Goal: Information Seeking & Learning: Learn about a topic

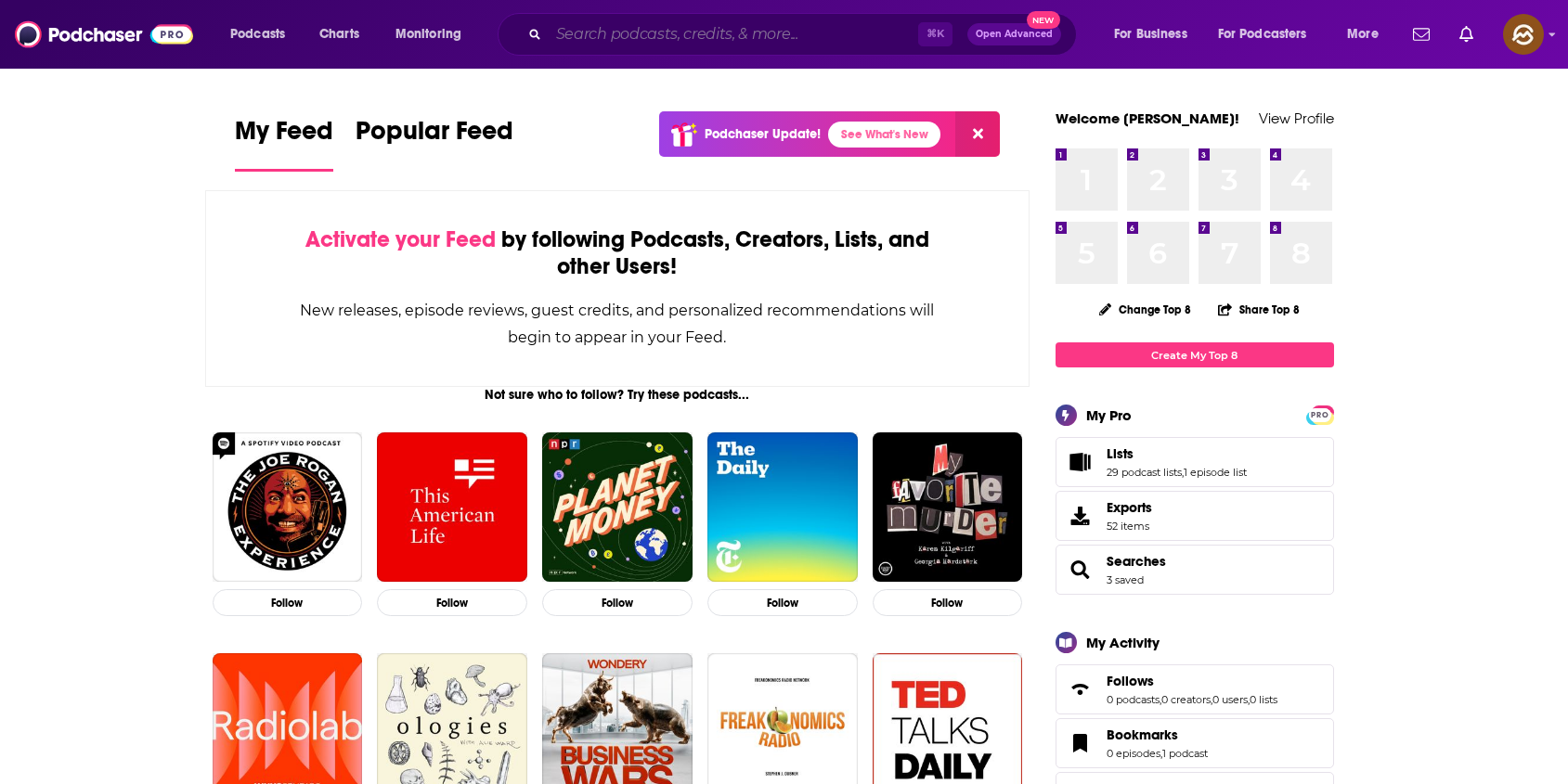
click at [619, 30] on input "Search podcasts, credits, & more..." at bounding box center [732, 34] width 369 height 29
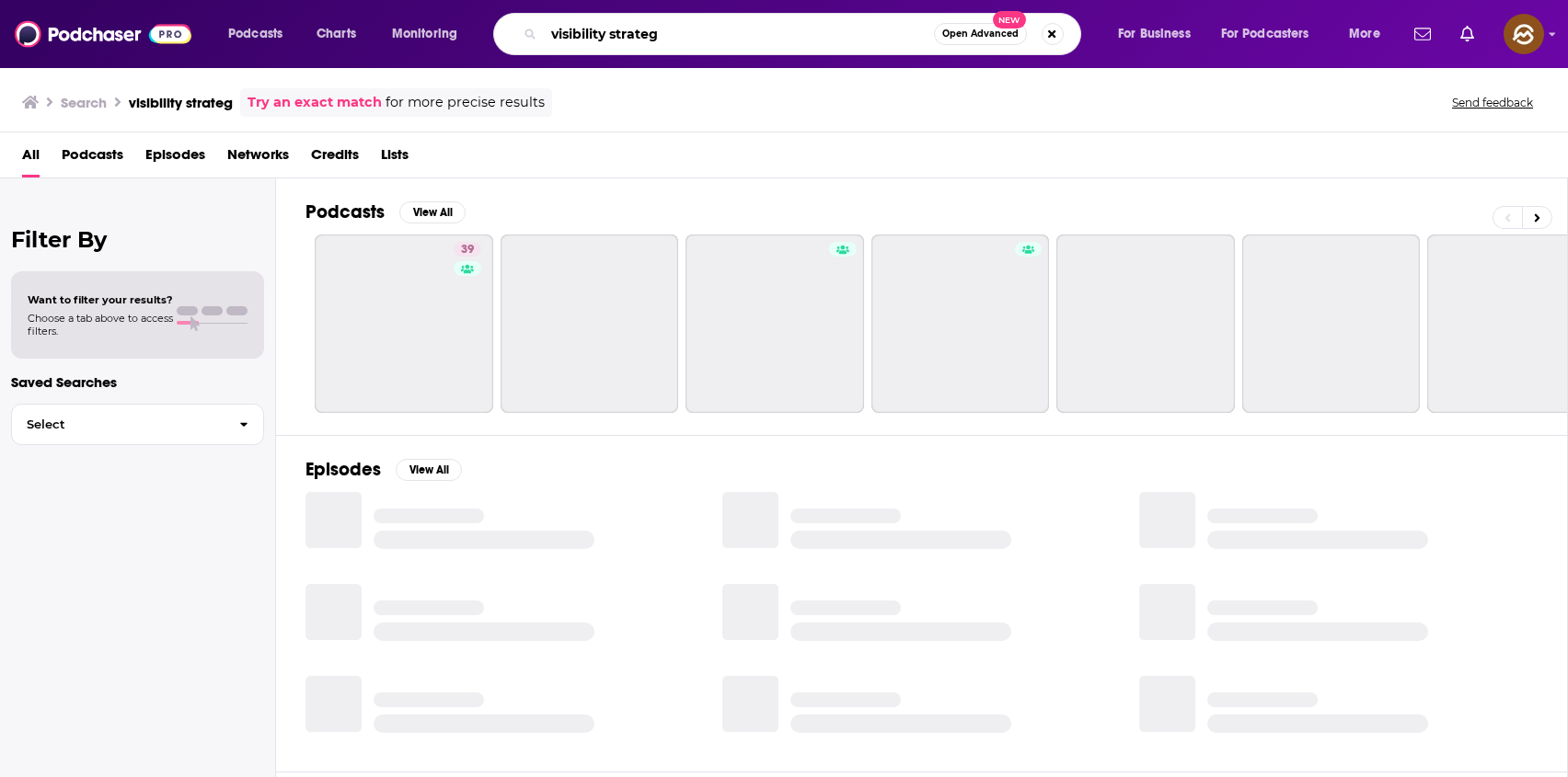
click at [720, 26] on input "visibility strateg" at bounding box center [738, 34] width 390 height 29
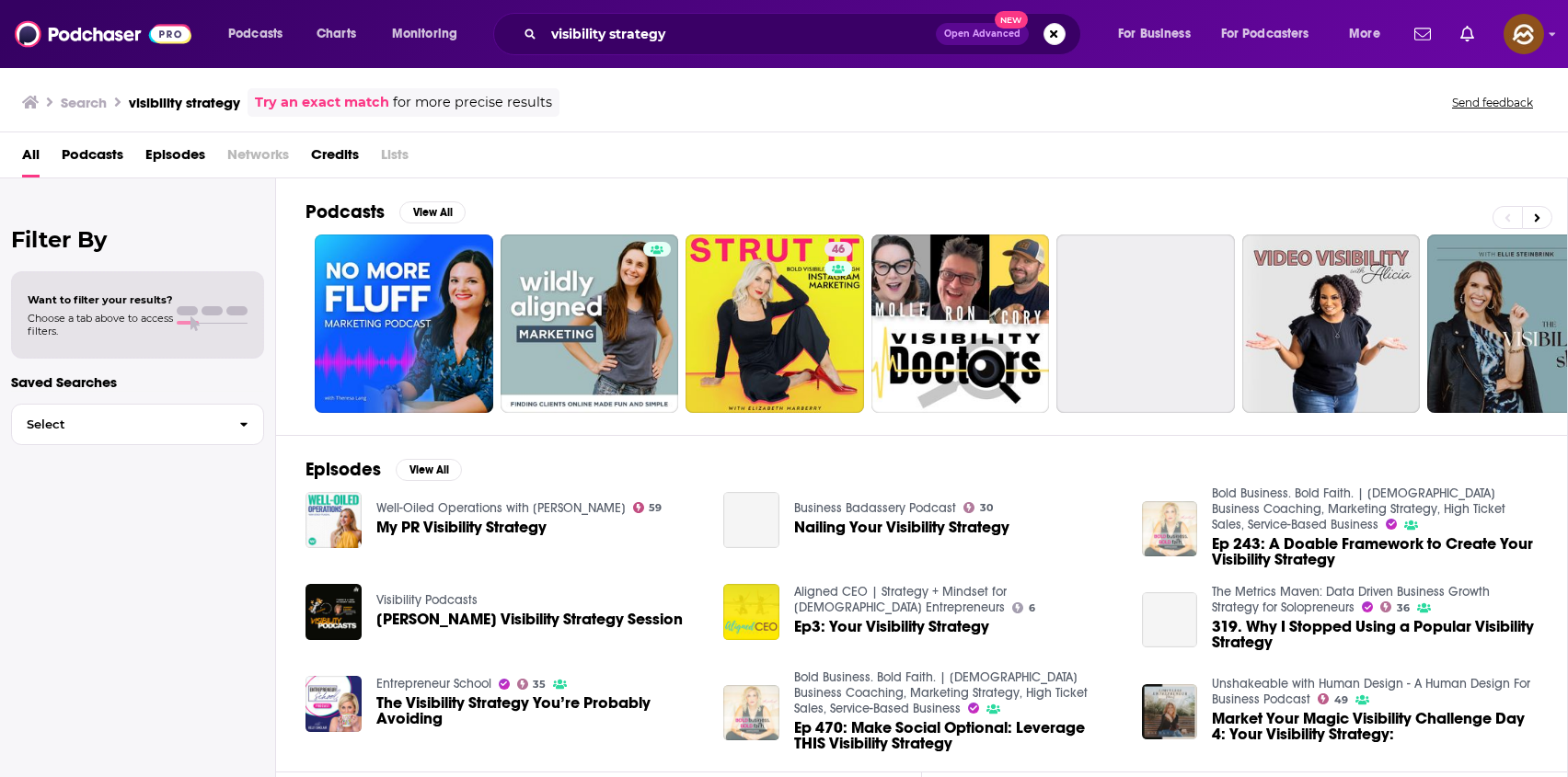
click at [174, 160] on span "Episodes" at bounding box center [176, 158] width 60 height 38
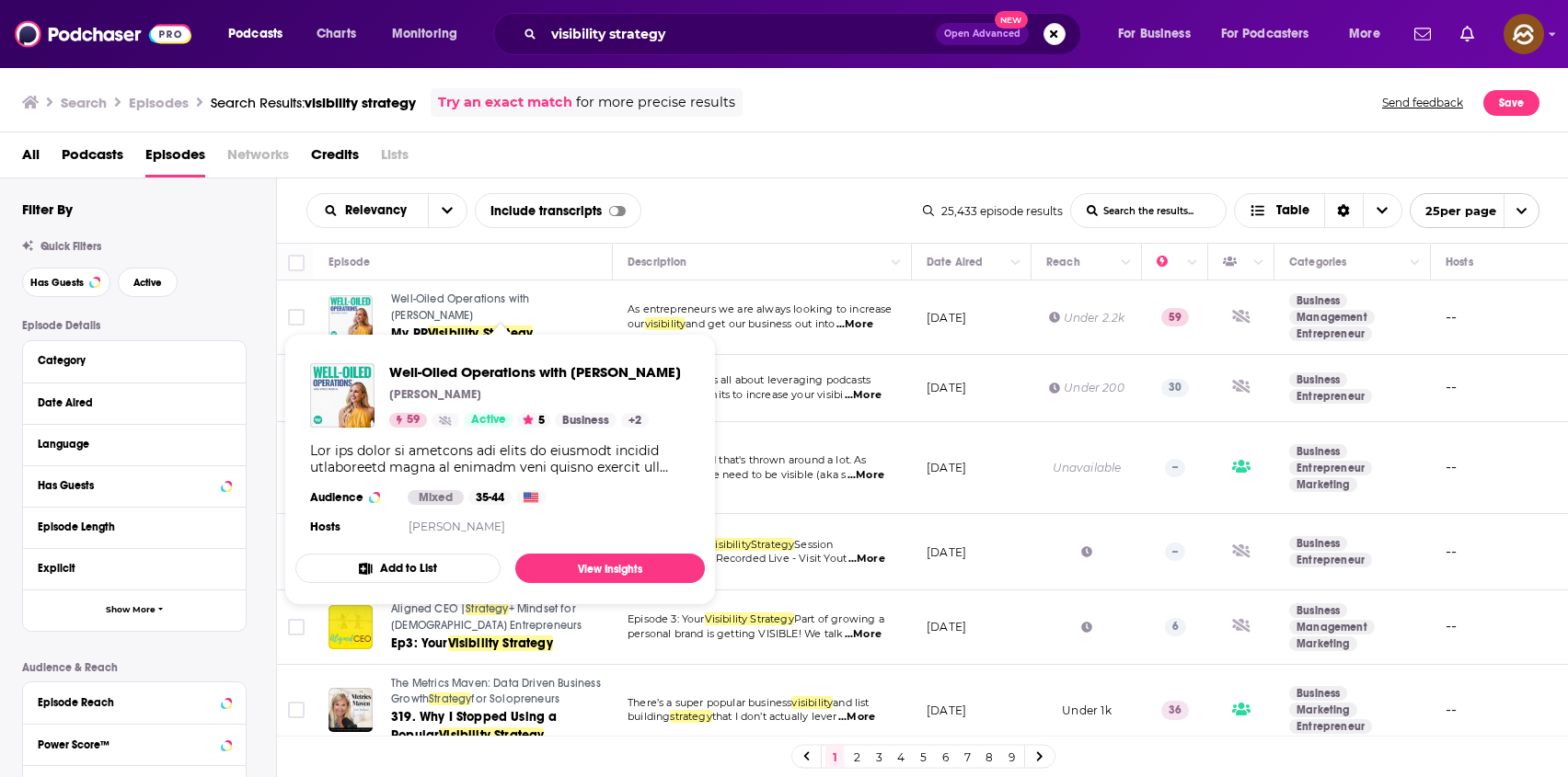
click at [400, 302] on span "Well-Oiled Operations with Stacy Tuschl" at bounding box center [460, 308] width 138 height 29
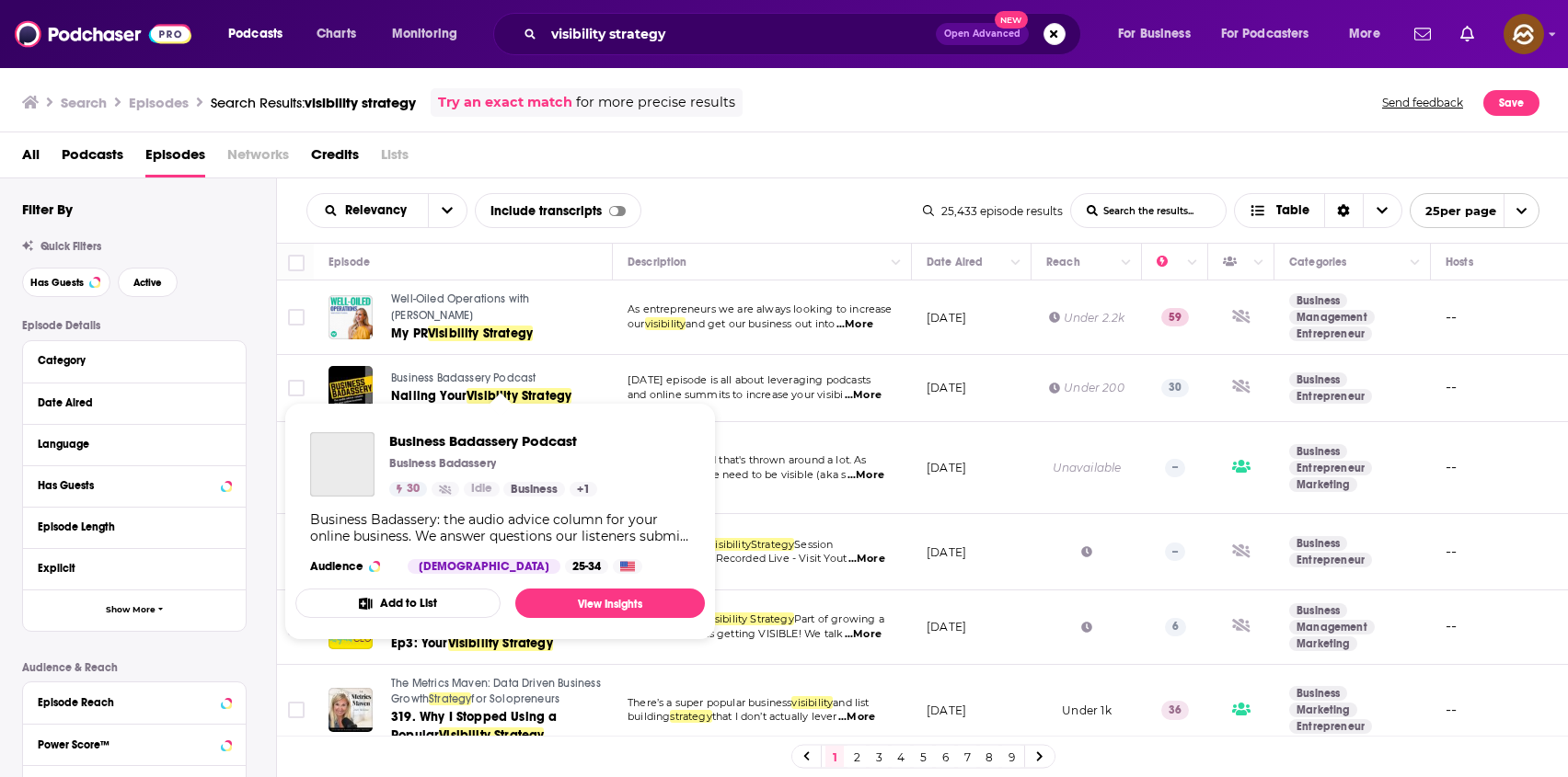
click at [432, 372] on span "Business Badassery Podcast" at bounding box center [463, 377] width 145 height 13
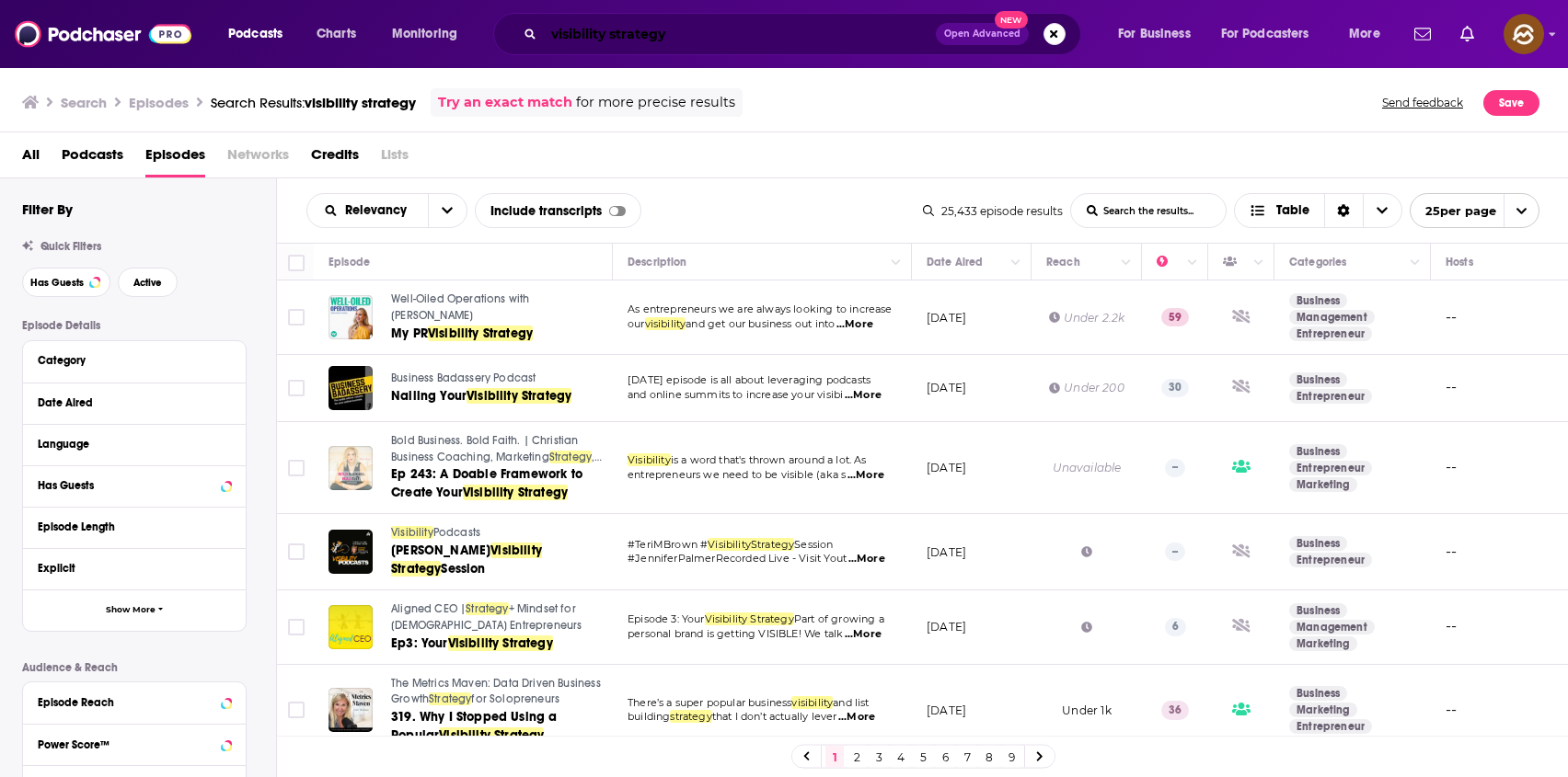
click at [703, 34] on input "visibility strategy" at bounding box center [739, 34] width 392 height 29
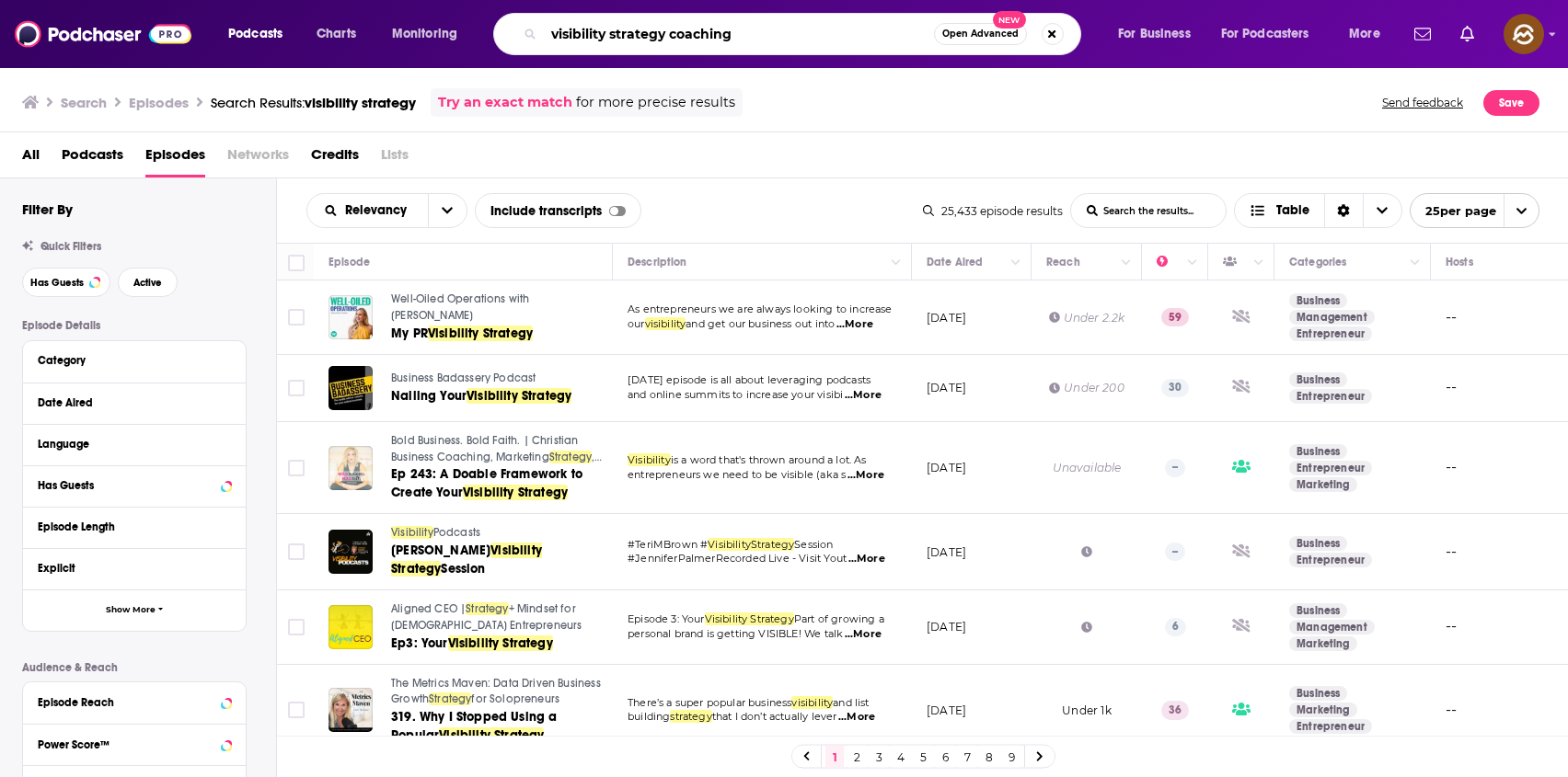
type input "visibility strategy coaching"
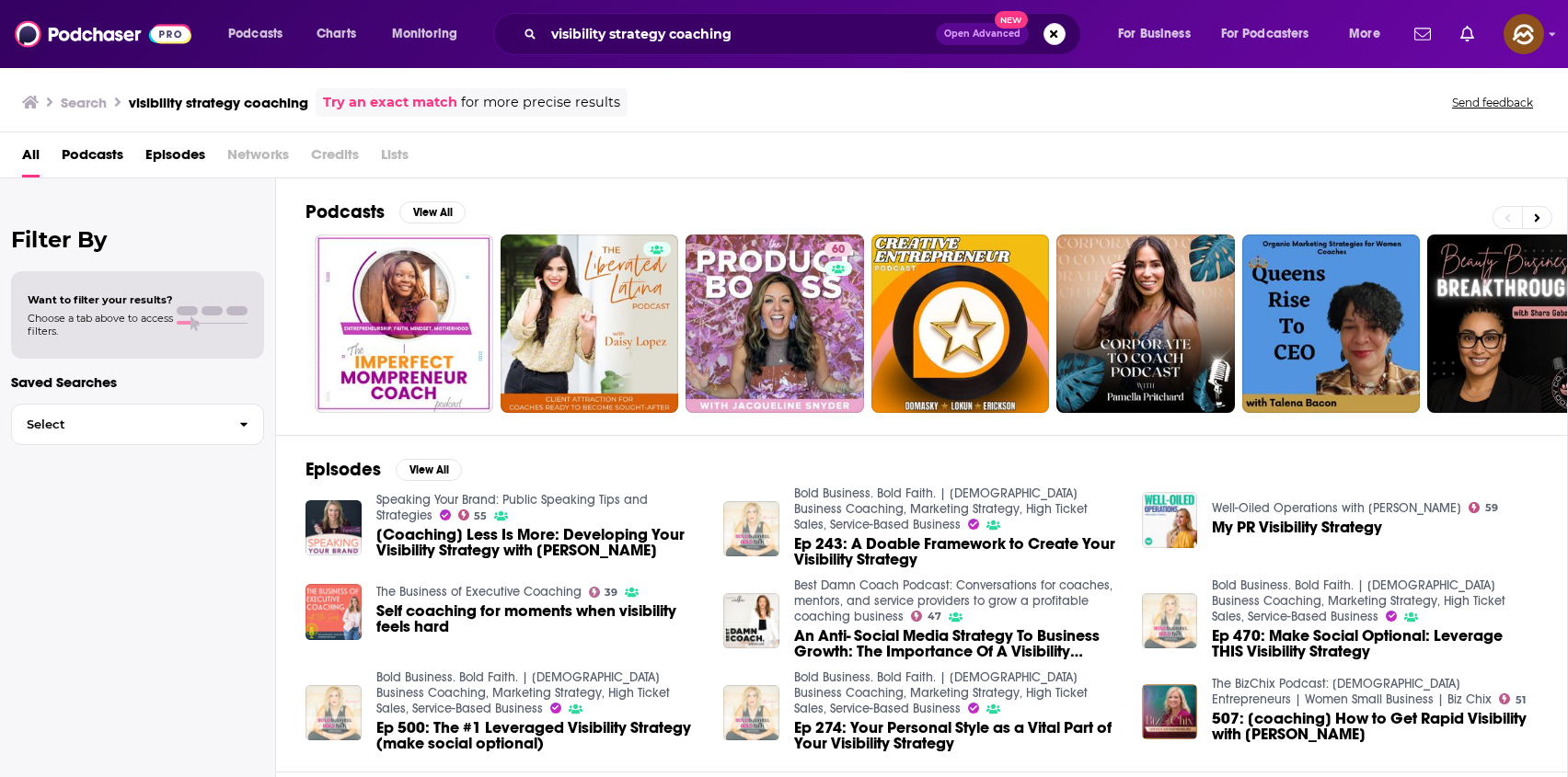
click at [169, 150] on span "Episodes" at bounding box center [176, 158] width 60 height 38
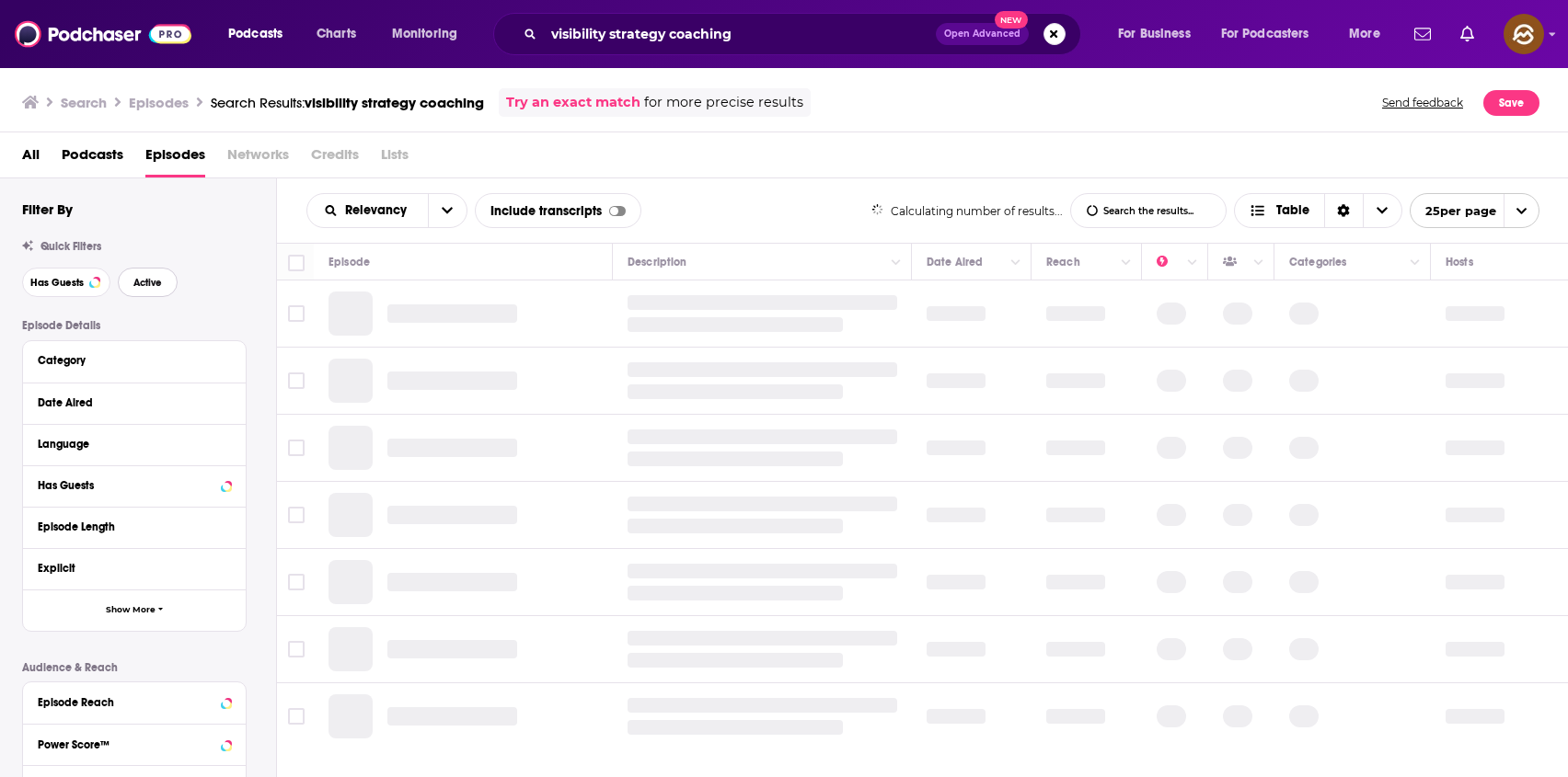
click at [137, 283] on span "Active" at bounding box center [147, 282] width 28 height 10
click at [62, 277] on span "Has Guests" at bounding box center [56, 282] width 53 height 10
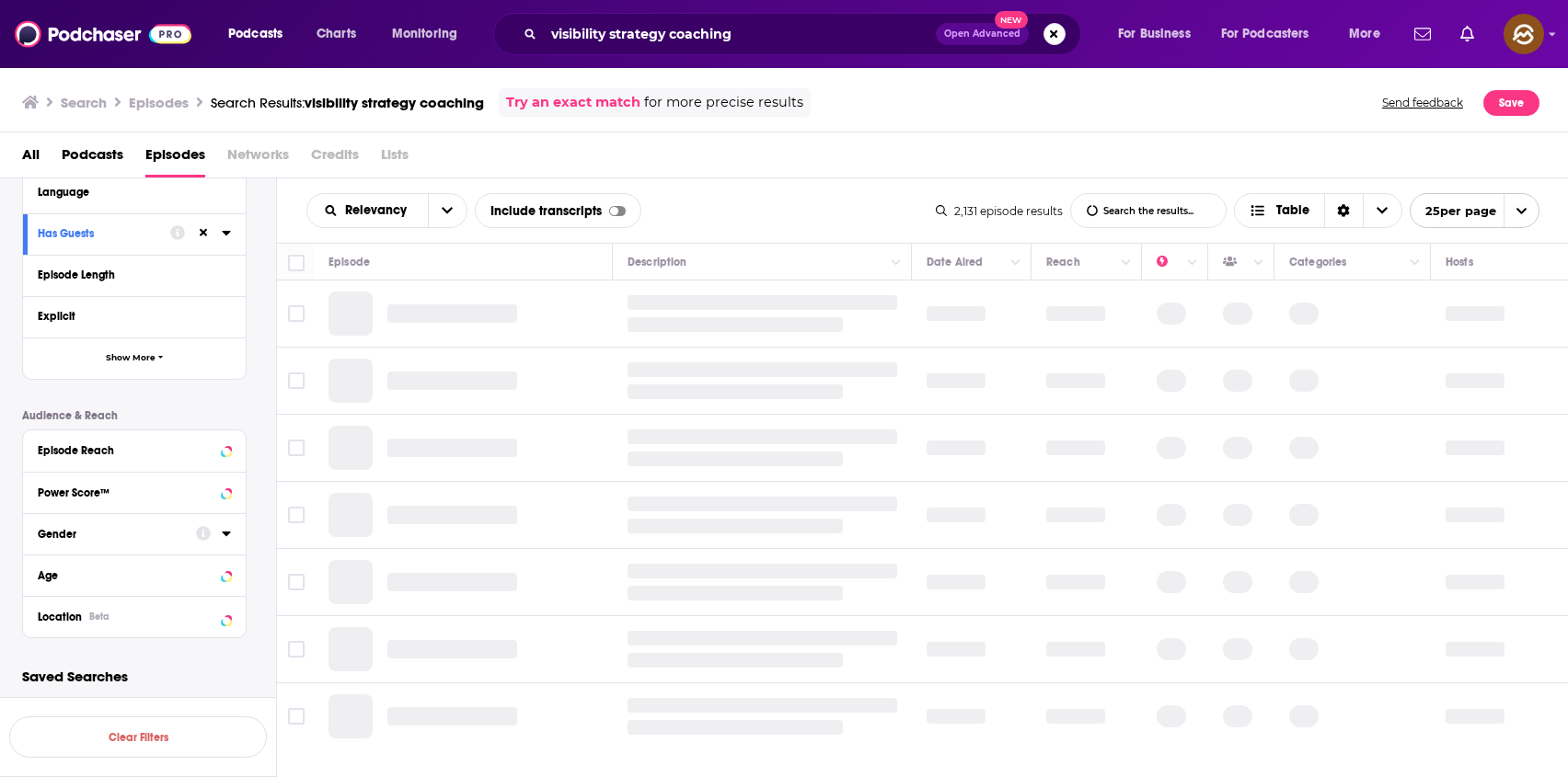
scroll to position [253, 0]
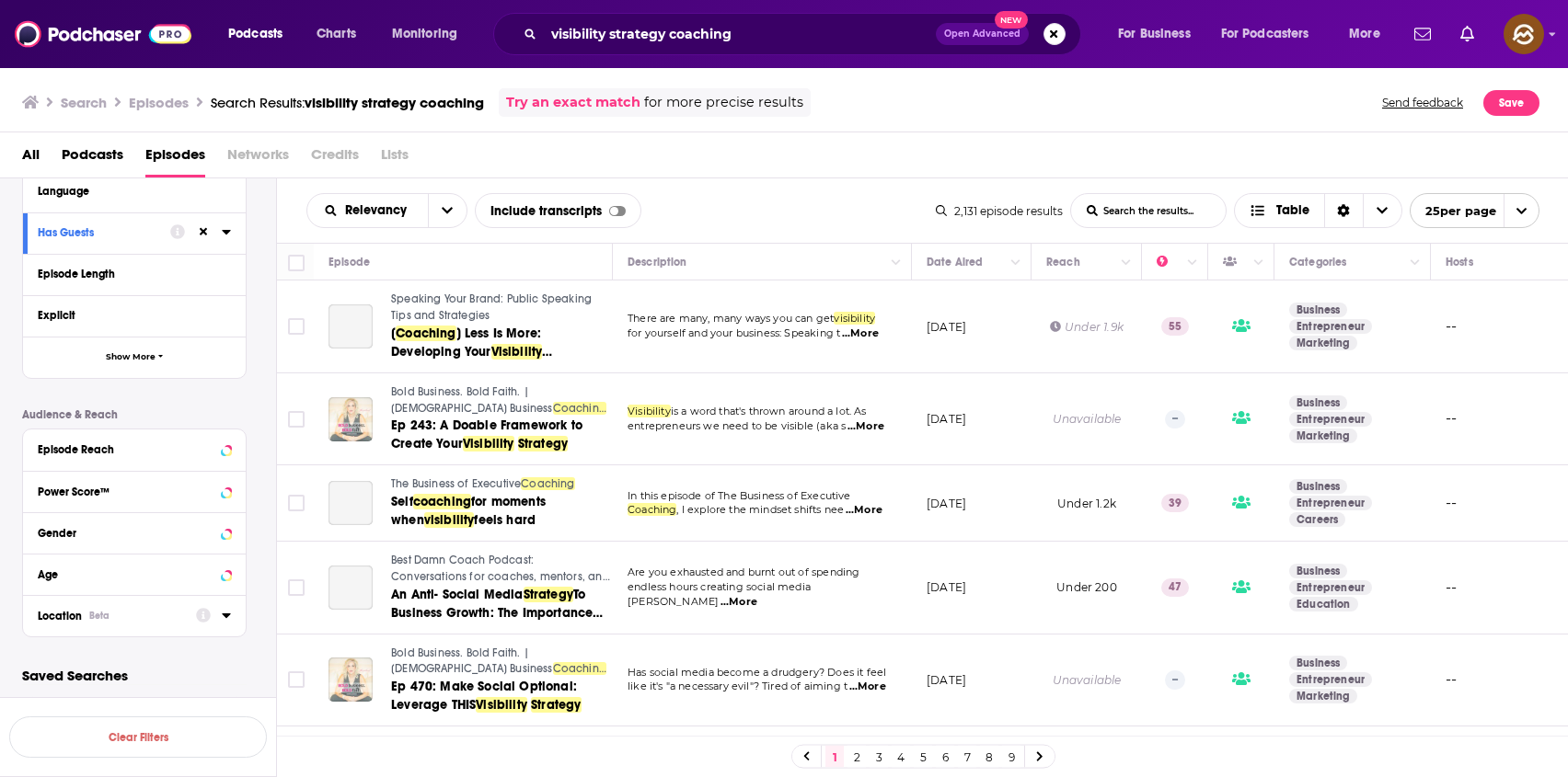
click at [115, 605] on button "Location Beta" at bounding box center [116, 615] width 158 height 23
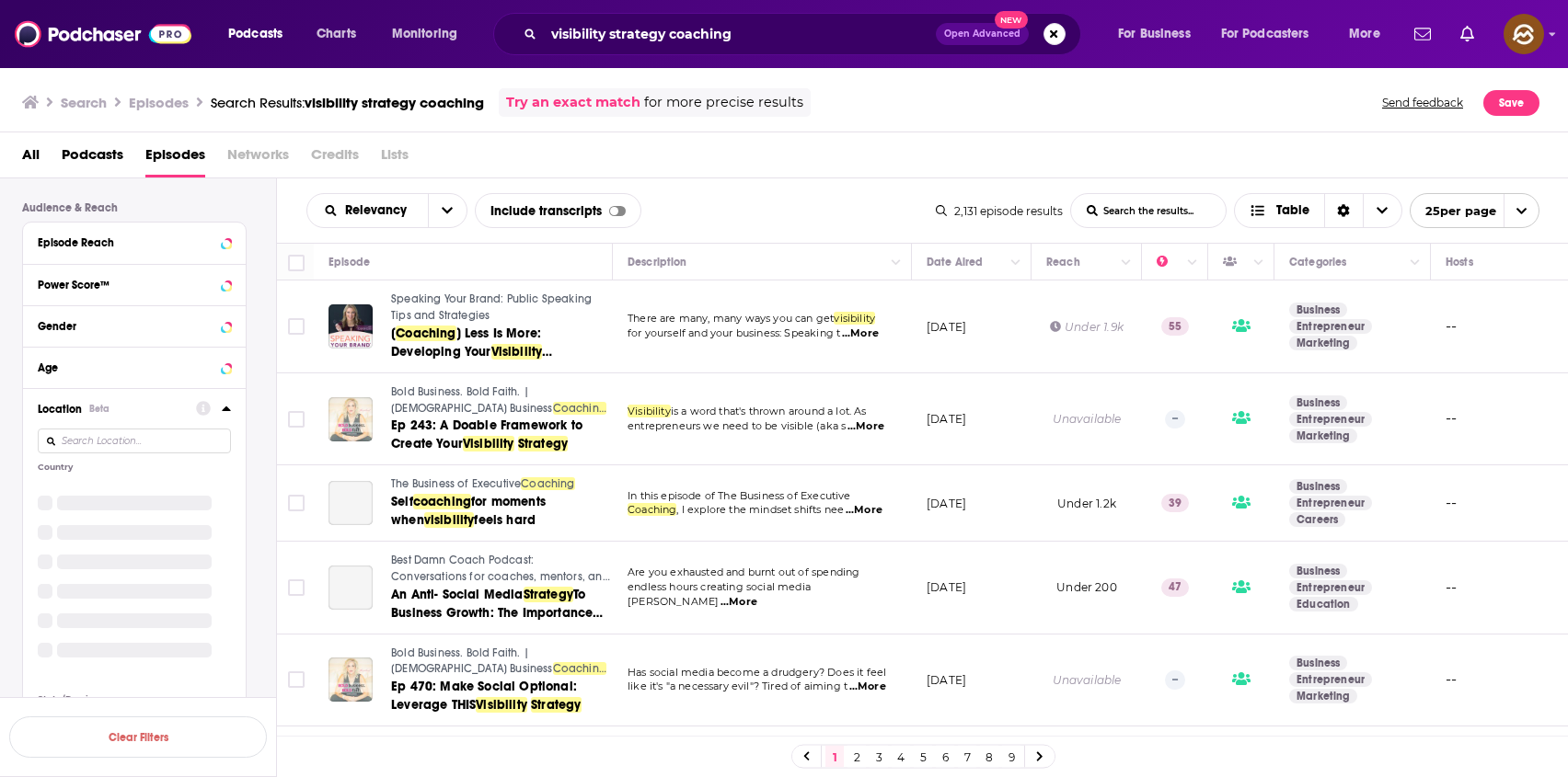
scroll to position [476, 0]
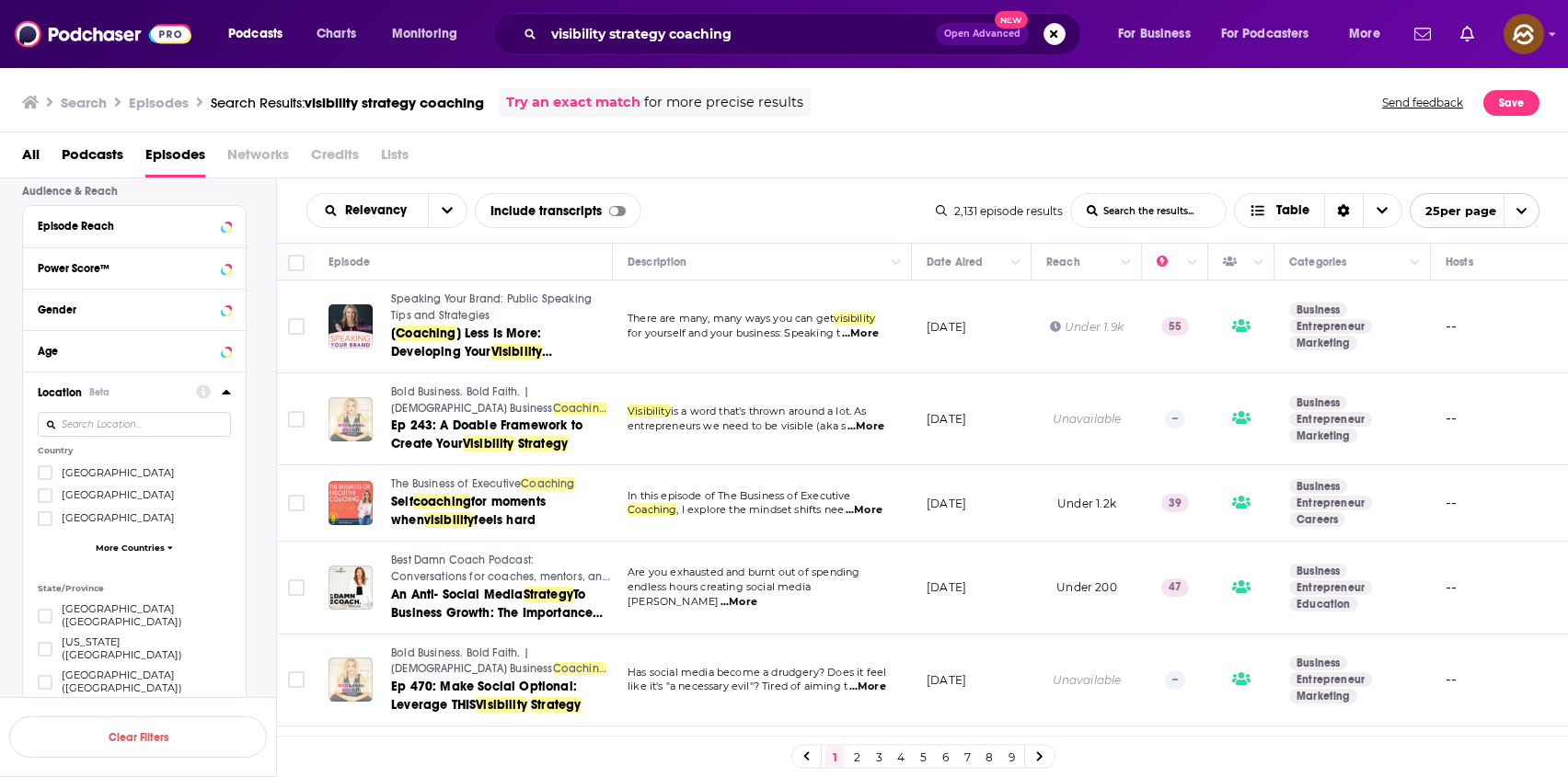
click at [106, 468] on span "[GEOGRAPHIC_DATA]" at bounding box center [118, 472] width 114 height 13
click at [45, 478] on input "multiSelectOption-unitedstates-0" at bounding box center [45, 478] width 0 height 0
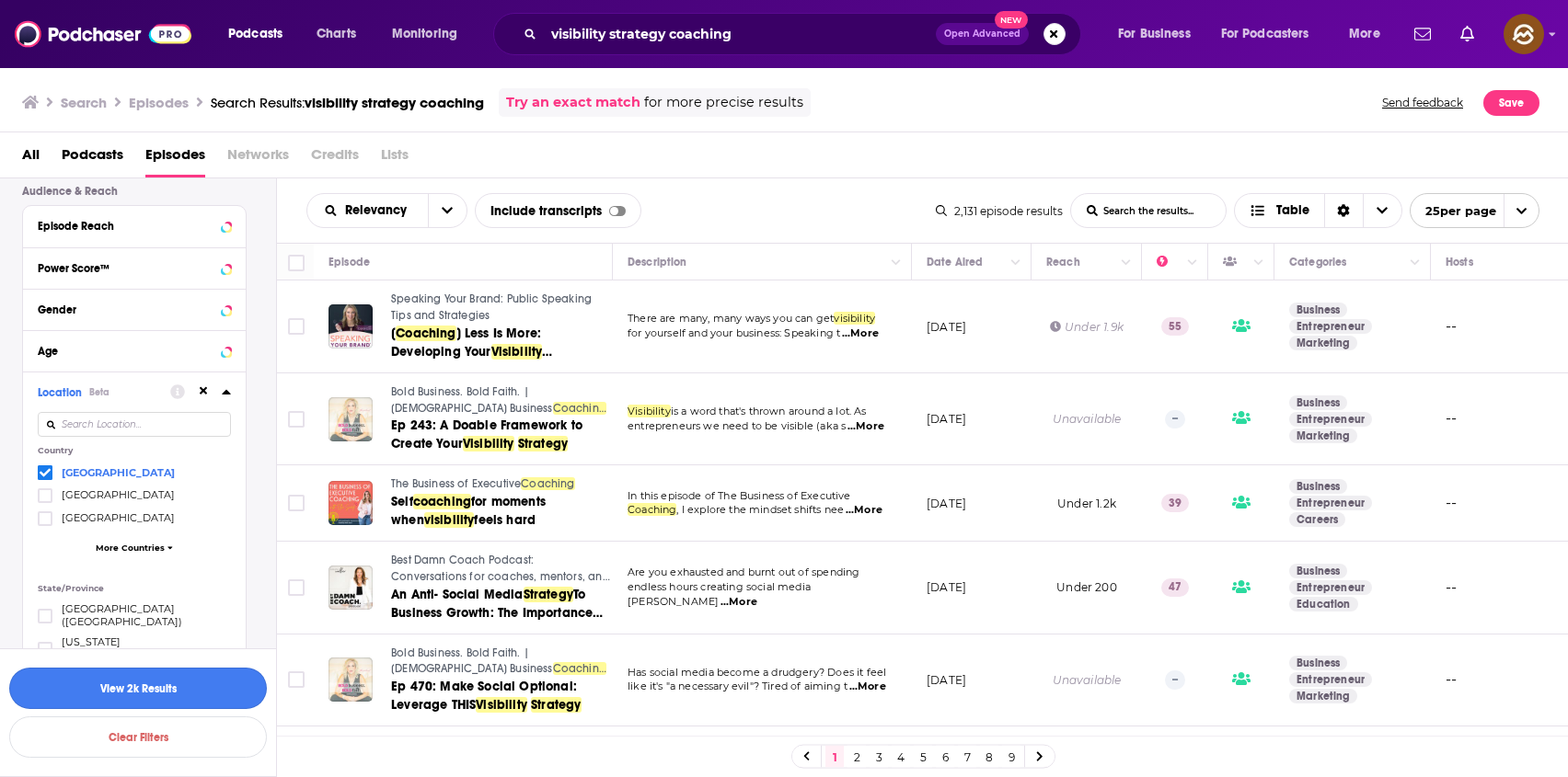
click at [178, 697] on button "View 2k Results" at bounding box center [137, 688] width 257 height 42
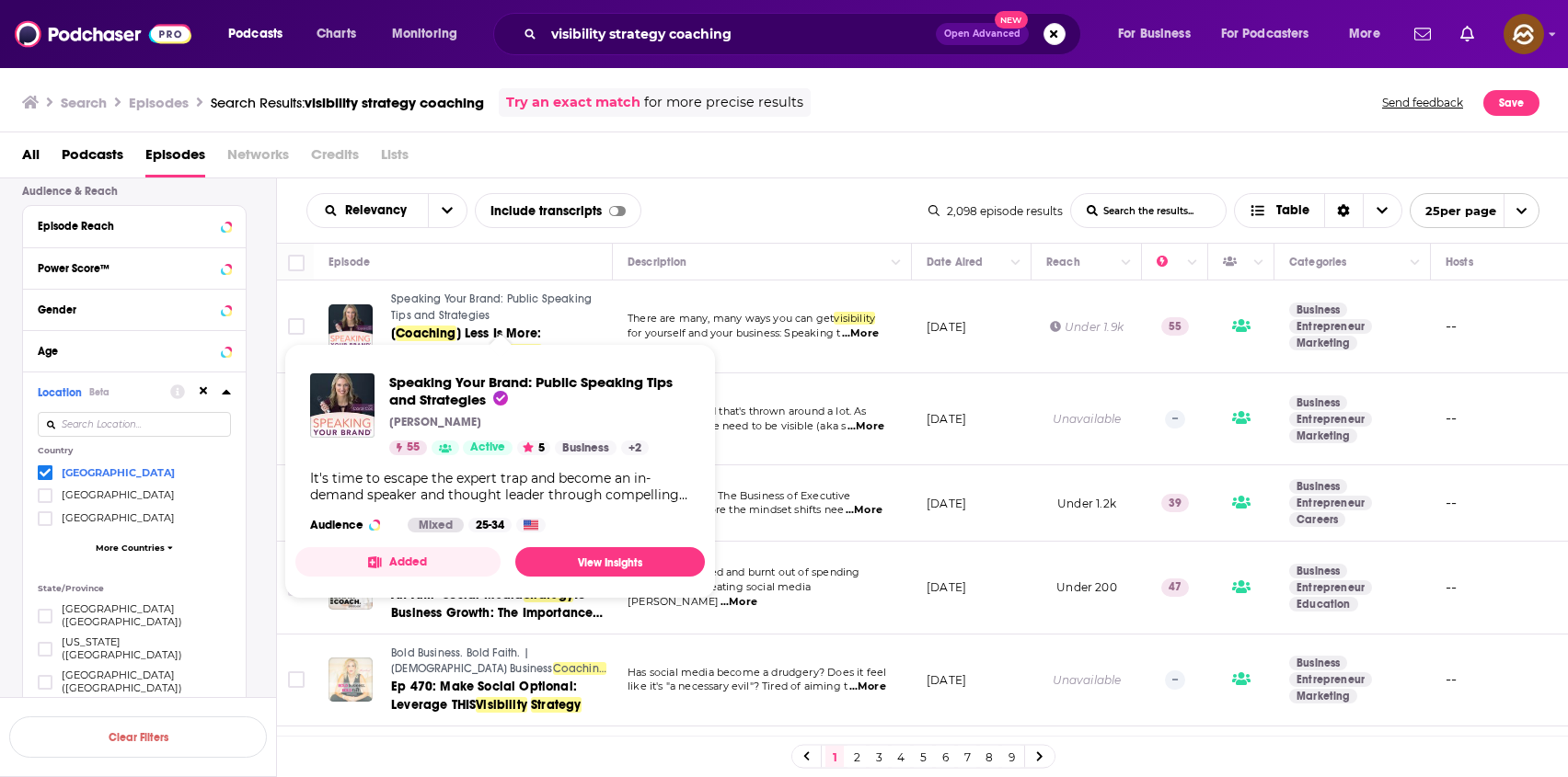
click at [440, 305] on span "Speaking Your Brand: Public Speaking Tips and Strategies" at bounding box center [491, 308] width 201 height 29
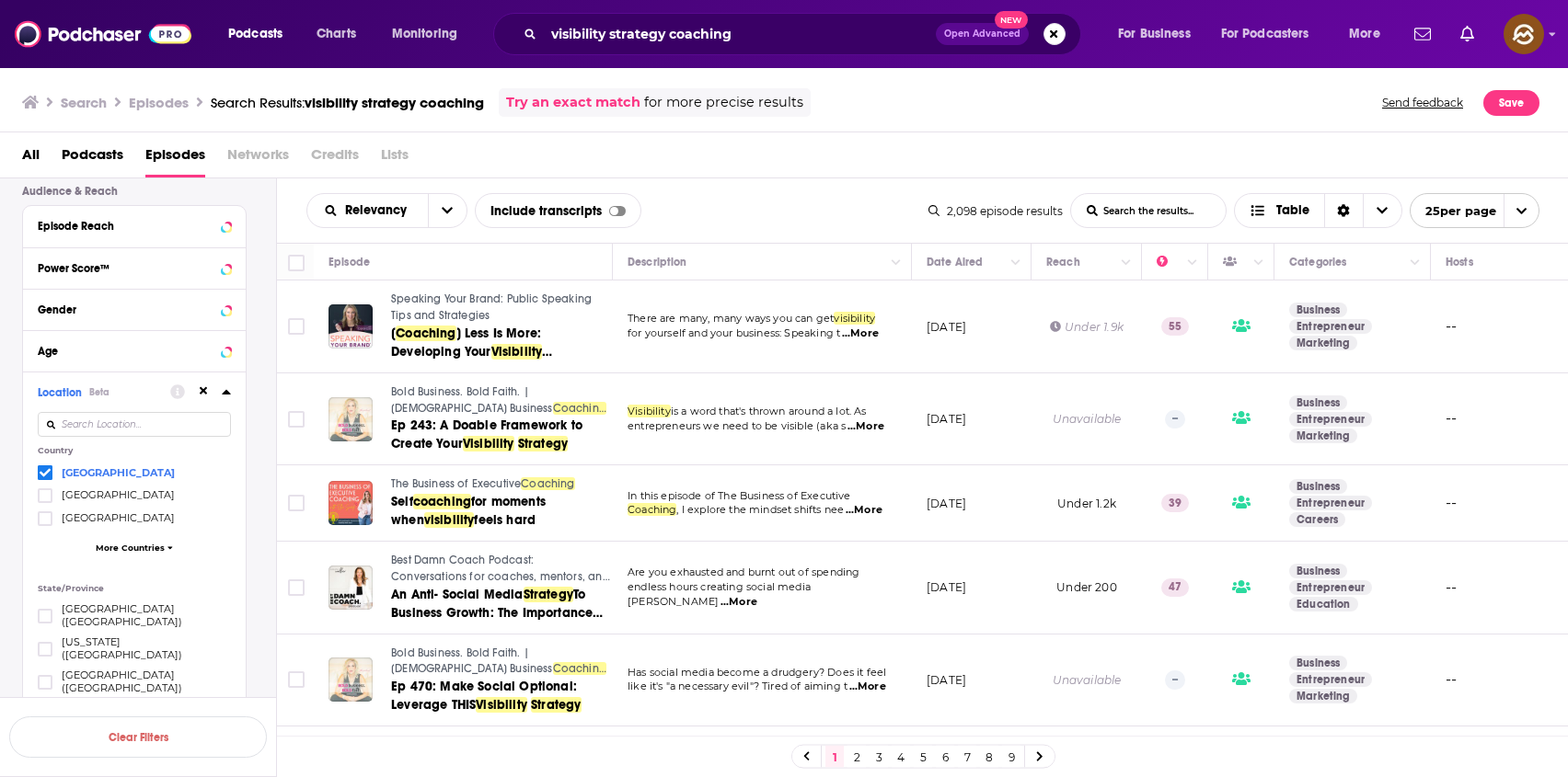
click at [430, 484] on div "Podcasts Charts Monitoring visibility strategy coaching Open Advanced New For B…" at bounding box center [784, 388] width 1568 height 777
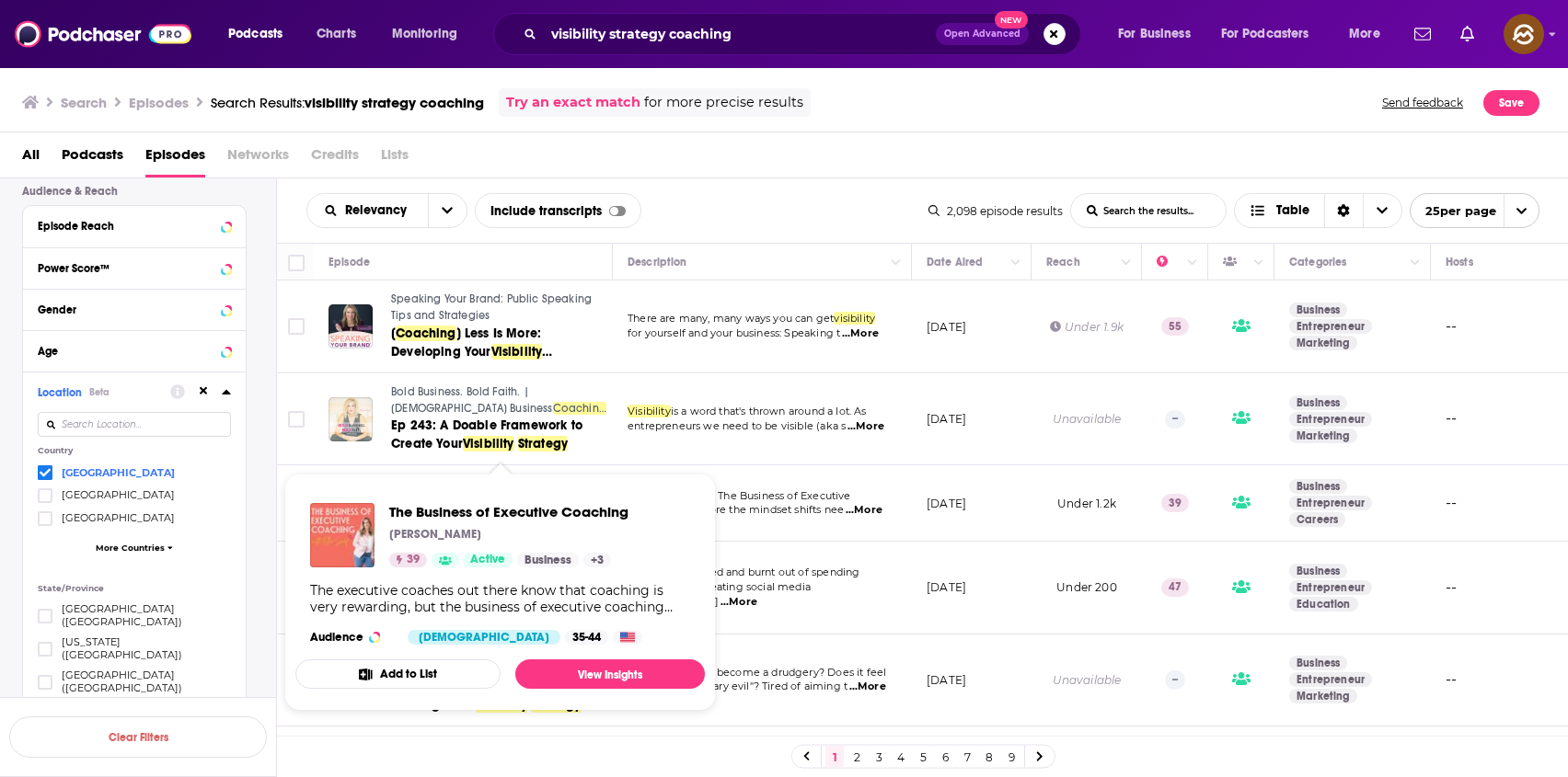
click at [471, 479] on span "The Business of Executive Coaching Ellie Scarf 39 Active Business + 3 The execu…" at bounding box center [500, 592] width 409 height 238
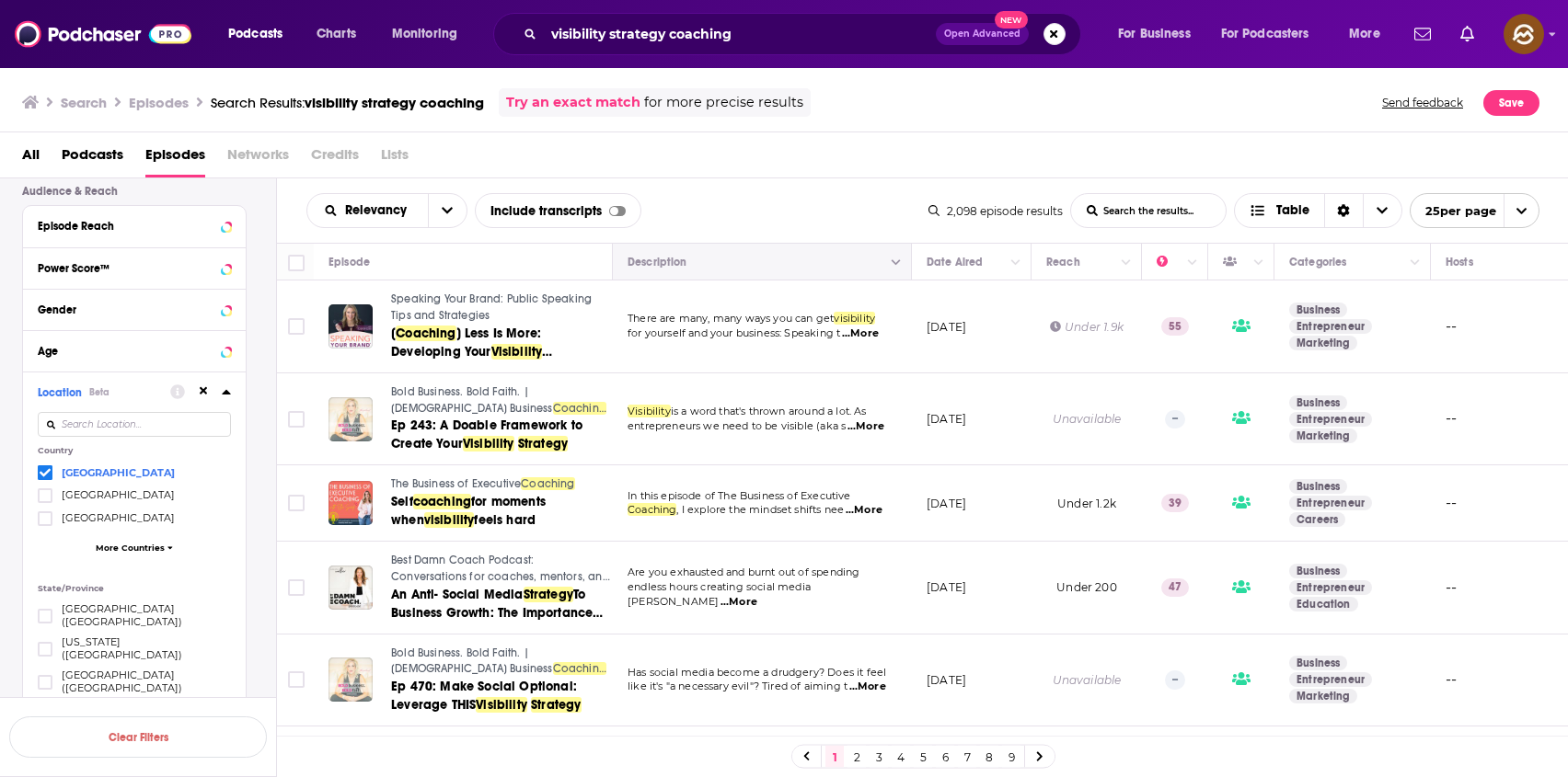
click at [663, 256] on button "Move" at bounding box center [760, 262] width 269 height 22
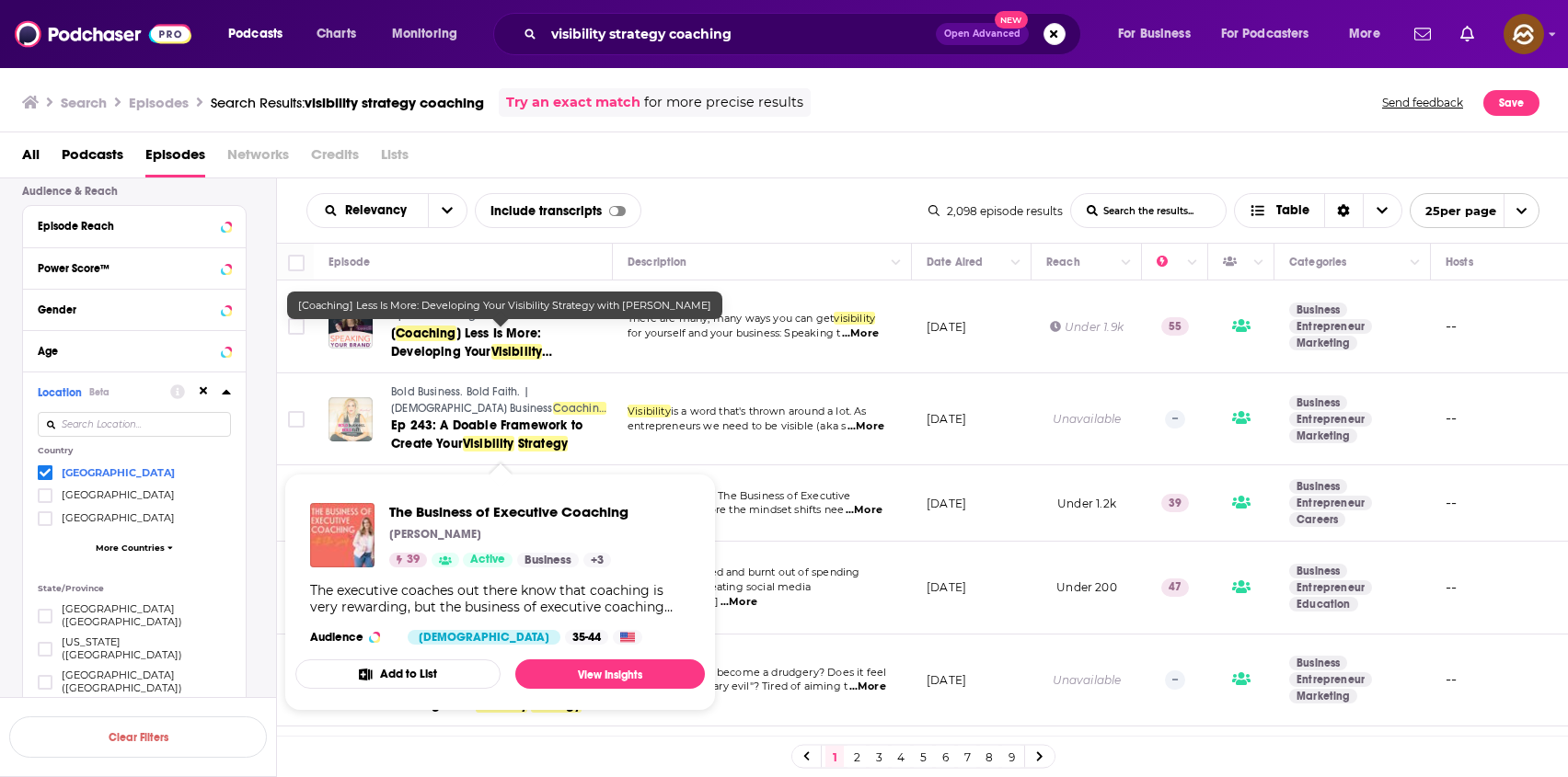
click at [772, 181] on div "Relevancy List Search Input Search the results... Include transcripts Table 2,0…" at bounding box center [922, 210] width 1291 height 64
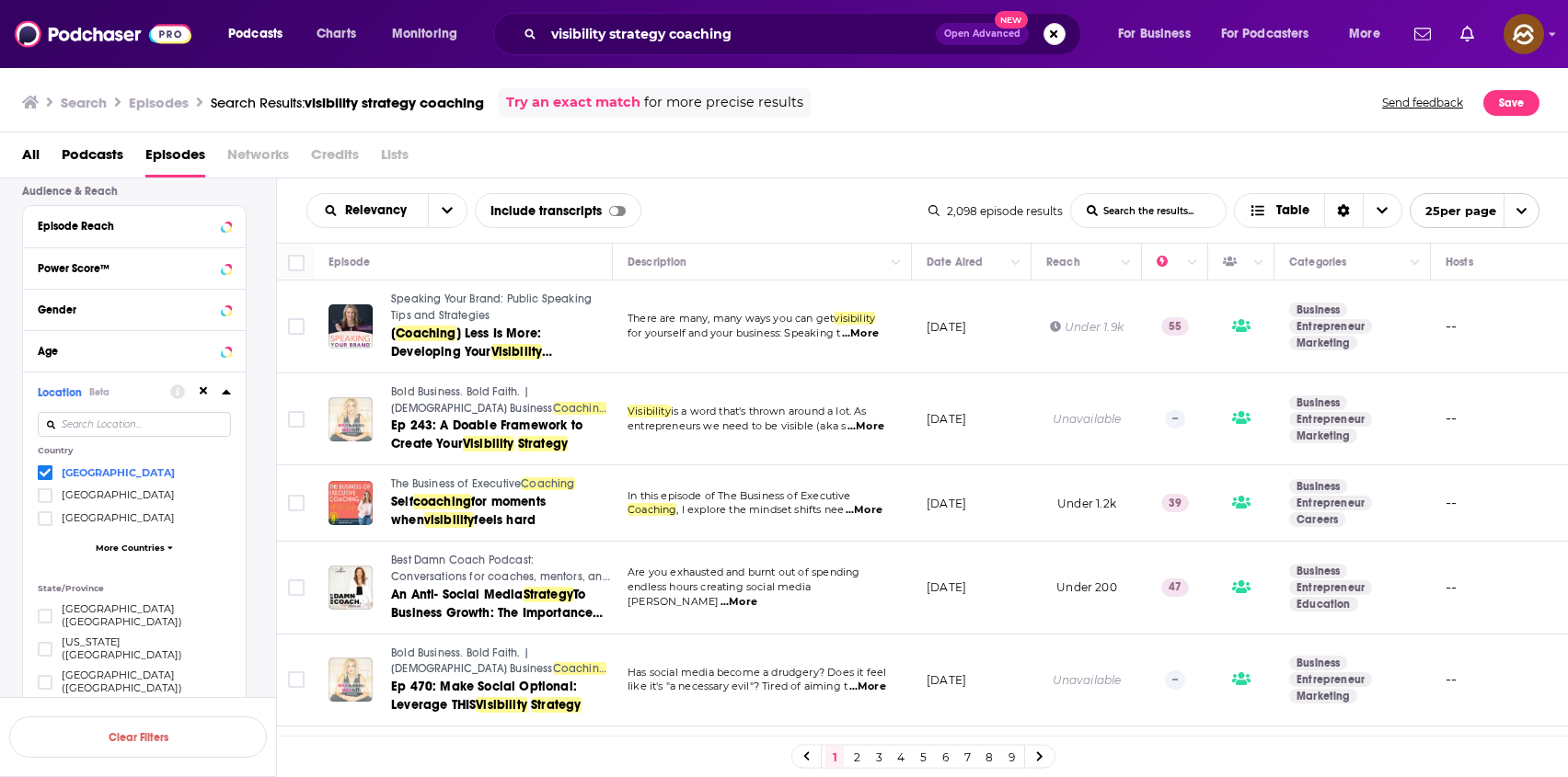
click at [441, 486] on span "The Business of Executive" at bounding box center [456, 483] width 130 height 13
click at [874, 124] on div "Search Episodes Search Results: visibility strategy coaching Try an exact match…" at bounding box center [784, 99] width 1569 height 66
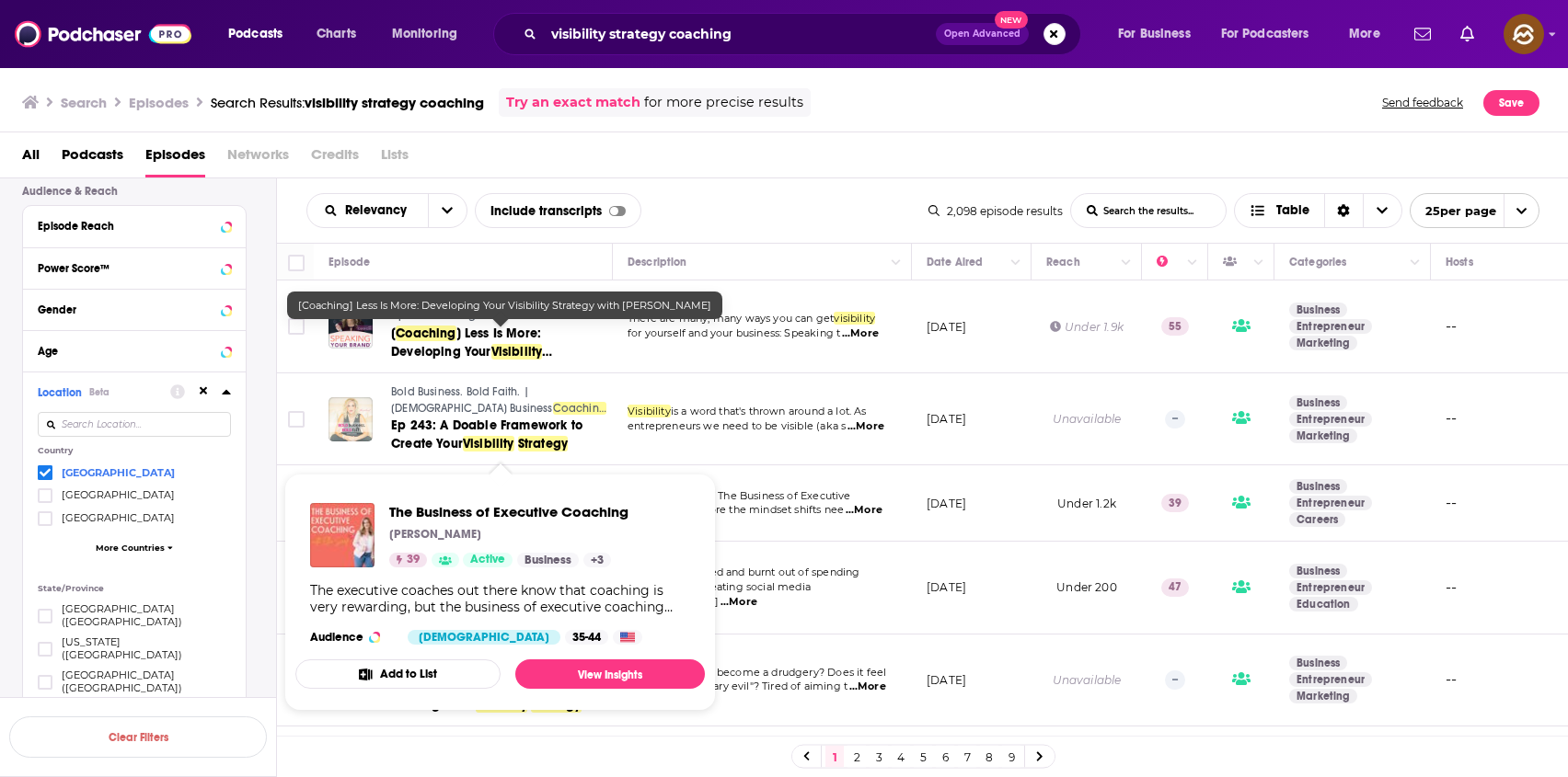
click at [806, 201] on div "Relevancy List Search Input Search the results... Include transcripts Table" at bounding box center [617, 210] width 622 height 35
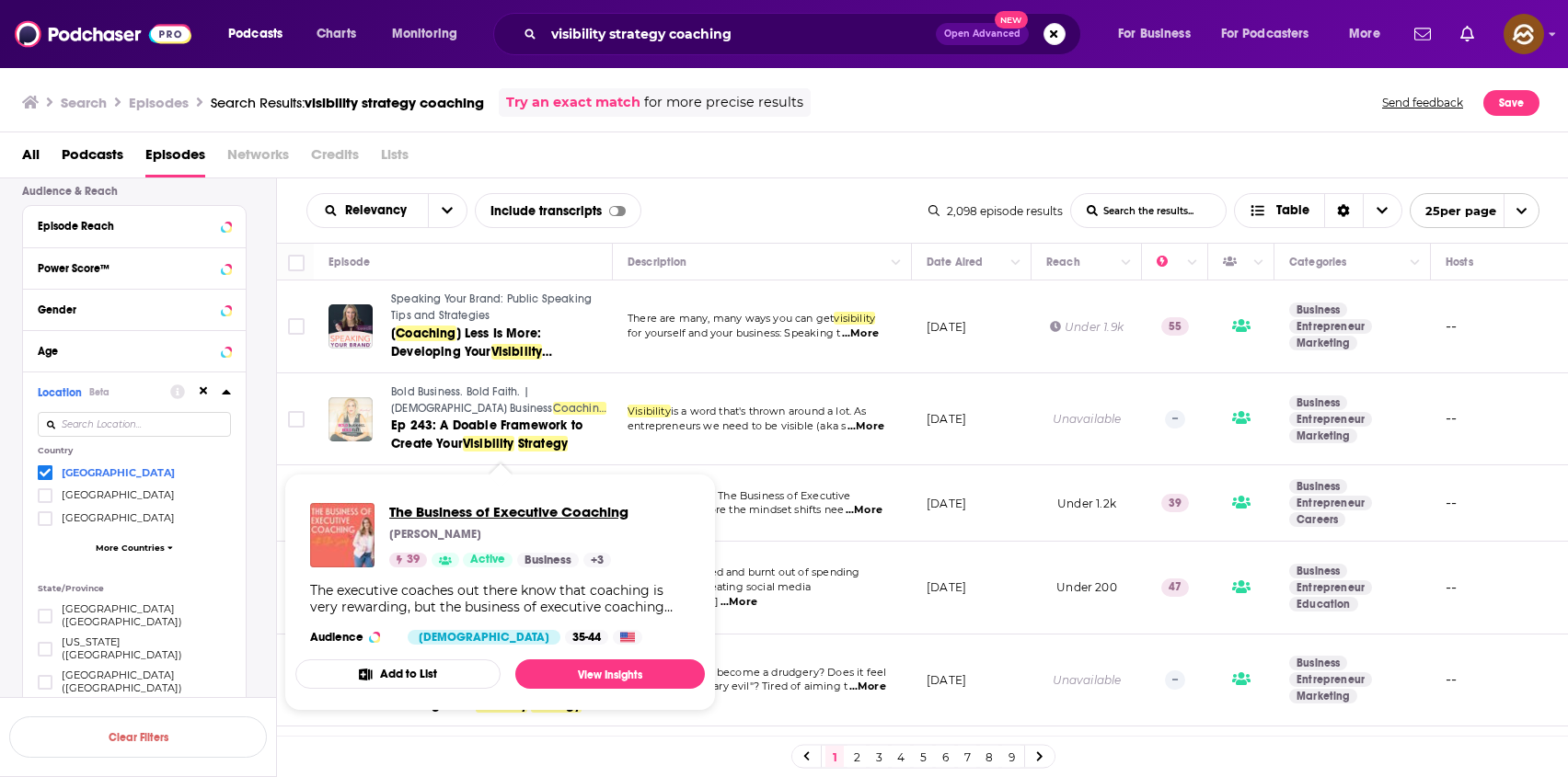
click at [446, 509] on span "The Business of Executive Coaching" at bounding box center [508, 512] width 240 height 17
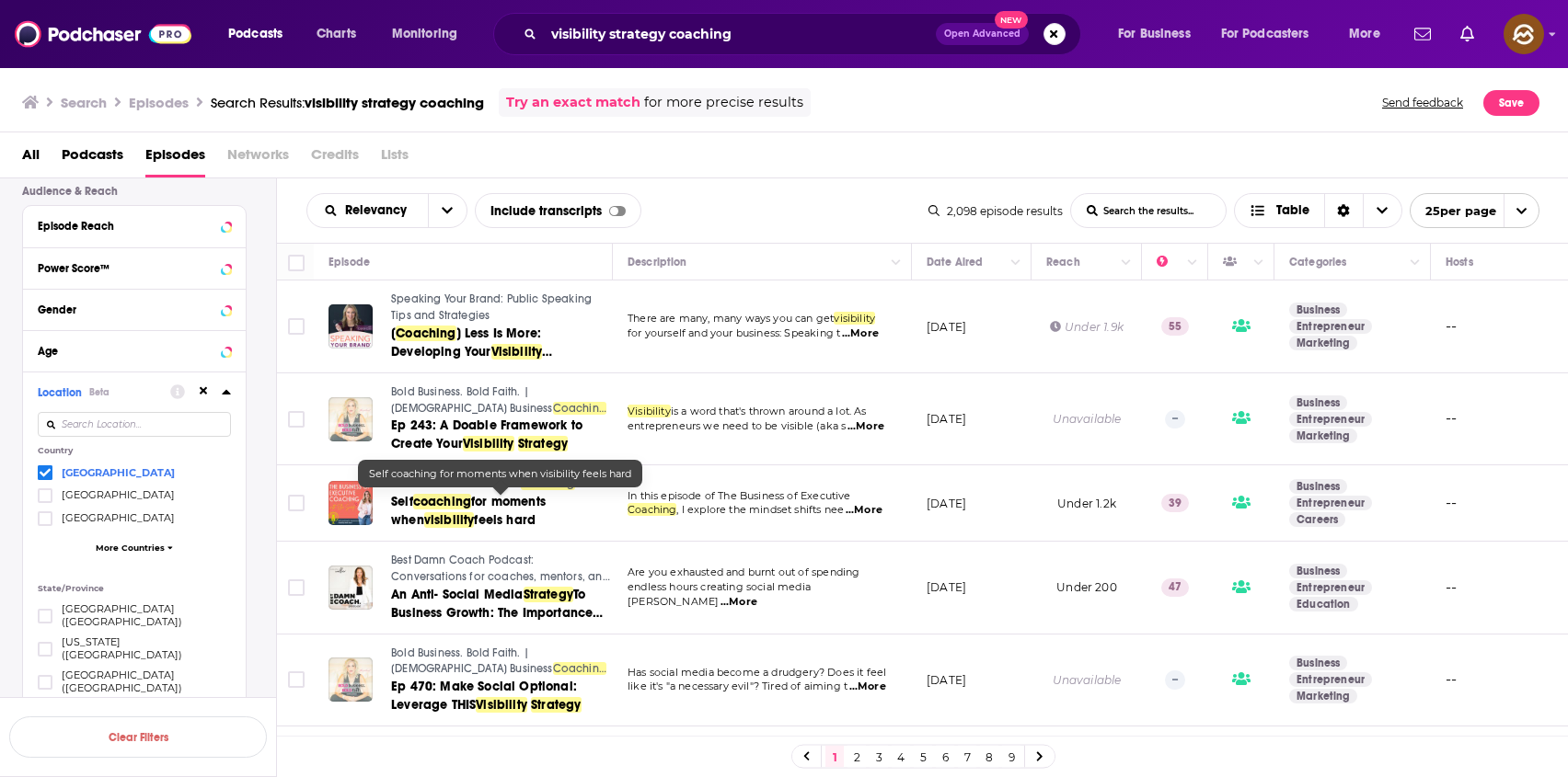
click at [474, 522] on span "feels hard" at bounding box center [505, 520] width 62 height 16
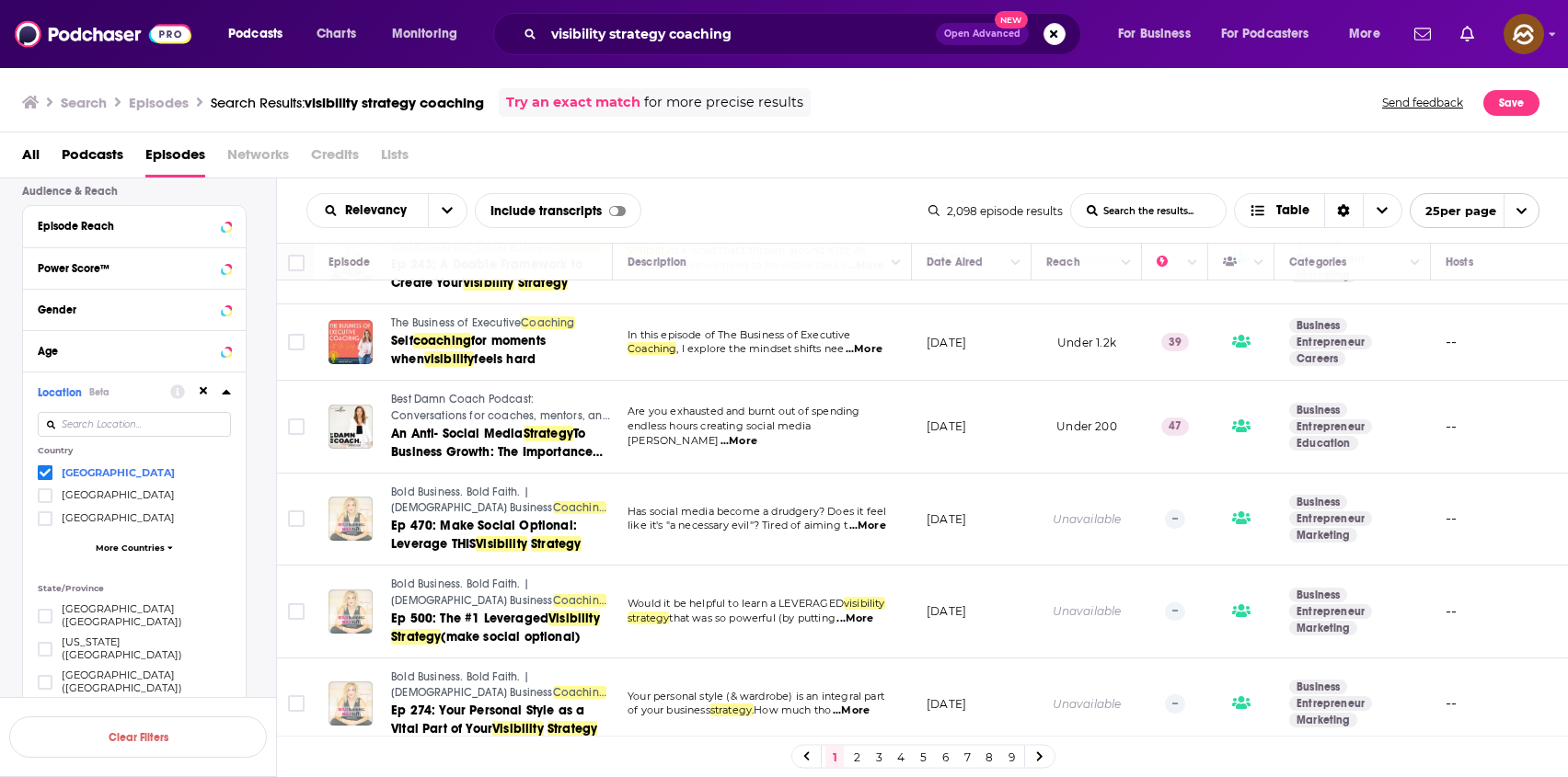
scroll to position [165, 0]
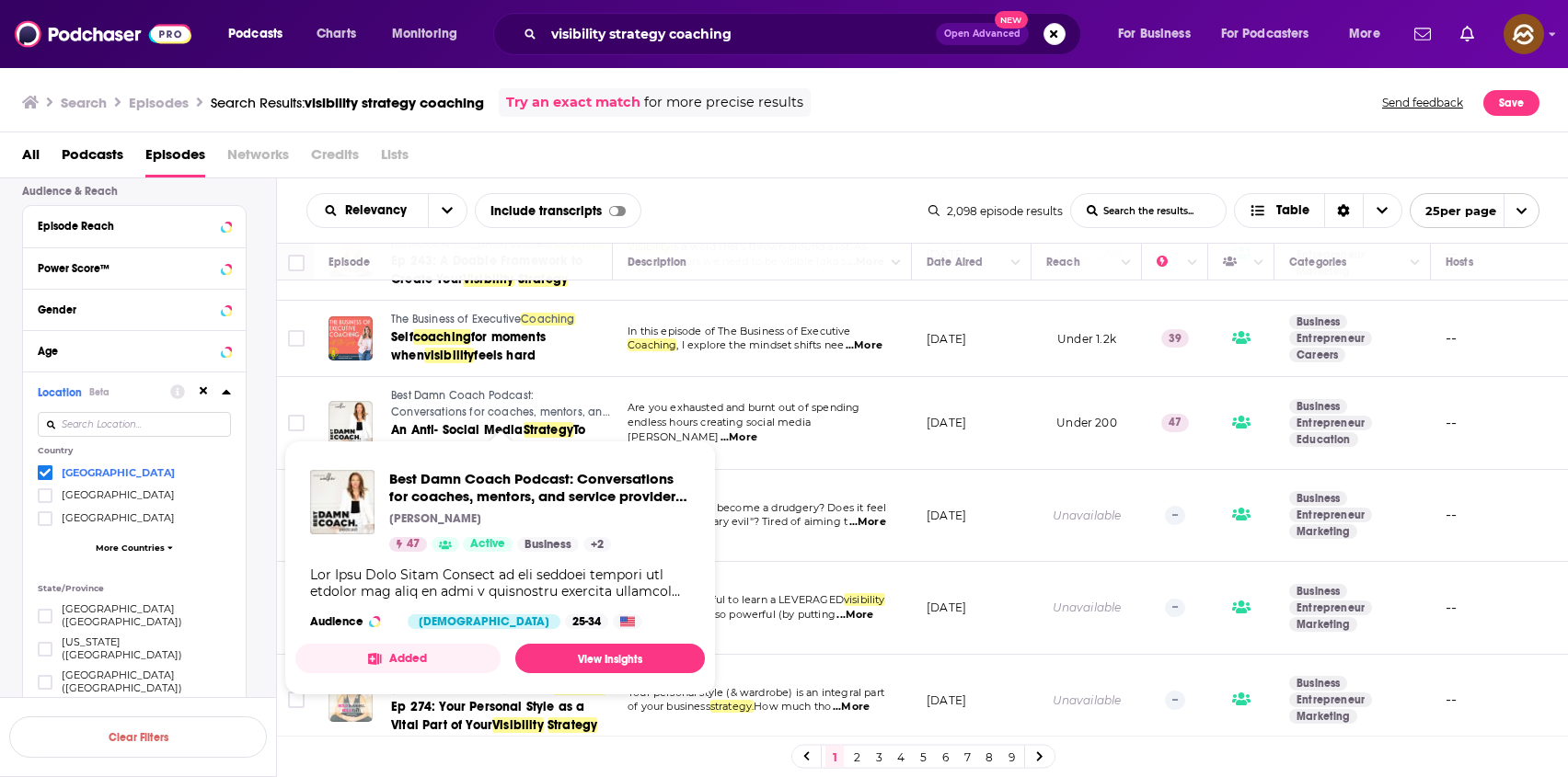
click at [436, 398] on span "Best Damn Coach Podcast: Conversations for coaches, mentors, and service provid…" at bounding box center [501, 420] width 219 height 62
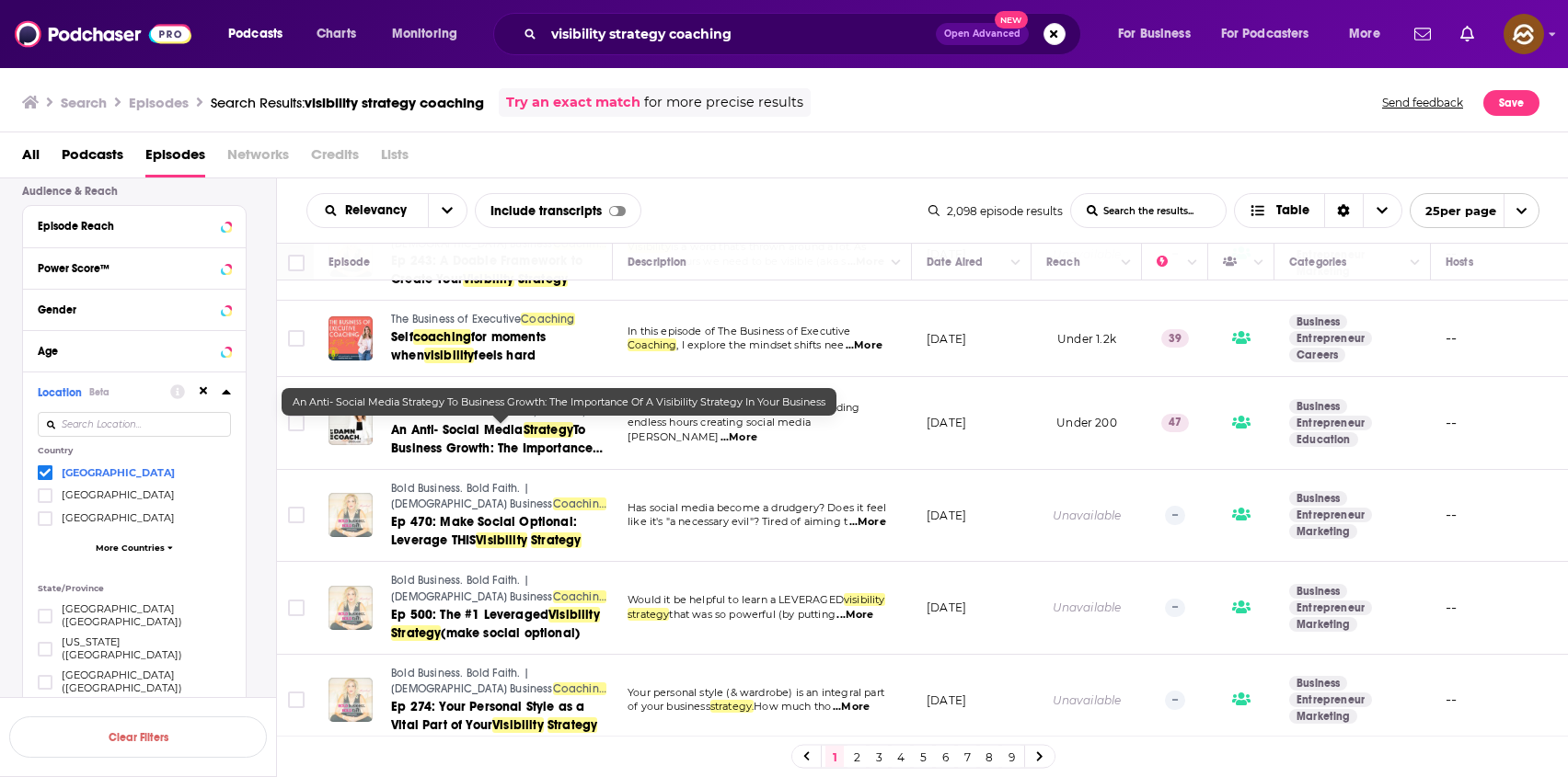
click at [441, 445] on span "To Business Growth: The Importance Of A" at bounding box center [497, 448] width 212 height 52
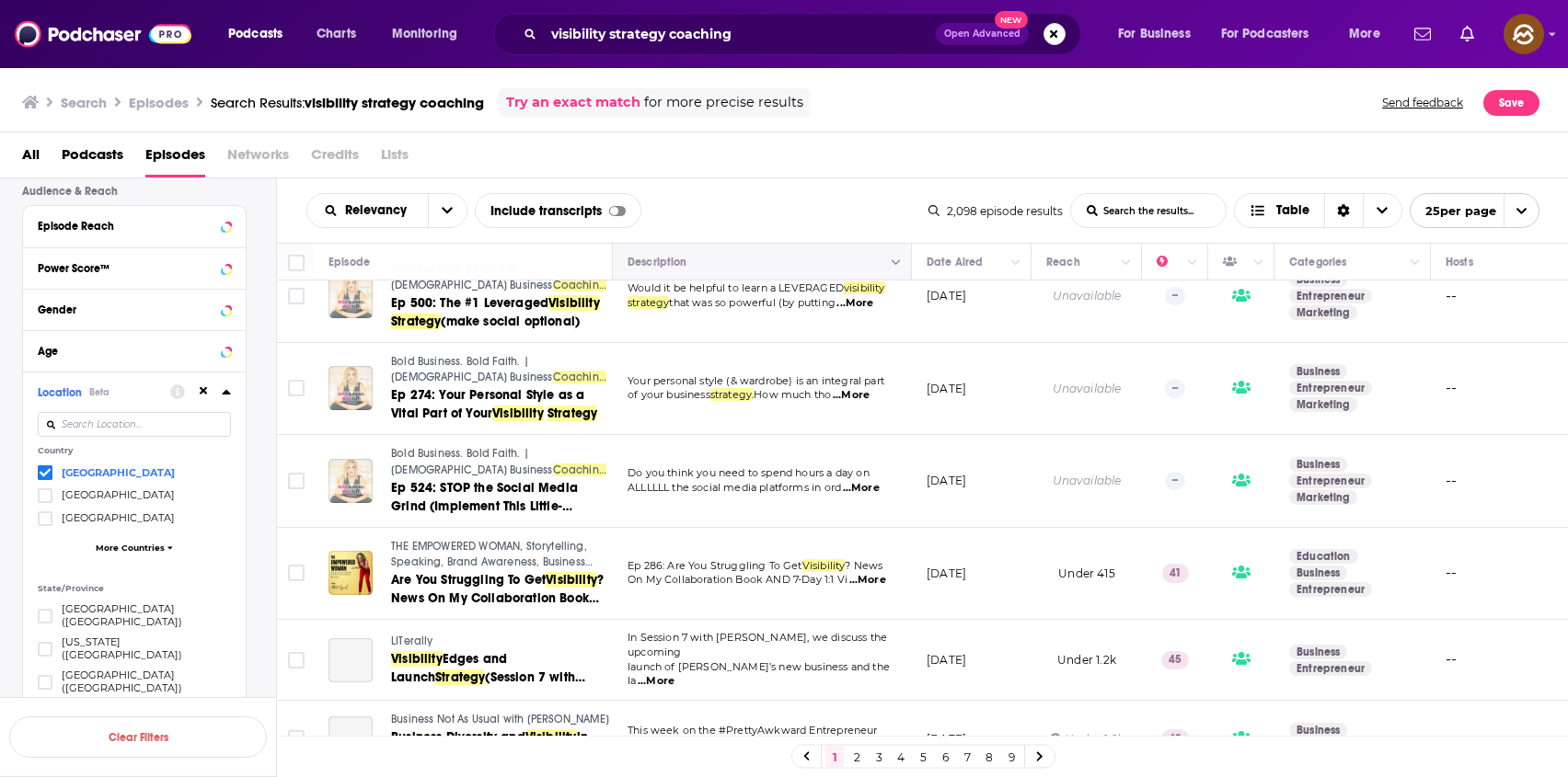
scroll to position [567, 0]
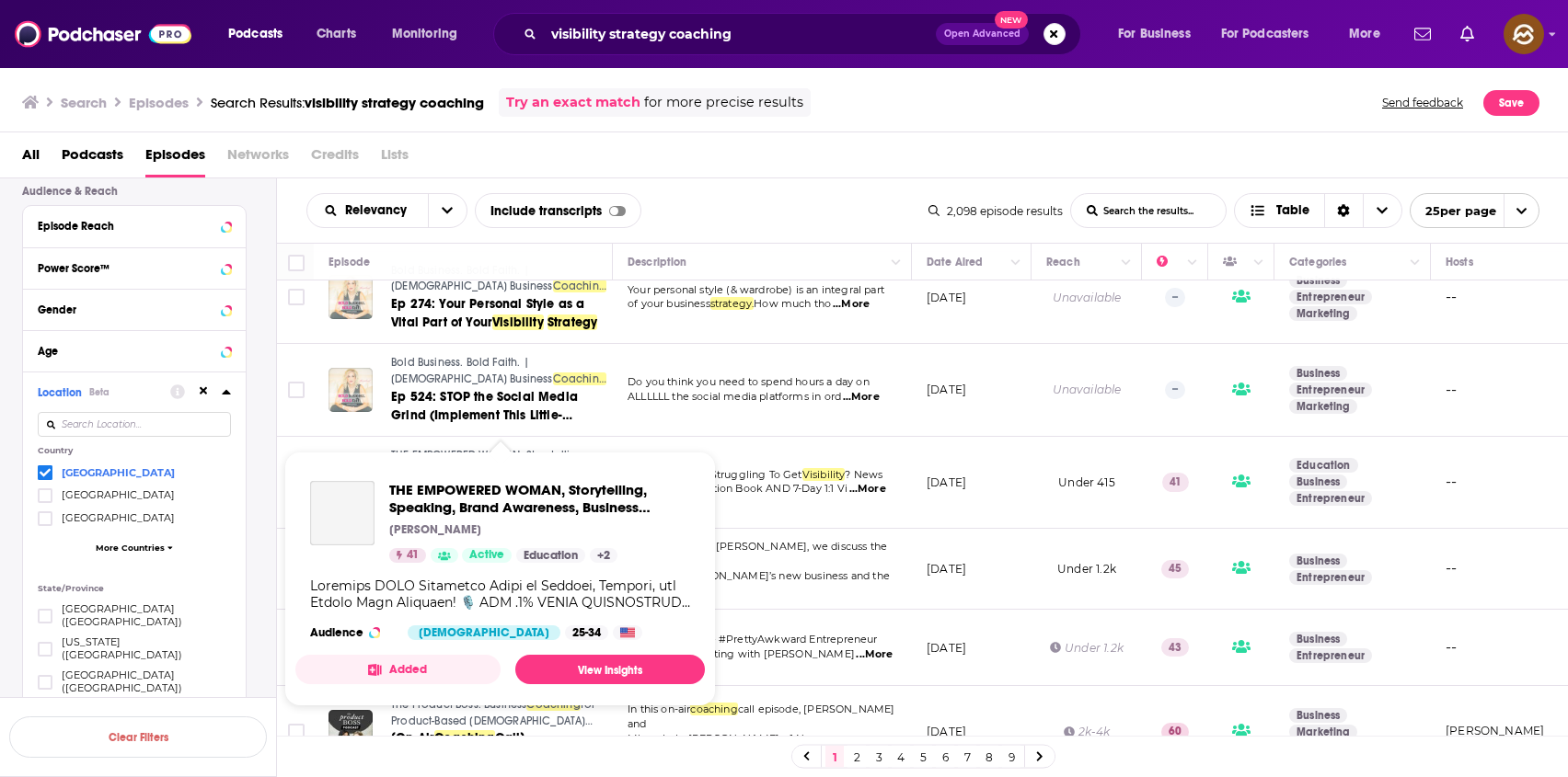
click at [414, 453] on span "THE EMPOWERED WOMAN, Storytelling, Speaking, Brand Awareness, Business Growth, …" at bounding box center [500, 579] width 409 height 255
click at [432, 485] on span "THE EMPOWERED WOMAN, Storytelling, Speaking, Brand Awareness, Business Growth, …" at bounding box center [539, 499] width 301 height 35
click at [495, 497] on span "THE EMPOWERED WOMAN, Storytelling, Speaking, Brand Awareness, Business Growth, …" at bounding box center [539, 499] width 301 height 35
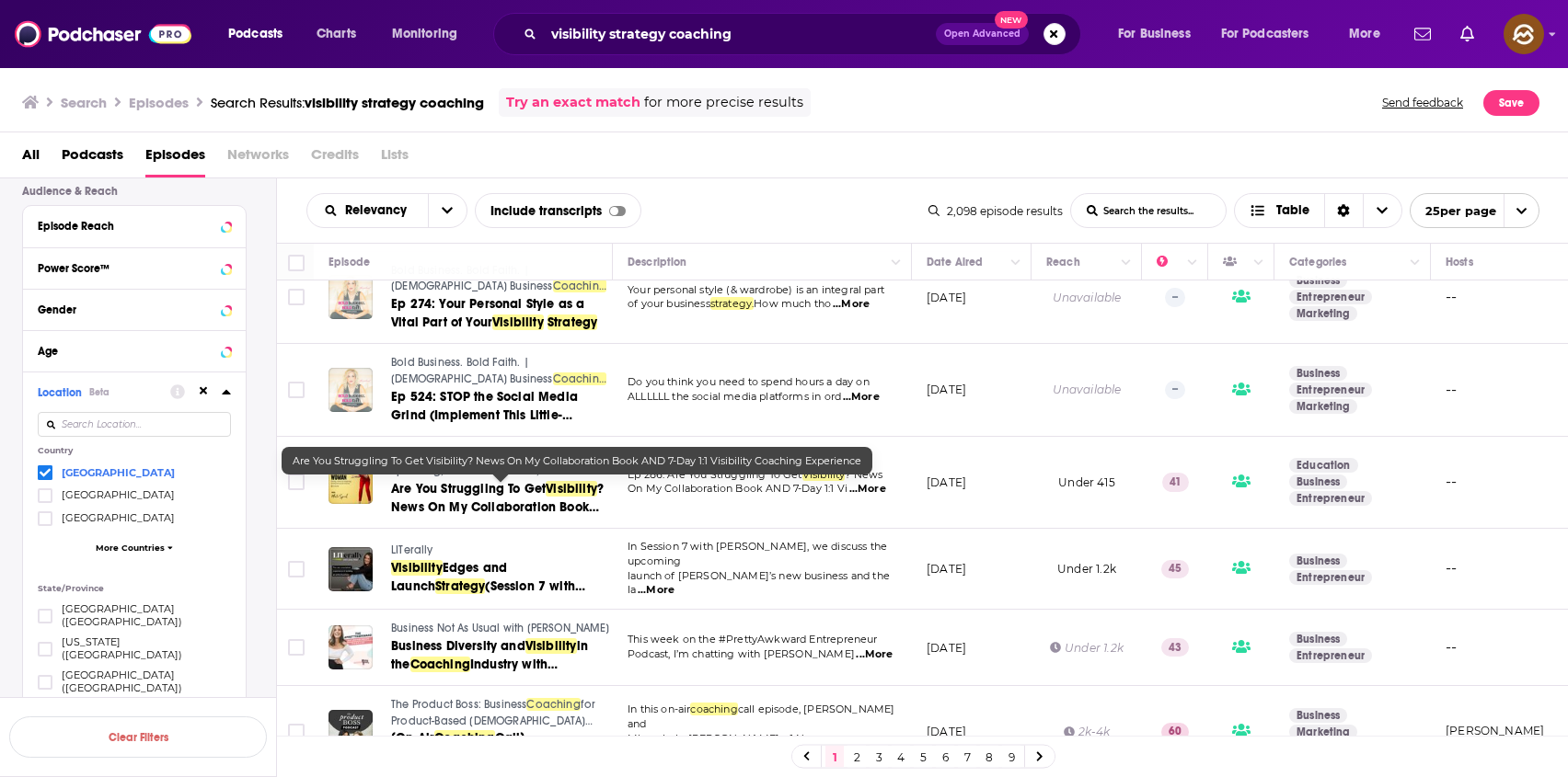
click at [496, 506] on span "? News On My Collaboration Book AND 7-Day 1:1" at bounding box center [497, 507] width 212 height 52
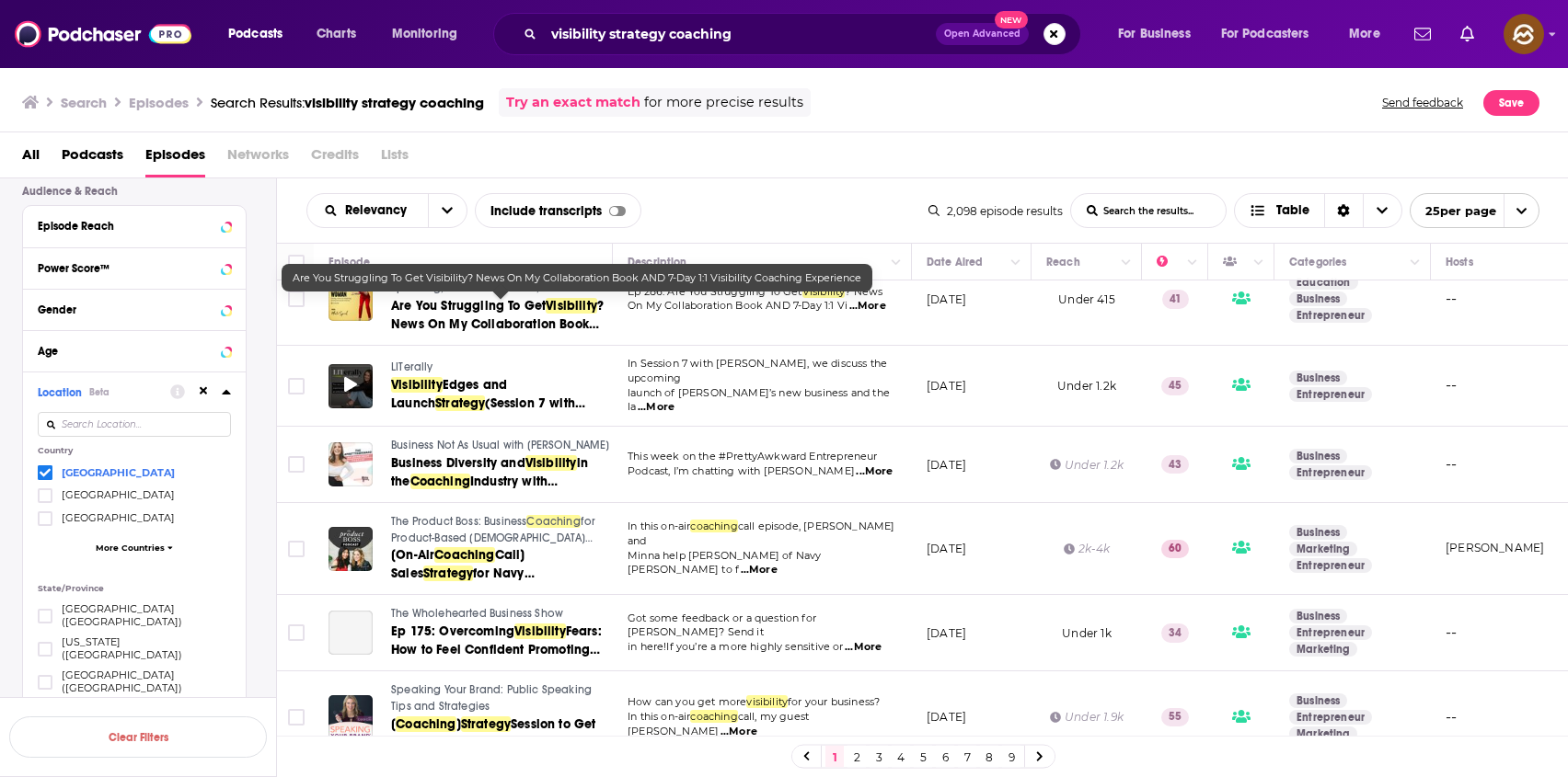
scroll to position [767, 0]
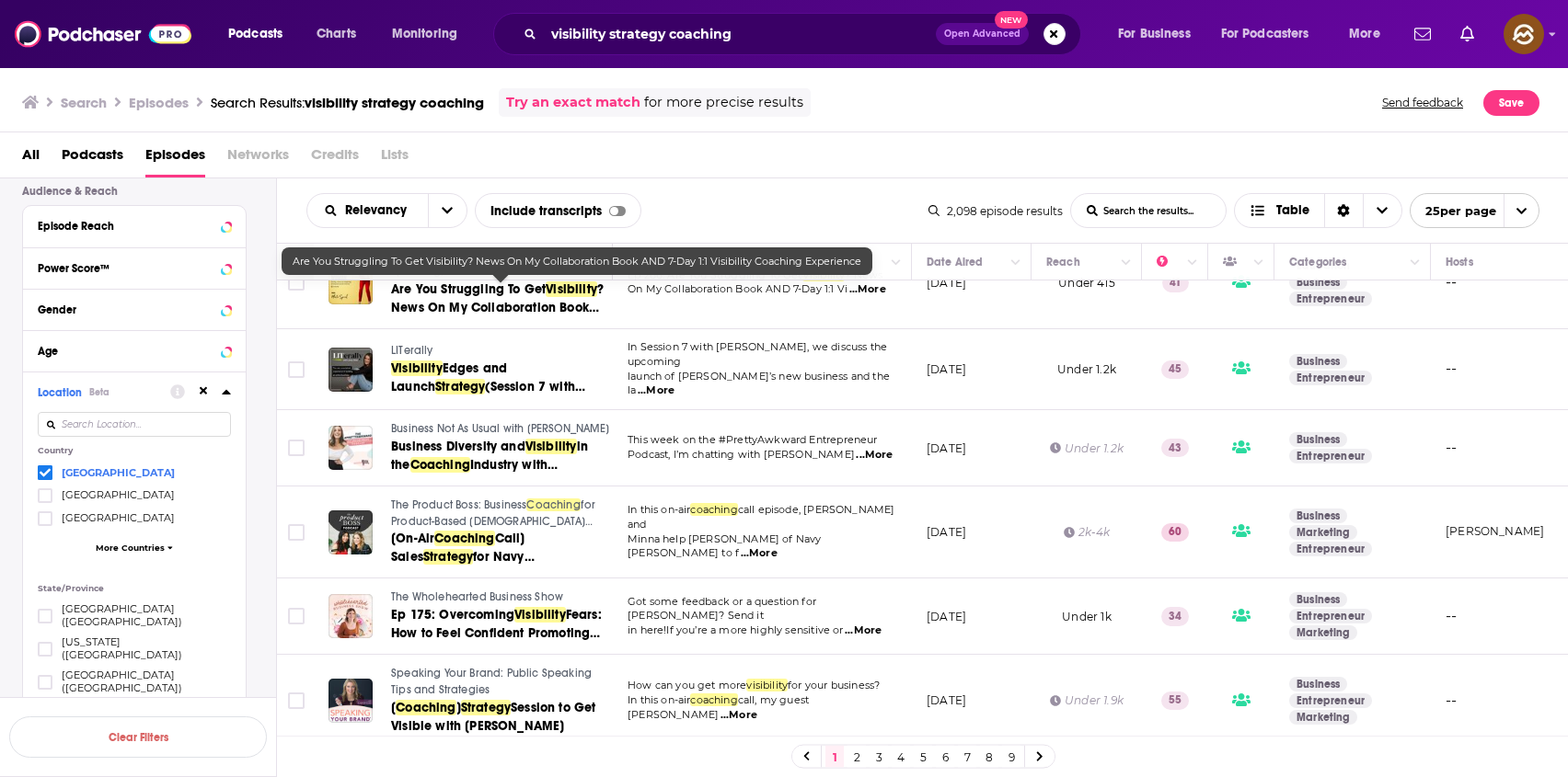
click at [866, 126] on div "Search Episodes Search Results: visibility strategy coaching Try an exact match…" at bounding box center [784, 99] width 1569 height 66
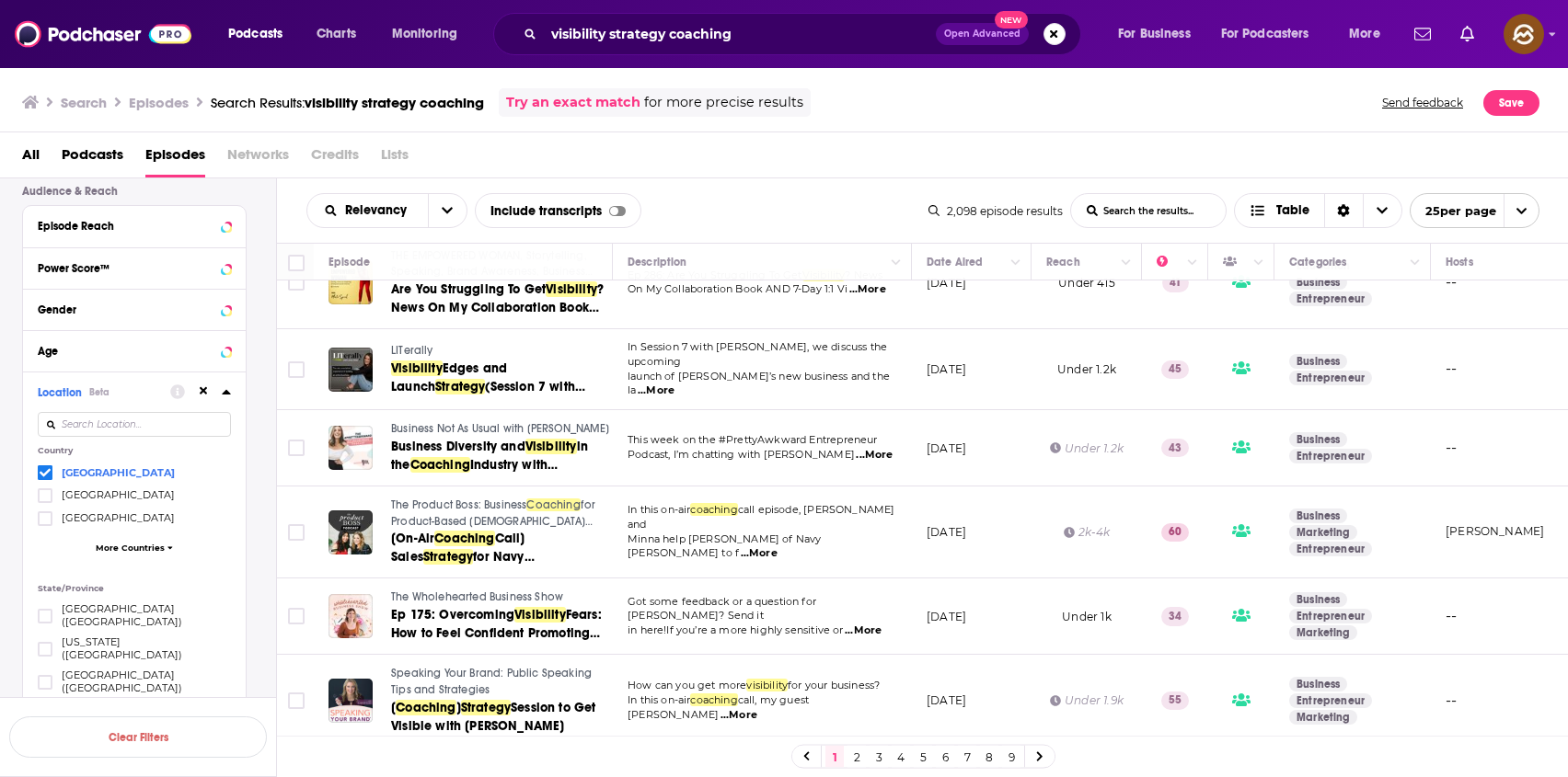
click at [408, 344] on span "LITerally" at bounding box center [412, 350] width 43 height 13
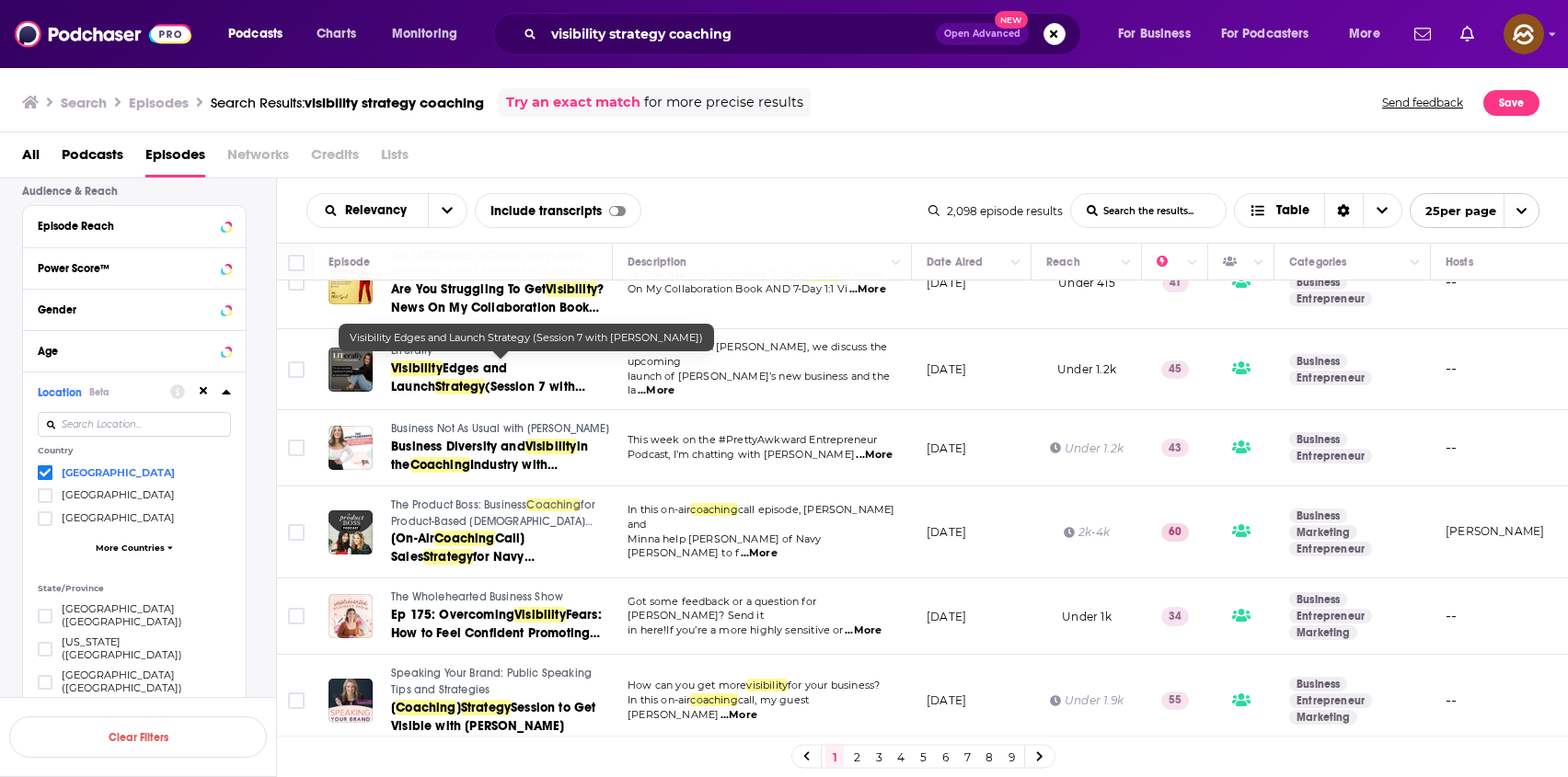
click at [440, 382] on span "(Session 7 with Robyn)" at bounding box center [488, 396] width 194 height 34
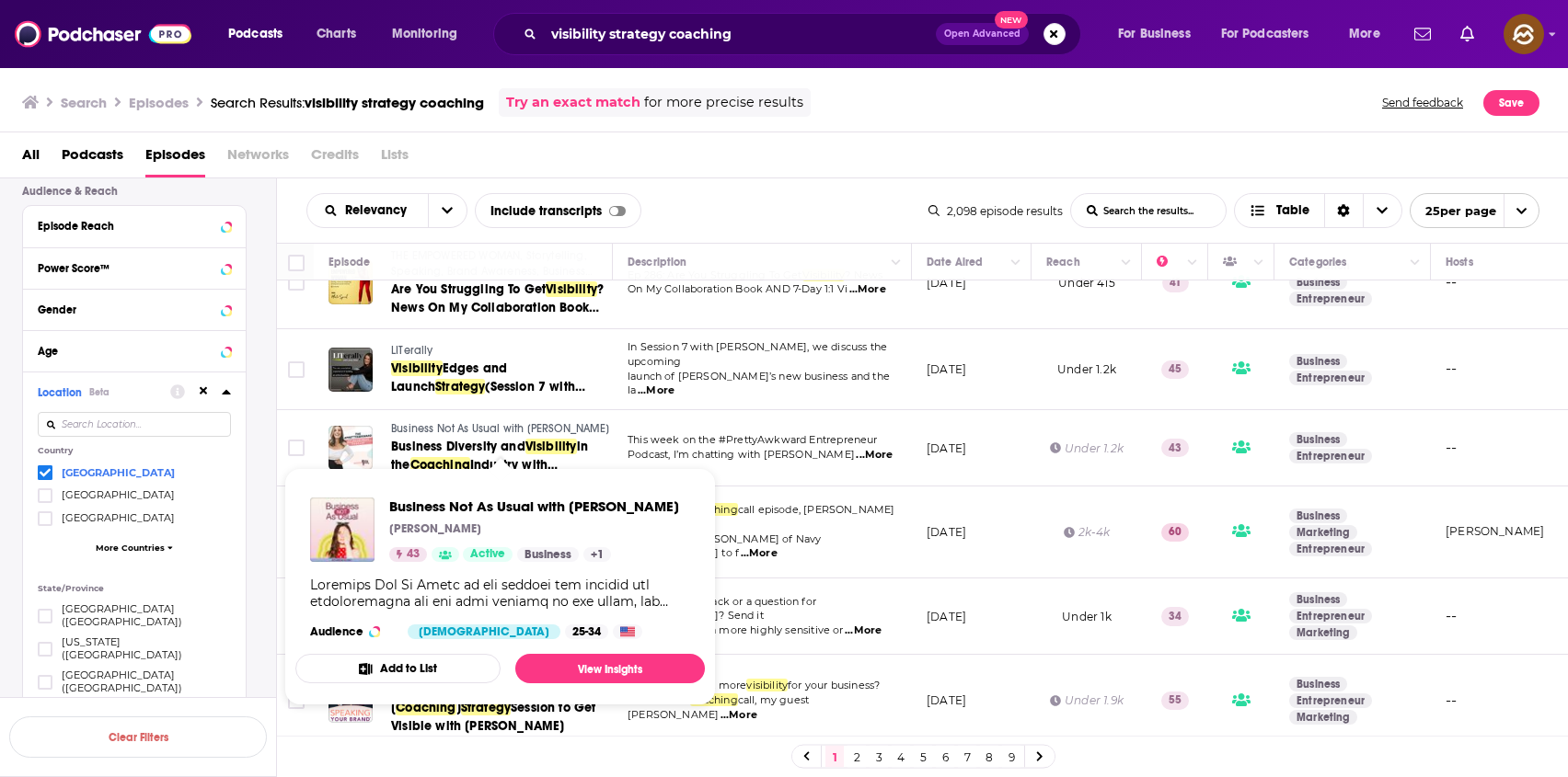
click at [426, 422] on span "Business Not As Usual with Megan Yelaney" at bounding box center [500, 428] width 218 height 13
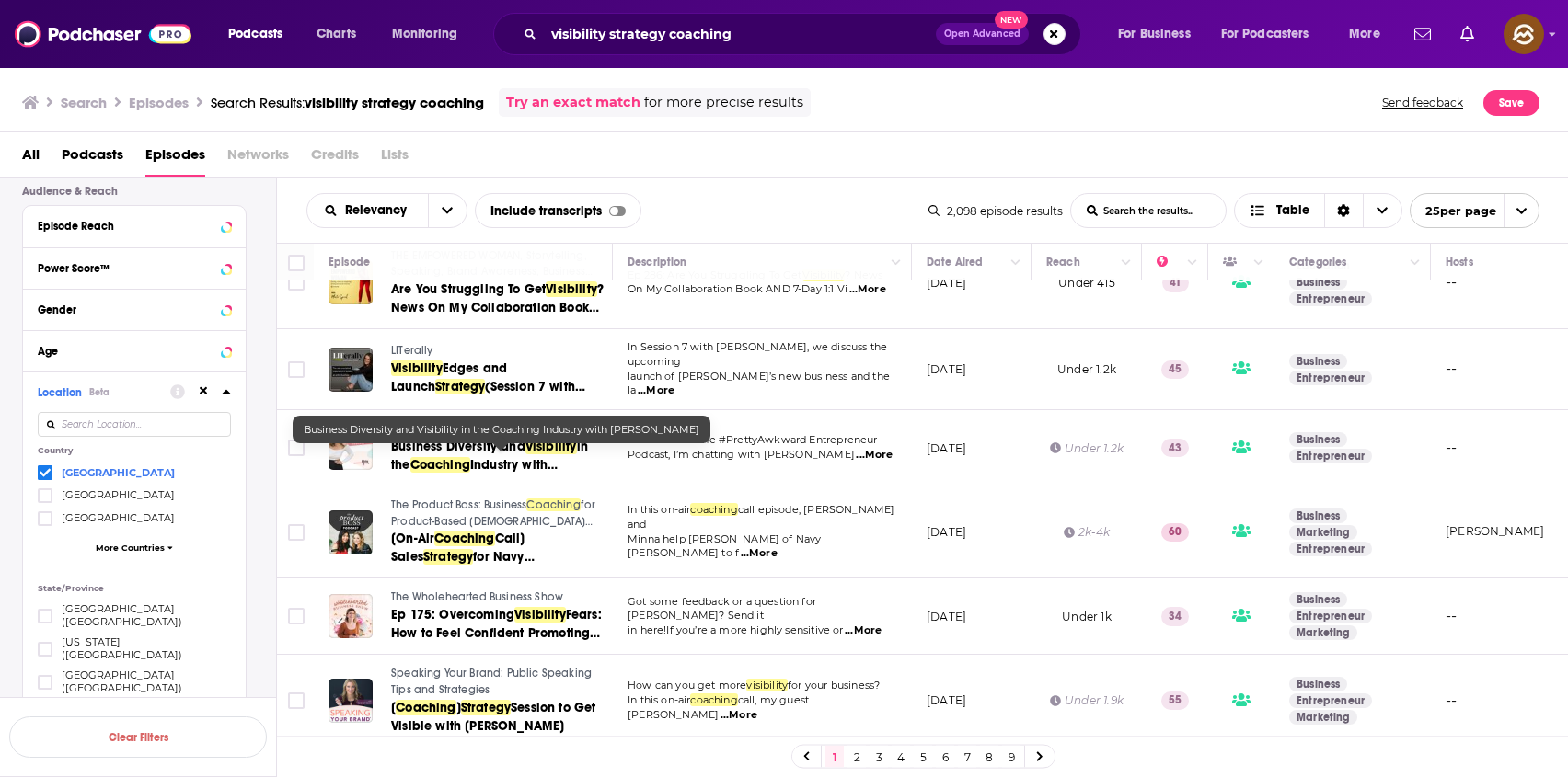
click at [468, 469] on span "Coaching" at bounding box center [441, 465] width 60 height 16
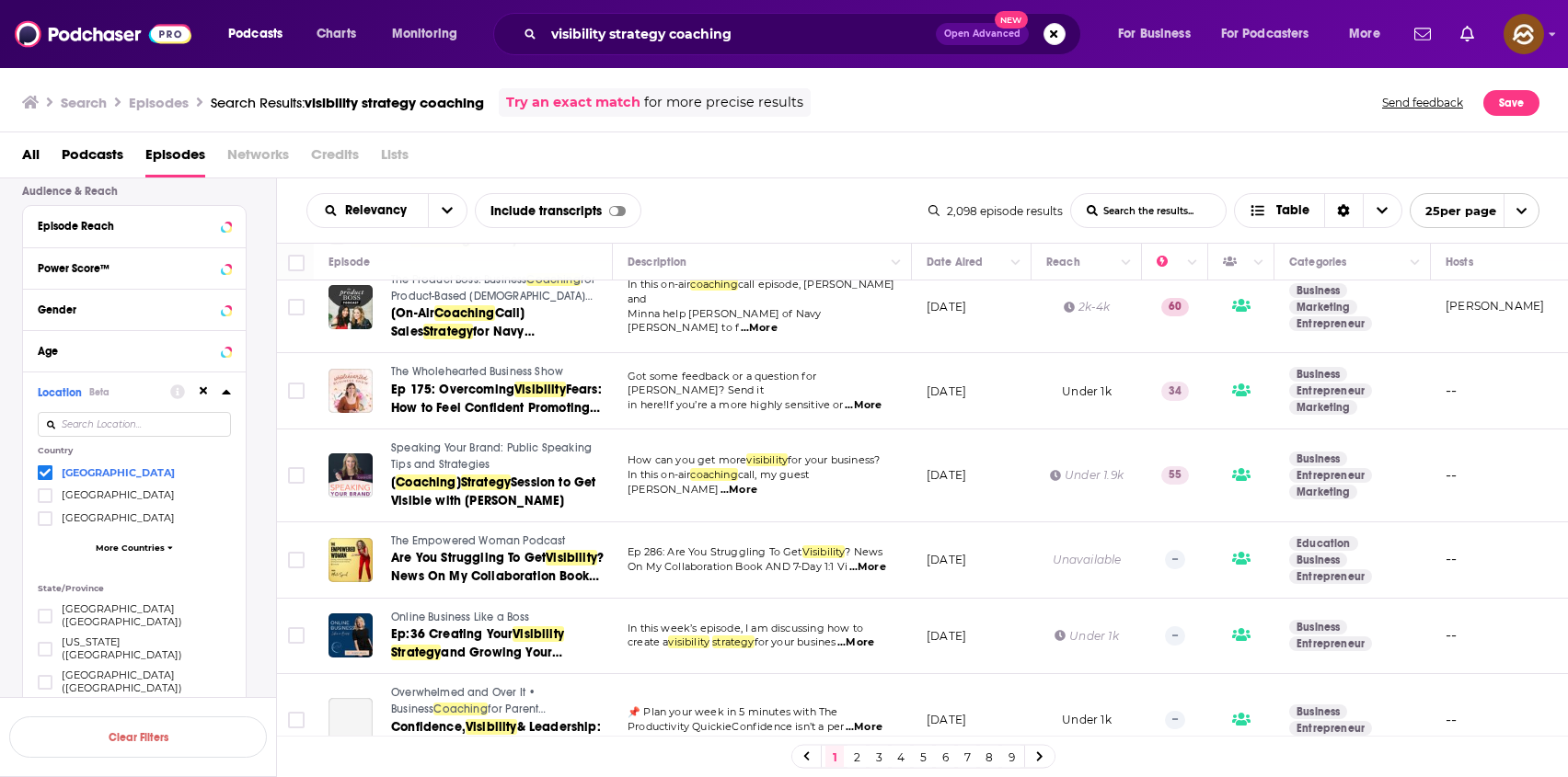
scroll to position [998, 0]
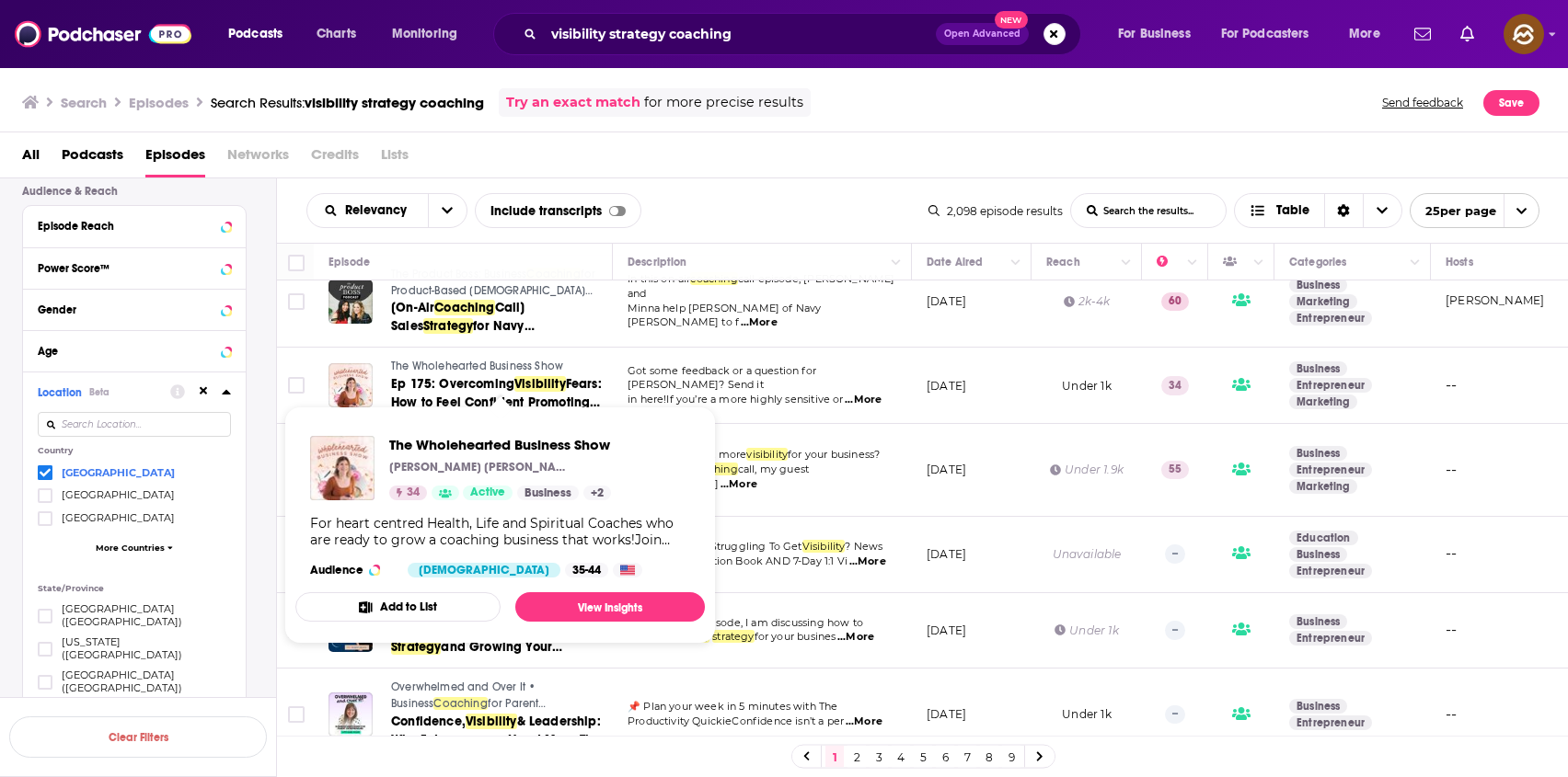
click at [440, 372] on span "The Wholehearted Business Show" at bounding box center [476, 366] width 172 height 13
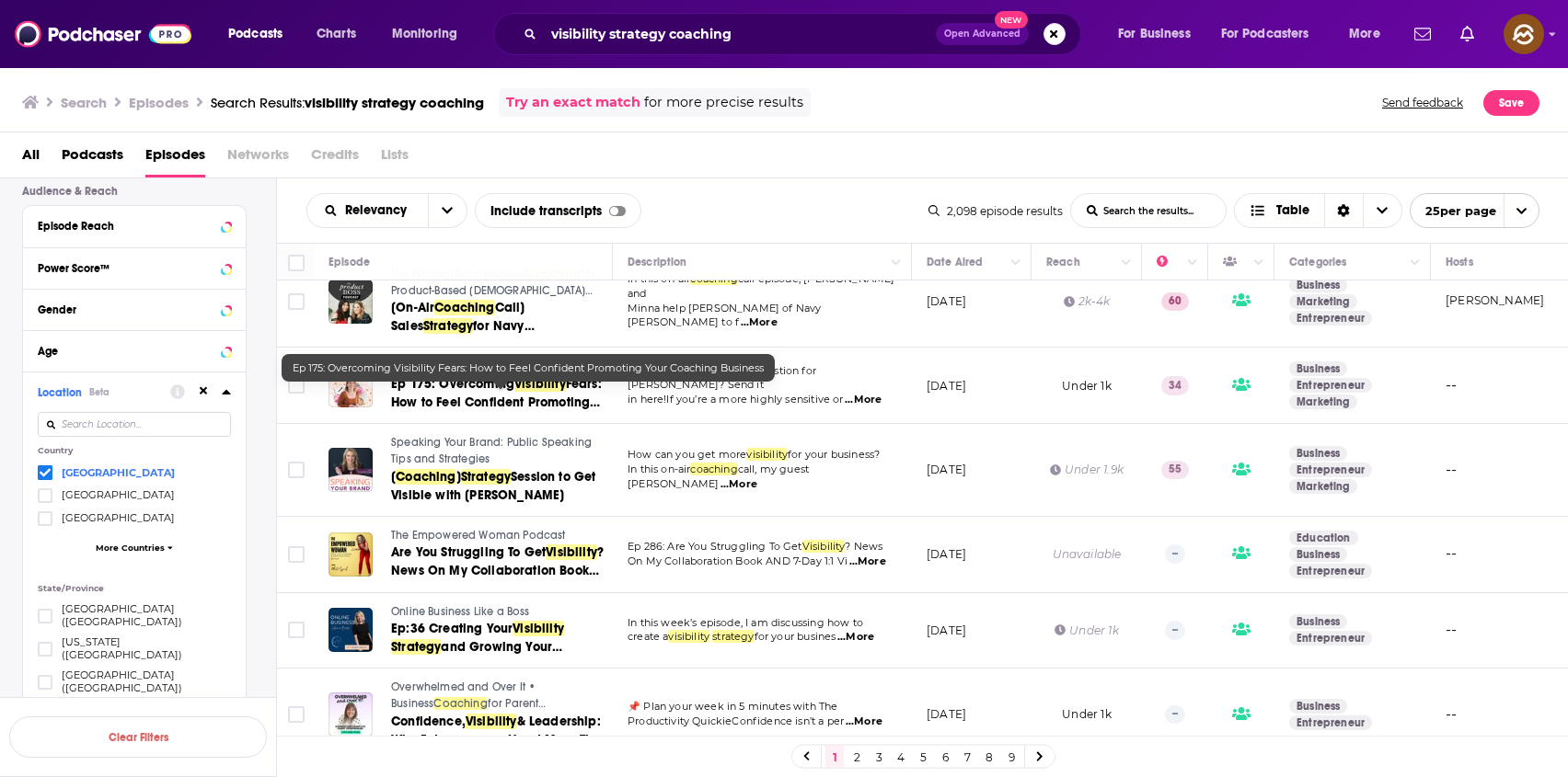
click at [450, 392] on span "Ep 175: Overcoming" at bounding box center [452, 384] width 123 height 16
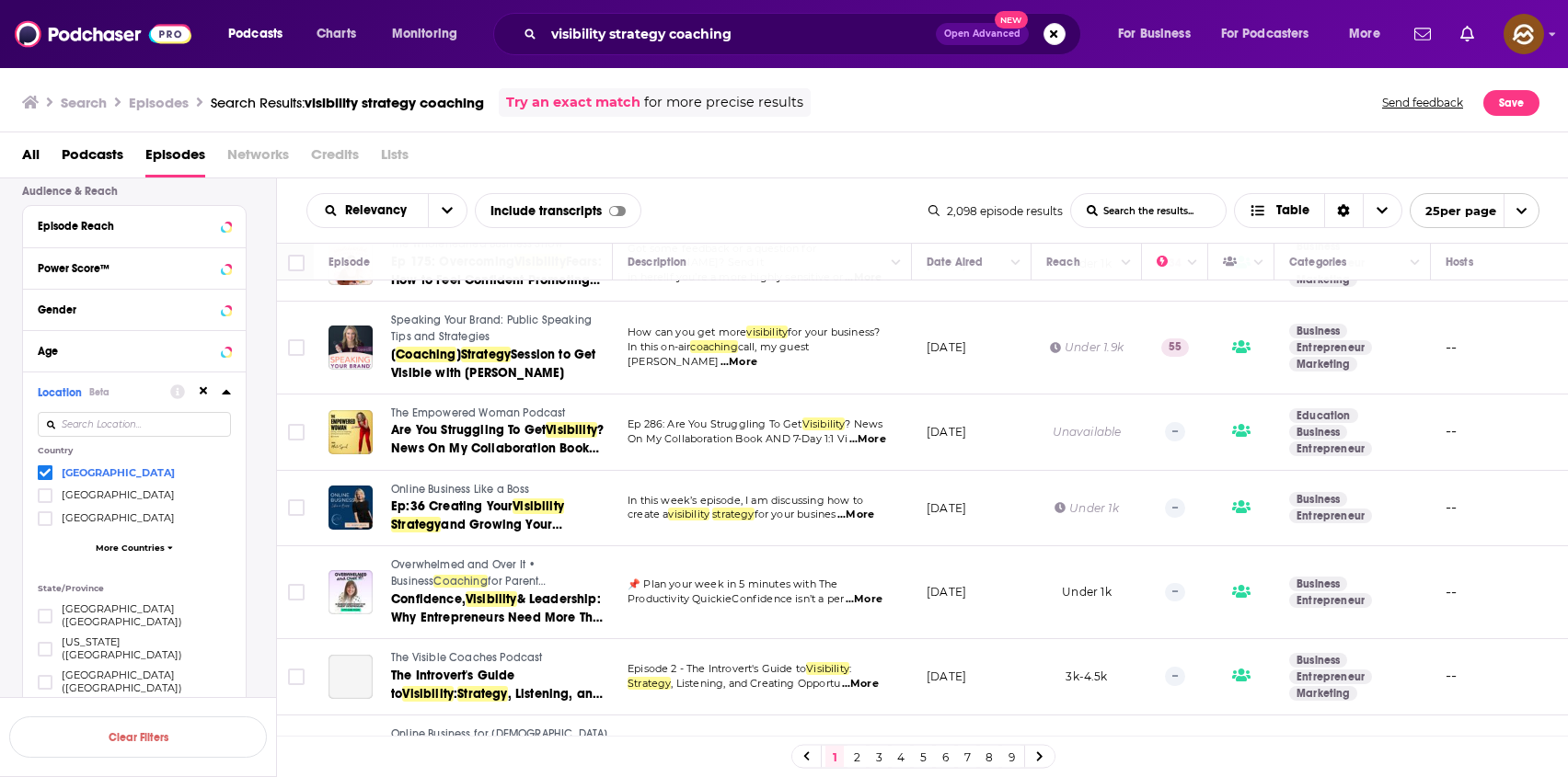
scroll to position [1105, 0]
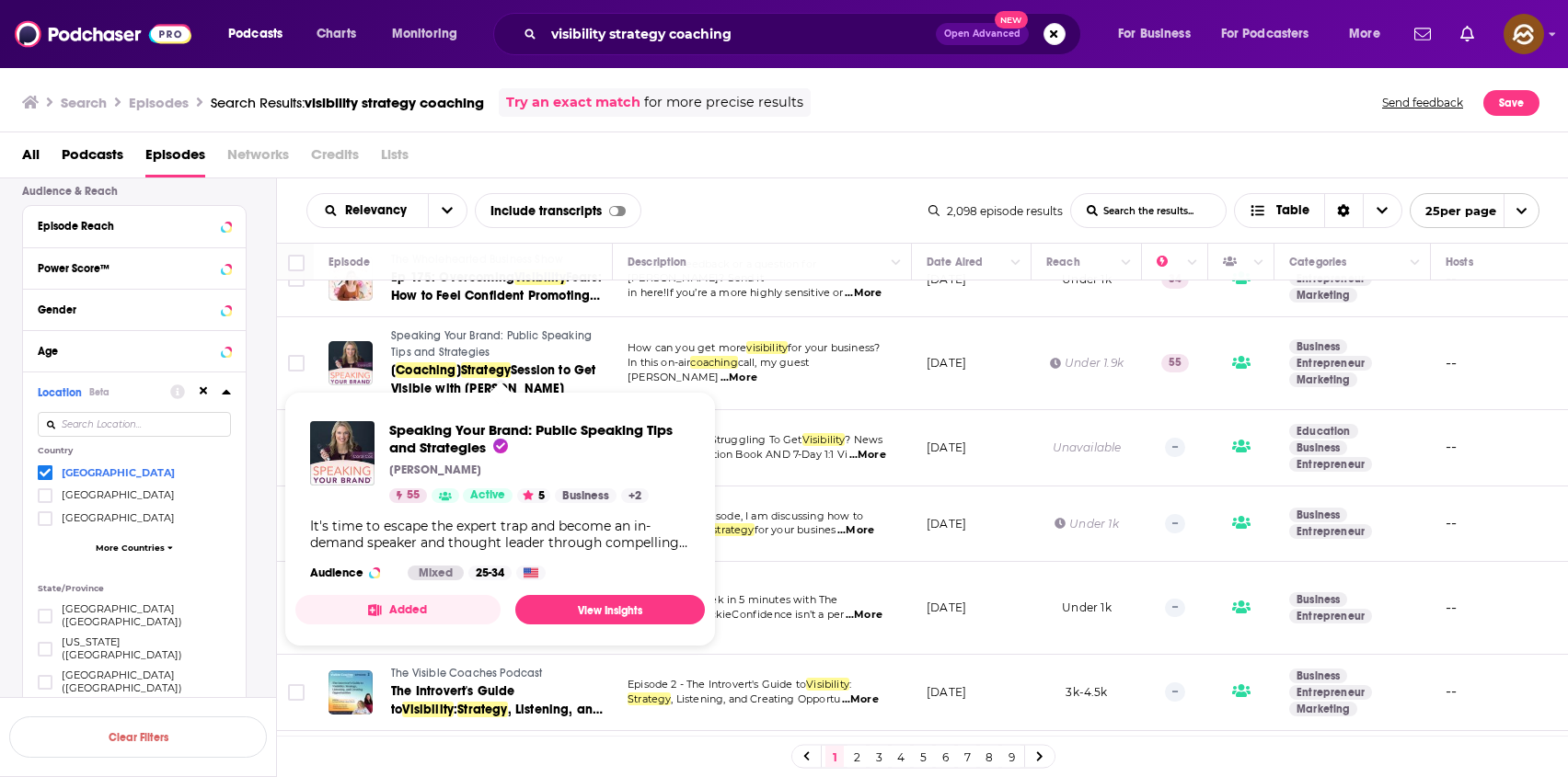
click at [408, 346] on span "Speaking Your Brand: Public Speaking Tips and Strategies" at bounding box center [491, 343] width 201 height 29
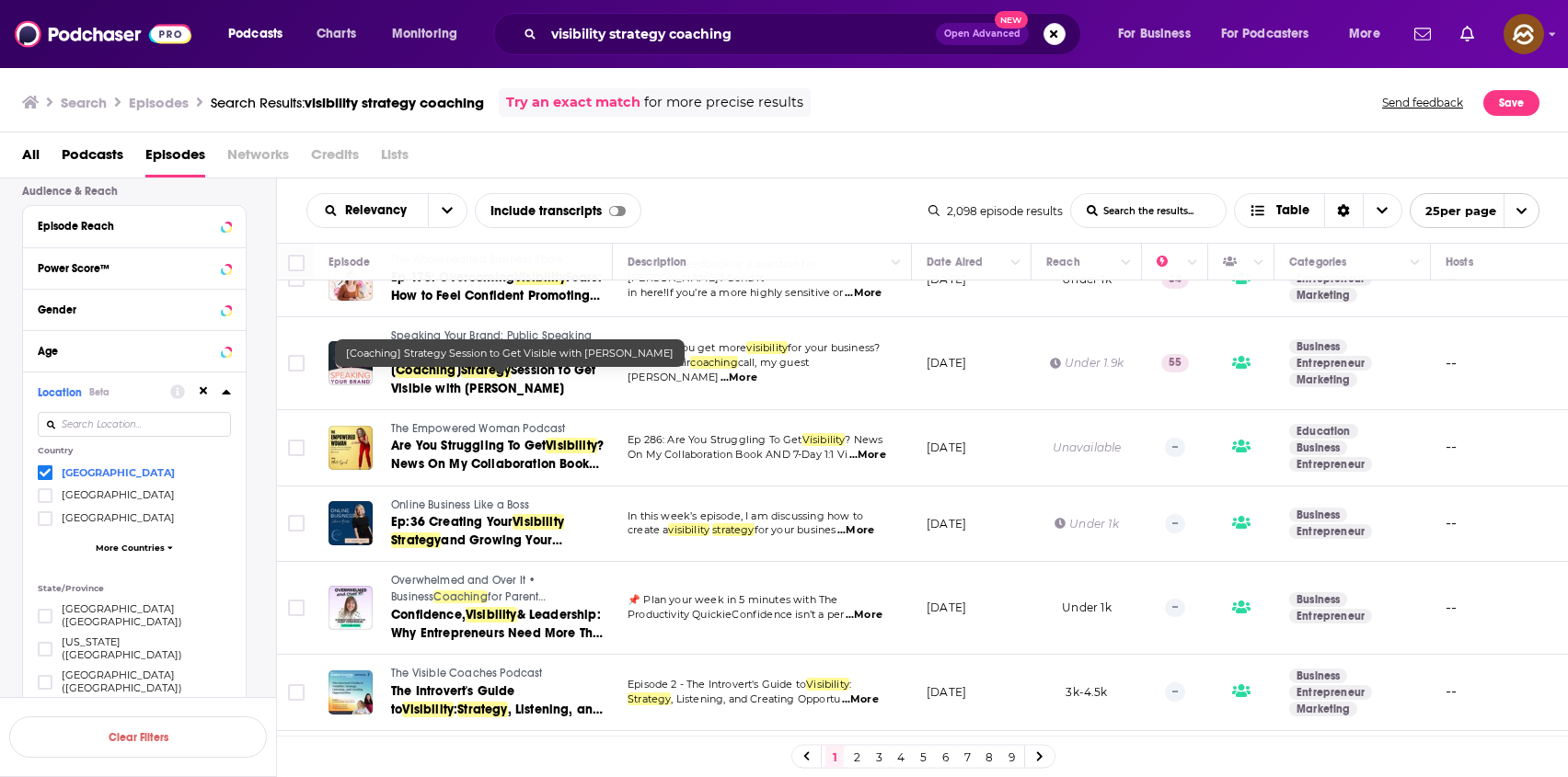
click at [430, 395] on span "Session to Get Visible with Pam Andrews" at bounding box center [493, 379] width 205 height 34
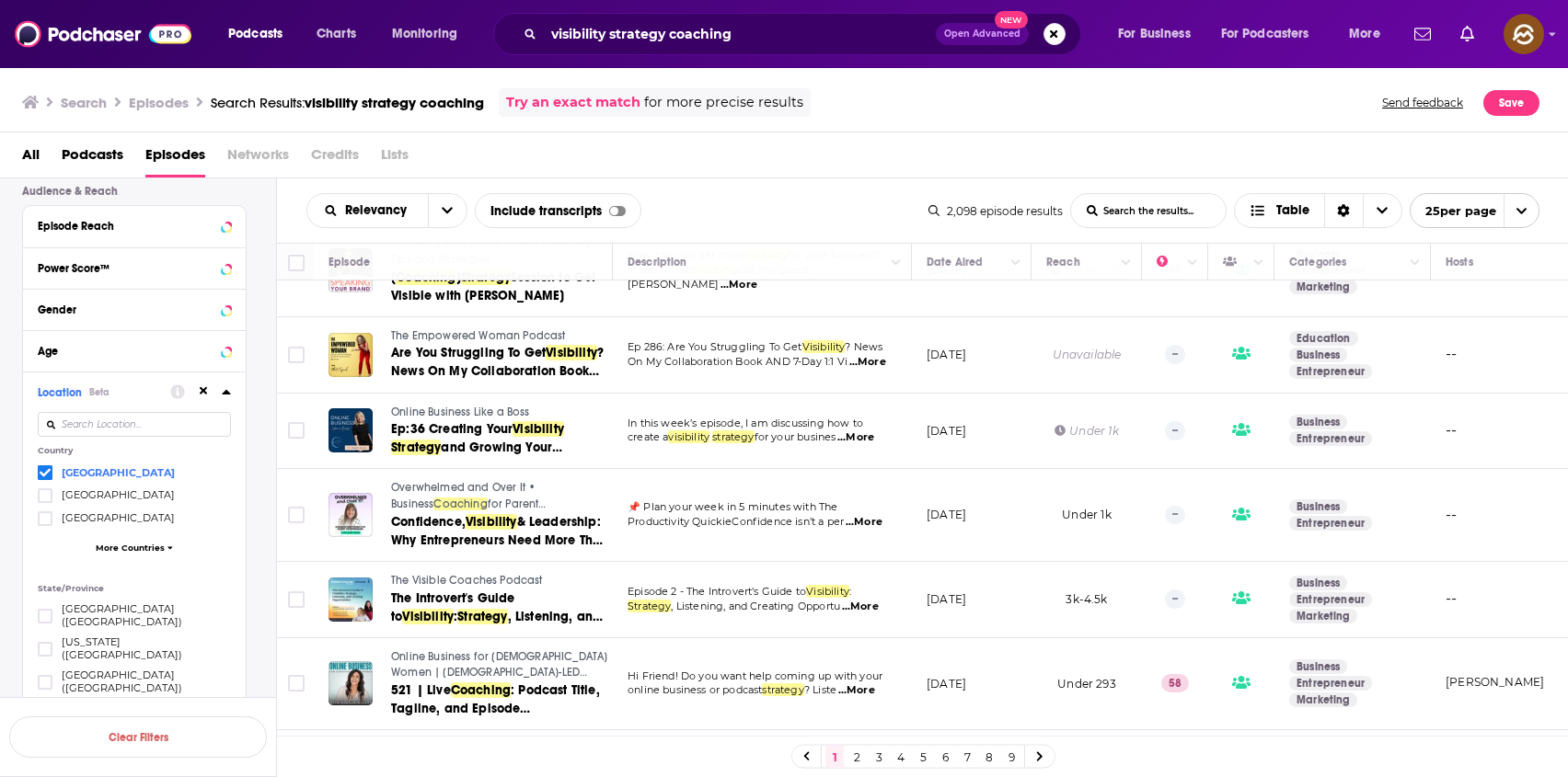
scroll to position [1216, 0]
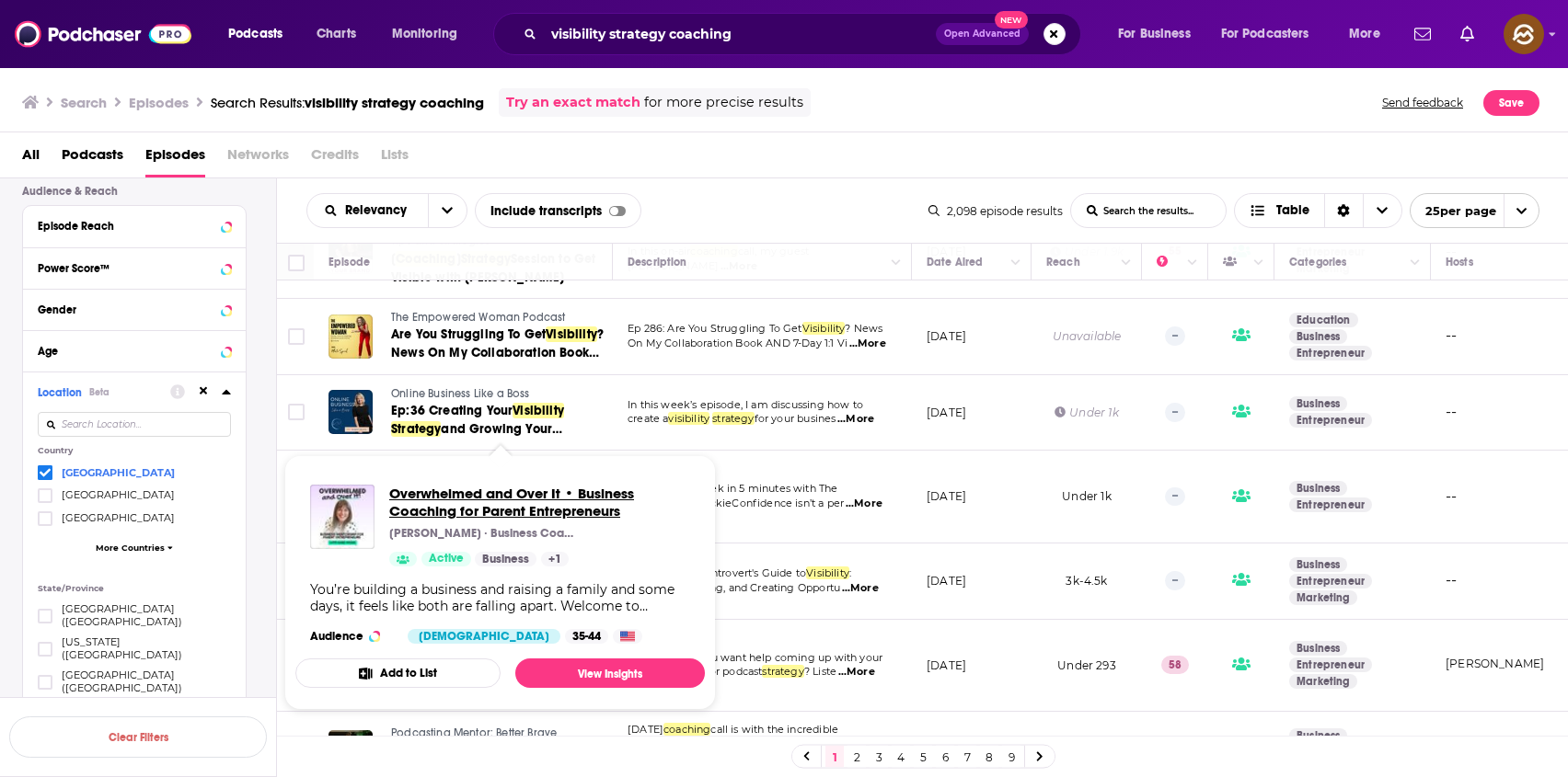
click at [453, 498] on span "Overwhelmed and Over It • Business Coaching for Parent Entrepreneurs" at bounding box center [539, 502] width 301 height 35
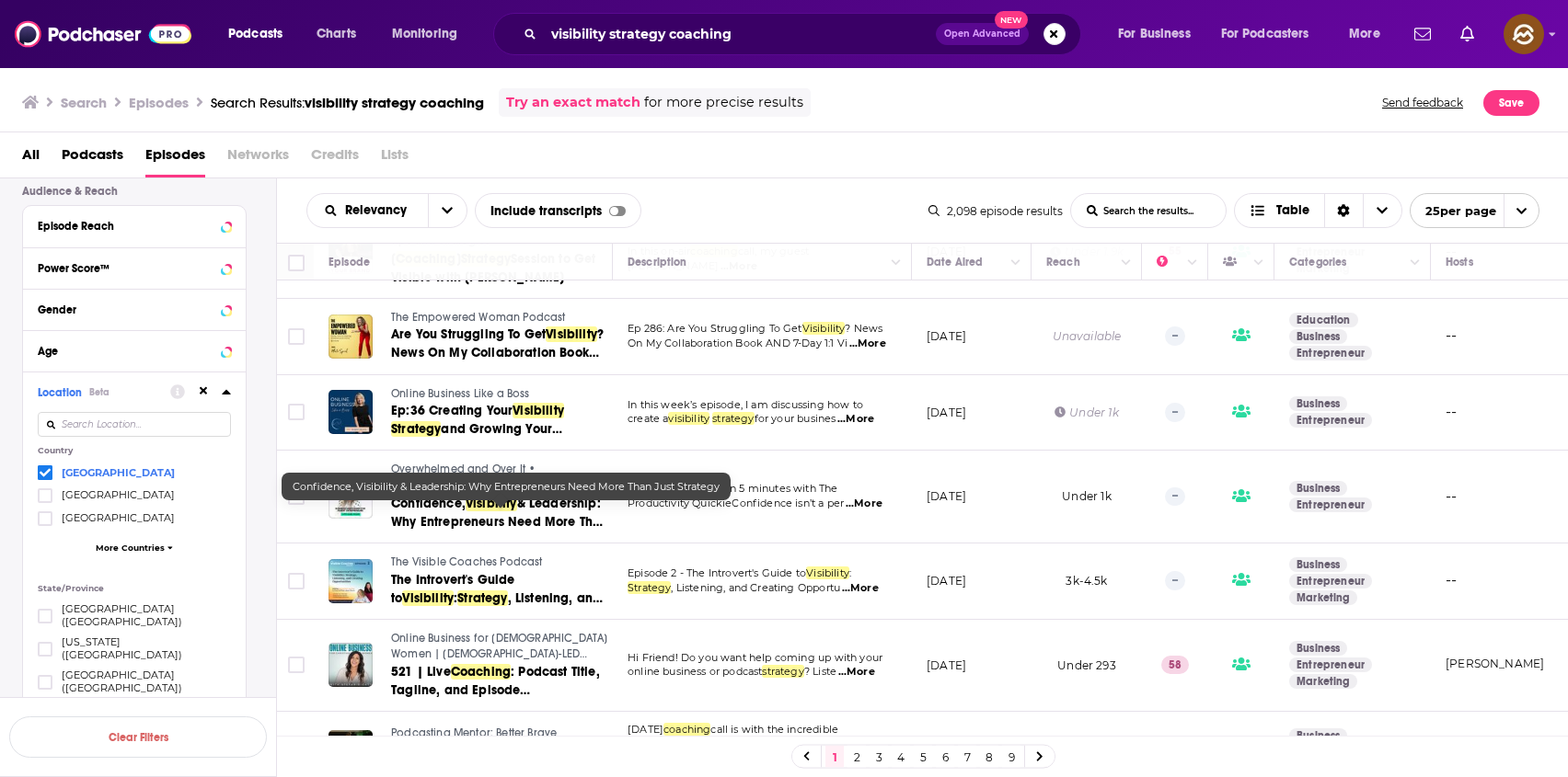
click at [469, 537] on span "& Leadership: Why Entrepreneurs Need More Than Just" at bounding box center [500, 522] width 217 height 52
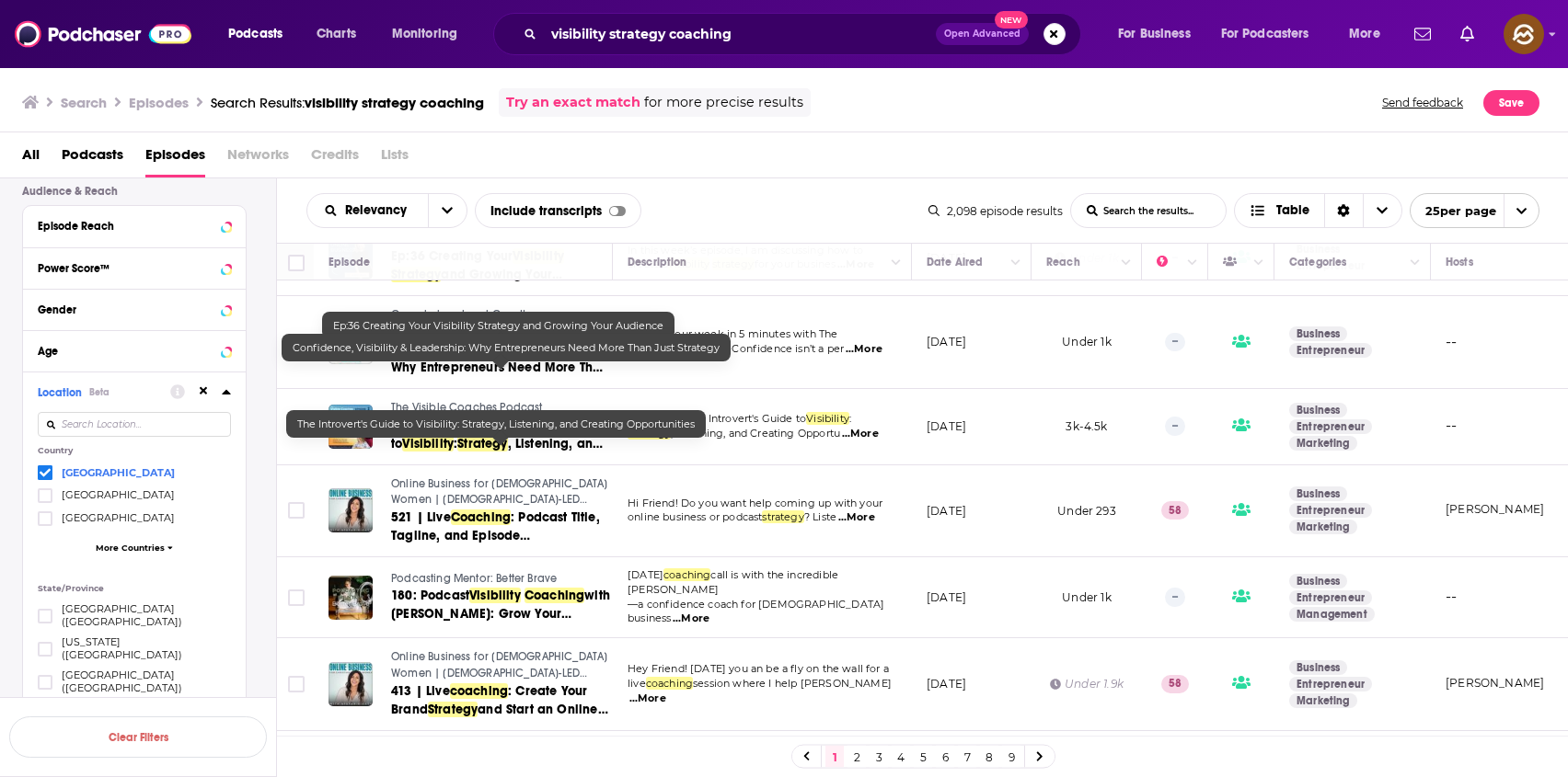
scroll to position [1402, 0]
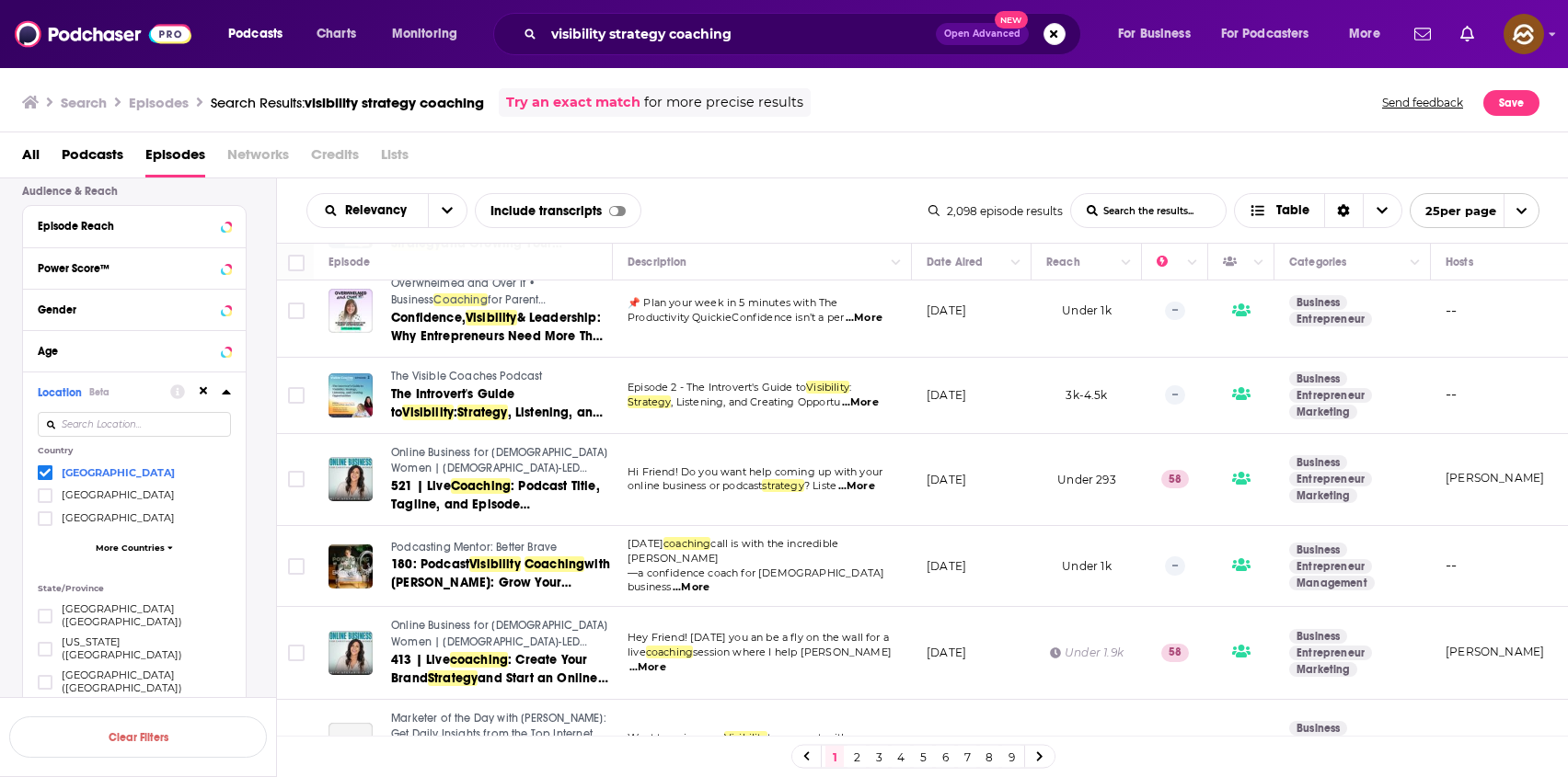
click at [482, 382] on span "The Visible Coaches Podcast" at bounding box center [467, 375] width 151 height 13
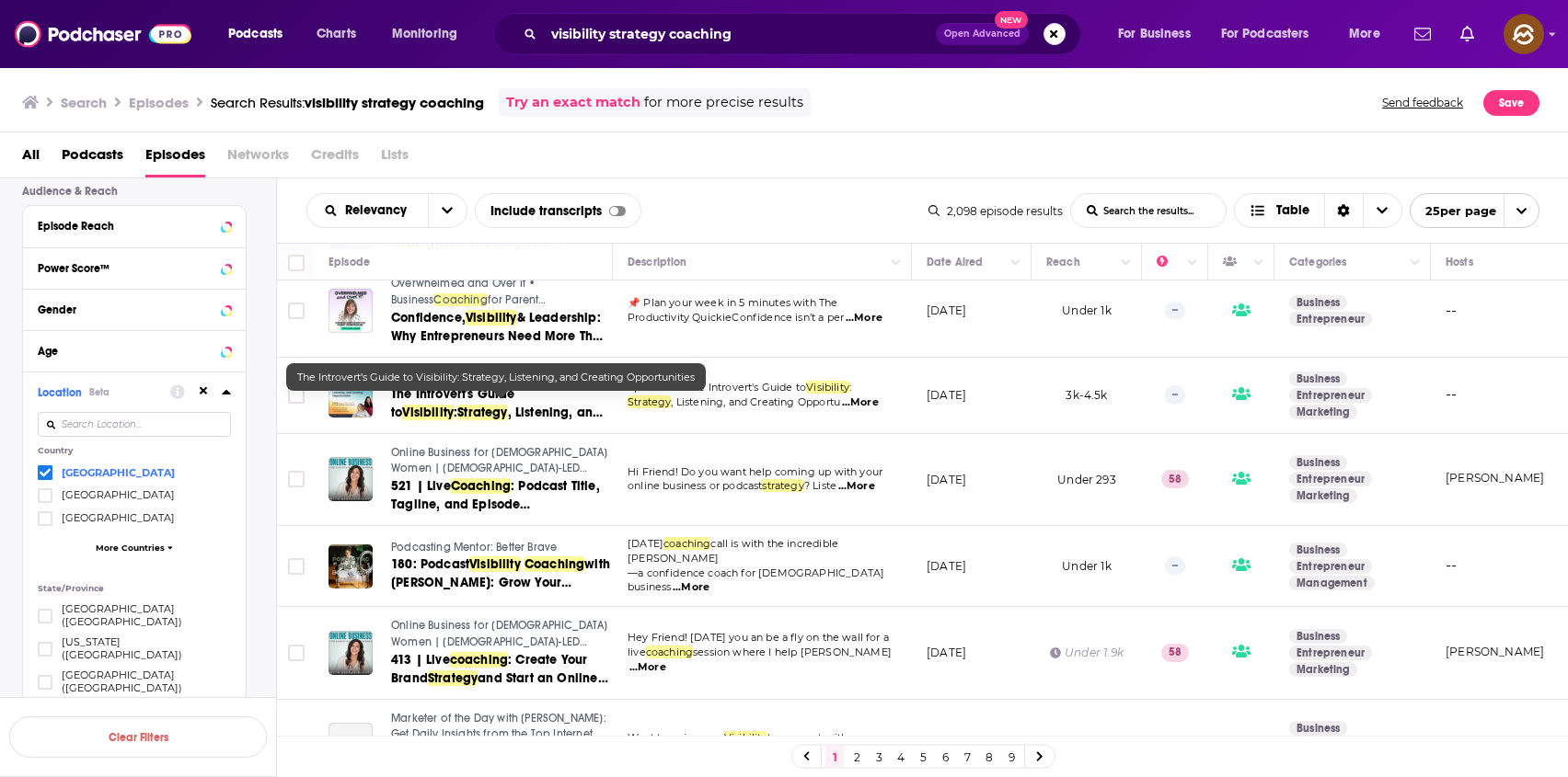
click at [471, 414] on link "The Introvert's Guide to Visibility : Strategy , Listening, and Creating Opport…" at bounding box center [501, 404] width 219 height 37
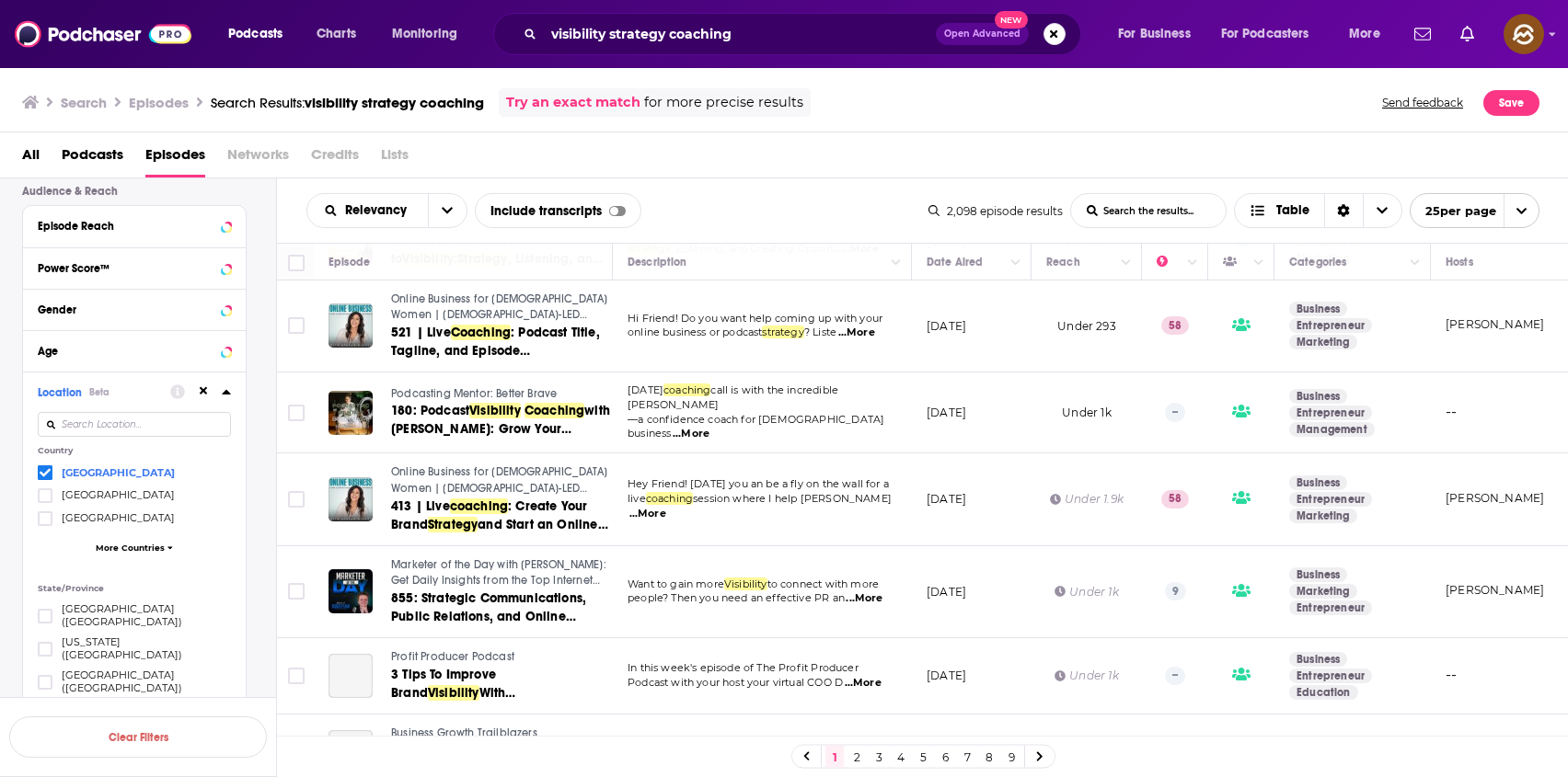
scroll to position [1570, 0]
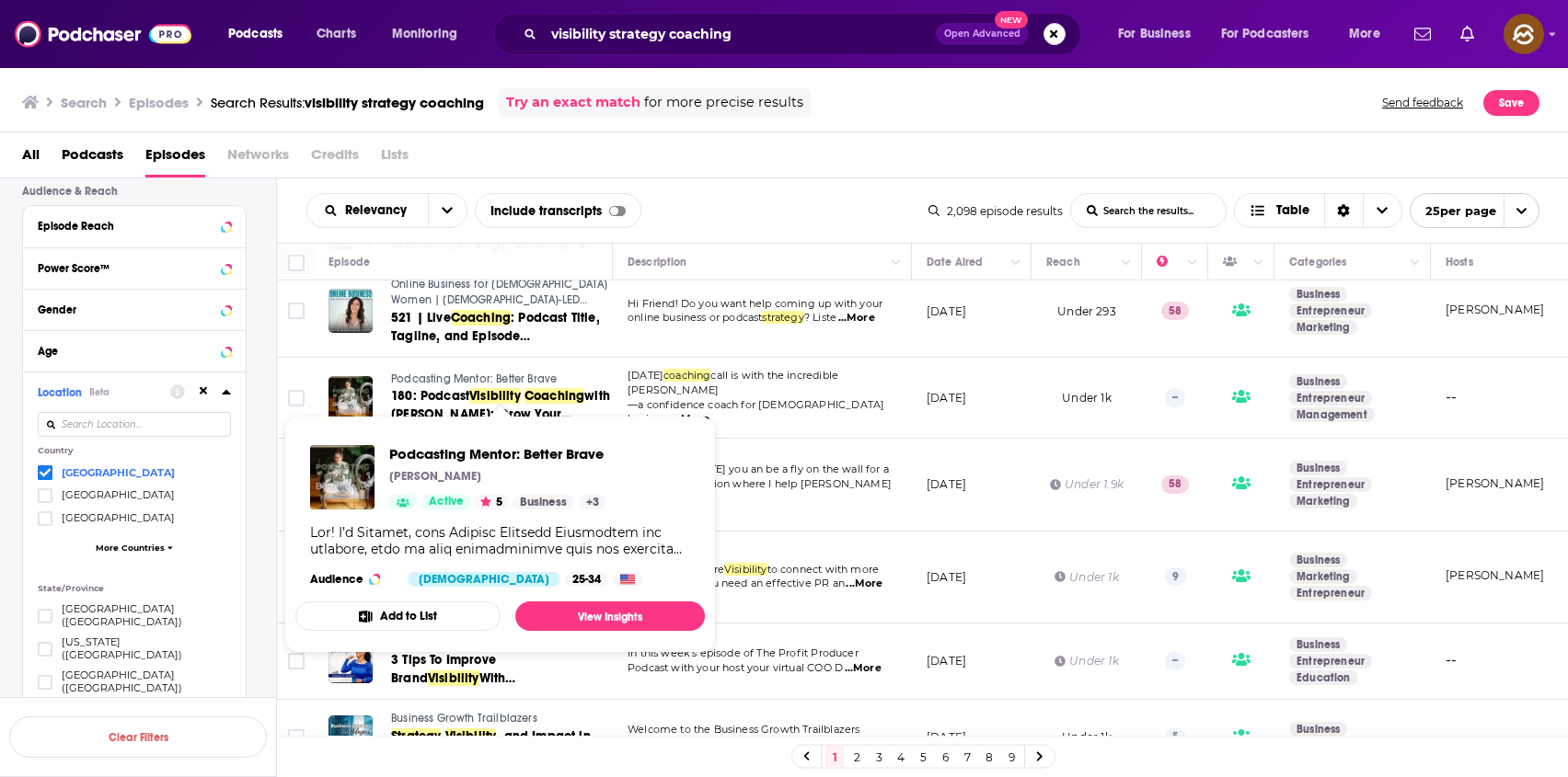
click at [438, 385] on span "Podcasting Mentor: Better Brave" at bounding box center [474, 378] width 166 height 13
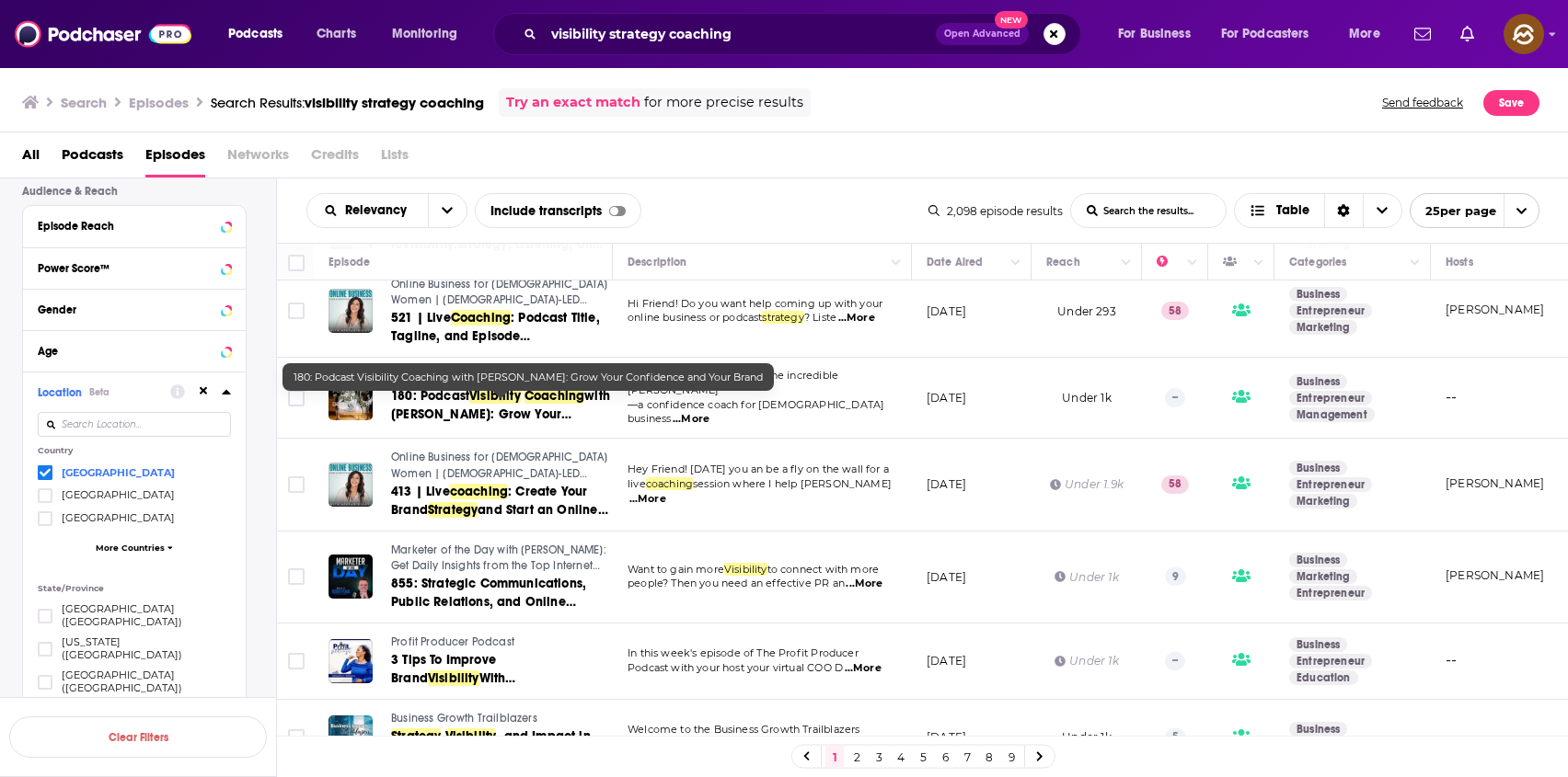
click at [470, 404] on span "180: Podcast" at bounding box center [430, 396] width 79 height 16
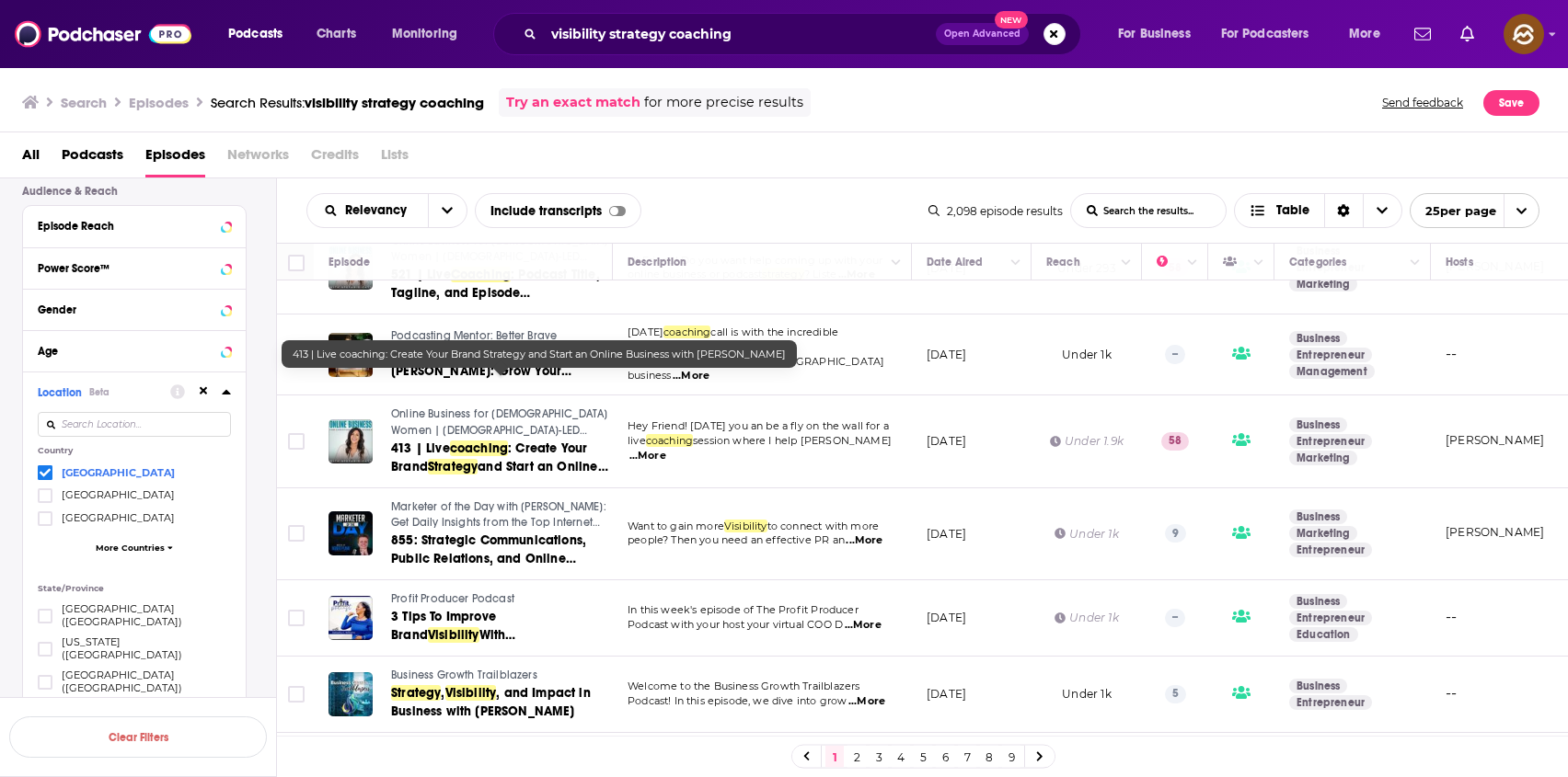
scroll to position [1701, 0]
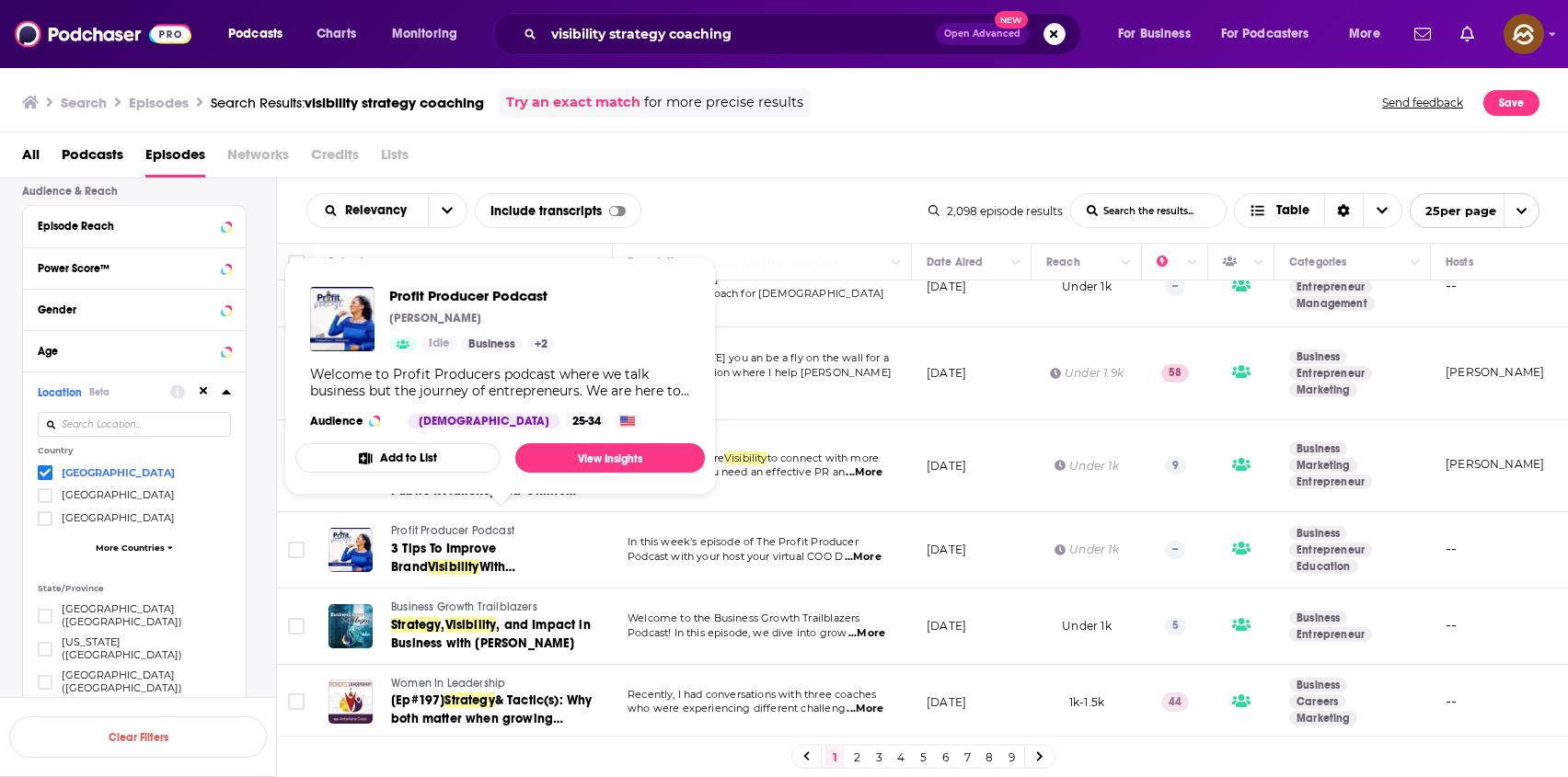
click at [488, 524] on span "Profit Producer Podcast" at bounding box center [452, 530] width 123 height 13
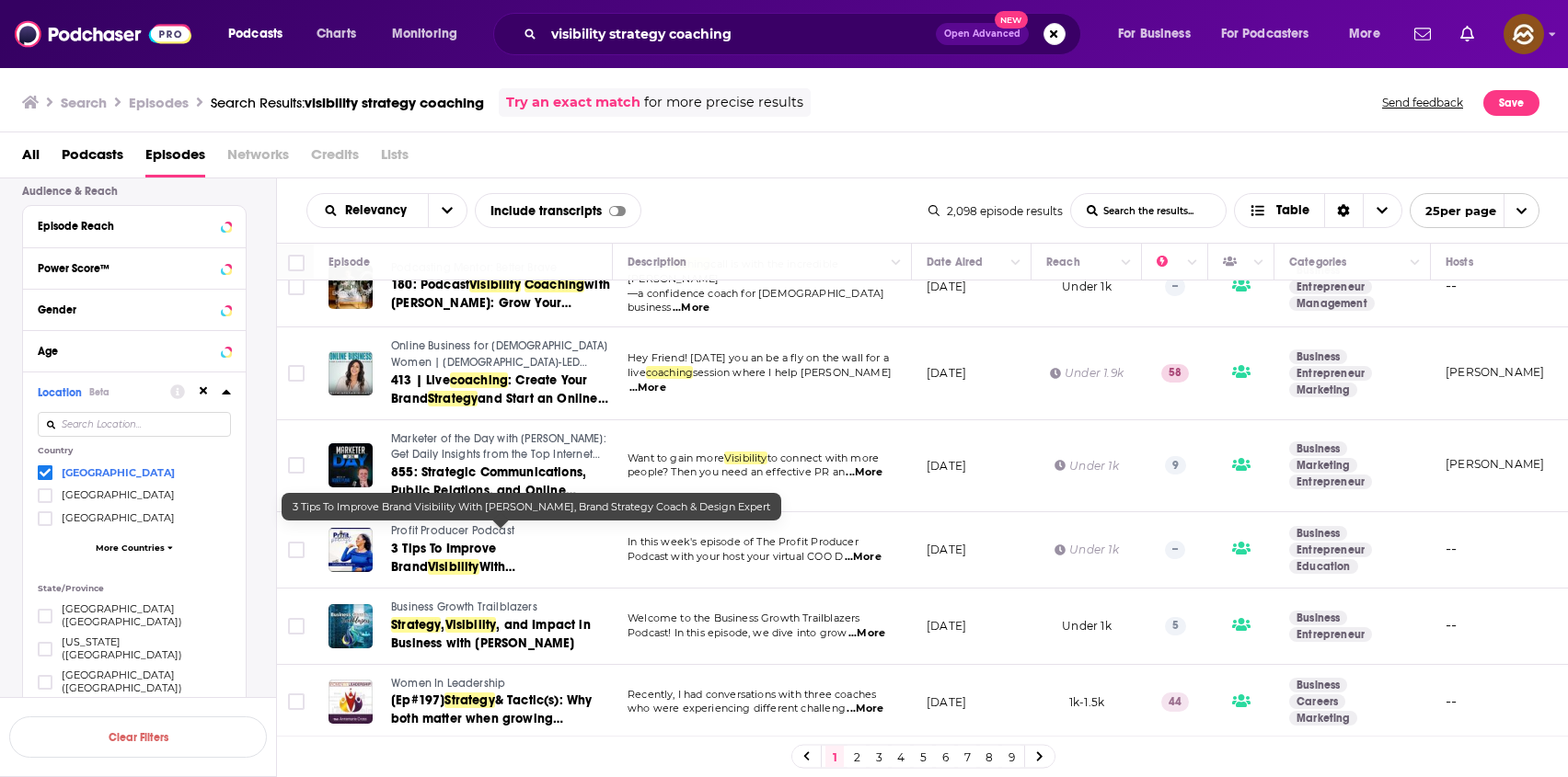
click at [489, 541] on span "3 Tips To Improve Brand" at bounding box center [443, 558] width 105 height 34
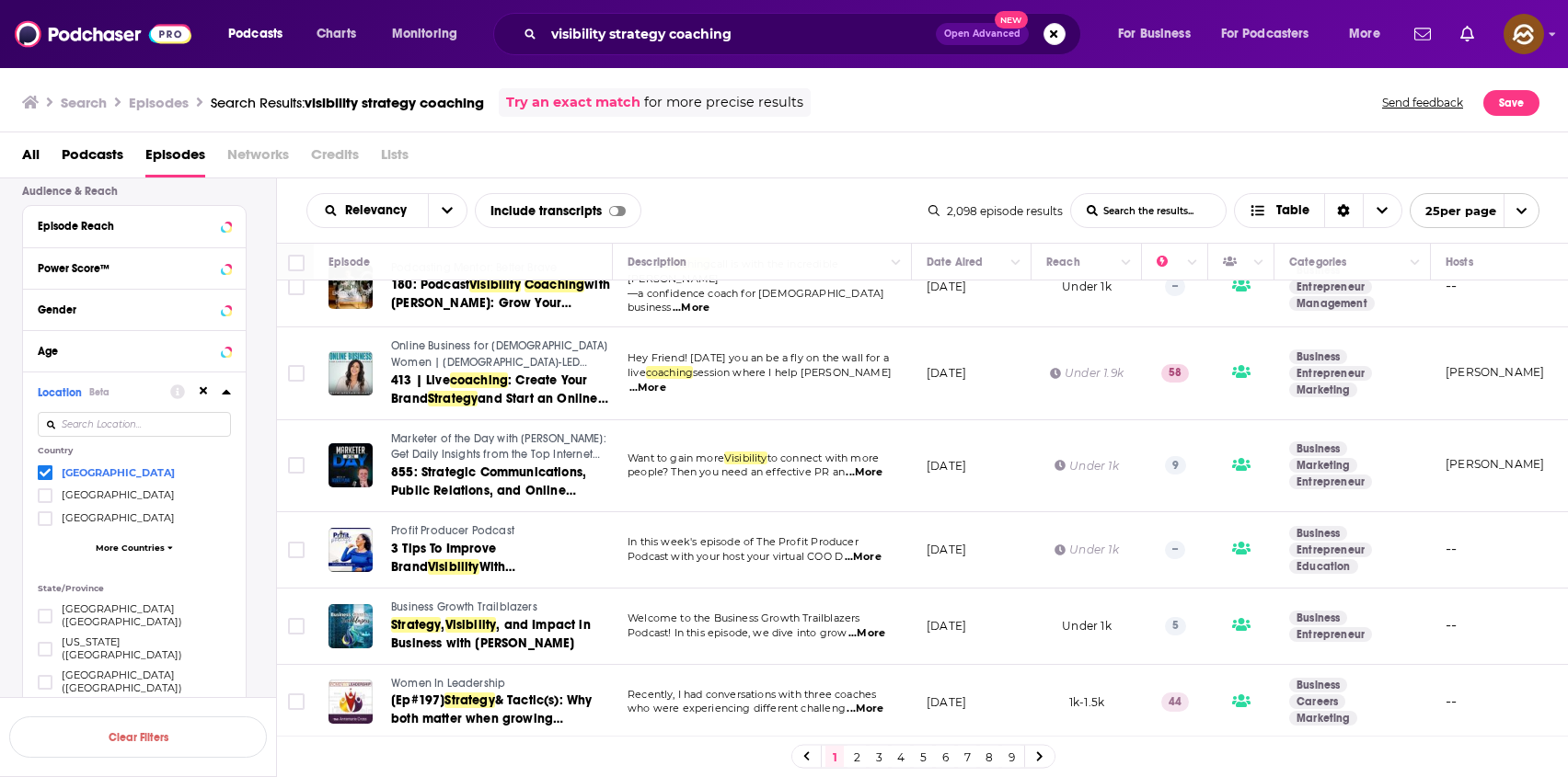
click at [437, 600] on span "Business Growth Trailblazers" at bounding box center [464, 606] width 147 height 13
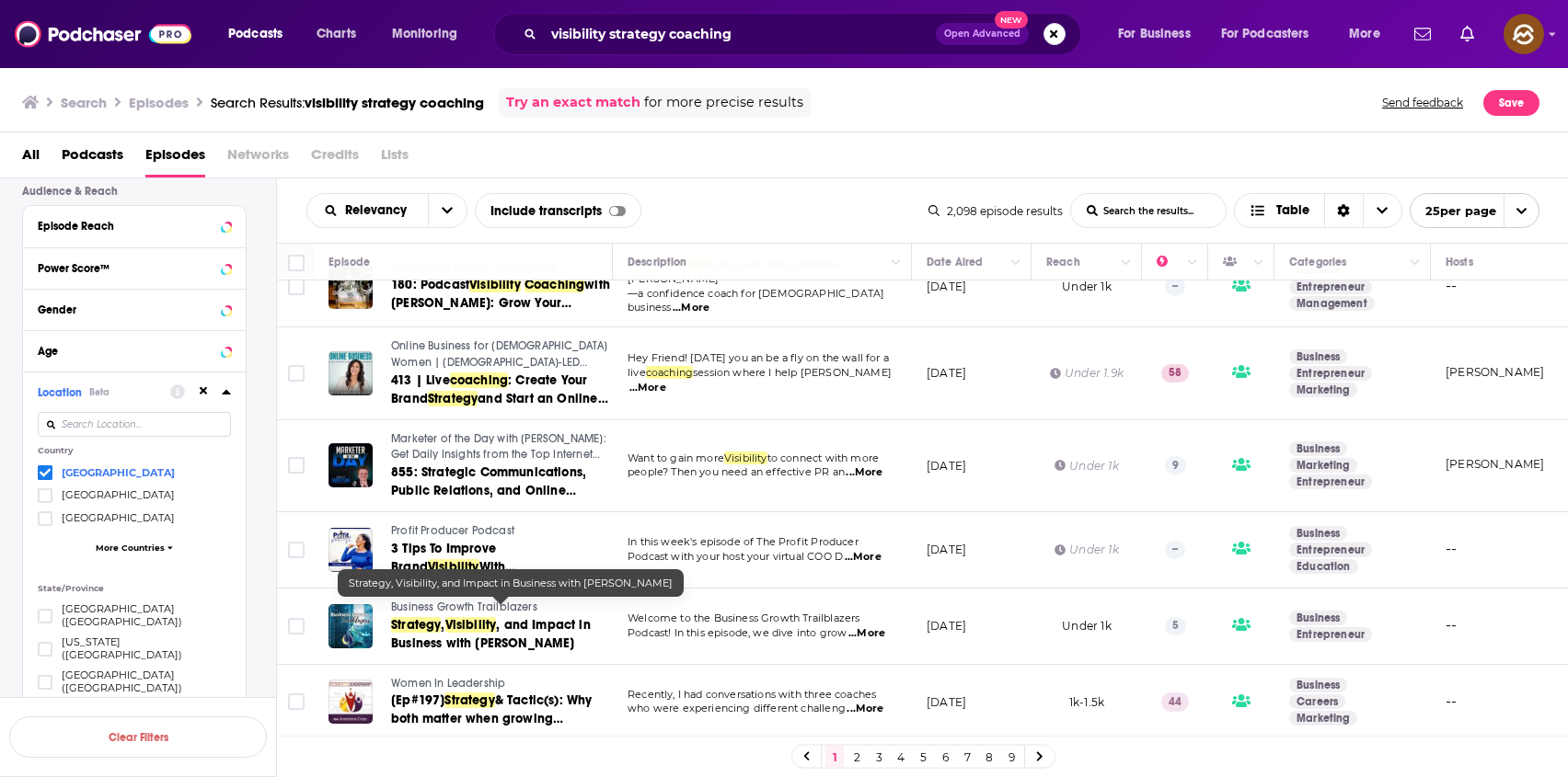
click at [513, 623] on span ", and Impact in Business with Biba Pedron" at bounding box center [491, 633] width 200 height 34
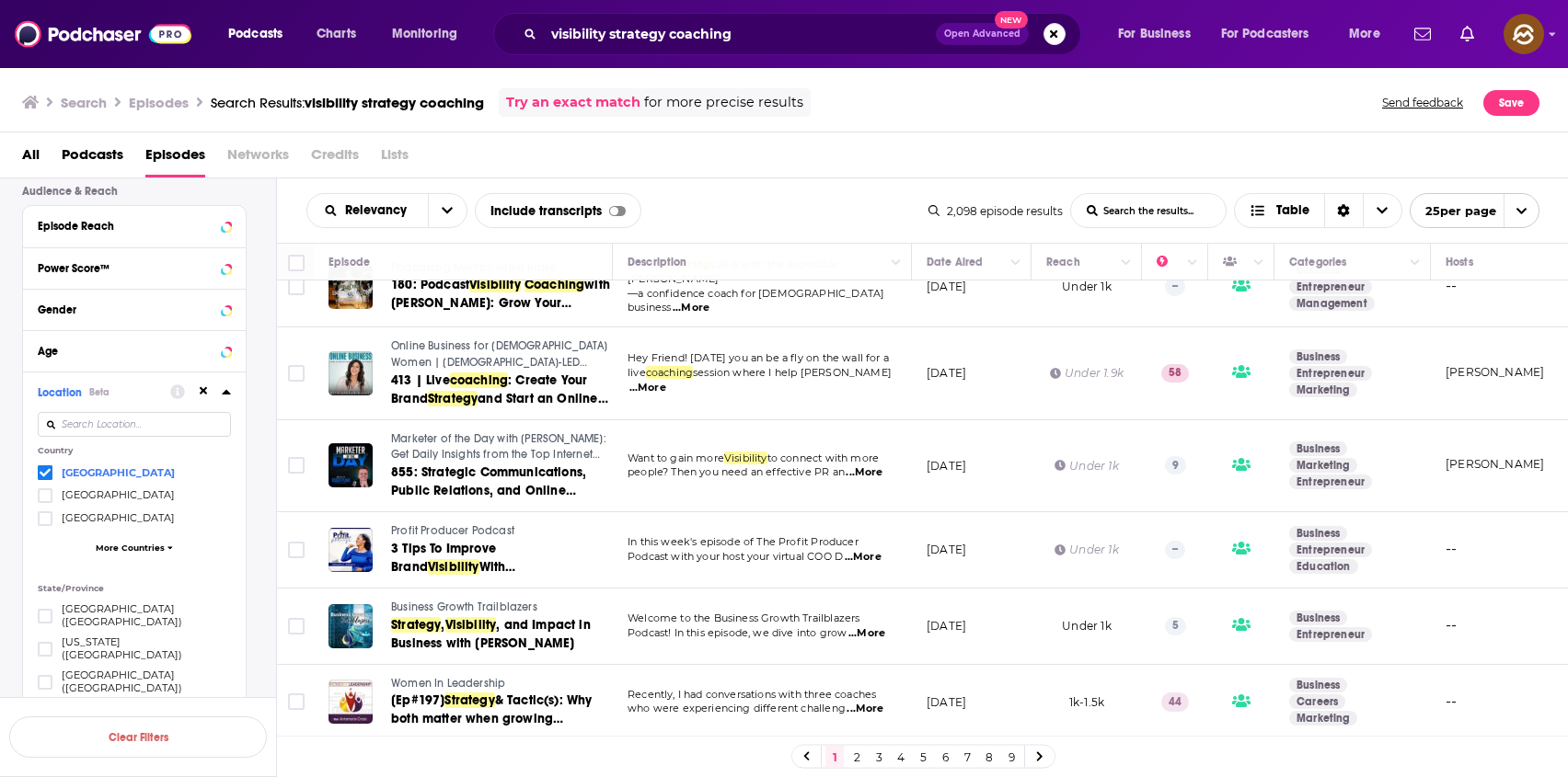
click at [855, 761] on link "2" at bounding box center [856, 757] width 18 height 22
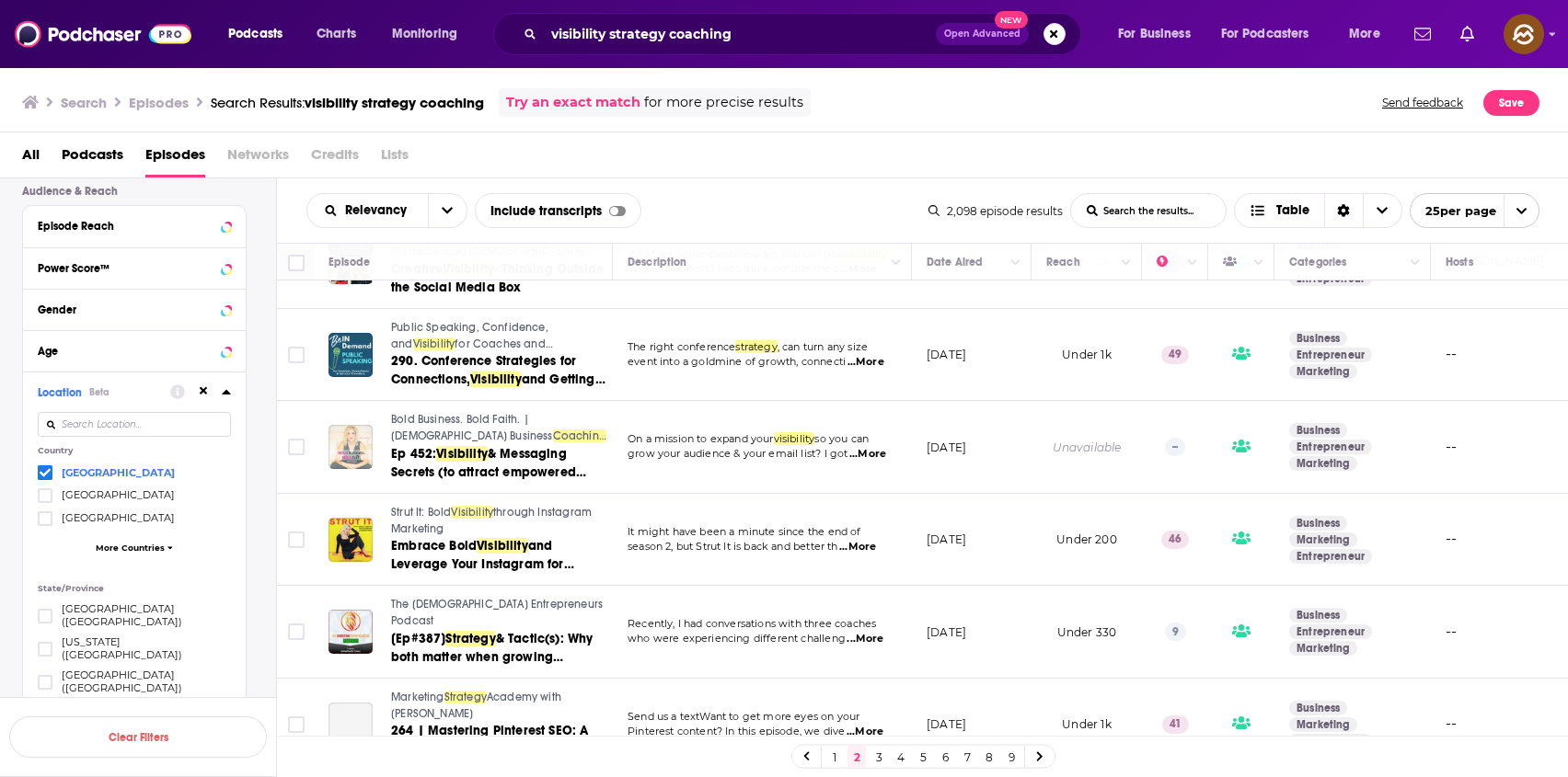
scroll to position [71, 0]
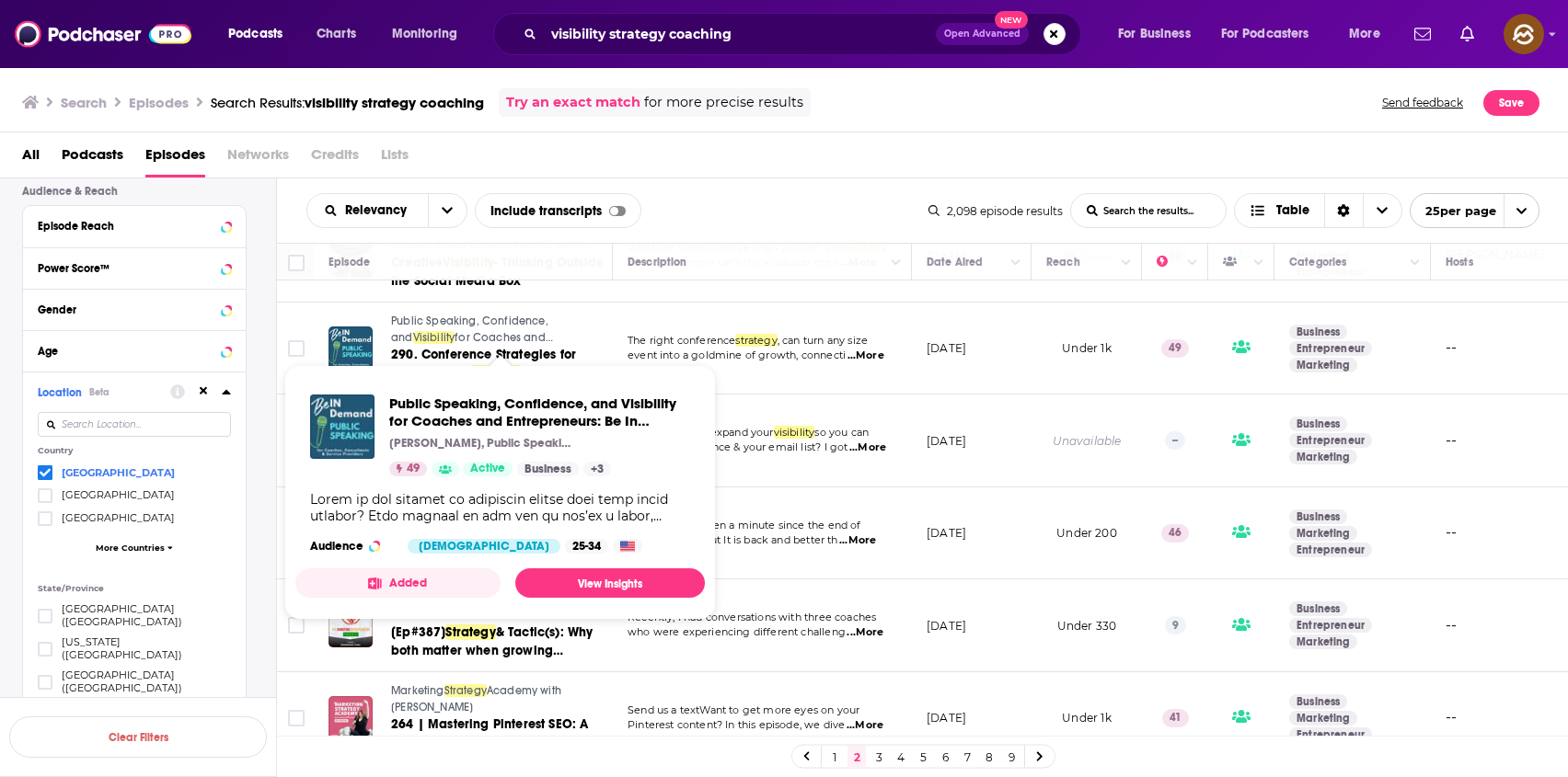
click at [419, 317] on span "Public Speaking, Confidence, and" at bounding box center [470, 329] width 157 height 29
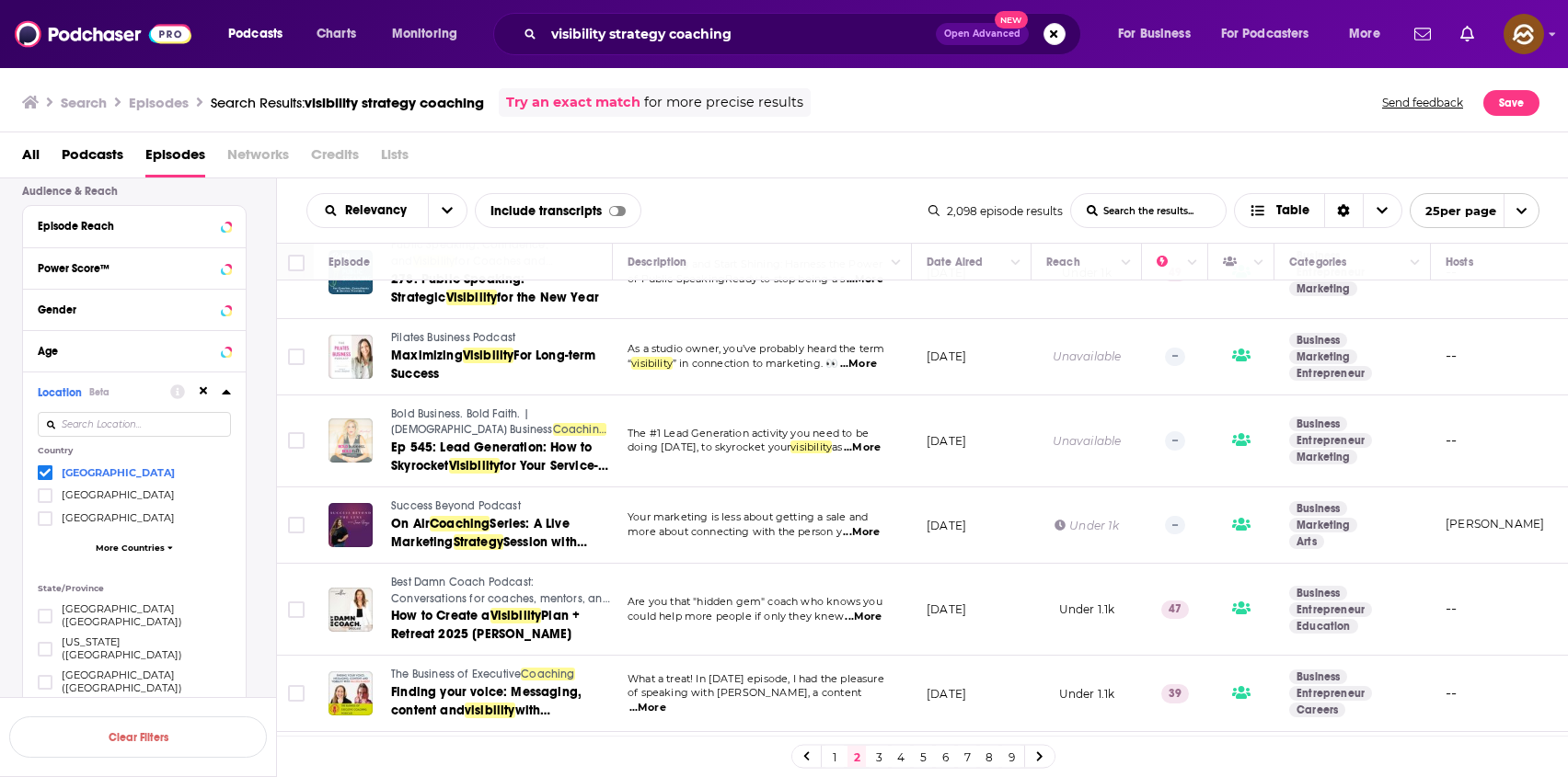
scroll to position [665, 0]
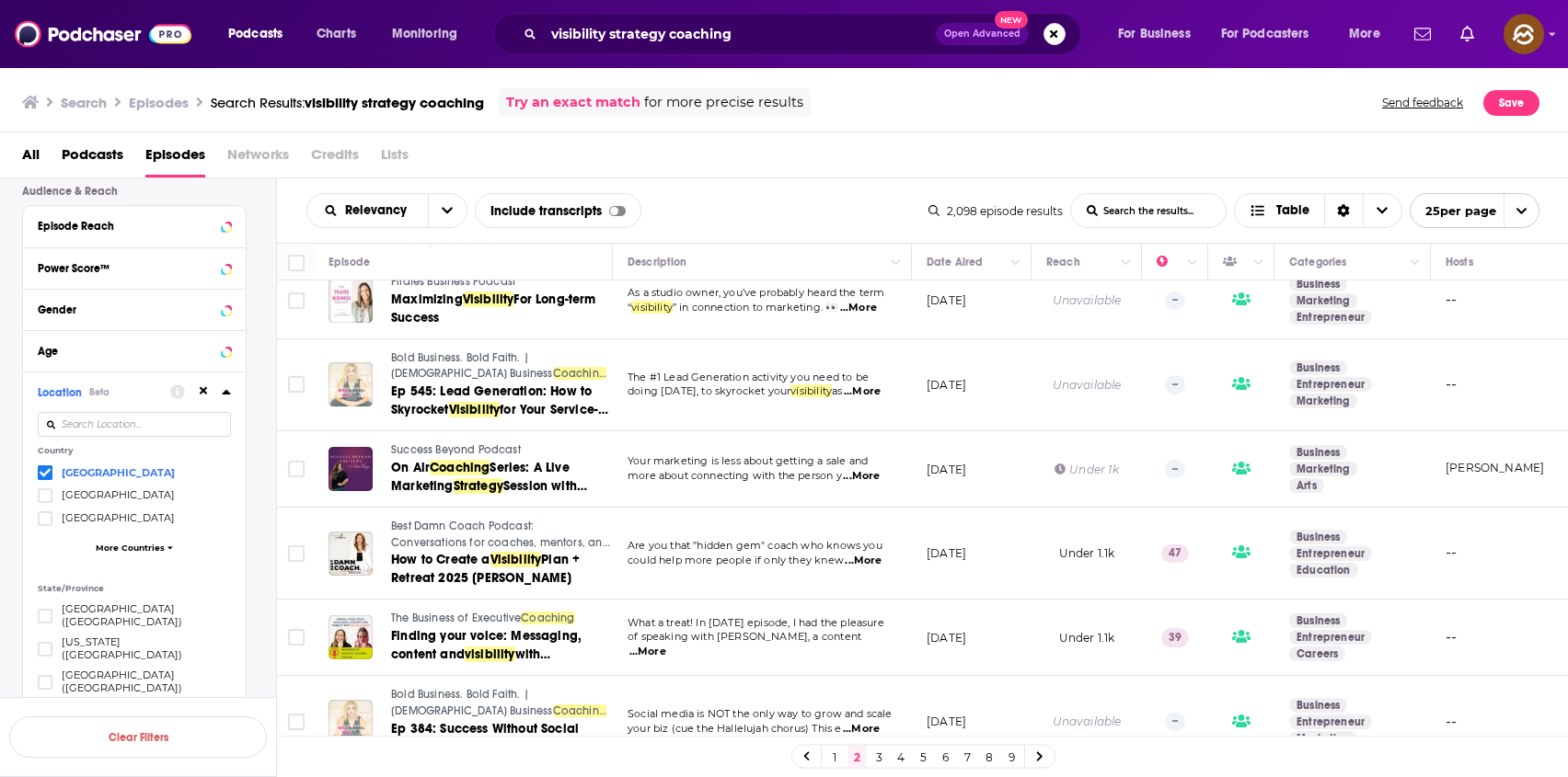
click at [400, 443] on span "Success Beyond Podcast" at bounding box center [456, 449] width 130 height 13
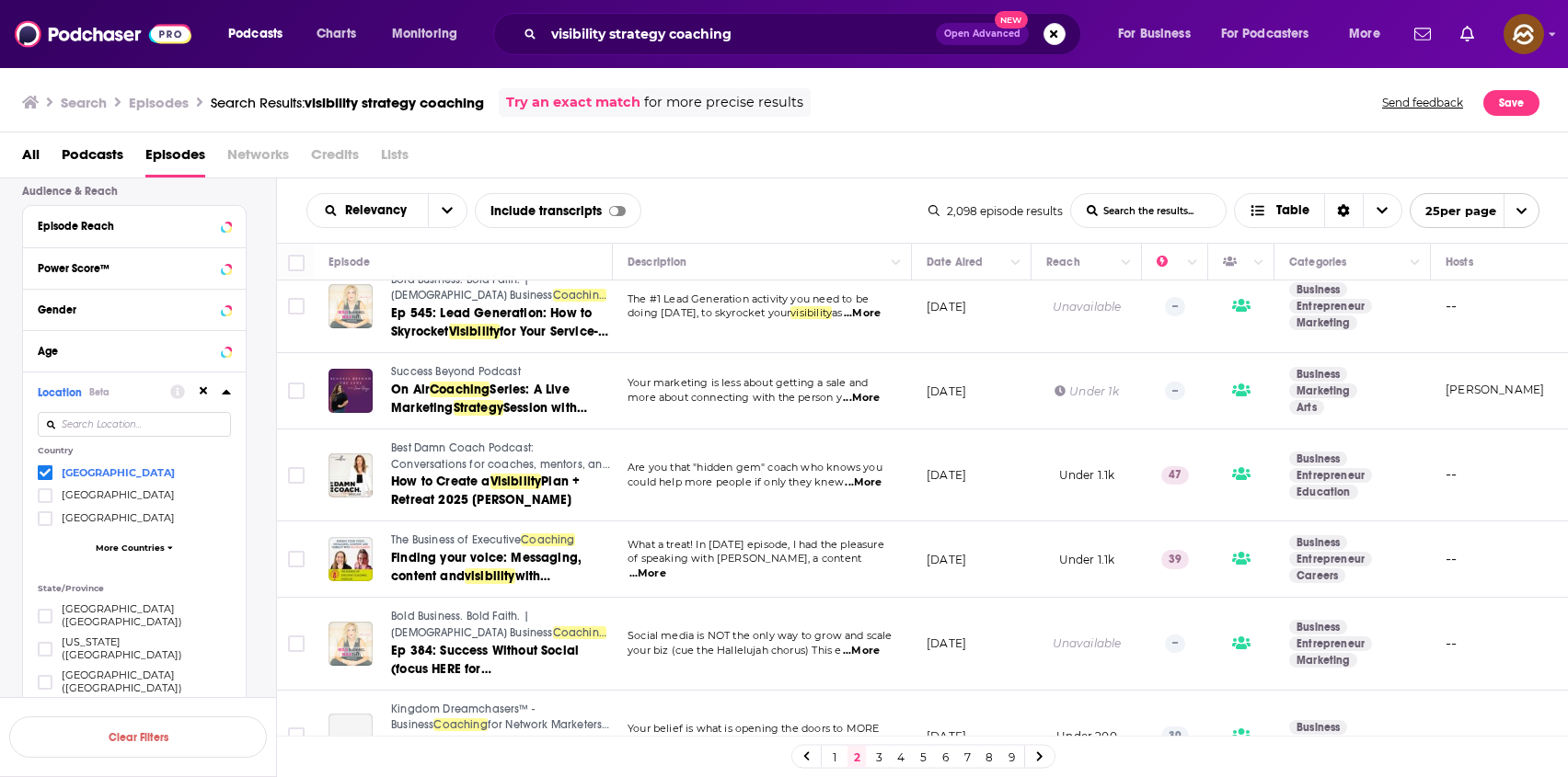
scroll to position [754, 0]
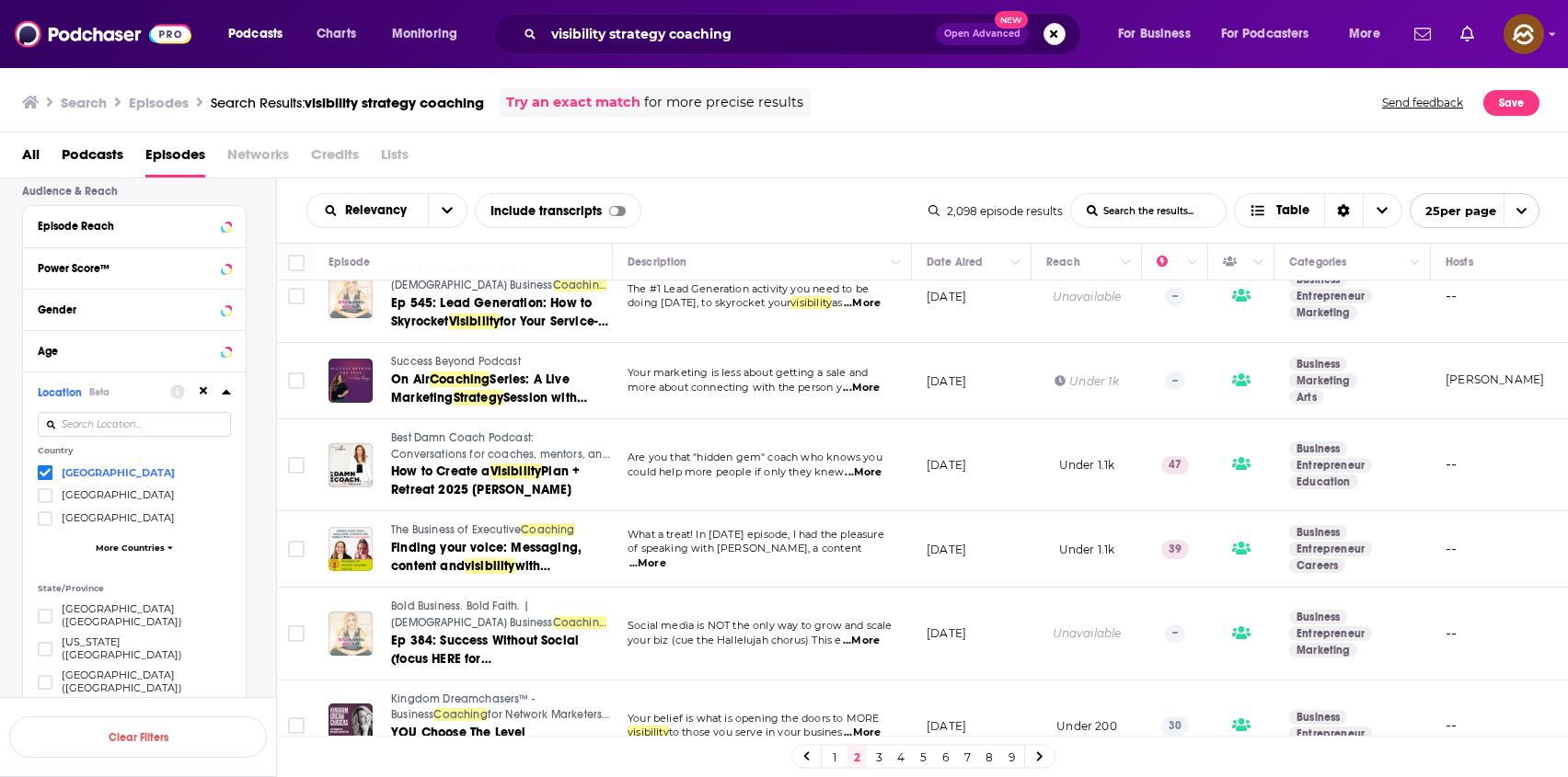
click at [719, 218] on div "Relevancy List Search Input Search the results... Include transcripts Table" at bounding box center [617, 210] width 622 height 35
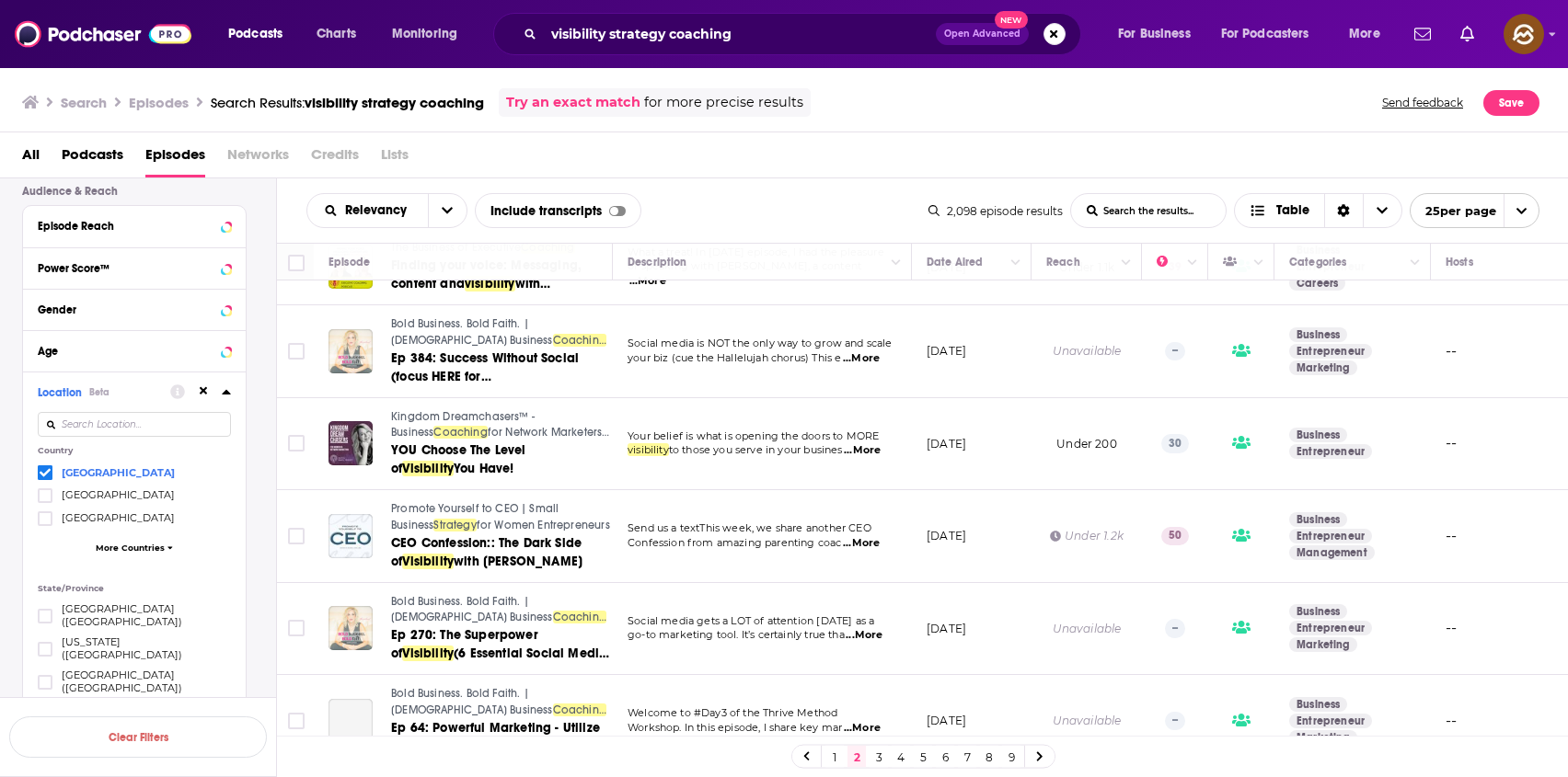
scroll to position [819, 0]
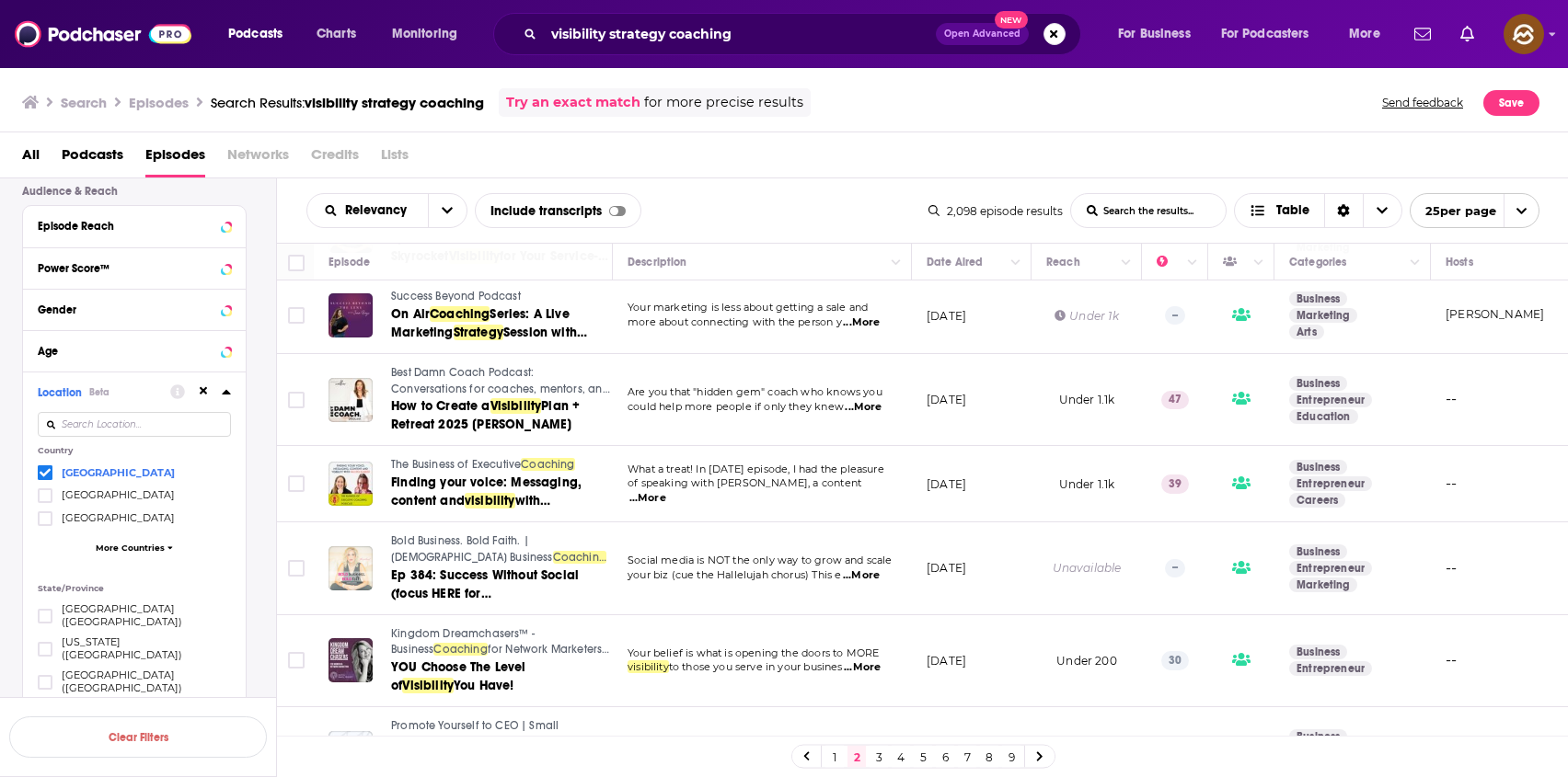
click at [446, 458] on span "The Business of Executive" at bounding box center [456, 464] width 130 height 13
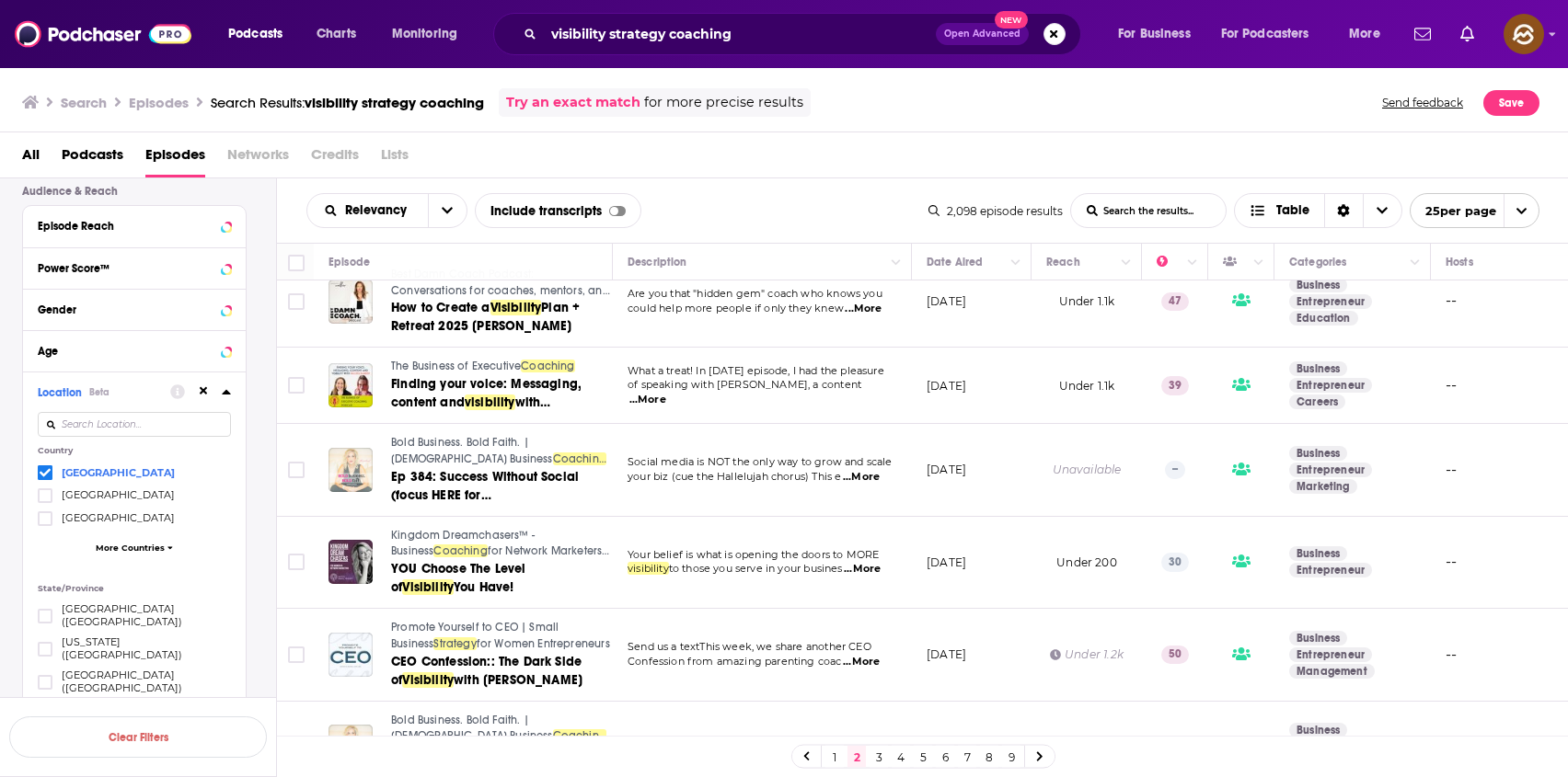
scroll to position [1056, 0]
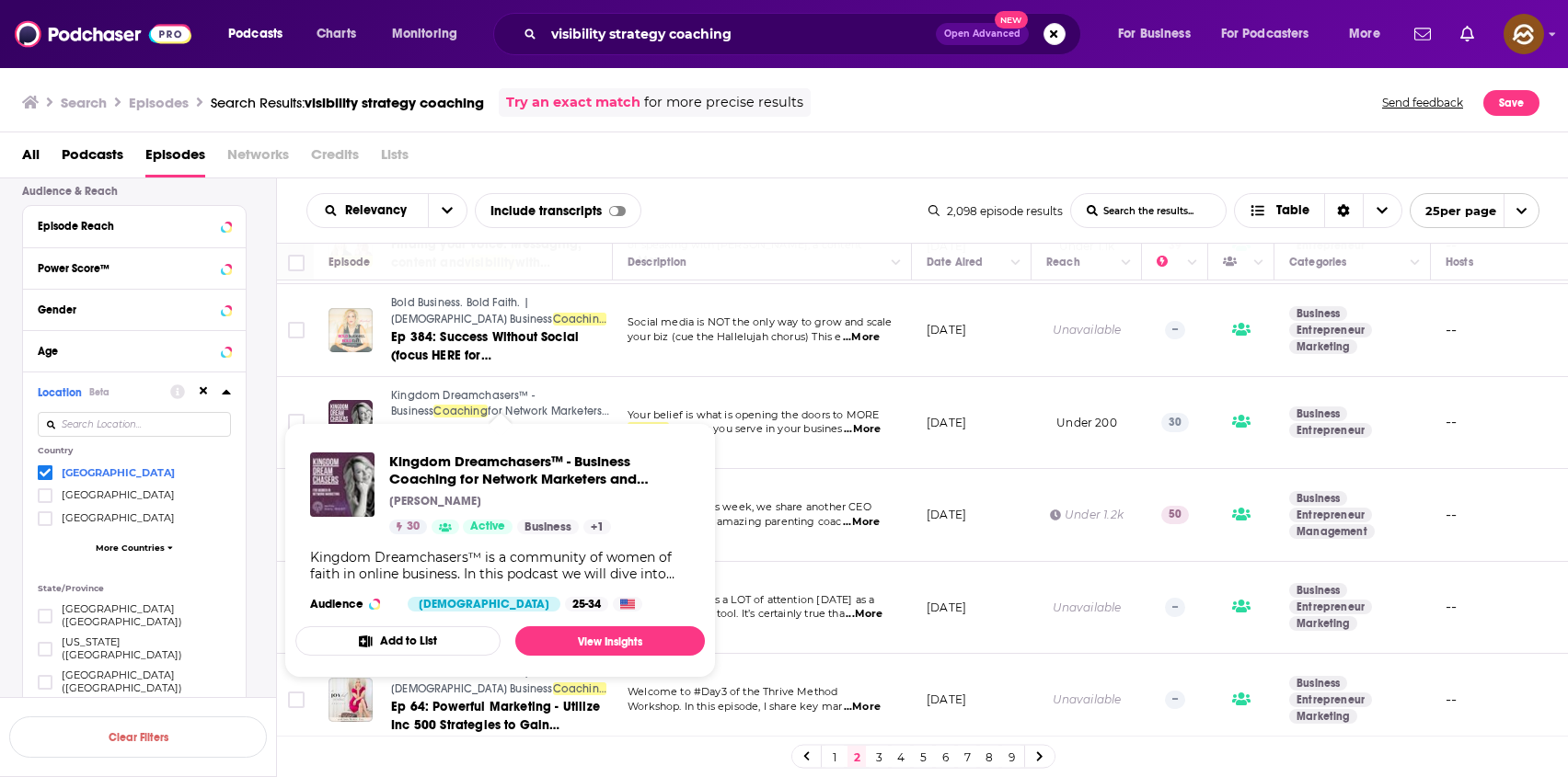
click at [448, 389] on span "Kingdom Dreamchasers™ - Business" at bounding box center [463, 404] width 144 height 29
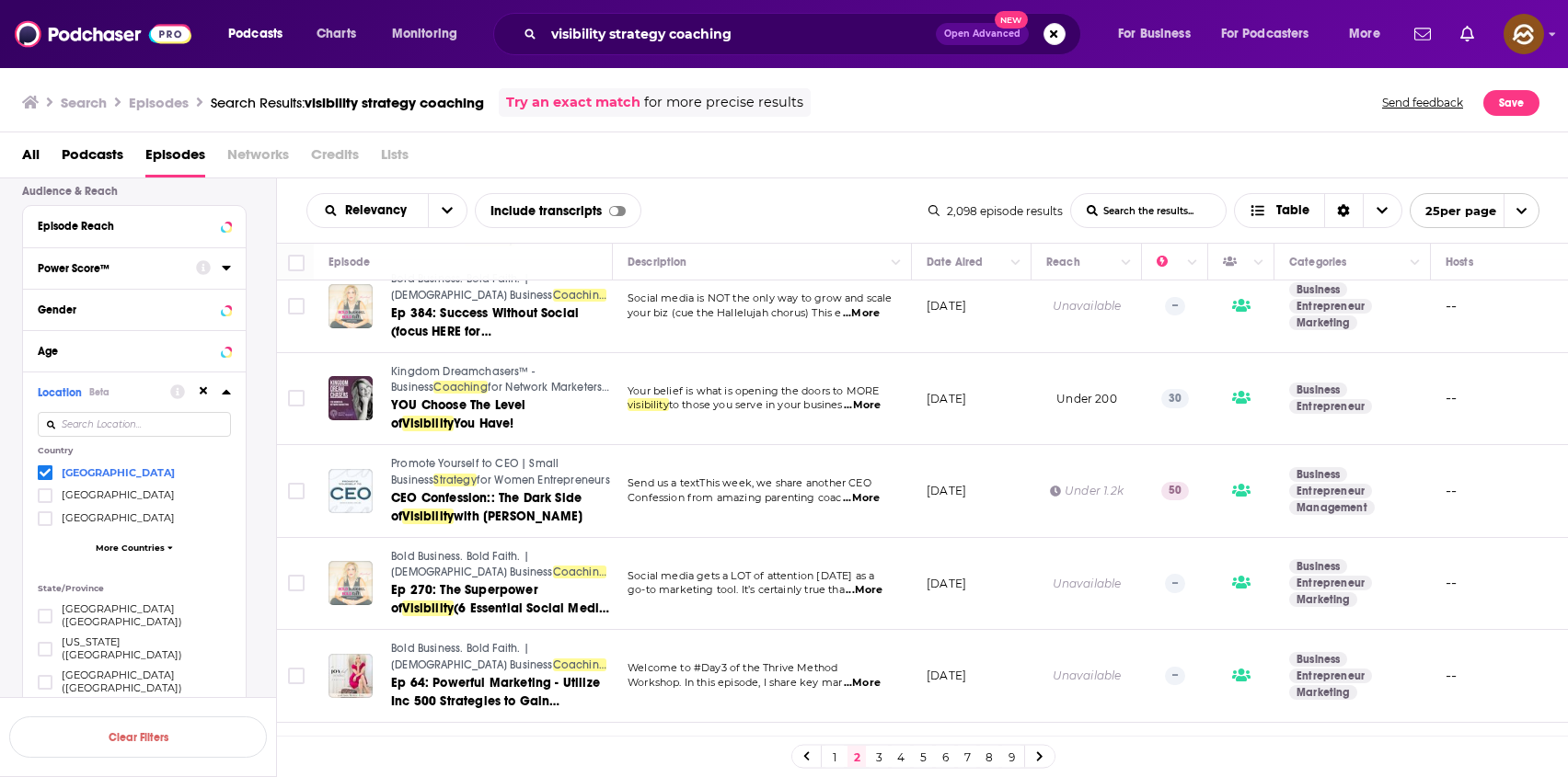
scroll to position [1082, 0]
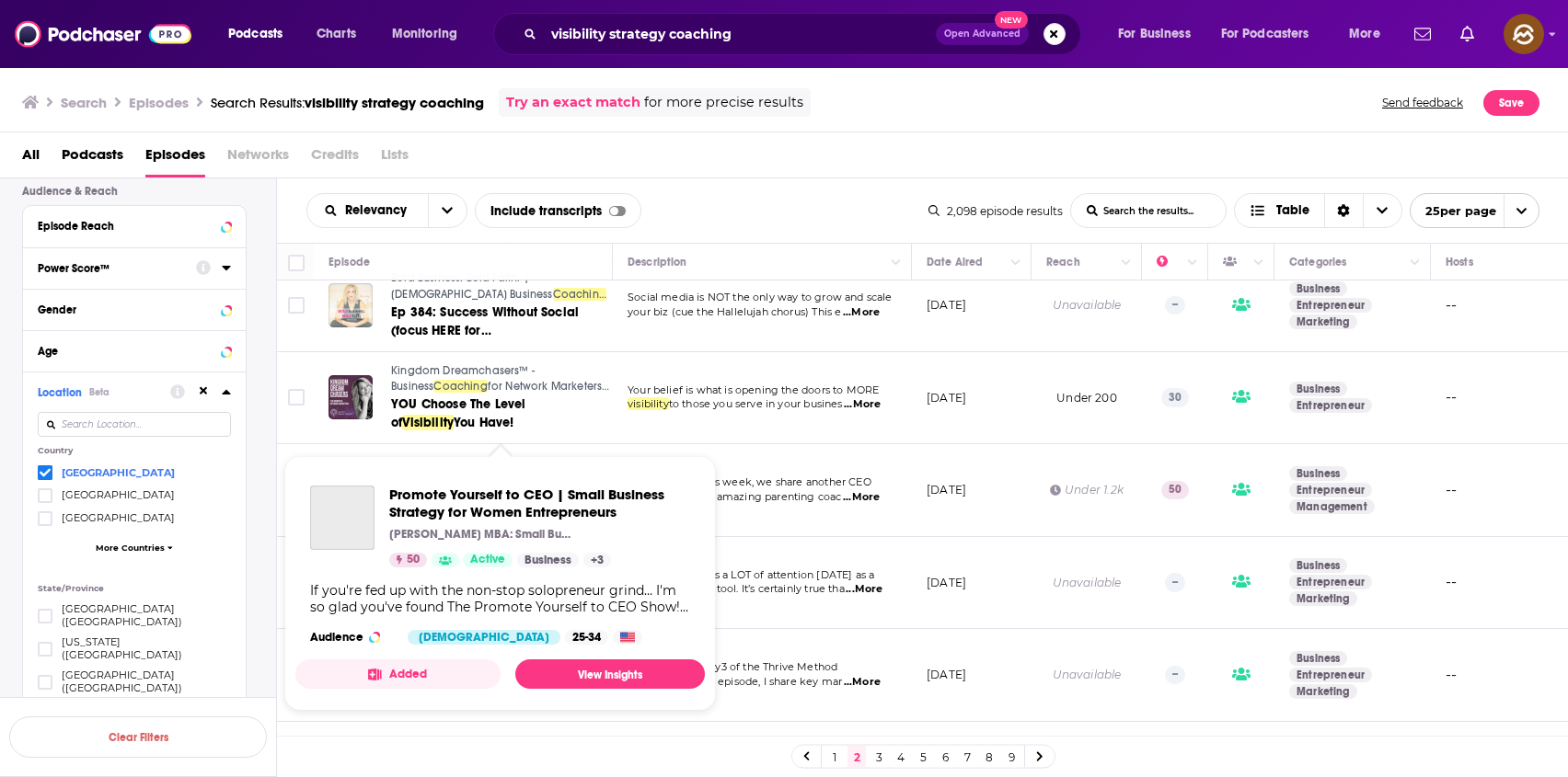
click at [434, 456] on span "Promote Yourself to CEO | Small Business" at bounding box center [474, 470] width 168 height 29
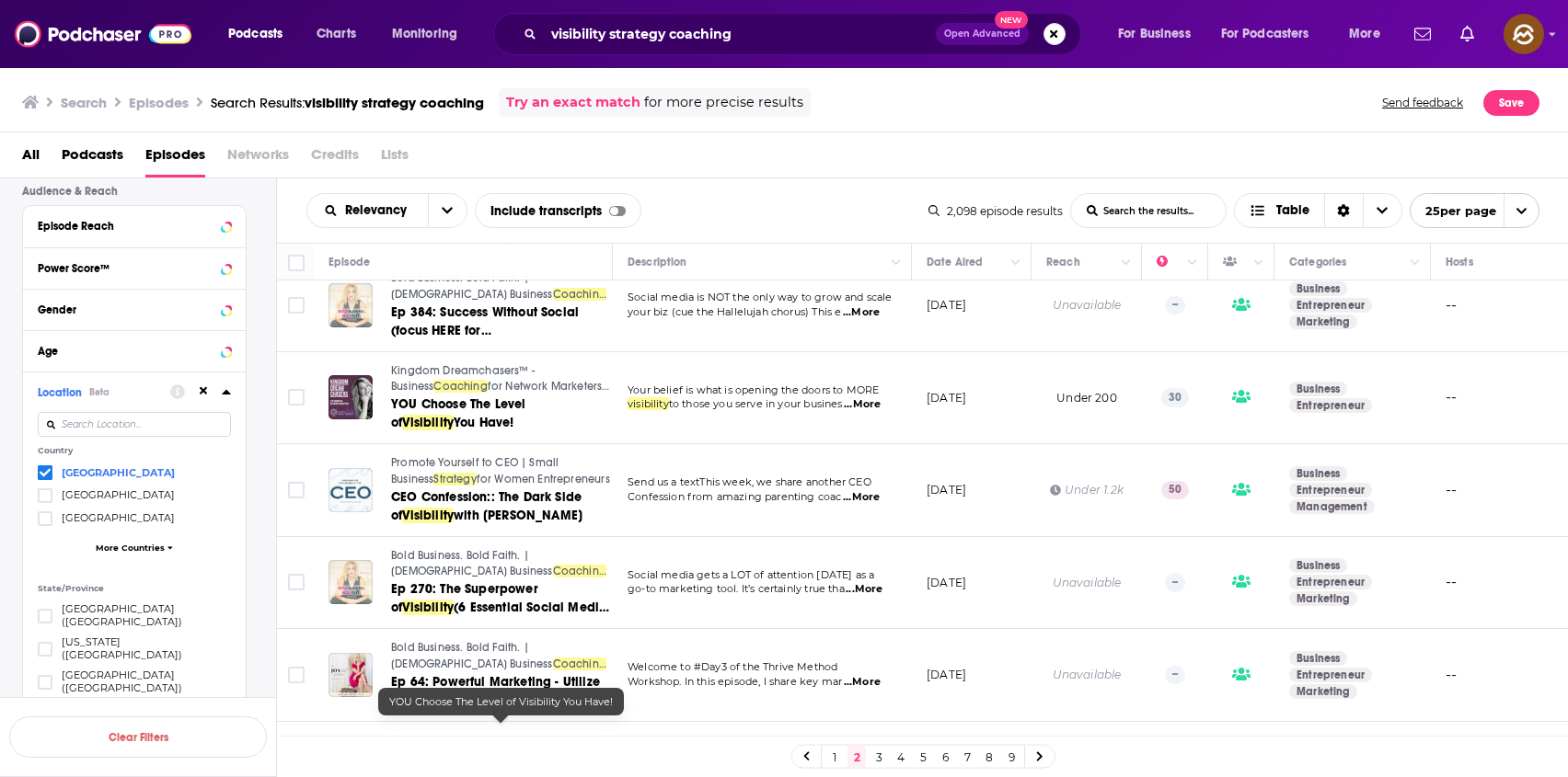
scroll to position [0, 0]
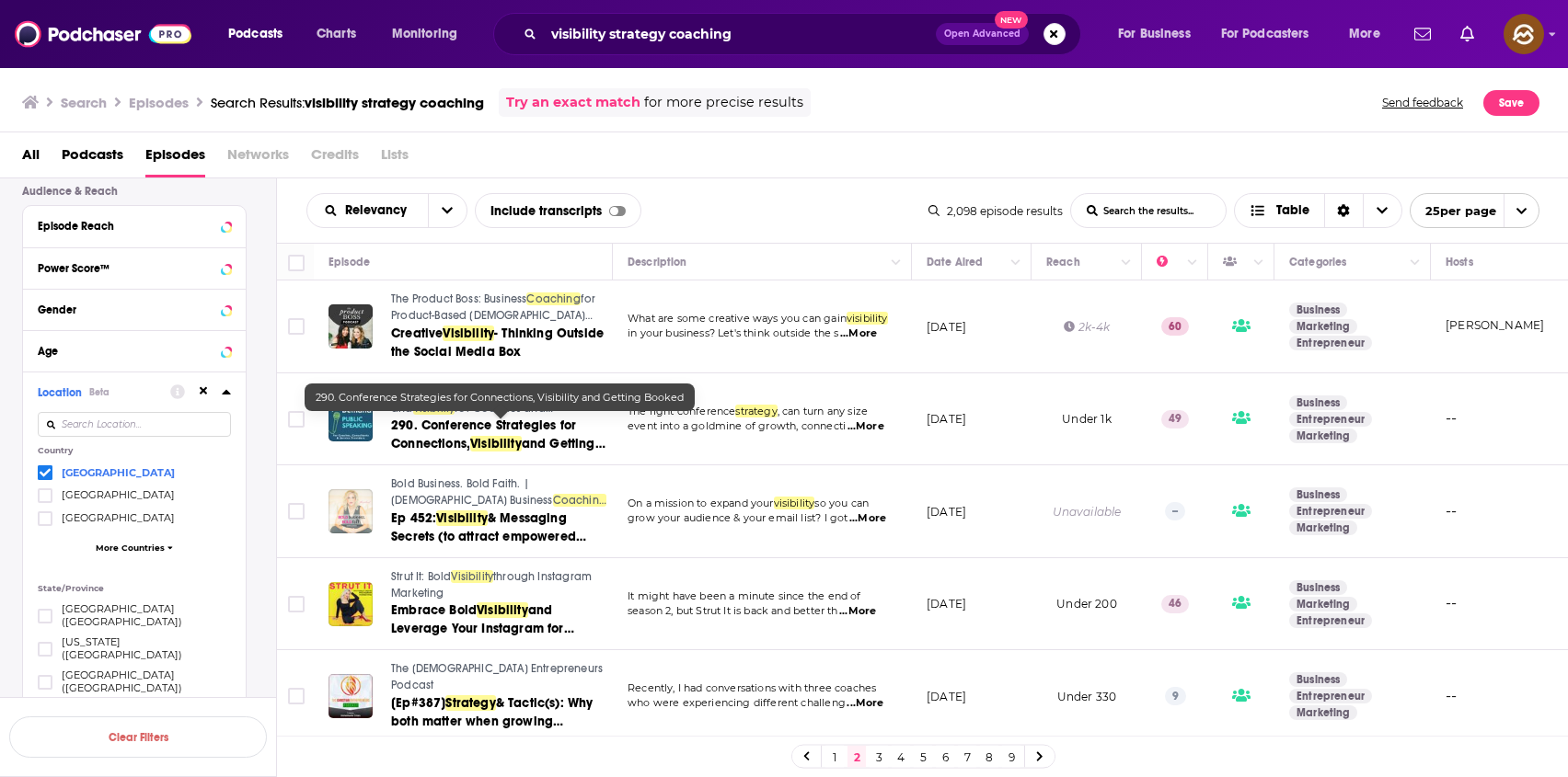
click at [474, 428] on span "290. Conference Strategies for Connections," at bounding box center [483, 434] width 185 height 34
click at [806, 233] on div "Relevancy List Search Input Search the results... Include transcripts Table 2,0…" at bounding box center [922, 210] width 1291 height 64
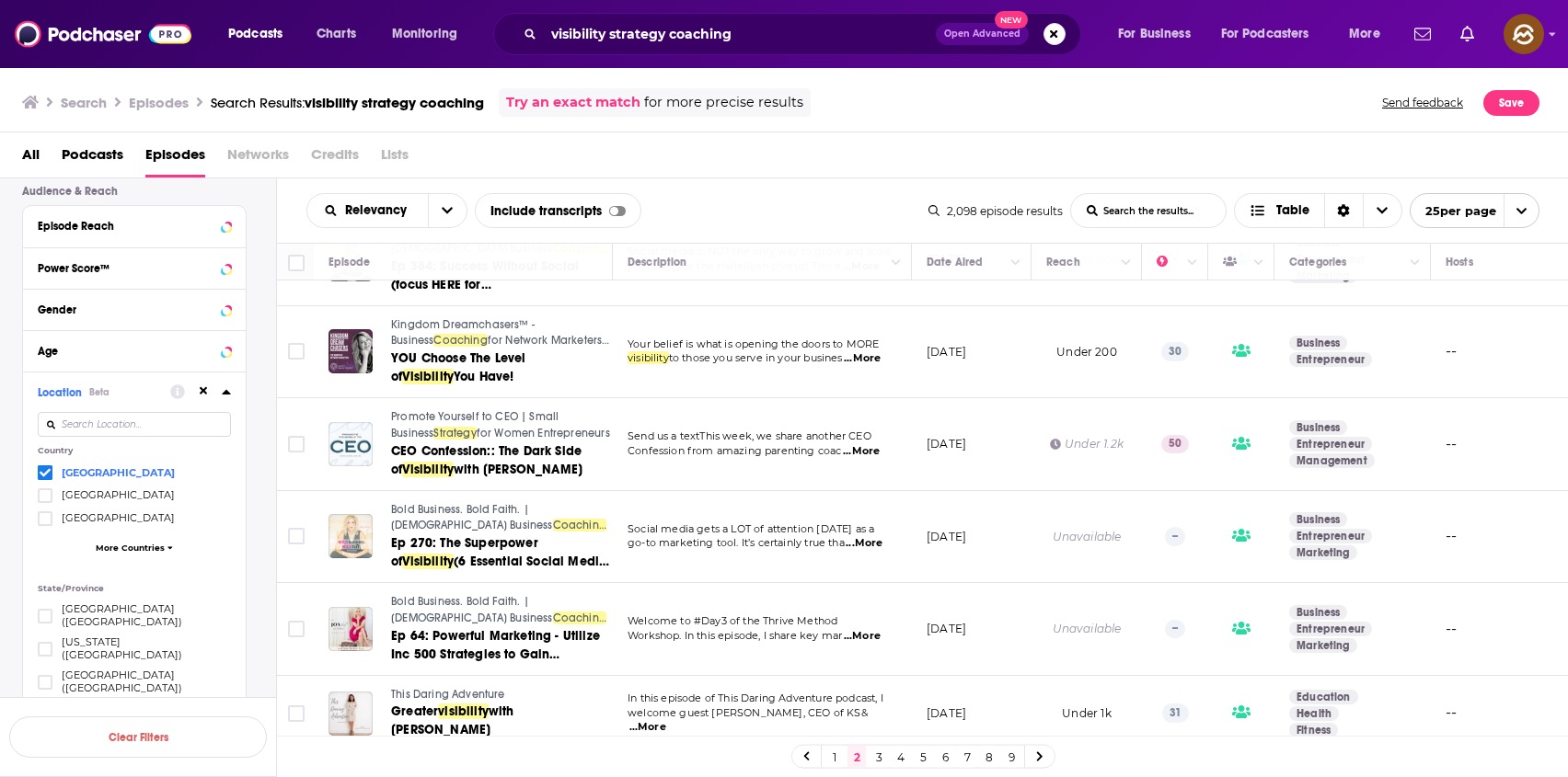
scroll to position [1164, 0]
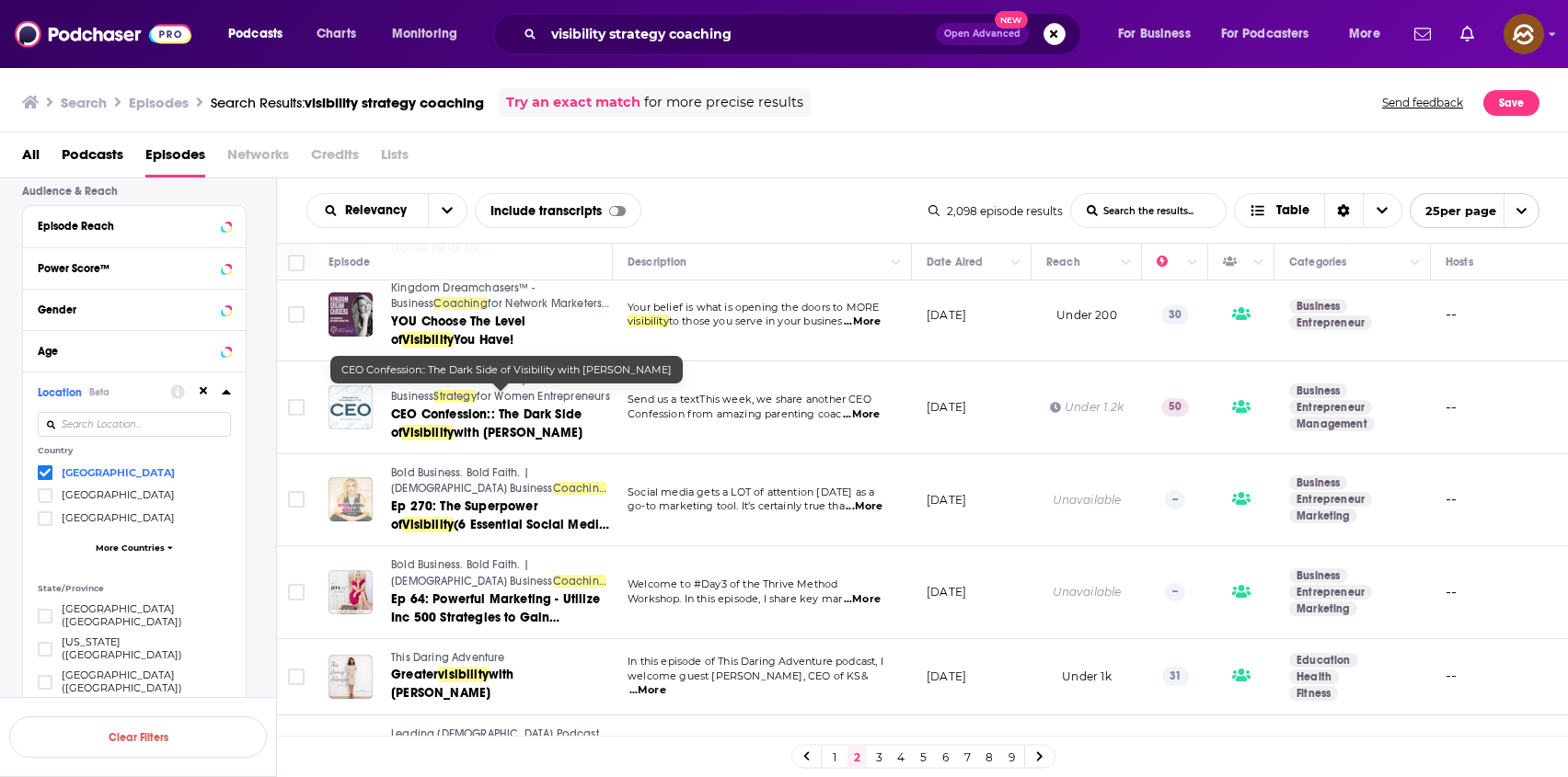
click at [480, 406] on link "CEO Confession:: The Dark Side of Visibility with MegAnne Ford" at bounding box center [501, 424] width 219 height 37
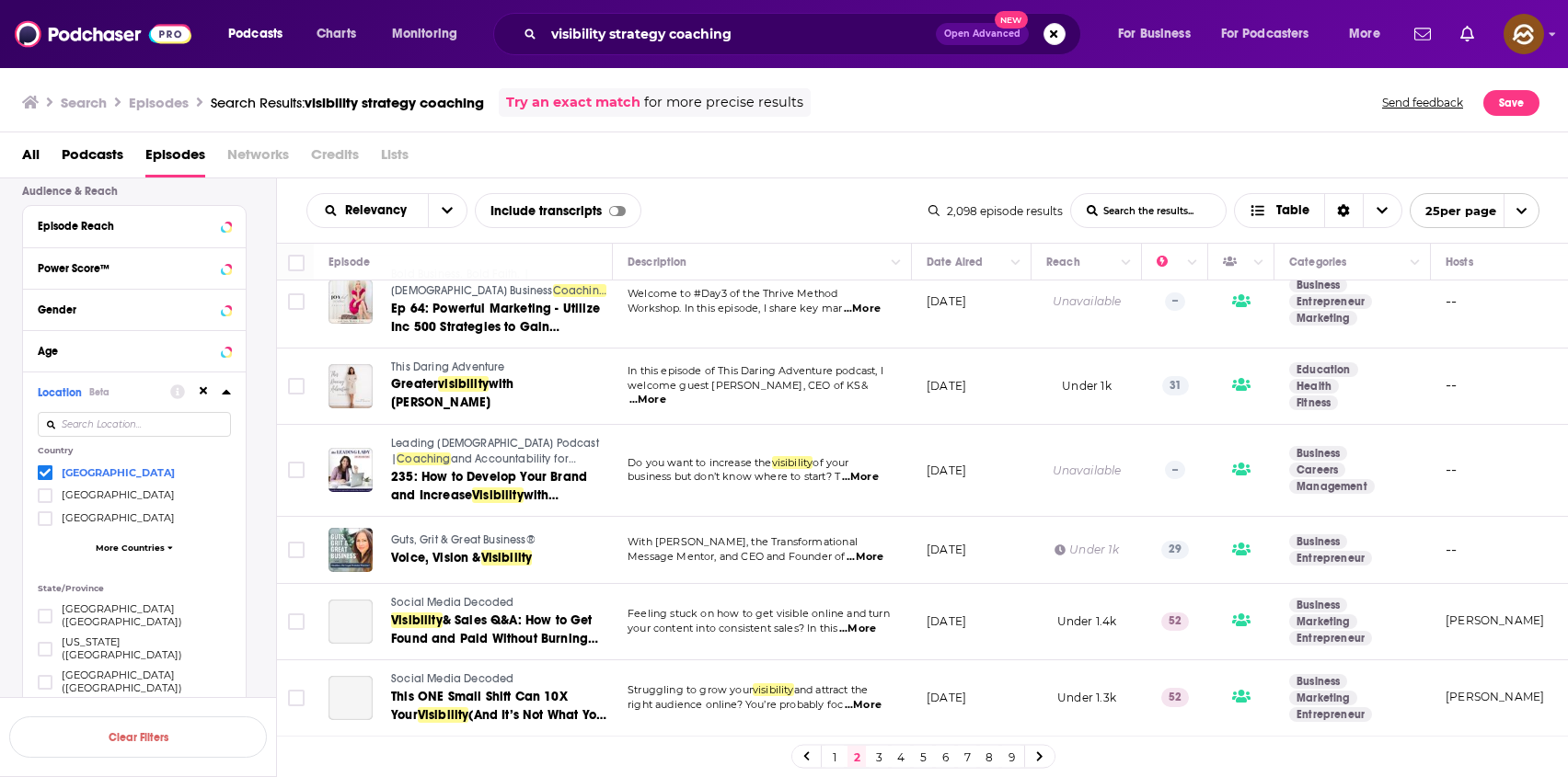
scroll to position [1470, 0]
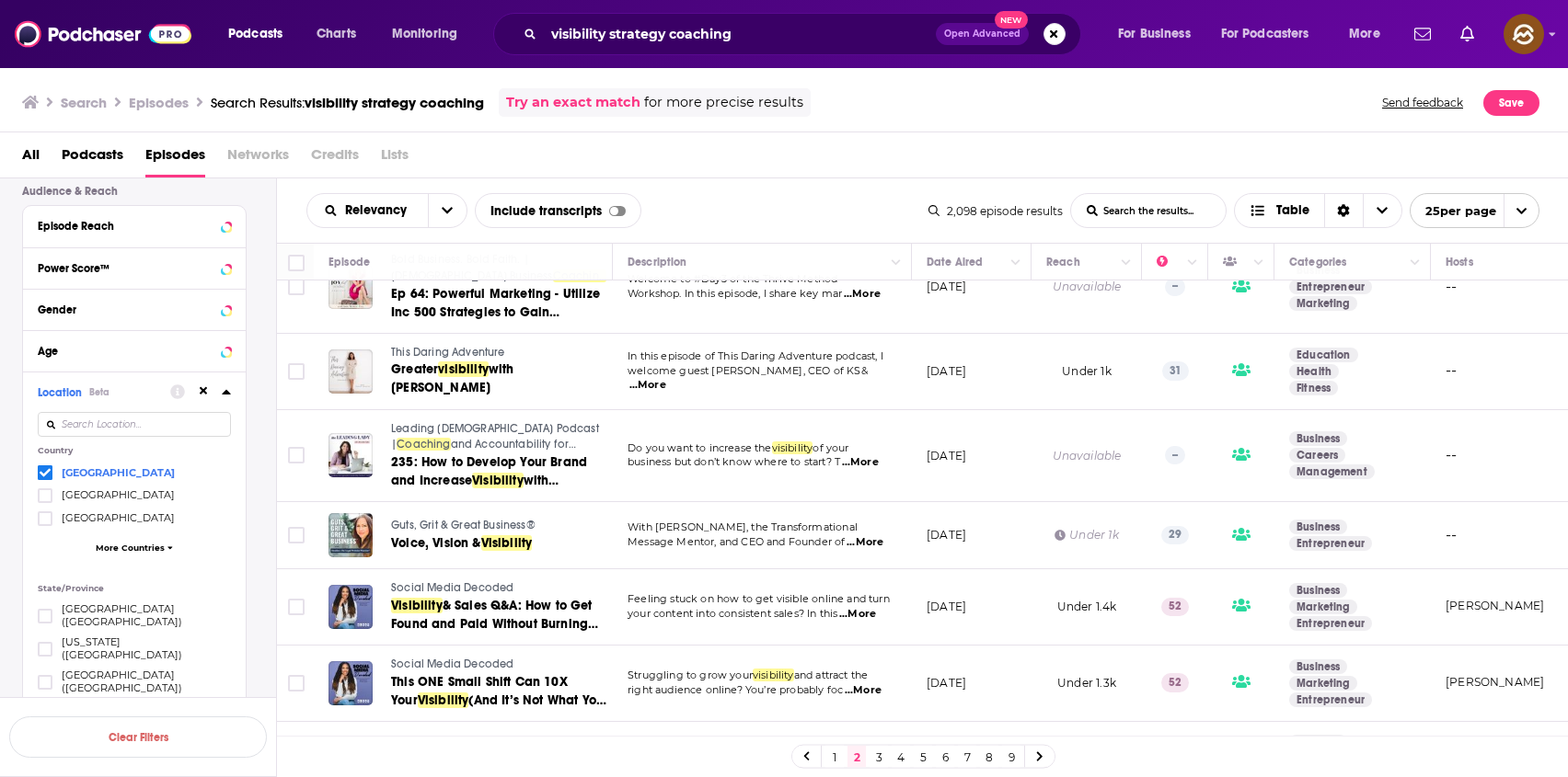
click at [398, 346] on span "This Daring Adventure" at bounding box center [448, 352] width 114 height 13
click at [418, 362] on span "Greater" at bounding box center [414, 370] width 47 height 16
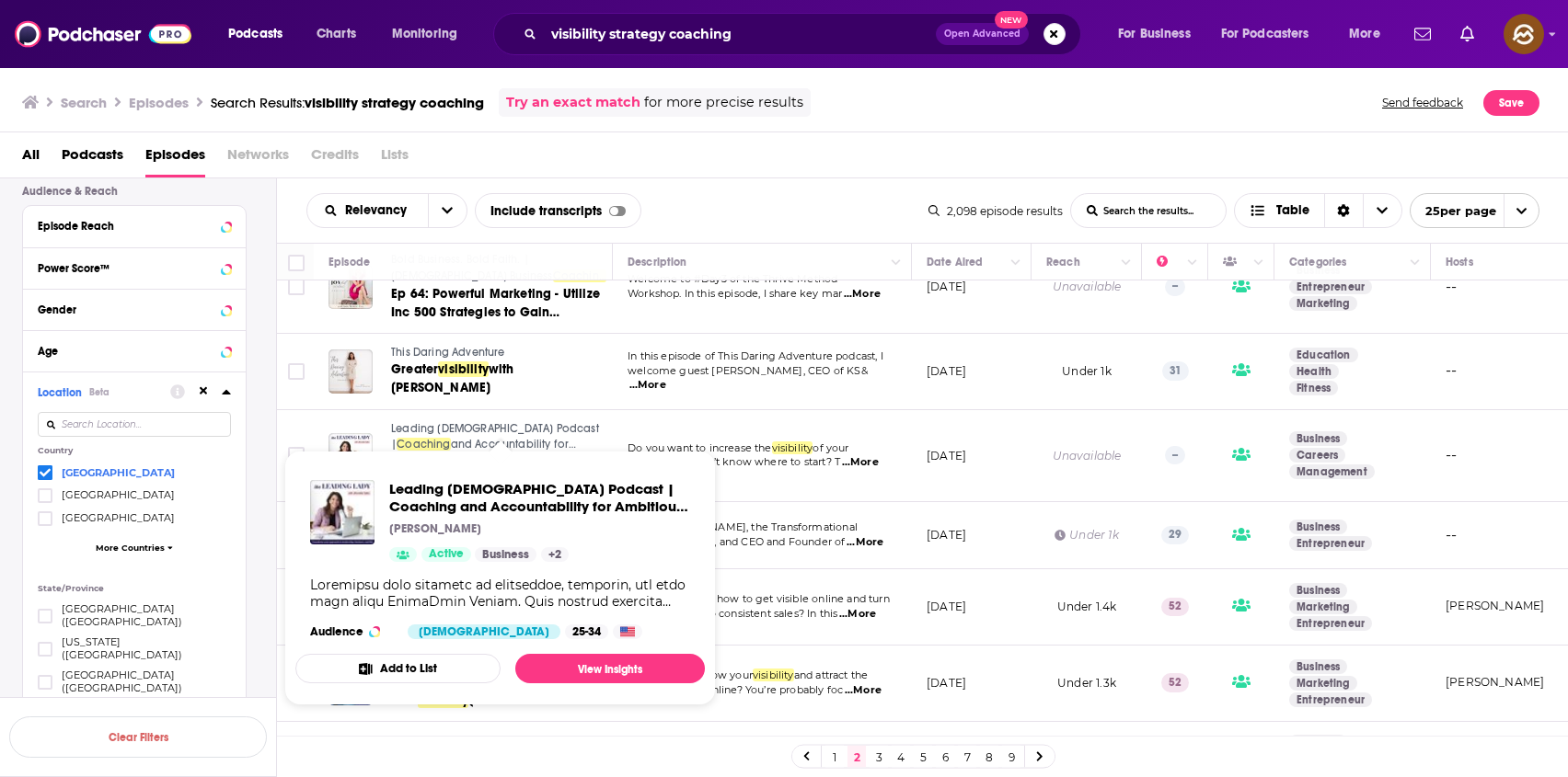
click at [447, 421] on link "Leading Lady Podcast | Coaching and Accountability for Ambitious Women Entrepre…" at bounding box center [501, 437] width 219 height 32
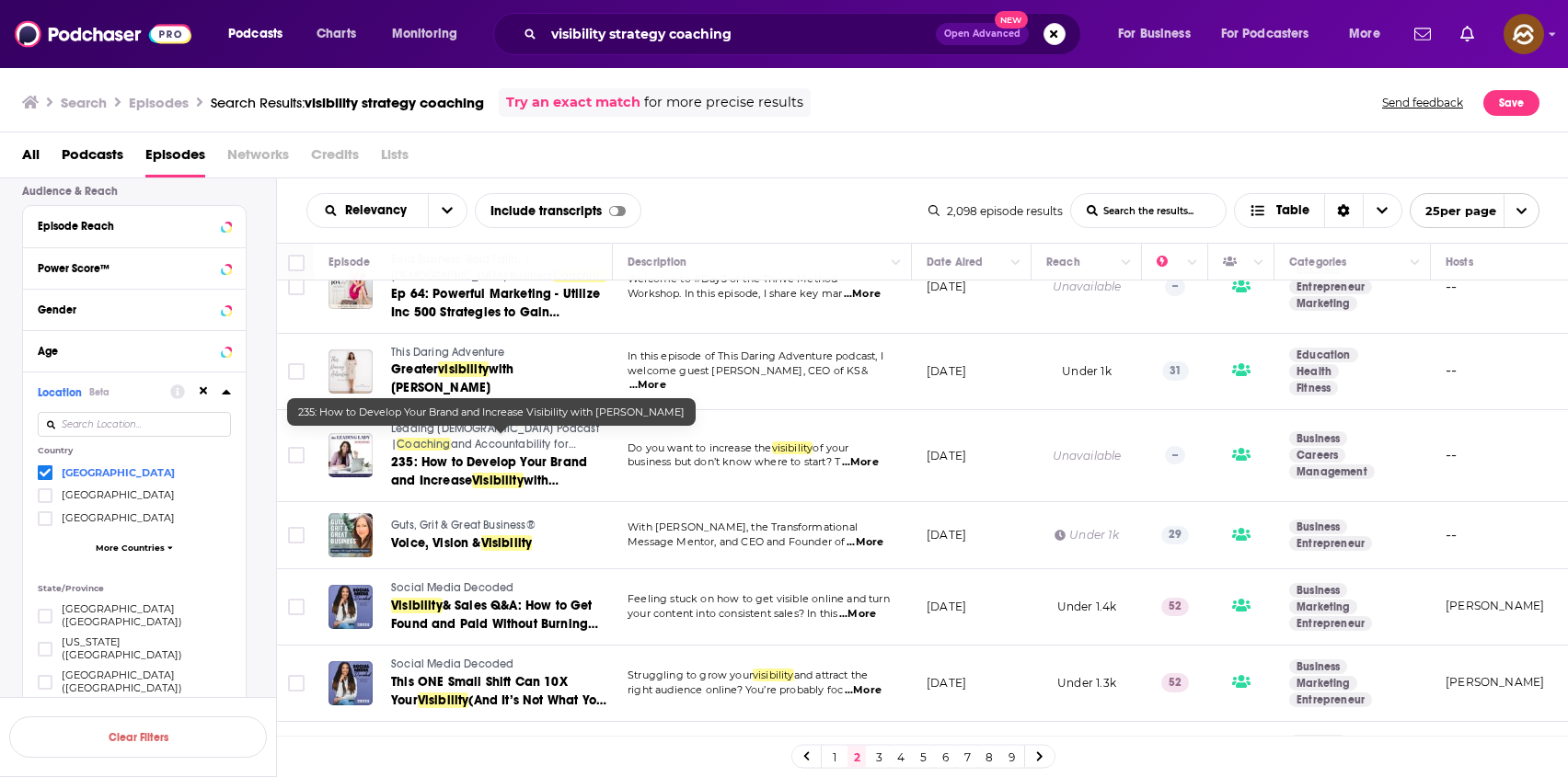
click at [444, 454] on span "235: How to Develop Your Brand and Increase" at bounding box center [489, 470] width 196 height 34
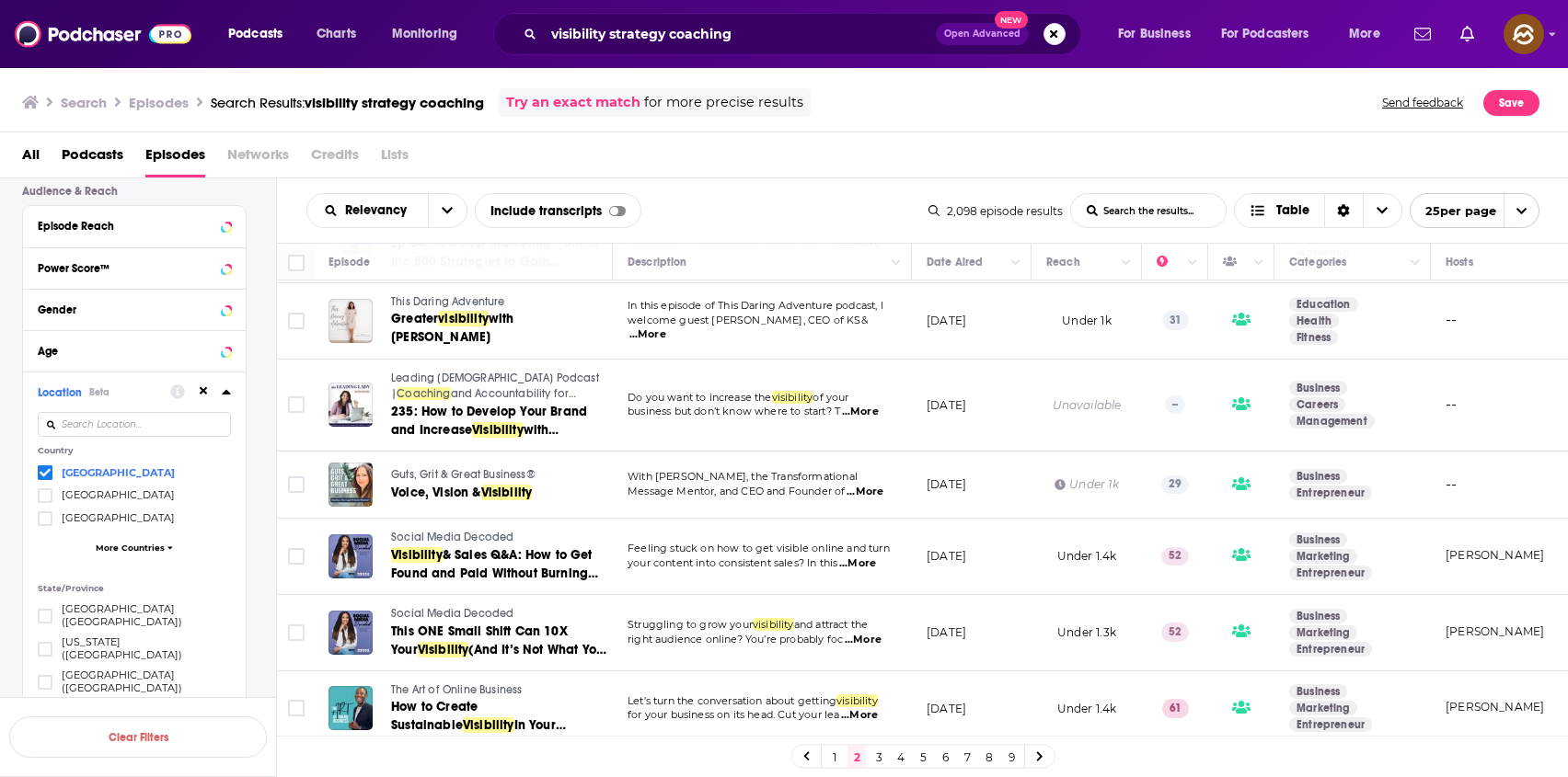
scroll to position [1529, 0]
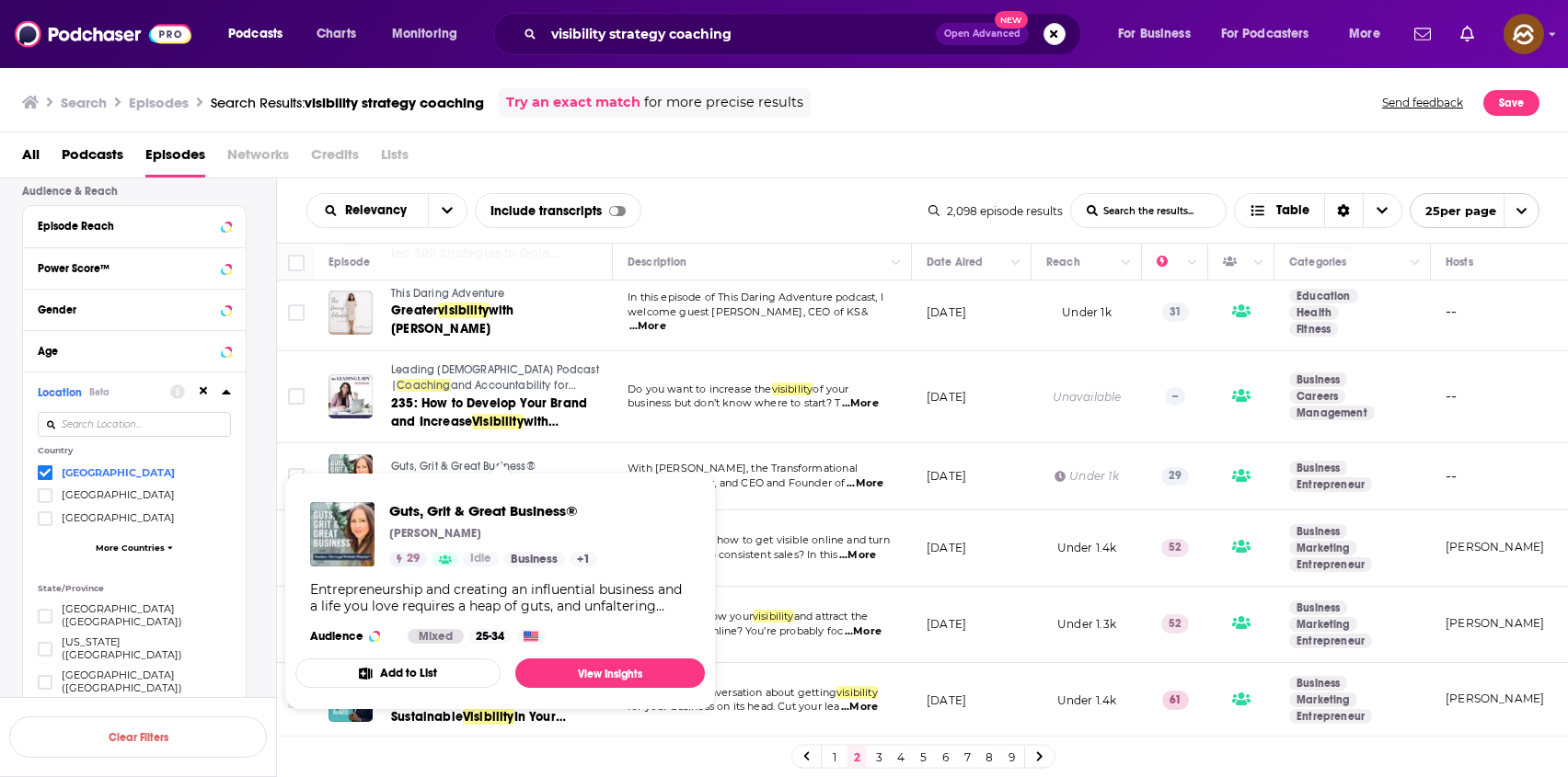
click at [444, 460] on span "Guts, Grit & Great Business®" at bounding box center [463, 466] width 145 height 13
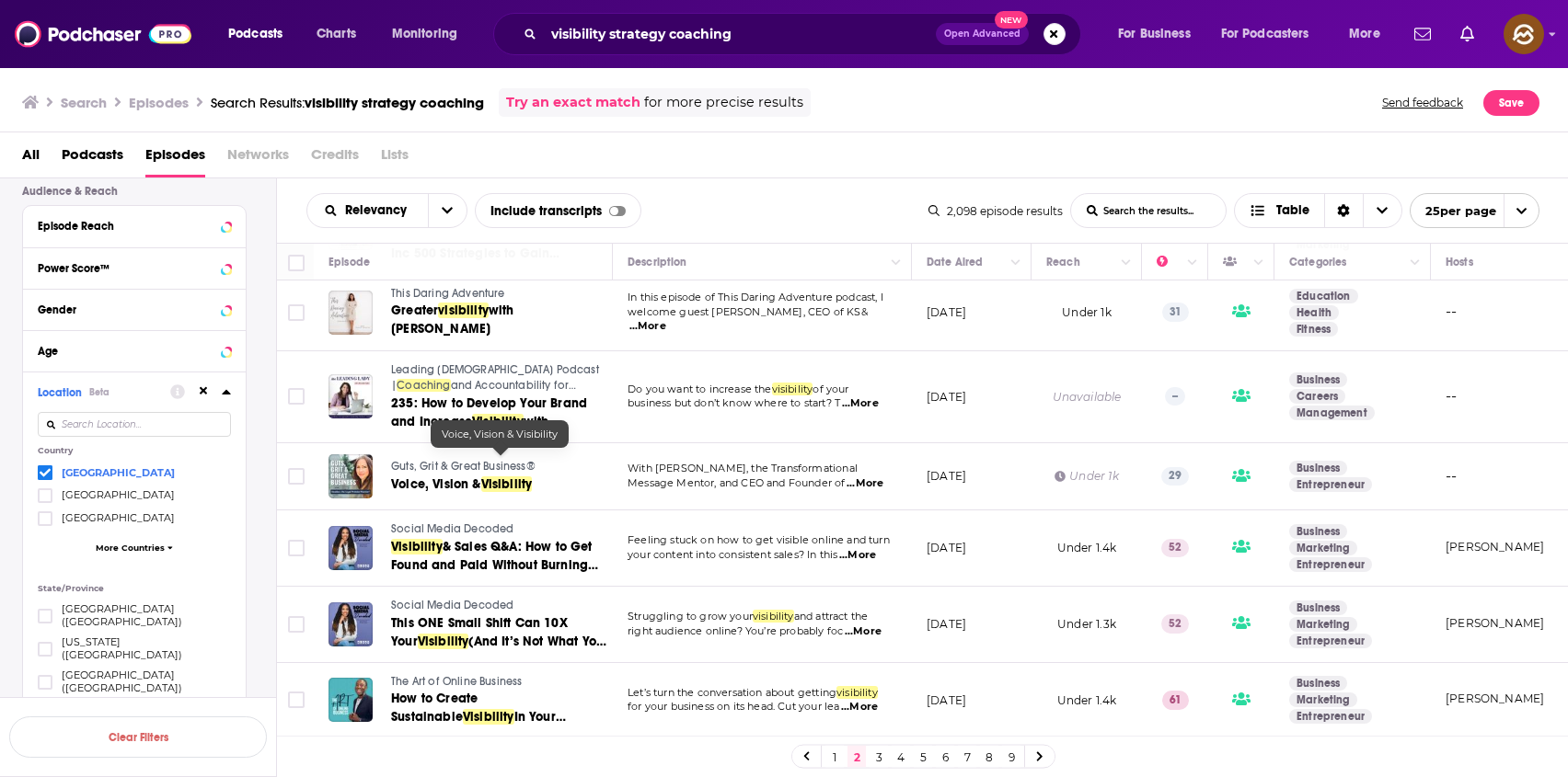
click at [448, 476] on span "Voice, Vision &" at bounding box center [436, 484] width 90 height 16
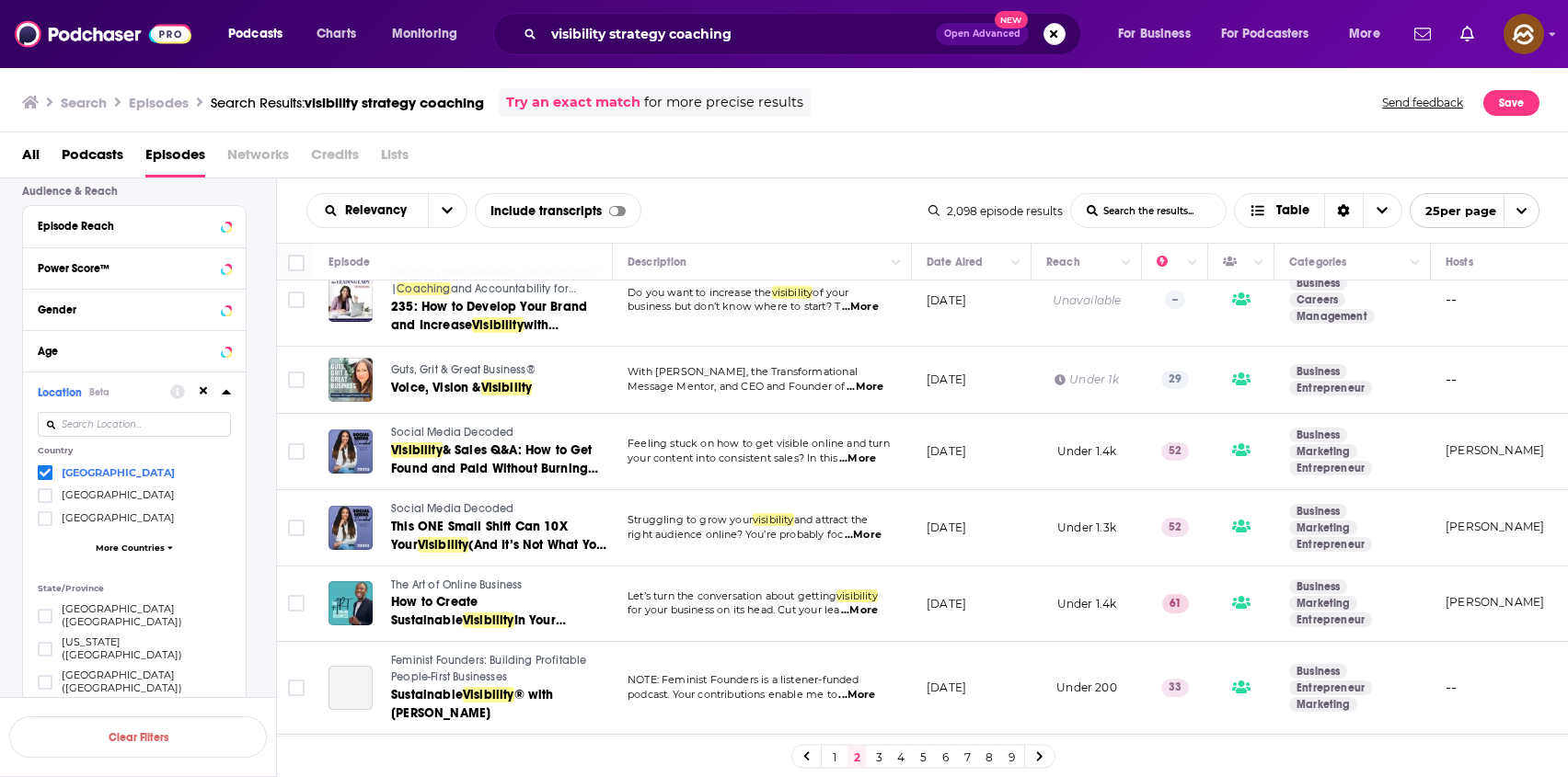
scroll to position [1633, 0]
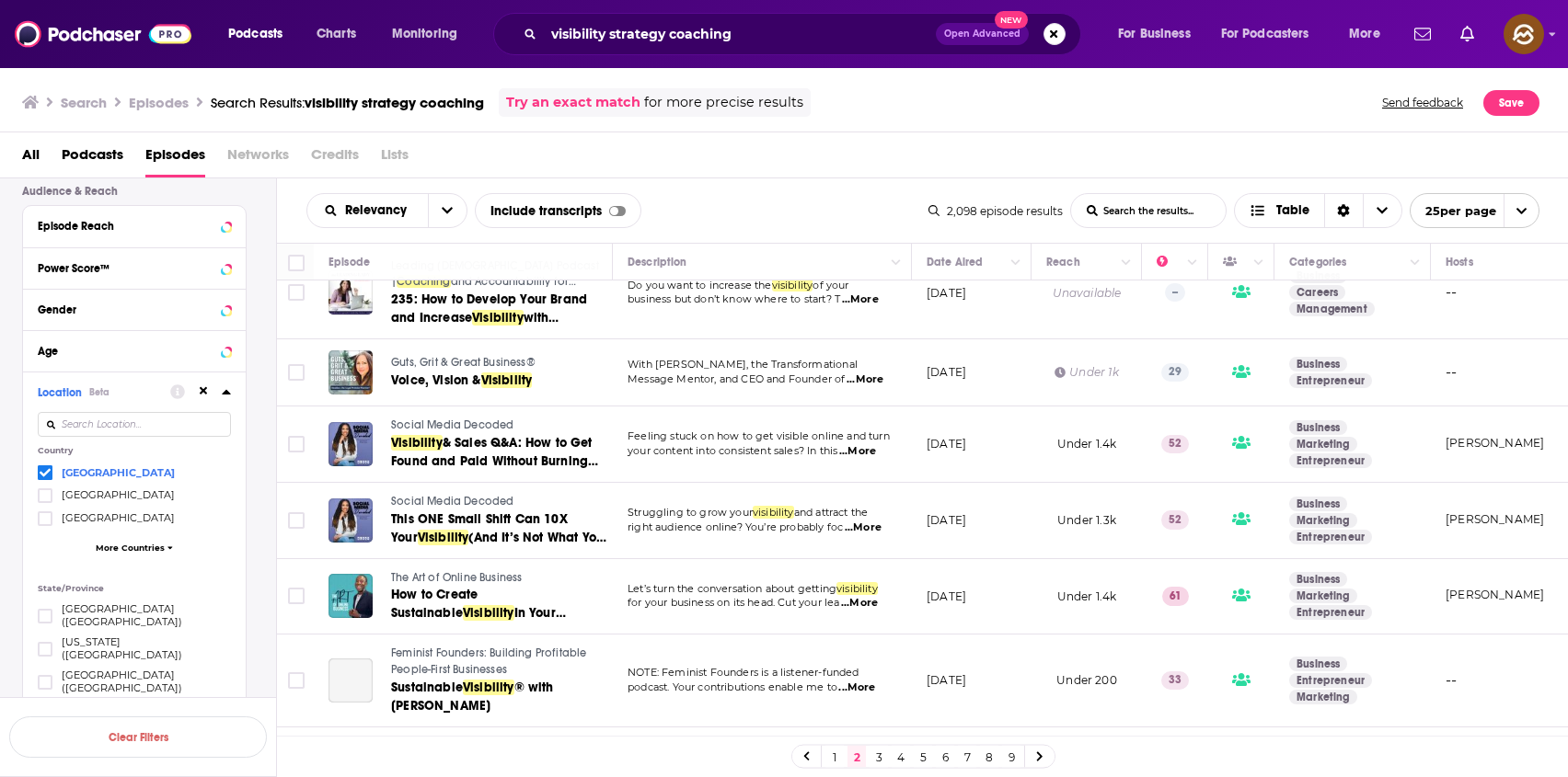
click at [427, 418] on span "Social Media Decoded" at bounding box center [452, 424] width 122 height 13
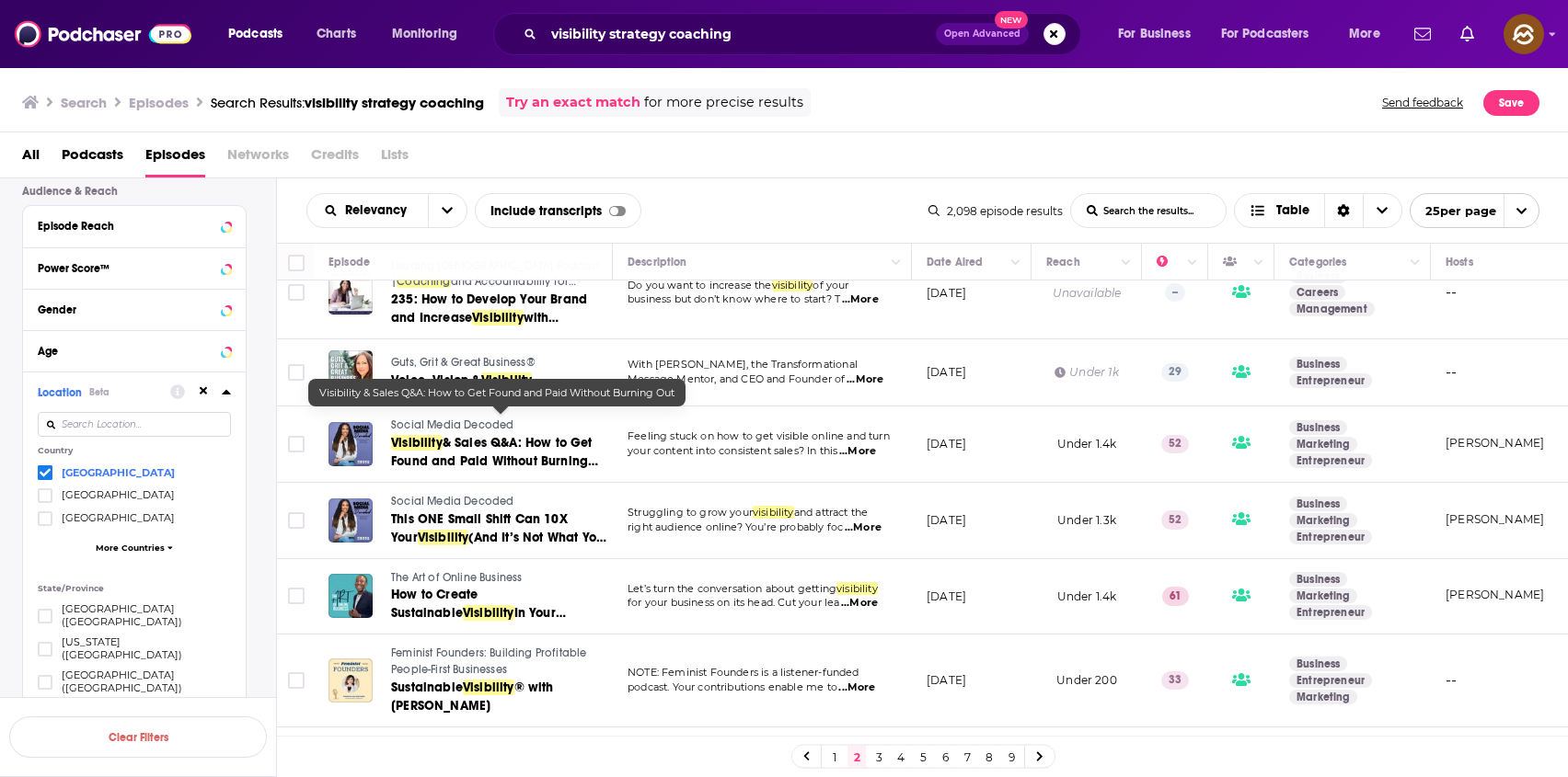
click at [485, 436] on span "& Sales Q&A: How to Get Found and Paid Without Burning Out" at bounding box center [494, 462] width 207 height 52
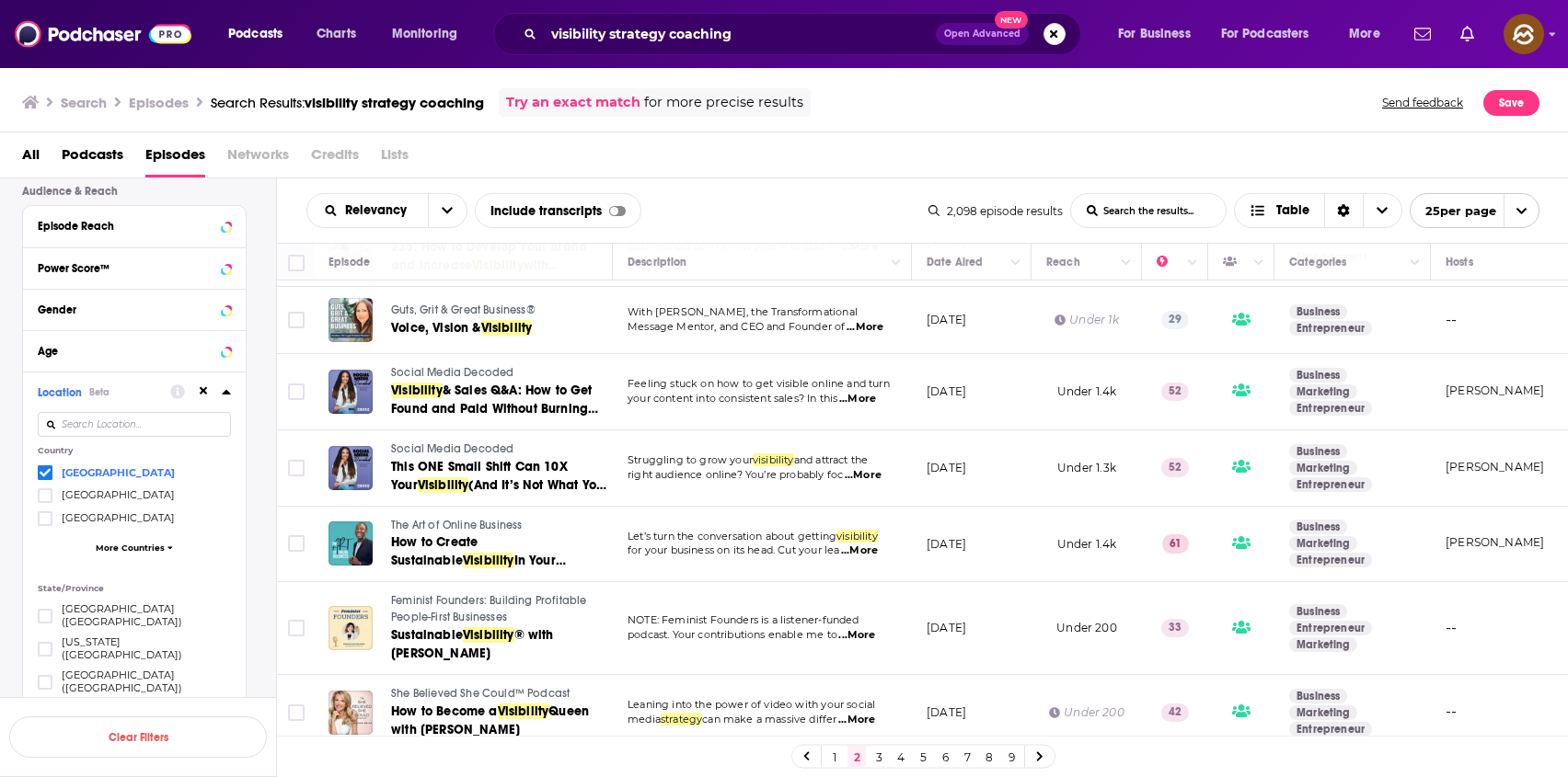
scroll to position [1688, 0]
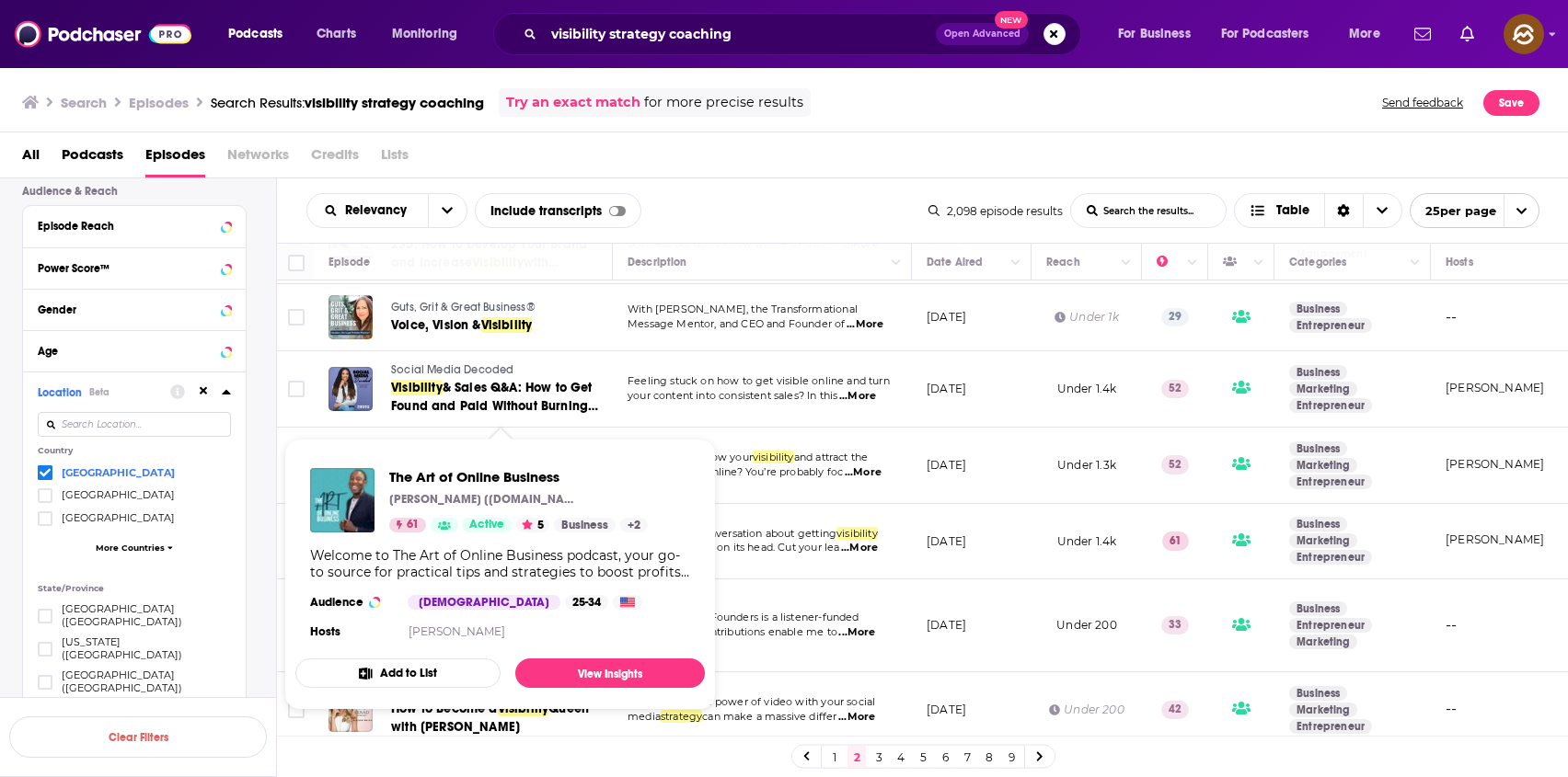
click at [441, 498] on p "Kwadwo [QUĀY.jo] Sampany-Kessie" at bounding box center [481, 499] width 184 height 15
click at [349, 511] on img "The Art of Online Business" at bounding box center [343, 501] width 64 height 64
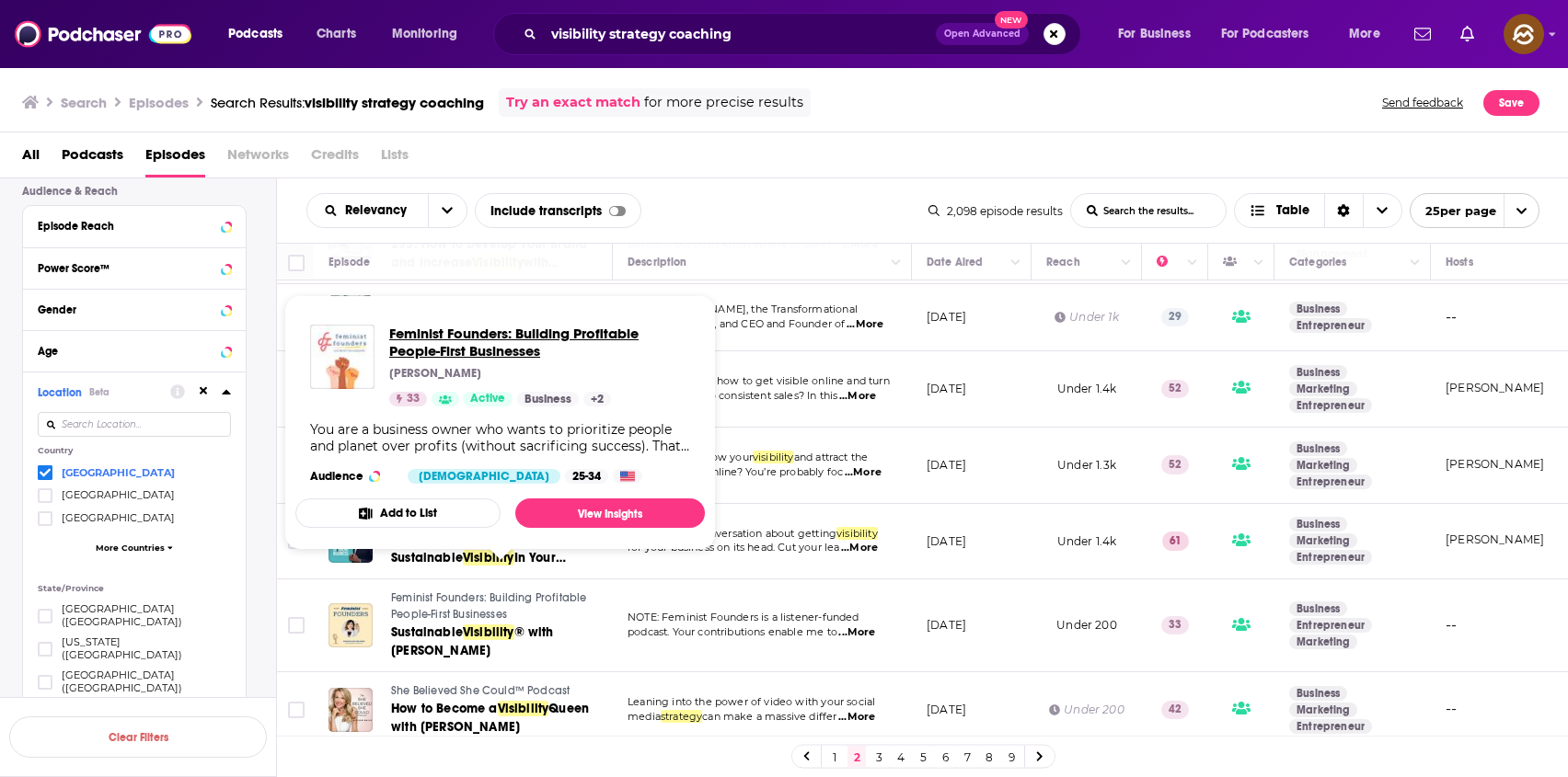
click at [492, 335] on span "Feminist Founders: Building Profitable People-First Businesses" at bounding box center [539, 342] width 301 height 35
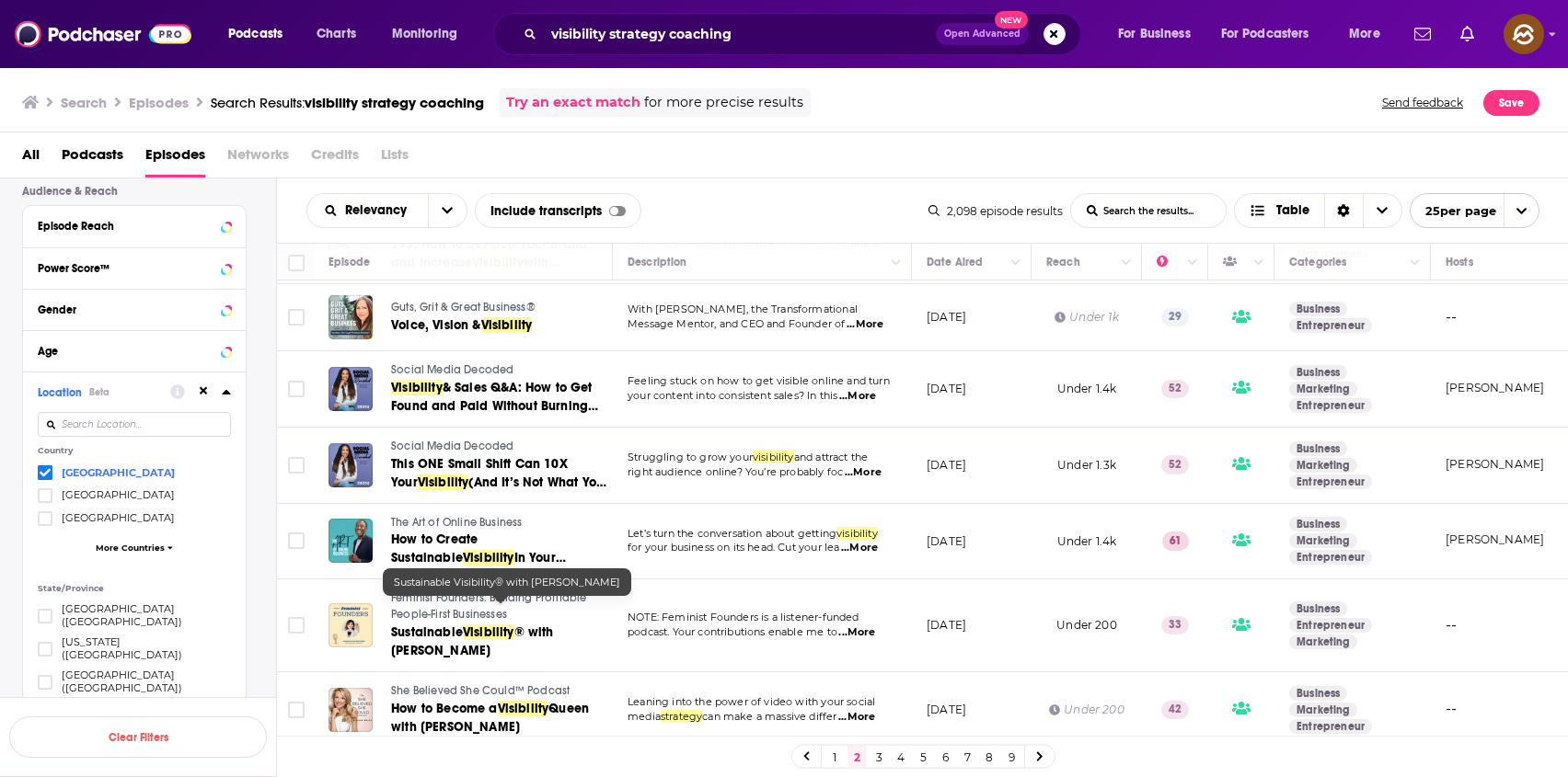
click at [429, 625] on span "Sustainable" at bounding box center [427, 632] width 72 height 16
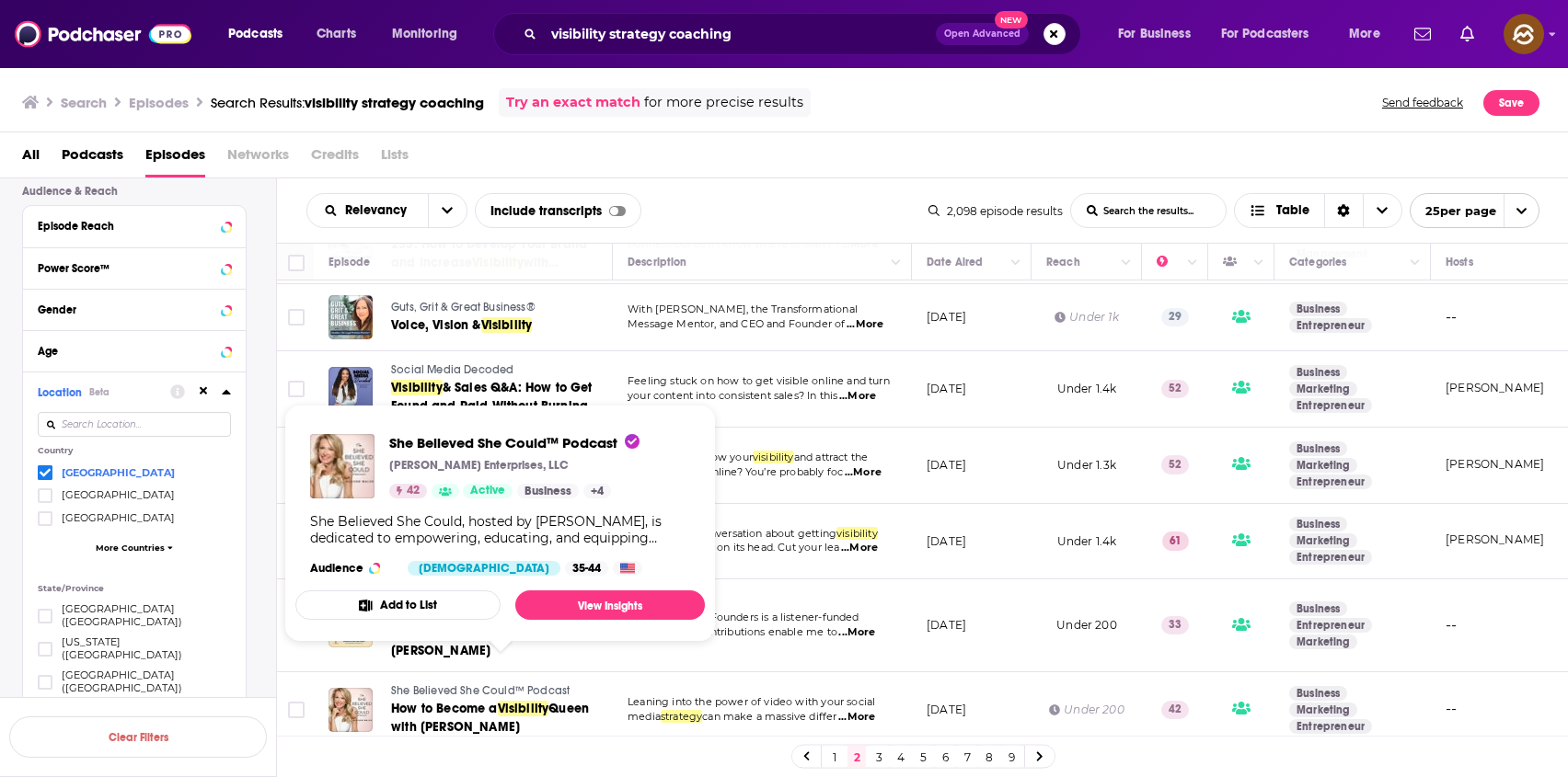
click at [403, 684] on span "She Believed She Could™ Podcast" at bounding box center [480, 690] width 179 height 13
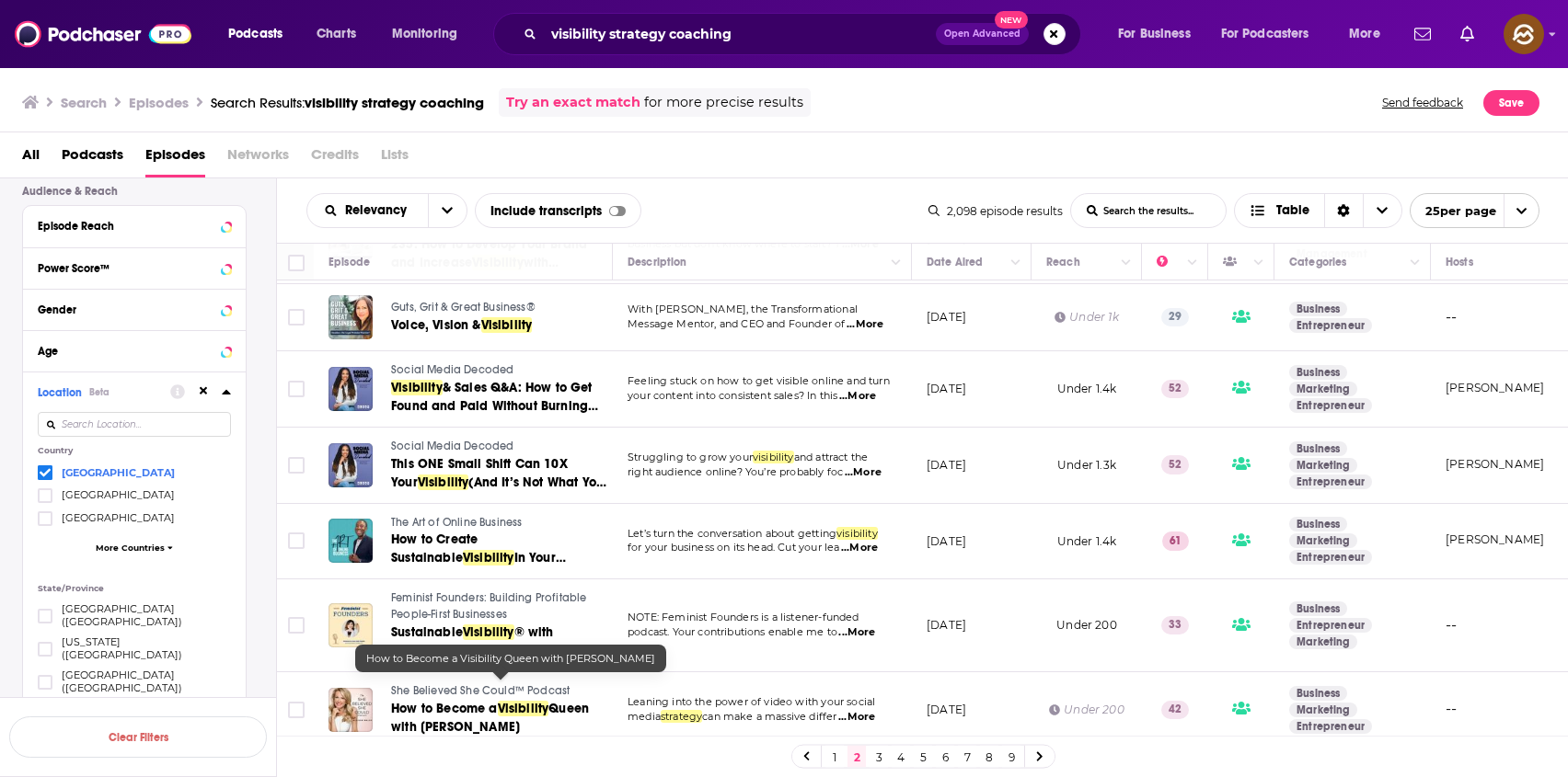
click at [432, 701] on span "Queen with [PERSON_NAME]" at bounding box center [490, 718] width 198 height 34
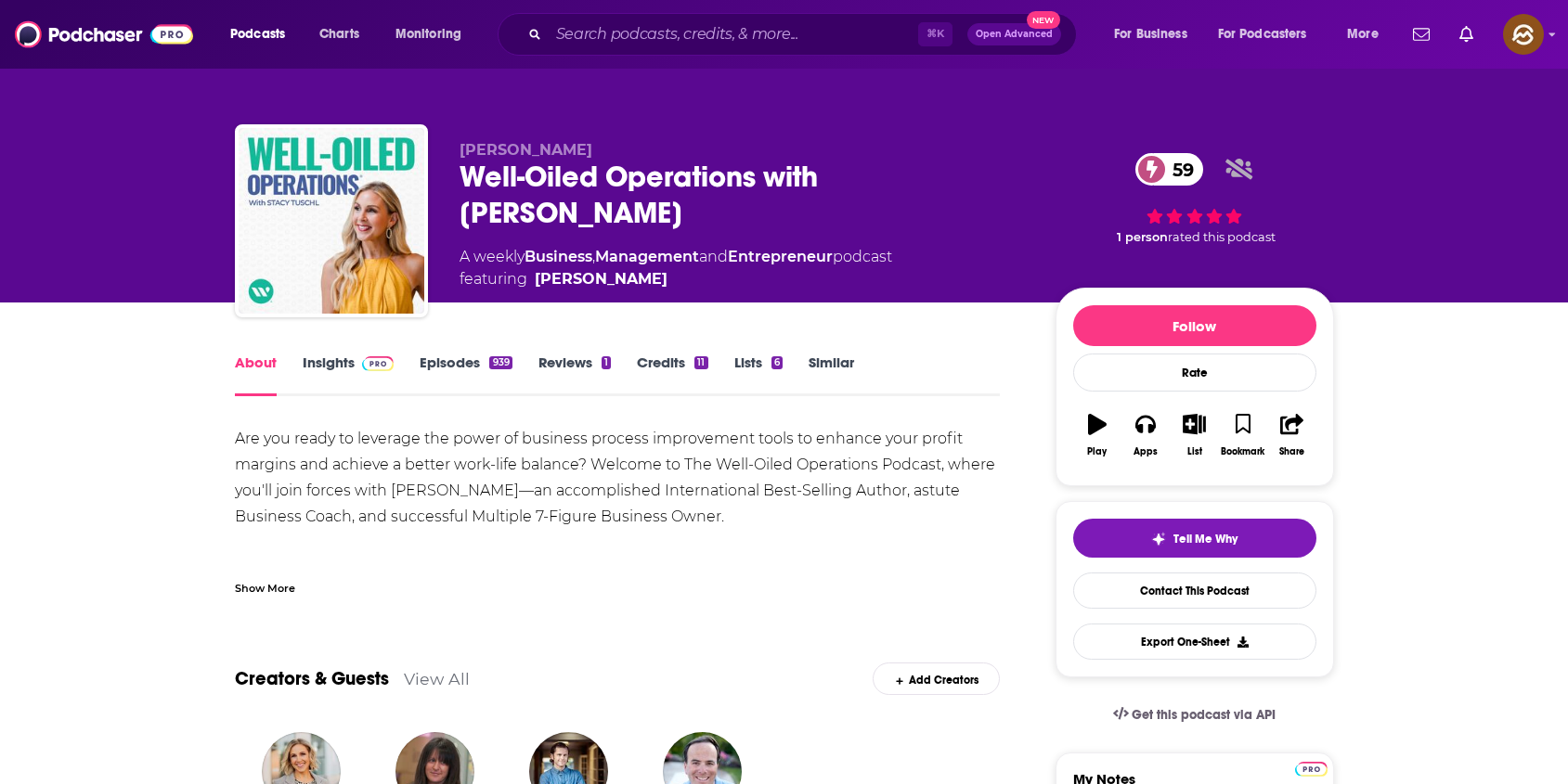
click at [490, 165] on div "Well-Oiled Operations with Stacy Tuschl 59" at bounding box center [742, 195] width 566 height 72
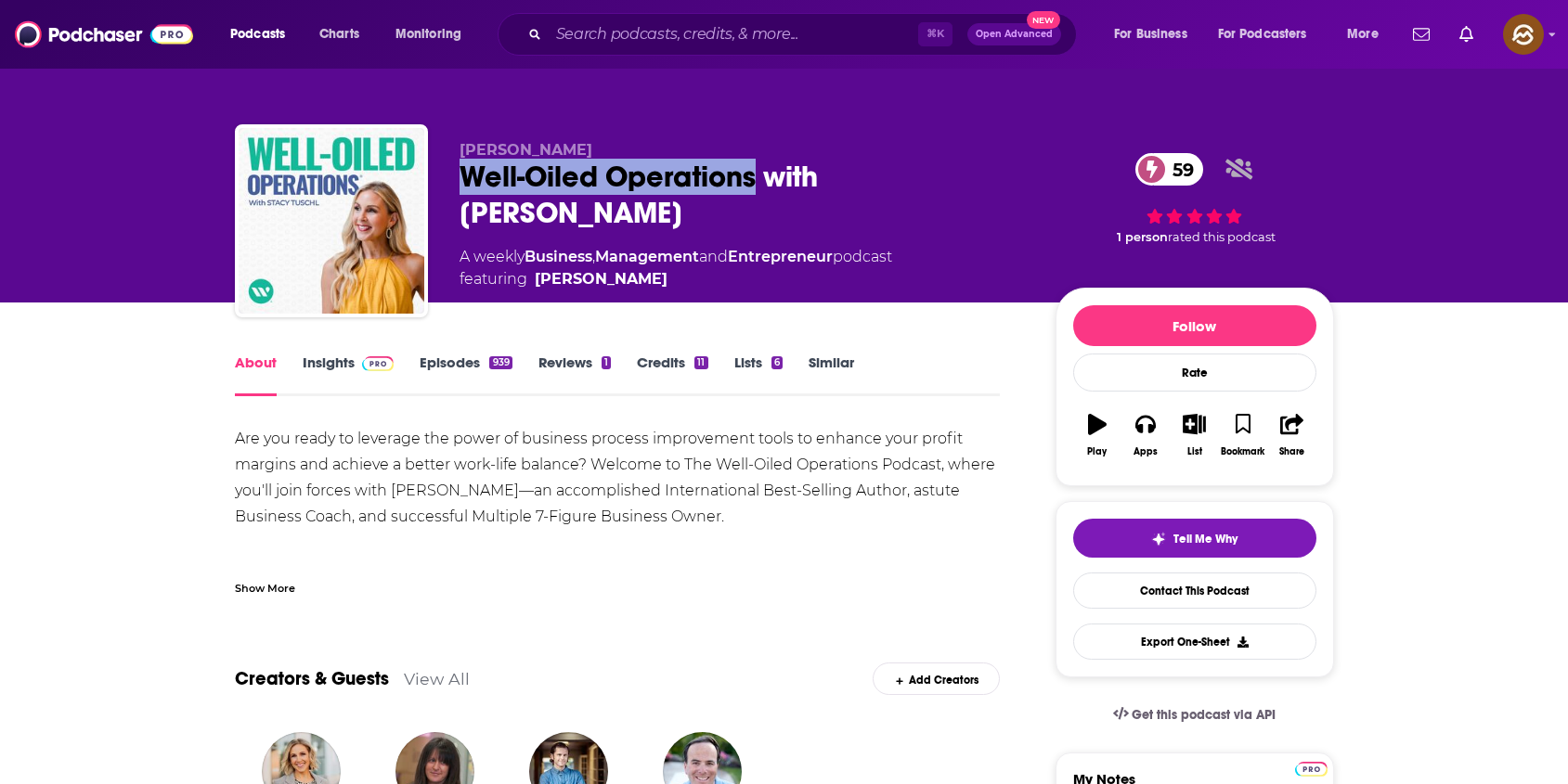
drag, startPoint x: 490, startPoint y: 165, endPoint x: 739, endPoint y: 178, distance: 249.3
copy h1 "Well-Oiled Operations"
click at [739, 178] on div "Well-Oiled Operations with Stacy Tuschl 59" at bounding box center [742, 195] width 566 height 72
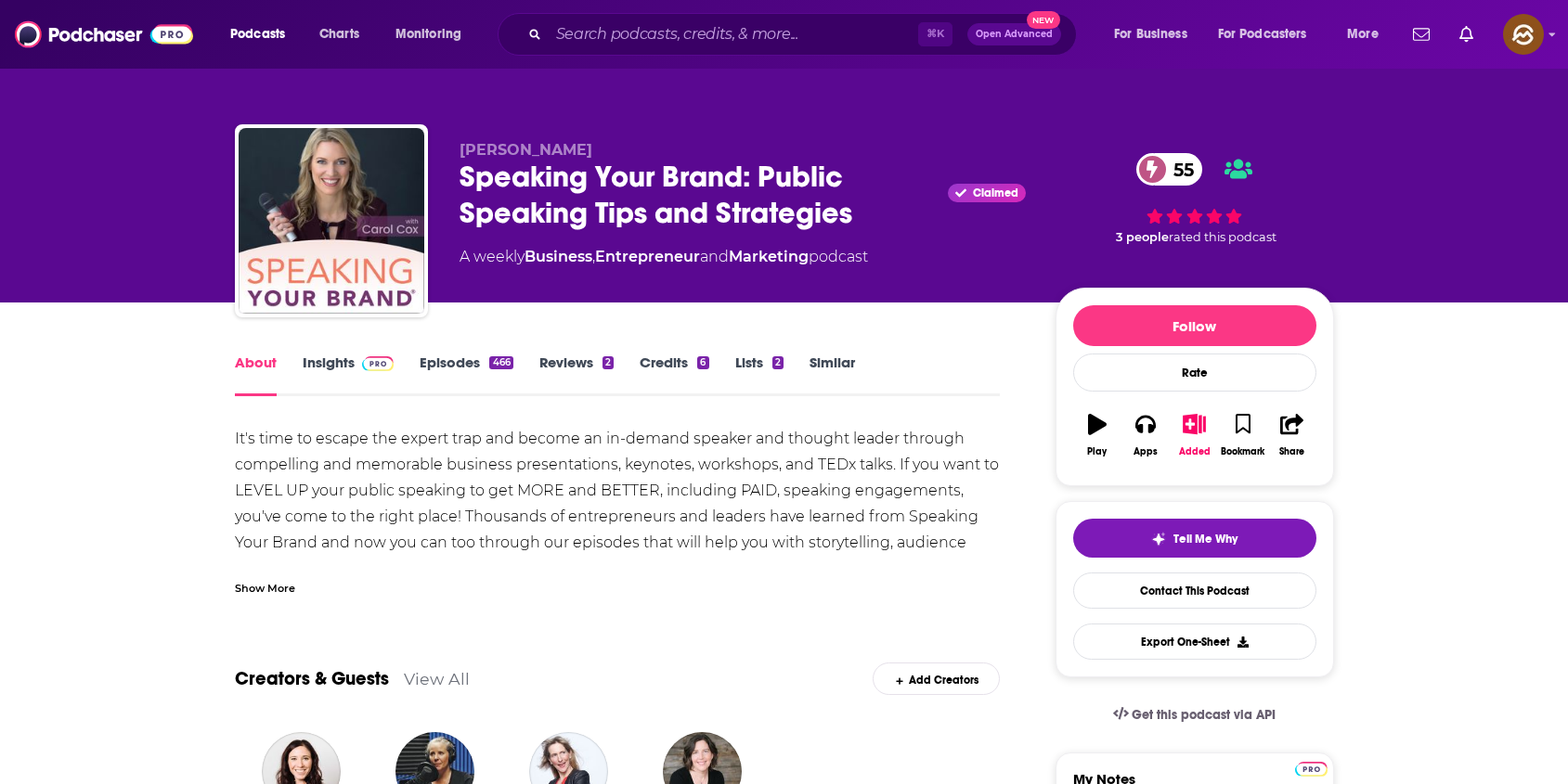
click at [529, 168] on div "Speaking Your Brand: Public Speaking Tips and Strategies Claimed 55" at bounding box center [742, 195] width 566 height 72
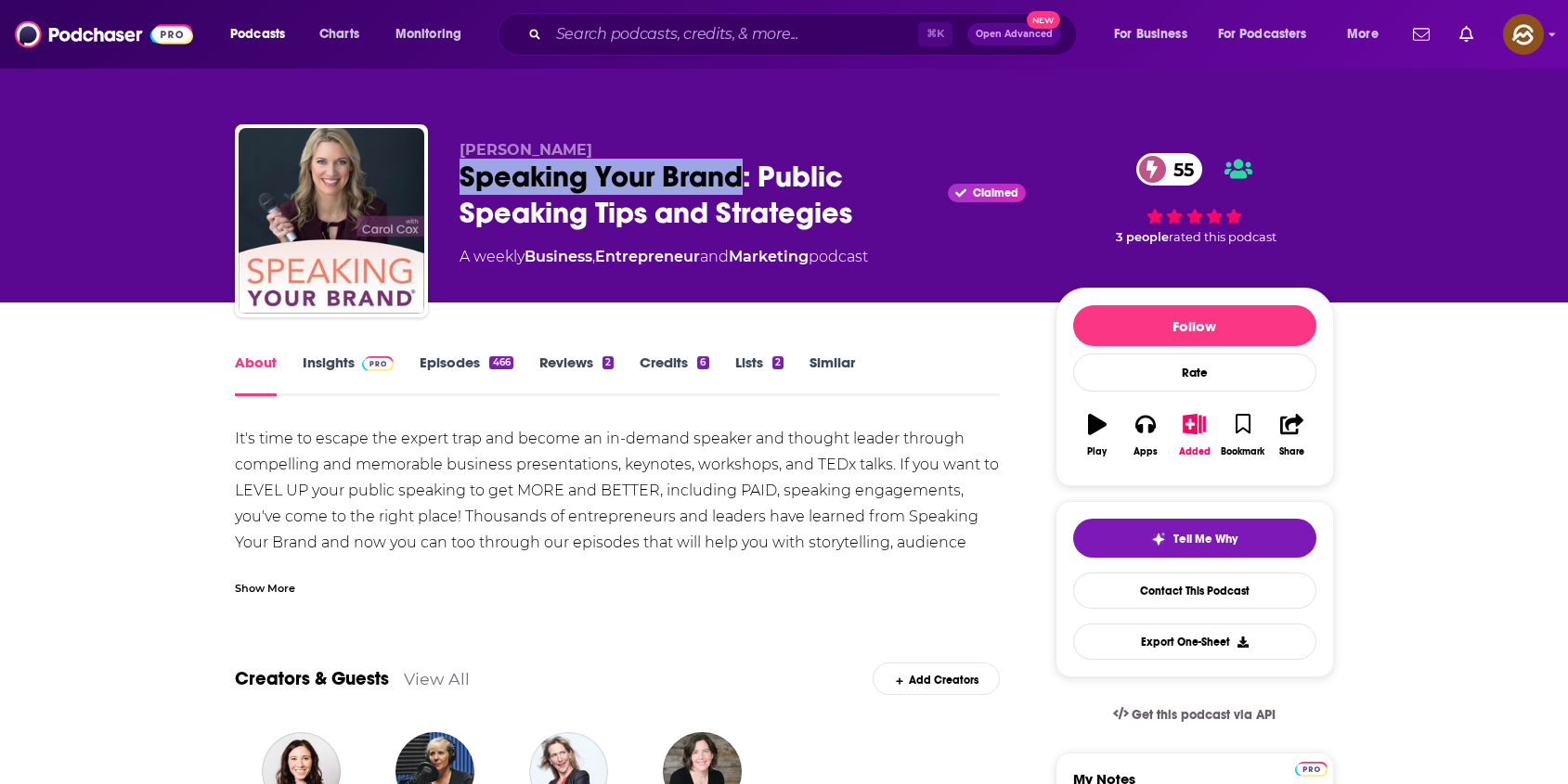
drag, startPoint x: 529, startPoint y: 168, endPoint x: 717, endPoint y: 170, distance: 188.0
copy h1 "Speaking Your Brand"
click at [718, 170] on div "Speaking Your Brand: Public Speaking Tips and Strategies Claimed 55" at bounding box center [742, 195] width 566 height 72
click at [1145, 426] on icon "button" at bounding box center [1145, 424] width 21 height 21
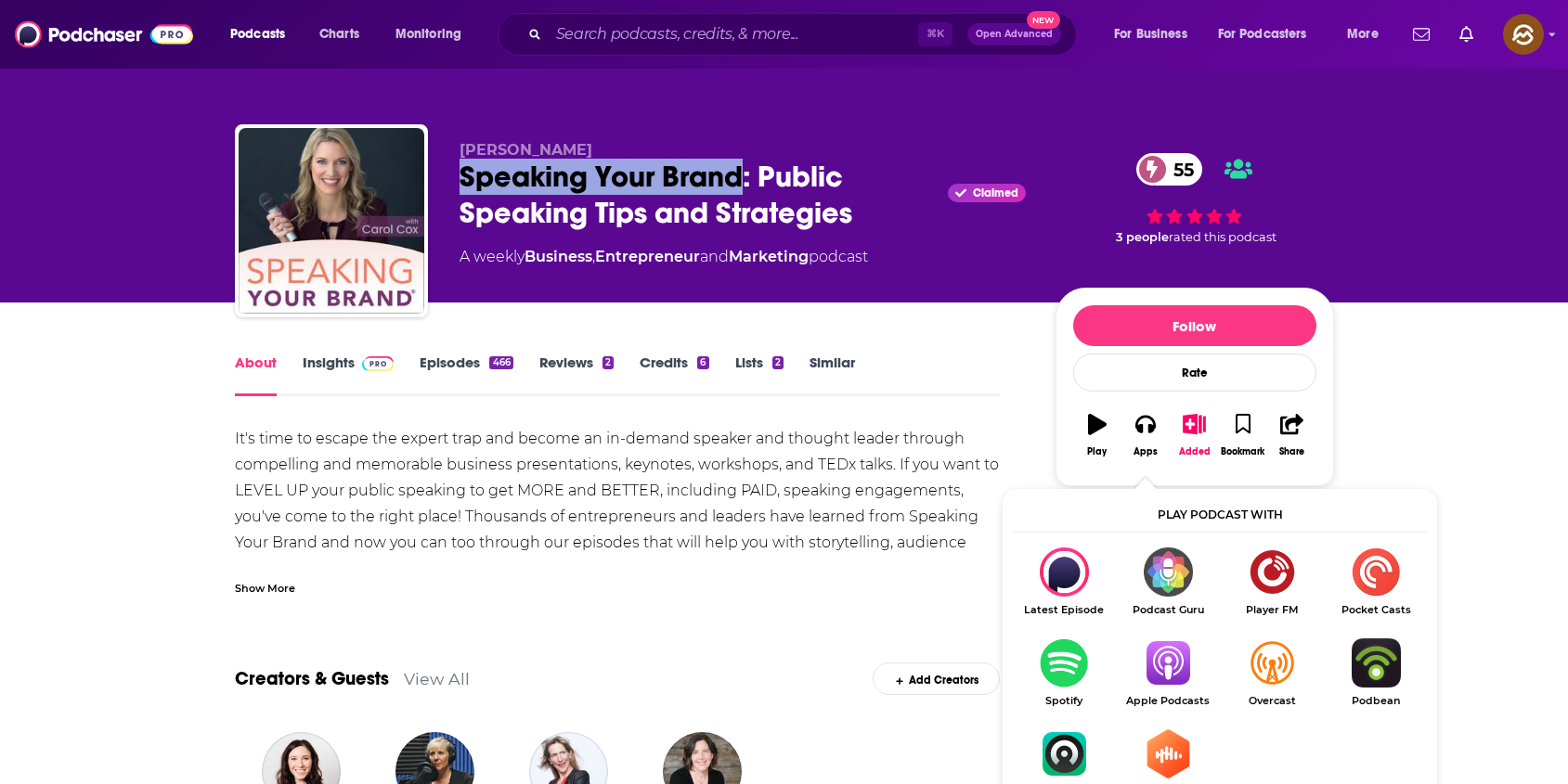
click at [1176, 667] on img "Show Listen On dropdown" at bounding box center [1168, 663] width 104 height 49
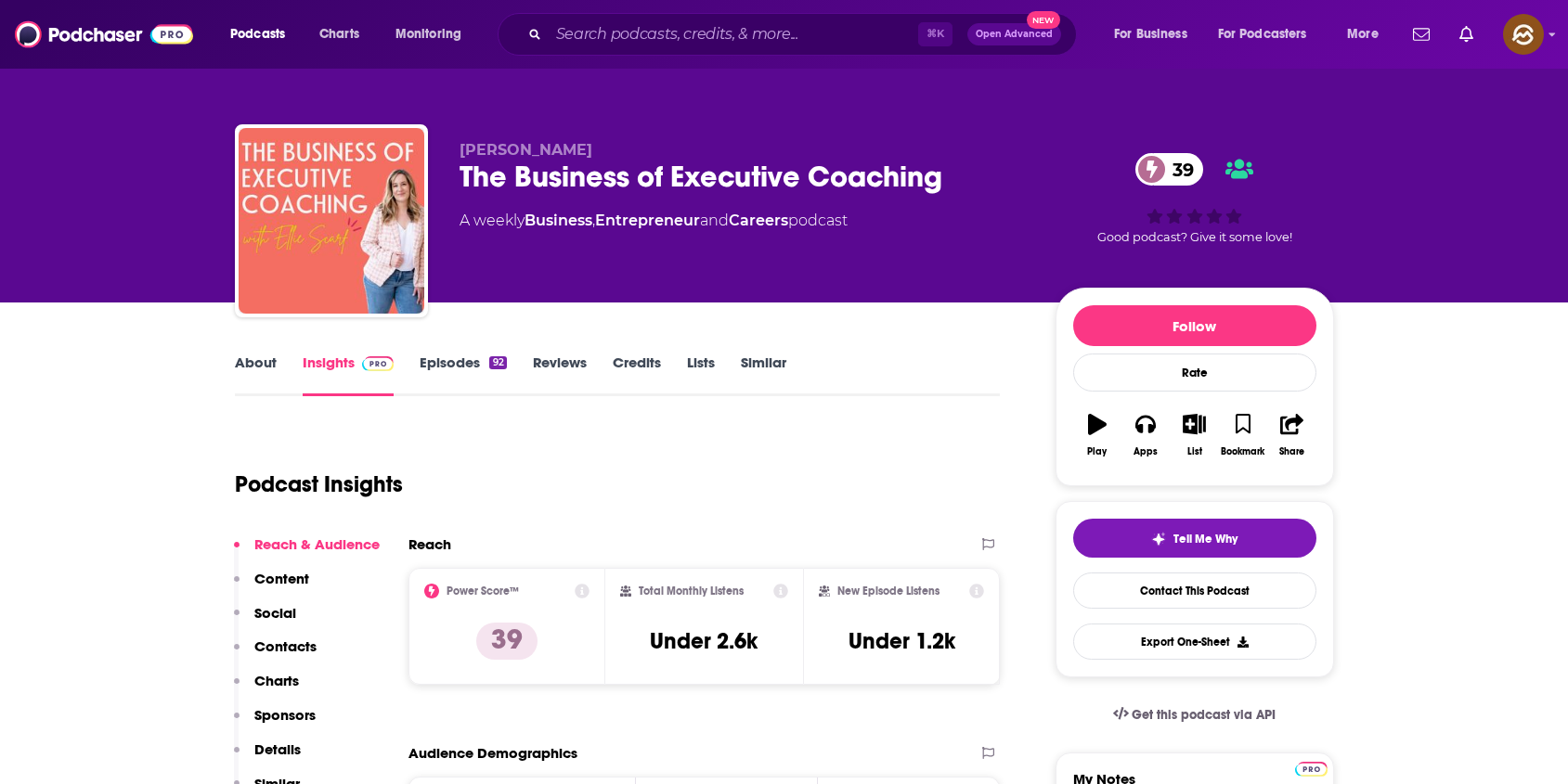
click at [480, 176] on div "The Business of Executive Coaching 39" at bounding box center [742, 176] width 566 height 36
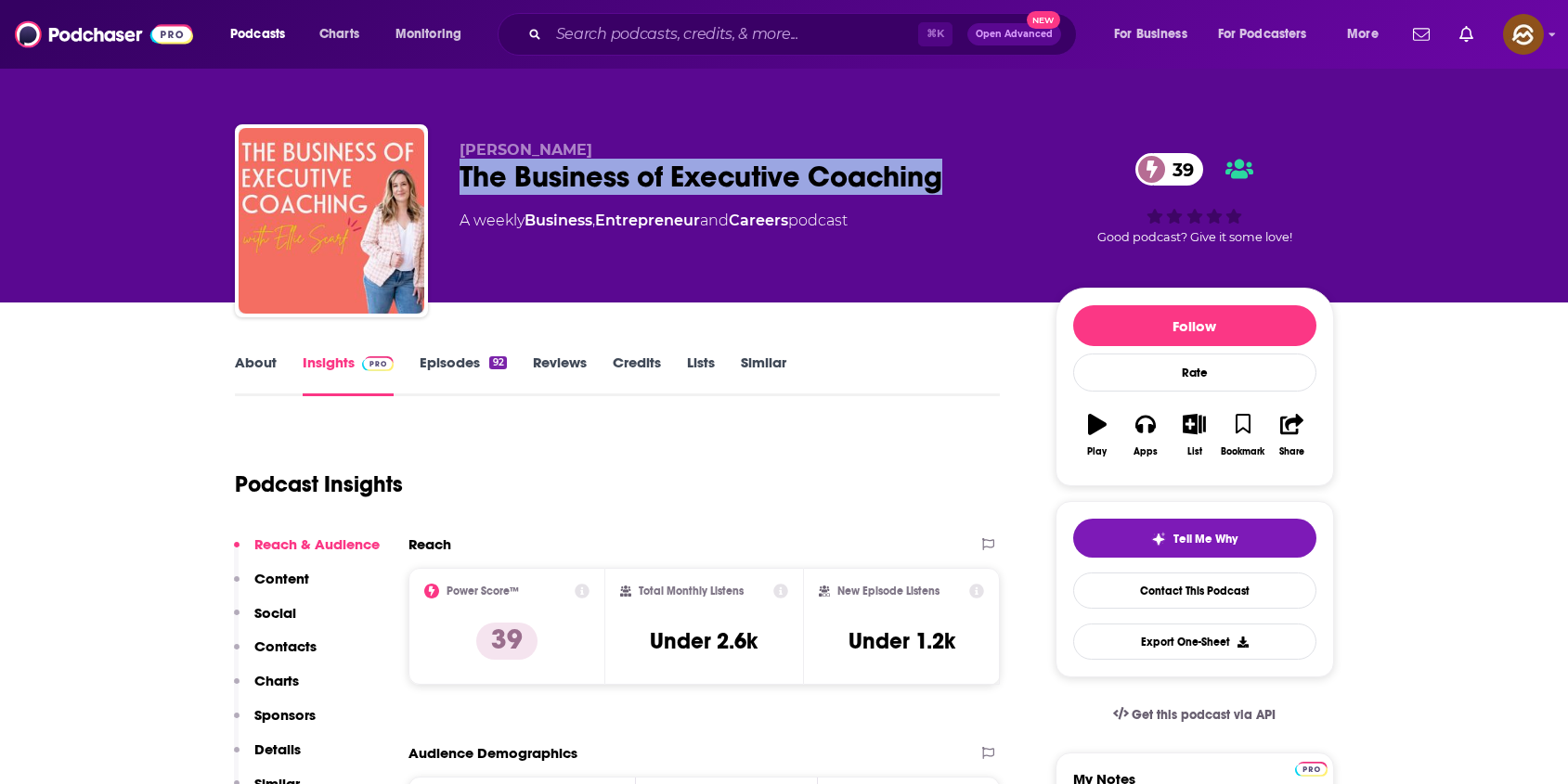
drag, startPoint x: 480, startPoint y: 176, endPoint x: 902, endPoint y: 179, distance: 422.0
copy h2 "The Business of Executive Coaching"
click at [902, 179] on div "The Business of Executive Coaching 39" at bounding box center [742, 176] width 566 height 36
copy h2 "The Business of Executive Coaching"
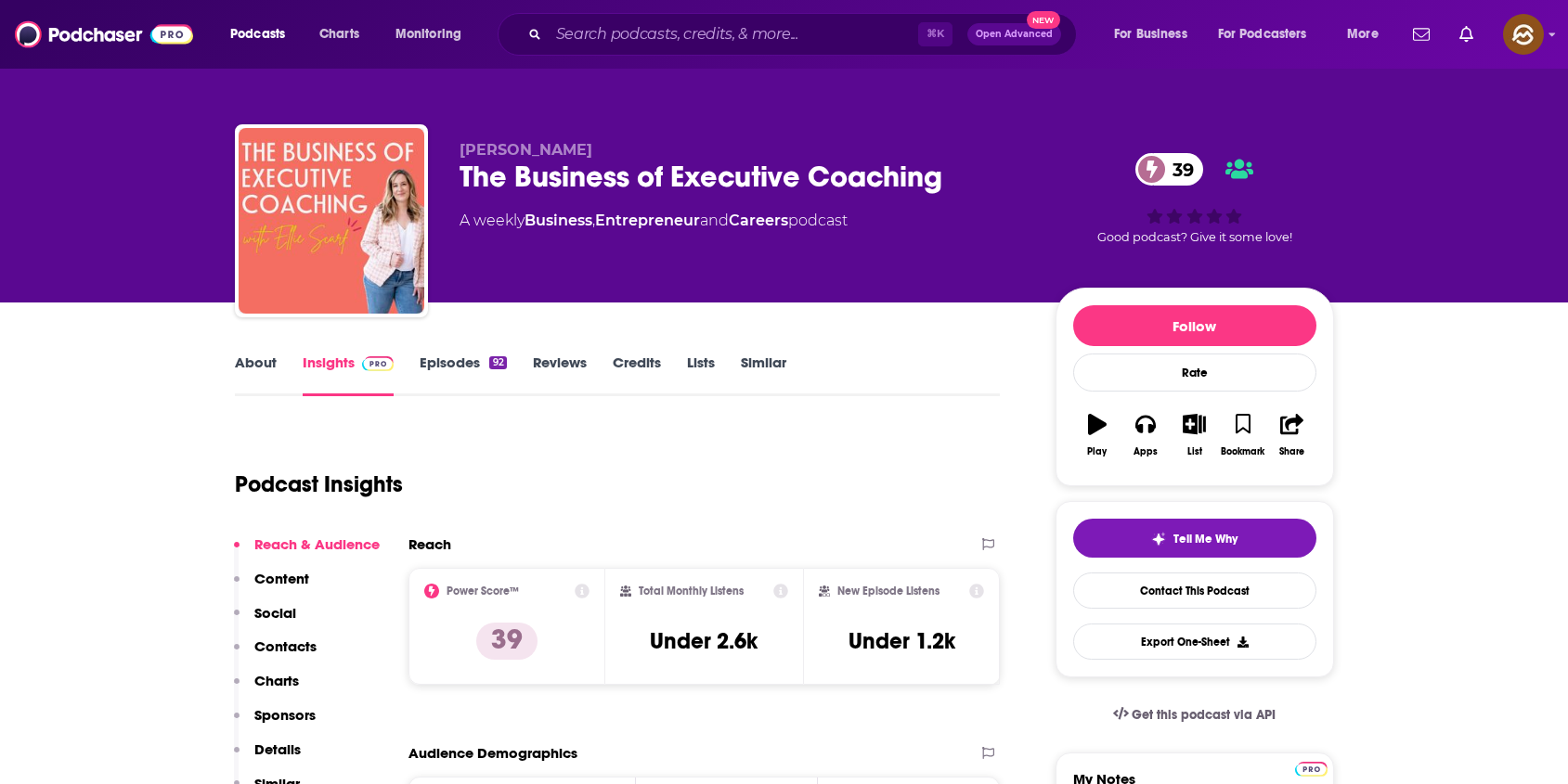
click at [481, 149] on span "Ellie Scarf" at bounding box center [526, 150] width 133 height 18
drag, startPoint x: 481, startPoint y: 149, endPoint x: 533, endPoint y: 153, distance: 52.2
copy p "Ellie Scarf"
click at [533, 153] on span "Ellie Scarf" at bounding box center [526, 150] width 133 height 18
click at [475, 153] on span "Ellie Scarf" at bounding box center [526, 150] width 133 height 18
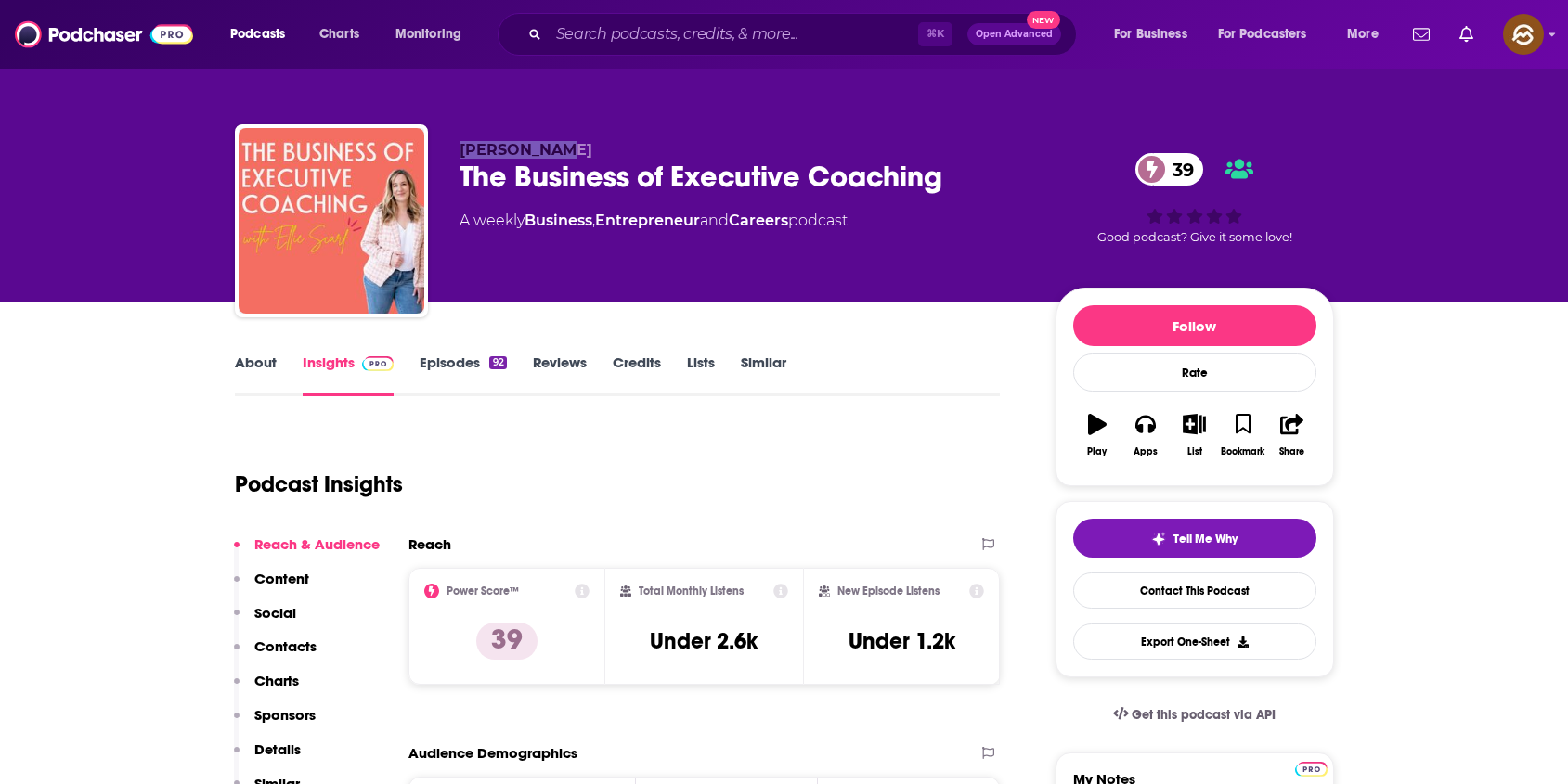
drag, startPoint x: 475, startPoint y: 153, endPoint x: 513, endPoint y: 153, distance: 38.0
click at [513, 153] on span "Ellie Scarf" at bounding box center [526, 150] width 133 height 18
click at [1145, 437] on button "Apps" at bounding box center [1144, 436] width 48 height 67
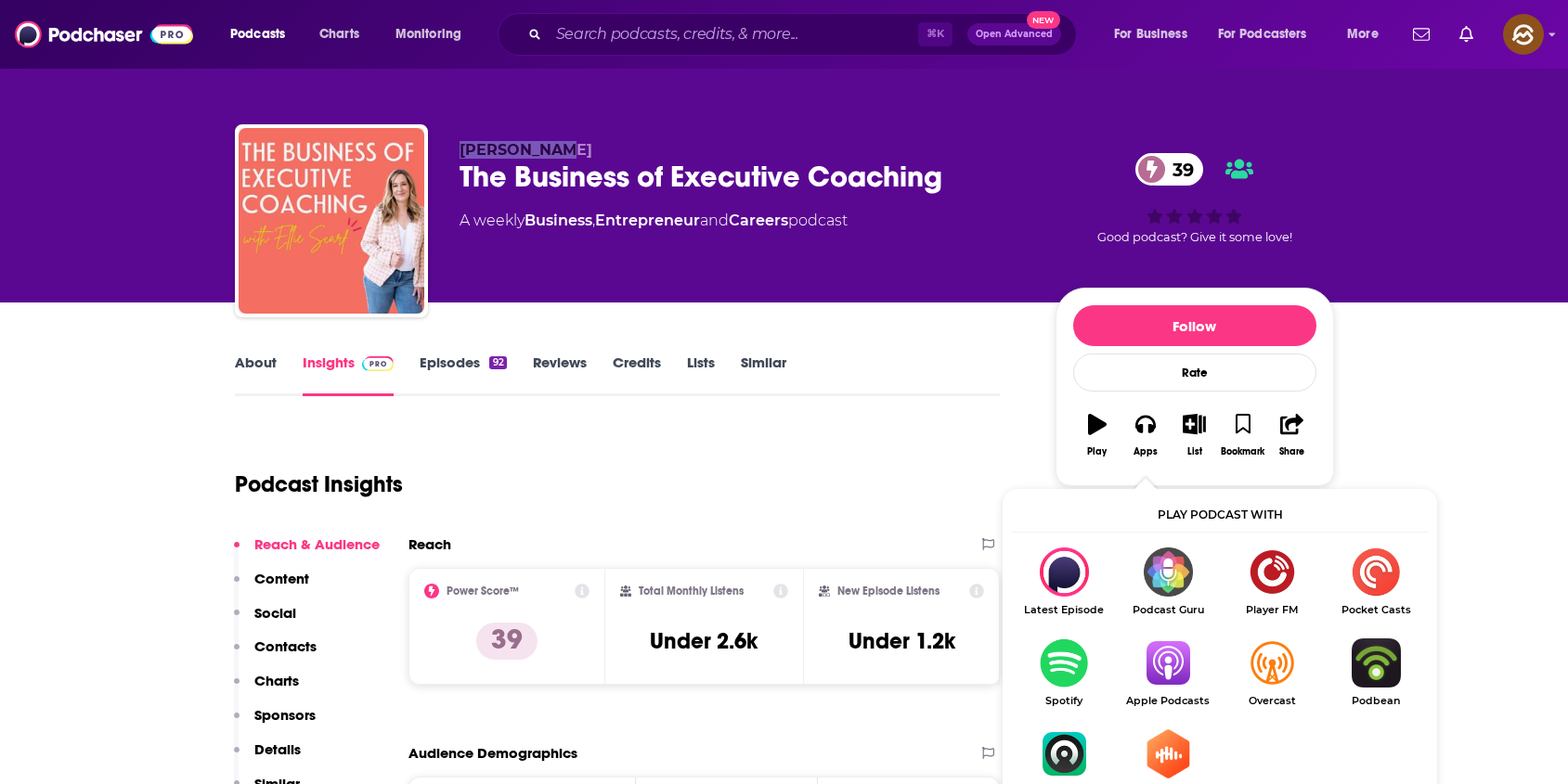
click at [1170, 645] on img "Show Listen On dropdown" at bounding box center [1168, 663] width 104 height 49
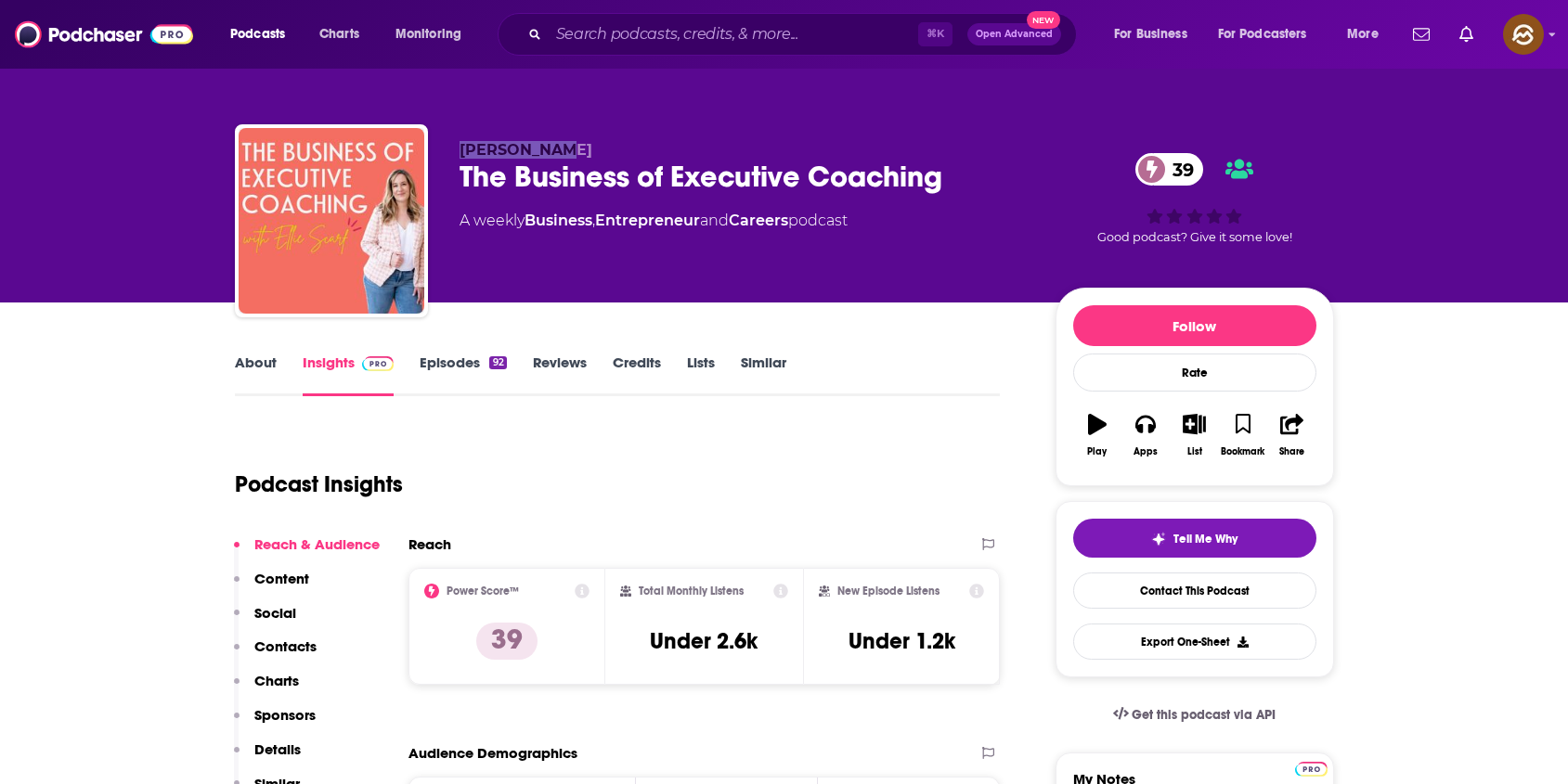
click at [281, 653] on p "Contacts" at bounding box center [286, 646] width 63 height 18
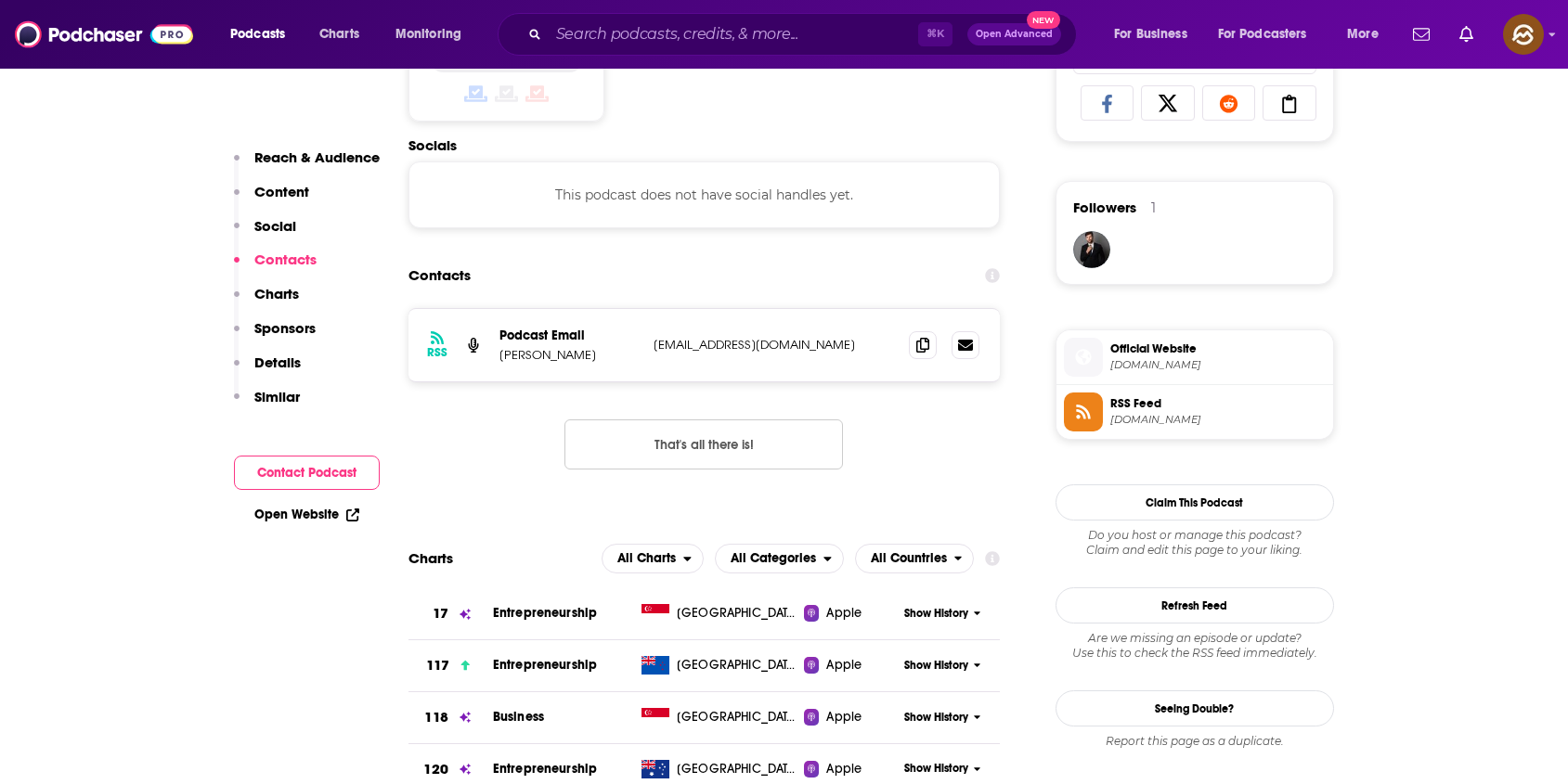
click at [284, 364] on p "Details" at bounding box center [277, 362] width 46 height 18
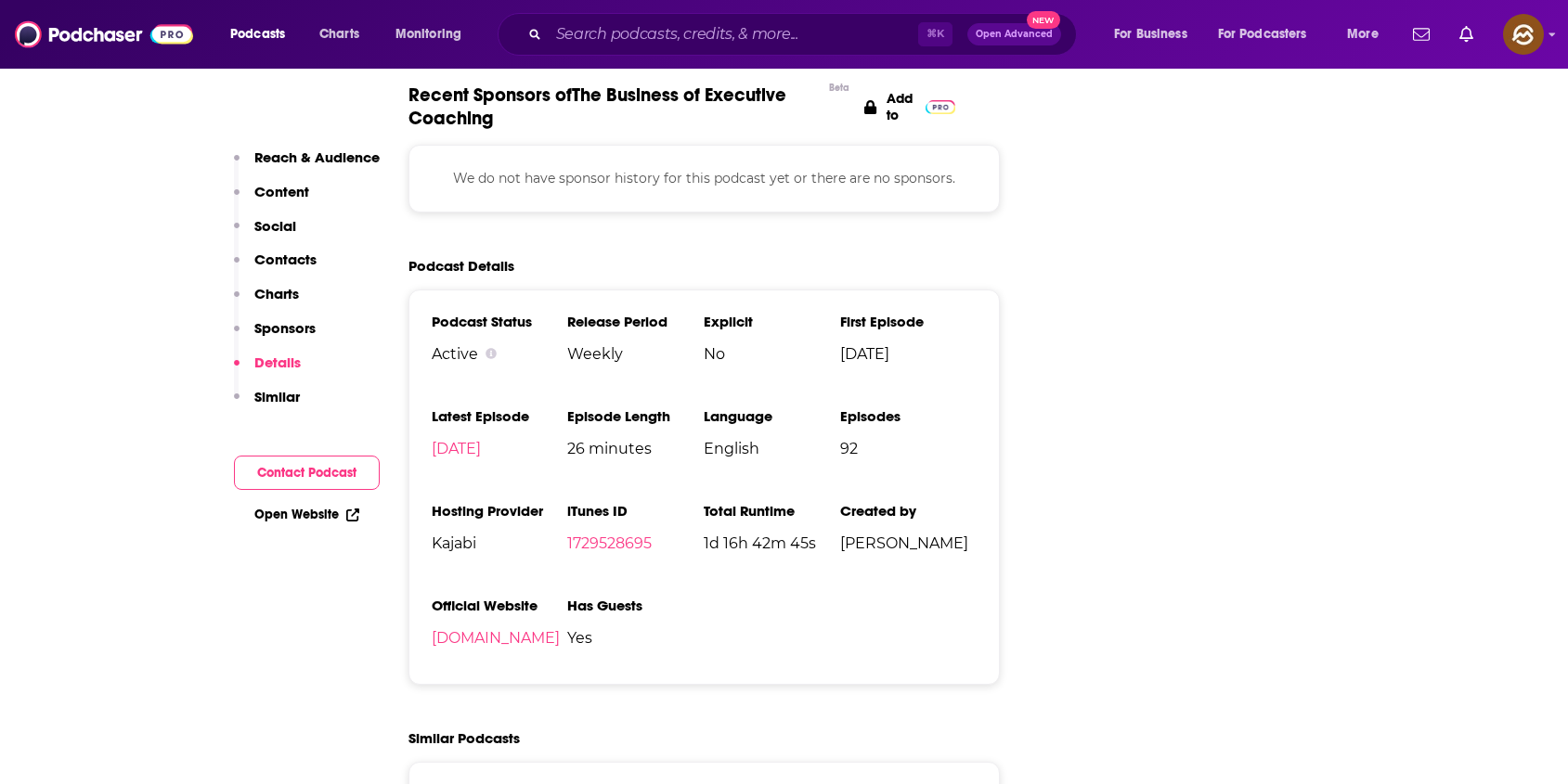
scroll to position [2002, 0]
click at [283, 267] on p "Contacts" at bounding box center [286, 259] width 63 height 18
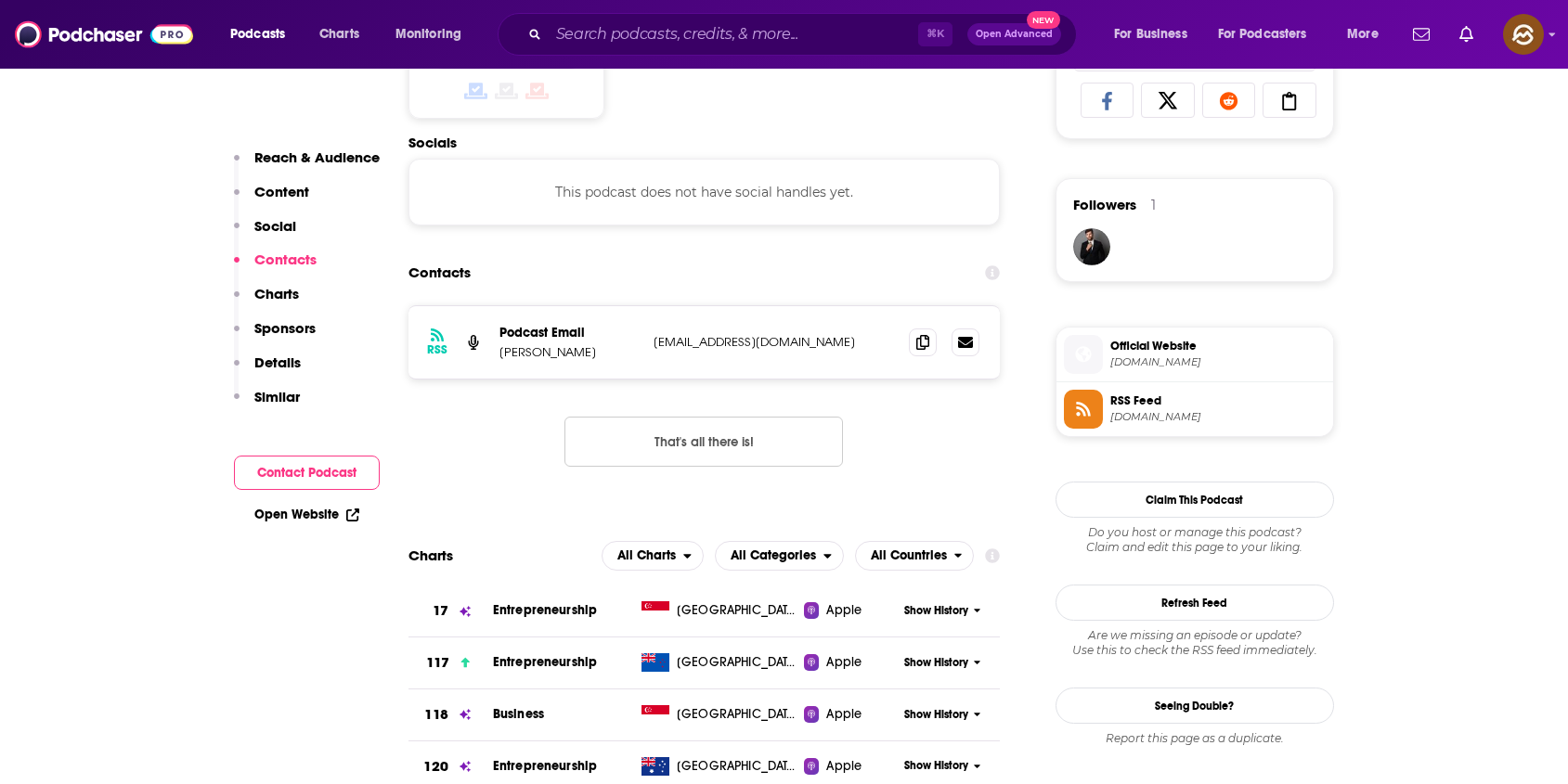
scroll to position [1245, 0]
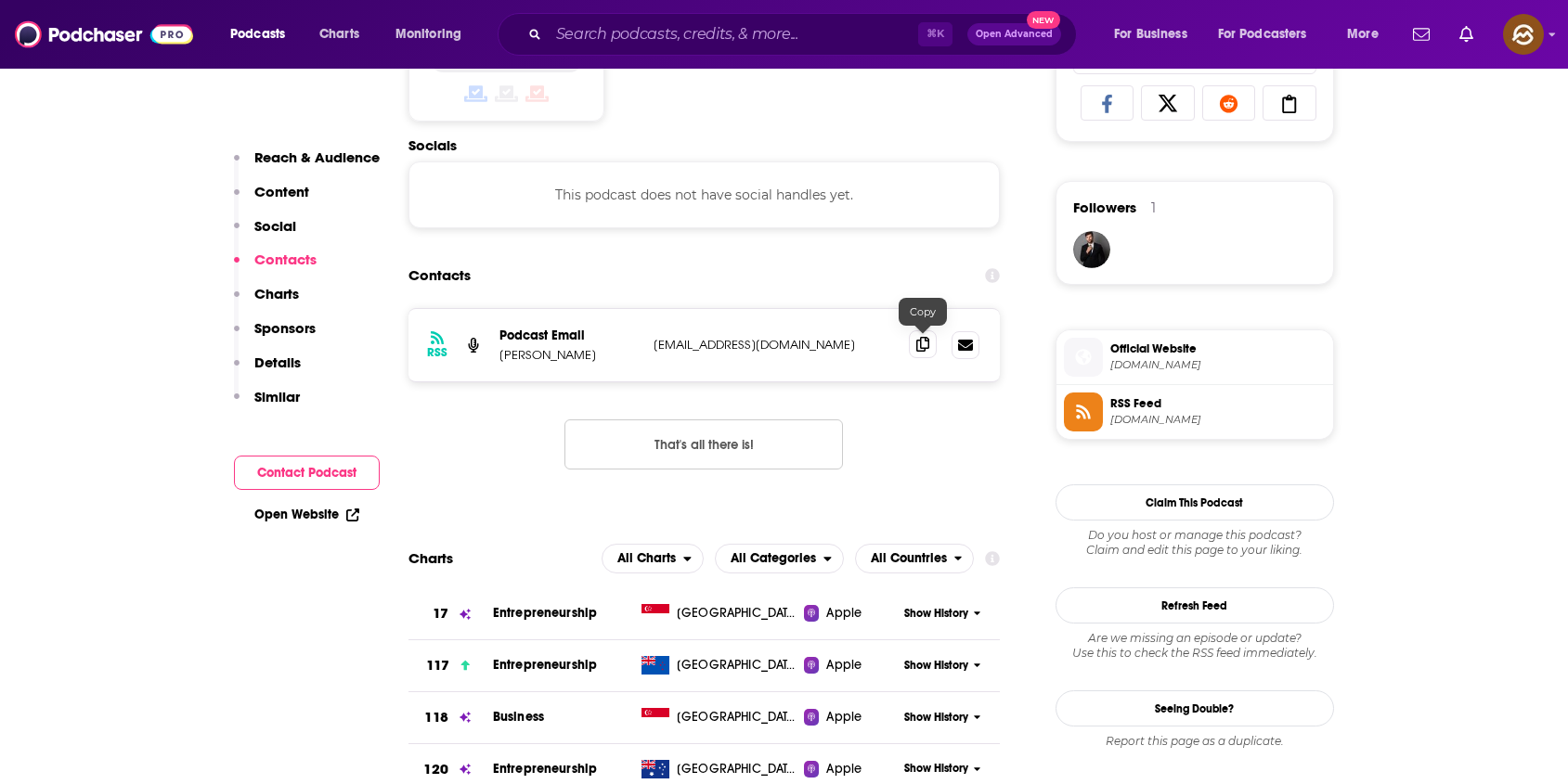
click at [919, 350] on icon at bounding box center [922, 344] width 13 height 15
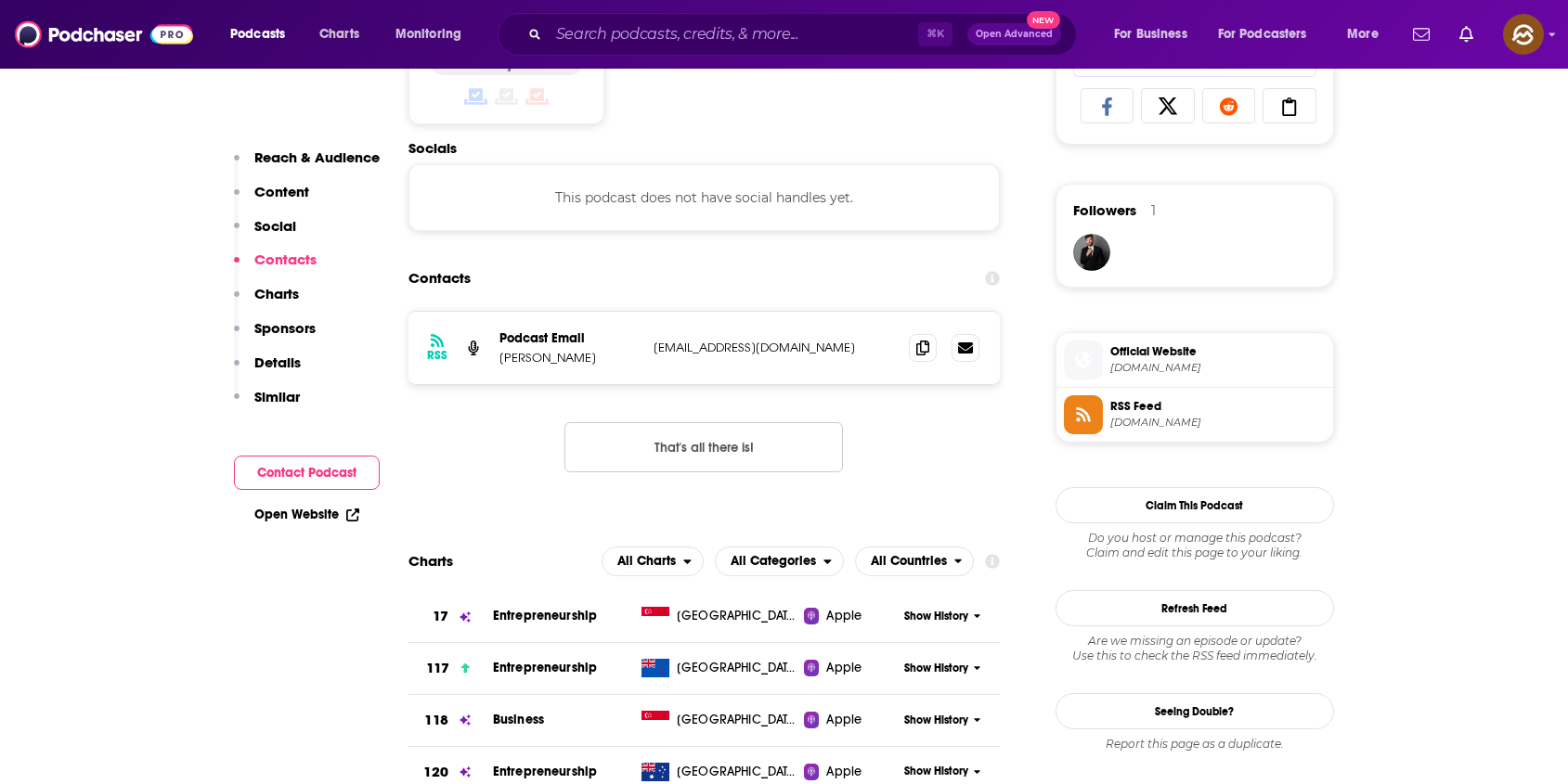
scroll to position [60, 0]
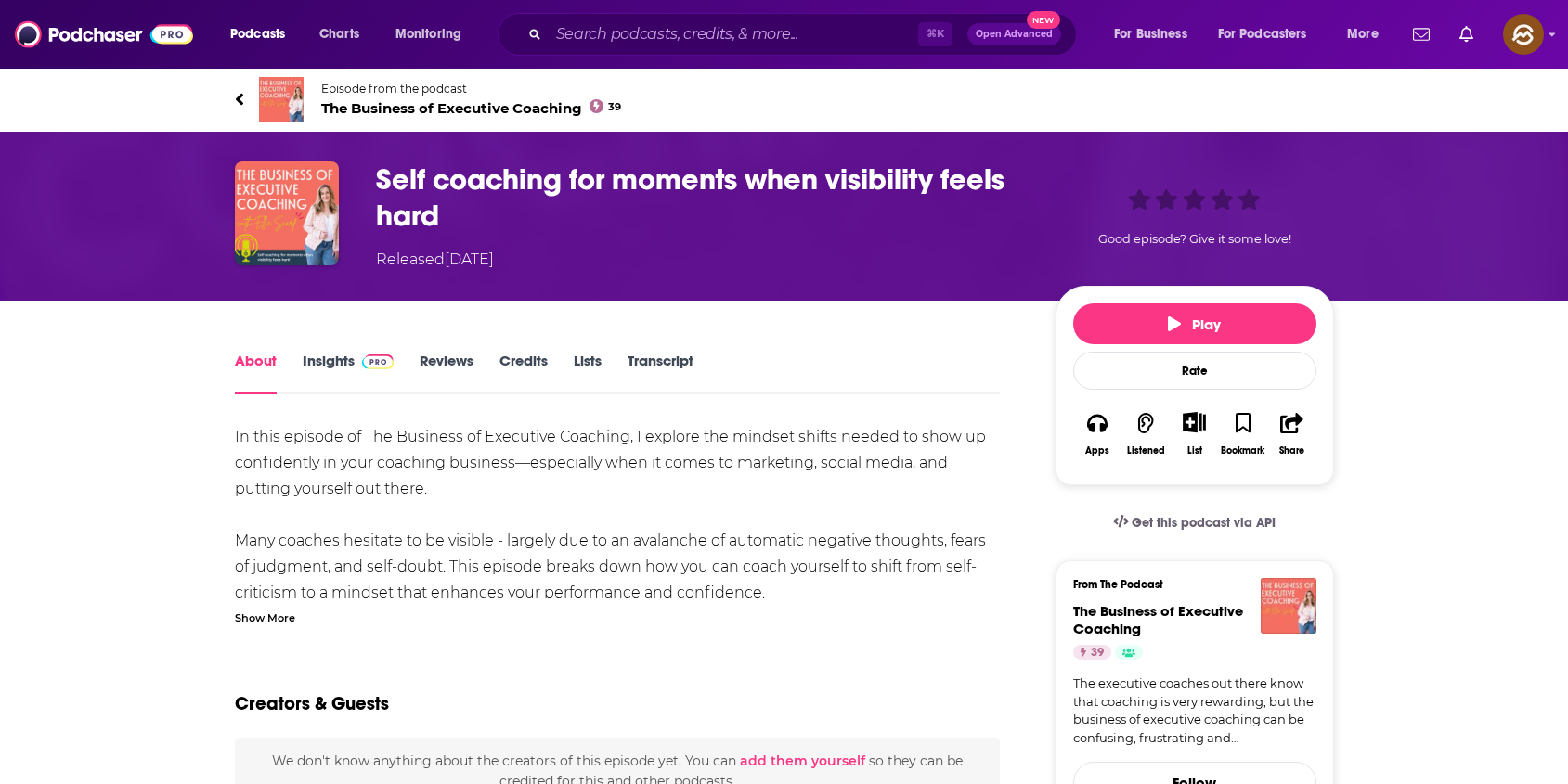
click at [255, 618] on div "Show More" at bounding box center [265, 617] width 61 height 18
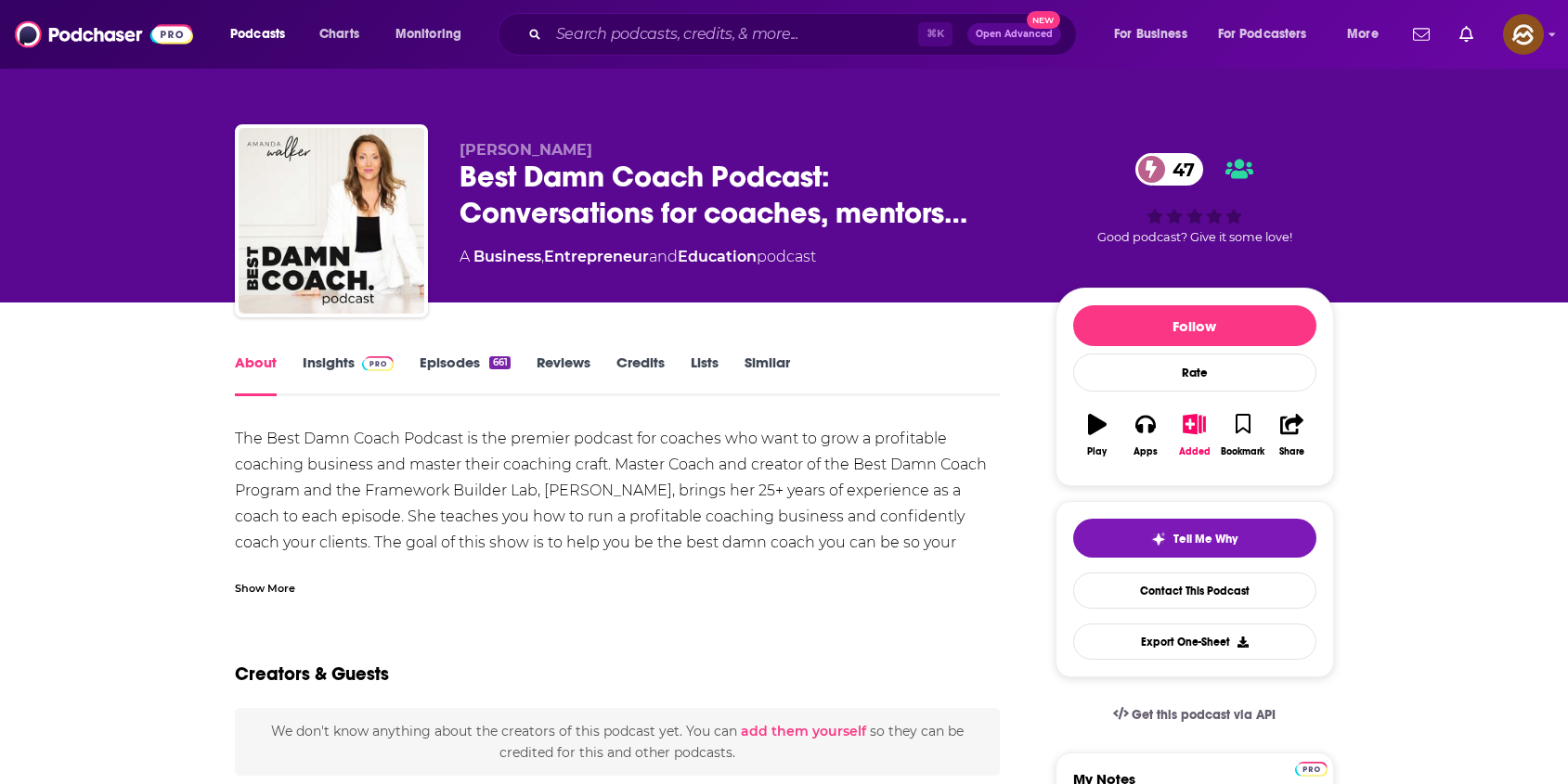
click at [495, 149] on span "Amanda Walker" at bounding box center [526, 150] width 133 height 18
drag, startPoint x: 495, startPoint y: 149, endPoint x: 548, endPoint y: 149, distance: 53.0
copy span "Amanda Walker"
click at [548, 149] on span "Amanda Walker" at bounding box center [526, 150] width 133 height 18
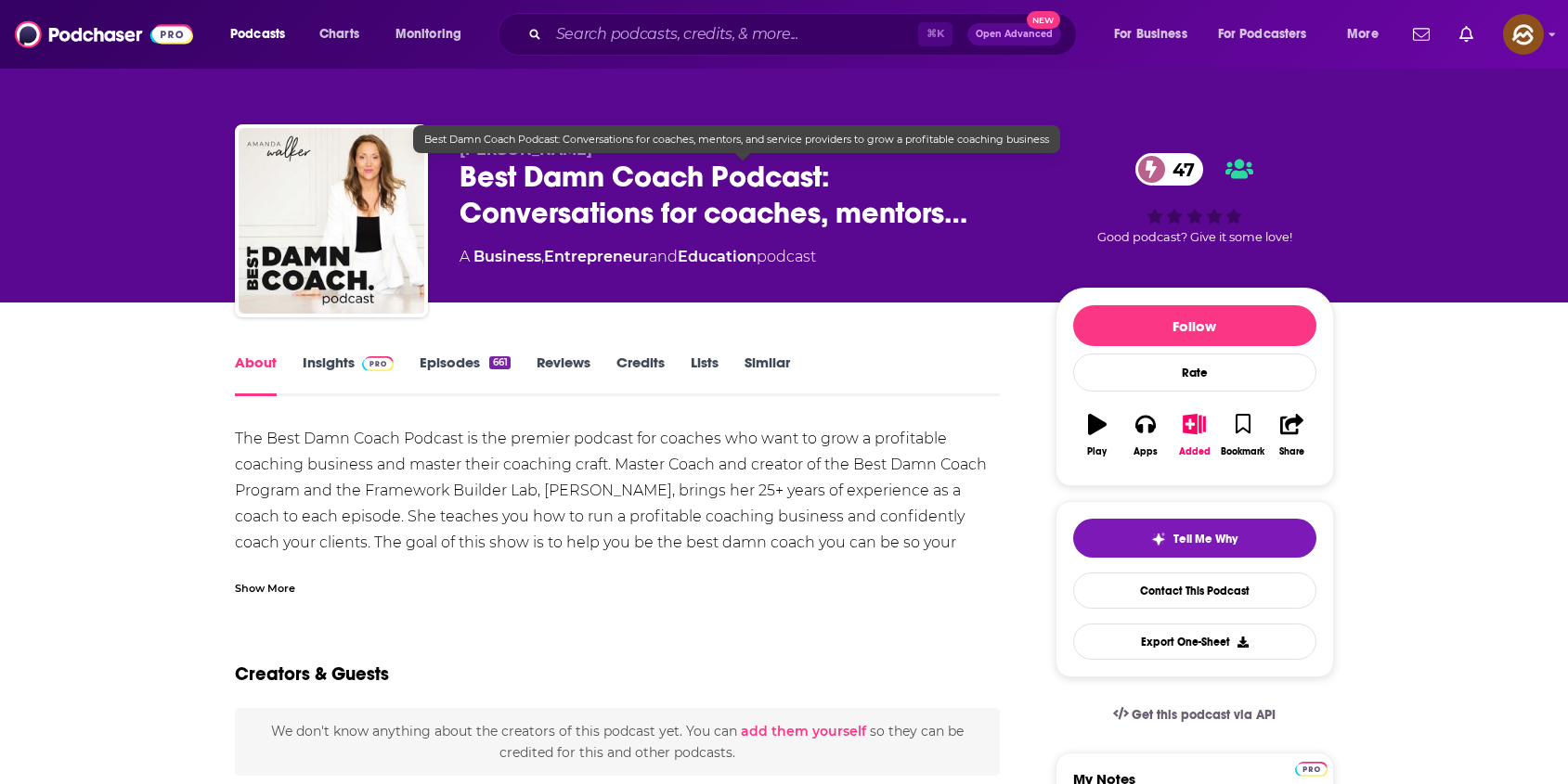
click at [474, 167] on span "Best Damn Coach Podcast: Conversations for coaches, mentors…" at bounding box center [742, 195] width 566 height 72
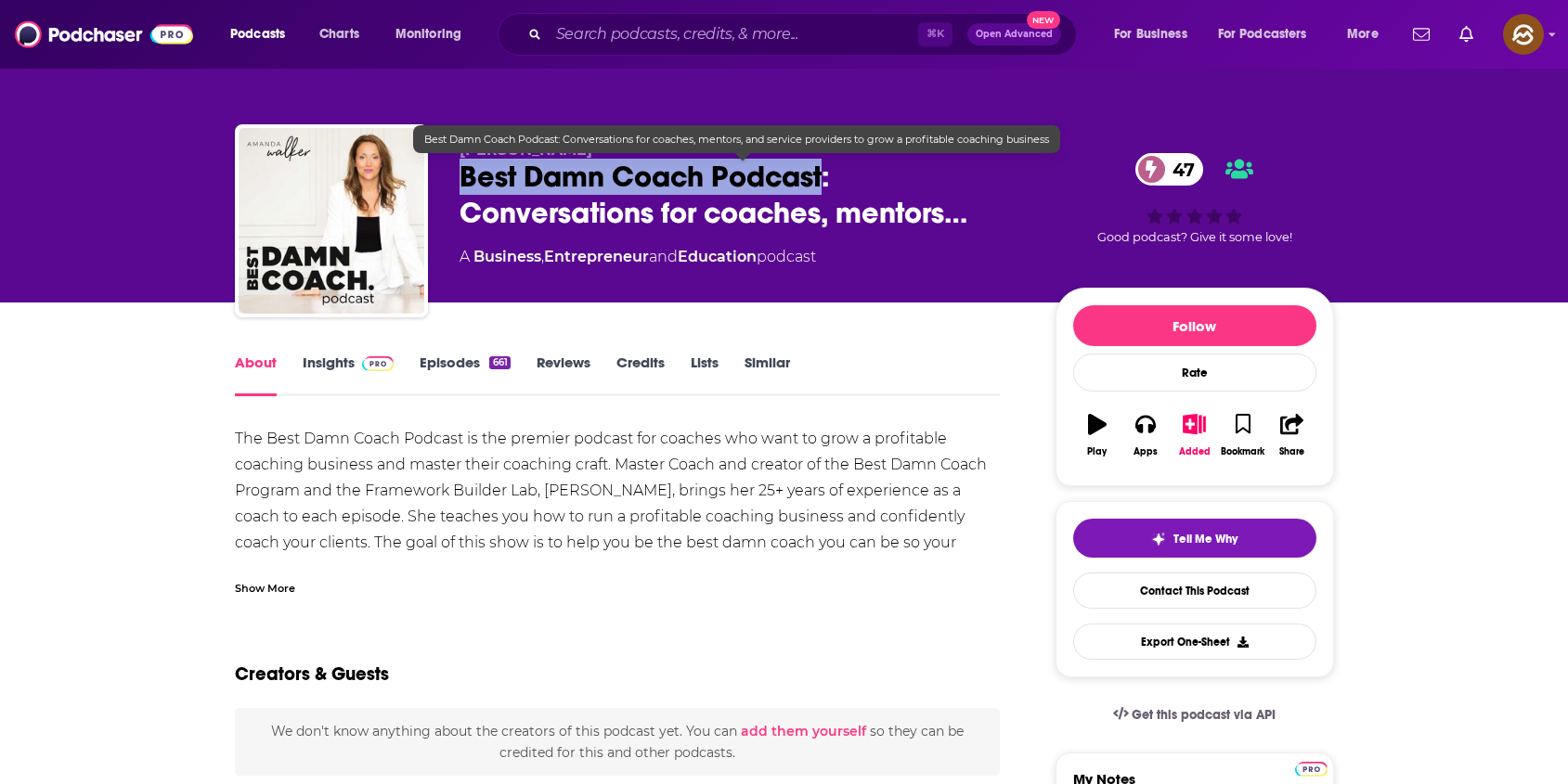
drag, startPoint x: 474, startPoint y: 167, endPoint x: 759, endPoint y: 170, distance: 285.0
copy h1 "Best Damn Coach Podcast"
click at [760, 170] on span "Best Damn Coach Podcast: Conversations for coaches, mentors…" at bounding box center [742, 195] width 566 height 72
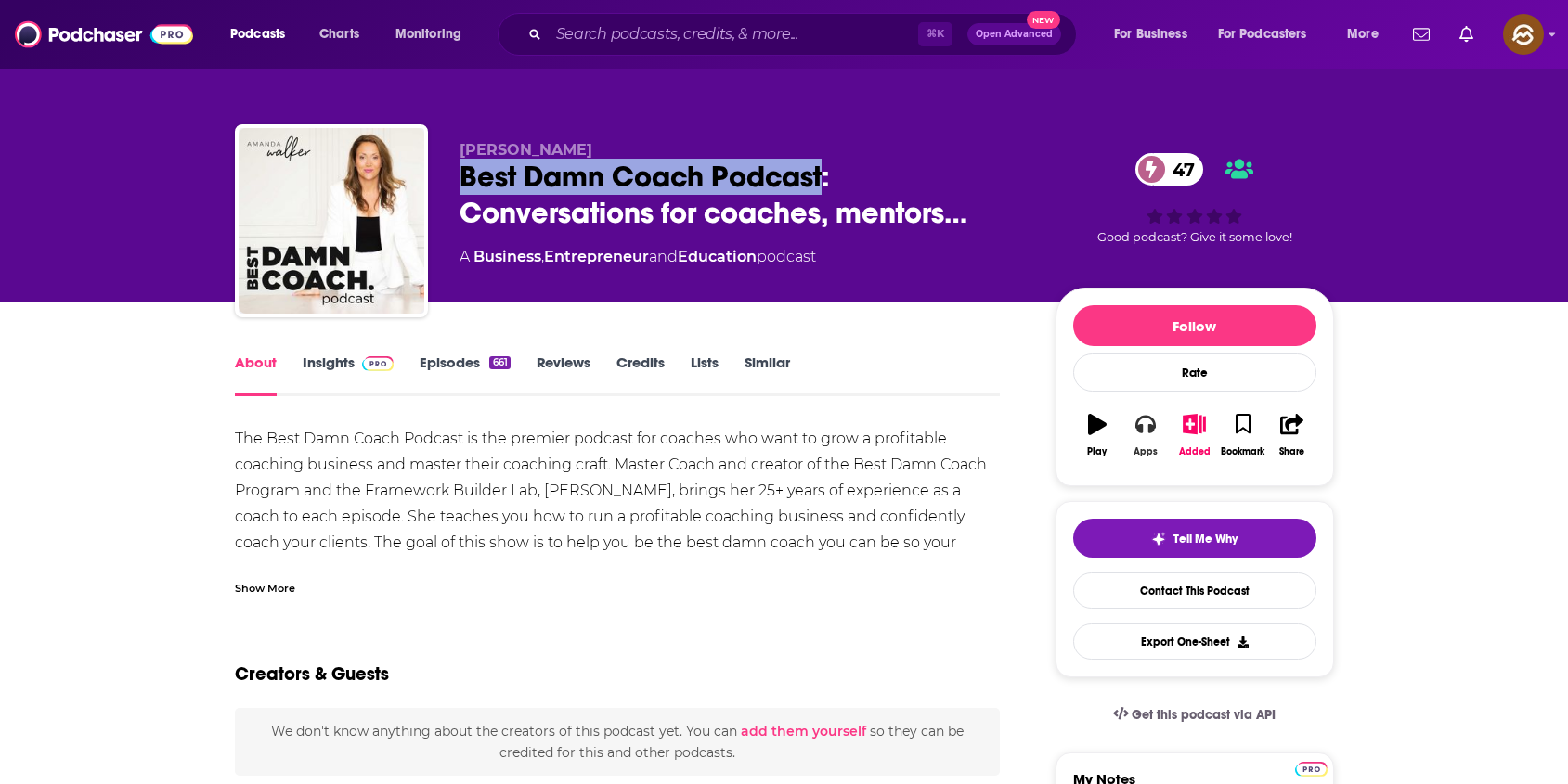
click at [1144, 420] on icon "button" at bounding box center [1145, 424] width 21 height 21
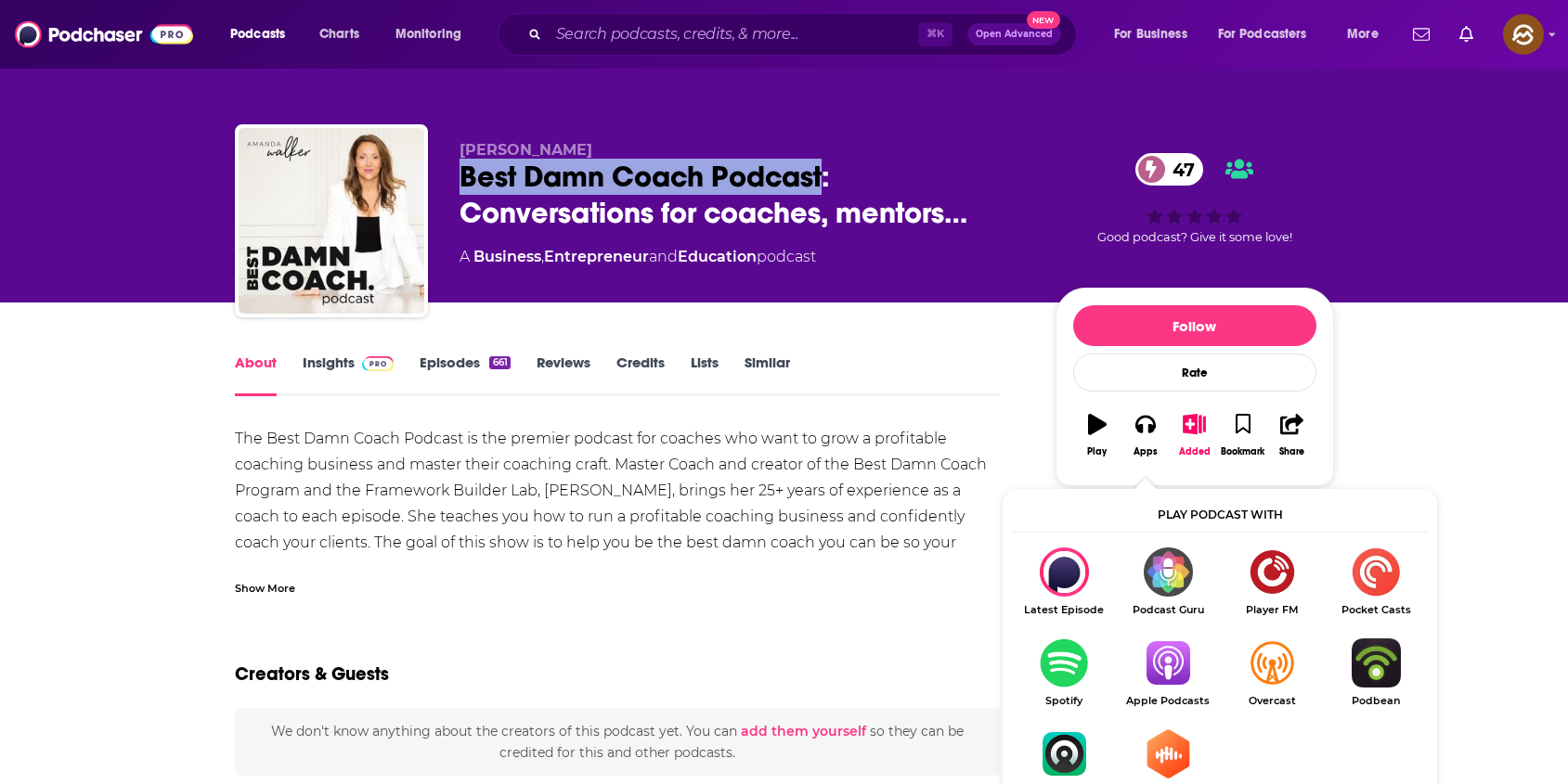
click at [1155, 660] on img "Show Listen On dropdown" at bounding box center [1168, 663] width 104 height 49
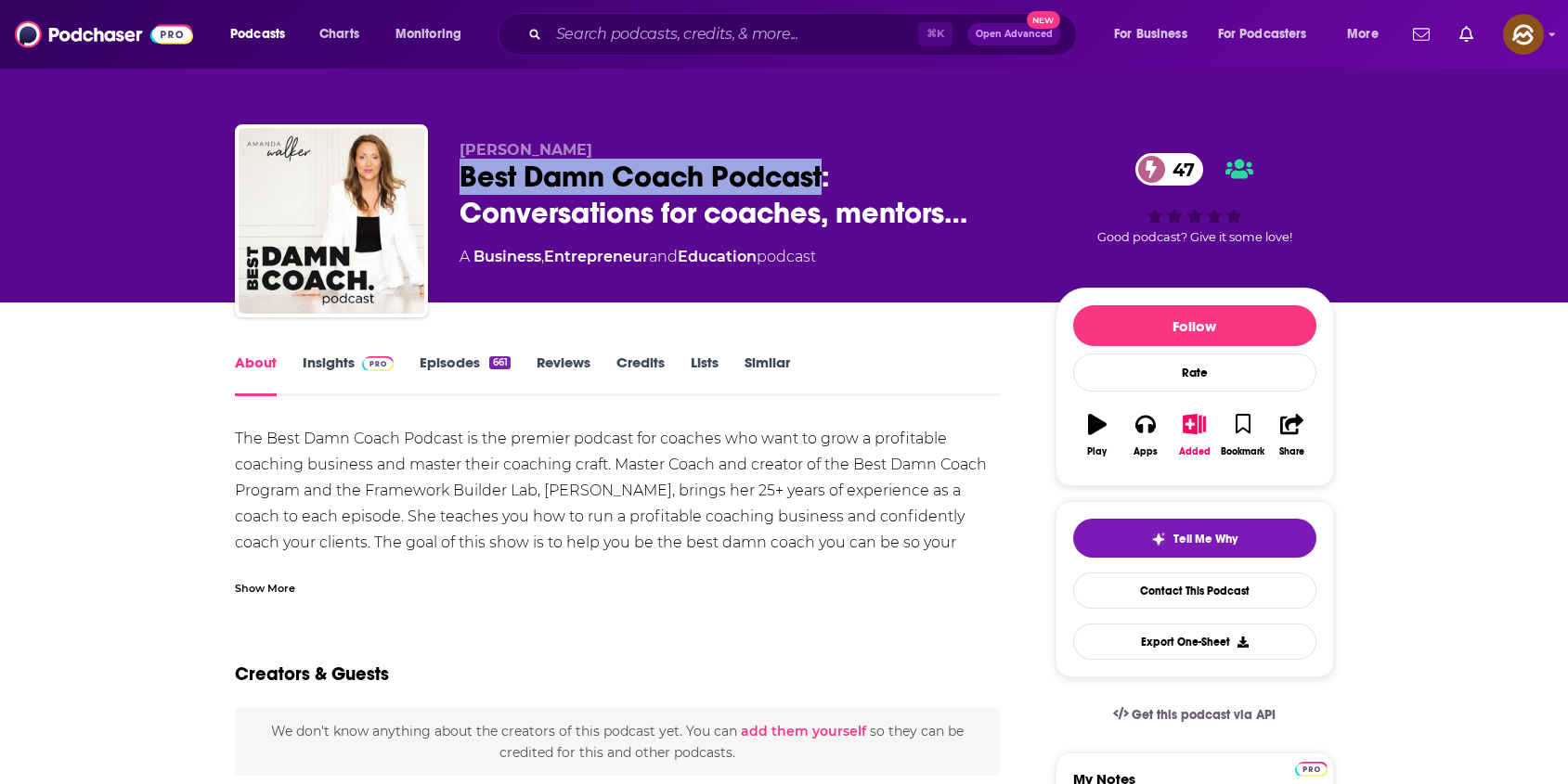
click at [331, 367] on link "Insights" at bounding box center [348, 375] width 92 height 43
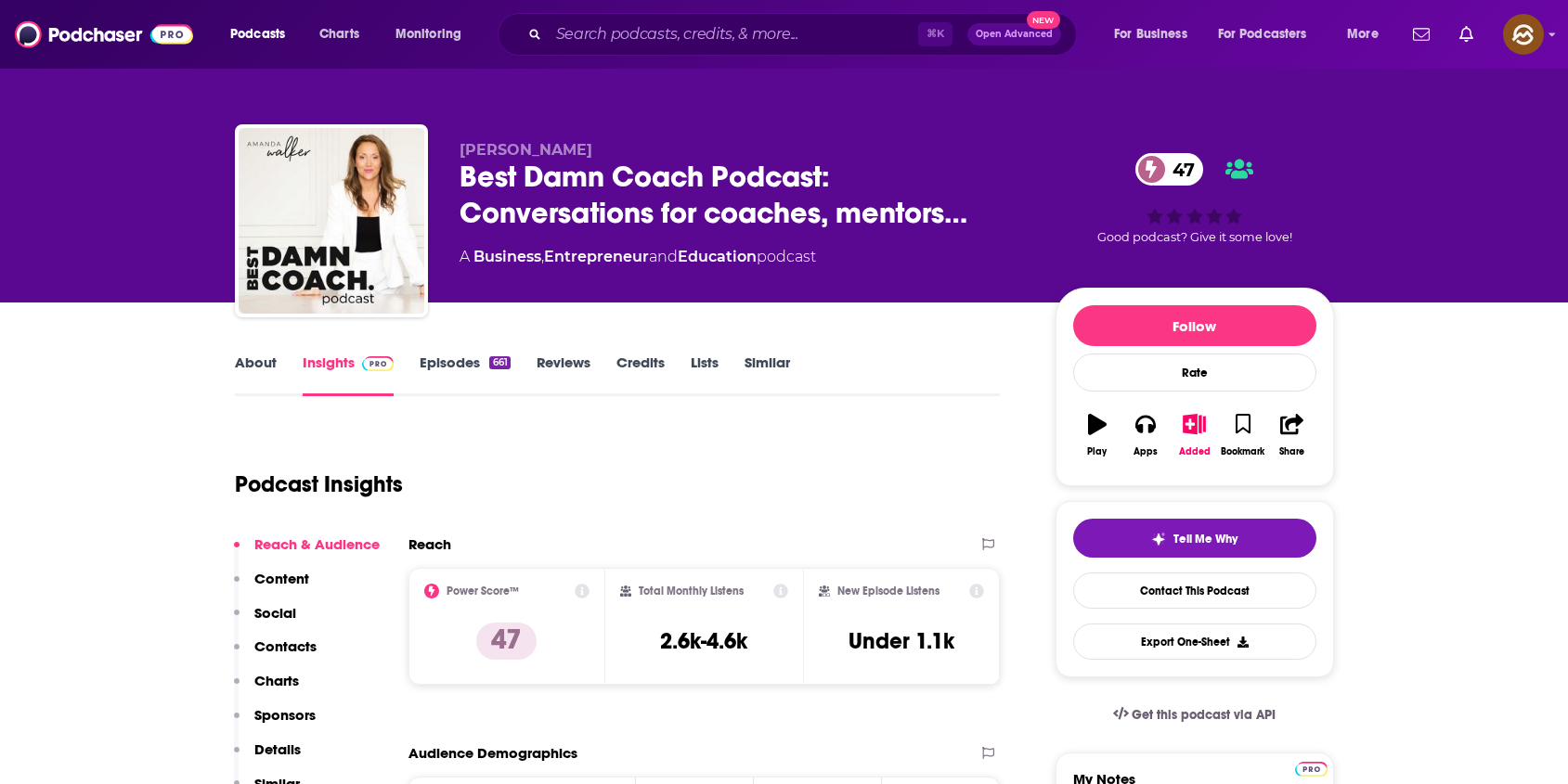
click at [303, 634] on div "Reach & Audience Content Social Contacts Charts Sponsors Details Similar" at bounding box center [306, 671] width 146 height 273
click at [291, 645] on p "Contacts" at bounding box center [286, 646] width 63 height 18
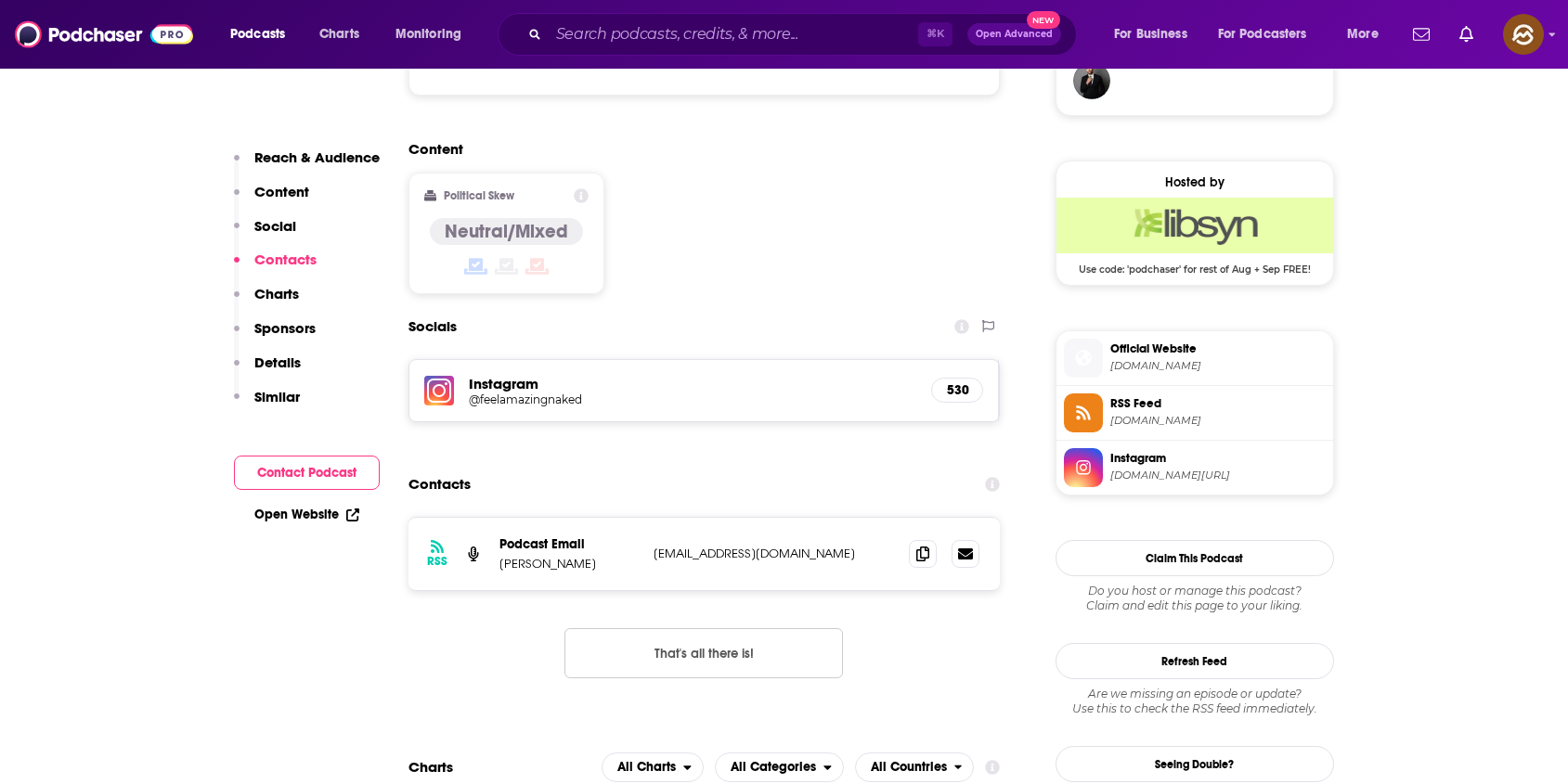
scroll to position [1529, 0]
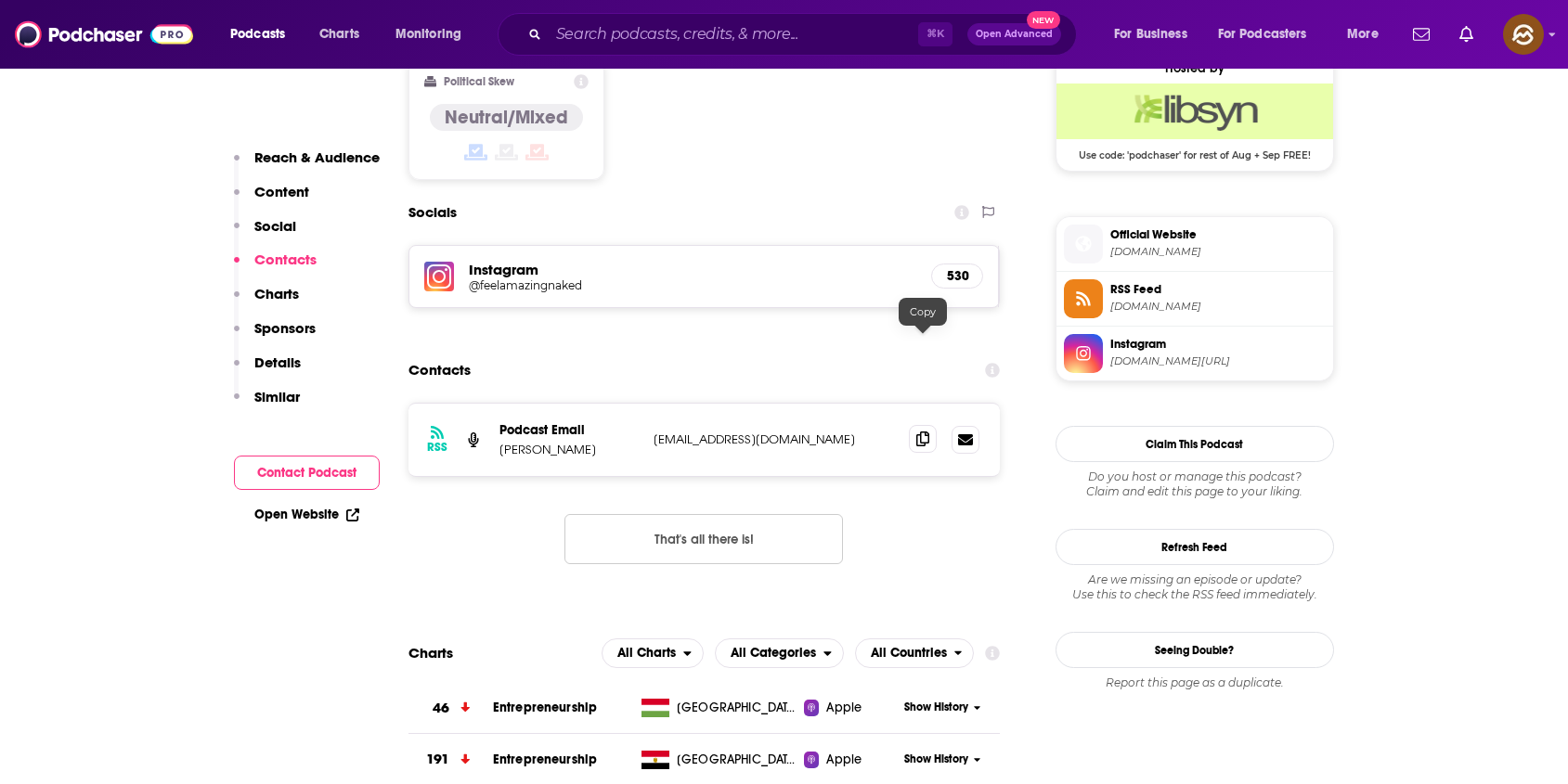
click at [912, 425] on span at bounding box center [922, 438] width 27 height 27
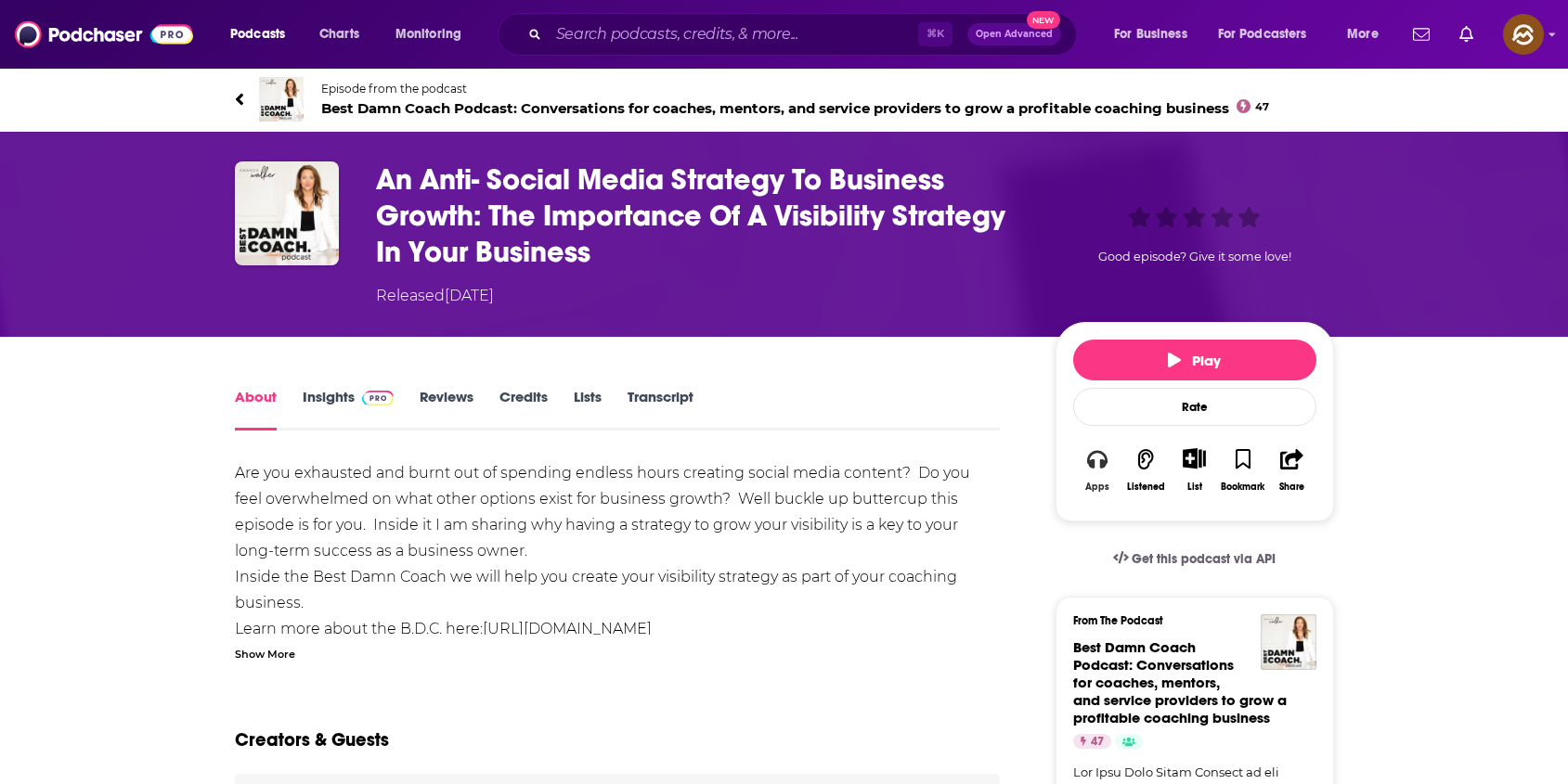
click at [1093, 455] on icon "button" at bounding box center [1096, 459] width 21 height 21
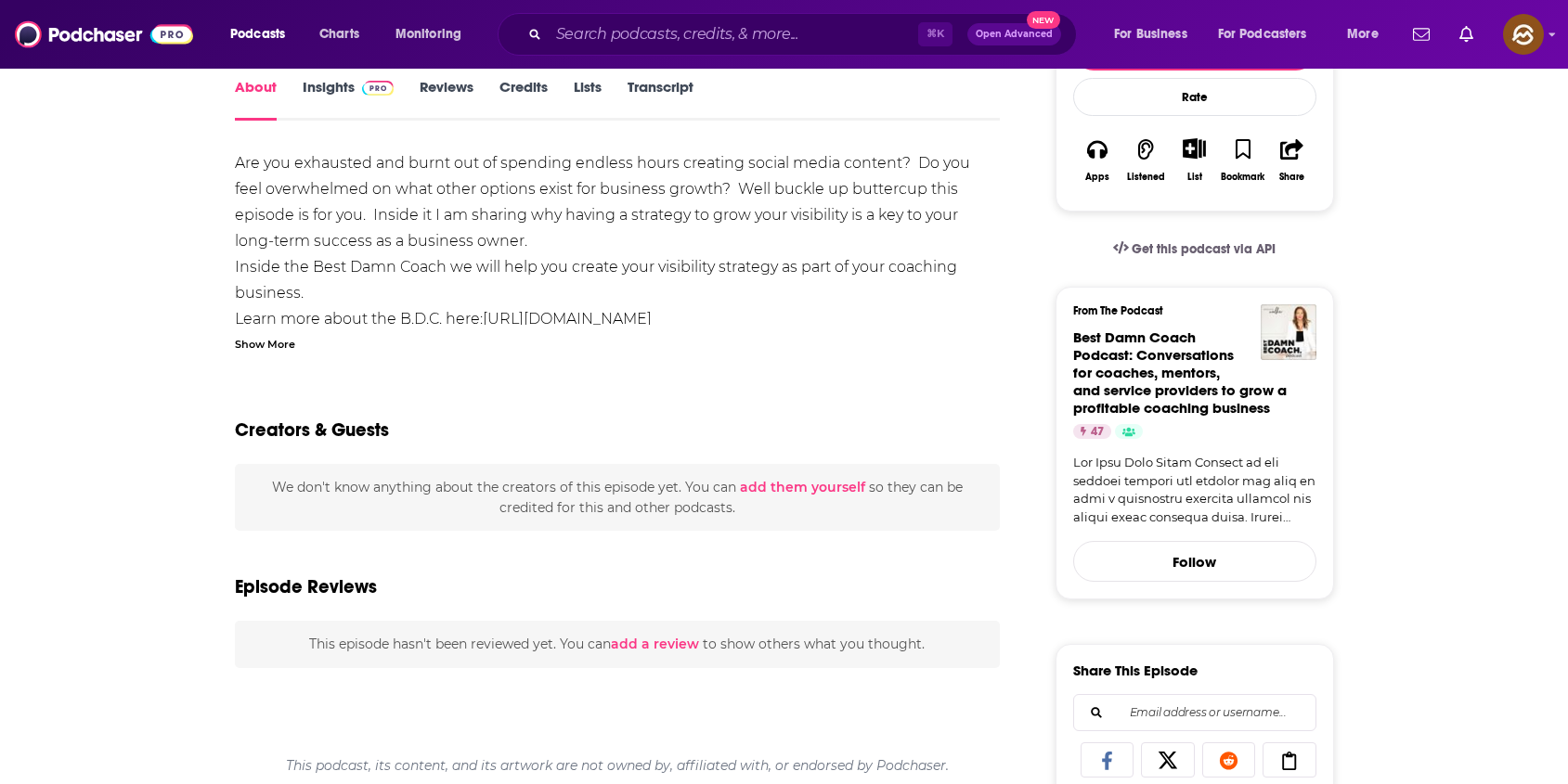
scroll to position [360, 0]
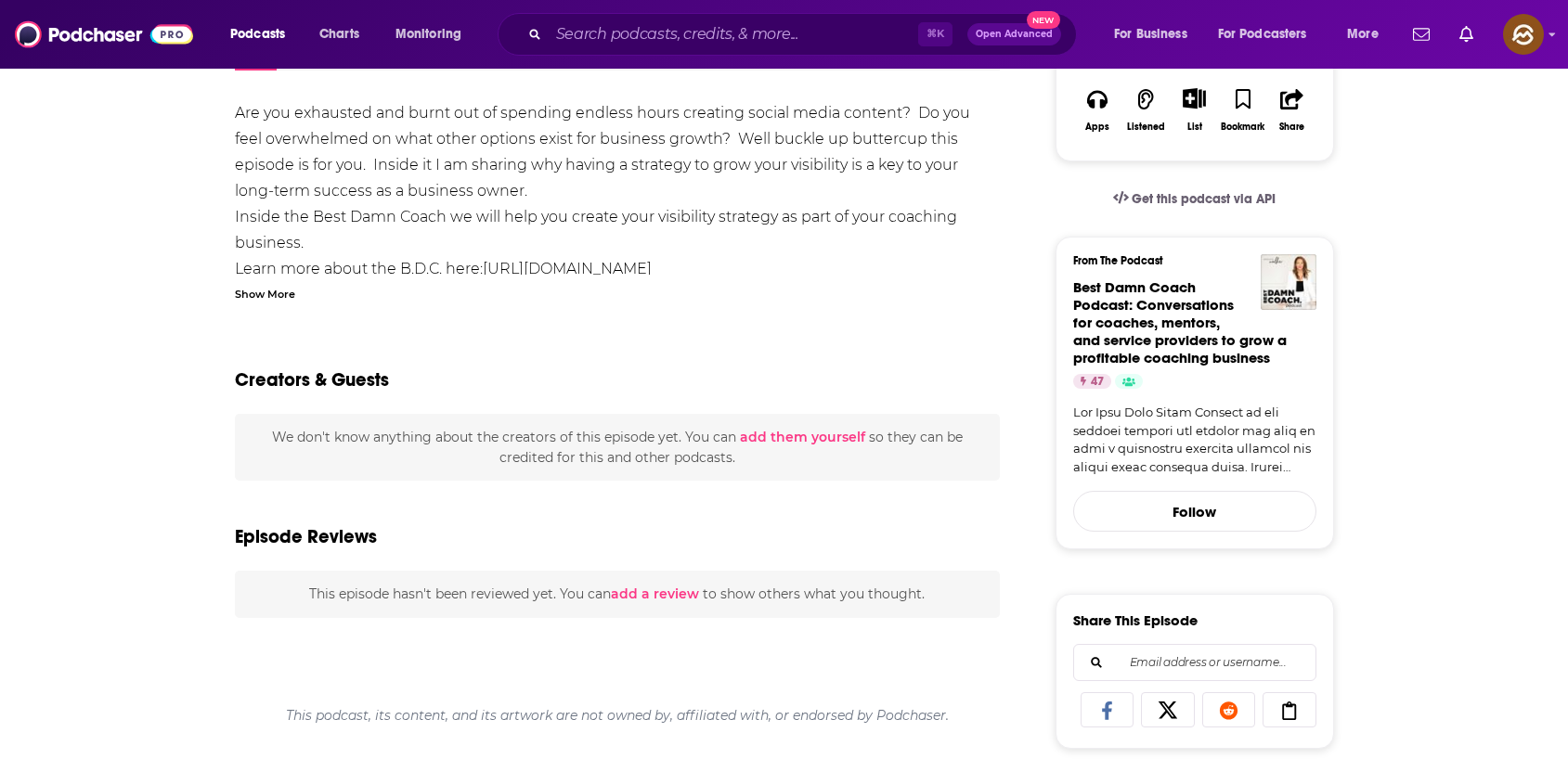
click at [267, 287] on div "Show More" at bounding box center [265, 293] width 61 height 18
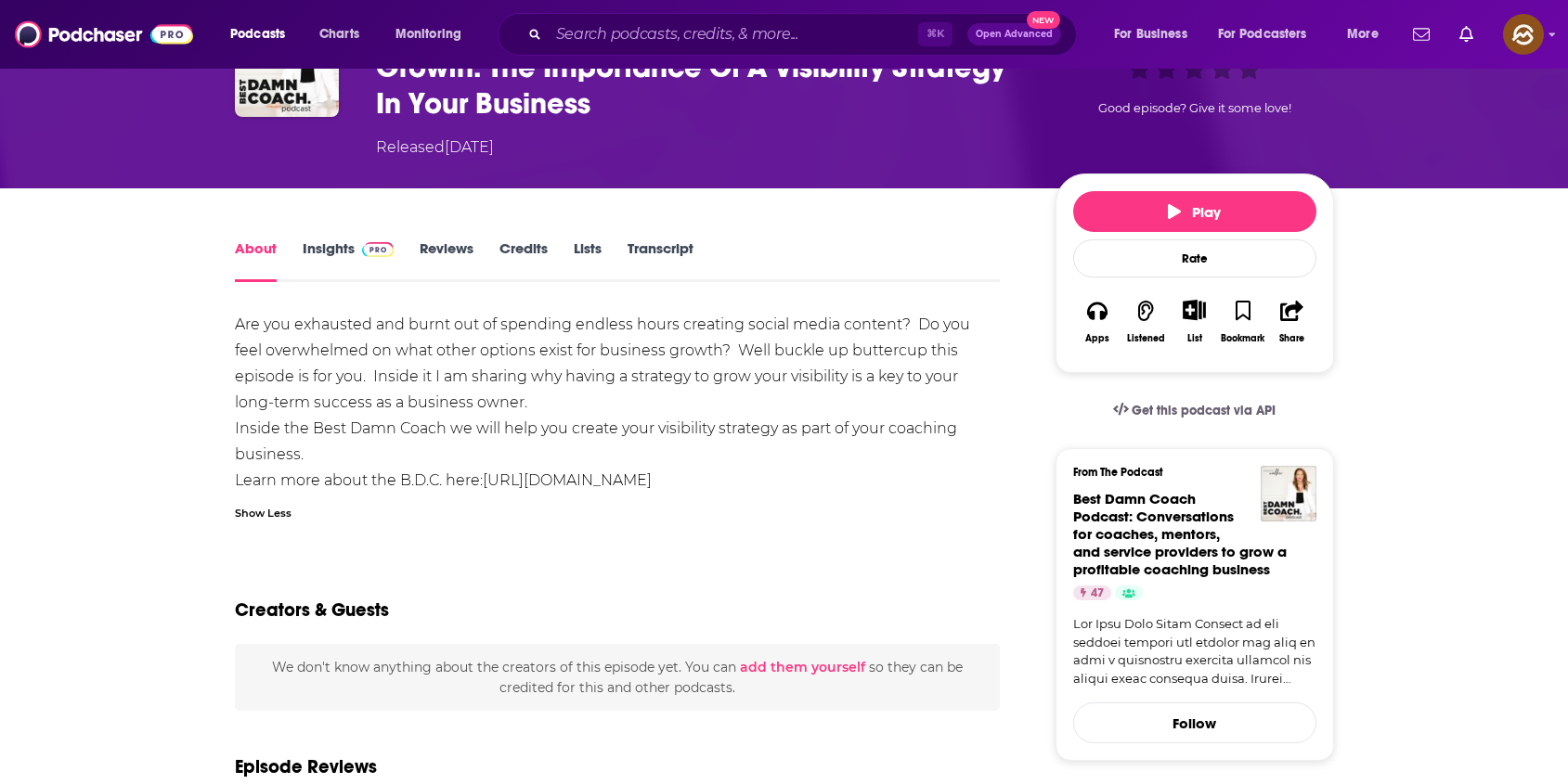
scroll to position [0, 0]
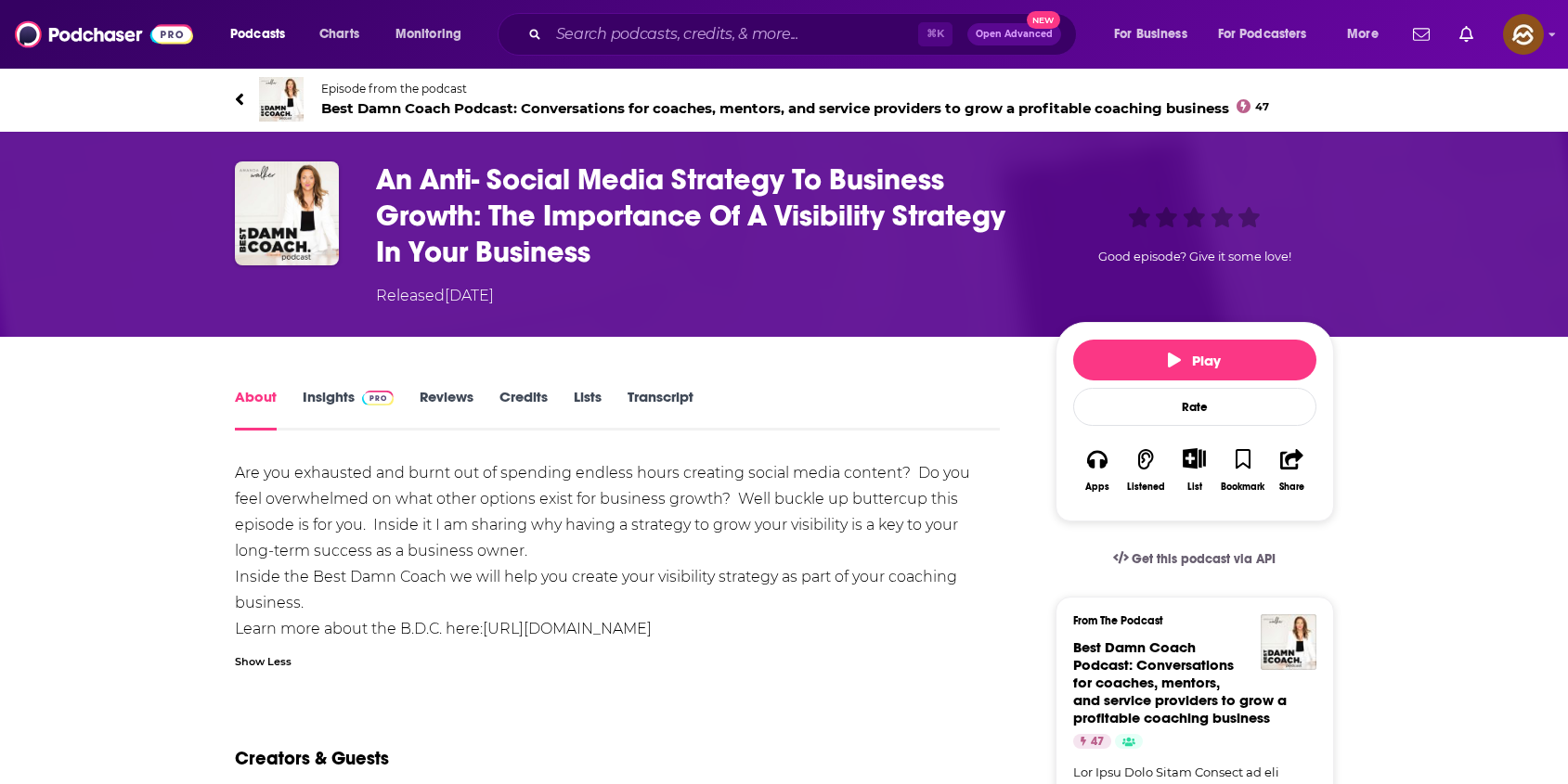
click at [399, 90] on span "Episode from the podcast" at bounding box center [795, 88] width 948 height 14
click at [389, 176] on h1 "An Anti- Social Media Strategy To Business Growth: The Importance Of A Visibili…" at bounding box center [701, 215] width 650 height 109
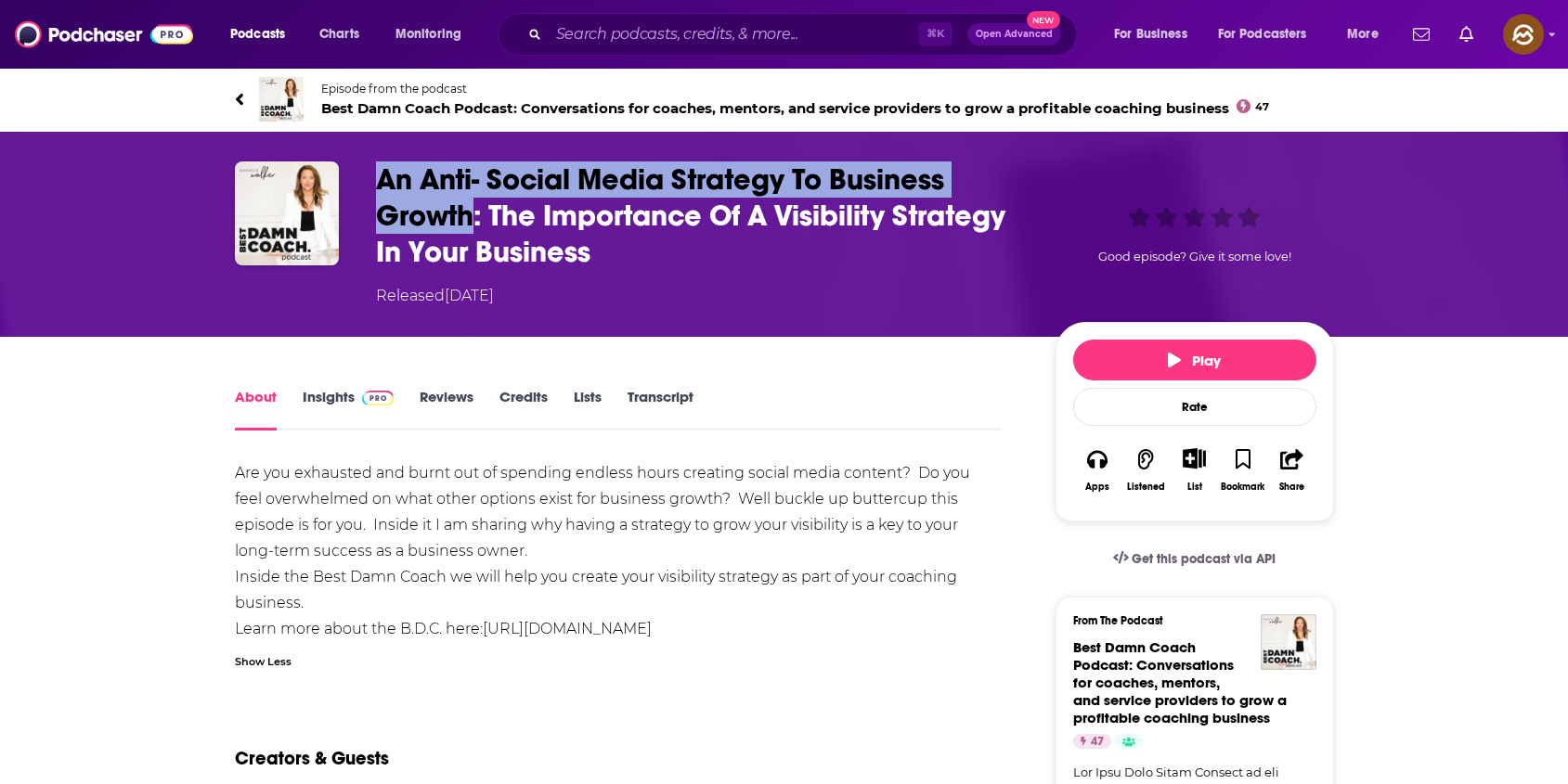
drag, startPoint x: 389, startPoint y: 176, endPoint x: 451, endPoint y: 220, distance: 76.0
copy h1 "An Anti- Social Media Strategy To Business Growth"
click at [451, 220] on h1 "An Anti- Social Media Strategy To Business Growth: The Importance Of A Visibili…" at bounding box center [701, 215] width 650 height 109
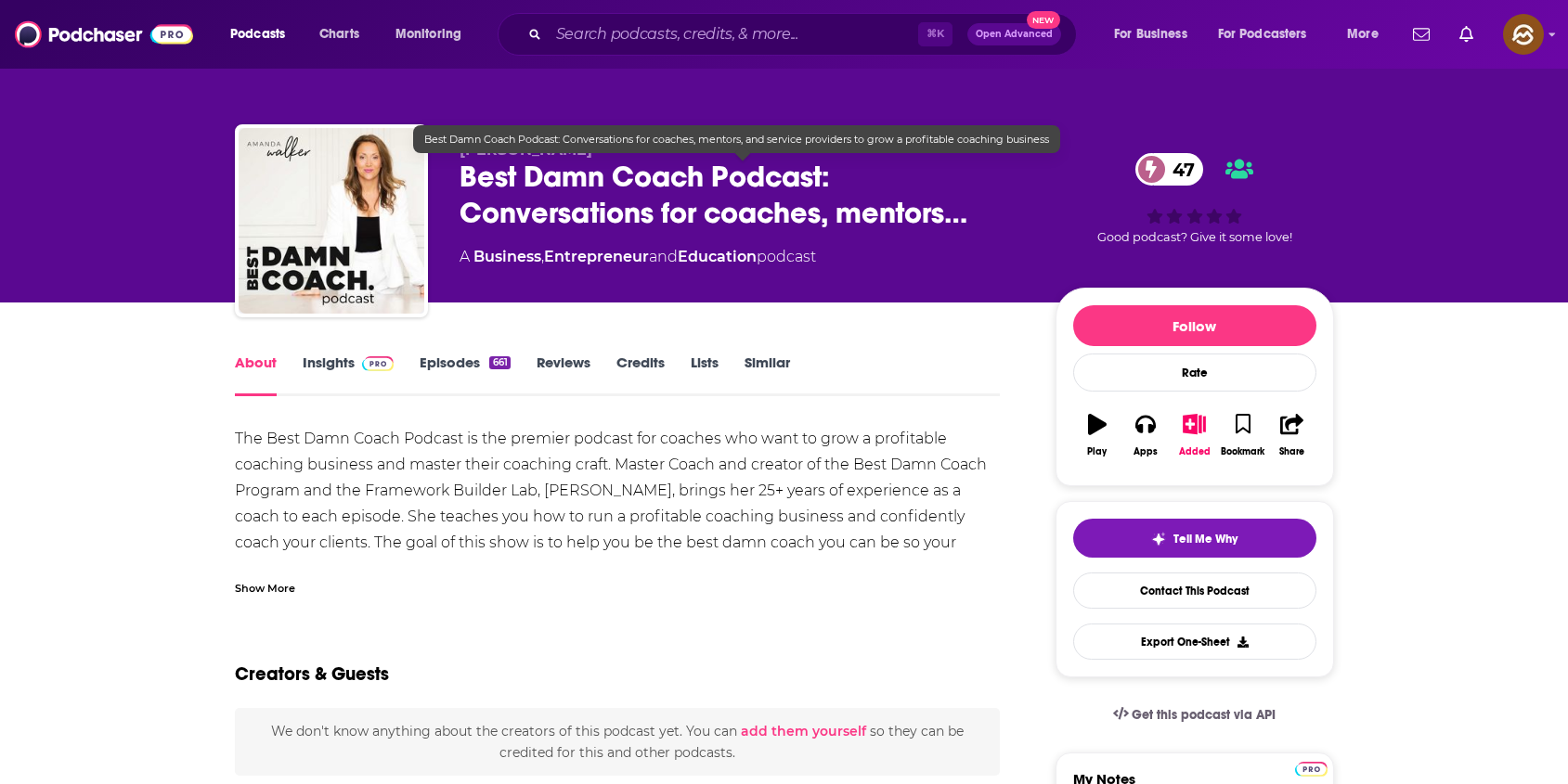
click at [475, 173] on span "Best Damn Coach Podcast: Conversations for coaches, mentors…" at bounding box center [742, 195] width 566 height 72
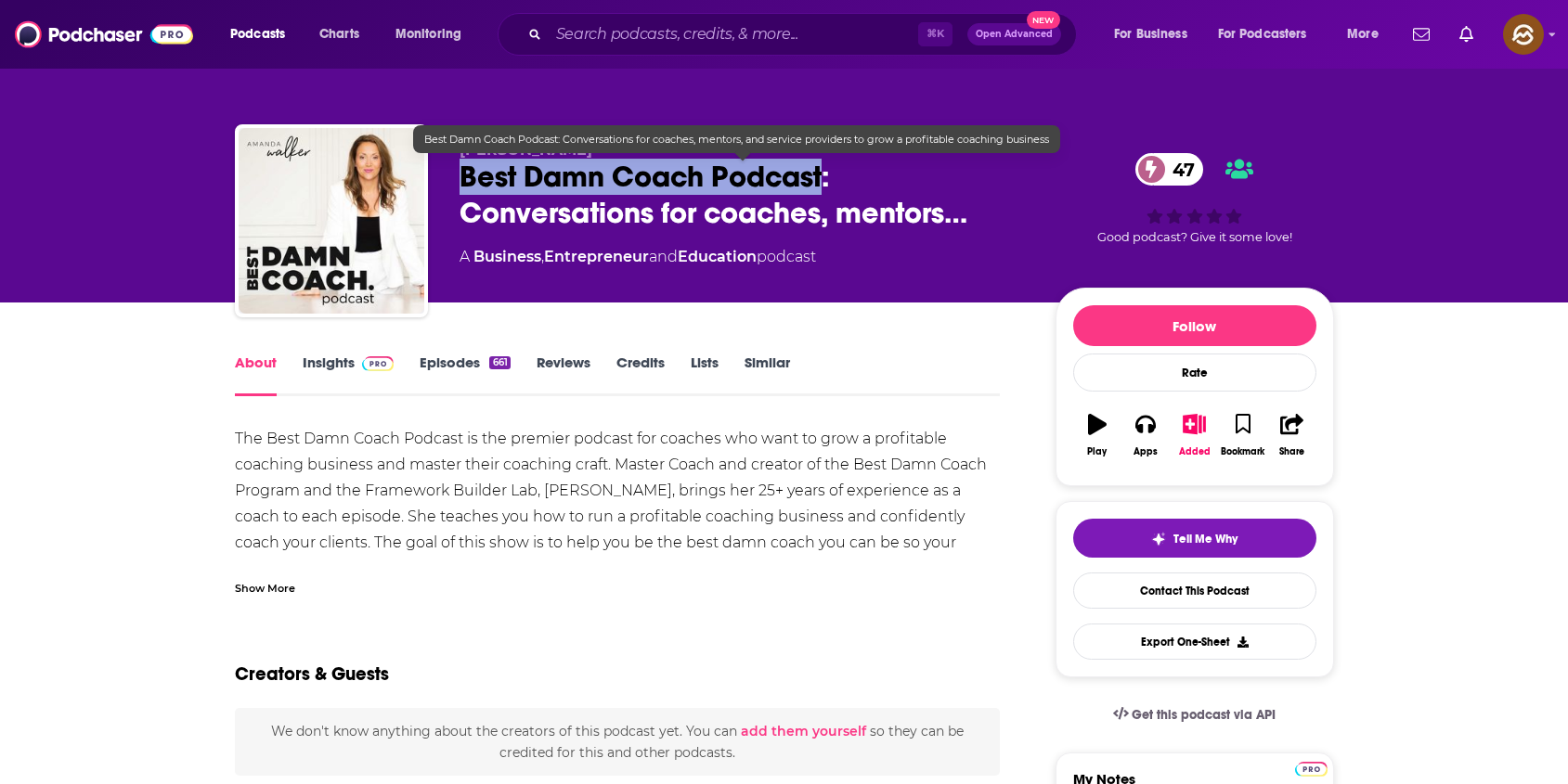
drag, startPoint x: 475, startPoint y: 173, endPoint x: 764, endPoint y: 176, distance: 289.0
copy h1 "Best Damn Coach Podcast"
click at [764, 176] on span "Best Damn Coach Podcast: Conversations for coaches, mentors…" at bounding box center [742, 195] width 566 height 72
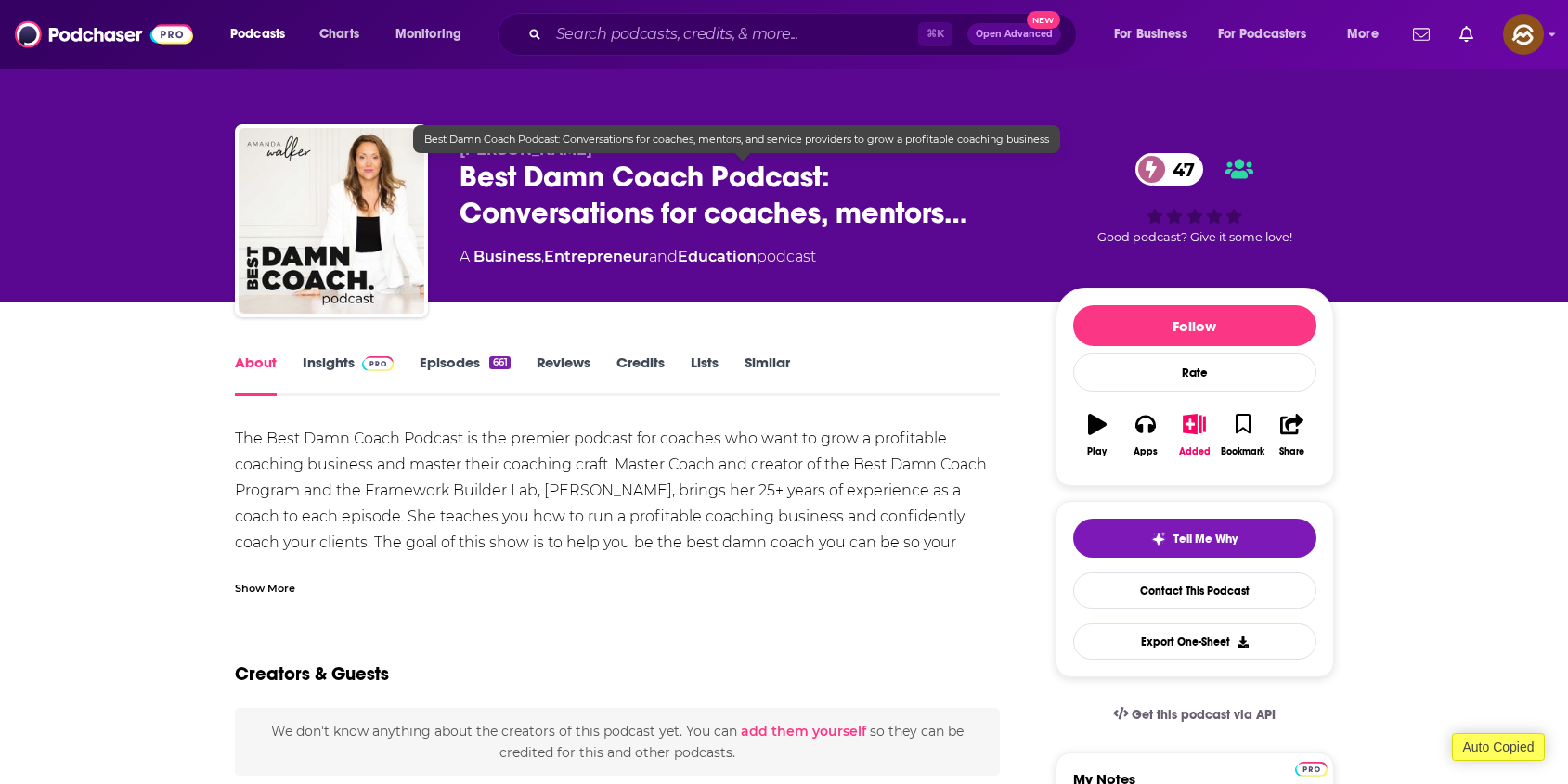
click at [111, 197] on div "Amanda Walker Best Damn Coach Podcast: Conversations for coaches, mentors… 47 A…" at bounding box center [784, 151] width 1568 height 302
click at [478, 181] on span "Best Damn Coach Podcast: Conversations for coaches, mentors…" at bounding box center [742, 195] width 566 height 72
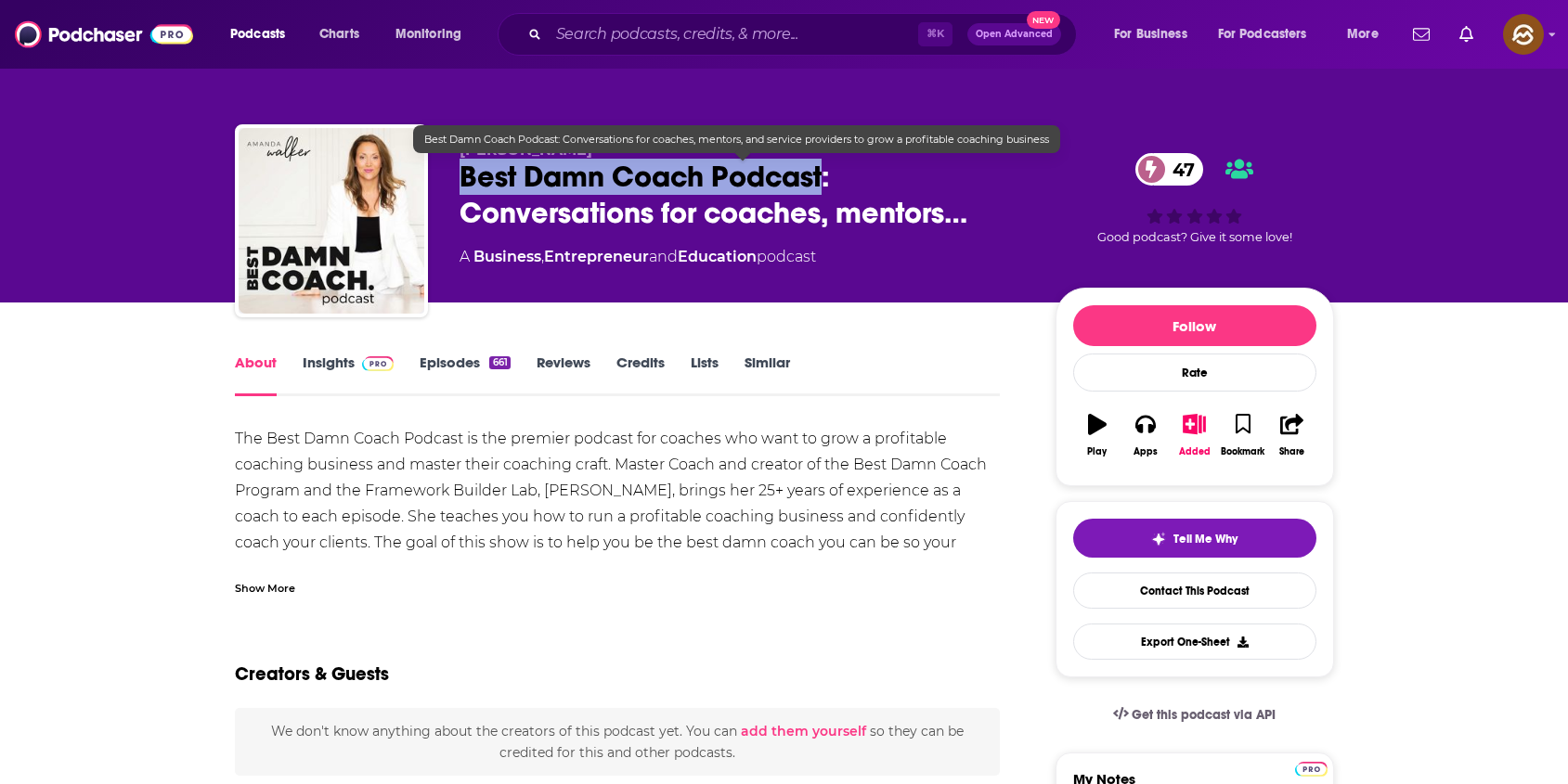
drag, startPoint x: 478, startPoint y: 181, endPoint x: 739, endPoint y: 179, distance: 261.0
copy h1 "Best Damn Coach Podcast"
click at [739, 179] on span "Best Damn Coach Podcast: Conversations for coaches, mentors…" at bounding box center [742, 195] width 566 height 72
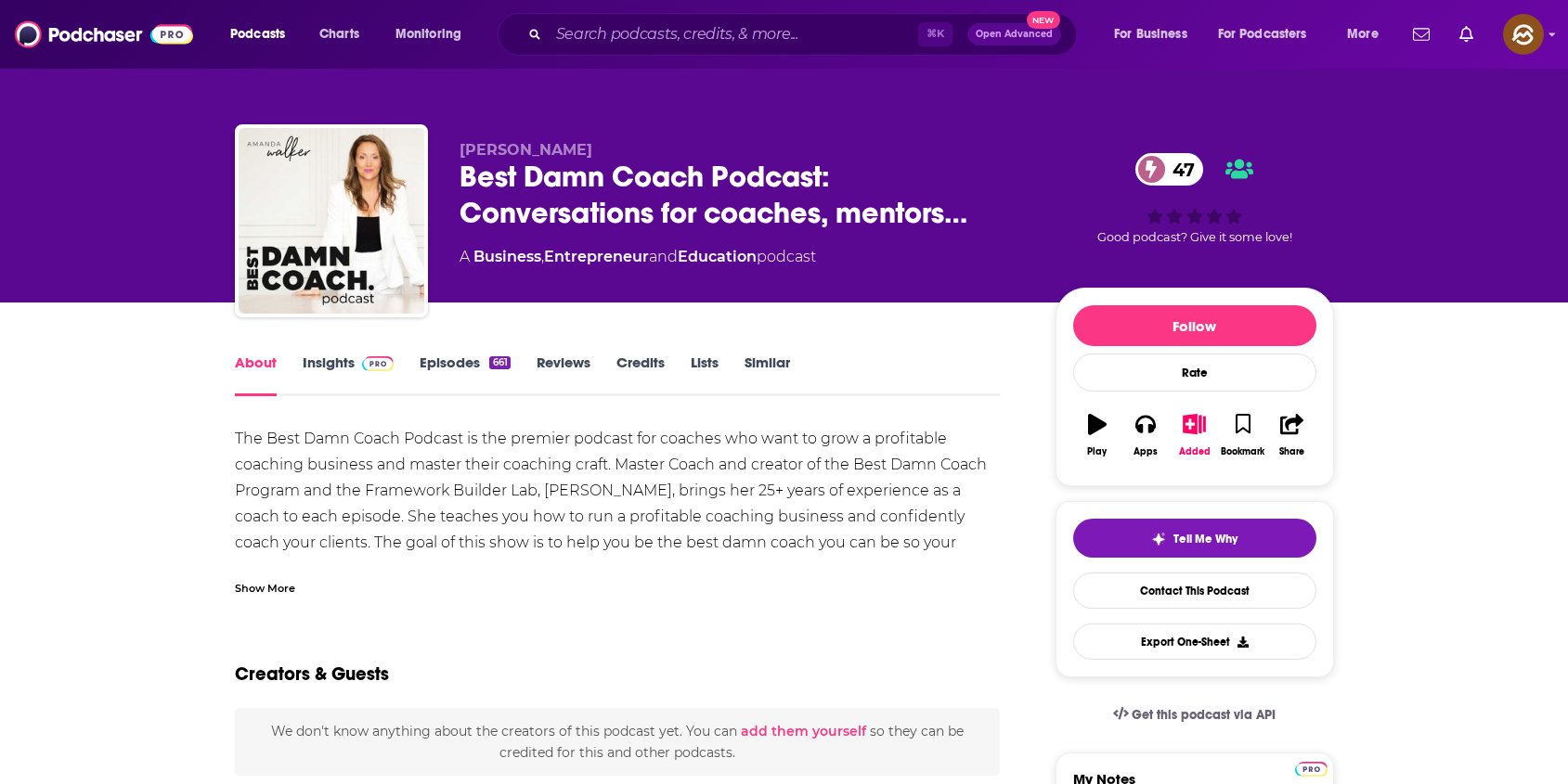
click at [490, 150] on span "Amanda Walker" at bounding box center [526, 150] width 133 height 18
drag, startPoint x: 490, startPoint y: 150, endPoint x: 531, endPoint y: 147, distance: 41.1
copy span "Amanda Walker"
click at [531, 147] on span "Amanda Walker" at bounding box center [526, 150] width 133 height 18
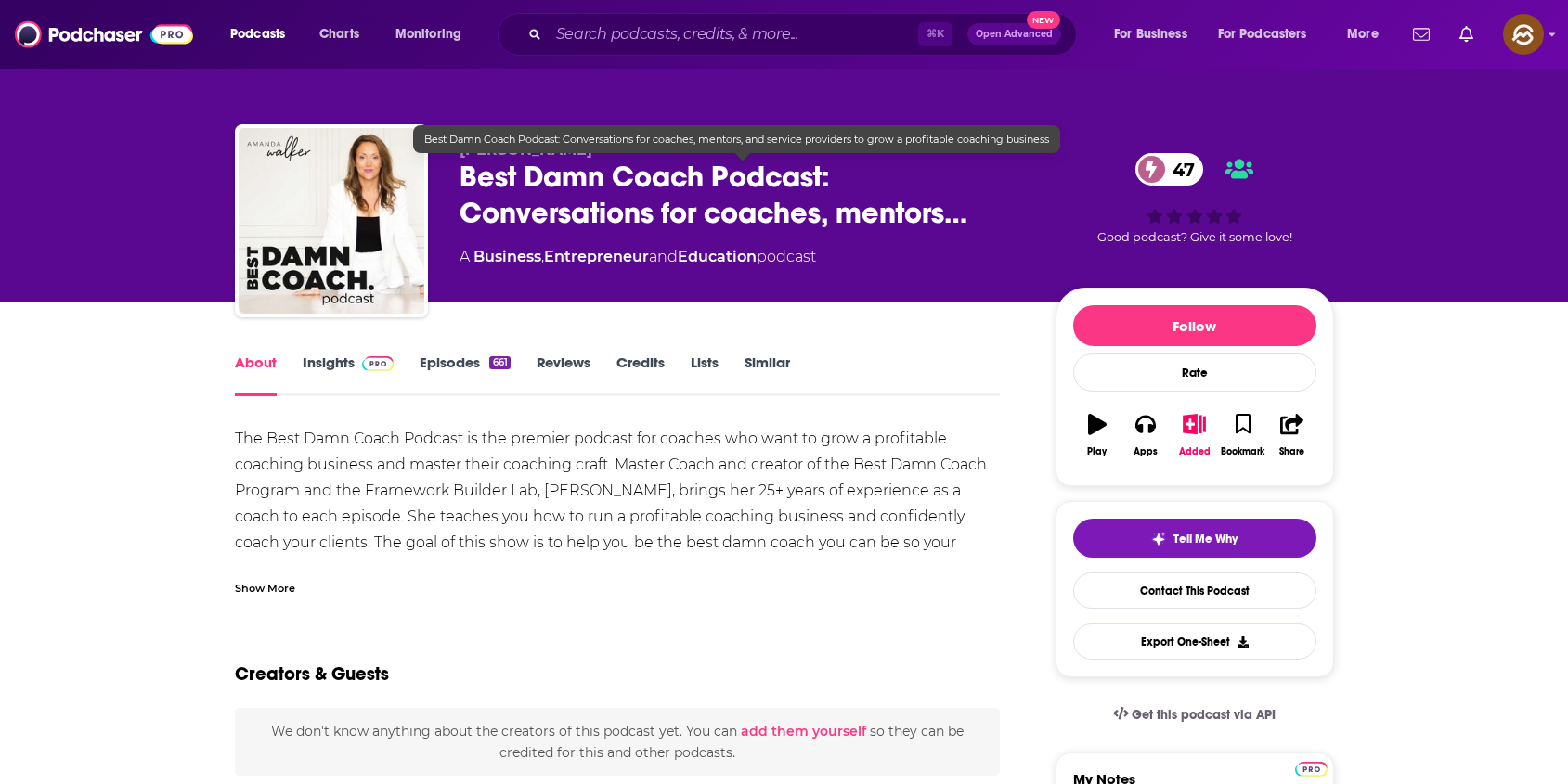
click at [500, 161] on span "Best Damn Coach Podcast: Conversations for coaches, mentors…" at bounding box center [742, 195] width 566 height 72
click at [511, 153] on span "Amanda Walker" at bounding box center [526, 150] width 133 height 18
click at [460, 180] on span "Best Damn Coach Podcast: Conversations for coaches, mentors…" at bounding box center [742, 195] width 566 height 72
click at [474, 171] on span "Best Damn Coach Podcast: Conversations for coaches, mentors…" at bounding box center [742, 195] width 566 height 72
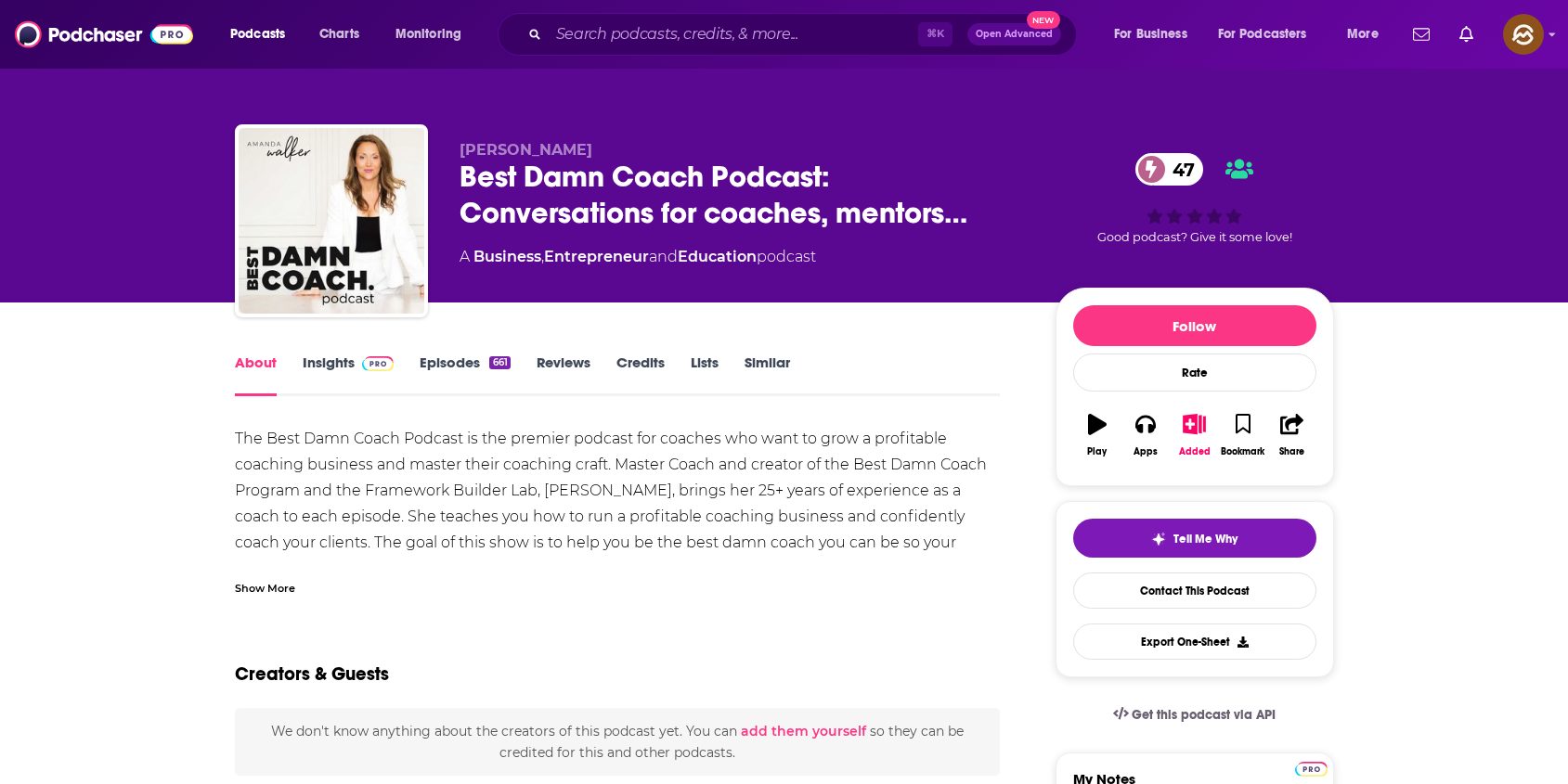
click at [498, 152] on span "Amanda Walker" at bounding box center [526, 150] width 133 height 18
drag, startPoint x: 498, startPoint y: 152, endPoint x: 565, endPoint y: 153, distance: 67.0
copy span "Amanda Walker"
click at [565, 153] on span "Amanda Walker" at bounding box center [526, 150] width 133 height 18
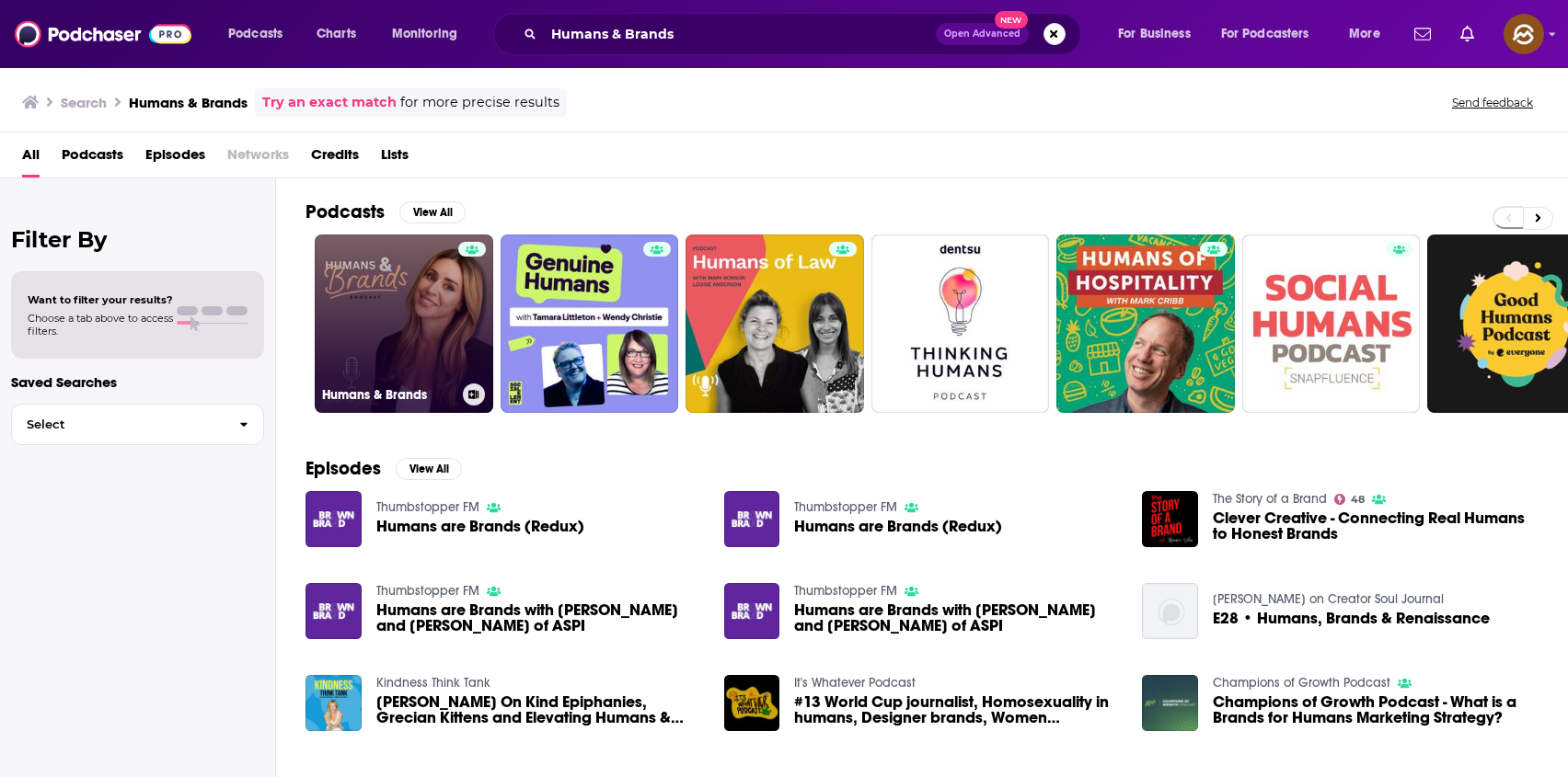
click at [437, 307] on link "Humans & Brands" at bounding box center [404, 324] width 179 height 178
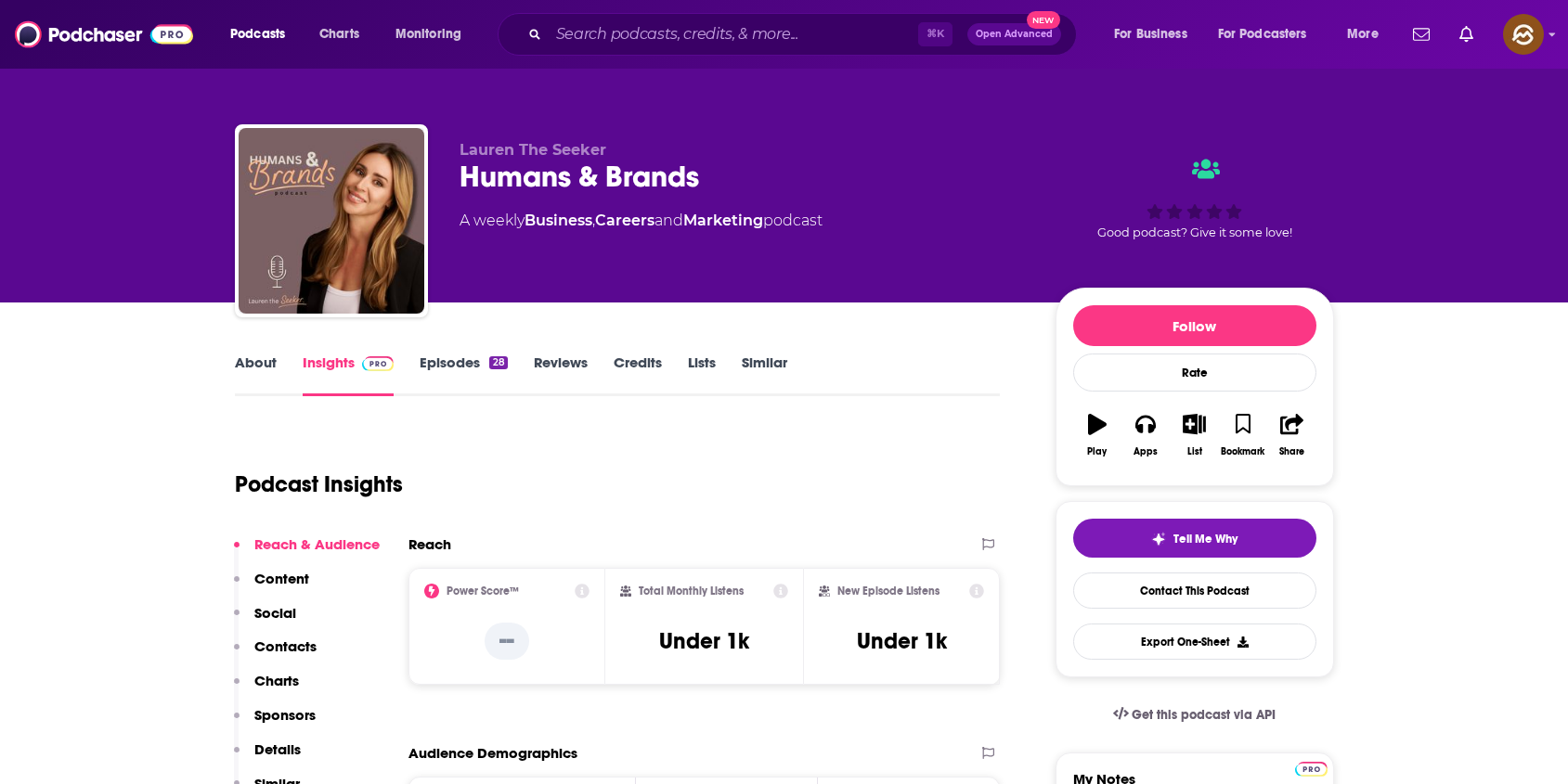
click at [268, 370] on link "About" at bounding box center [255, 375] width 42 height 43
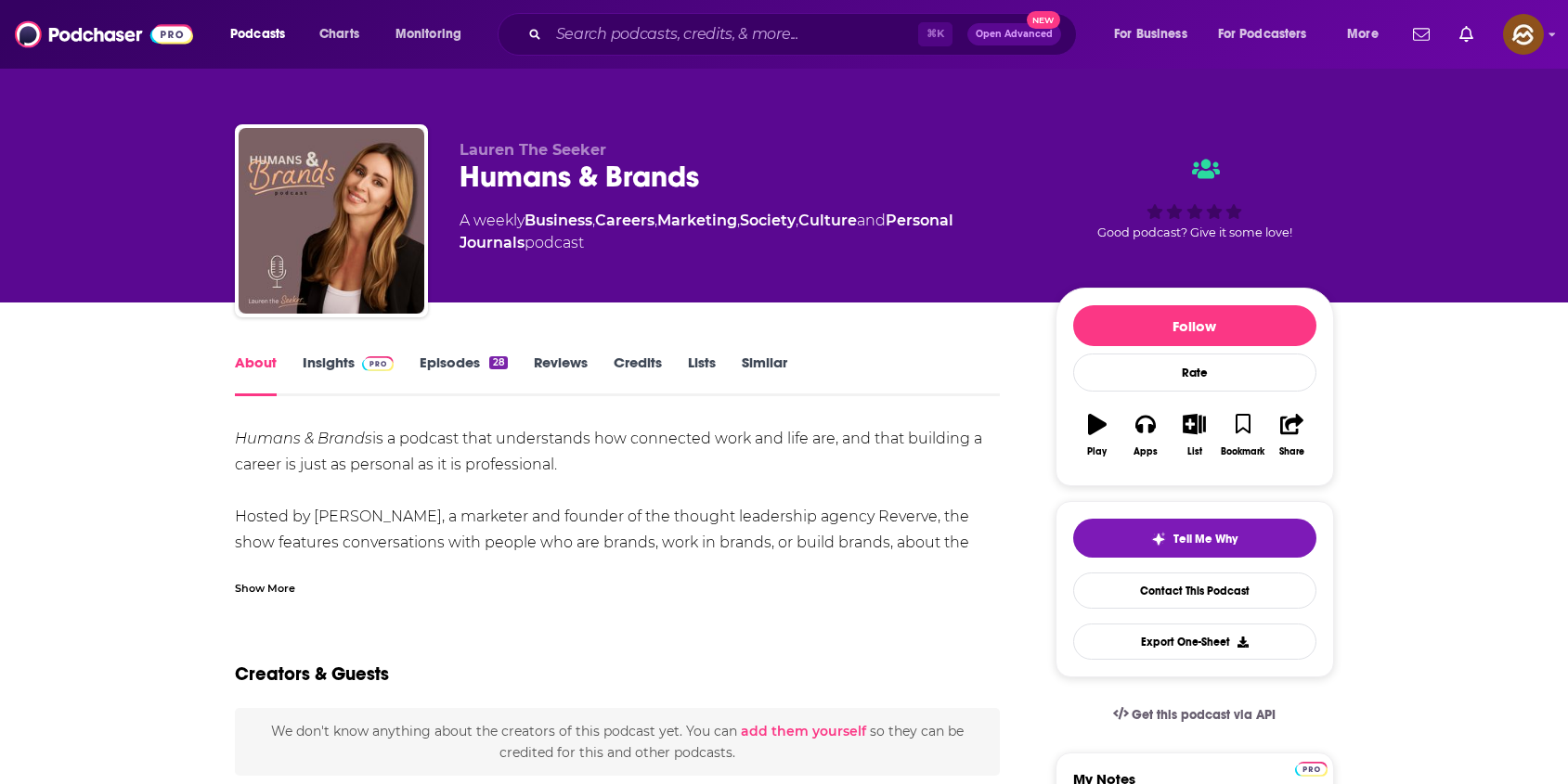
drag, startPoint x: 316, startPoint y: 522, endPoint x: 435, endPoint y: 519, distance: 119.0
click at [435, 519] on span "Hosted by [PERSON_NAME], a marketer and founder of the thought leadership agenc…" at bounding box center [602, 542] width 734 height 69
drag, startPoint x: 435, startPoint y: 519, endPoint x: 312, endPoint y: 516, distance: 123.0
copy span "[PERSON_NAME]"
click at [312, 516] on span "Hosted by [PERSON_NAME], a marketer and founder of the thought leadership agenc…" at bounding box center [602, 542] width 734 height 69
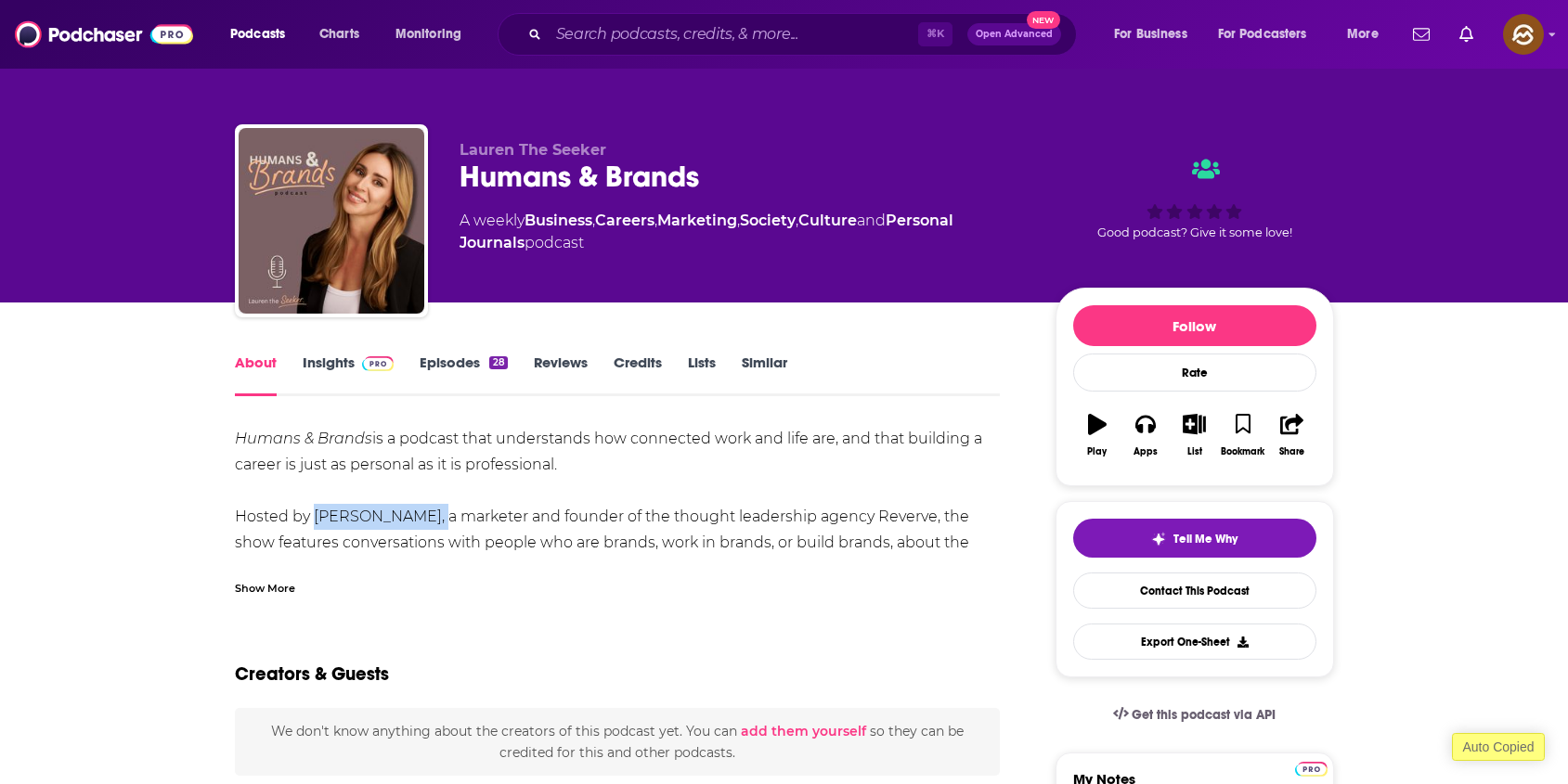
click at [324, 354] on link "Insights" at bounding box center [348, 375] width 92 height 43
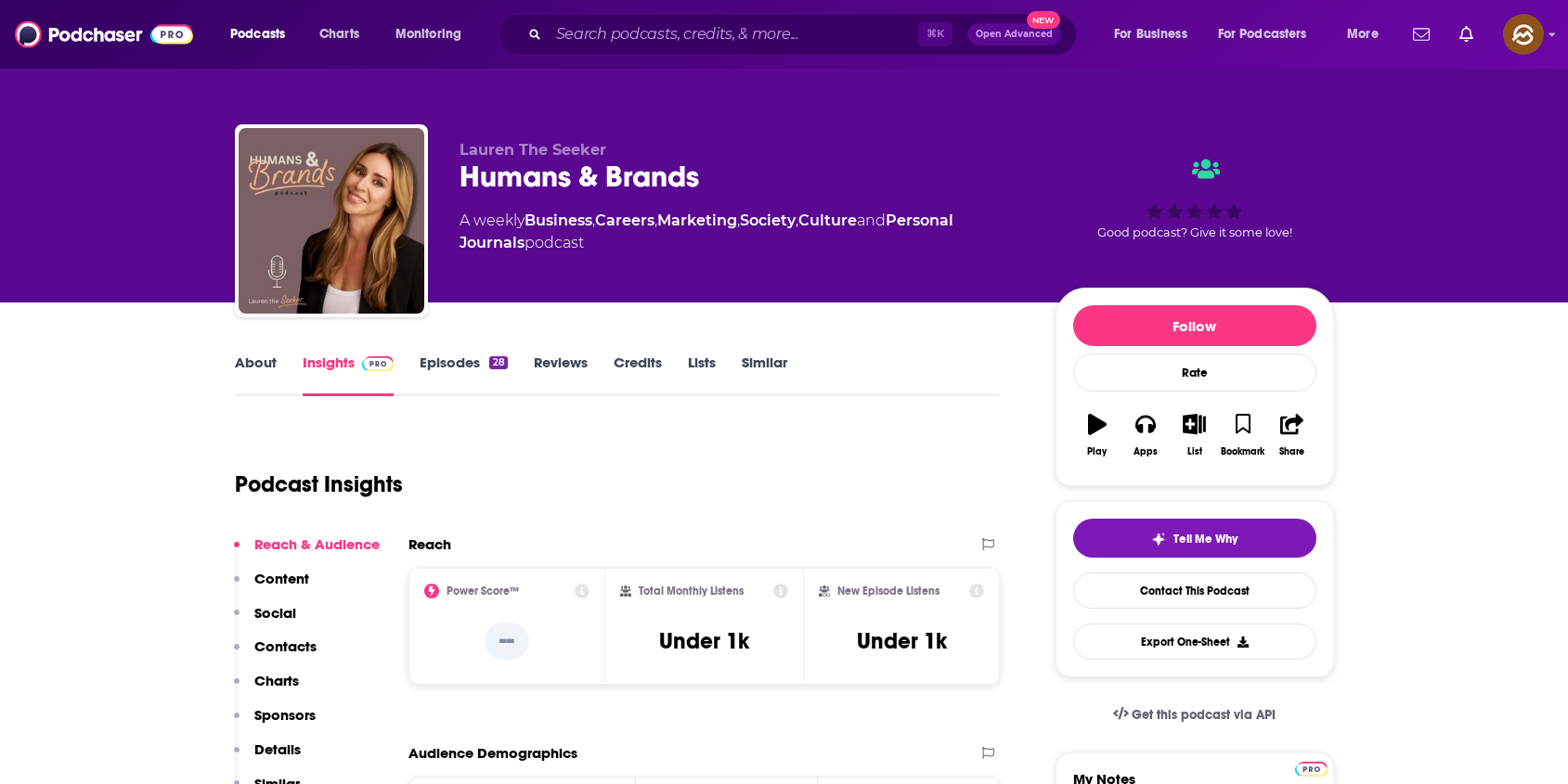
click at [296, 649] on p "Contacts" at bounding box center [286, 646] width 63 height 18
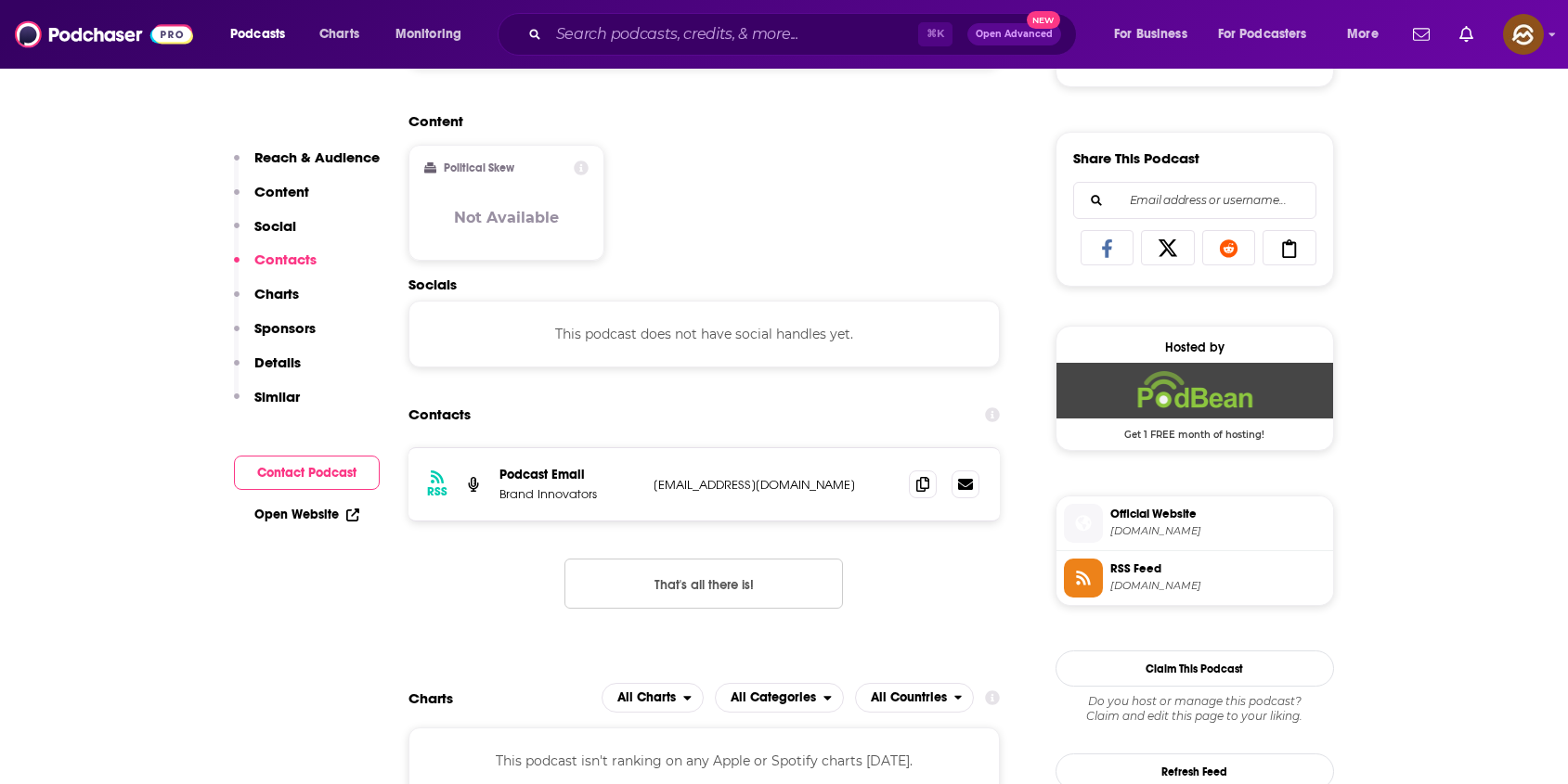
scroll to position [1240, 0]
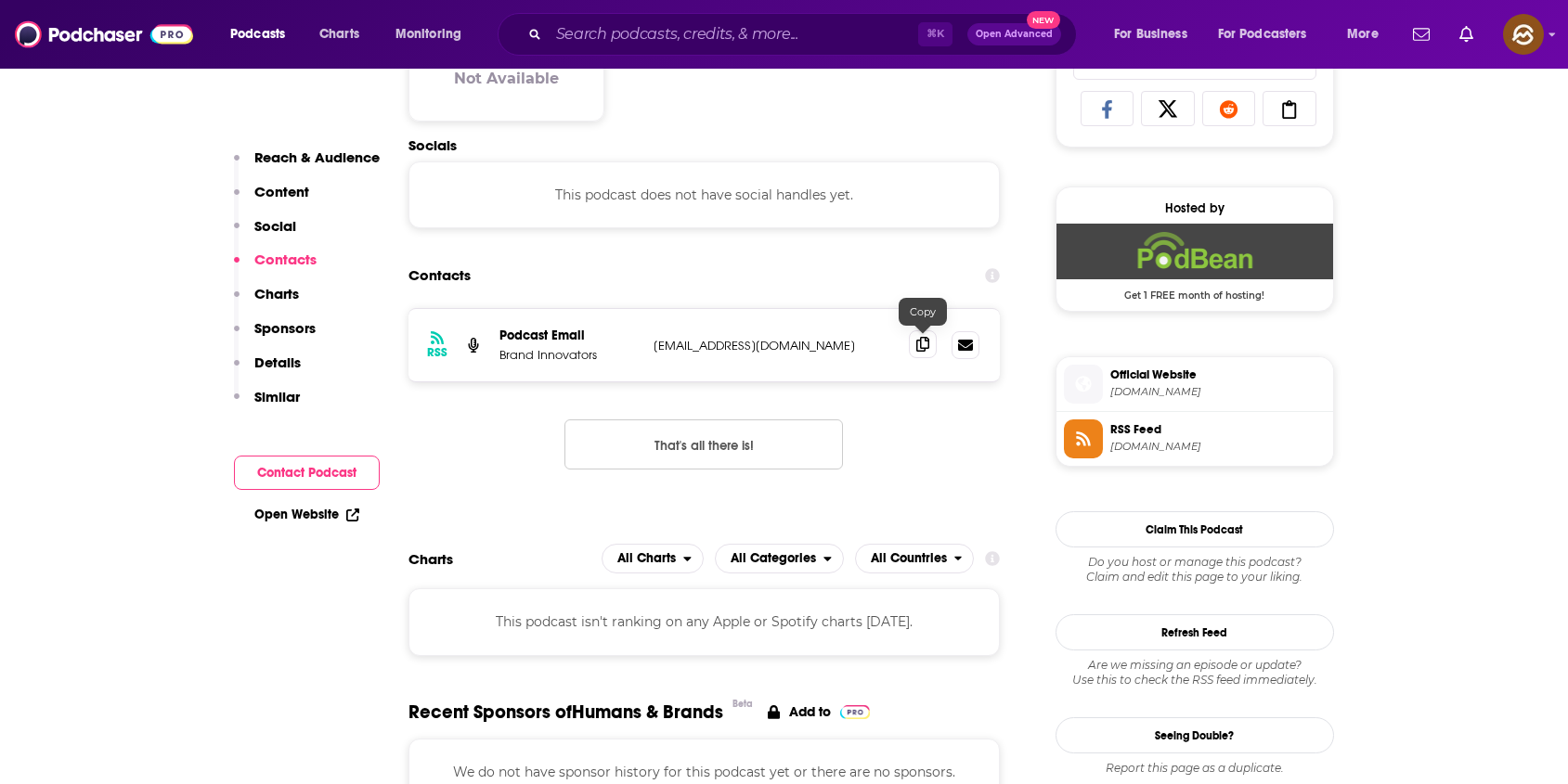
click at [926, 346] on icon at bounding box center [922, 344] width 13 height 15
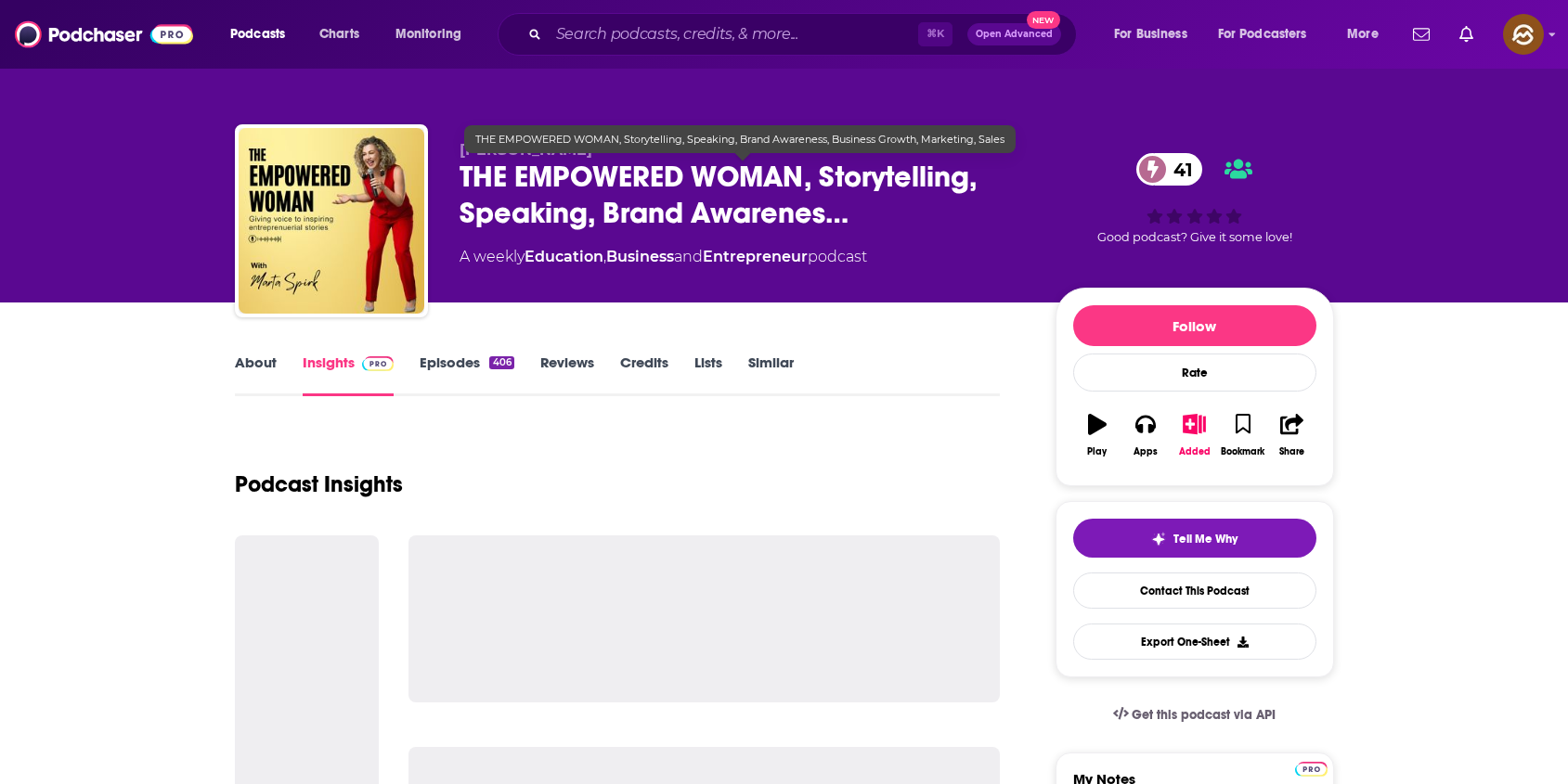
click at [475, 181] on span "THE EMPOWERED WOMAN, Storytelling, Speaking, Brand Awarenes…" at bounding box center [742, 195] width 566 height 72
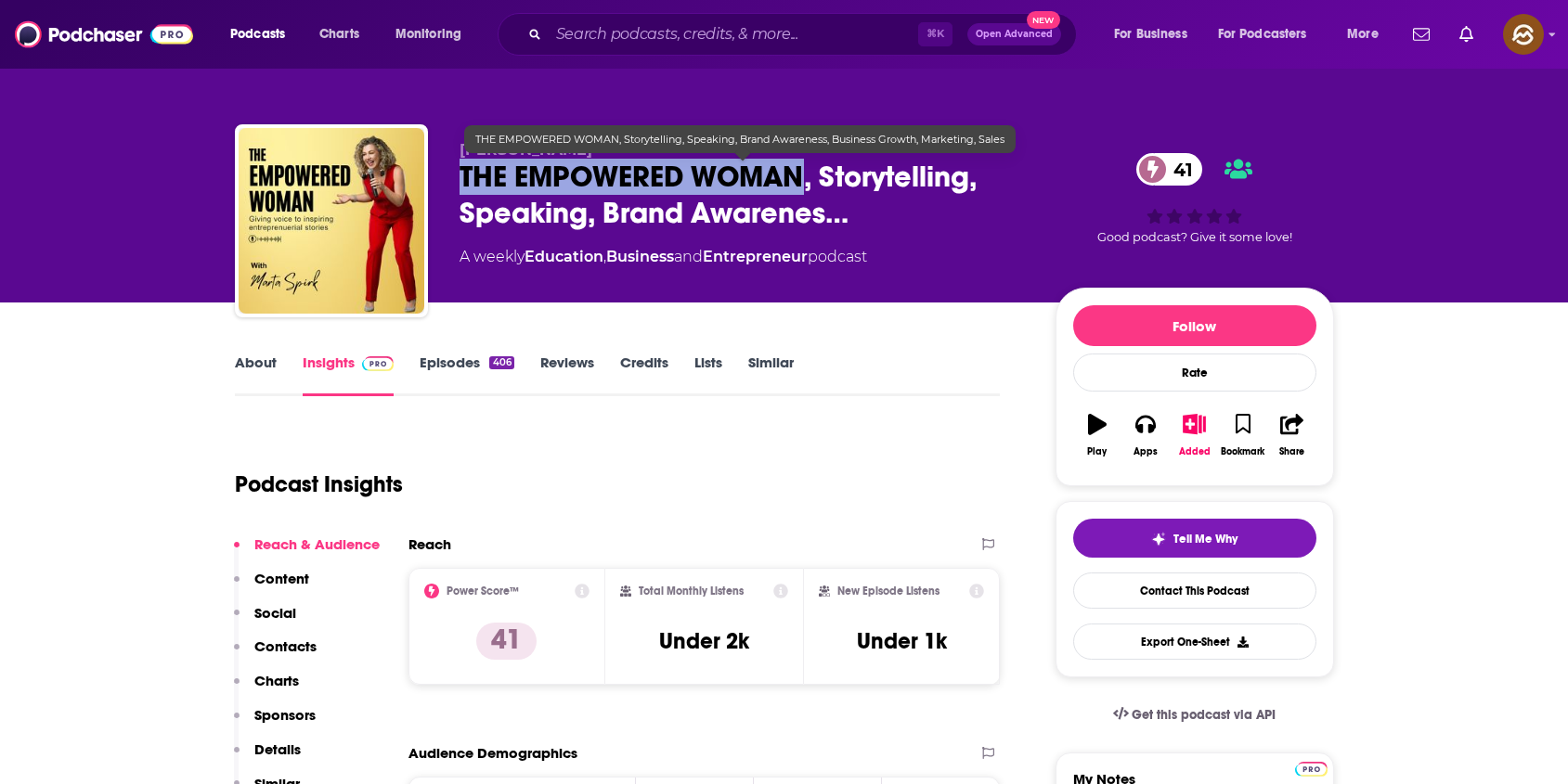
drag, startPoint x: 475, startPoint y: 181, endPoint x: 746, endPoint y: 184, distance: 271.0
copy h2 "THE EMPOWERED WOMAN"
click at [746, 184] on span "THE EMPOWERED WOMAN, Storytelling, Speaking, Brand Awarenes…" at bounding box center [742, 195] width 566 height 72
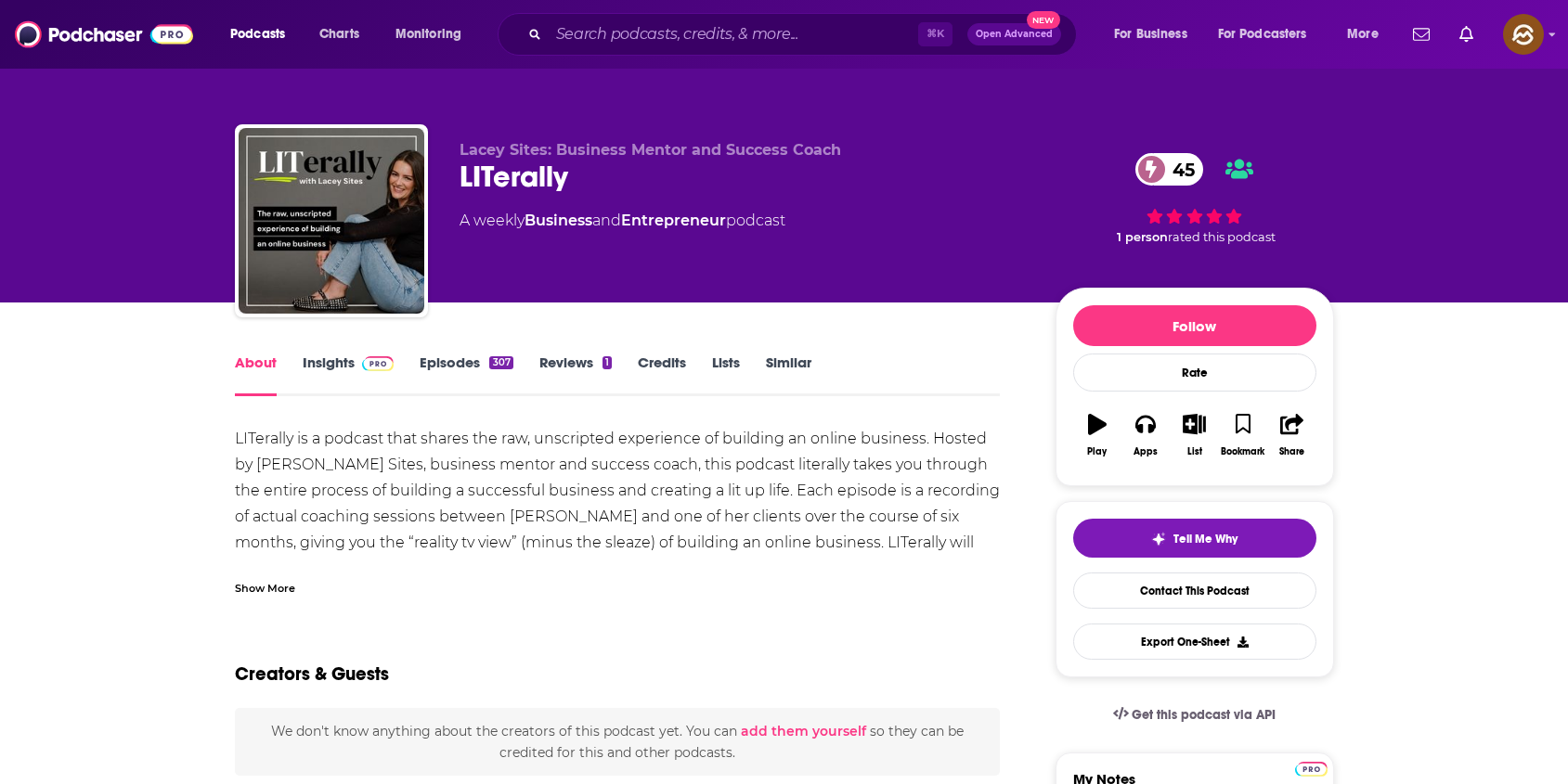
click at [521, 182] on div "LITerally 45" at bounding box center [742, 176] width 566 height 36
copy h1 "LITerally"
click at [475, 149] on span "Lacey Sites: Business Mentor and Success Coach" at bounding box center [650, 150] width 382 height 18
drag, startPoint x: 475, startPoint y: 149, endPoint x: 523, endPoint y: 152, distance: 48.1
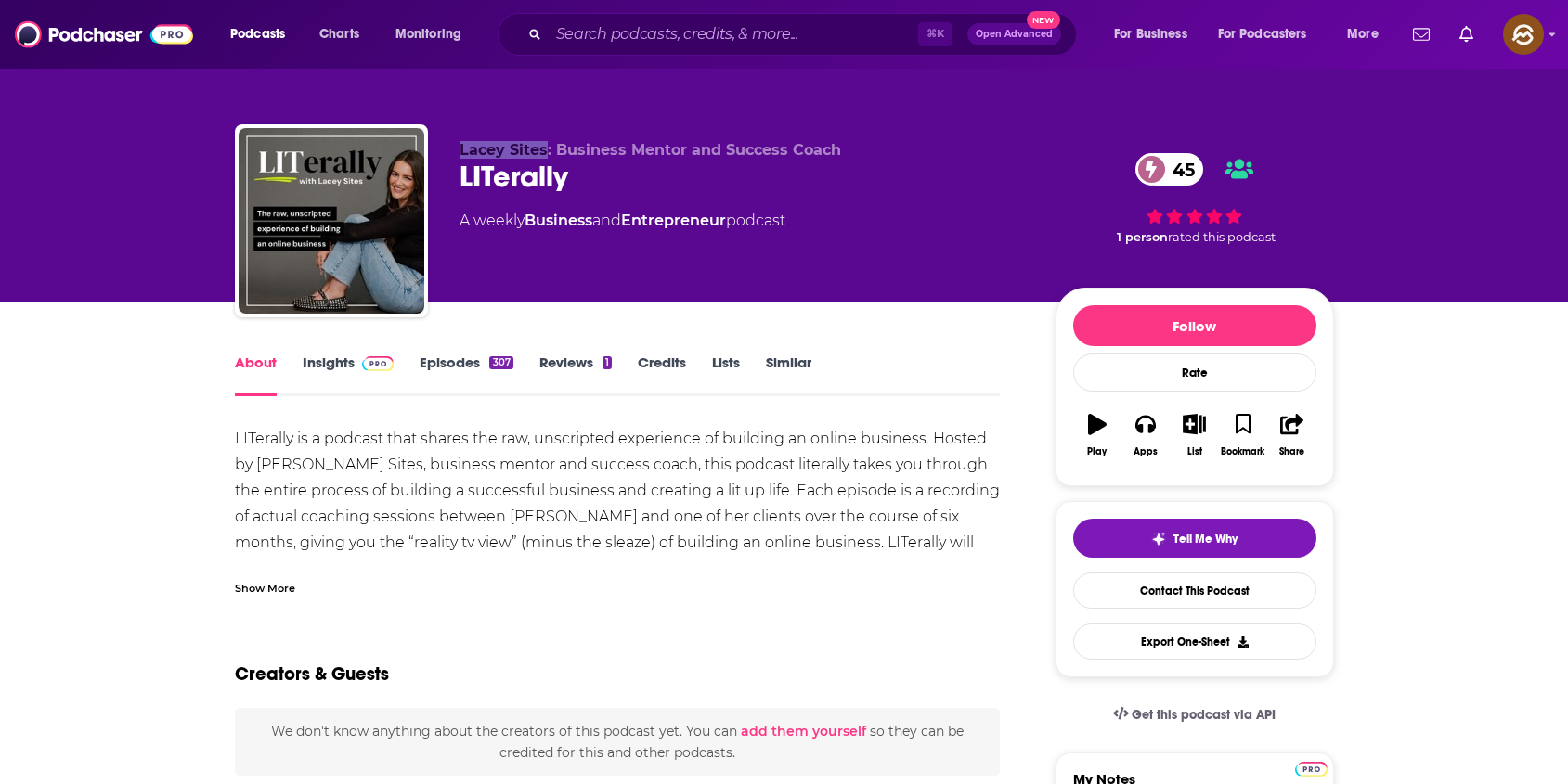
copy span "Lacey Sites"
click at [523, 152] on span "Lacey Sites: Business Mentor and Success Coach" at bounding box center [650, 150] width 382 height 18
click at [495, 174] on div "LITerally 45" at bounding box center [742, 176] width 566 height 36
copy h1 "LITerally"
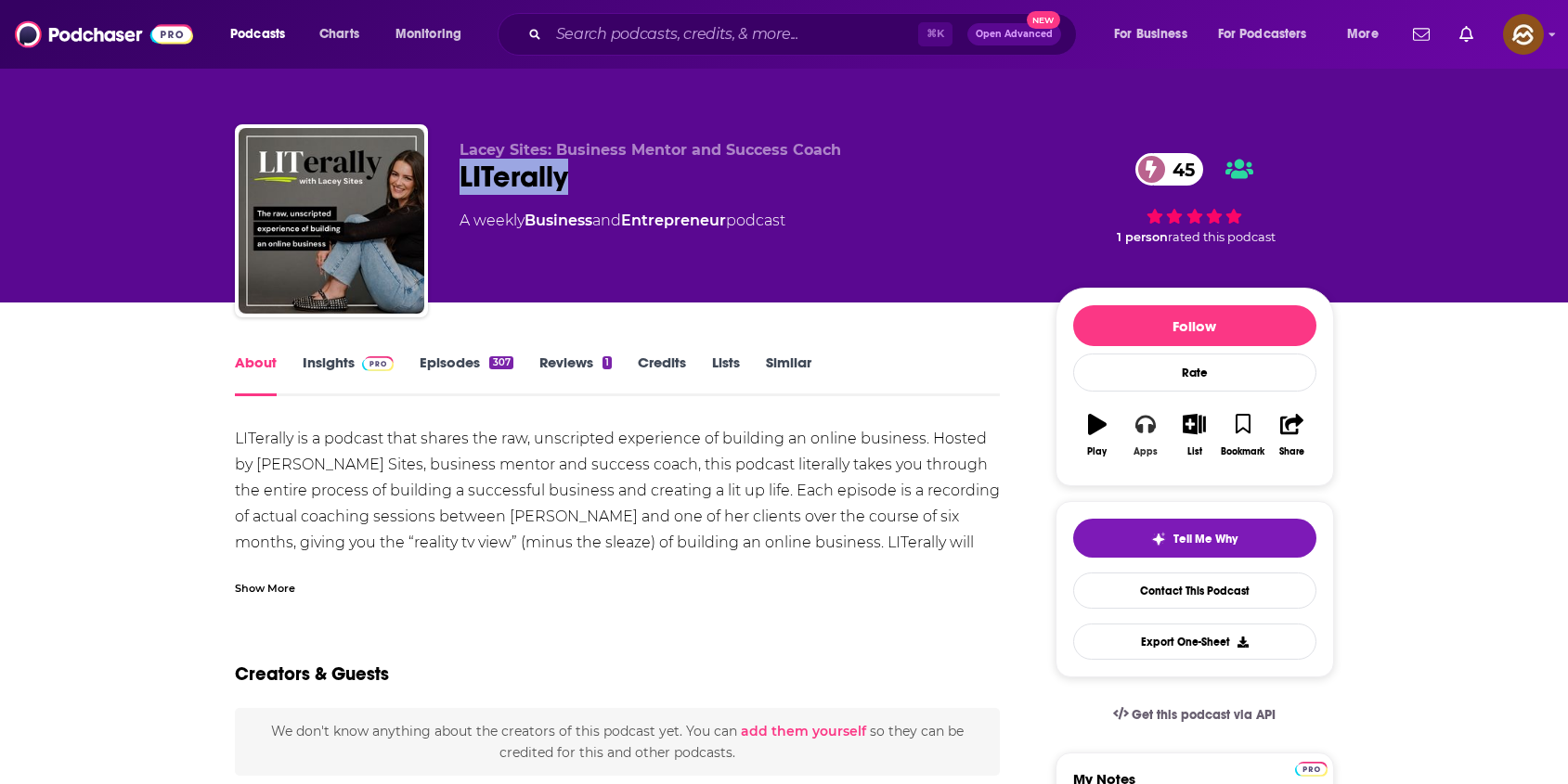
click at [1167, 439] on button "Apps" at bounding box center [1144, 436] width 48 height 67
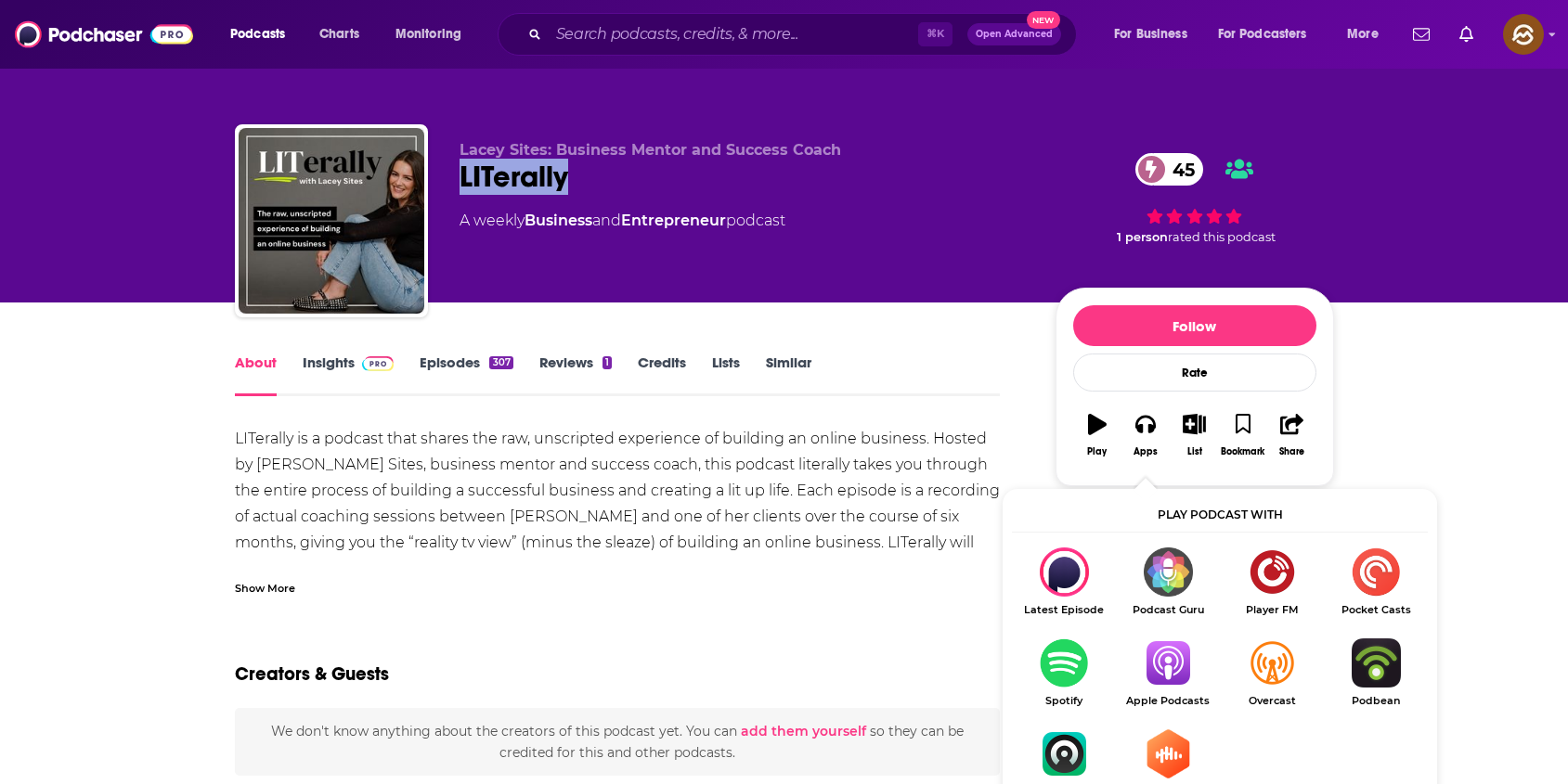
click at [1170, 659] on img "Show Listen On dropdown" at bounding box center [1168, 663] width 104 height 49
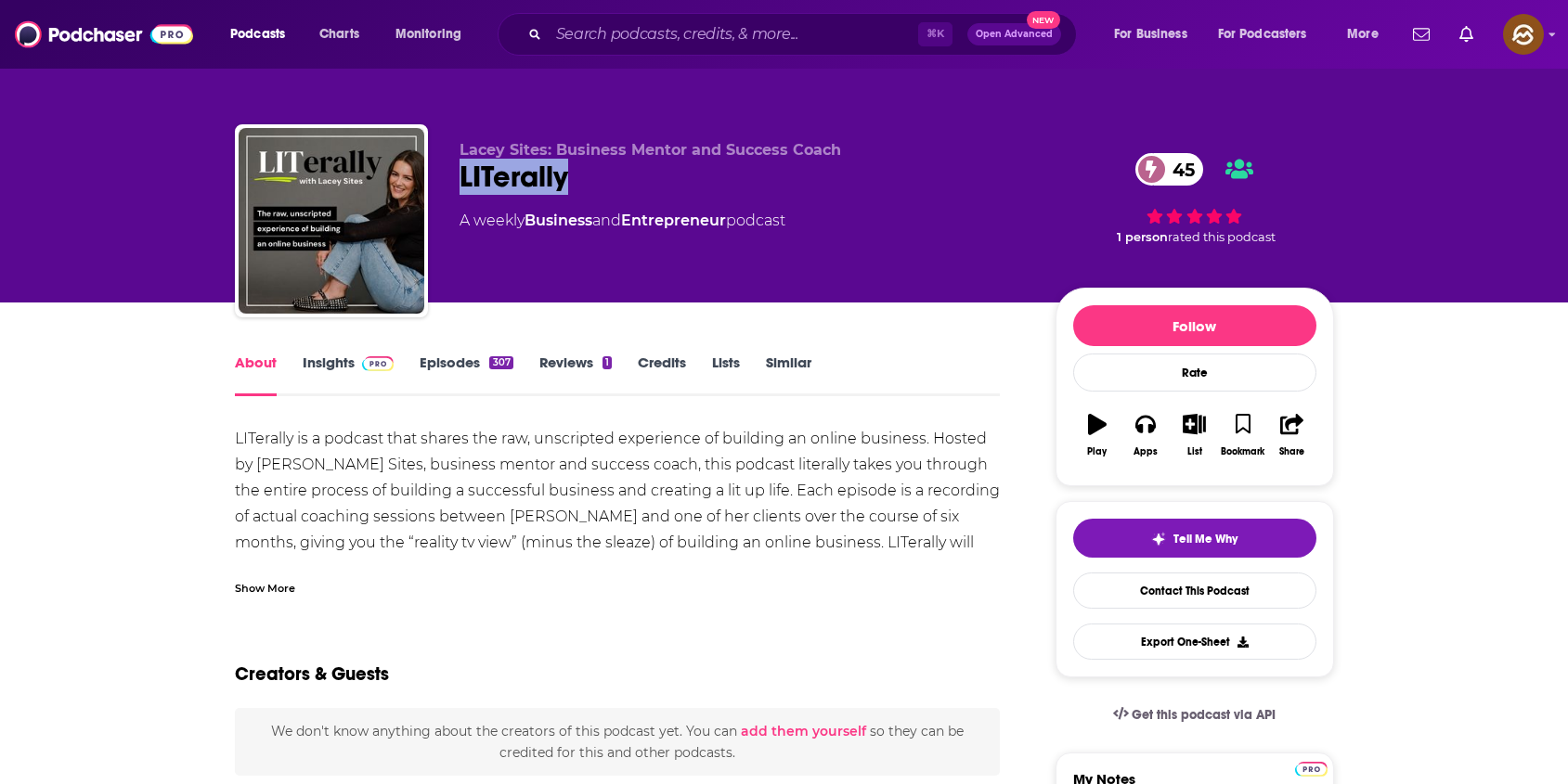
click at [348, 379] on link "Insights" at bounding box center [348, 375] width 92 height 43
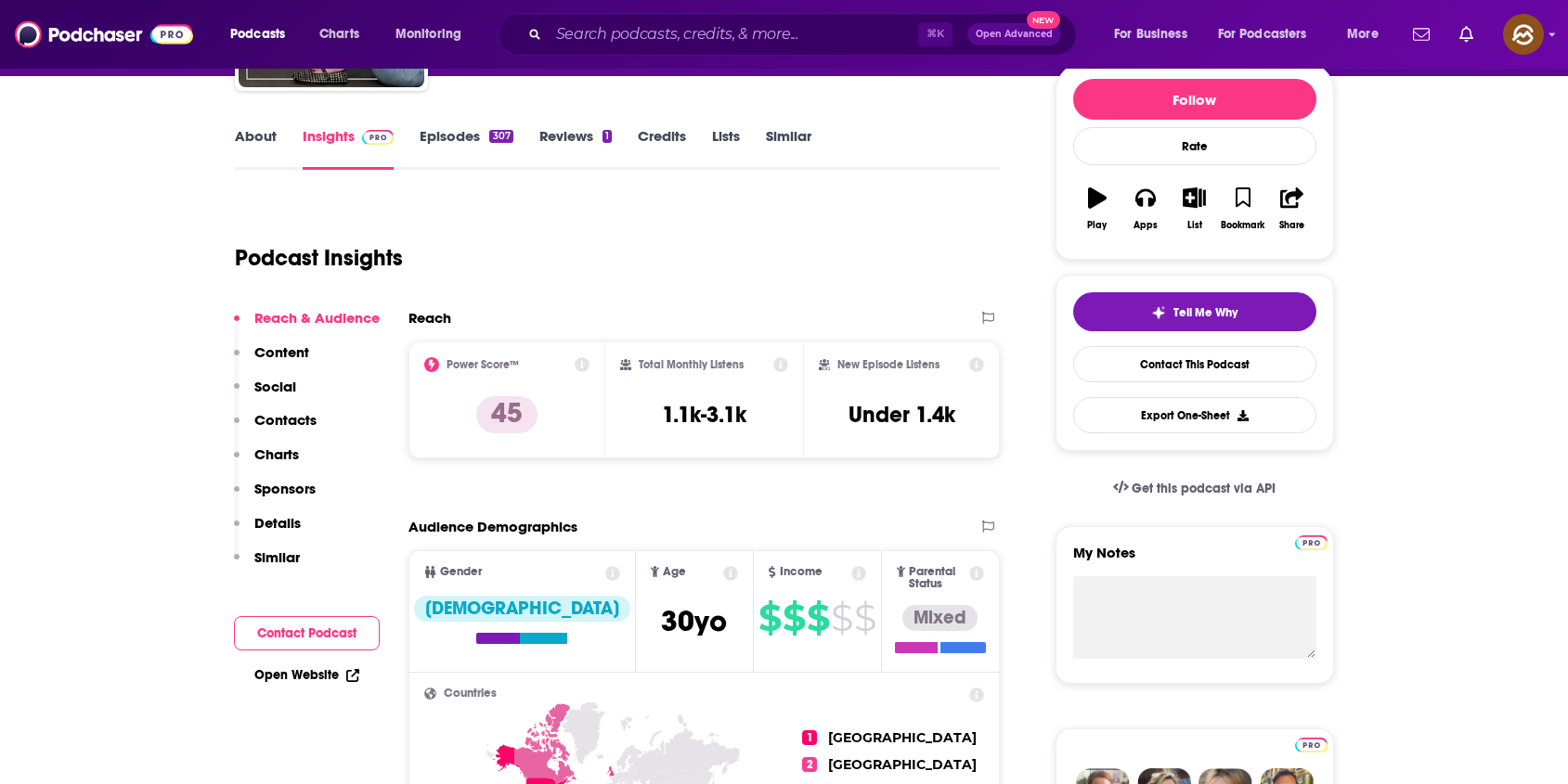
click at [270, 522] on p "Details" at bounding box center [277, 523] width 46 height 18
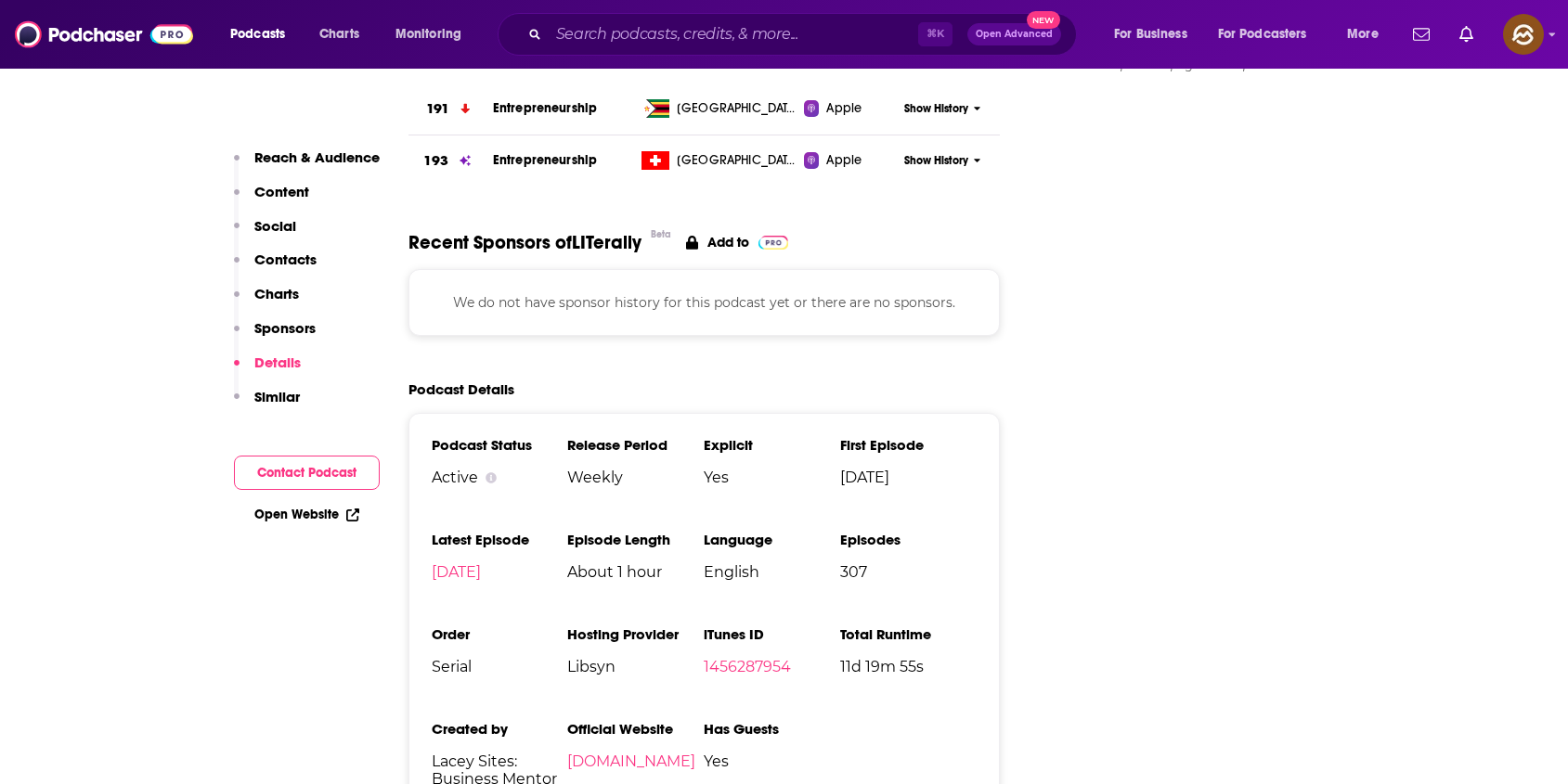
scroll to position [2100, 0]
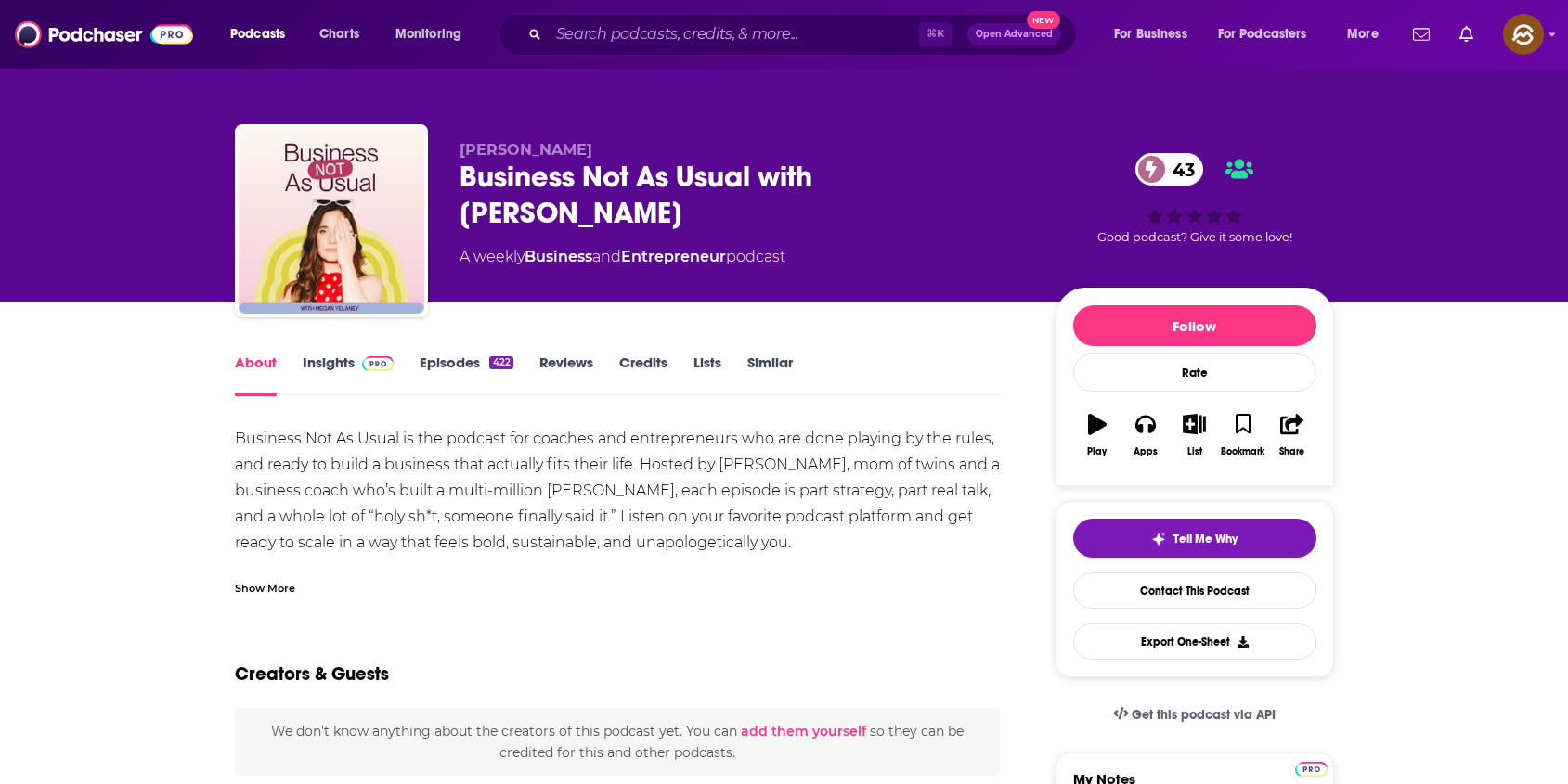
click at [523, 181] on div "Business Not As Usual with [PERSON_NAME] 43" at bounding box center [742, 195] width 566 height 72
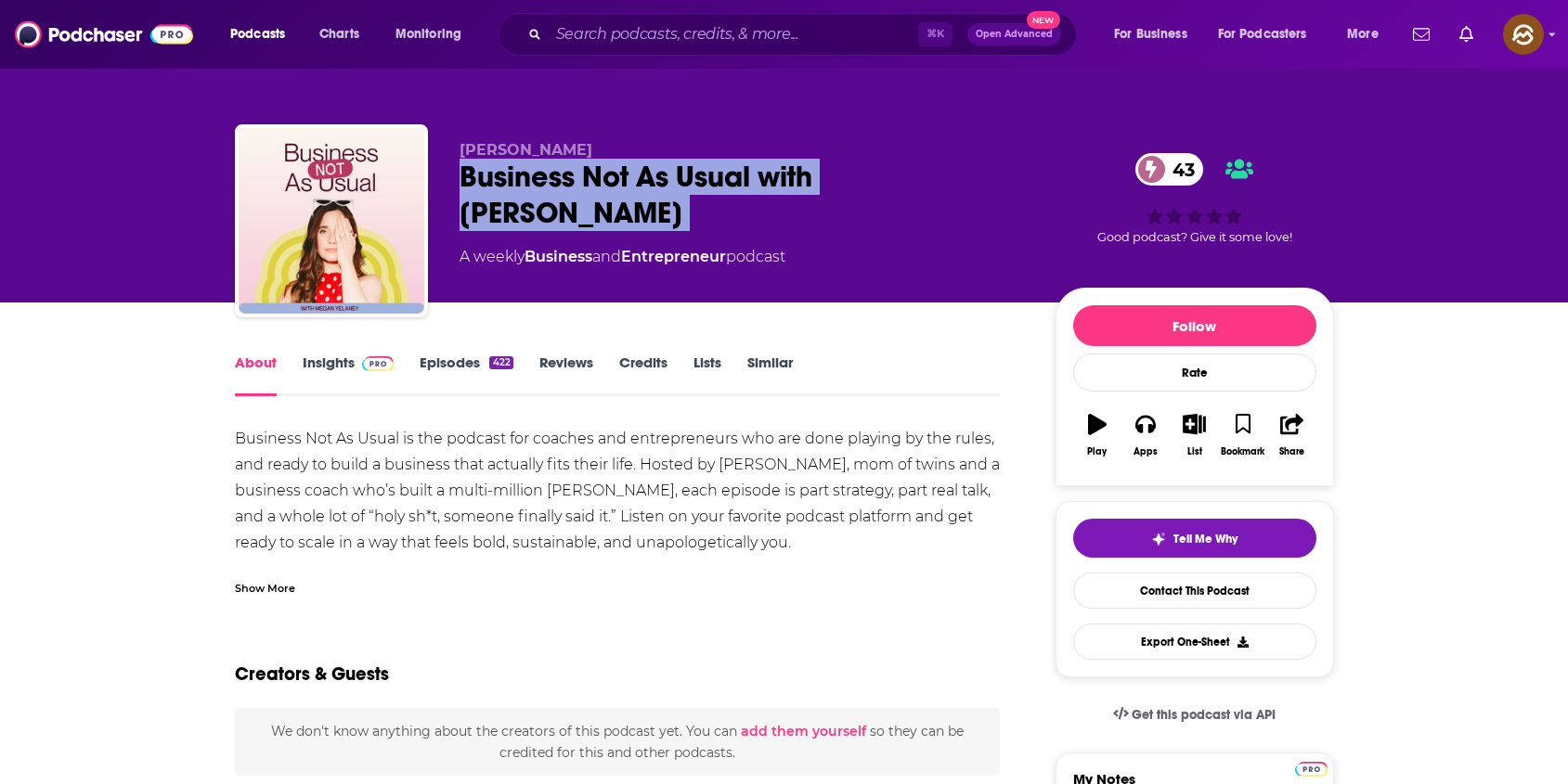
drag, startPoint x: 523, startPoint y: 181, endPoint x: 695, endPoint y: 210, distance: 174.4
copy div "Business Not As Usual with [PERSON_NAME] 43"
click at [695, 210] on div "Business Not As Usual with [PERSON_NAME] 43" at bounding box center [742, 195] width 566 height 72
click at [505, 182] on div "Business Not As Usual with [PERSON_NAME] 43" at bounding box center [742, 195] width 566 height 72
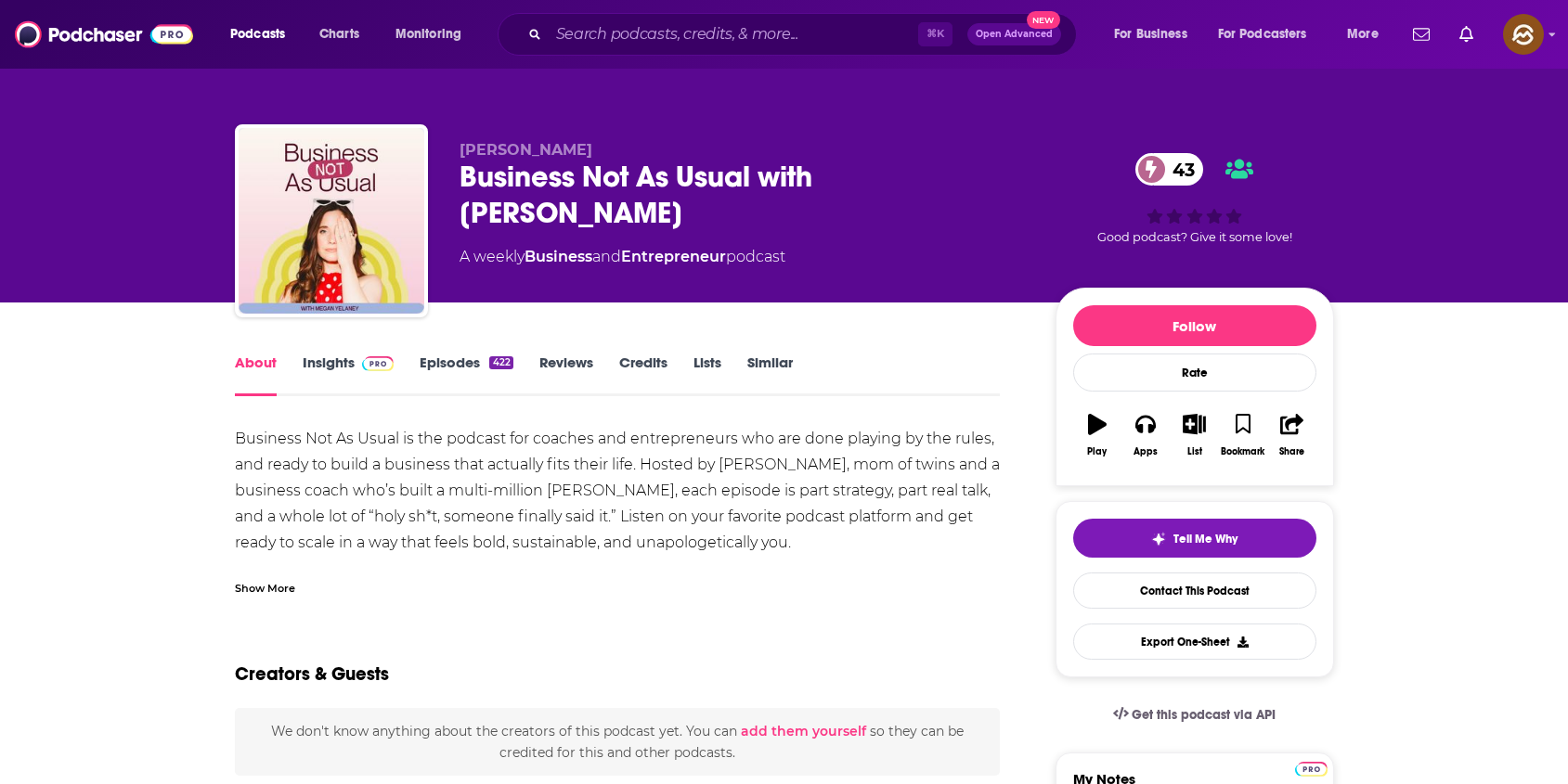
click at [474, 175] on div "Business Not As Usual with [PERSON_NAME] 43" at bounding box center [742, 195] width 566 height 72
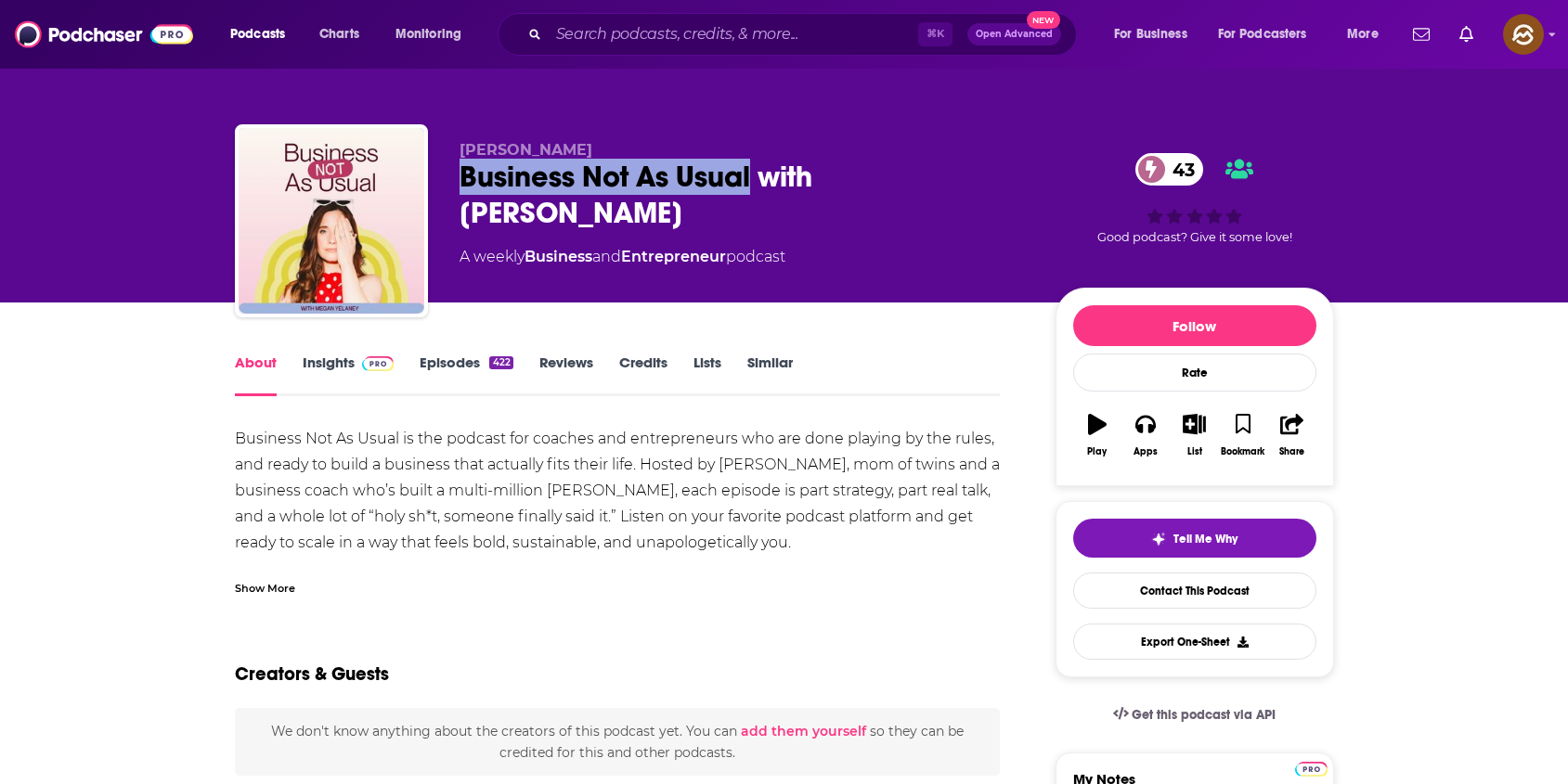
drag, startPoint x: 474, startPoint y: 175, endPoint x: 723, endPoint y: 186, distance: 249.2
copy h1 "Business Not As Usual"
click at [723, 186] on div "Business Not As Usual with [PERSON_NAME] 43" at bounding box center [742, 195] width 566 height 72
click at [1131, 434] on button "Apps" at bounding box center [1144, 436] width 48 height 67
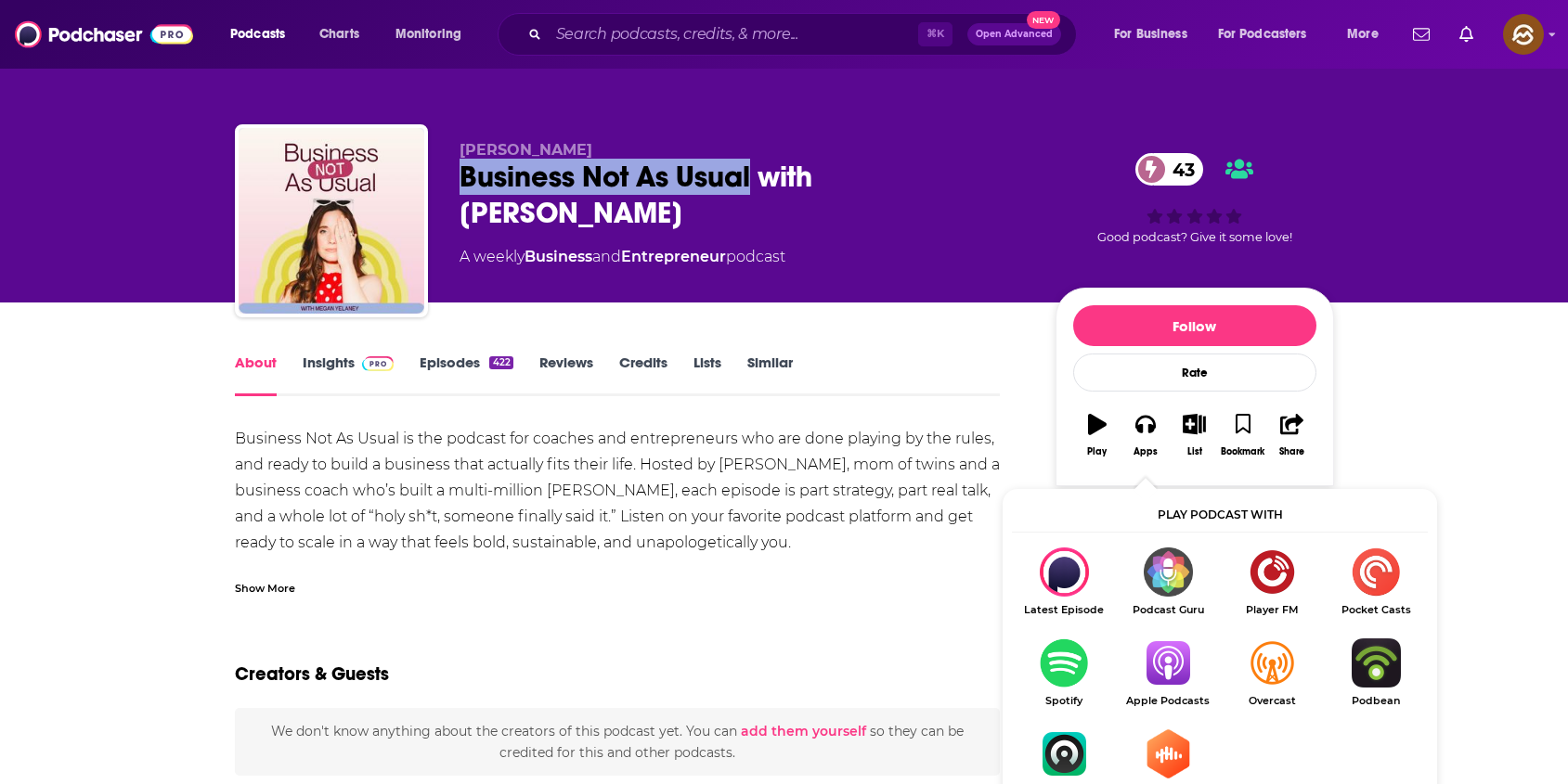
click at [1171, 657] on img "Show Listen On dropdown" at bounding box center [1168, 663] width 104 height 49
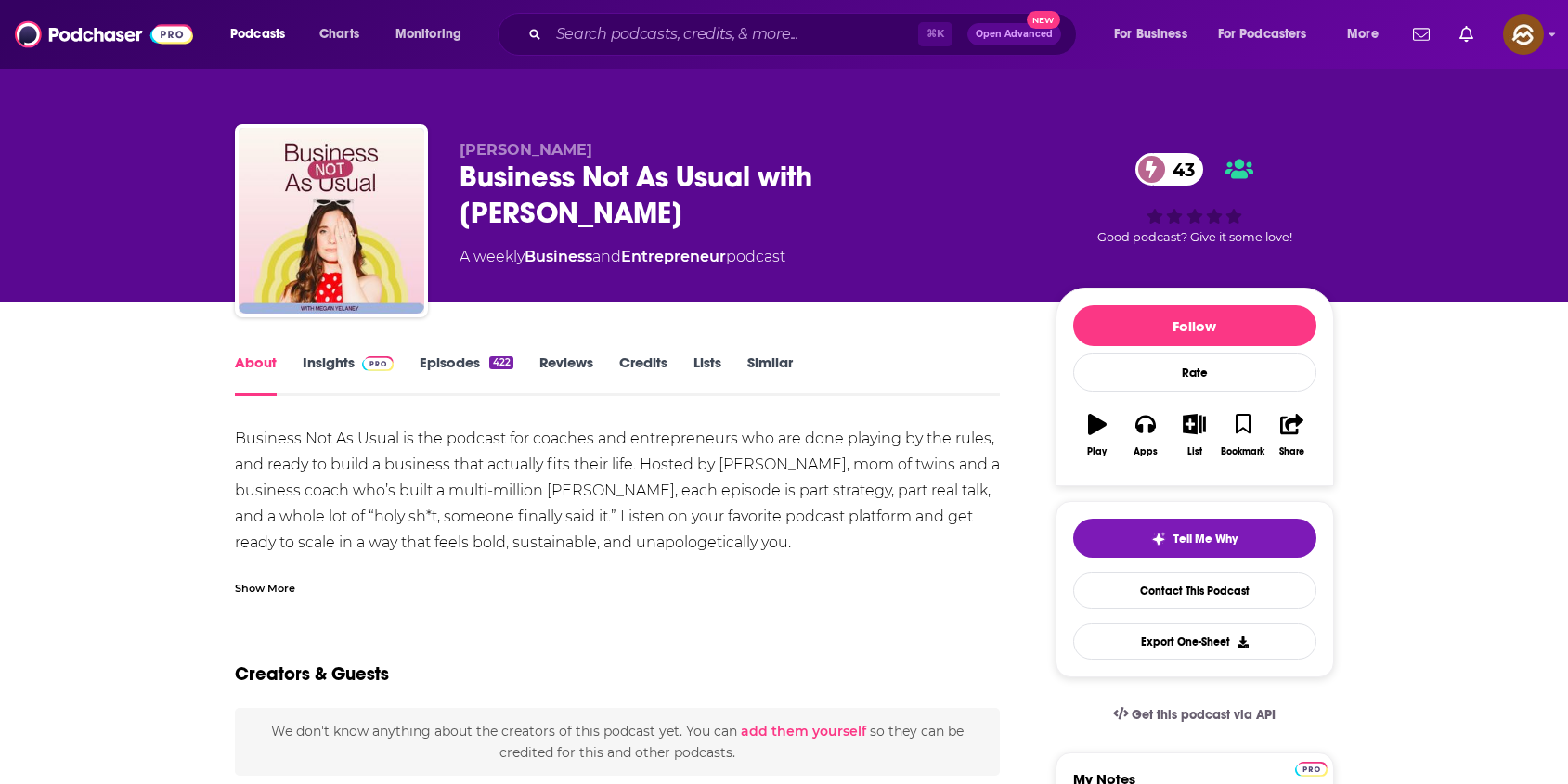
click at [553, 150] on span "[PERSON_NAME]" at bounding box center [526, 150] width 133 height 18
drag, startPoint x: 553, startPoint y: 150, endPoint x: 486, endPoint y: 145, distance: 67.2
copy span "Megan Yelaney"
click at [486, 145] on span "Megan Yelaney" at bounding box center [526, 150] width 133 height 18
click at [322, 363] on link "Insights" at bounding box center [348, 375] width 92 height 43
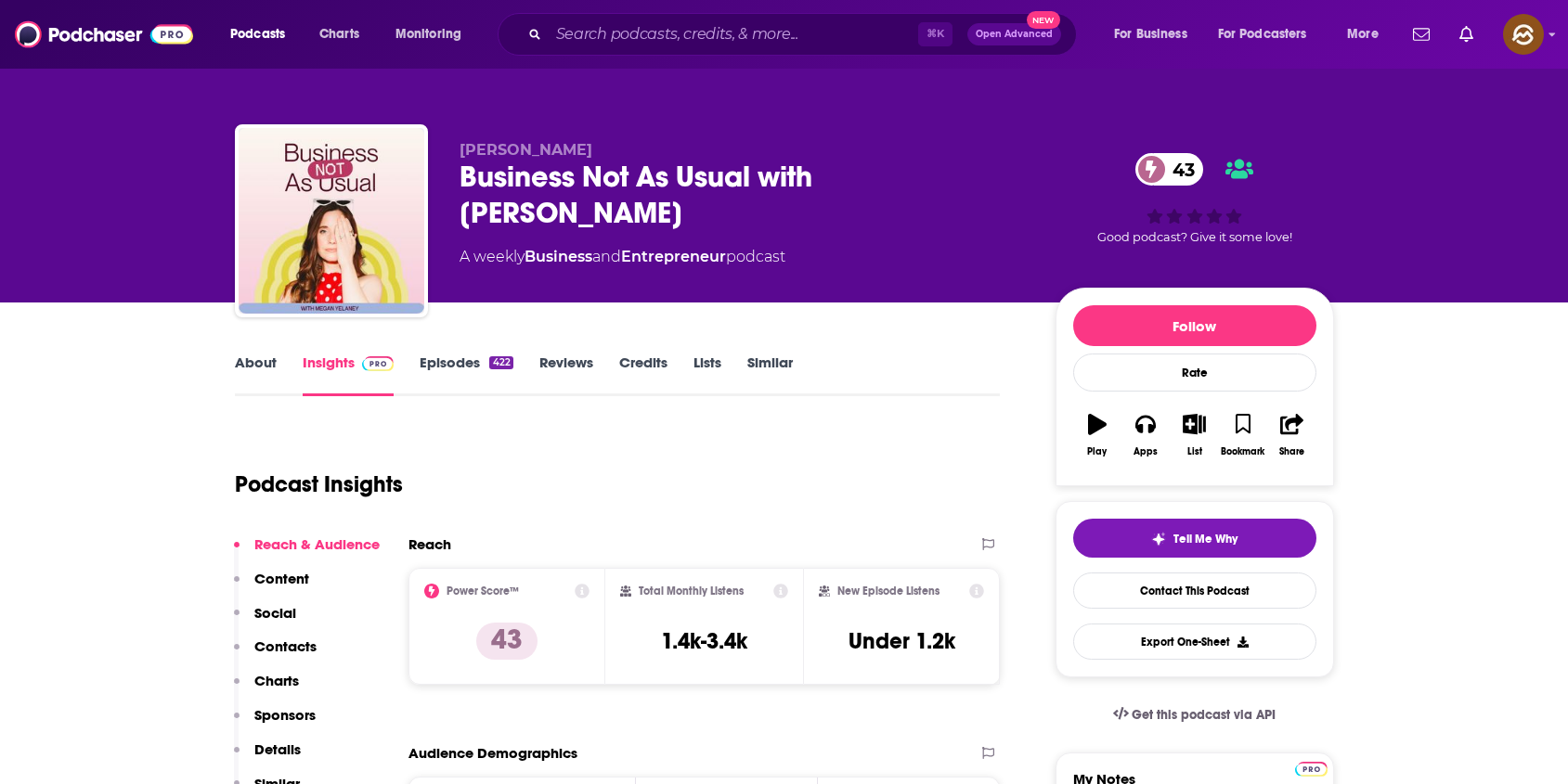
click at [269, 641] on p "Contacts" at bounding box center [286, 646] width 63 height 18
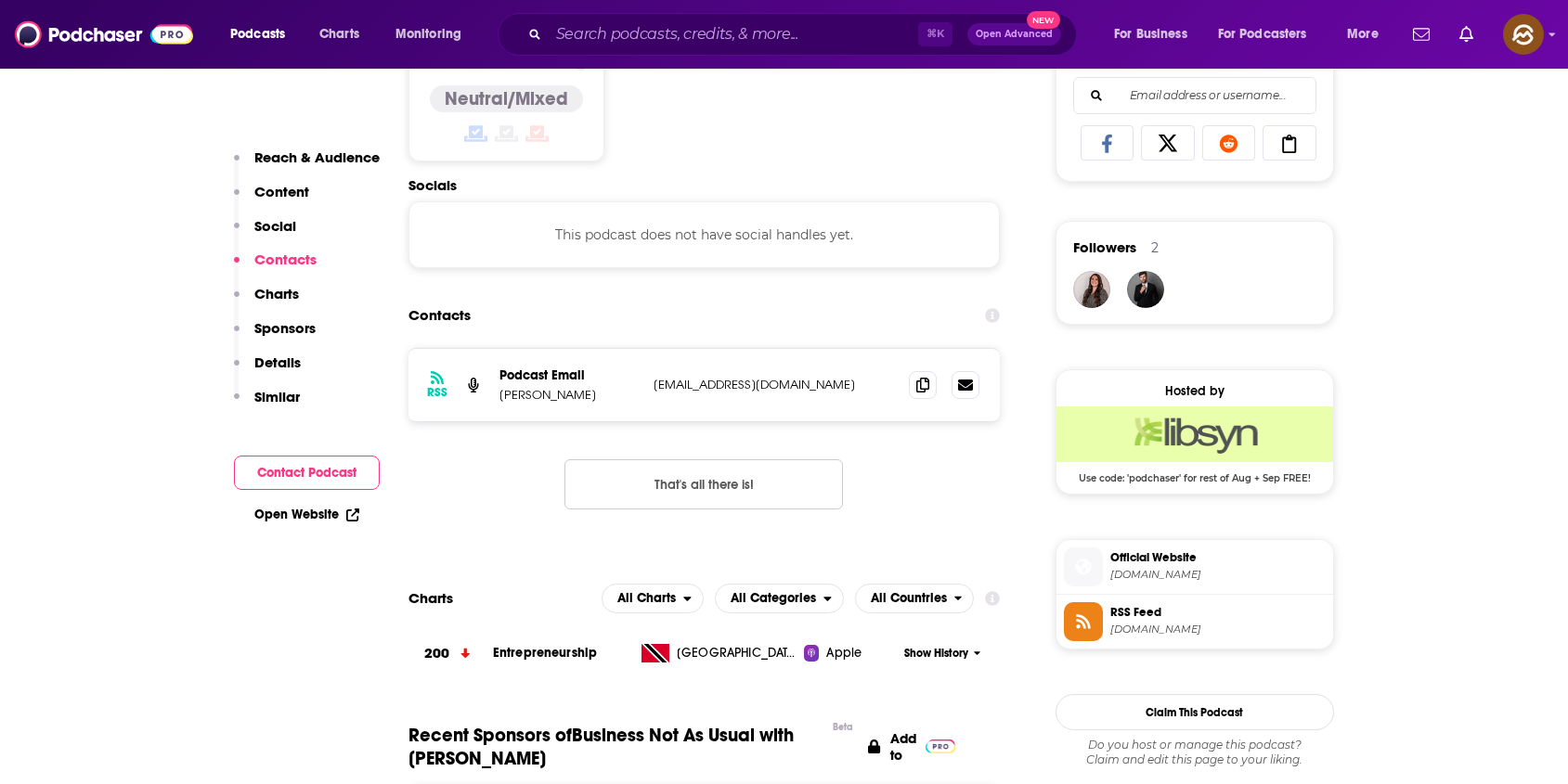
scroll to position [1245, 0]
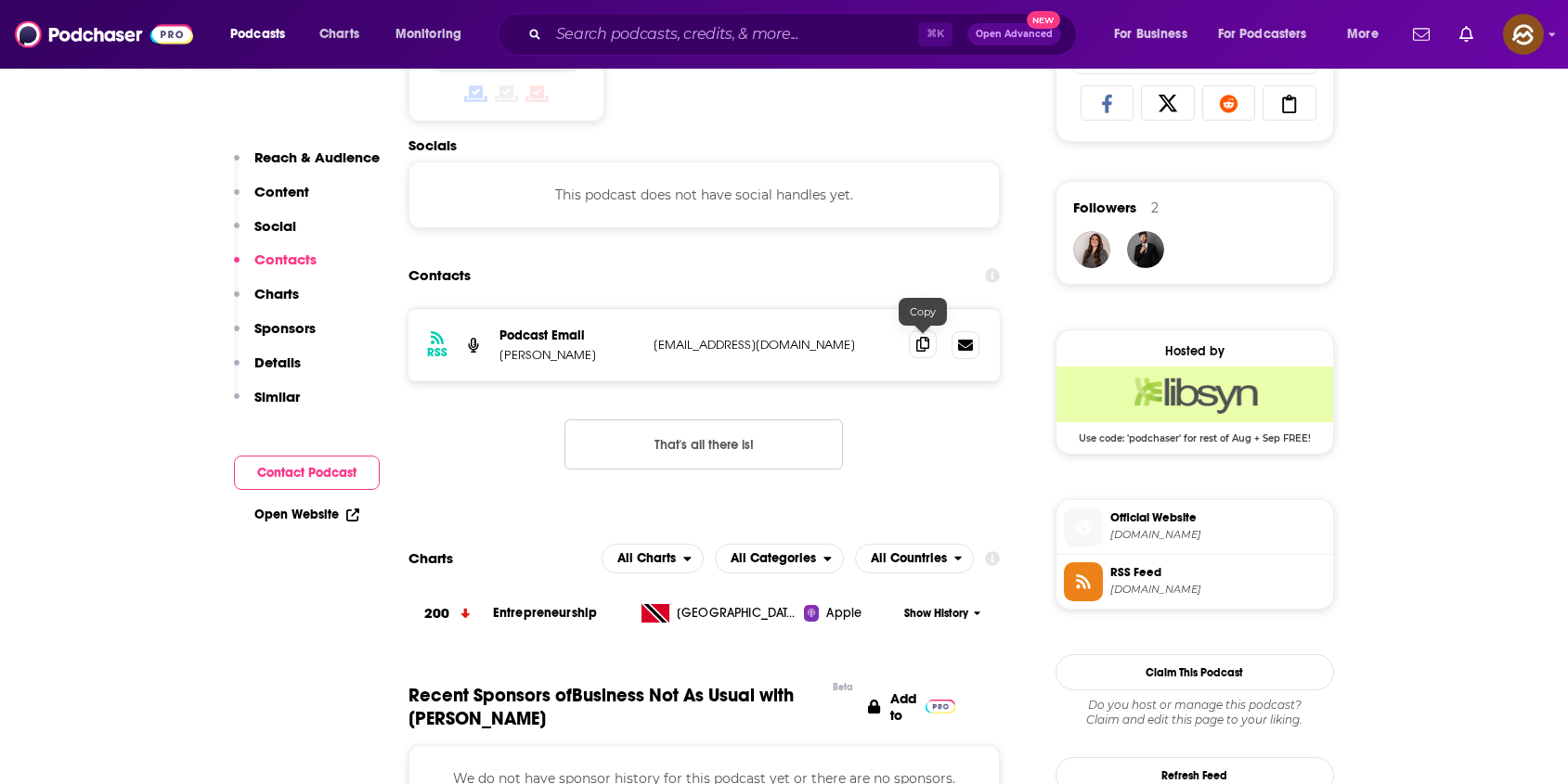
click at [915, 344] on span at bounding box center [922, 345] width 27 height 27
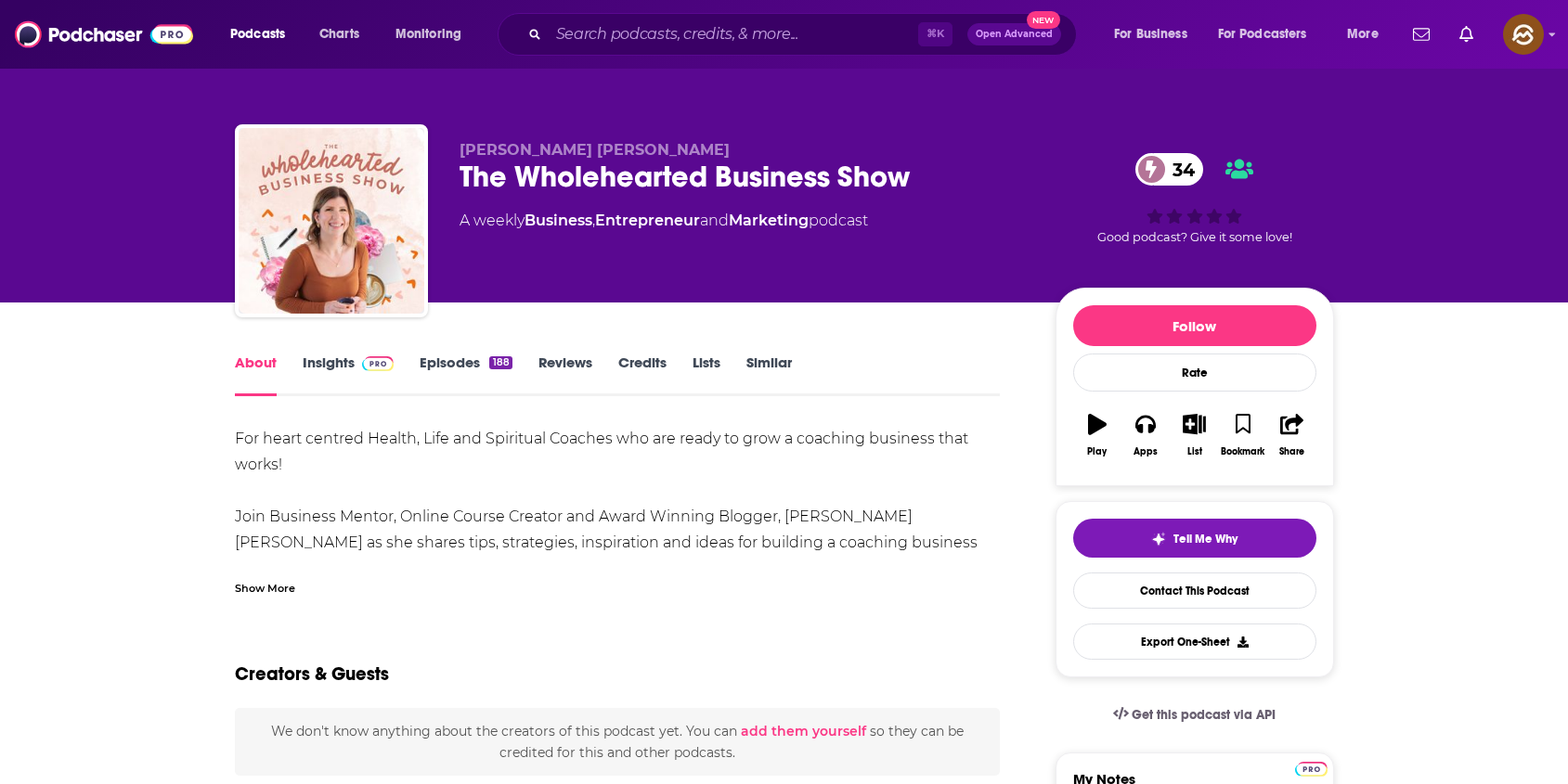
click at [475, 171] on div "The Wholehearted Business Show 34" at bounding box center [742, 176] width 566 height 36
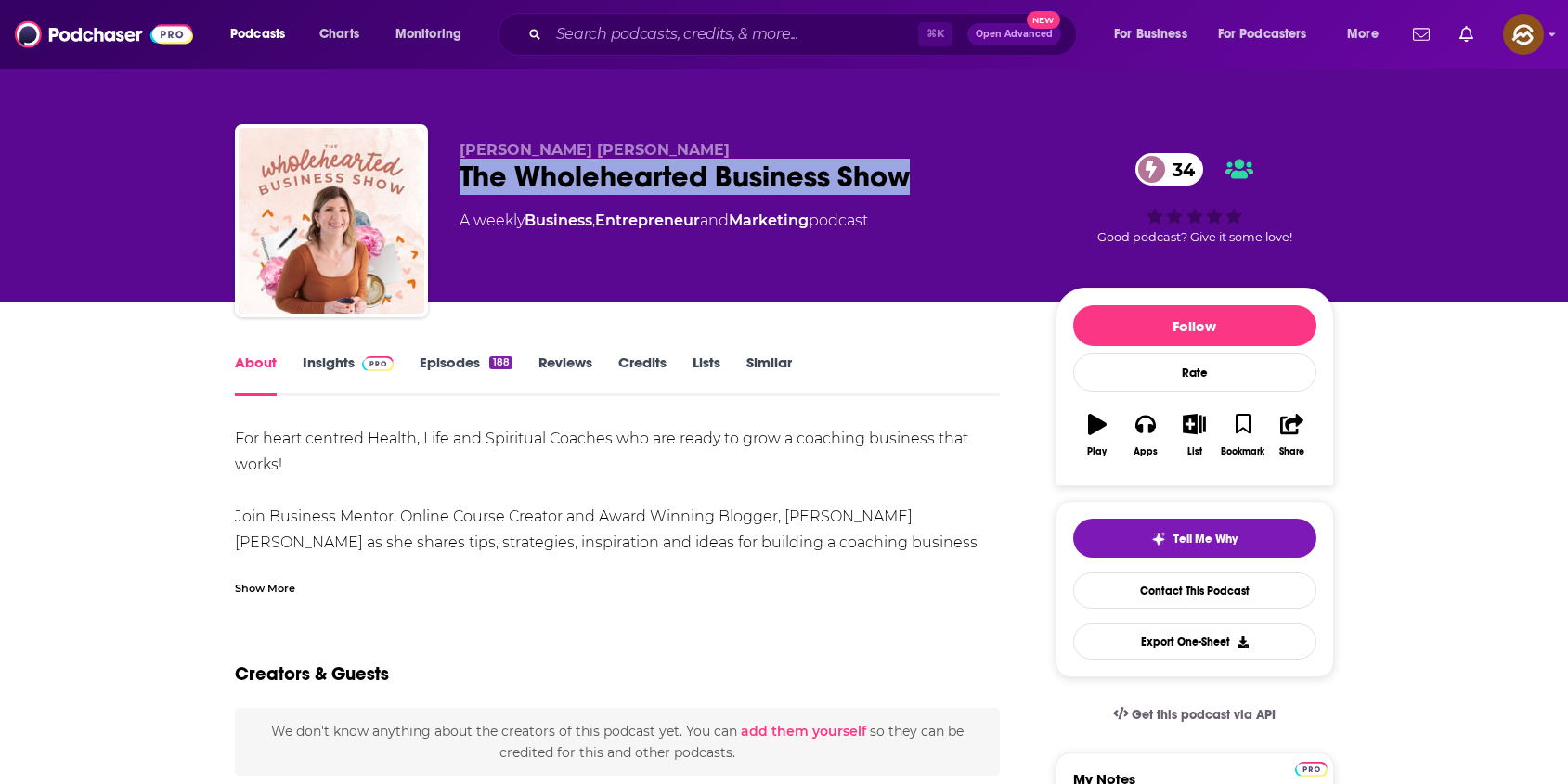
drag, startPoint x: 475, startPoint y: 171, endPoint x: 855, endPoint y: 177, distance: 380.0
copy h1 "The Wholehearted Business Show"
click at [855, 177] on div "The Wholehearted Business Show 34" at bounding box center [742, 176] width 566 height 36
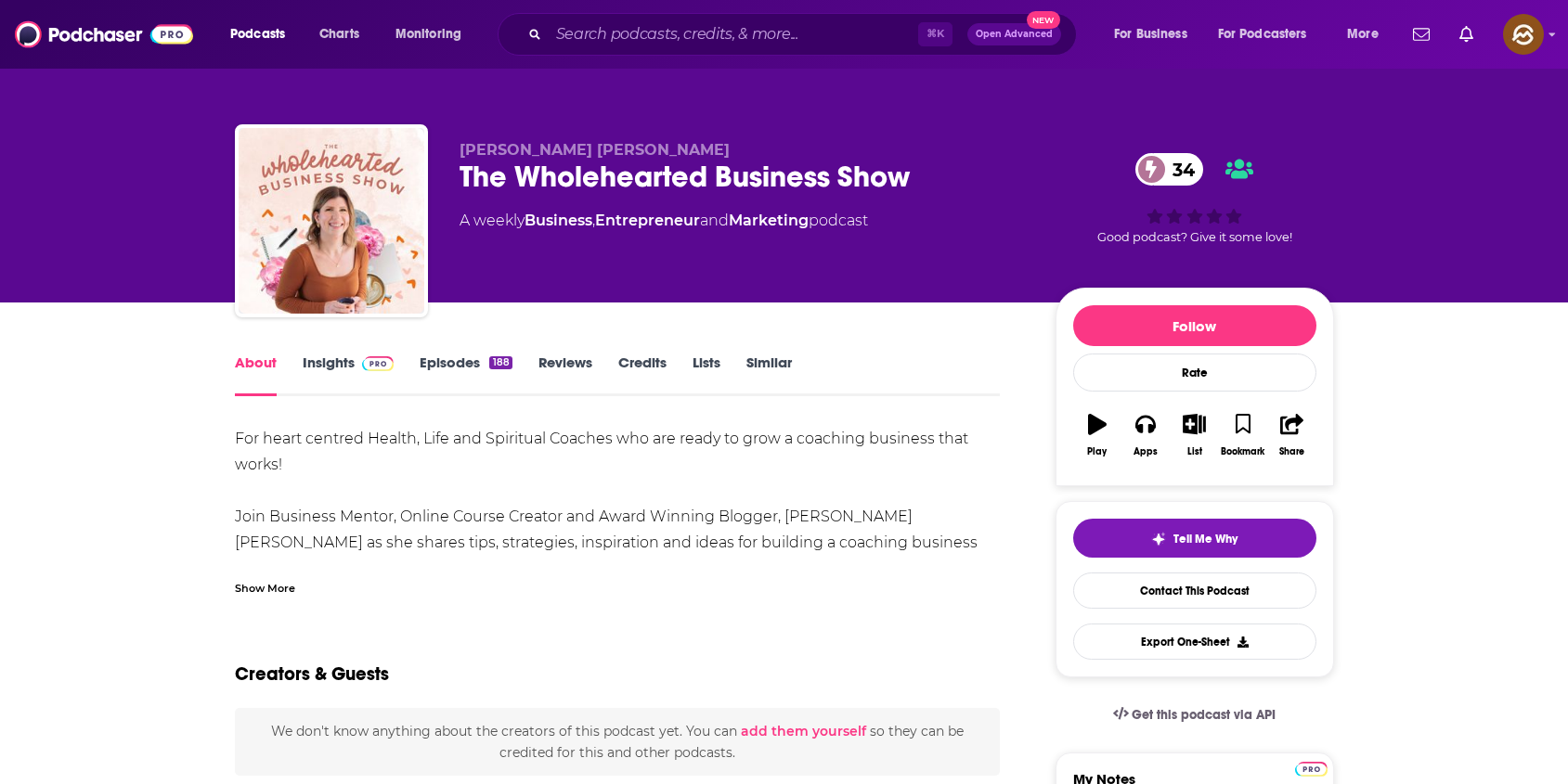
click at [479, 146] on span "[PERSON_NAME] [PERSON_NAME]" at bounding box center [594, 150] width 270 height 18
drag, startPoint x: 479, startPoint y: 146, endPoint x: 557, endPoint y: 149, distance: 78.1
copy span "Laura Agar Wilson"
click at [557, 149] on span "Laura Agar Wilson" at bounding box center [594, 150] width 270 height 18
click at [486, 179] on div "The Wholehearted Business Show 34" at bounding box center [742, 176] width 566 height 36
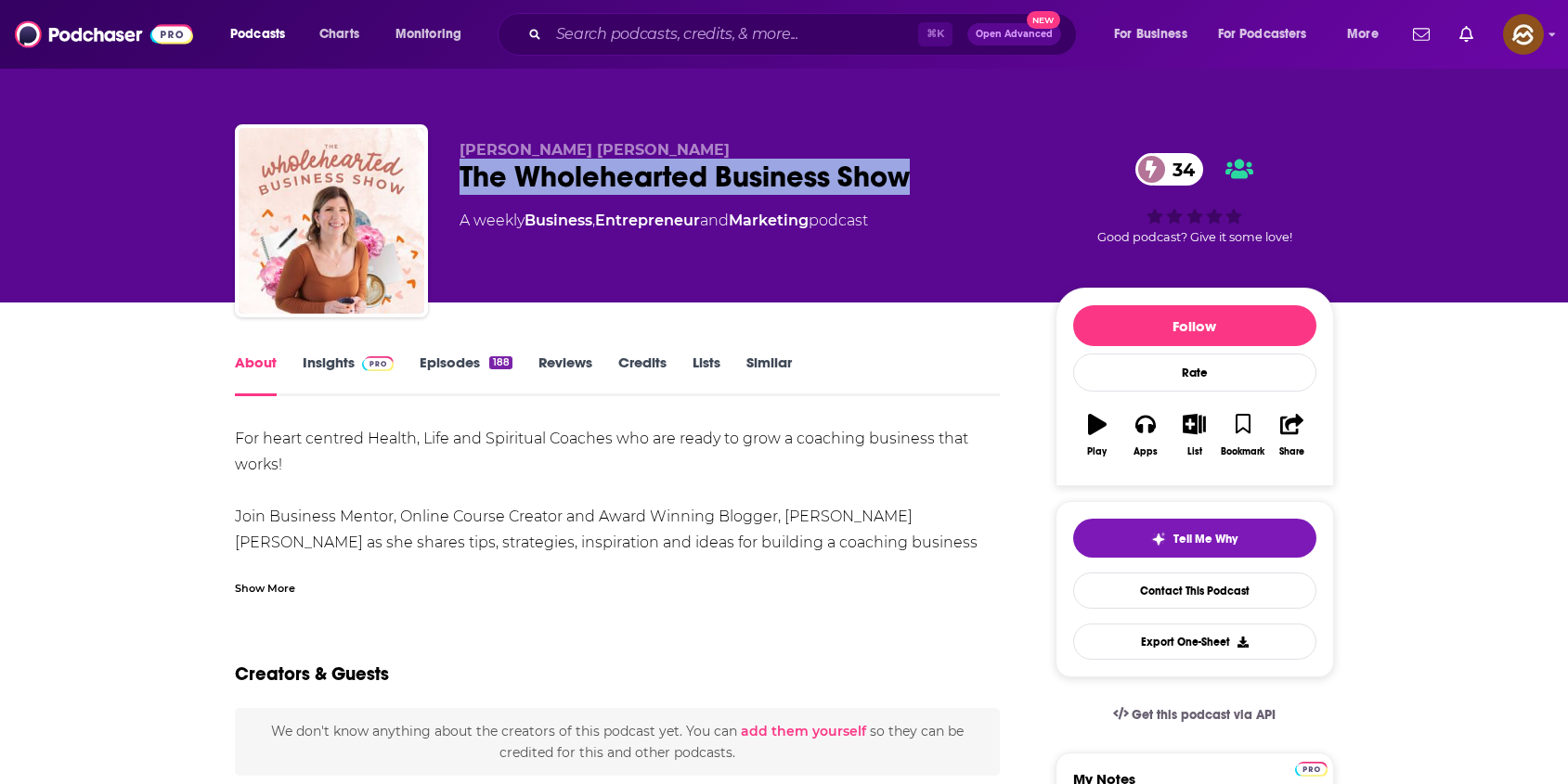
drag, startPoint x: 486, startPoint y: 179, endPoint x: 878, endPoint y: 189, distance: 392.1
copy h1 "The Wholehearted Business Show"
click at [878, 189] on div "The Wholehearted Business Show 34" at bounding box center [742, 176] width 566 height 36
click at [1163, 435] on button "Apps" at bounding box center [1144, 436] width 48 height 67
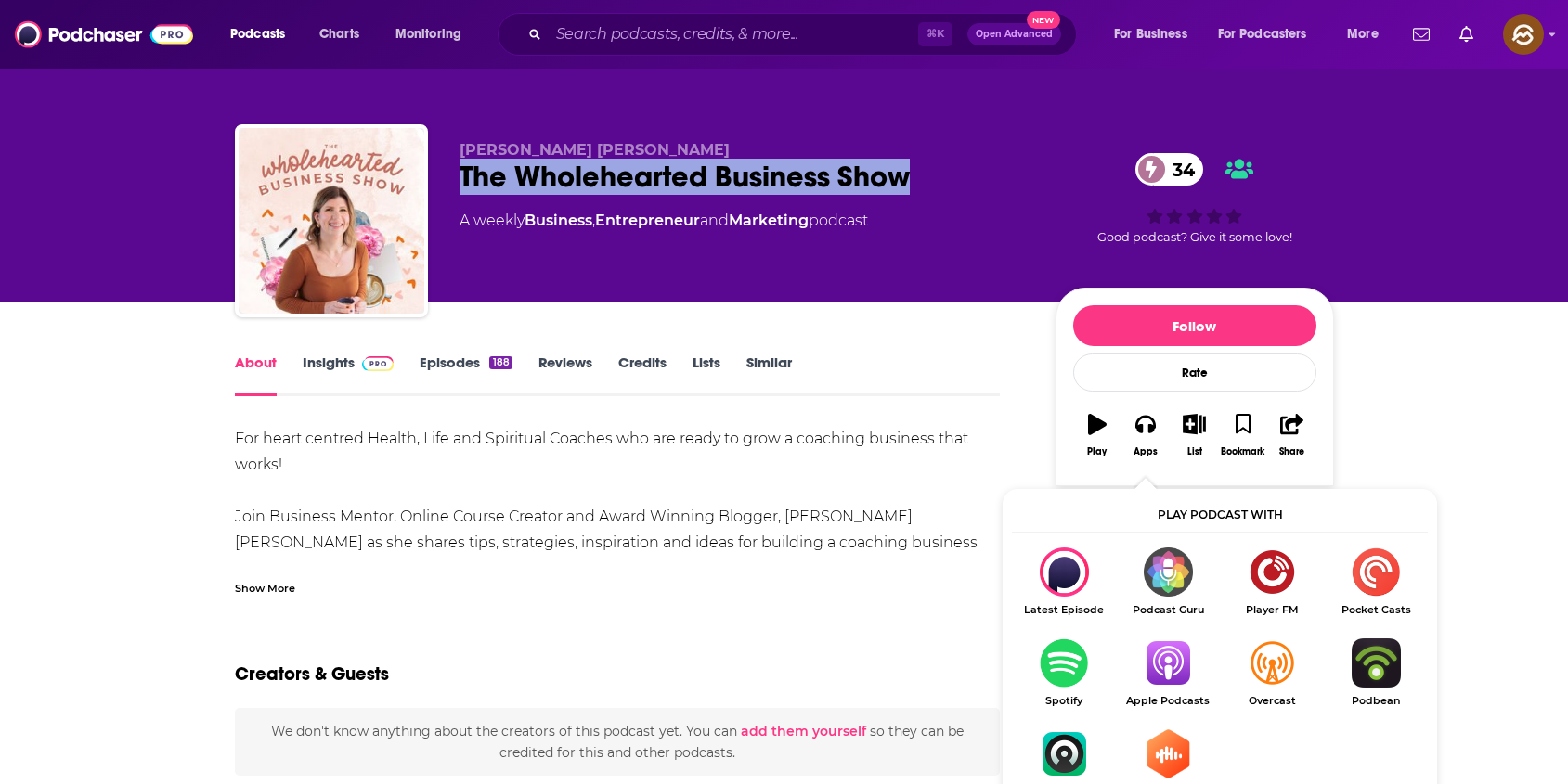
click at [1163, 660] on img "Show Listen On dropdown" at bounding box center [1168, 663] width 104 height 49
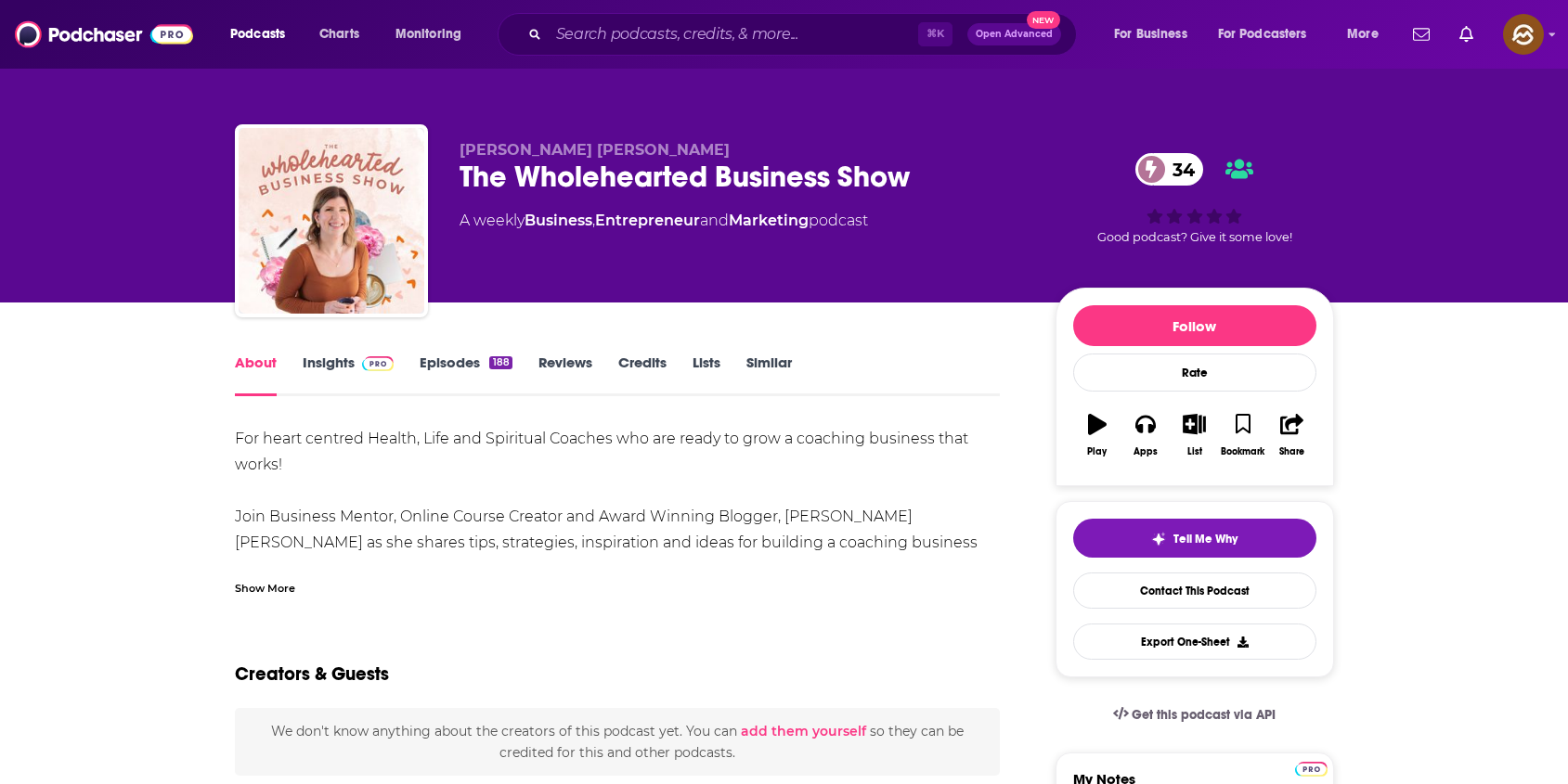
click at [484, 151] on span "Laura Agar Wilson" at bounding box center [594, 150] width 270 height 18
drag, startPoint x: 484, startPoint y: 151, endPoint x: 572, endPoint y: 153, distance: 88.0
copy span "Laura Agar Wilson"
click at [572, 153] on span "Laura Agar Wilson" at bounding box center [594, 150] width 270 height 18
click at [349, 376] on link "Insights" at bounding box center [348, 375] width 92 height 43
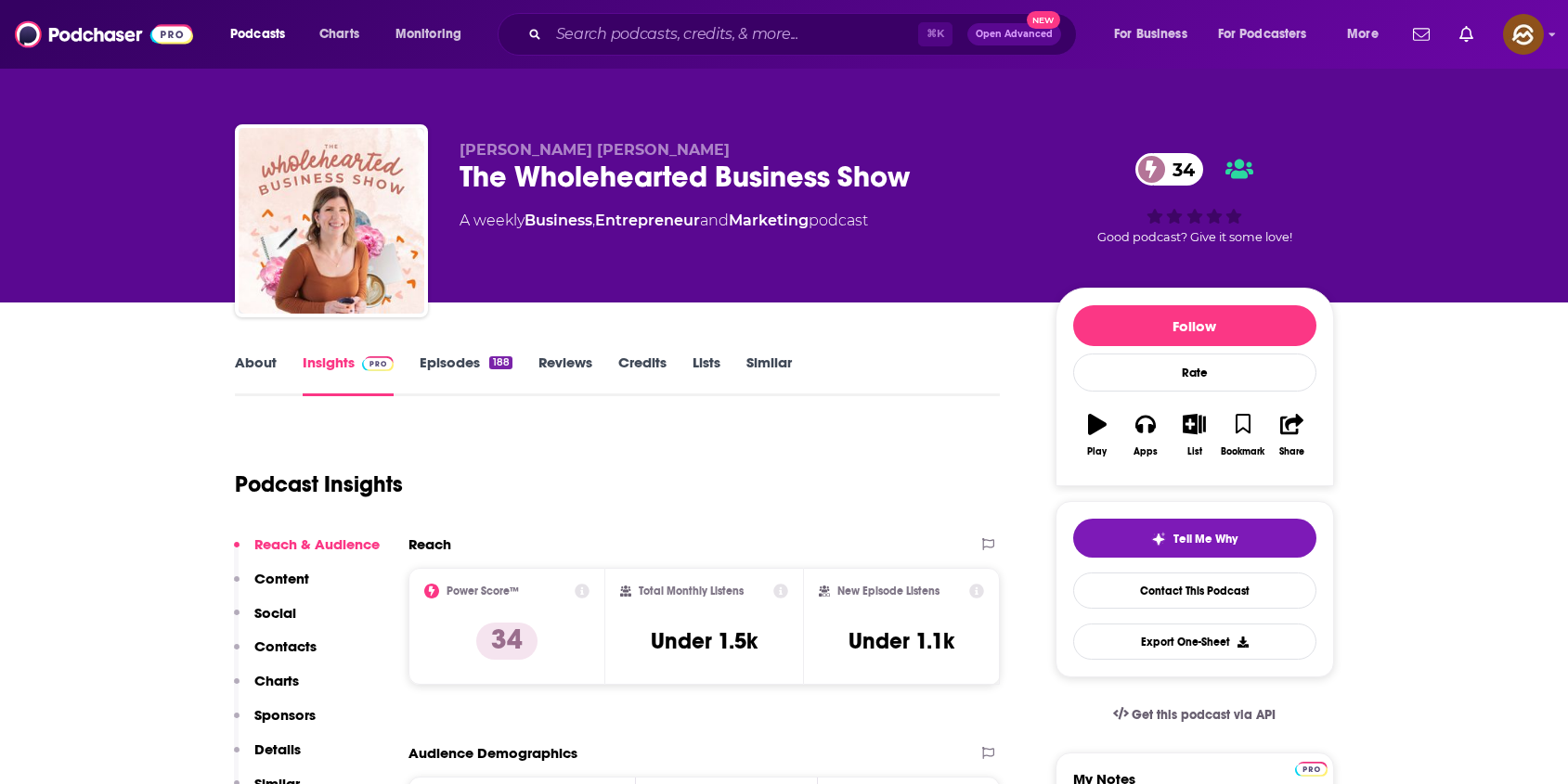
click at [272, 643] on p "Contacts" at bounding box center [286, 646] width 63 height 18
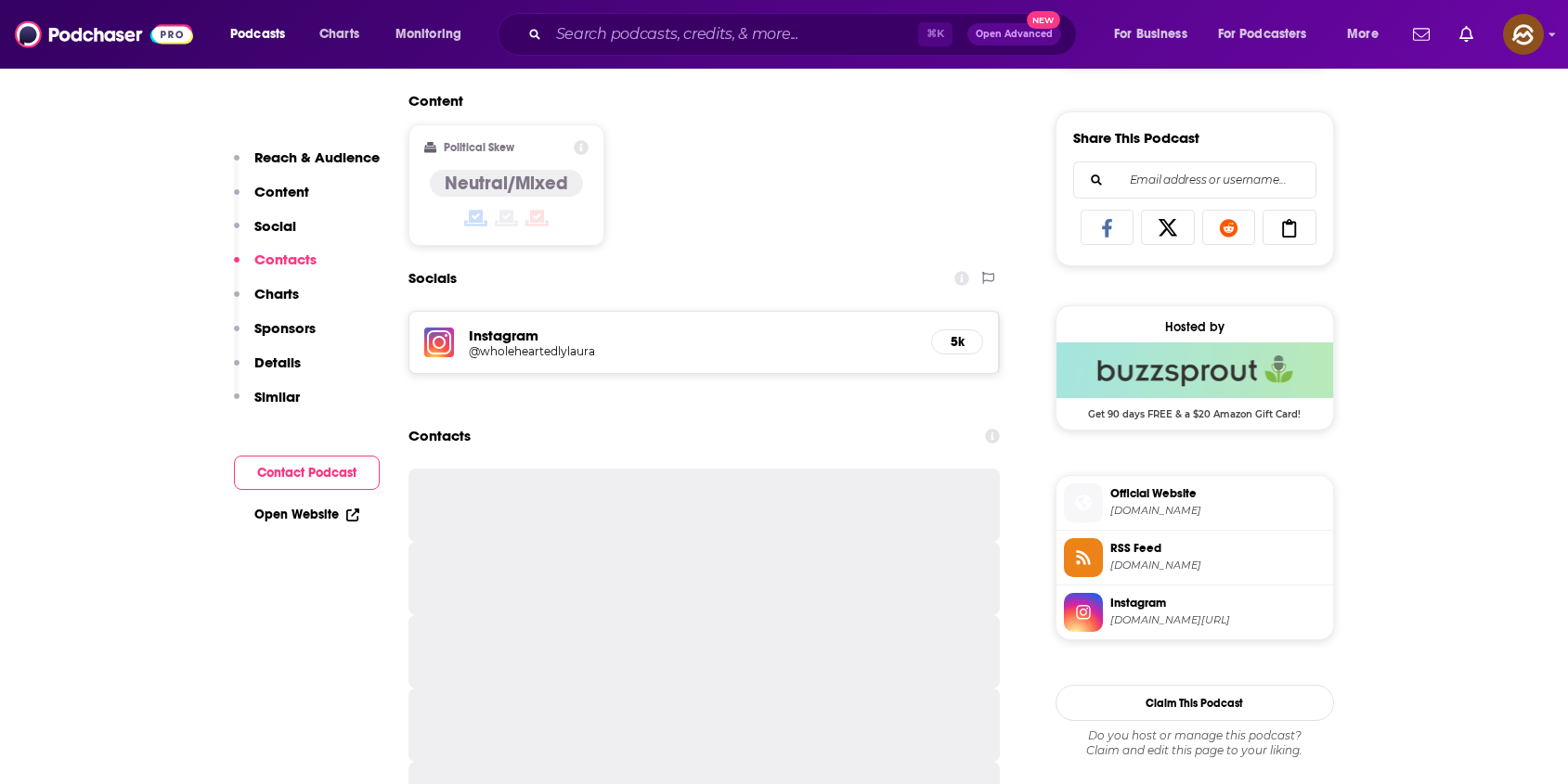
scroll to position [1281, 0]
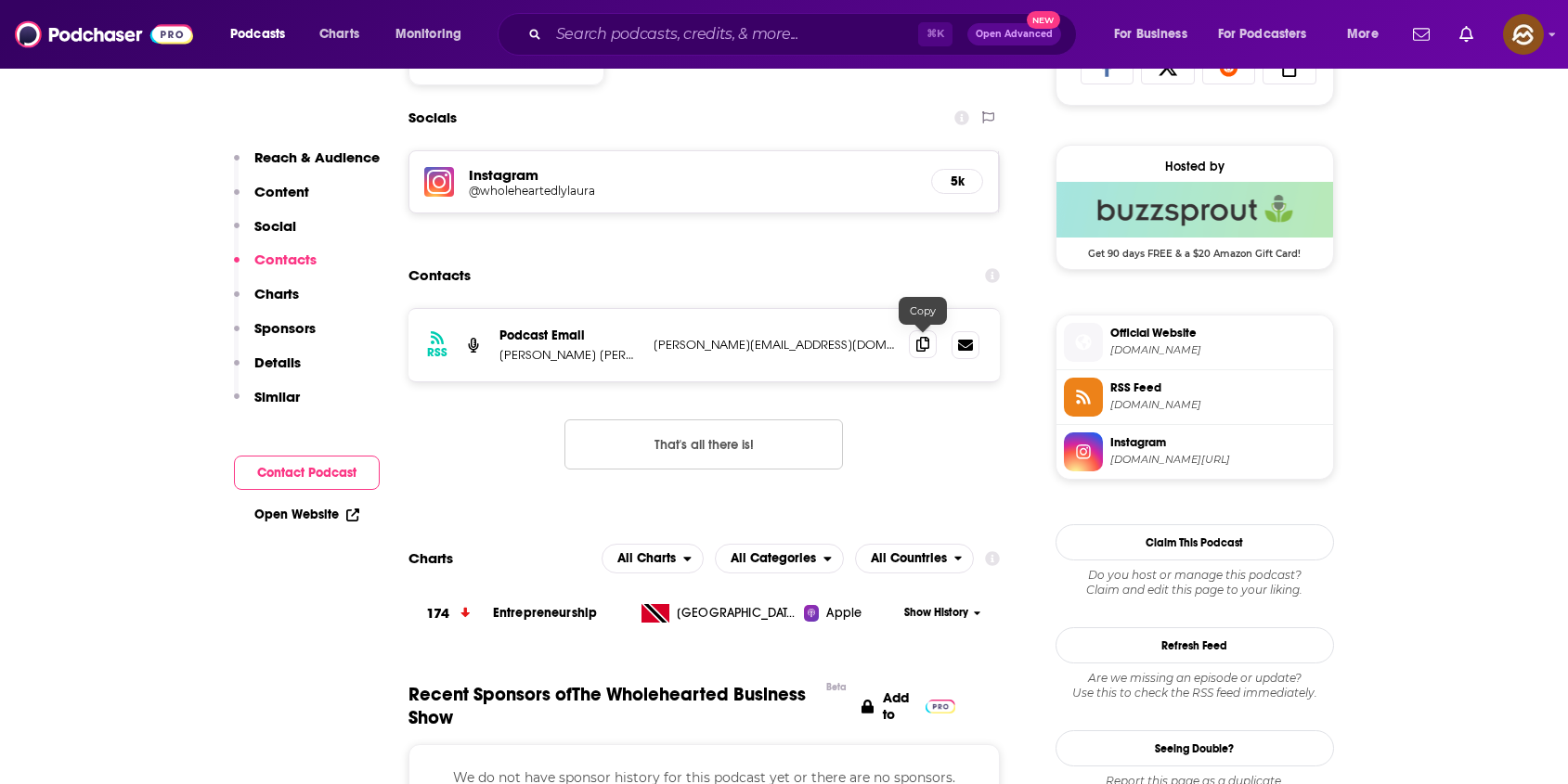
click at [917, 340] on icon at bounding box center [922, 344] width 13 height 15
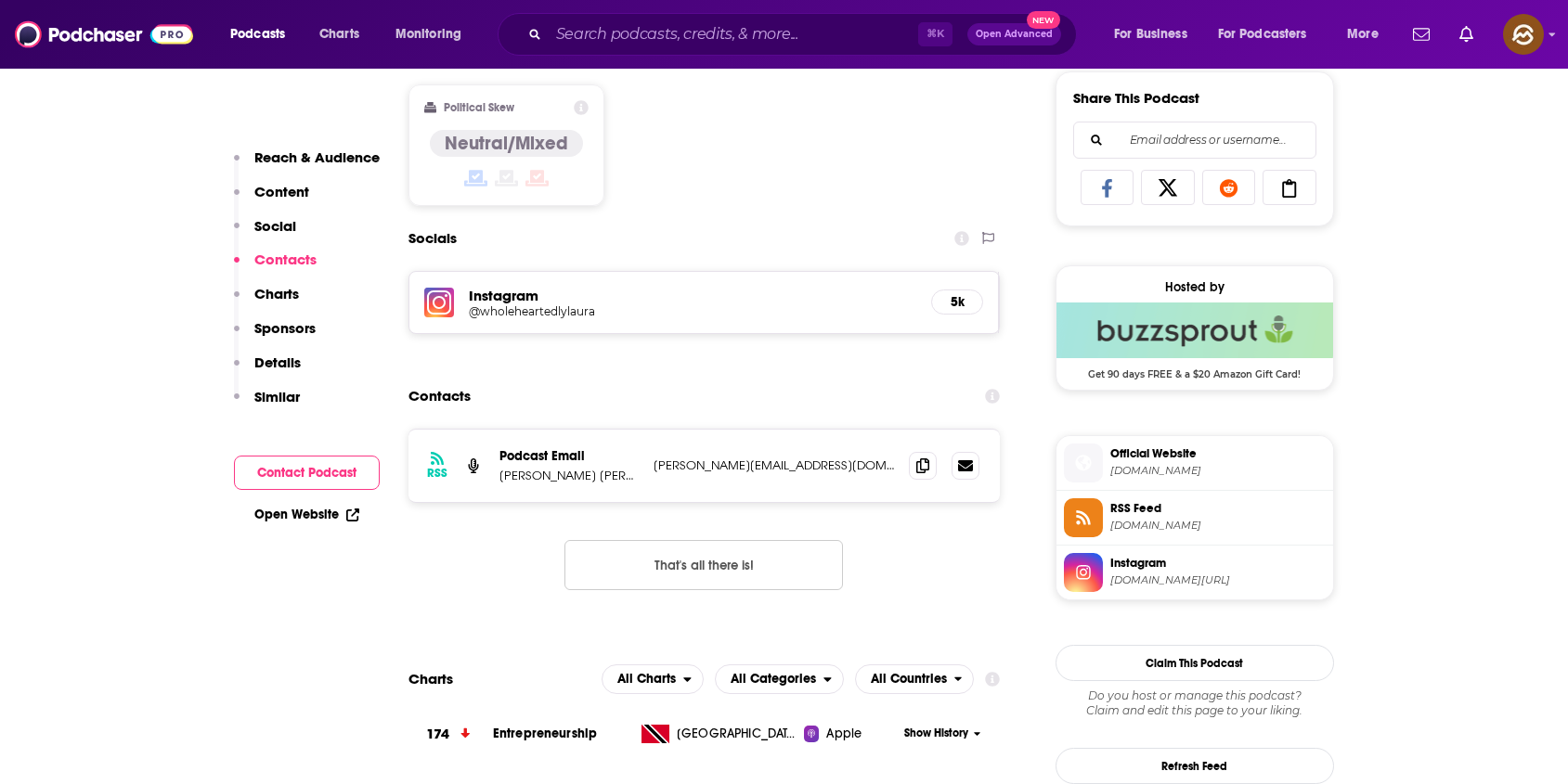
scroll to position [104, 0]
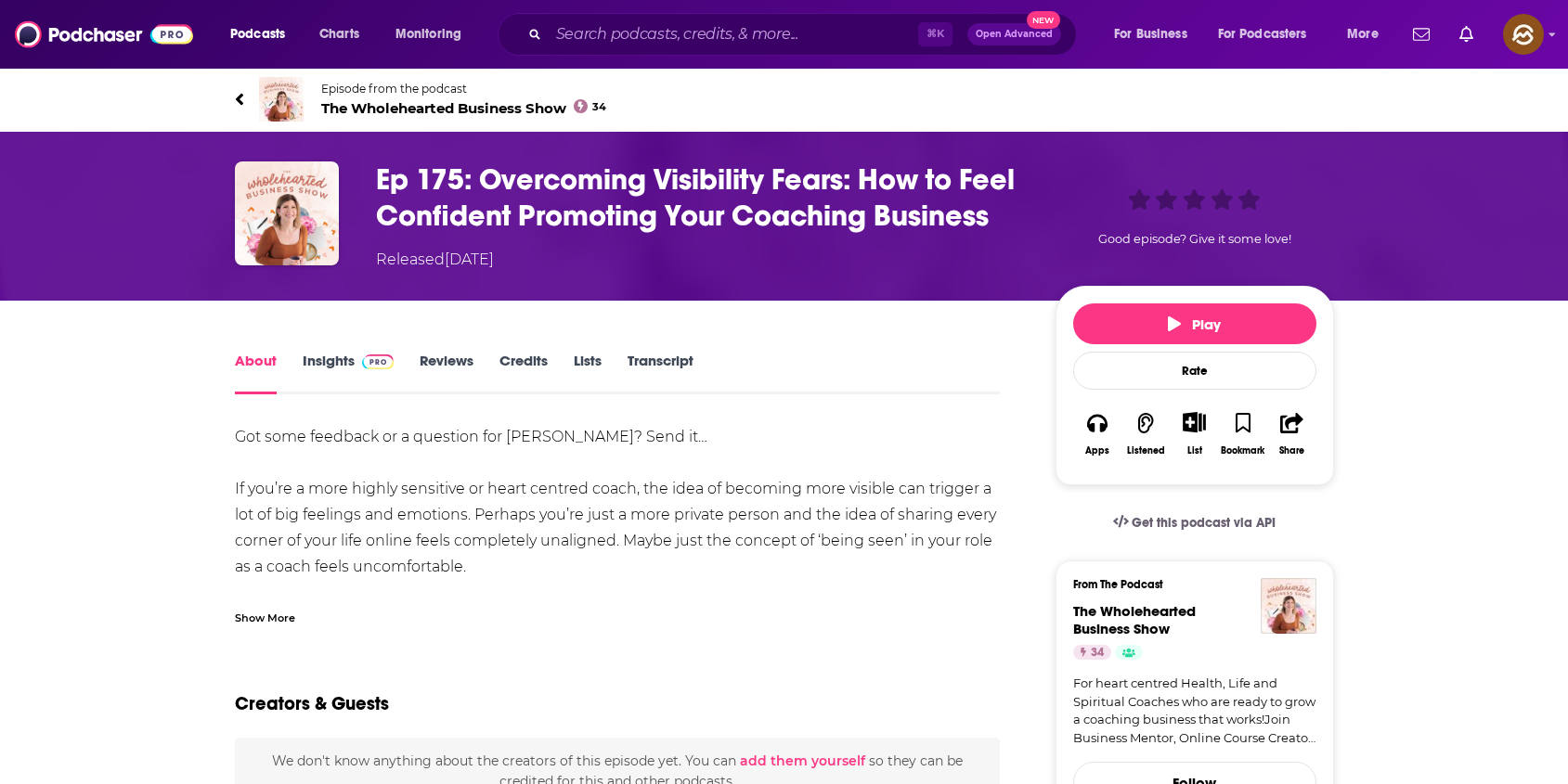
click at [267, 608] on div "Show More" at bounding box center [265, 617] width 61 height 18
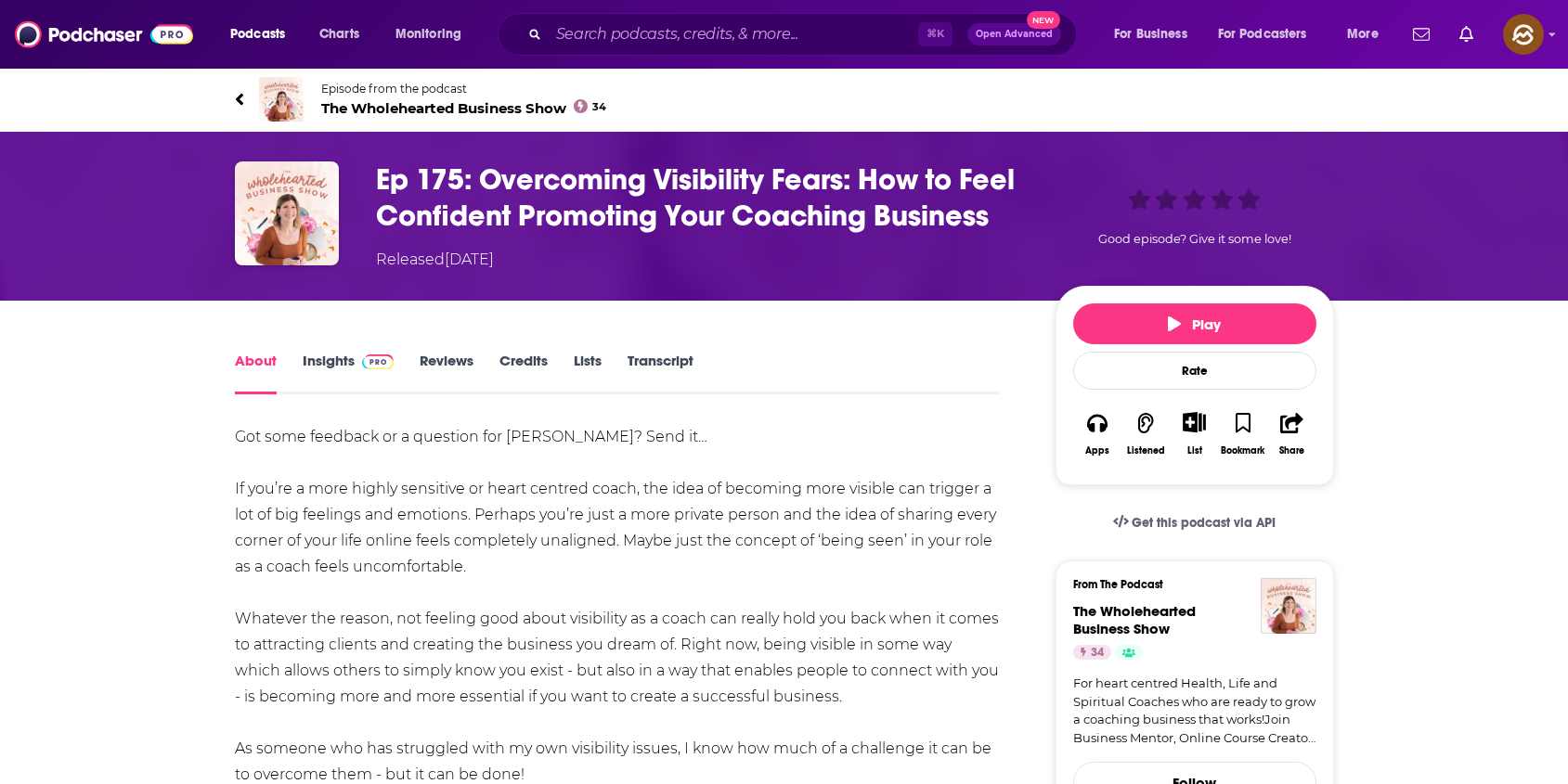
click at [536, 179] on h1 "Ep 175: Overcoming Visibility Fears: How to Feel Confident Promoting Your Coach…" at bounding box center [701, 198] width 650 height 72
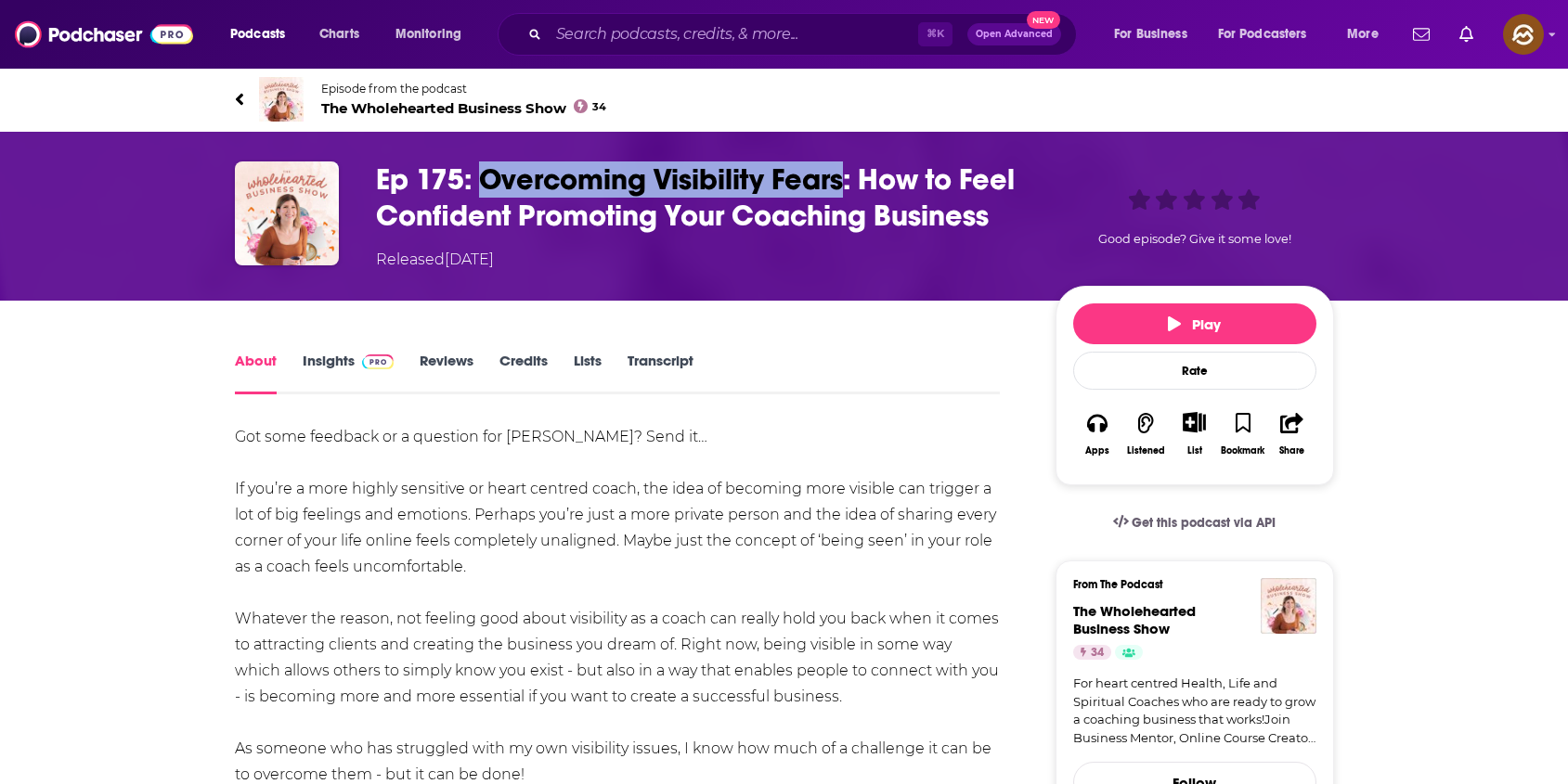
drag, startPoint x: 536, startPoint y: 179, endPoint x: 807, endPoint y: 178, distance: 271.0
copy h1 "Overcoming Visibility Fears"
click at [807, 178] on h1 "Ep 175: Overcoming Visibility Fears: How to Feel Confident Promoting Your Coach…" at bounding box center [701, 198] width 650 height 72
copy h1 "Overcoming Visibility Fears"
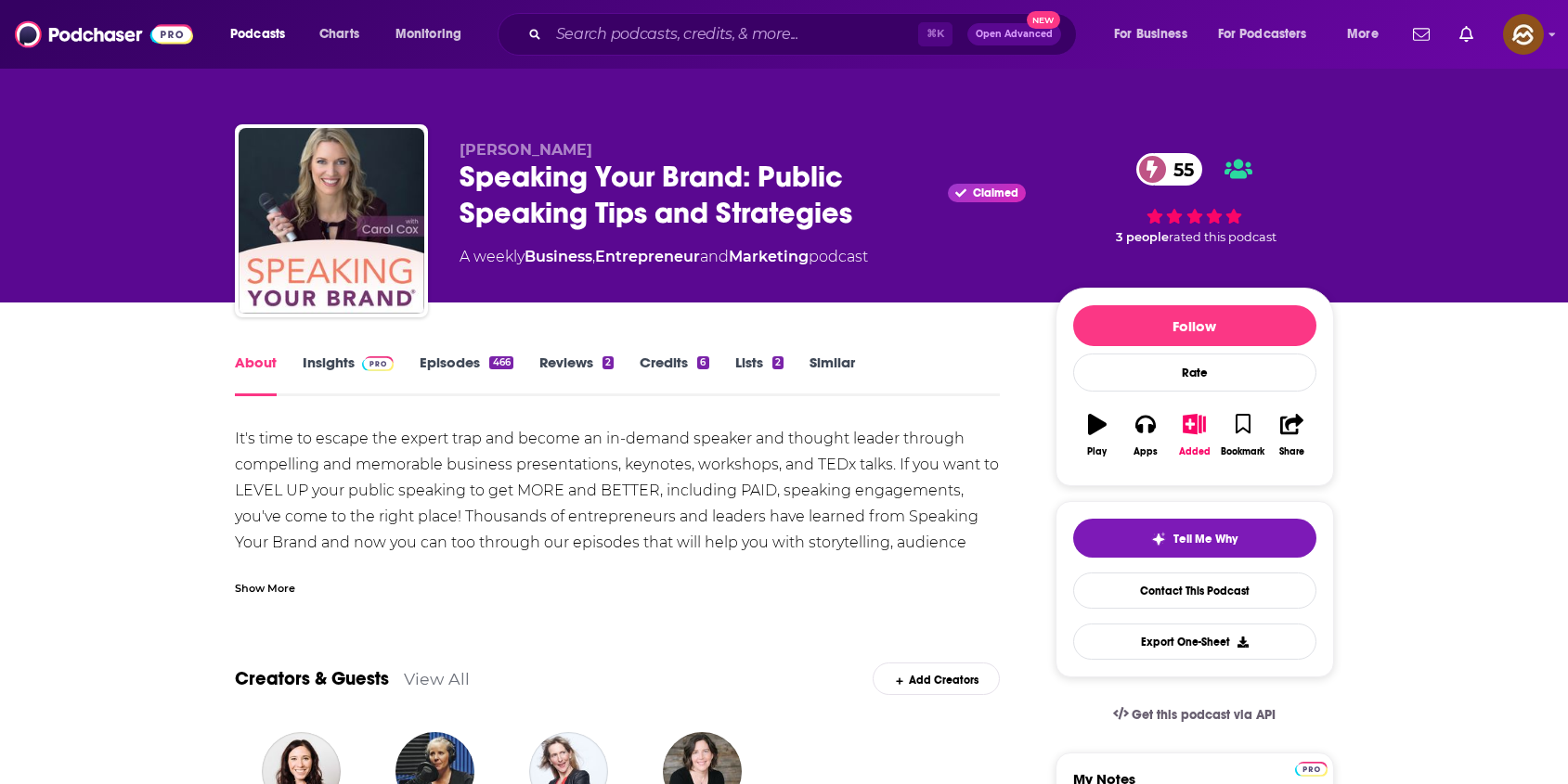
click at [533, 180] on div "Speaking Your Brand: Public Speaking Tips and Strategies Claimed 55" at bounding box center [742, 195] width 566 height 72
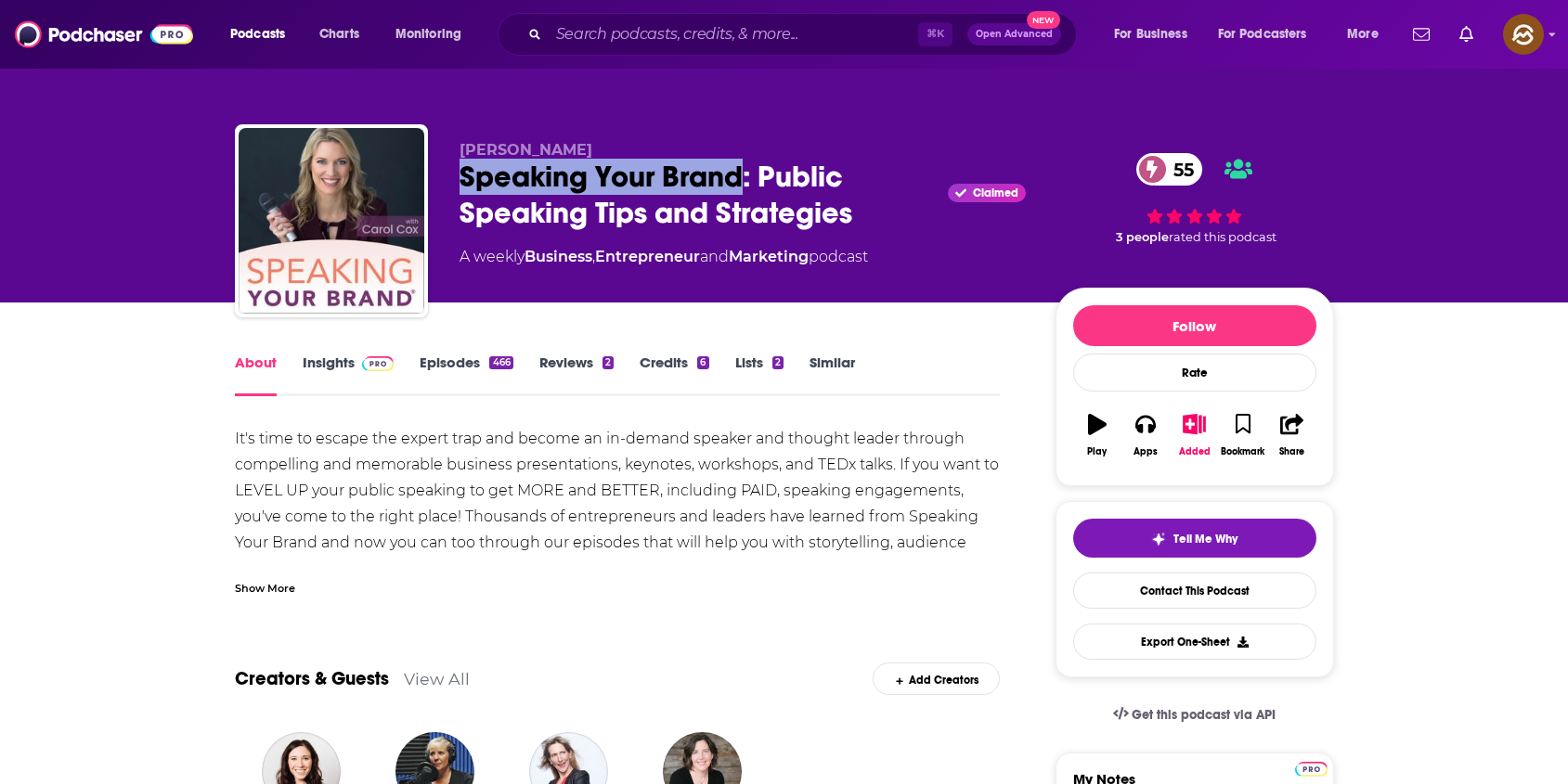
drag, startPoint x: 533, startPoint y: 180, endPoint x: 668, endPoint y: 187, distance: 135.2
copy h1 "Speaking Your Brand"
click at [668, 187] on div "Speaking Your Brand: Public Speaking Tips and Strategies Claimed 55" at bounding box center [742, 195] width 566 height 72
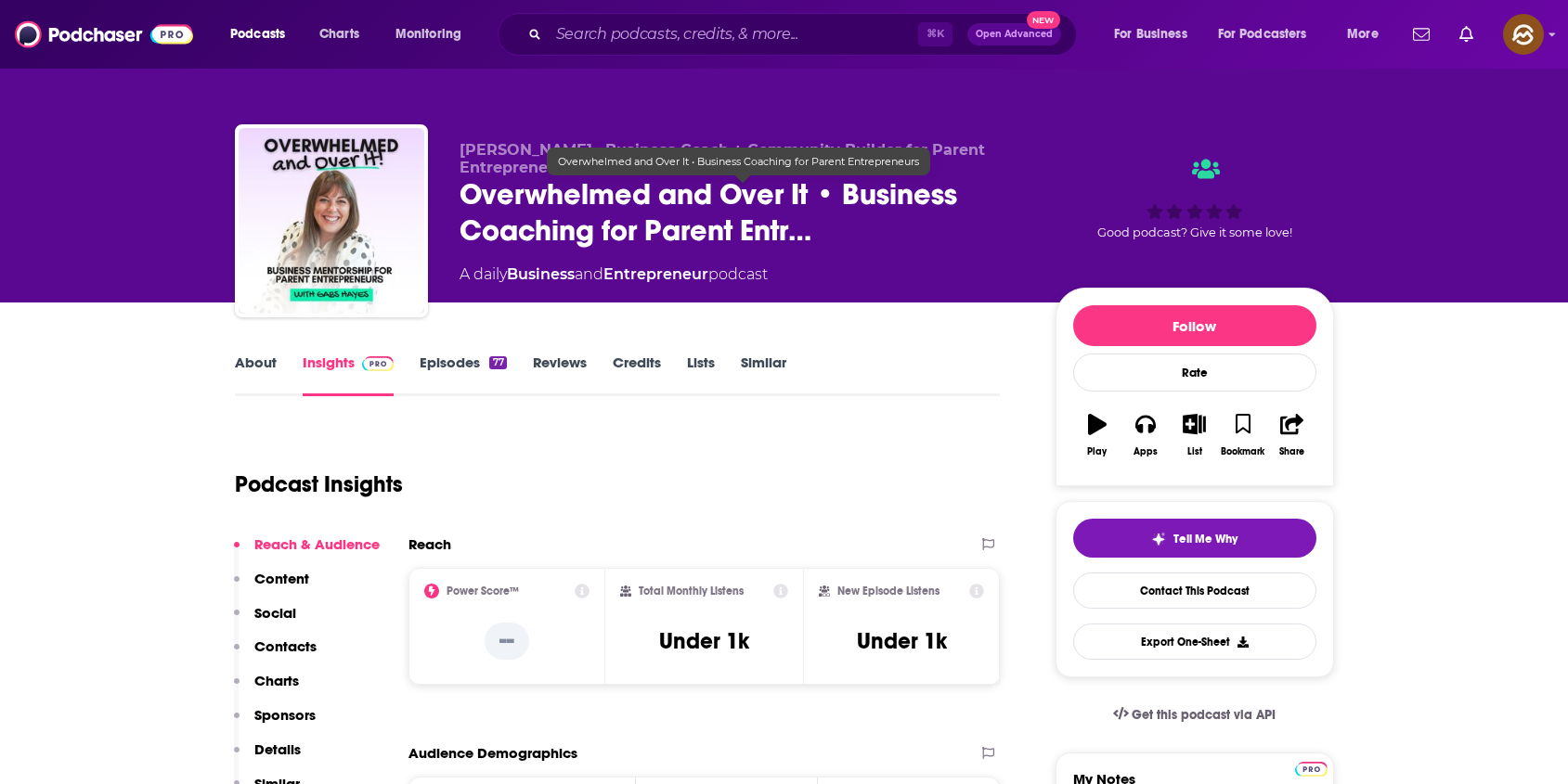
click at [526, 188] on span "Overwhelmed and Over It • Business Coaching for Parent Entr…" at bounding box center [742, 212] width 566 height 72
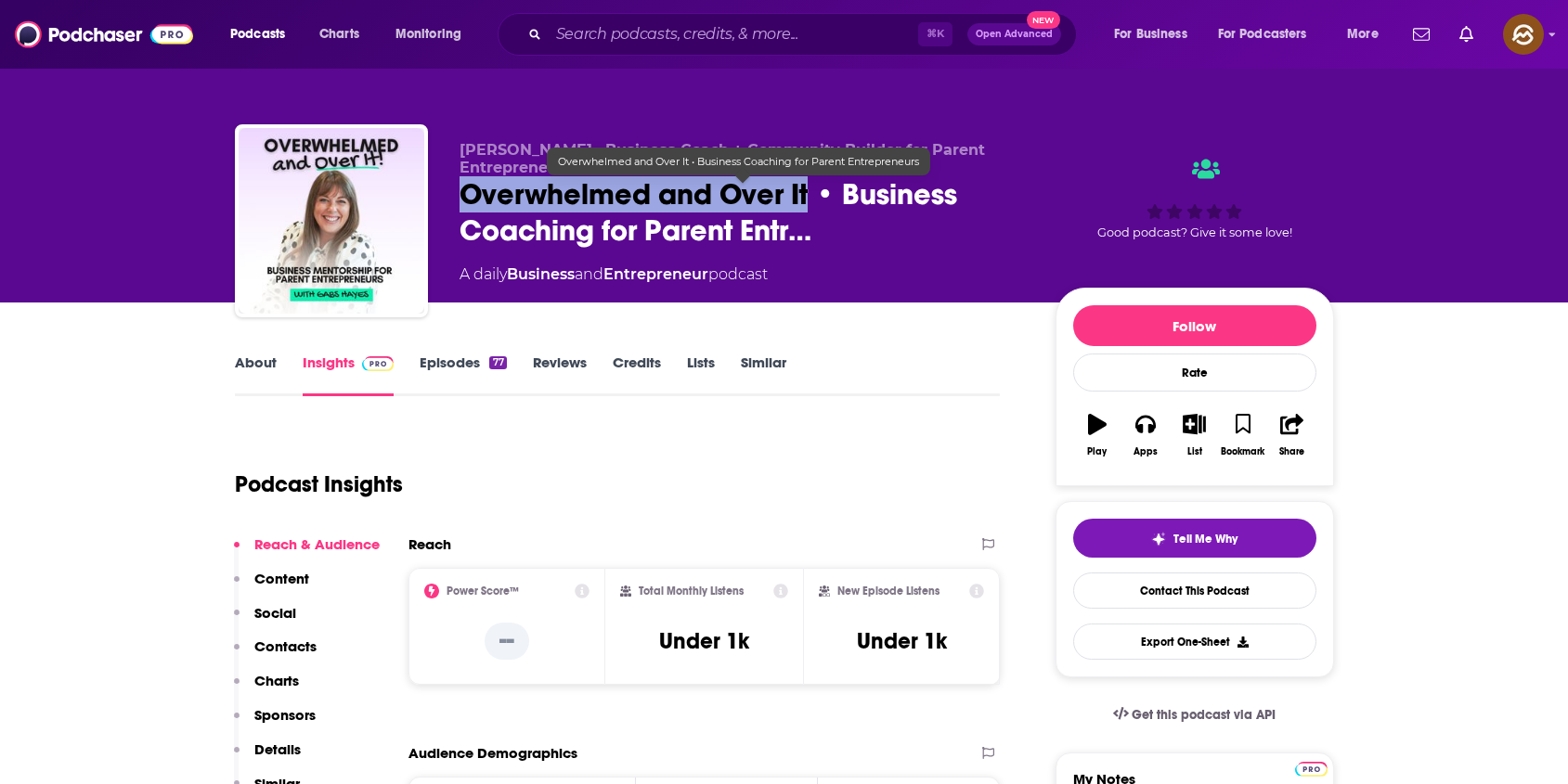
drag, startPoint x: 526, startPoint y: 188, endPoint x: 793, endPoint y: 207, distance: 267.7
copy h2 "Overwhelmed and Over It"
click at [793, 207] on span "Overwhelmed and Over It • Business Coaching for Parent Entr…" at bounding box center [742, 212] width 566 height 72
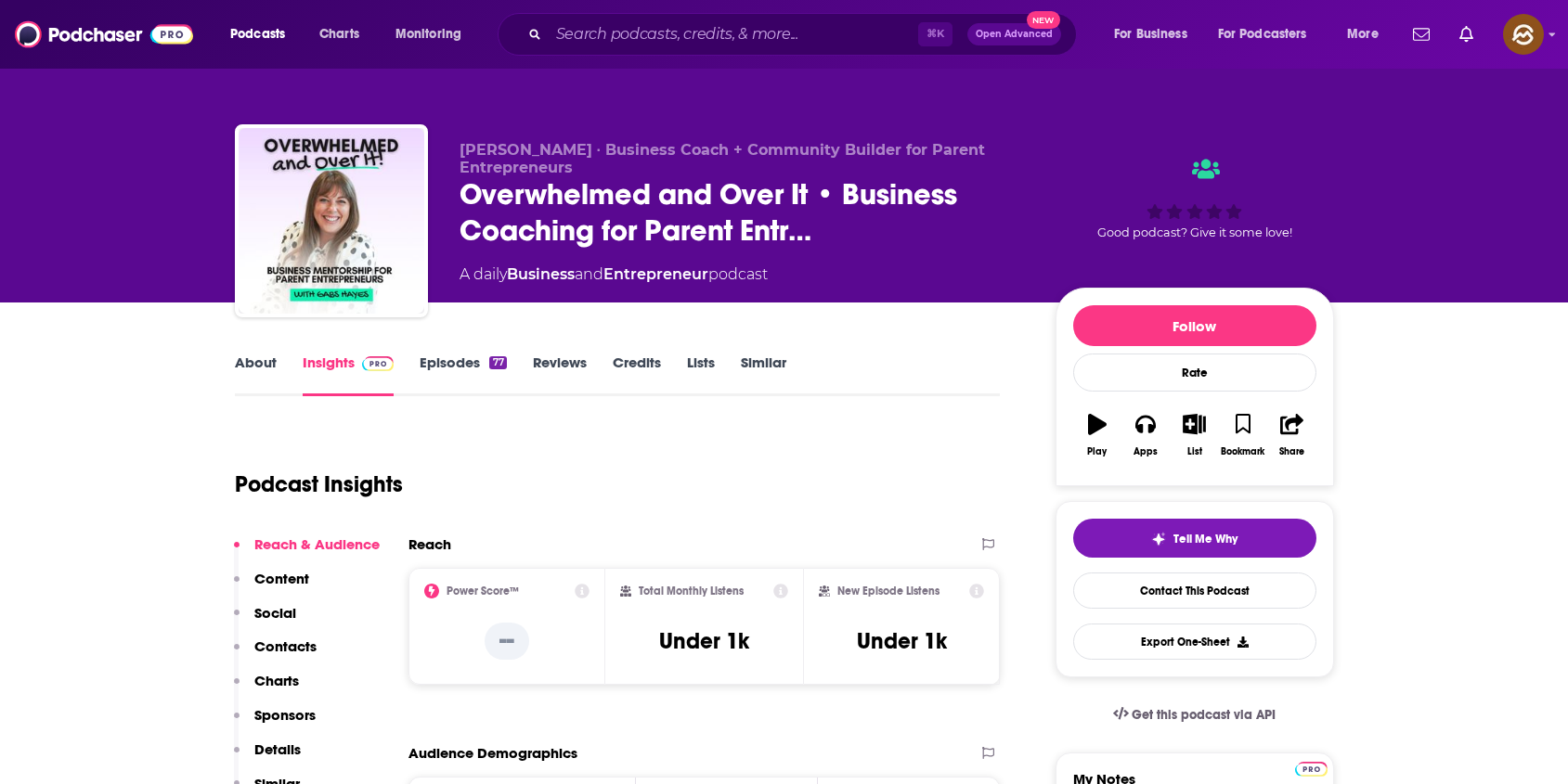
click at [470, 148] on span "[PERSON_NAME] ∙ Business Coach + Community Builder for Parent Entrepreneurs" at bounding box center [721, 159] width 526 height 35
drag, startPoint x: 470, startPoint y: 148, endPoint x: 530, endPoint y: 149, distance: 60.0
copy span "[PERSON_NAME]"
click at [530, 149] on span "[PERSON_NAME] ∙ Business Coach + Community Builder for Parent Entrepreneurs" at bounding box center [721, 159] width 526 height 35
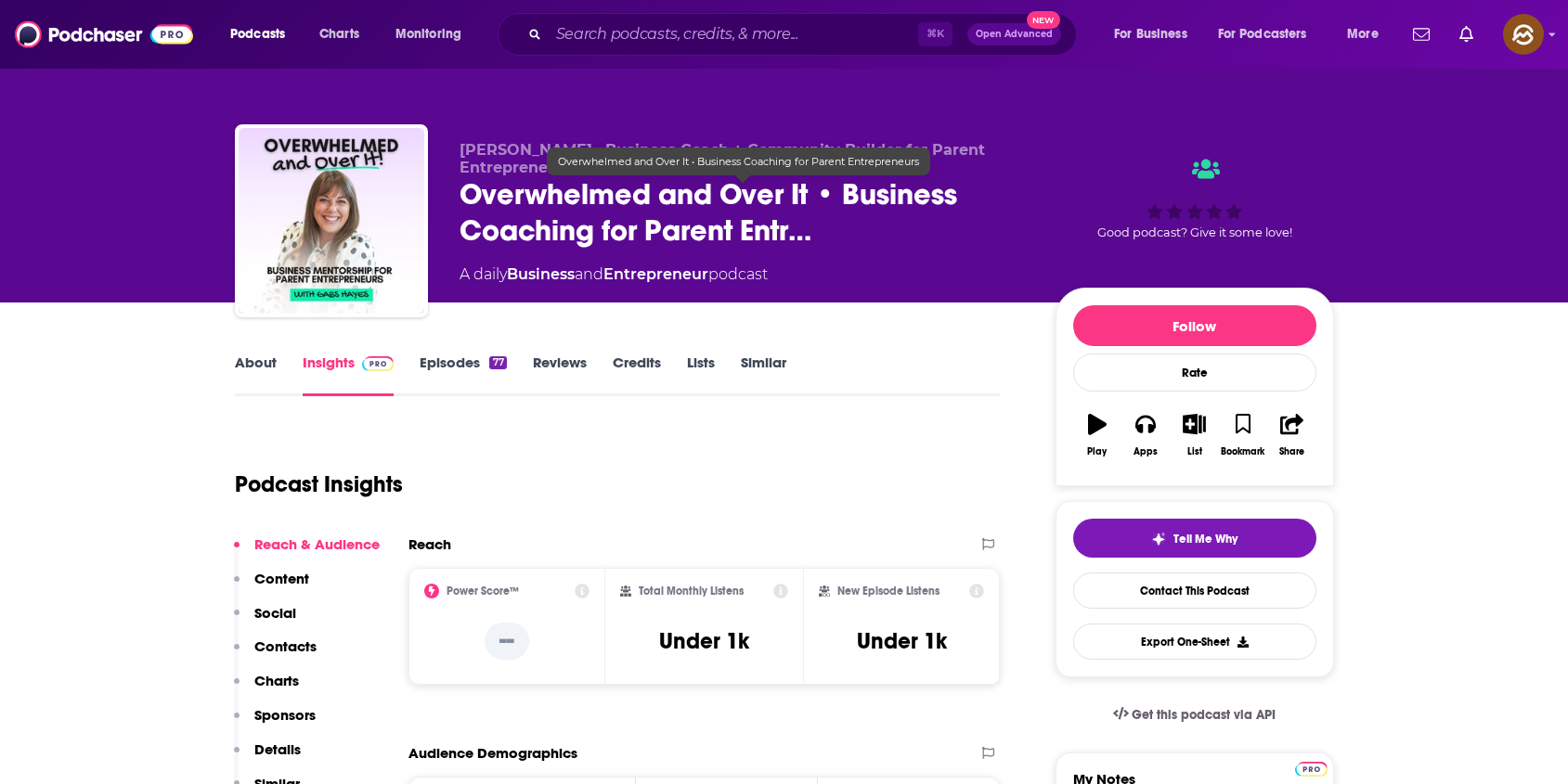
click at [566, 207] on span "Overwhelmed and Over It • Business Coaching for Parent Entr…" at bounding box center [742, 212] width 566 height 72
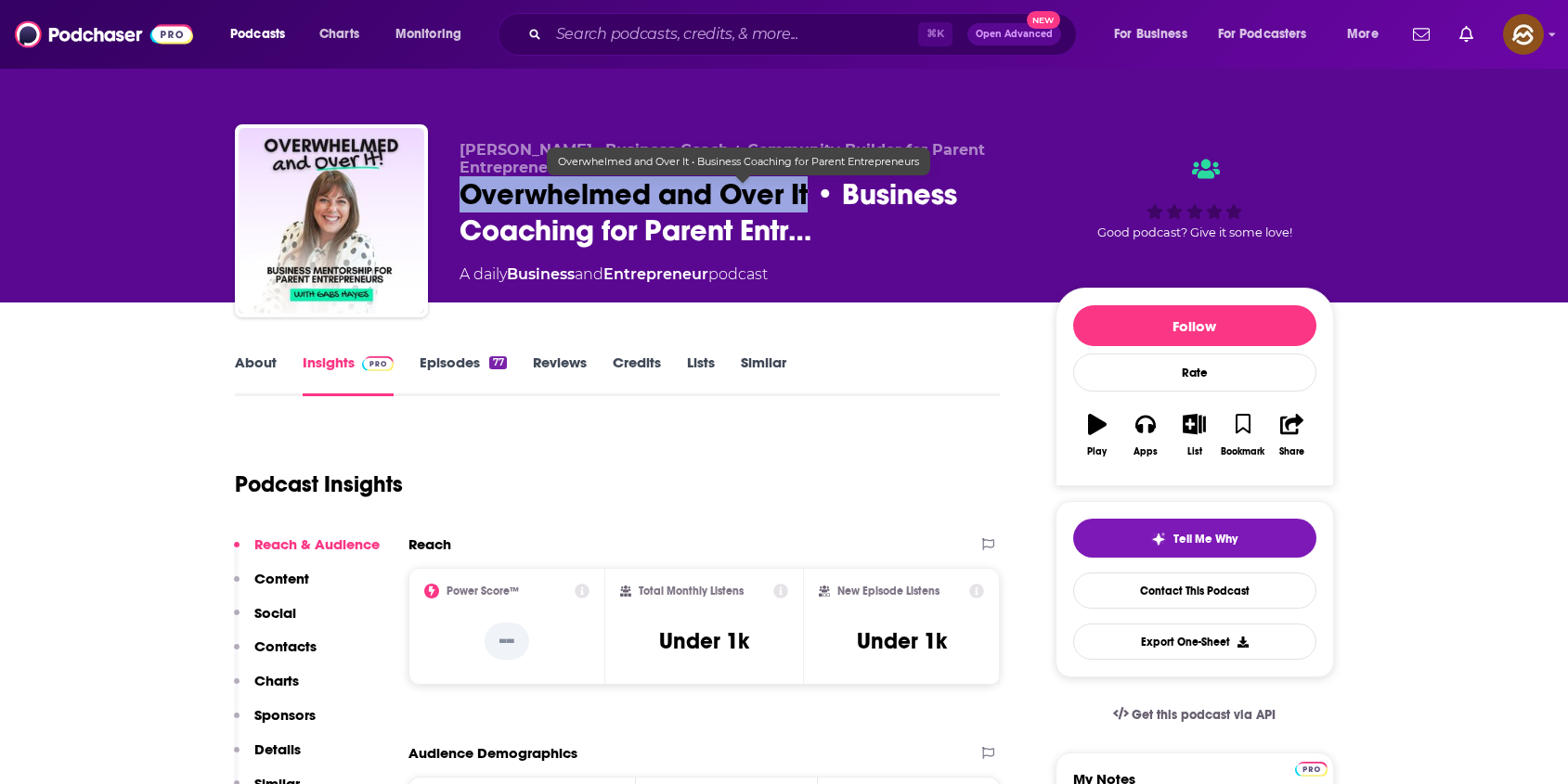
drag, startPoint x: 566, startPoint y: 207, endPoint x: 790, endPoint y: 206, distance: 224.0
copy h2 "Overwhelmed and Over It"
click at [790, 206] on span "Overwhelmed and Over It • Business Coaching for Parent Entr…" at bounding box center [742, 212] width 566 height 72
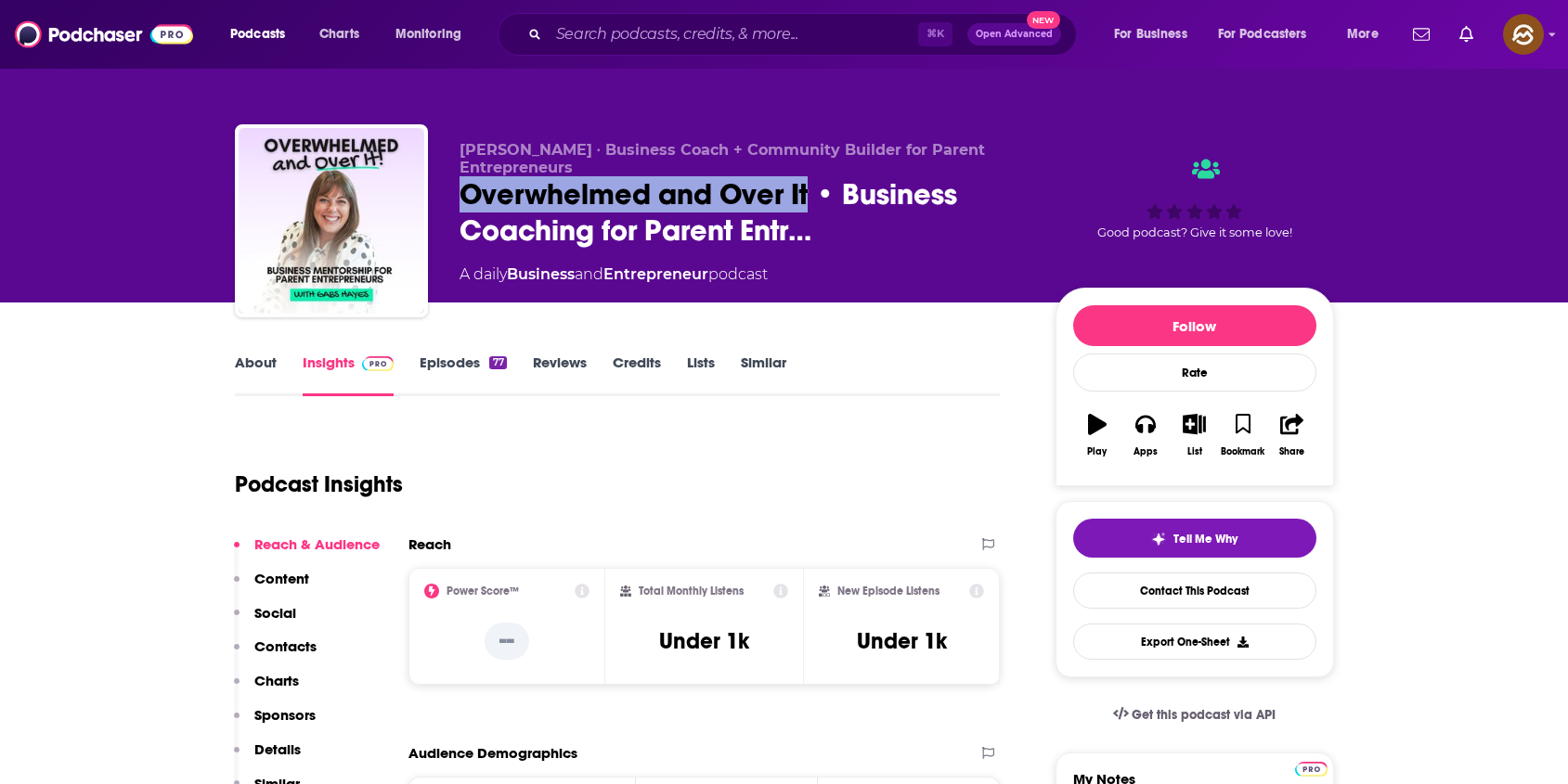
click at [256, 360] on link "About" at bounding box center [255, 375] width 42 height 43
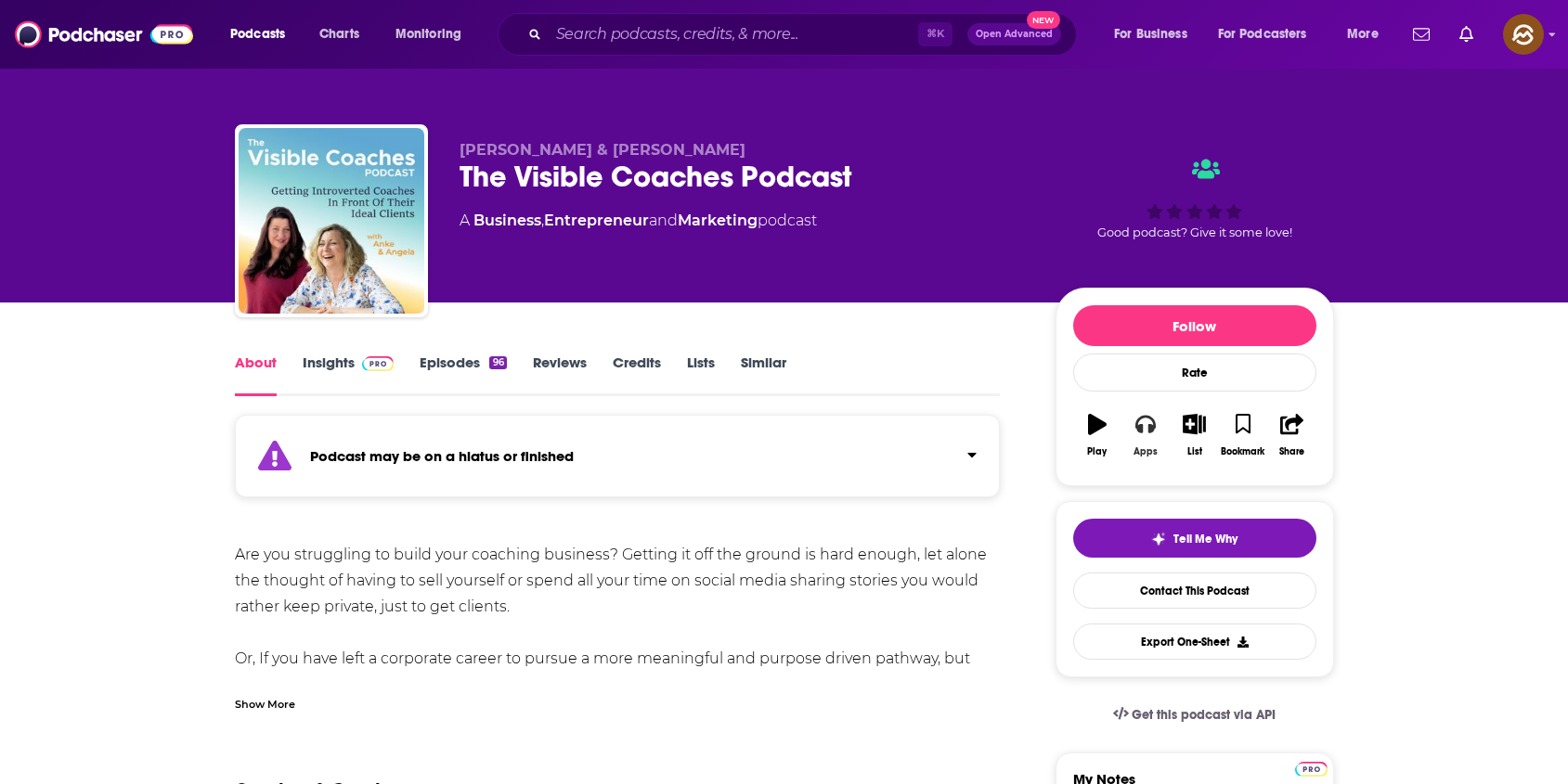
click at [1151, 439] on button "Apps" at bounding box center [1144, 436] width 48 height 67
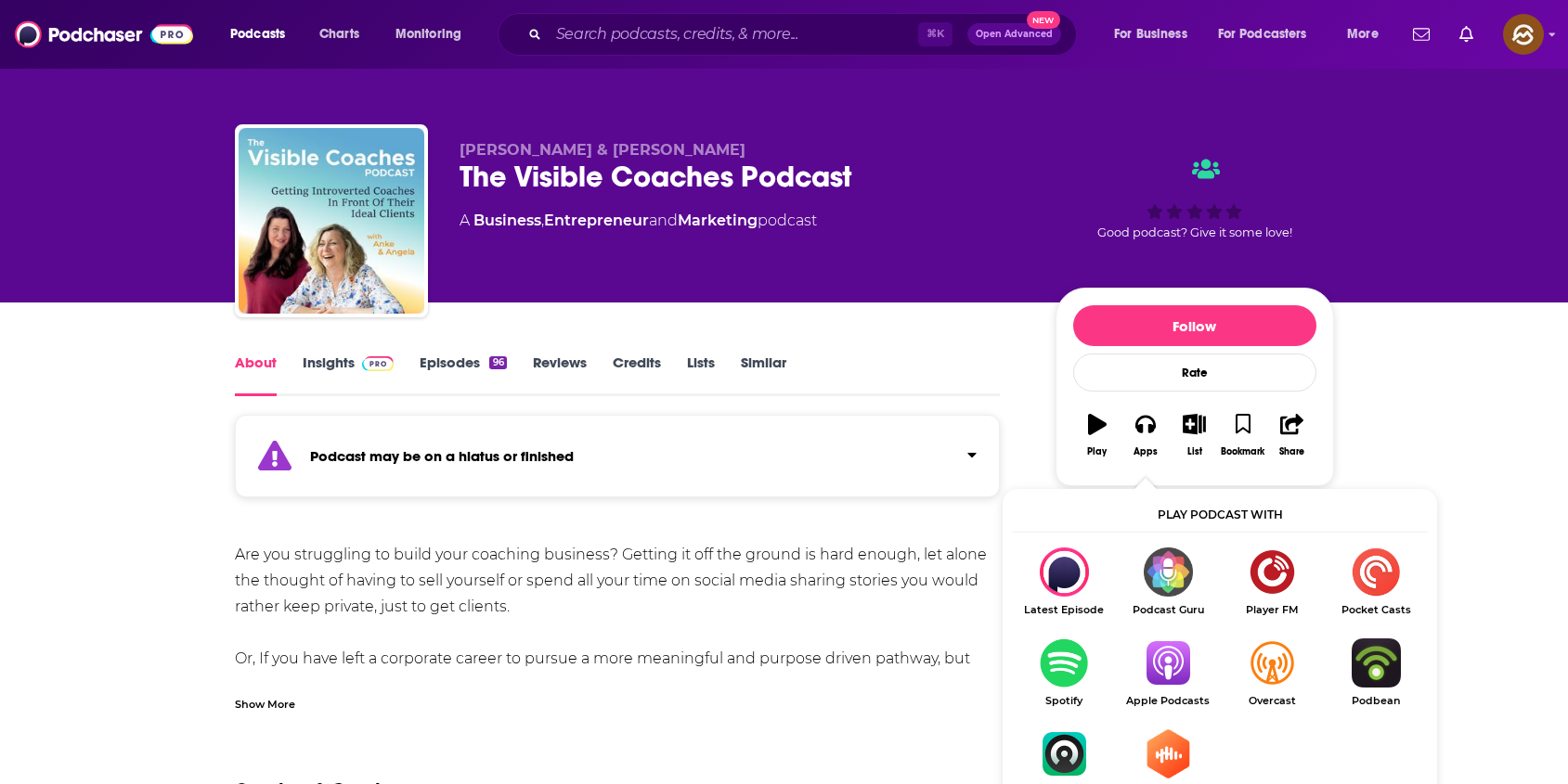
click at [1161, 653] on img "Show Listen On dropdown" at bounding box center [1168, 663] width 104 height 49
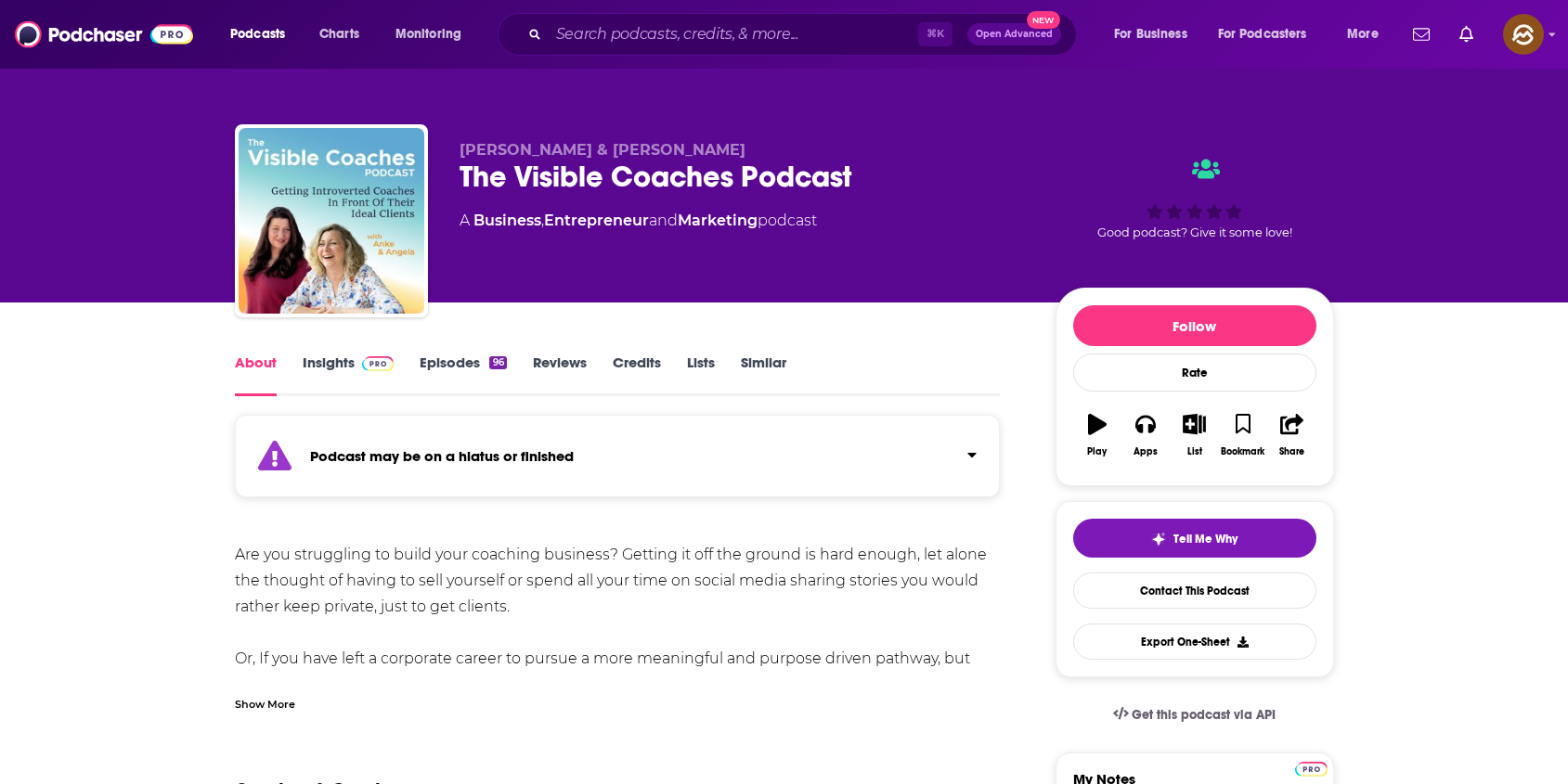
click at [450, 169] on div "Angela Durrant & Anke Herrmann The Visible Coaches Podcast A Business , Entrepr…" at bounding box center [784, 224] width 1099 height 201
click at [475, 176] on div "The Visible Coaches Podcast" at bounding box center [742, 176] width 566 height 36
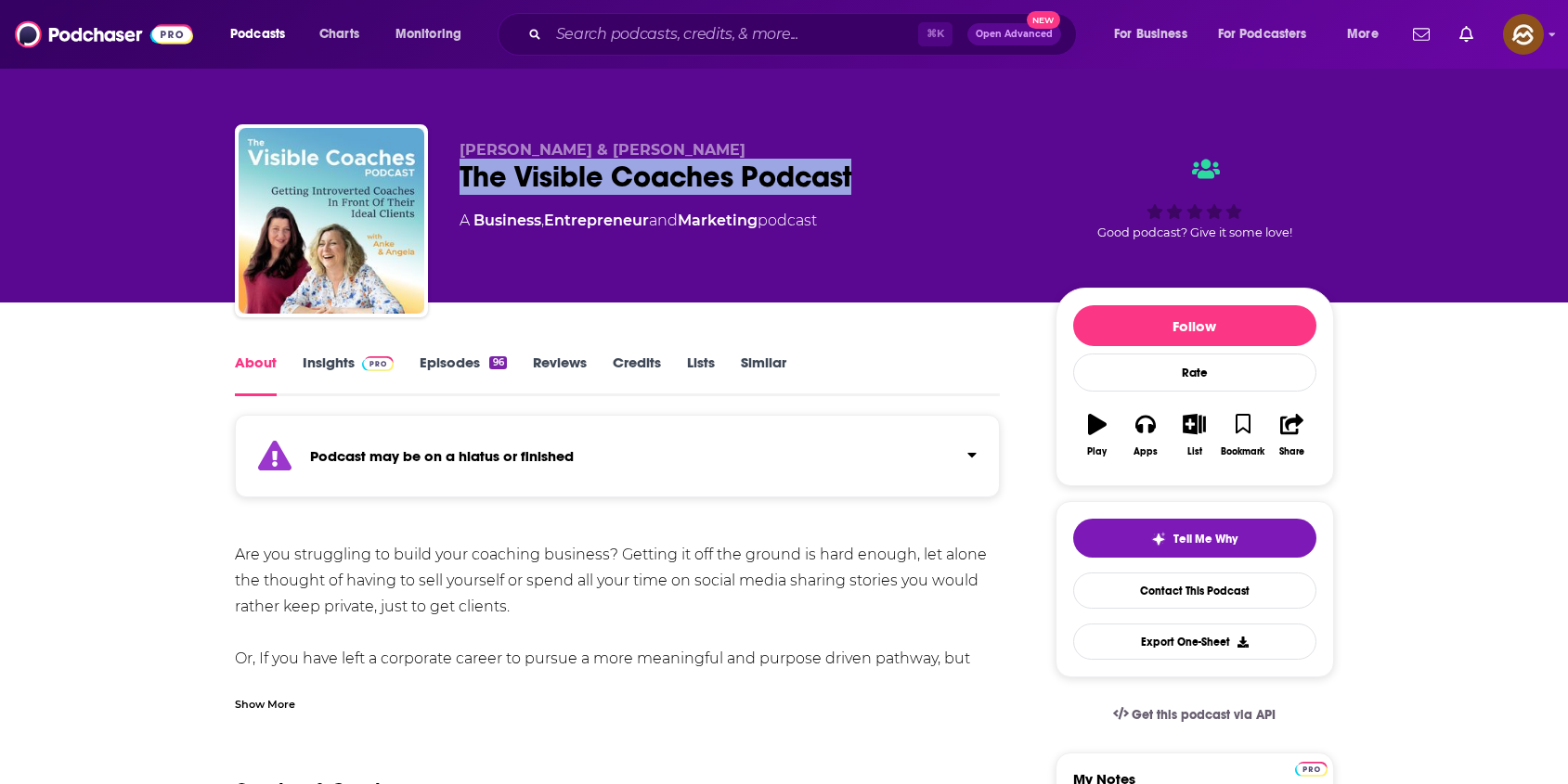
drag, startPoint x: 475, startPoint y: 176, endPoint x: 805, endPoint y: 183, distance: 330.1
copy h1 "The Visible Coaches Podcast"
click at [805, 183] on div "The Visible Coaches Podcast" at bounding box center [742, 176] width 566 height 36
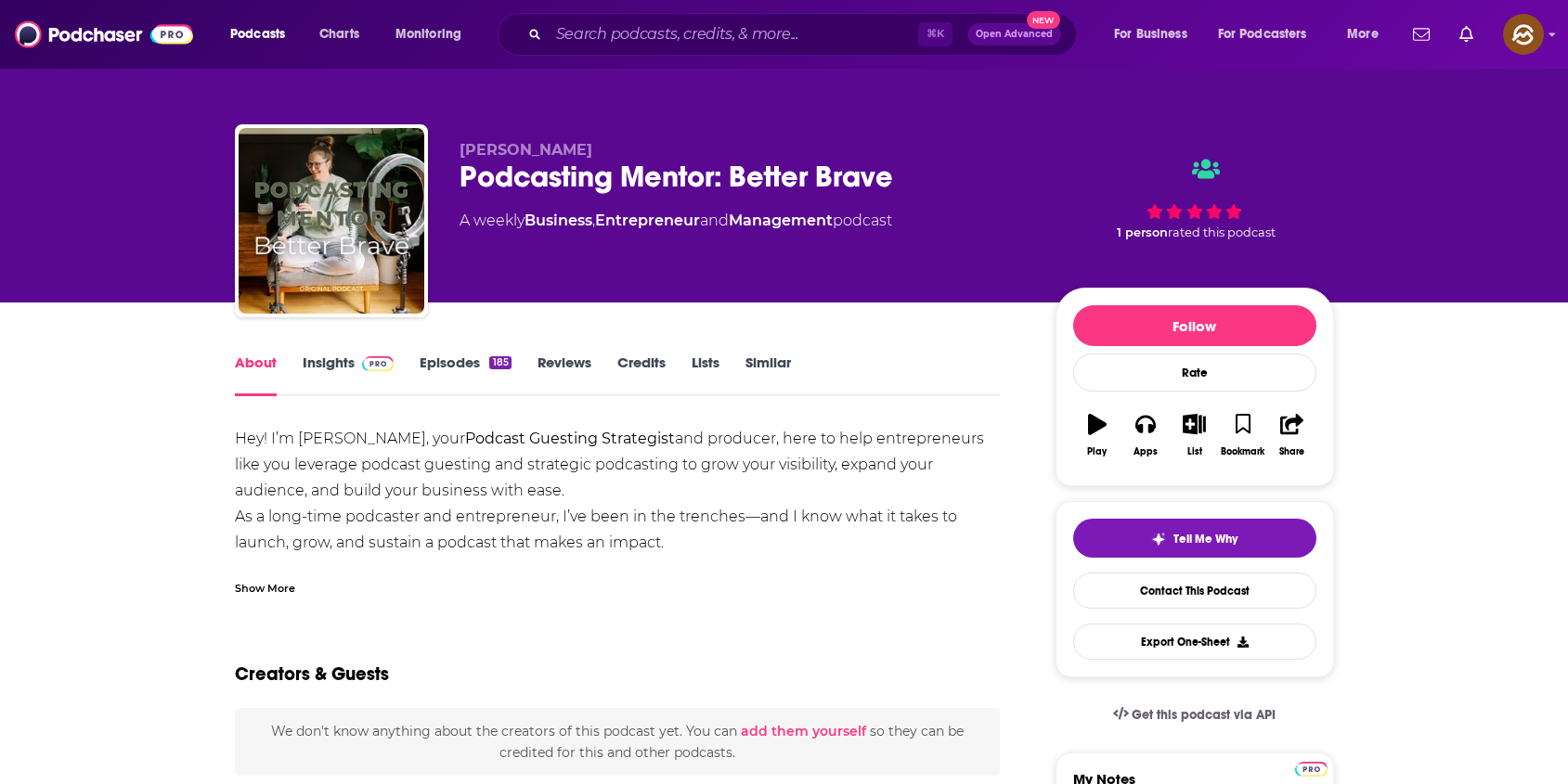
click at [335, 356] on link "Insights" at bounding box center [348, 375] width 92 height 43
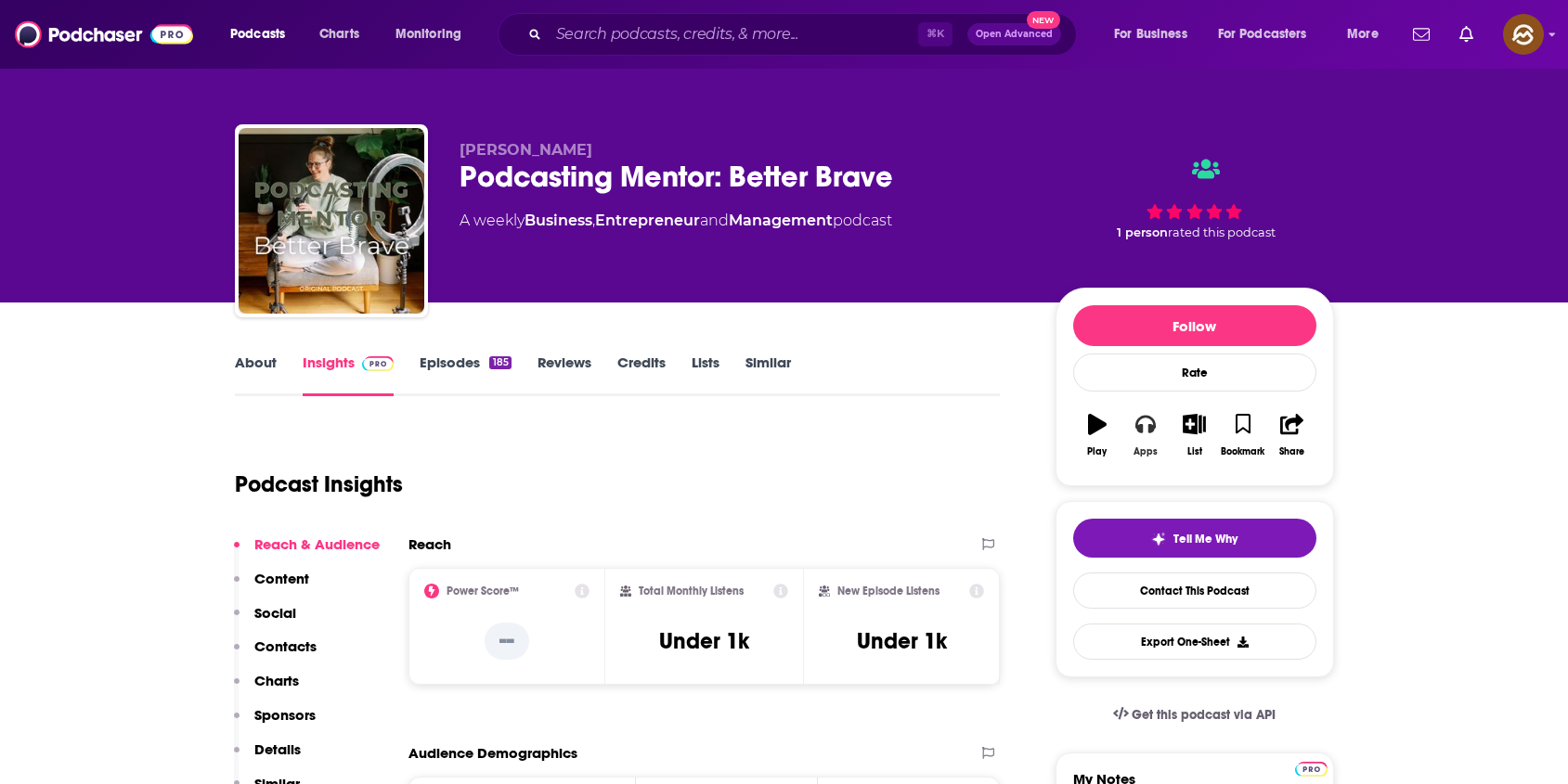
click at [1143, 440] on button "Apps" at bounding box center [1144, 436] width 48 height 67
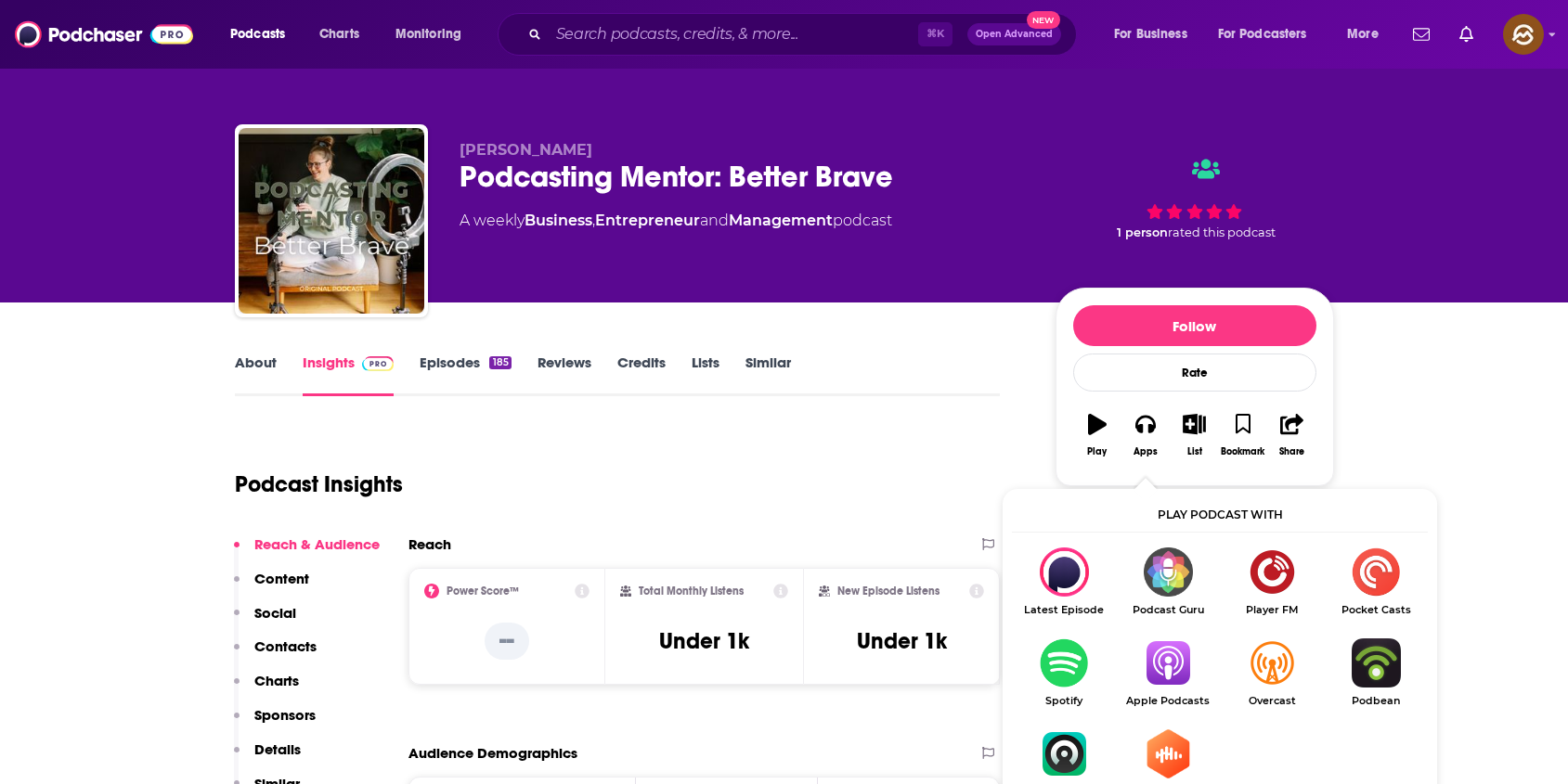
click at [1160, 662] on img "Show Listen On dropdown" at bounding box center [1168, 663] width 104 height 49
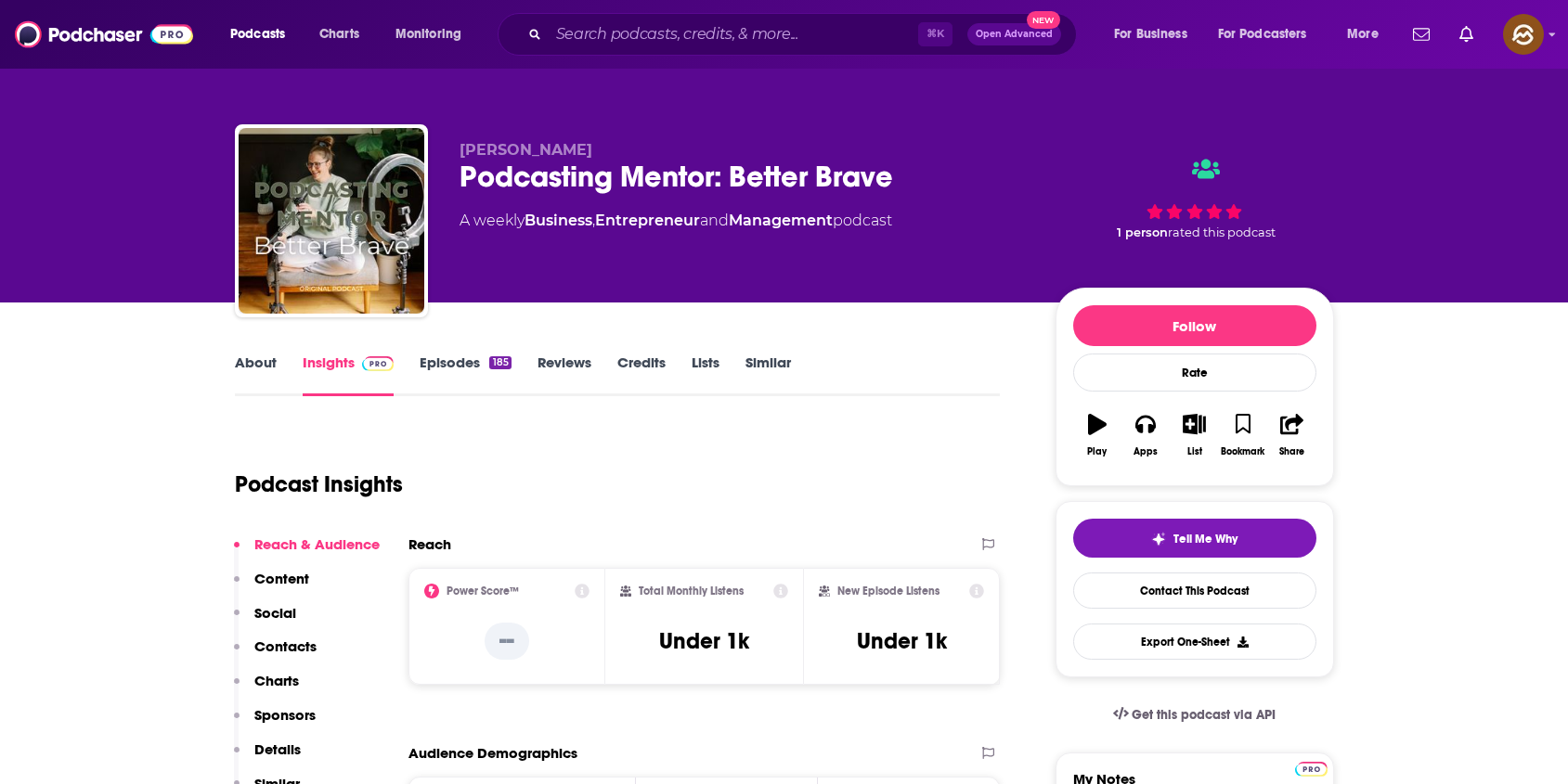
scroll to position [384, 0]
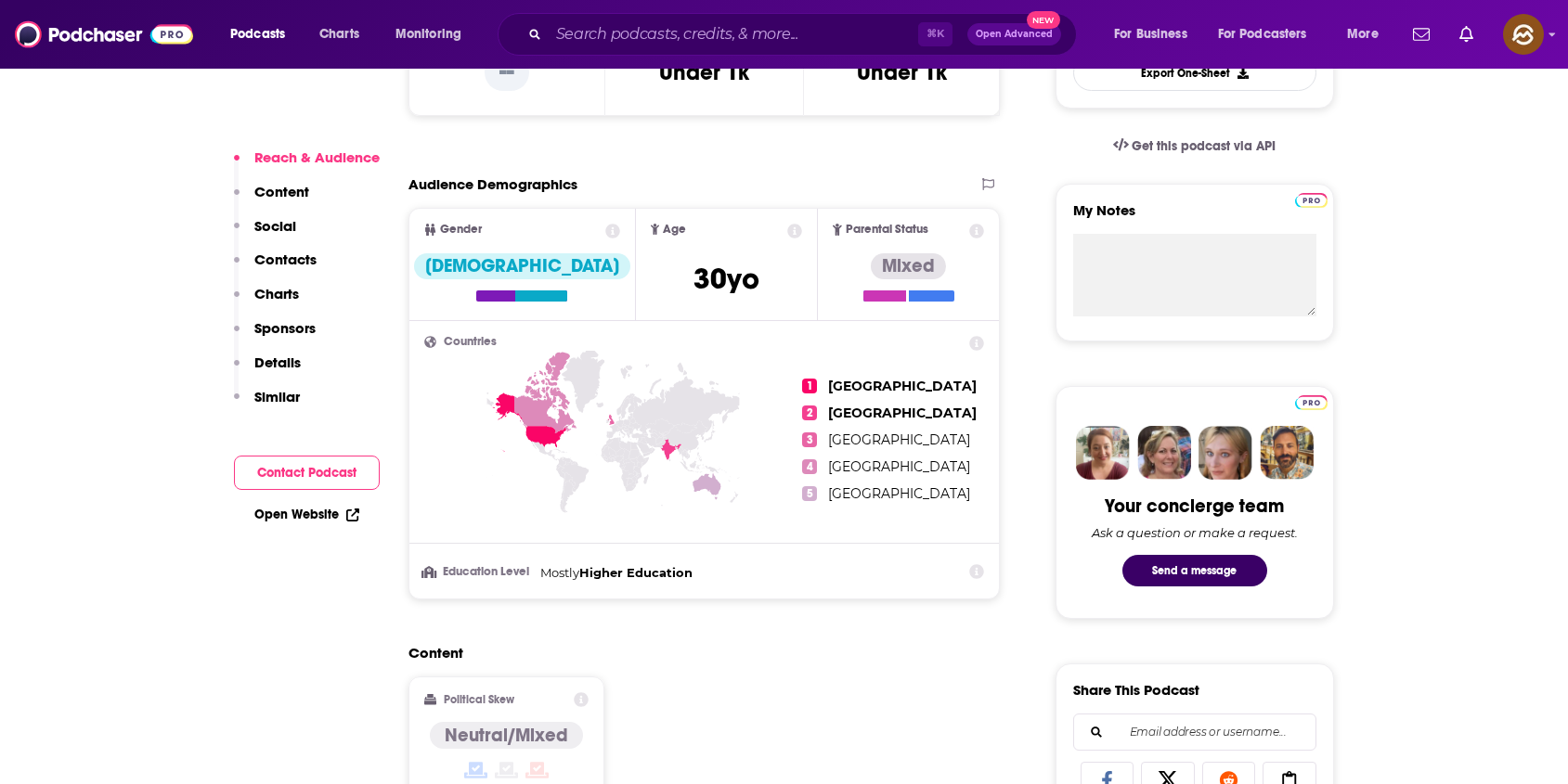
click at [285, 231] on p "Social" at bounding box center [275, 226] width 42 height 18
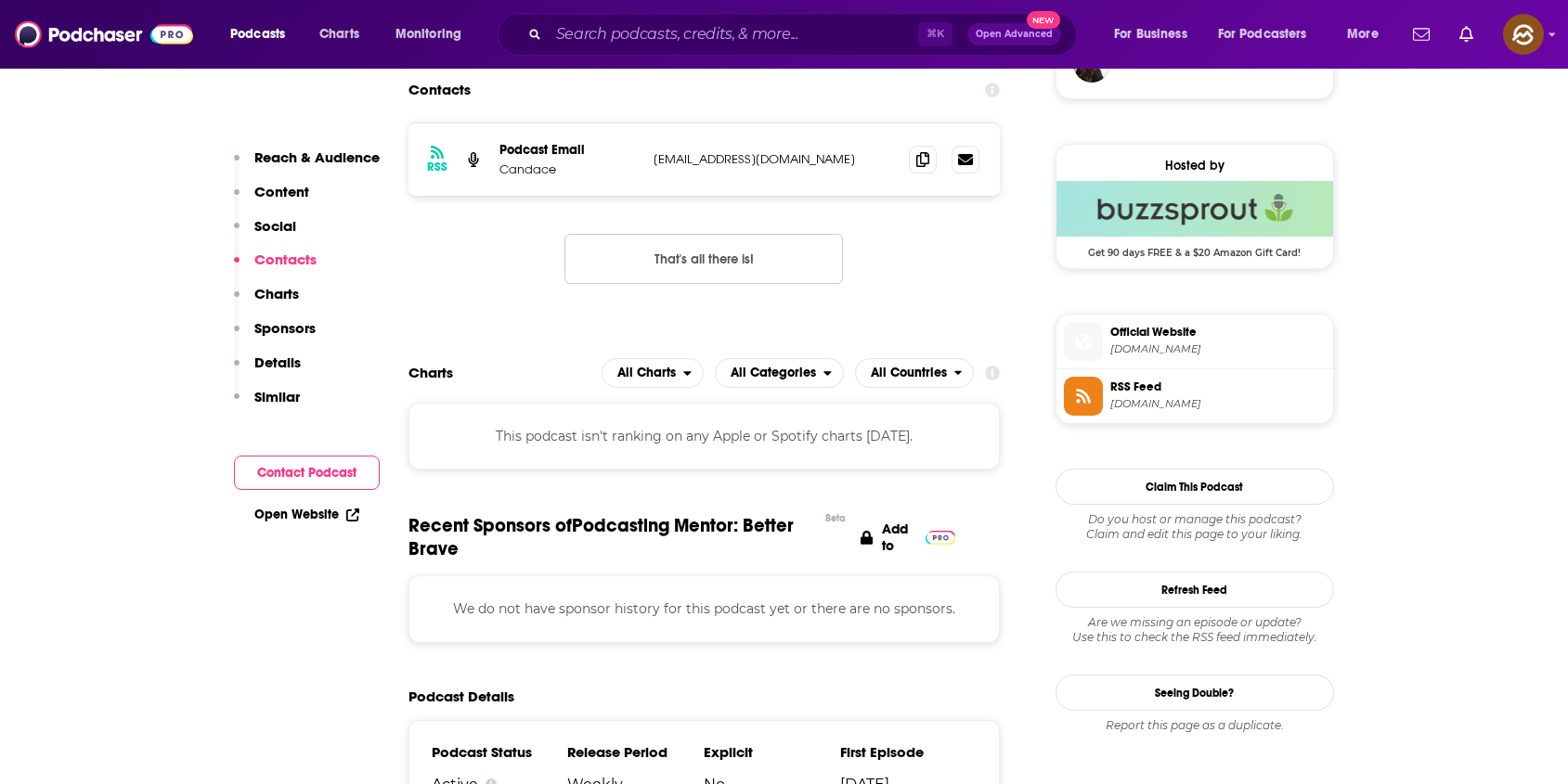
scroll to position [1480, 0]
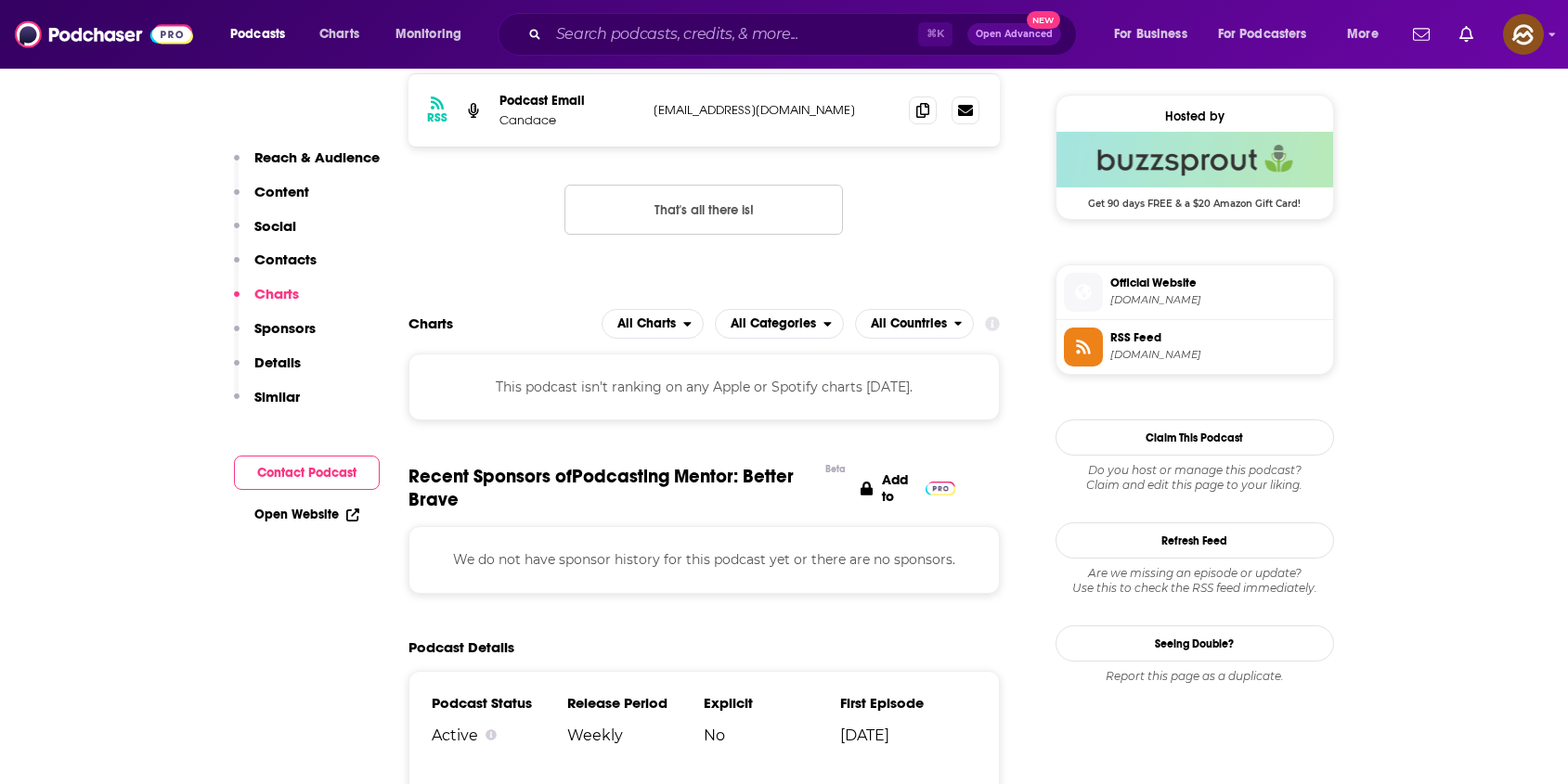
click at [1085, 278] on span at bounding box center [1084, 293] width 39 height 39
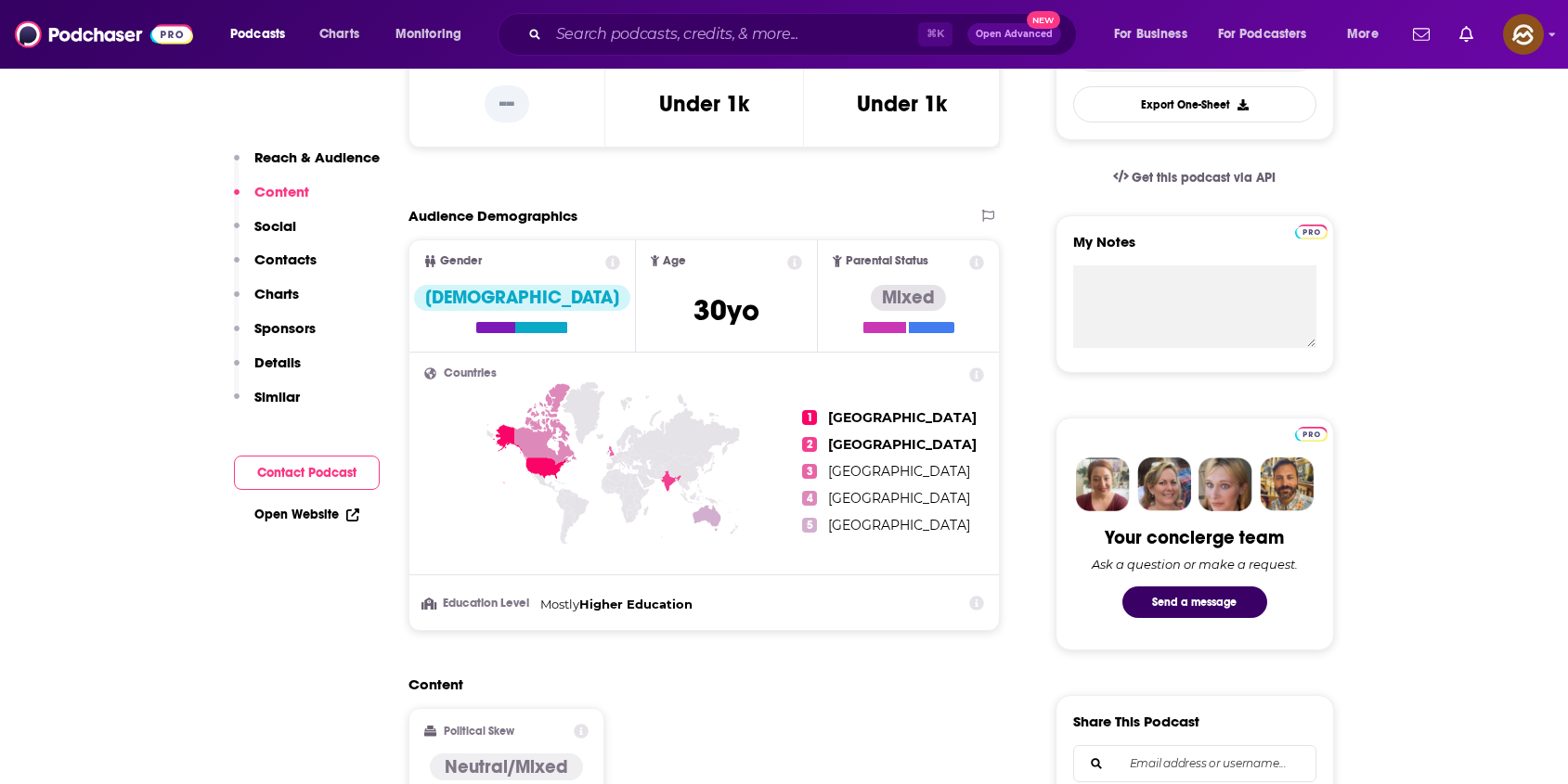
scroll to position [0, 0]
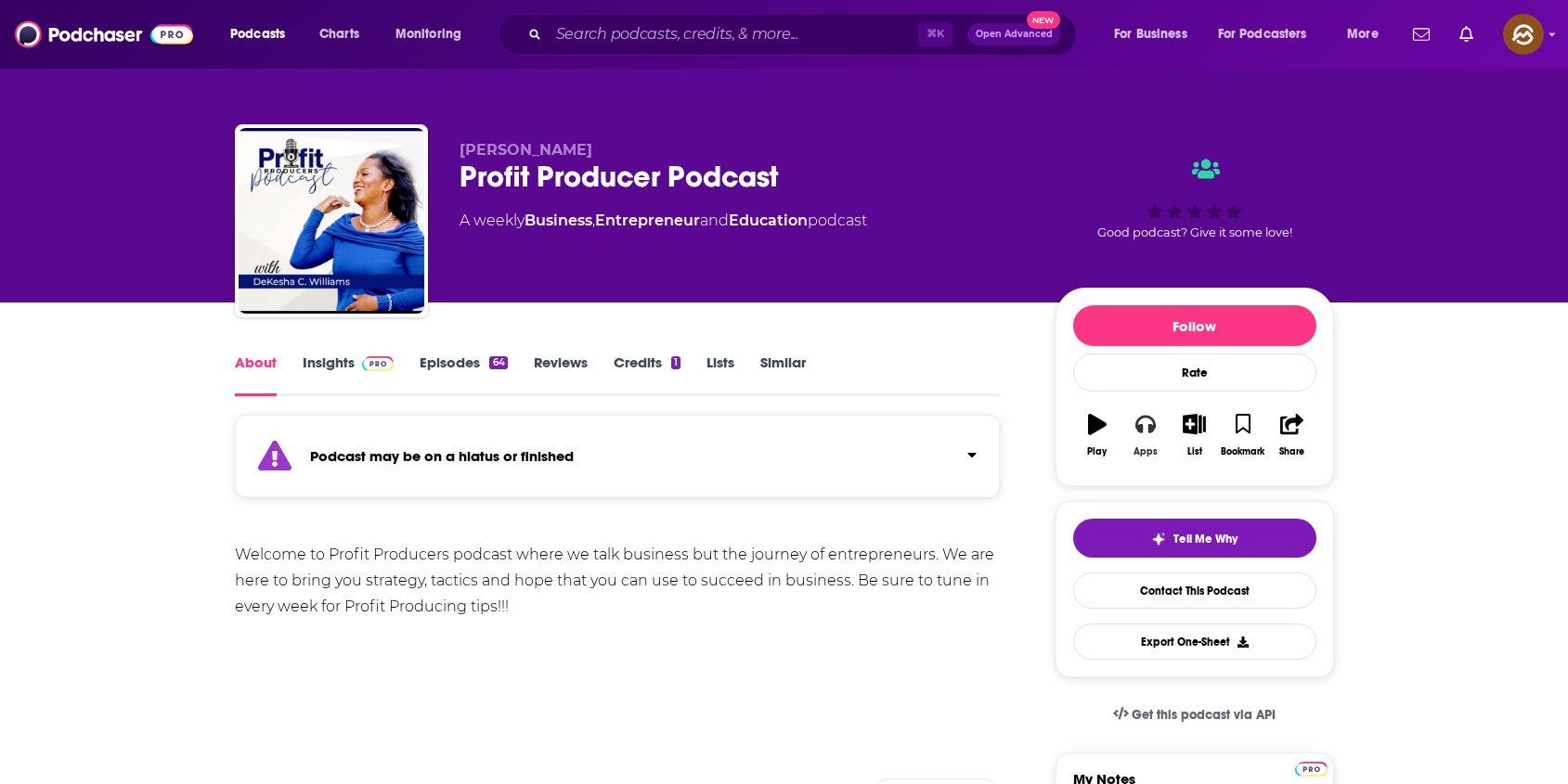
click at [1142, 427] on icon "button" at bounding box center [1145, 424] width 21 height 21
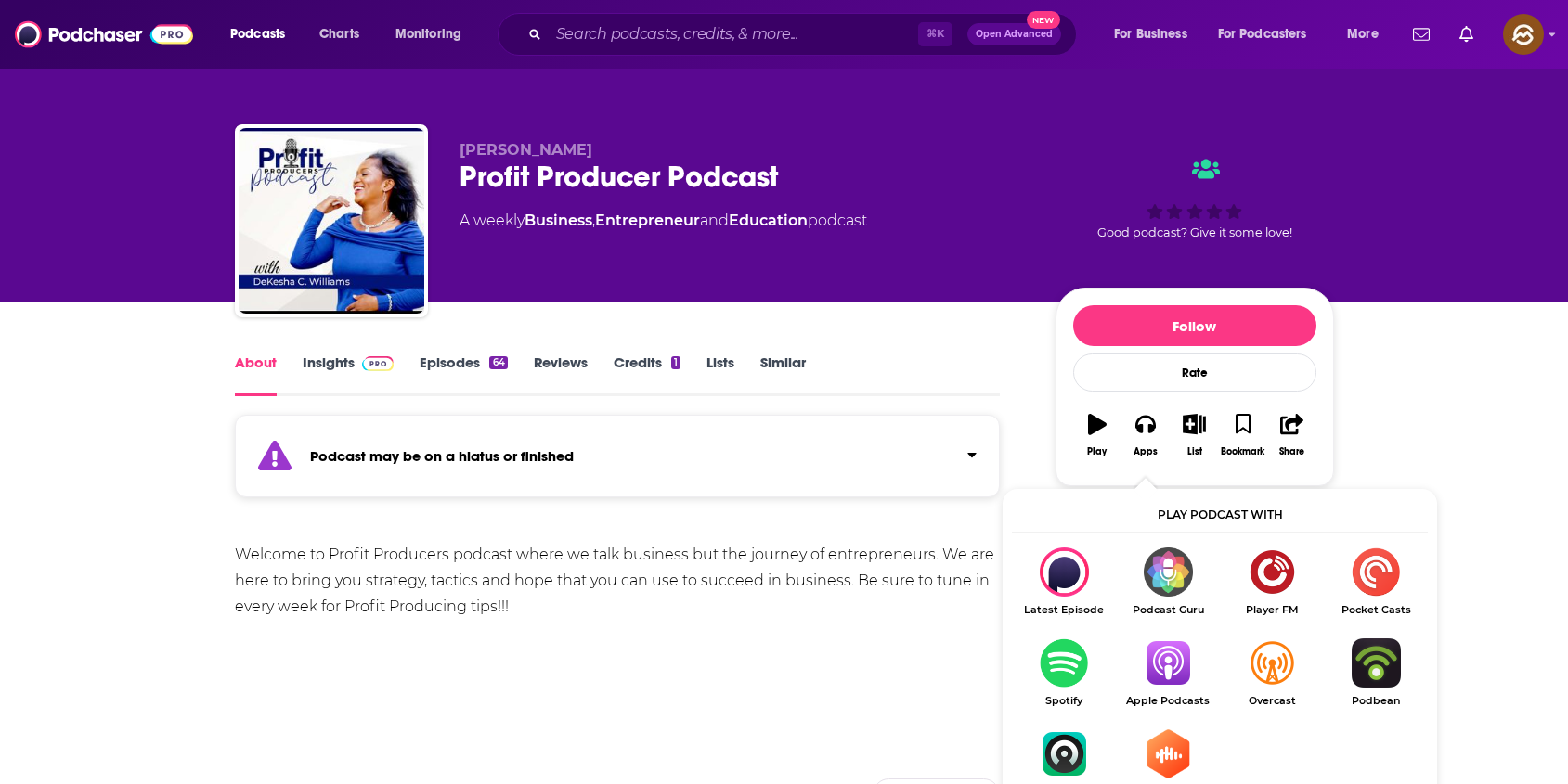
click at [1150, 661] on img "Show Listen On dropdown" at bounding box center [1168, 663] width 104 height 49
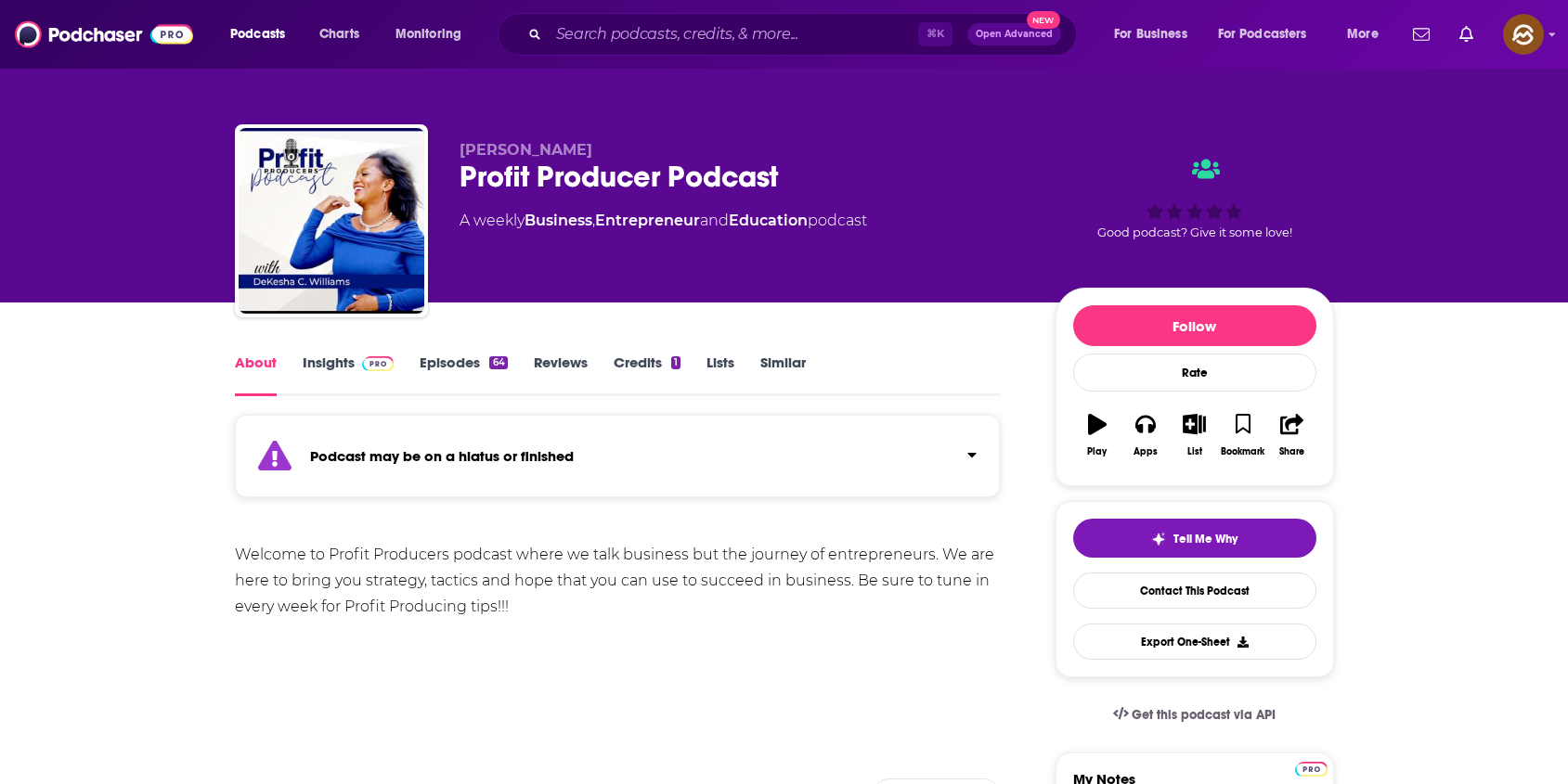
click at [489, 148] on span "[PERSON_NAME]" at bounding box center [526, 150] width 133 height 18
drag, startPoint x: 489, startPoint y: 148, endPoint x: 581, endPoint y: 151, distance: 92.0
copy span "DeKesha Williams"
click at [581, 151] on span "DeKesha Williams" at bounding box center [526, 150] width 133 height 18
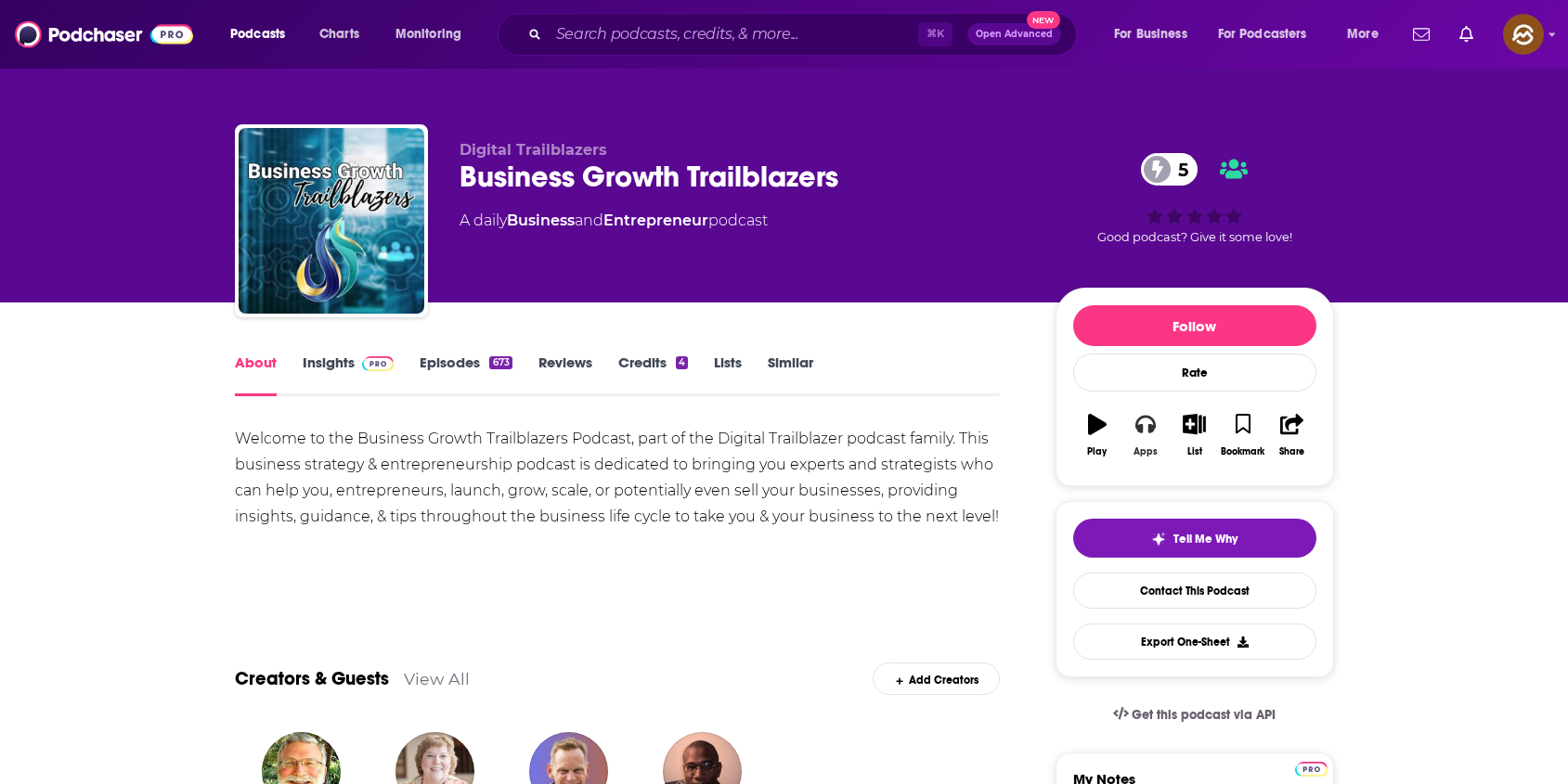
click at [1132, 430] on button "Apps" at bounding box center [1144, 436] width 48 height 67
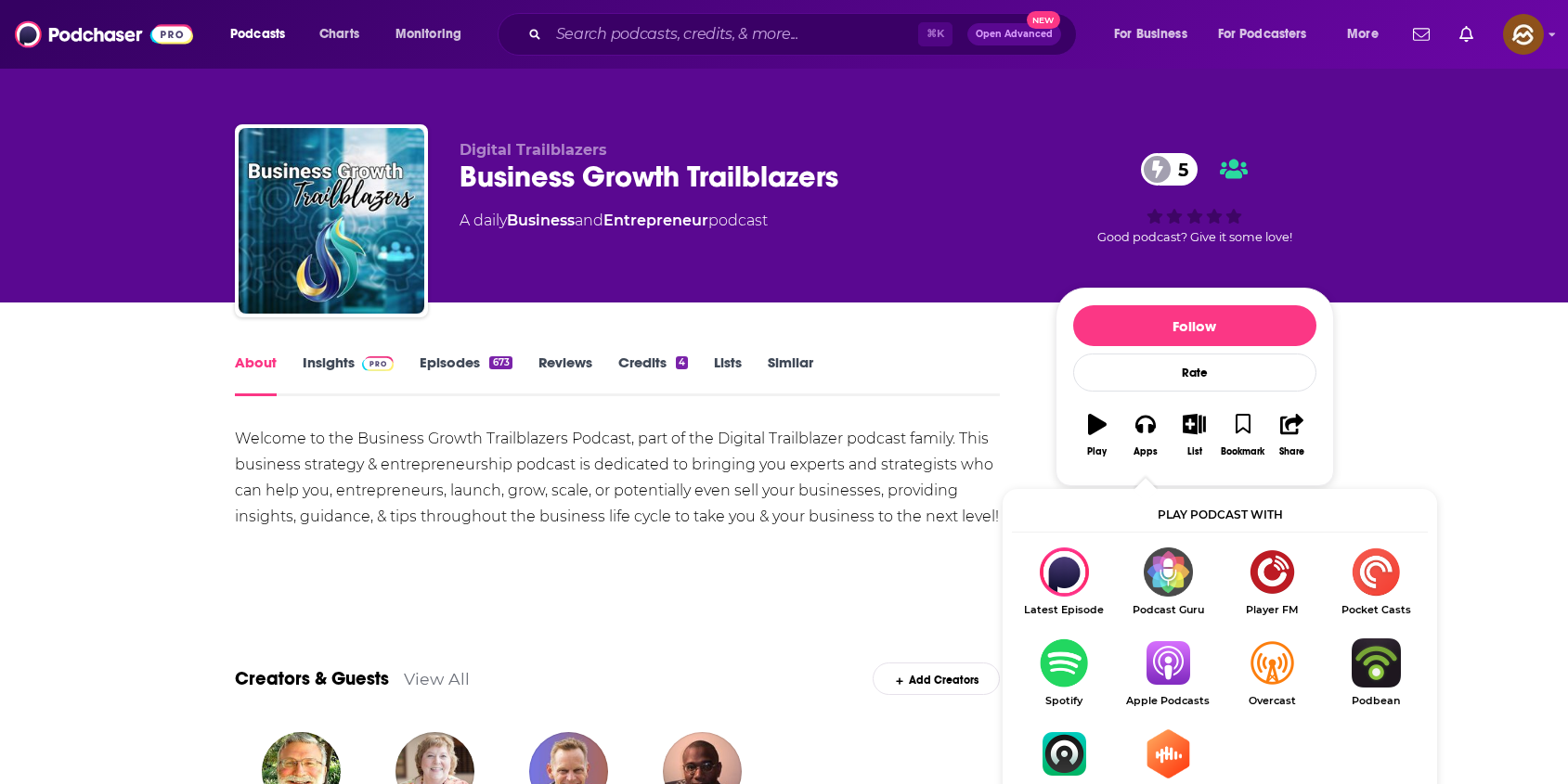
click at [1160, 670] on img "Show Listen On dropdown" at bounding box center [1168, 663] width 104 height 49
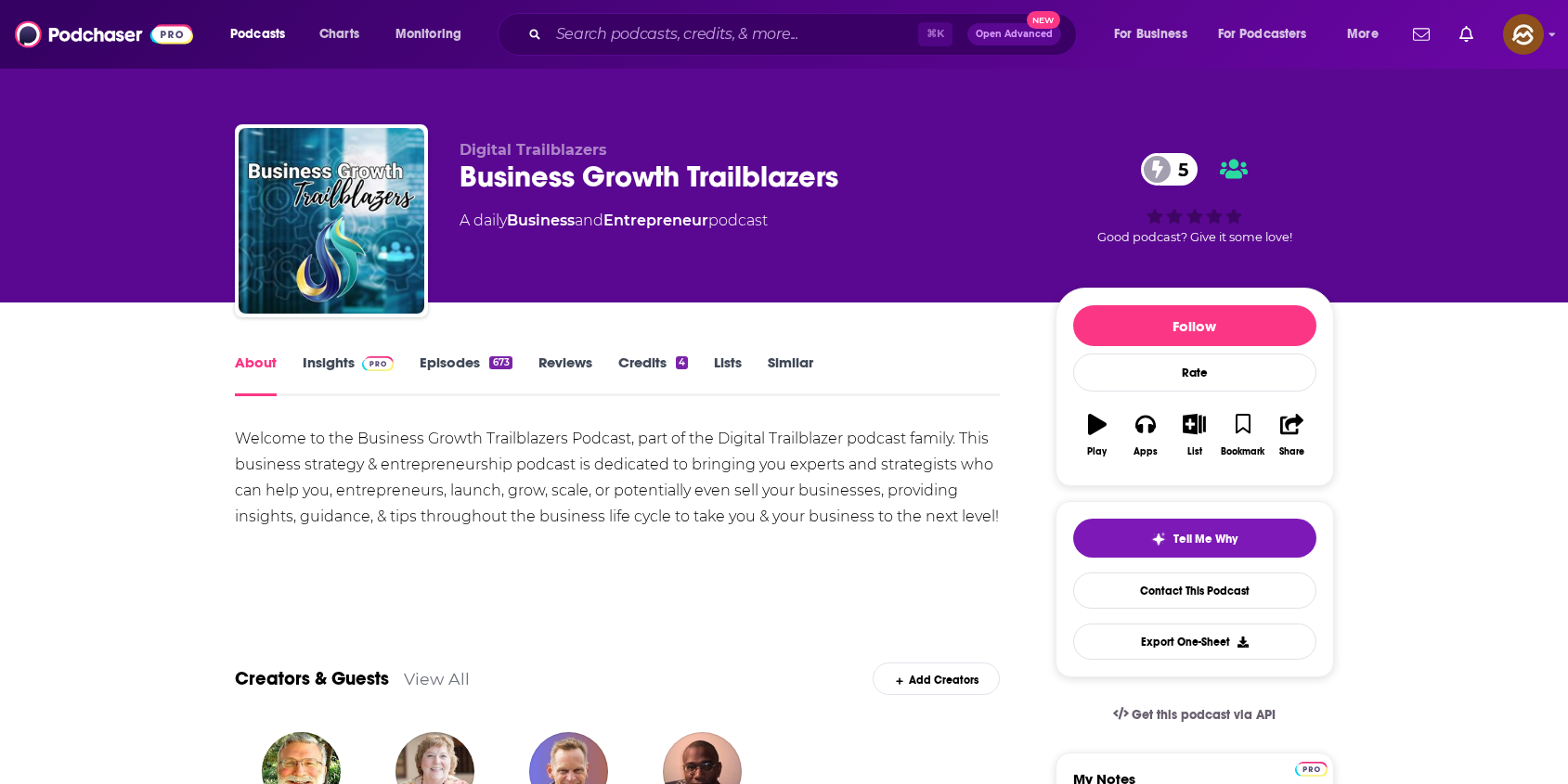
click at [550, 190] on div "Business Growth Trailblazers 5" at bounding box center [742, 176] width 566 height 36
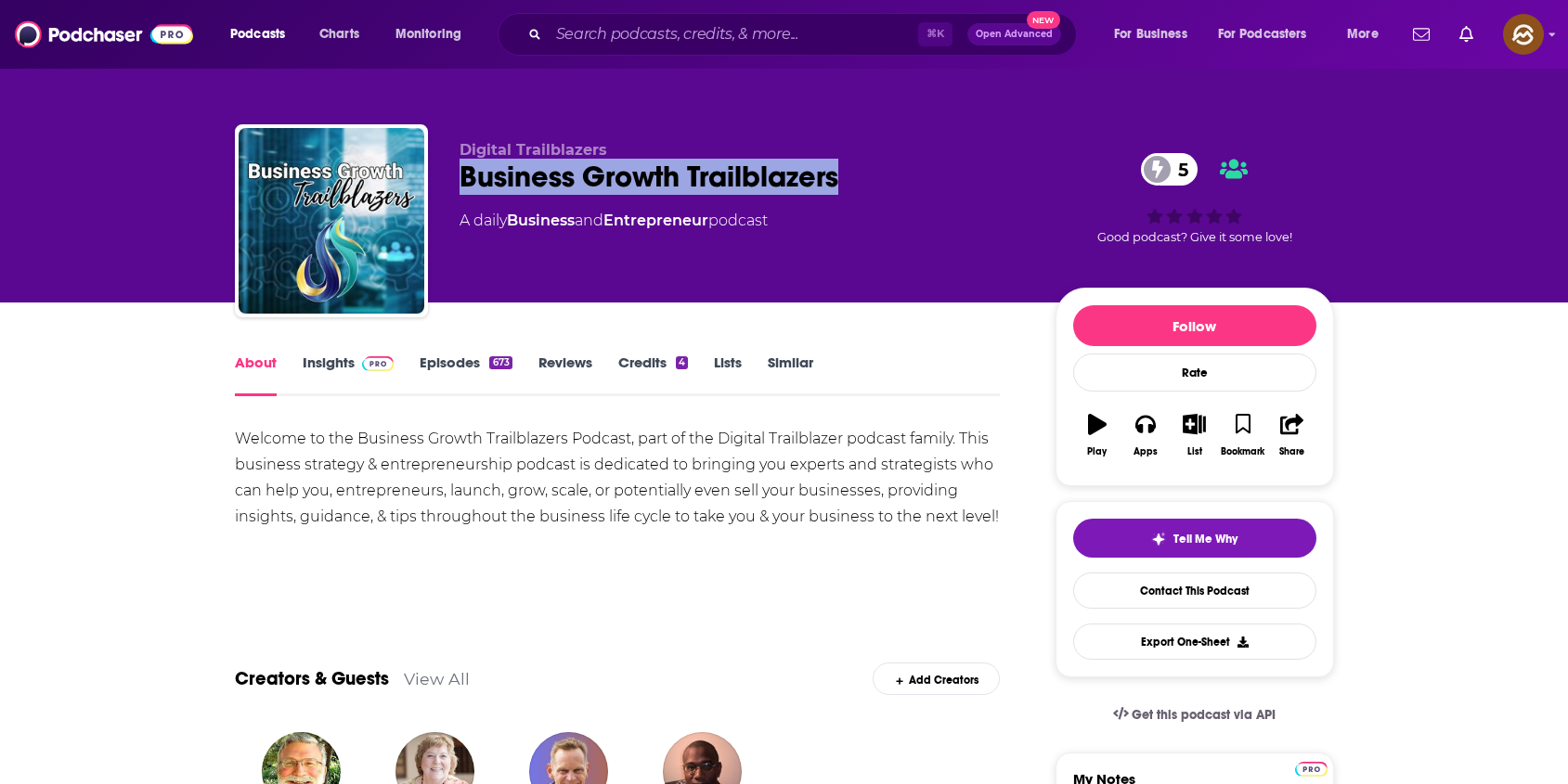
drag, startPoint x: 550, startPoint y: 190, endPoint x: 766, endPoint y: 188, distance: 216.0
copy h1 "Business Growth Trailblazers"
click at [766, 188] on div "Business Growth Trailblazers 5" at bounding box center [742, 176] width 566 height 36
click at [506, 163] on div "Business Growth Trailblazers 5" at bounding box center [742, 176] width 566 height 36
drag, startPoint x: 506, startPoint y: 163, endPoint x: 781, endPoint y: 180, distance: 275.5
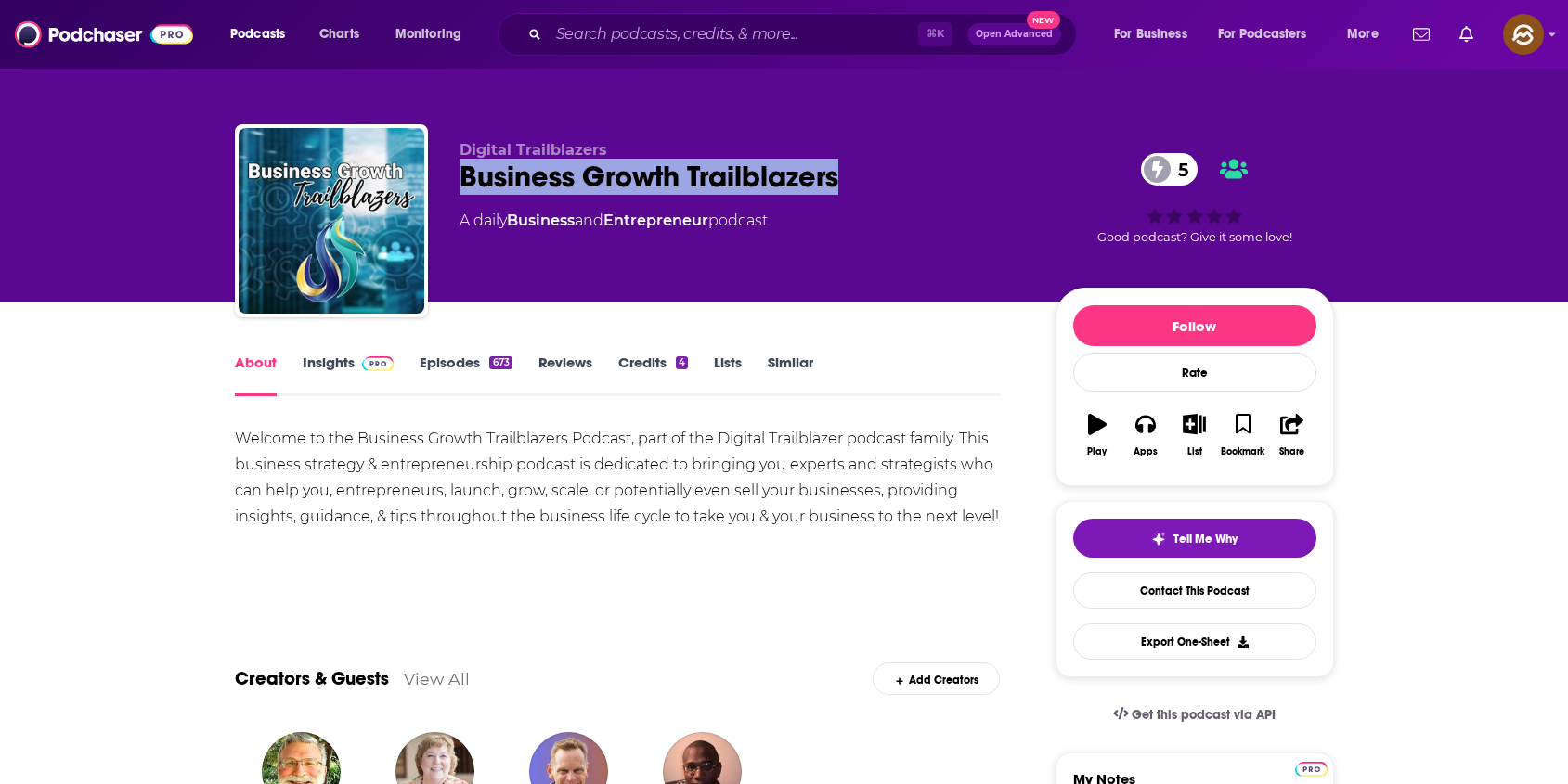
click at [781, 180] on div "Business Growth Trailblazers 5" at bounding box center [742, 176] width 566 height 36
click at [320, 365] on link "Insights" at bounding box center [348, 375] width 92 height 43
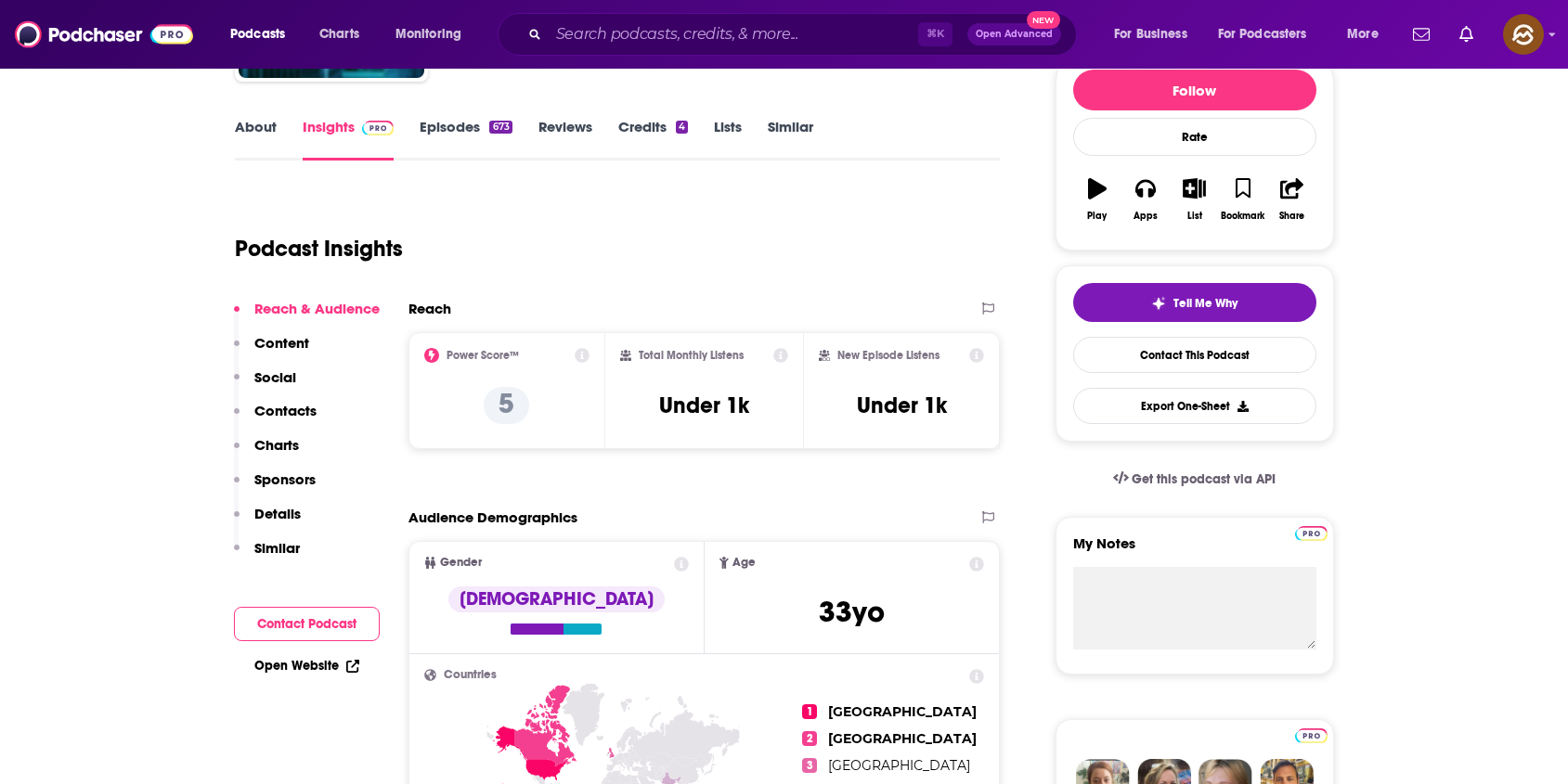
click at [261, 409] on p "Contacts" at bounding box center [286, 411] width 63 height 18
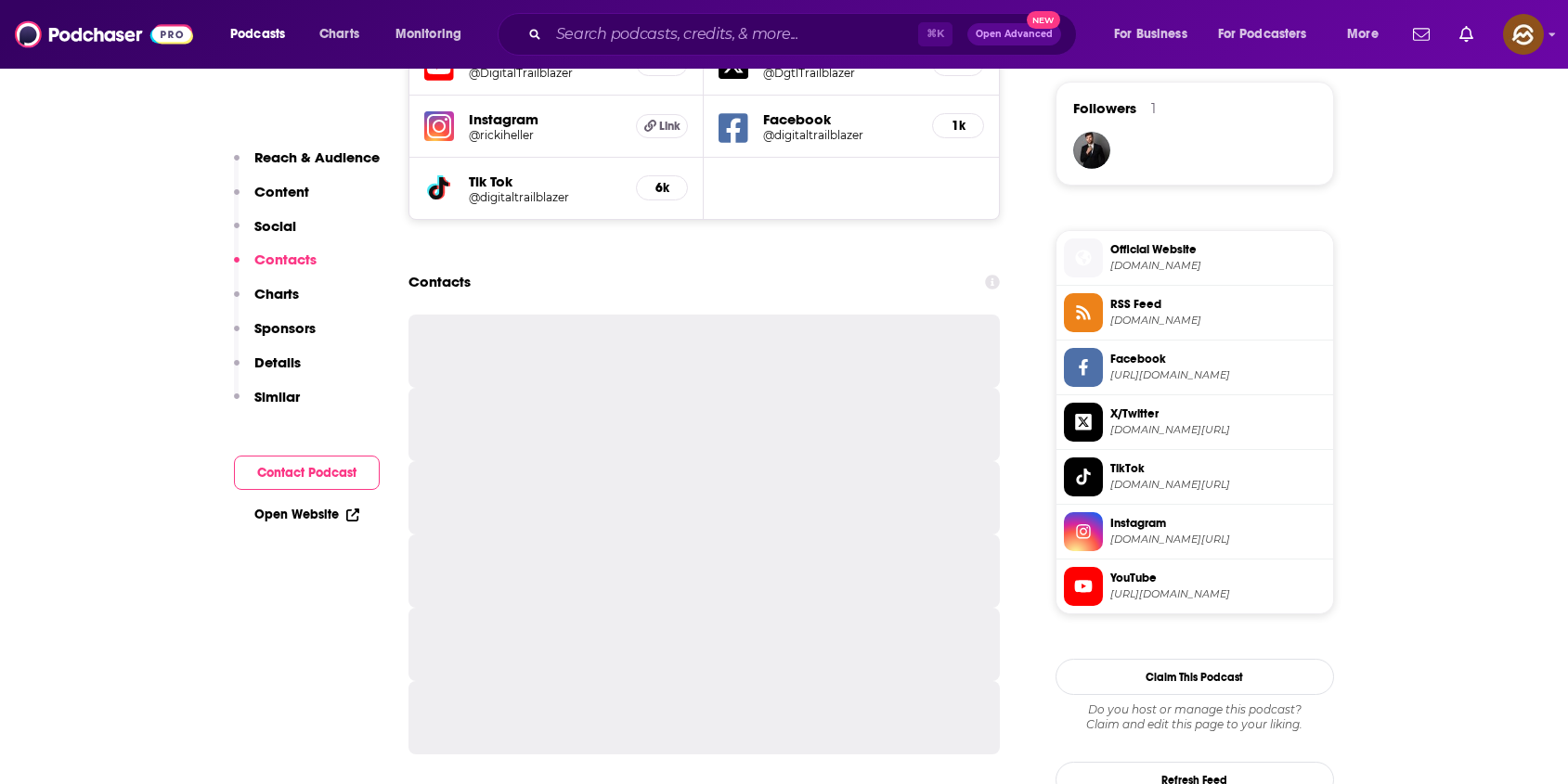
scroll to position [1352, 0]
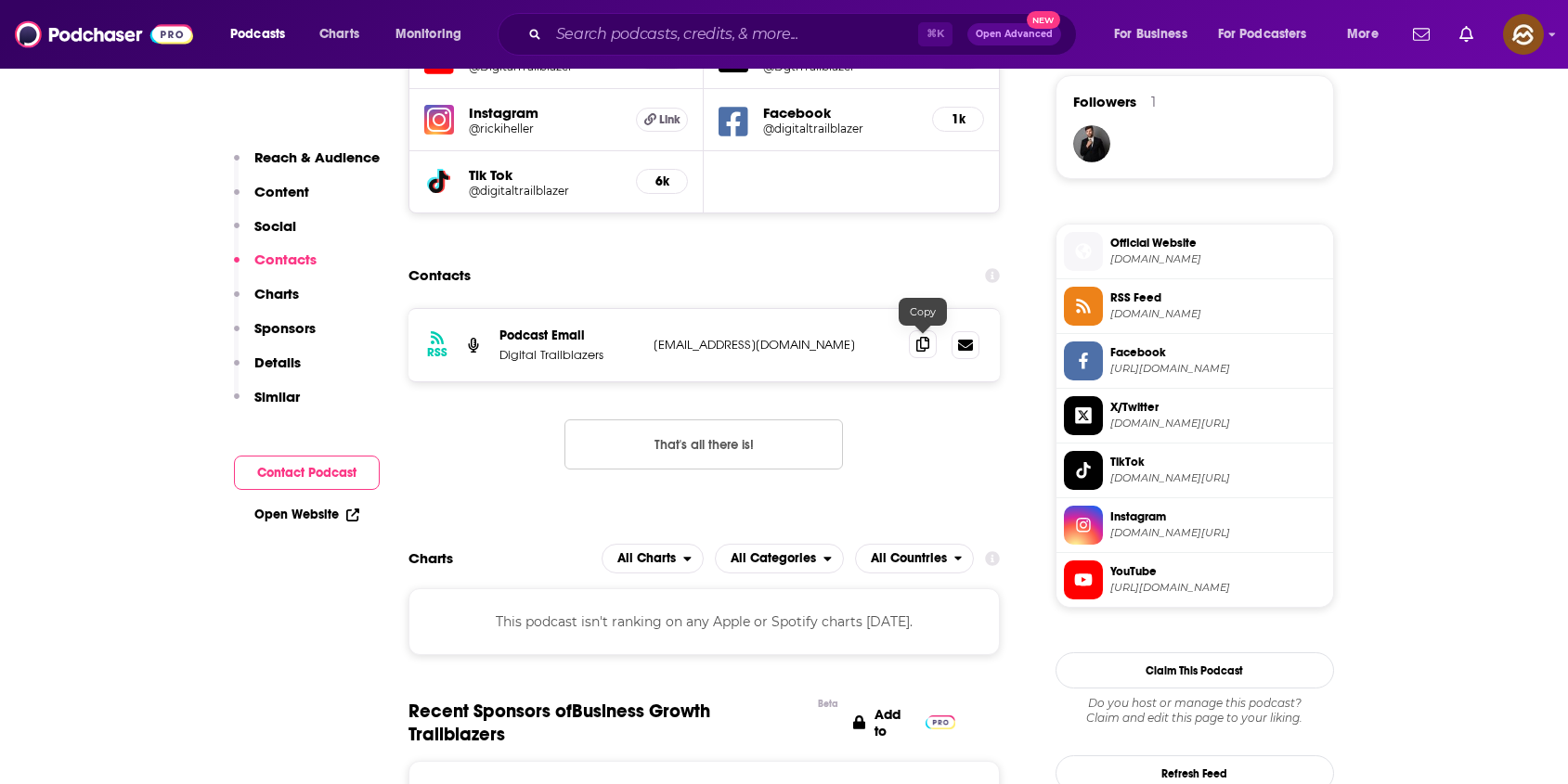
click at [933, 349] on span at bounding box center [922, 345] width 27 height 27
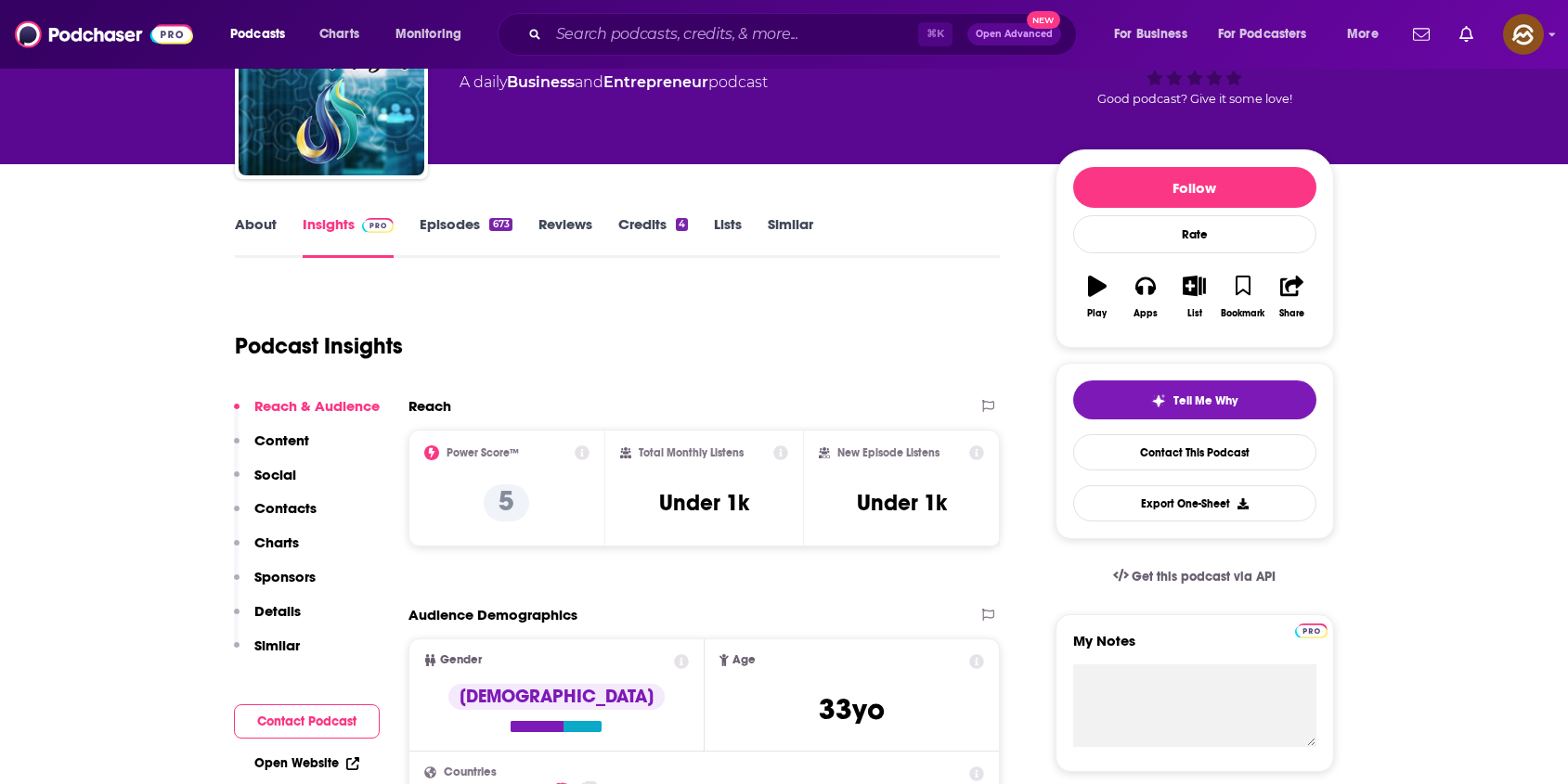
scroll to position [0, 0]
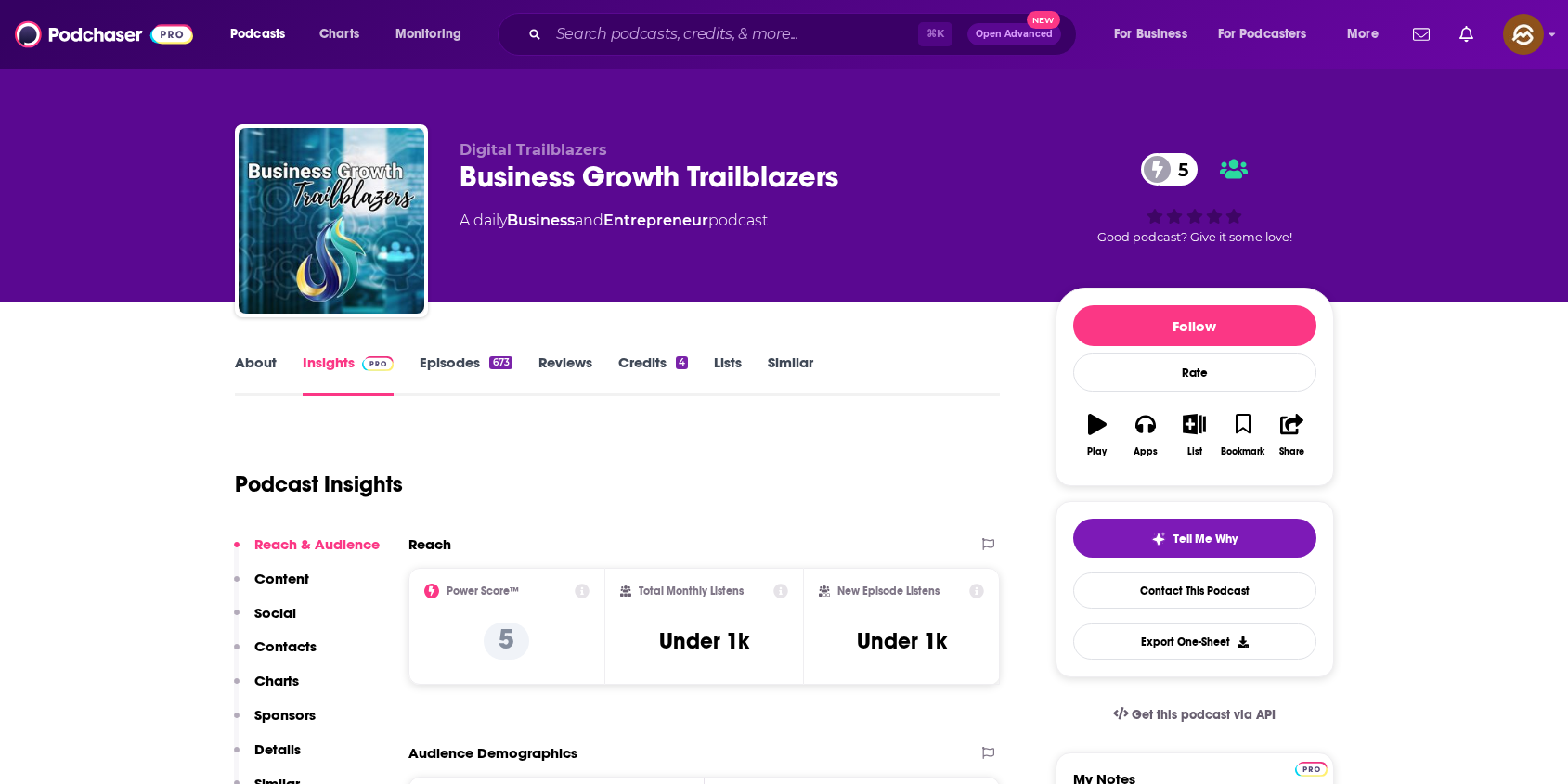
click at [499, 170] on div "Business Growth Trailblazers 5" at bounding box center [742, 176] width 566 height 36
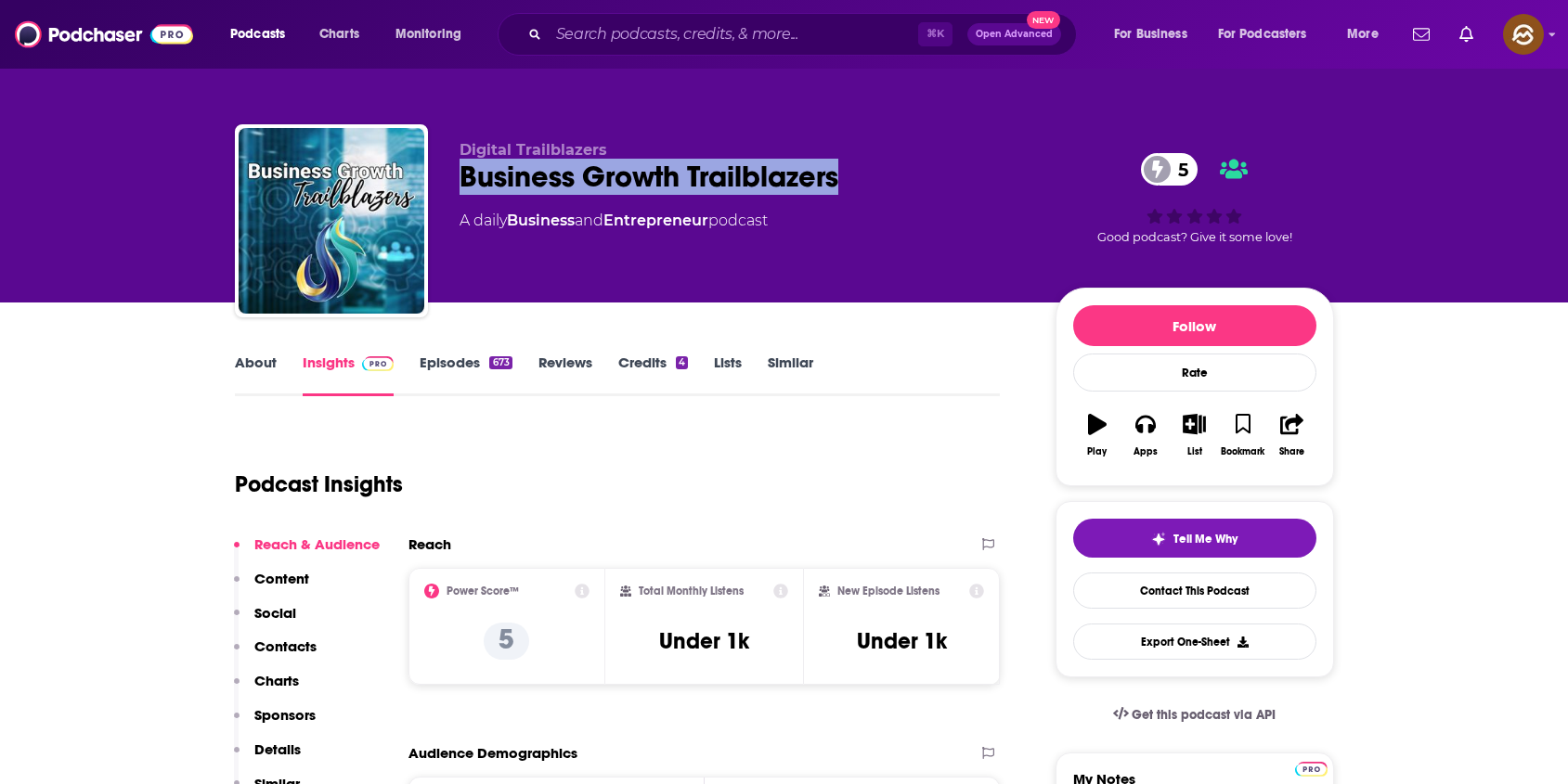
drag, startPoint x: 499, startPoint y: 170, endPoint x: 779, endPoint y: 162, distance: 280.1
copy h2 "Business Growth Trailblazers"
click at [779, 162] on div "Business Growth Trailblazers 5" at bounding box center [742, 176] width 566 height 36
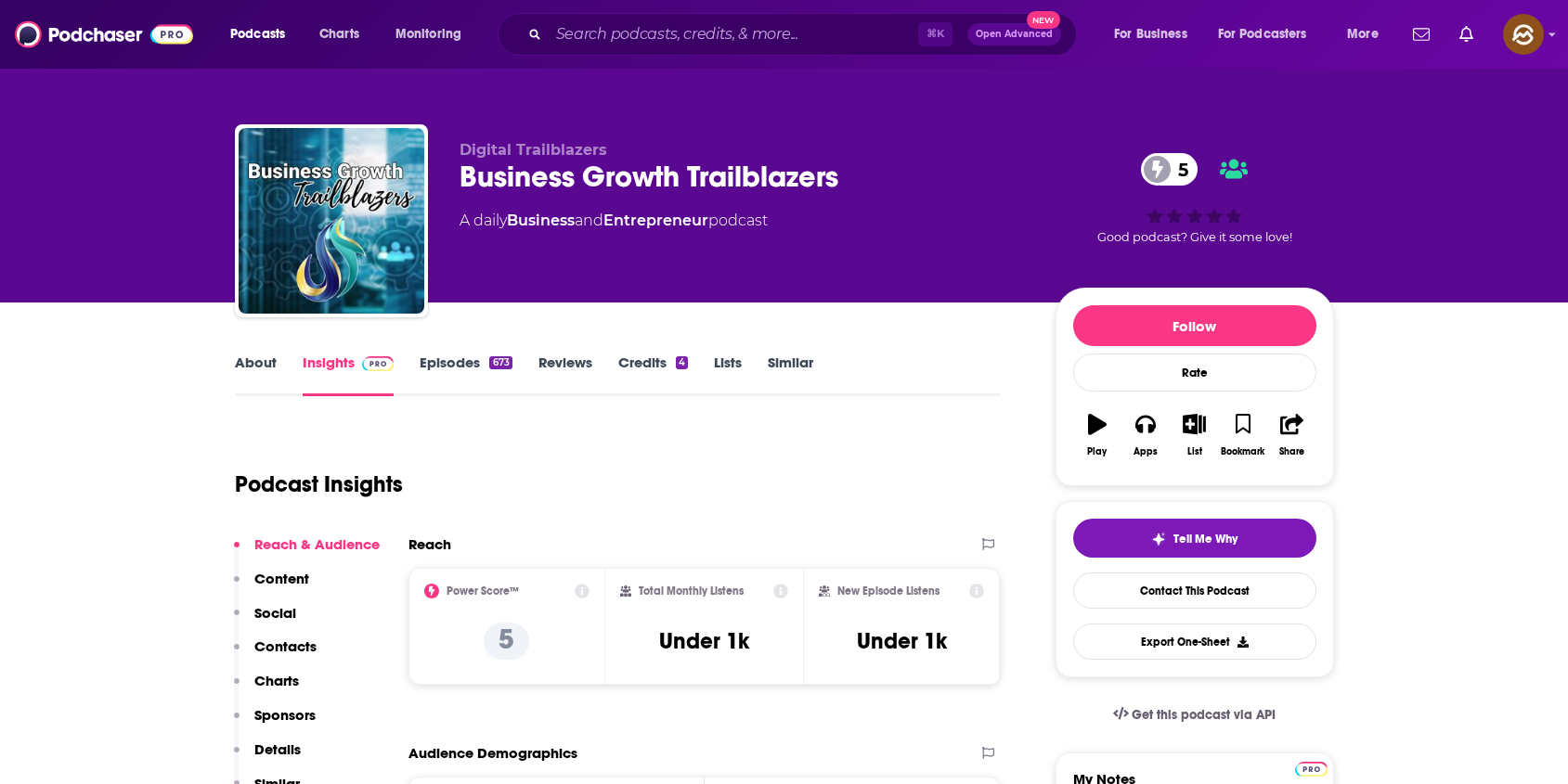
click at [501, 150] on span "Digital Trailblazers" at bounding box center [532, 150] width 148 height 18
drag, startPoint x: 501, startPoint y: 150, endPoint x: 577, endPoint y: 152, distance: 76.0
copy span "Digital Trailblazers"
click at [577, 152] on span "Digital Trailblazers" at bounding box center [532, 150] width 148 height 18
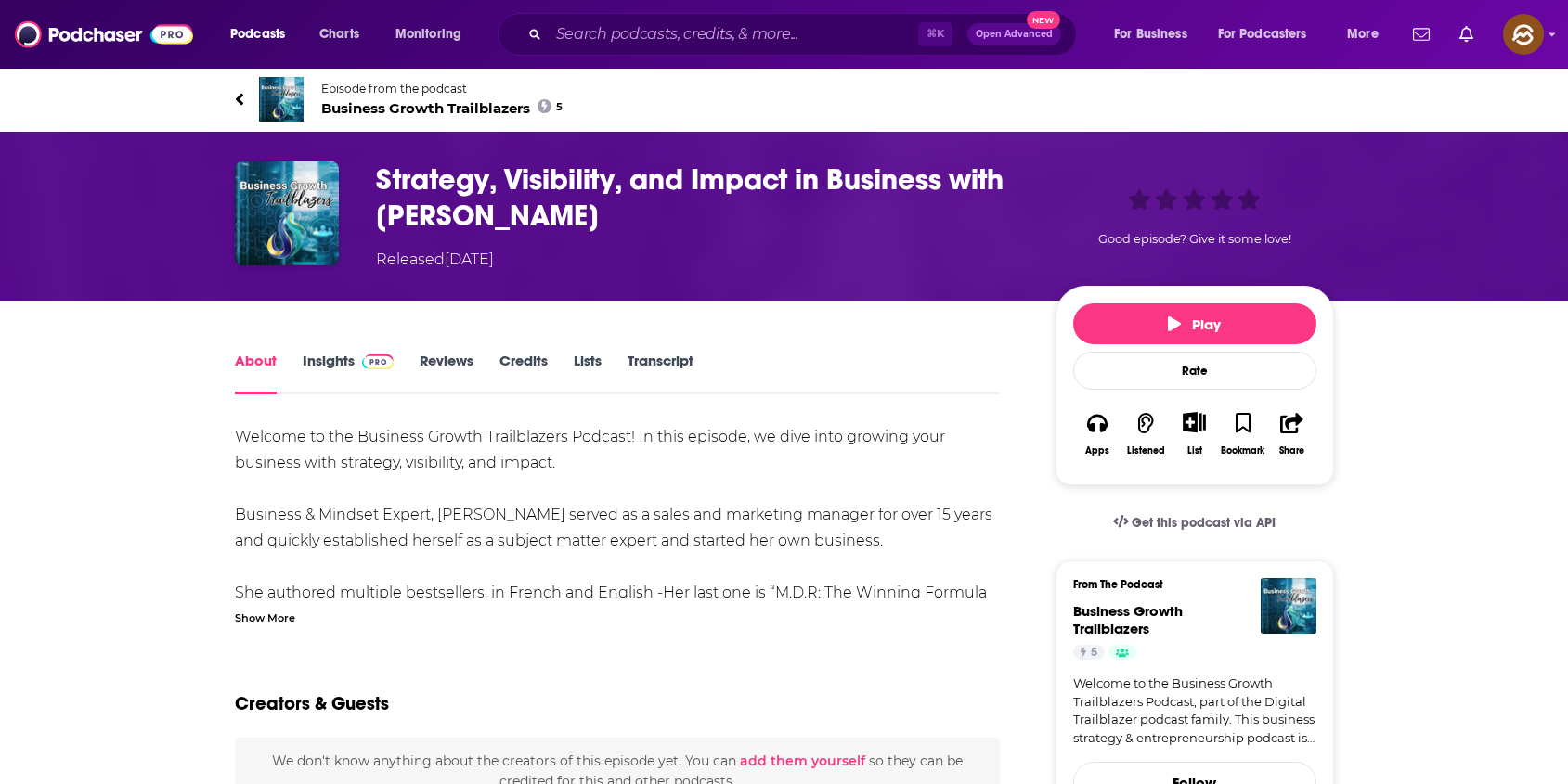
click at [492, 231] on h1 "Strategy, Visibility, and Impact in Business with Biba Pedron" at bounding box center [701, 198] width 650 height 72
drag, startPoint x: 492, startPoint y: 231, endPoint x: 389, endPoint y: 227, distance: 103.1
copy h1 "Biba Pedron"
click at [389, 227] on h1 "Strategy, Visibility, and Impact in Business with Biba Pedron" at bounding box center [701, 198] width 650 height 72
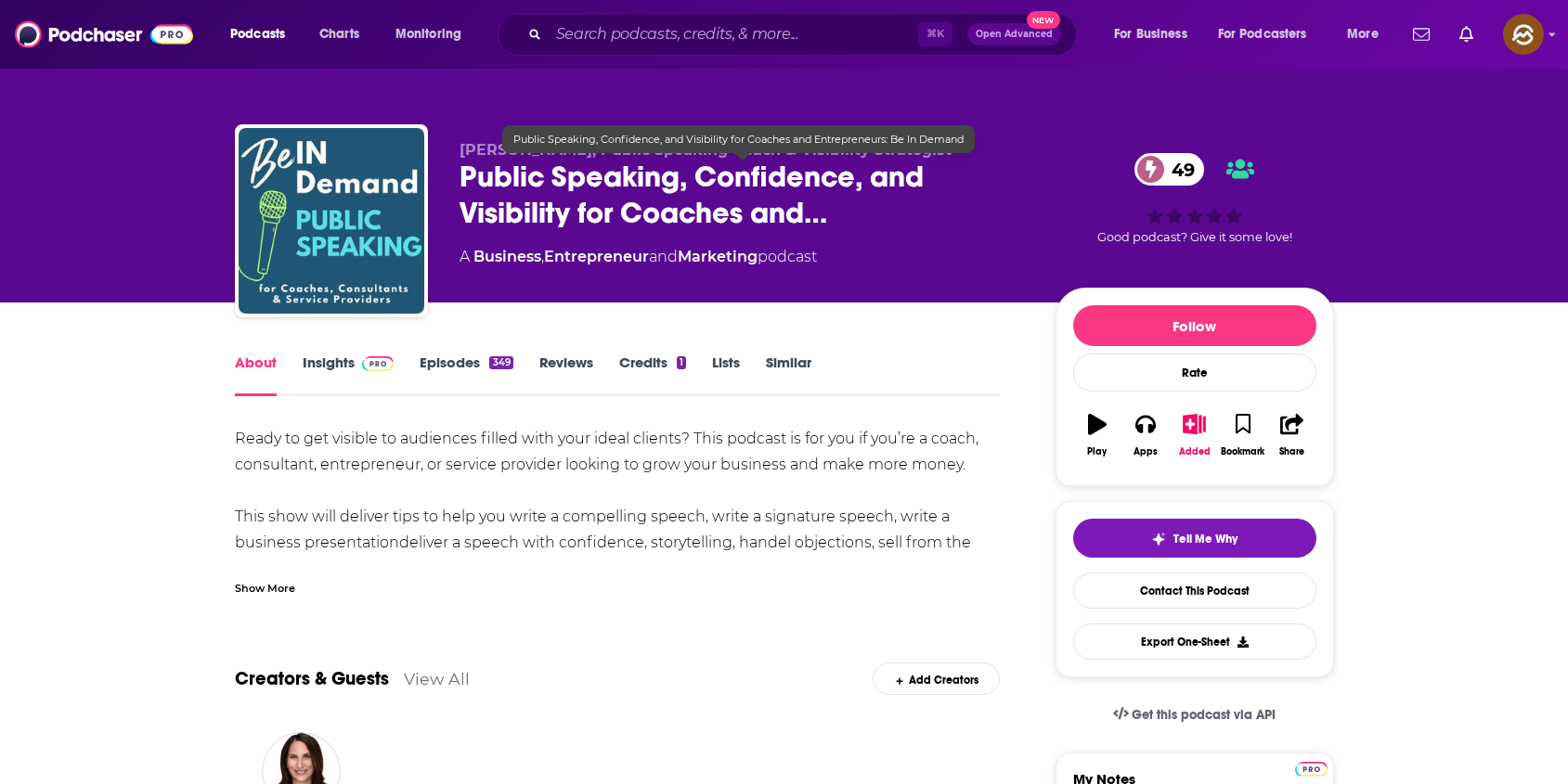
click at [507, 169] on span "Public Speaking, Confidence, and Visibility for Coaches and…" at bounding box center [742, 195] width 566 height 72
drag, startPoint x: 507, startPoint y: 169, endPoint x: 619, endPoint y: 186, distance: 113.3
copy h1 "Public Speaking"
click at [619, 186] on span "Public Speaking, Confidence, and Visibility for Coaches and…" at bounding box center [742, 195] width 566 height 72
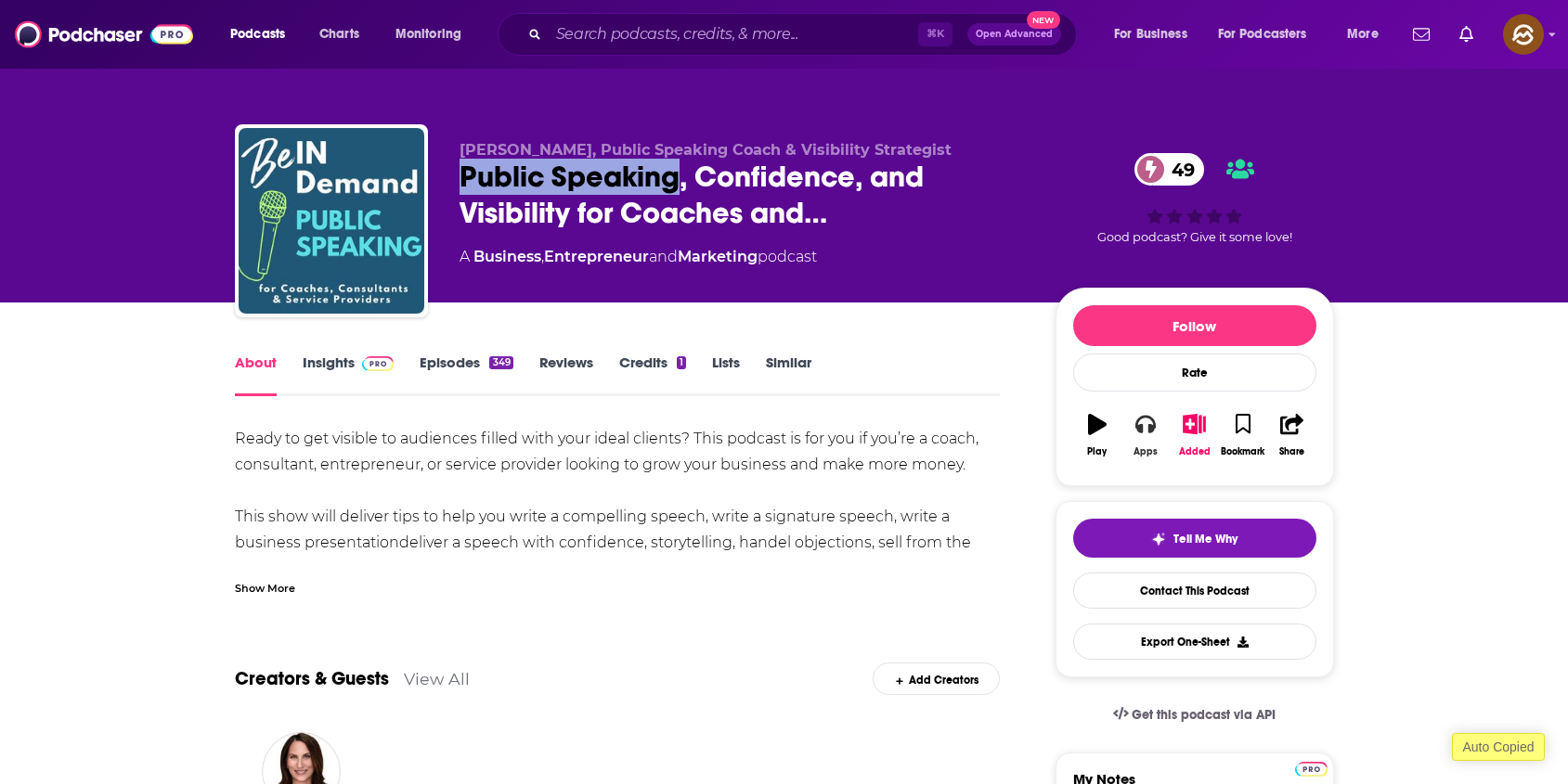
click at [1150, 414] on icon "button" at bounding box center [1145, 424] width 21 height 21
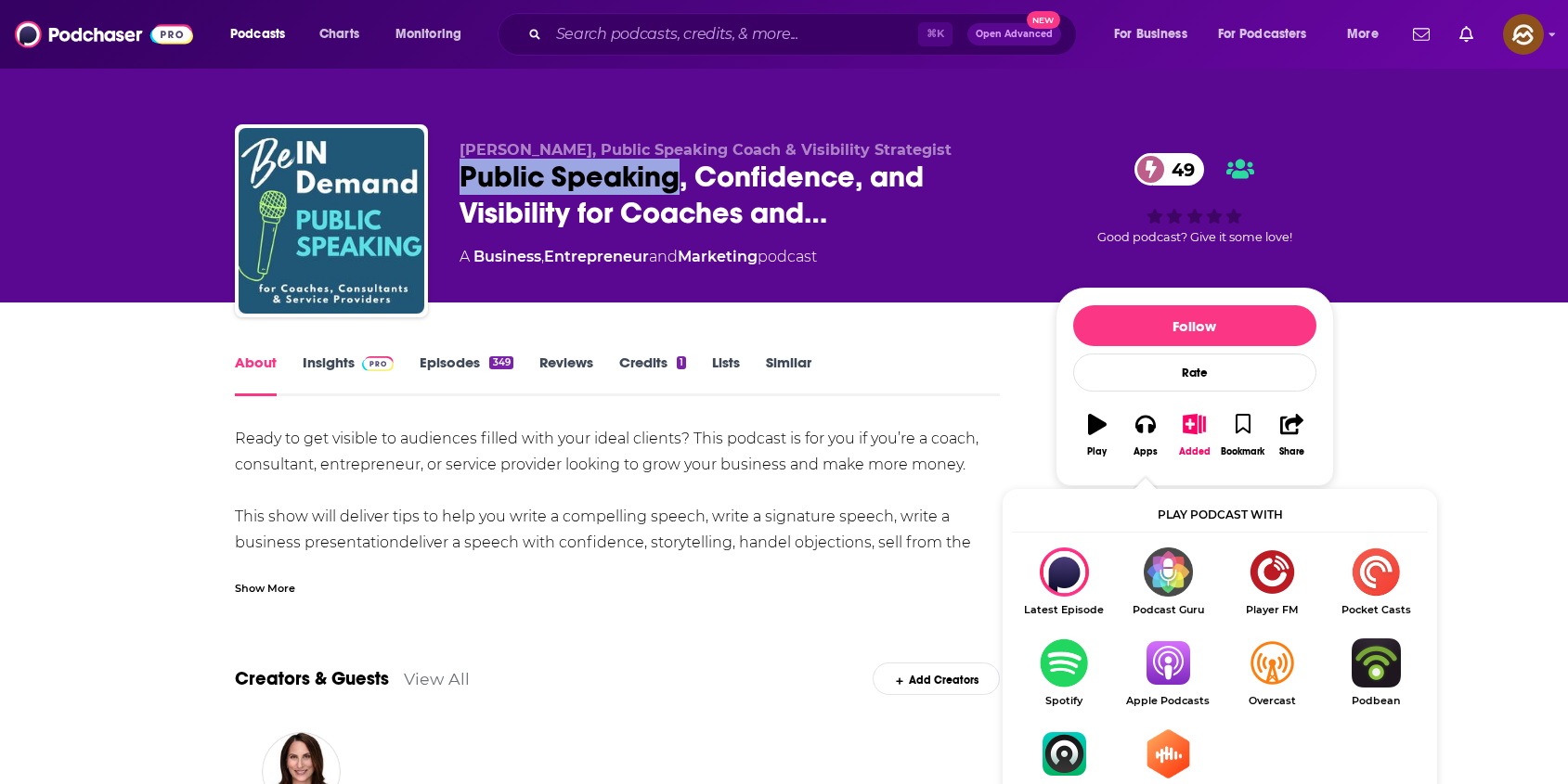
click at [1176, 655] on img "Show Listen On dropdown" at bounding box center [1168, 663] width 104 height 49
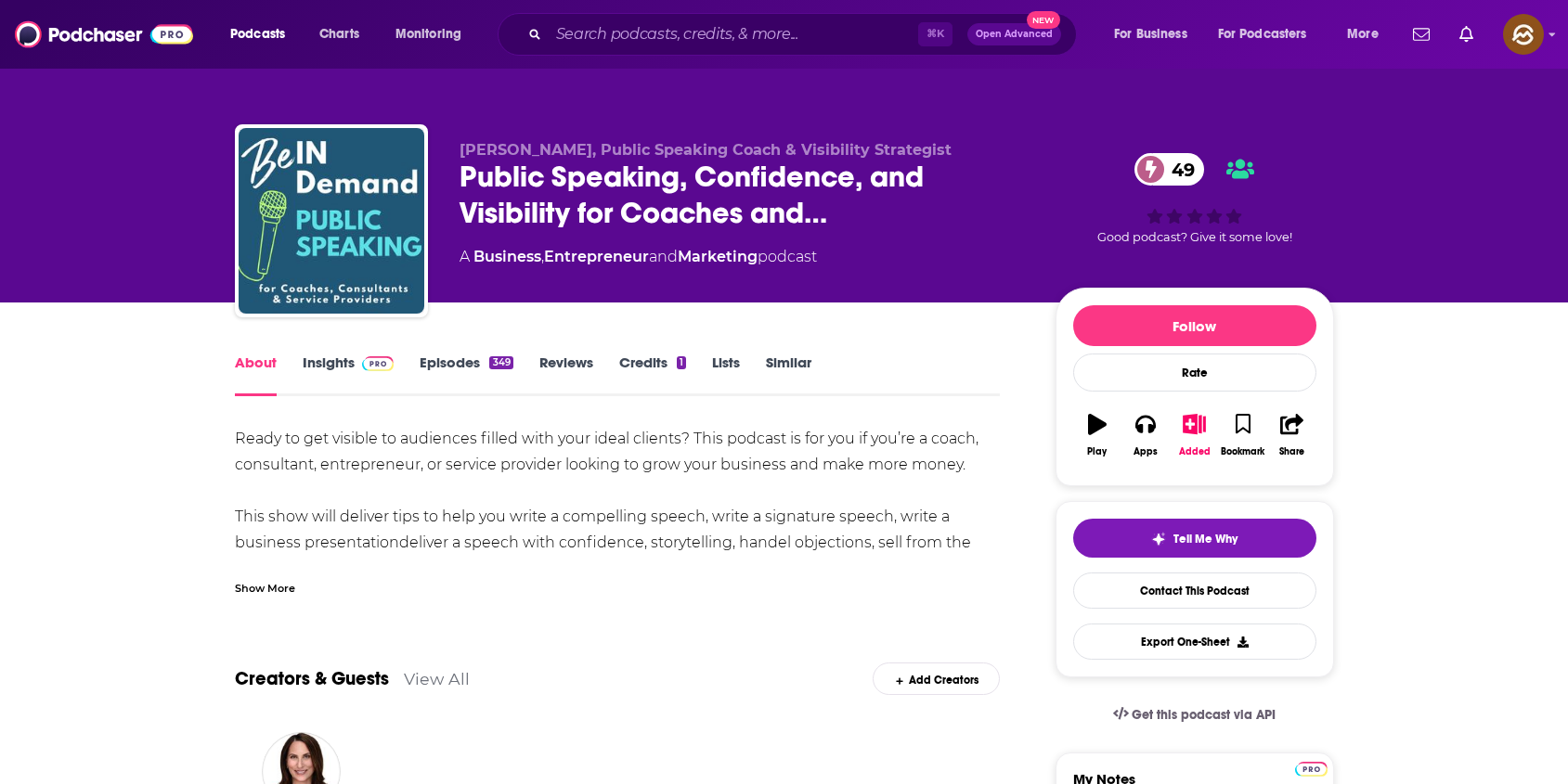
click at [123, 144] on div "Laurie-Ann Murabito, Public Speaking Coach & Visibility Strategist Public Speak…" at bounding box center [784, 151] width 1568 height 302
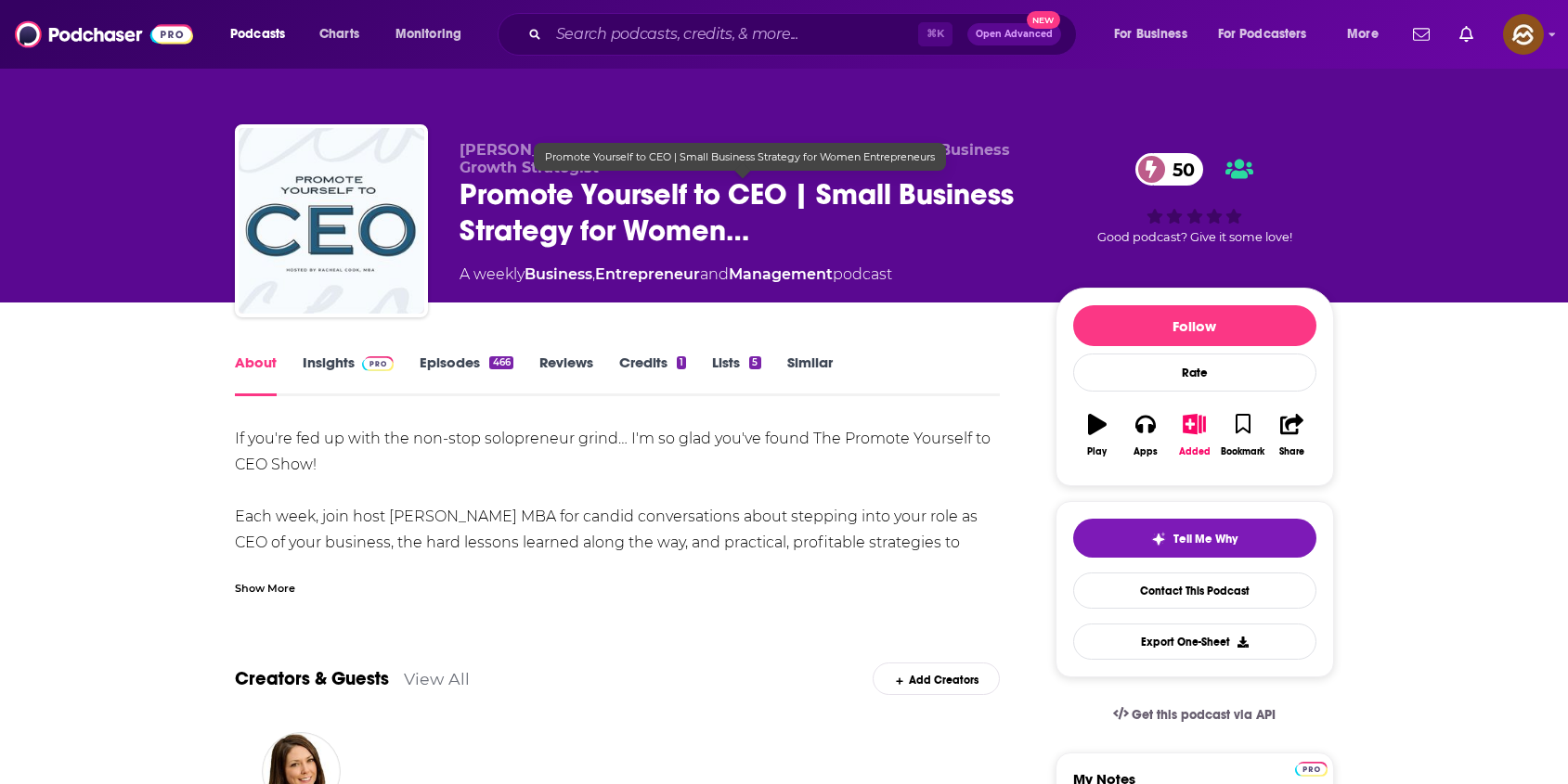
click at [509, 184] on span "Promote Yourself to CEO | Small Business Strategy for Women…" at bounding box center [742, 212] width 566 height 72
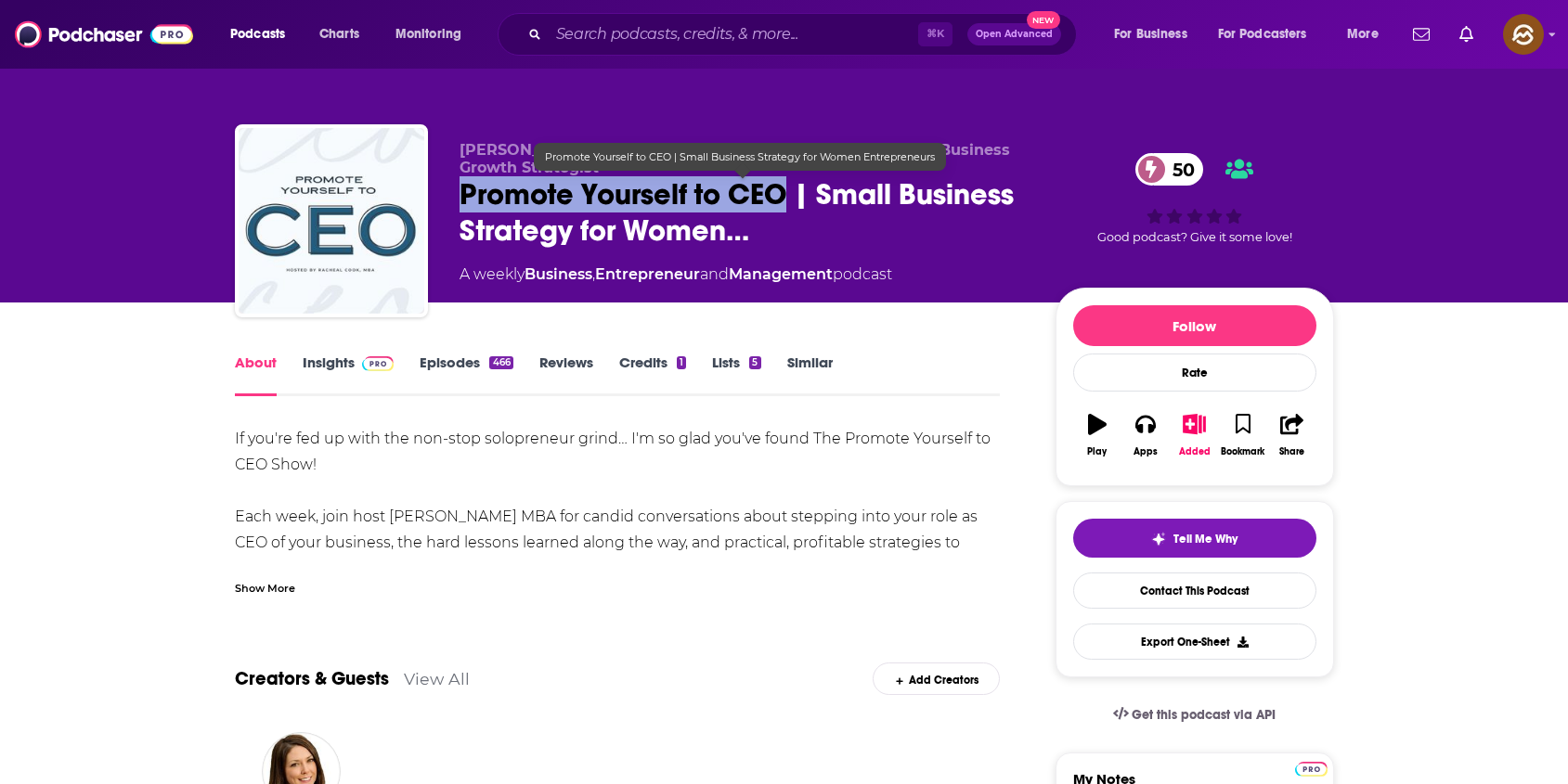
drag, startPoint x: 509, startPoint y: 184, endPoint x: 753, endPoint y: 197, distance: 244.3
copy h1 "Promote Yourself to CEO"
click at [753, 197] on span "Promote Yourself to CEO | Small Business Strategy for Women…" at bounding box center [742, 212] width 566 height 72
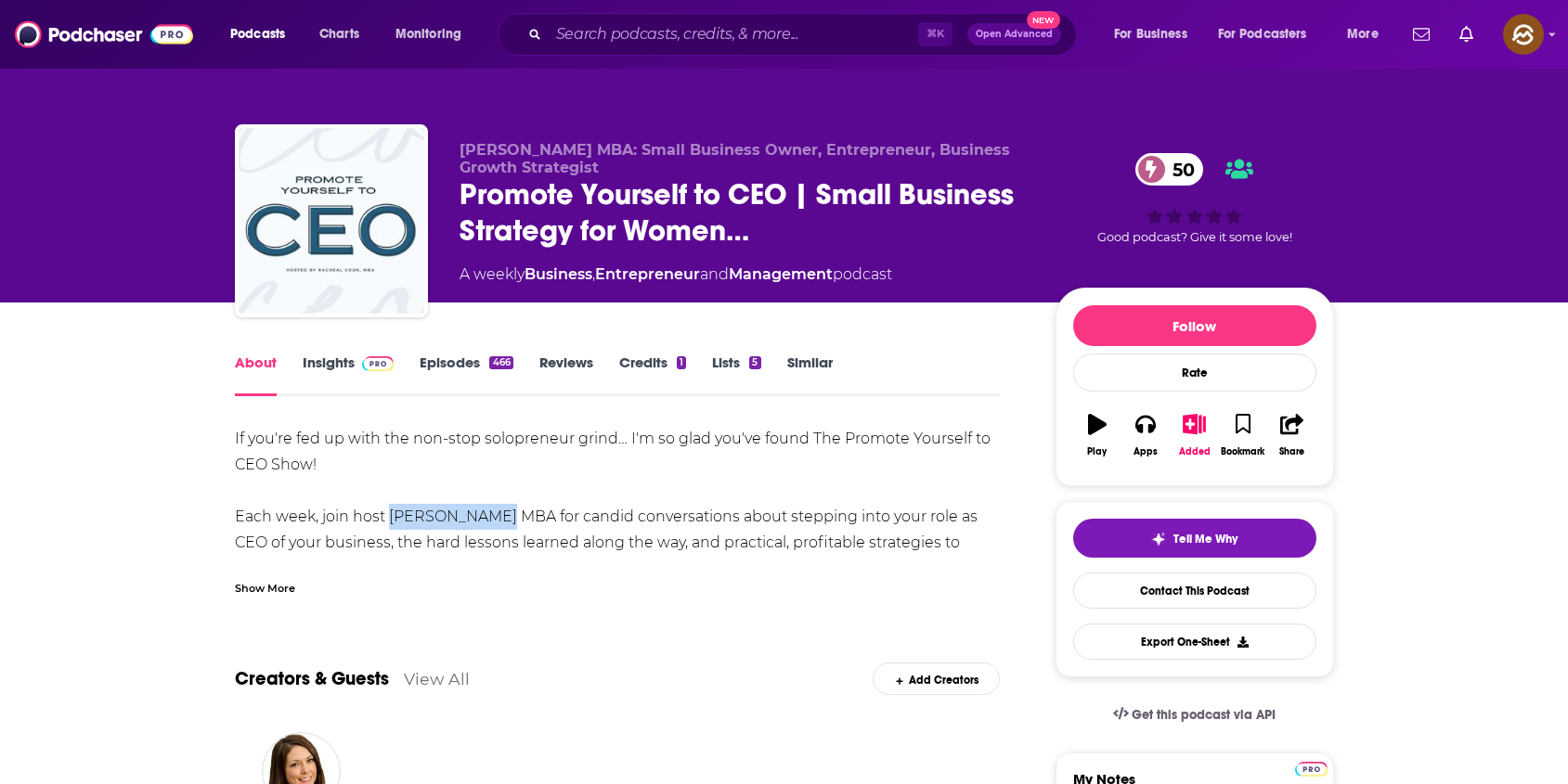
drag, startPoint x: 386, startPoint y: 518, endPoint x: 487, endPoint y: 521, distance: 101.0
copy div "Racheal Cook"
click at [487, 521] on div "If you're fed up with the non-stop solopreneur grind… I'm so glad you've found …" at bounding box center [618, 542] width 765 height 234
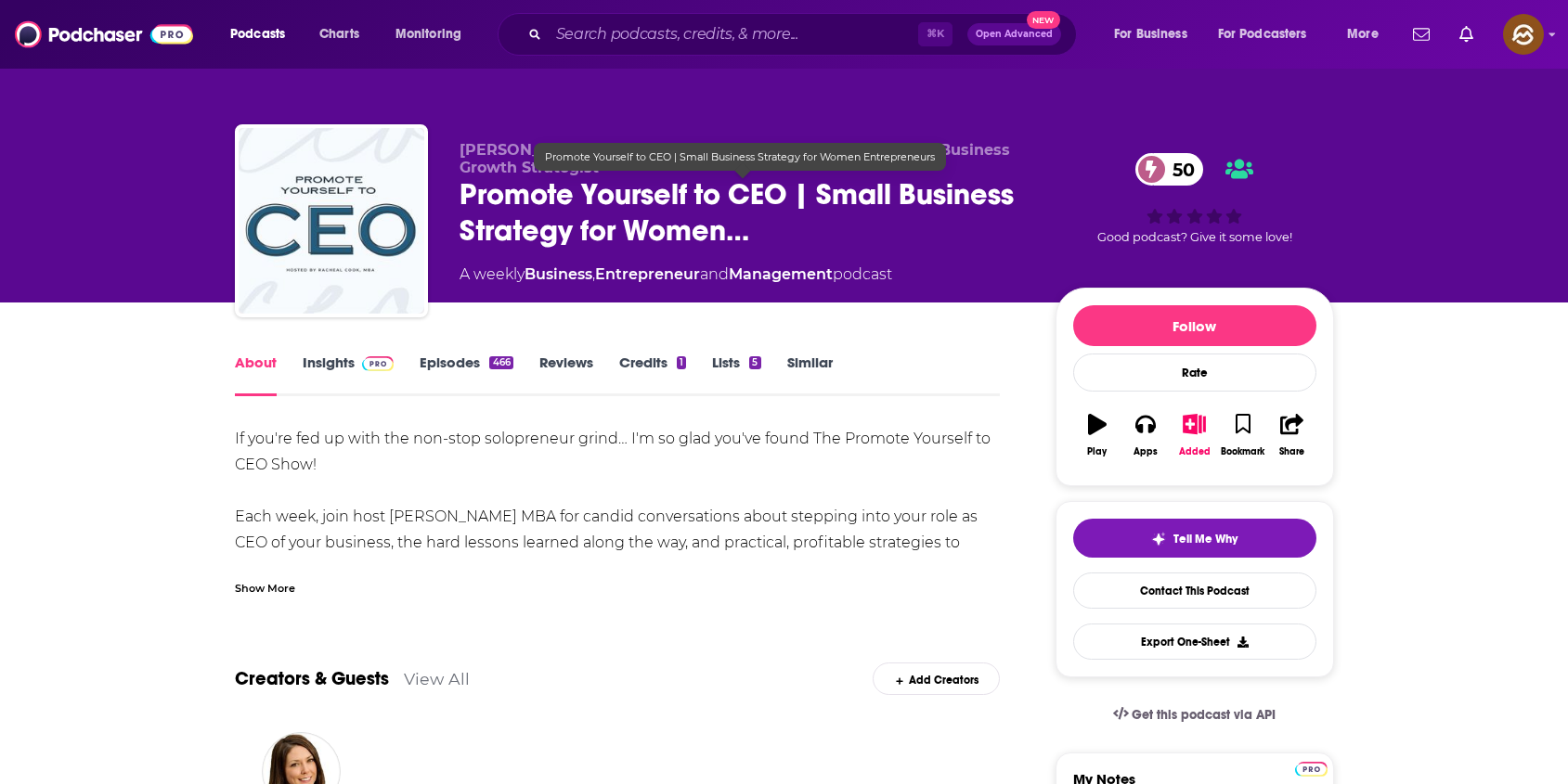
click at [490, 181] on span "Promote Yourself to CEO | Small Business Strategy for Women…" at bounding box center [742, 212] width 566 height 72
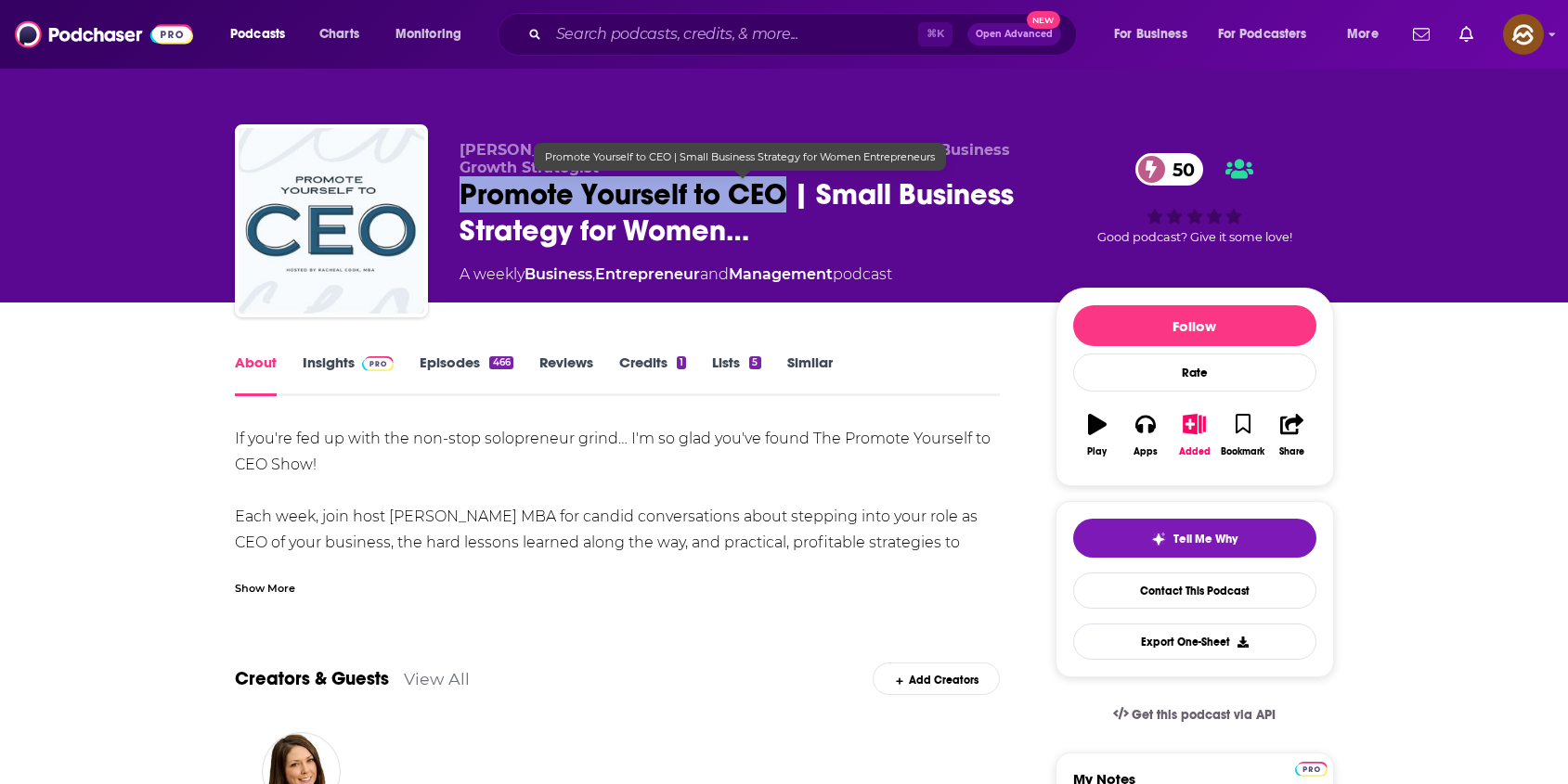
drag, startPoint x: 490, startPoint y: 181, endPoint x: 774, endPoint y: 195, distance: 284.3
copy h1 "Promote Yourself to CEO"
click at [774, 195] on span "Promote Yourself to CEO | Small Business Strategy for Women…" at bounding box center [742, 212] width 566 height 72
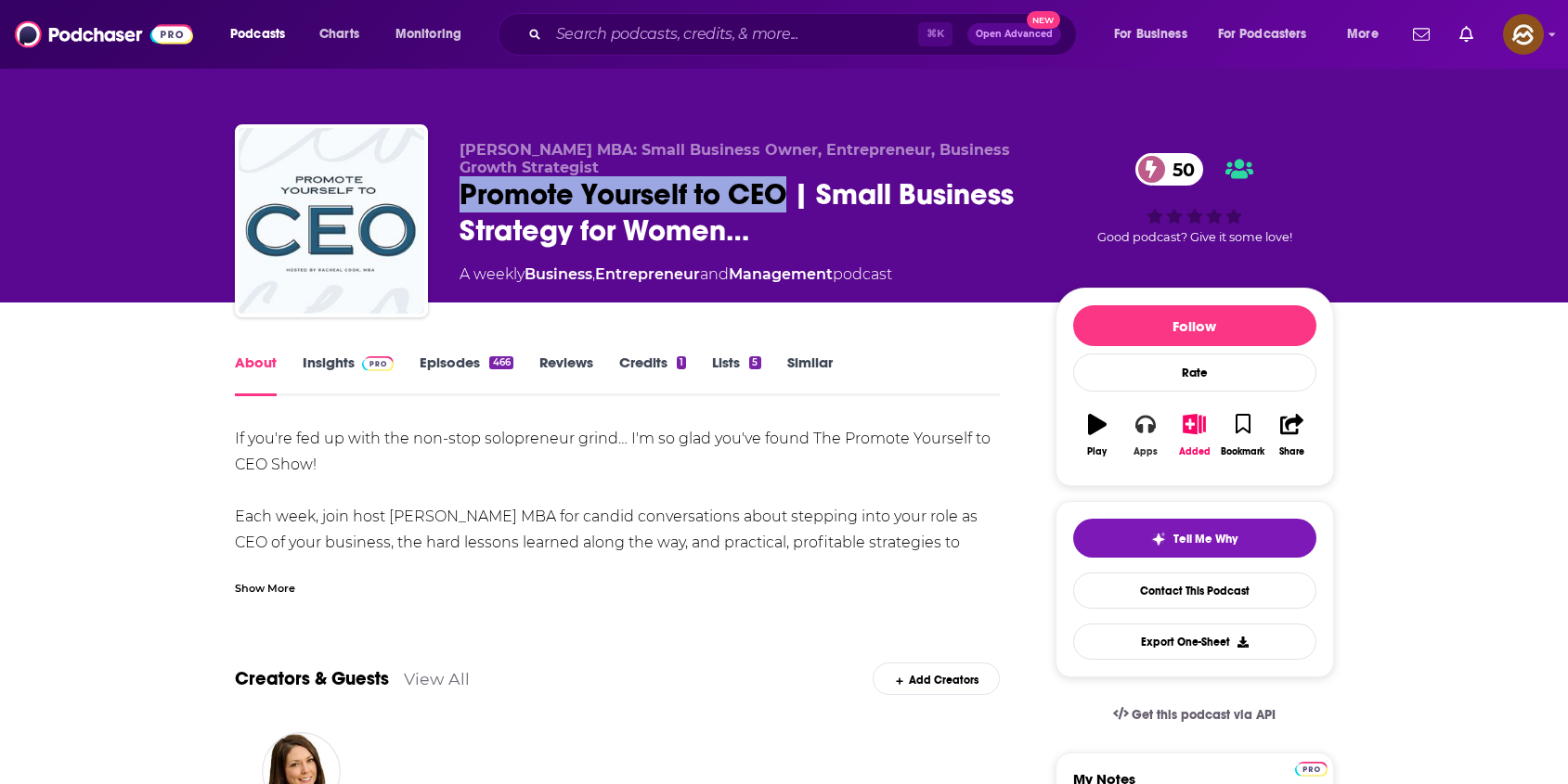
click at [1155, 426] on icon "button" at bounding box center [1145, 425] width 21 height 19
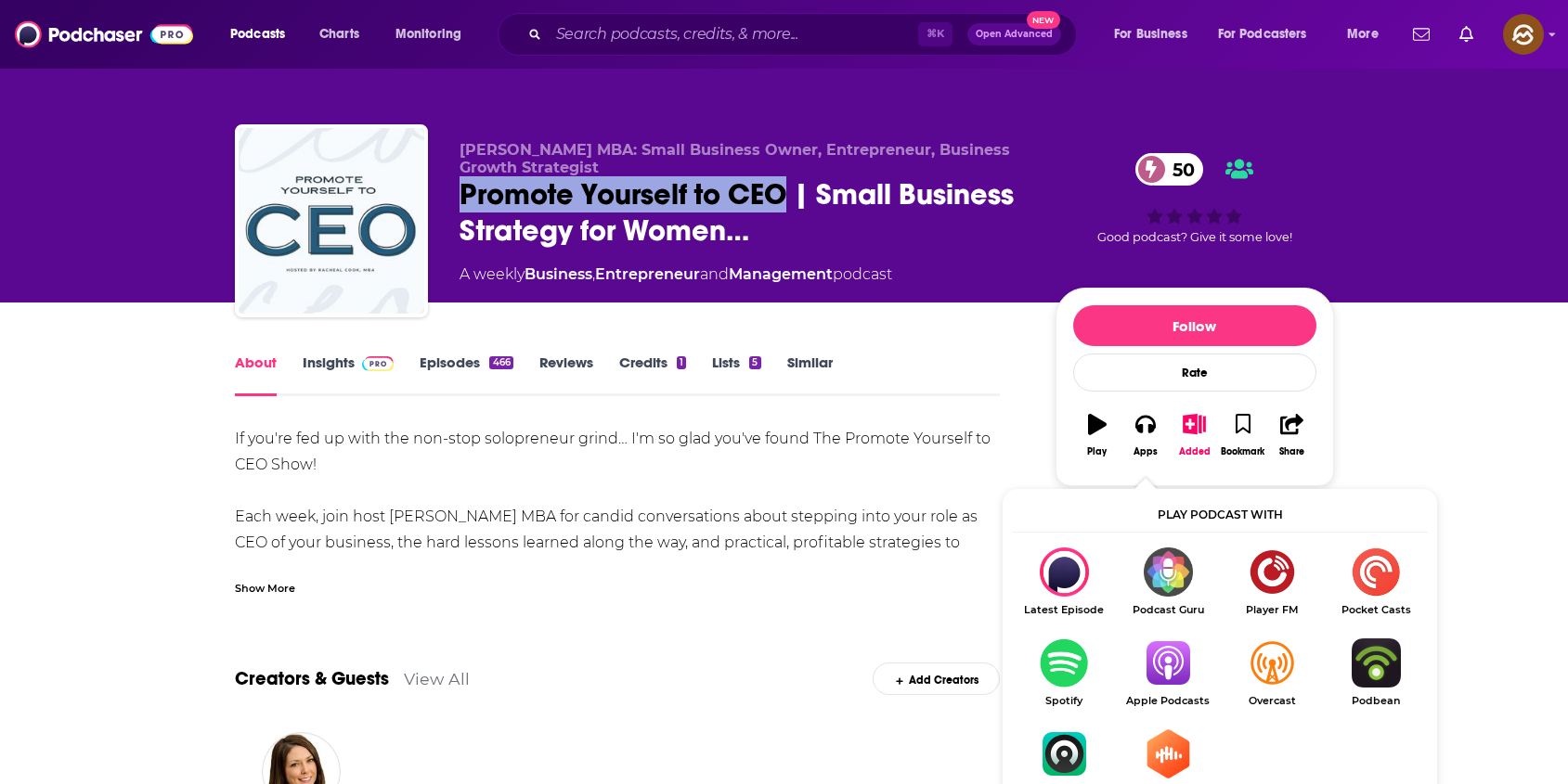
click at [1170, 660] on img "Show Listen On dropdown" at bounding box center [1168, 663] width 104 height 49
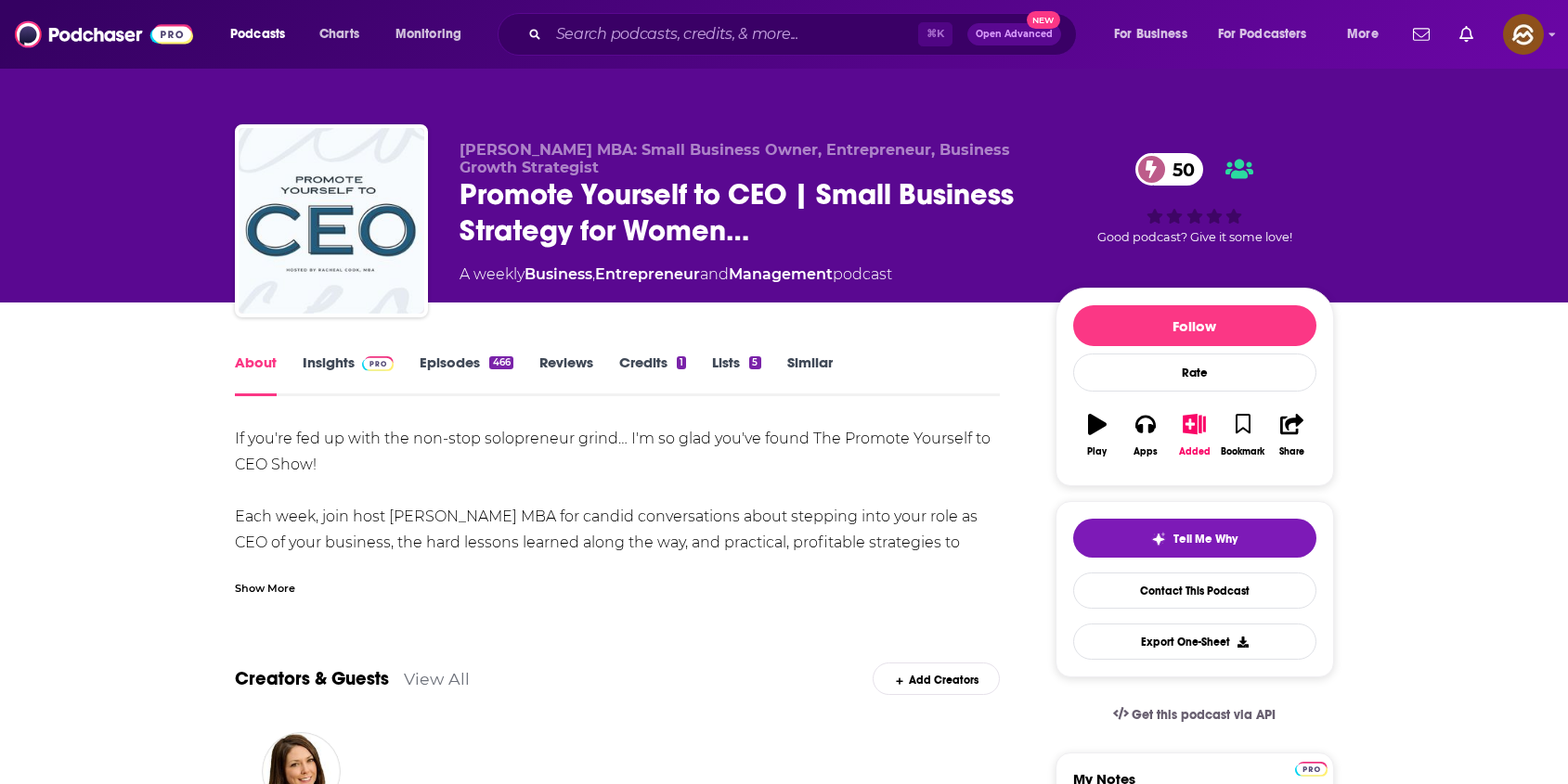
click at [482, 145] on span "Racheal Cook MBA: Small Business Owner, Entrepreneur, Business Growth Strategist" at bounding box center [734, 159] width 550 height 35
drag, startPoint x: 482, startPoint y: 145, endPoint x: 536, endPoint y: 151, distance: 54.3
copy span "Racheal Cook"
click at [536, 151] on span "Racheal Cook MBA: Small Business Owner, Entrepreneur, Business Growth Strategist" at bounding box center [734, 159] width 550 height 35
click at [345, 363] on link "Insights" at bounding box center [348, 375] width 92 height 43
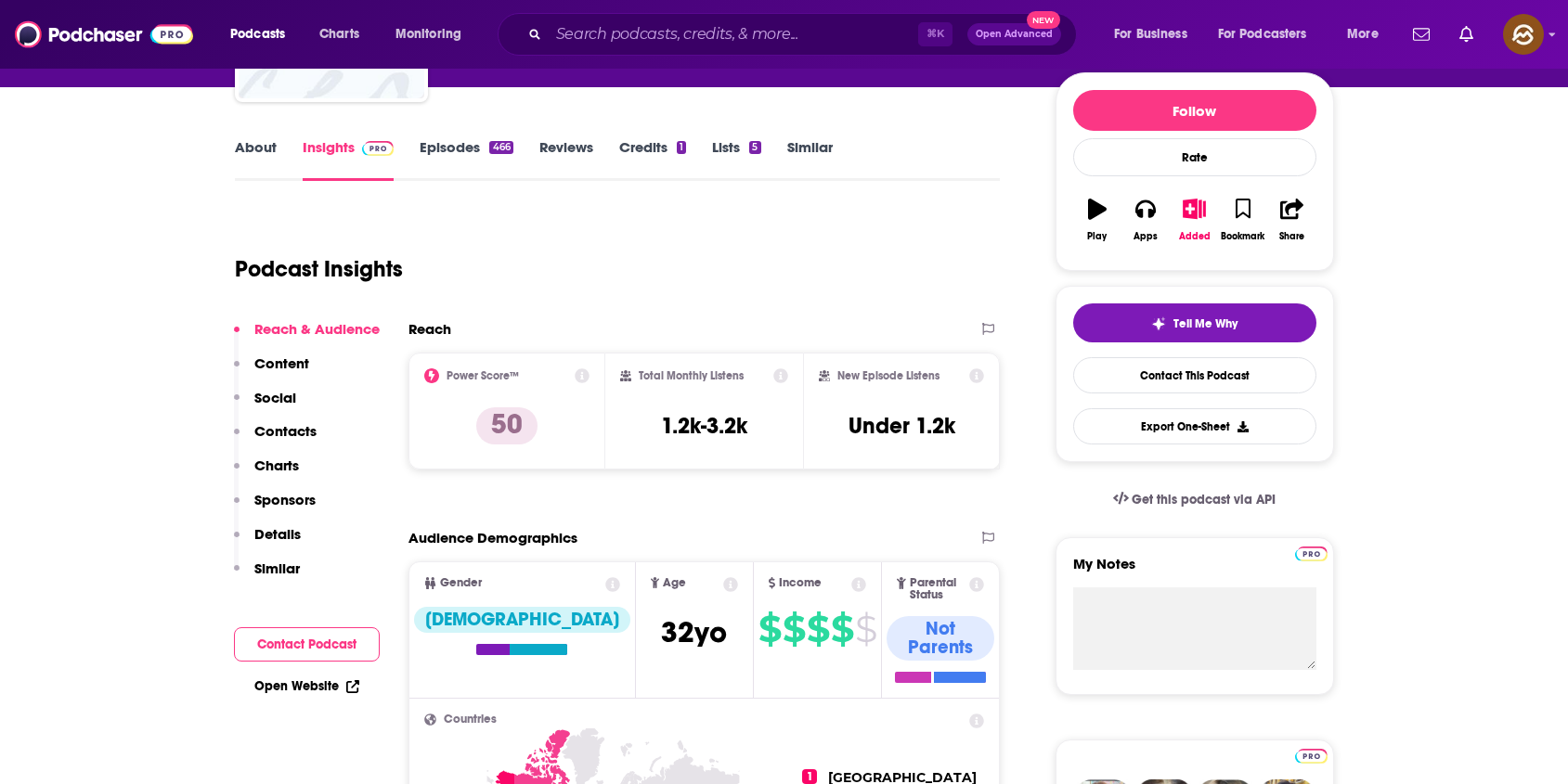
scroll to position [227, 0]
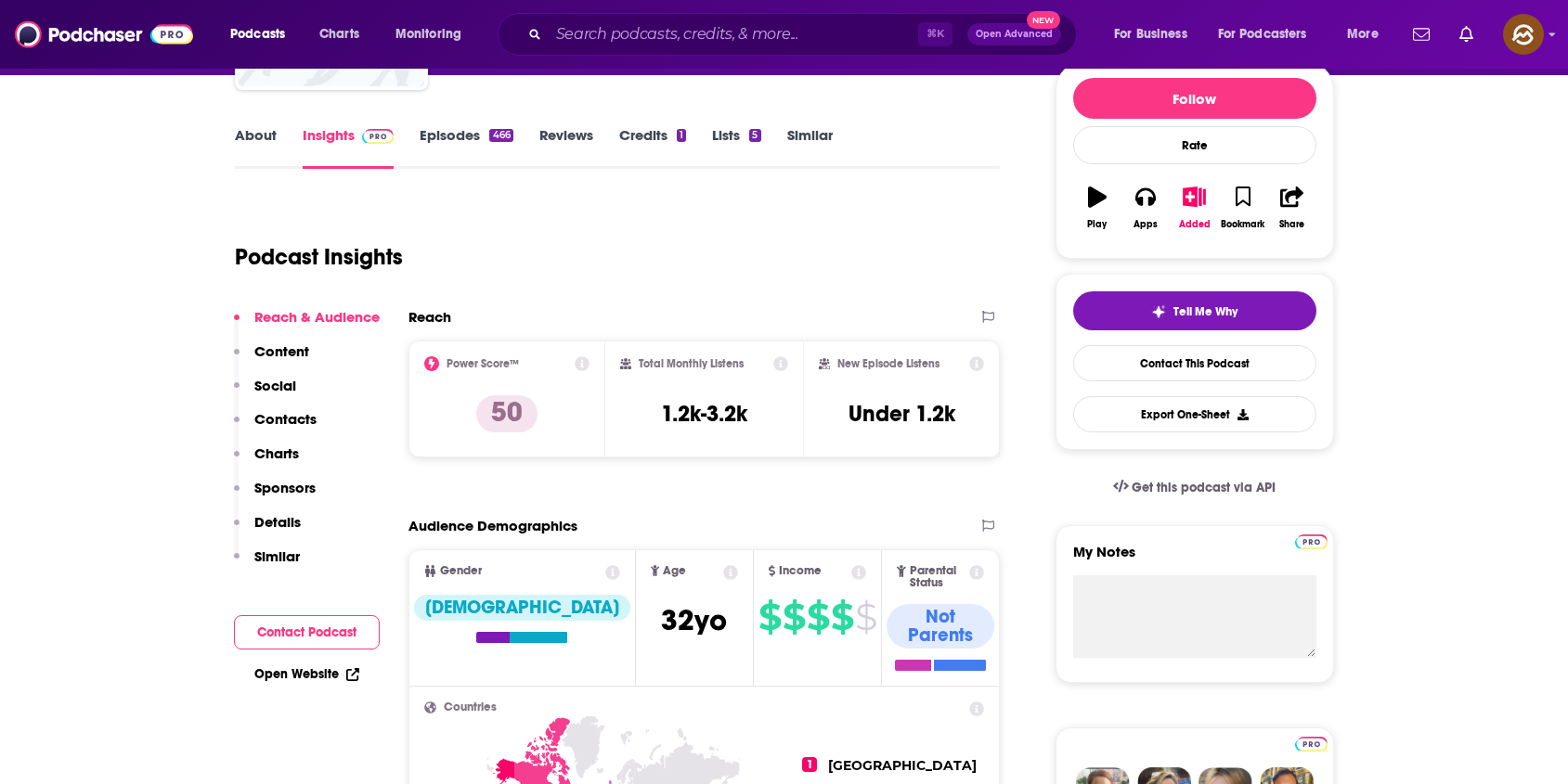
click at [277, 415] on p "Contacts" at bounding box center [286, 419] width 63 height 18
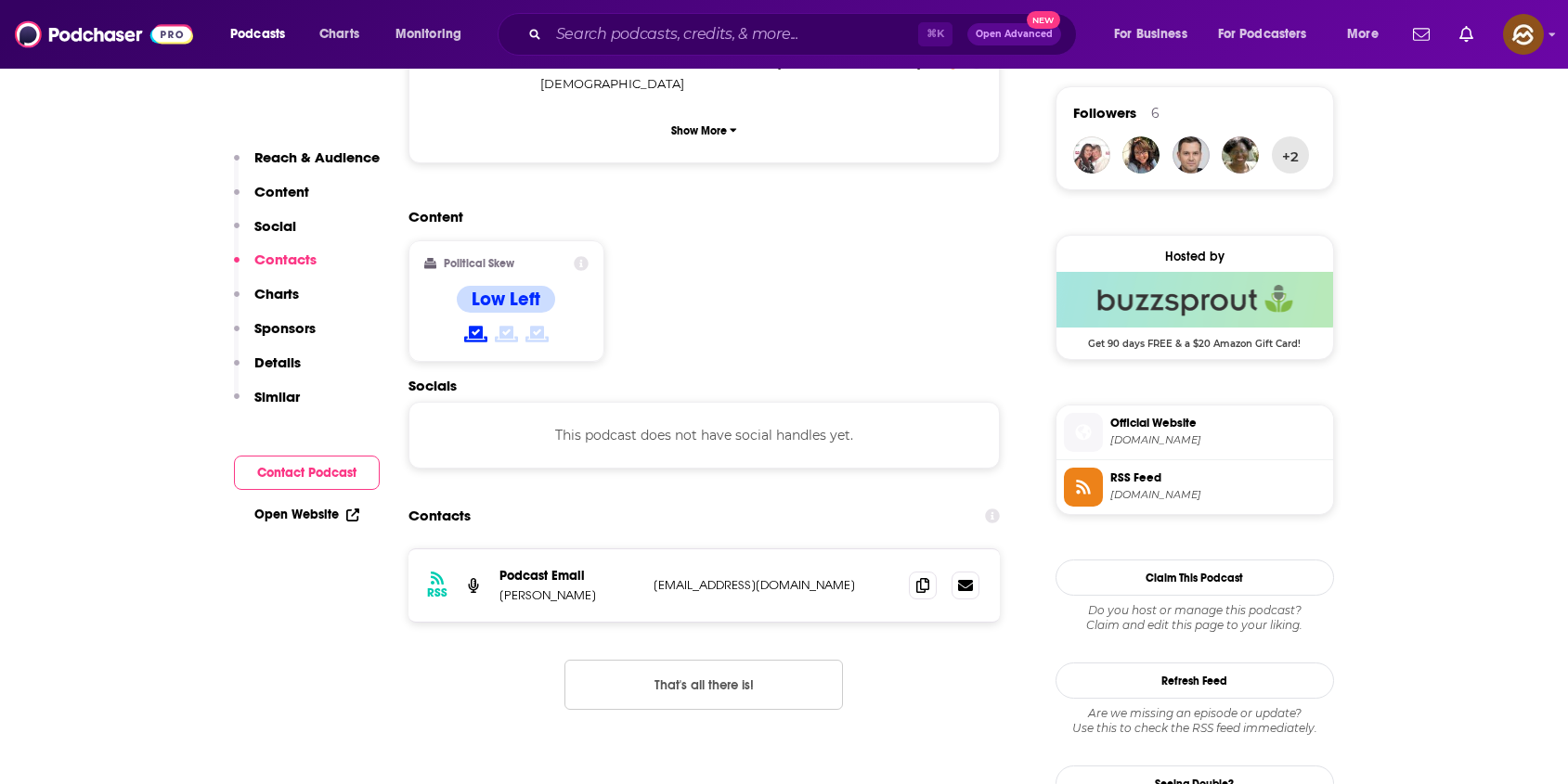
scroll to position [1493, 0]
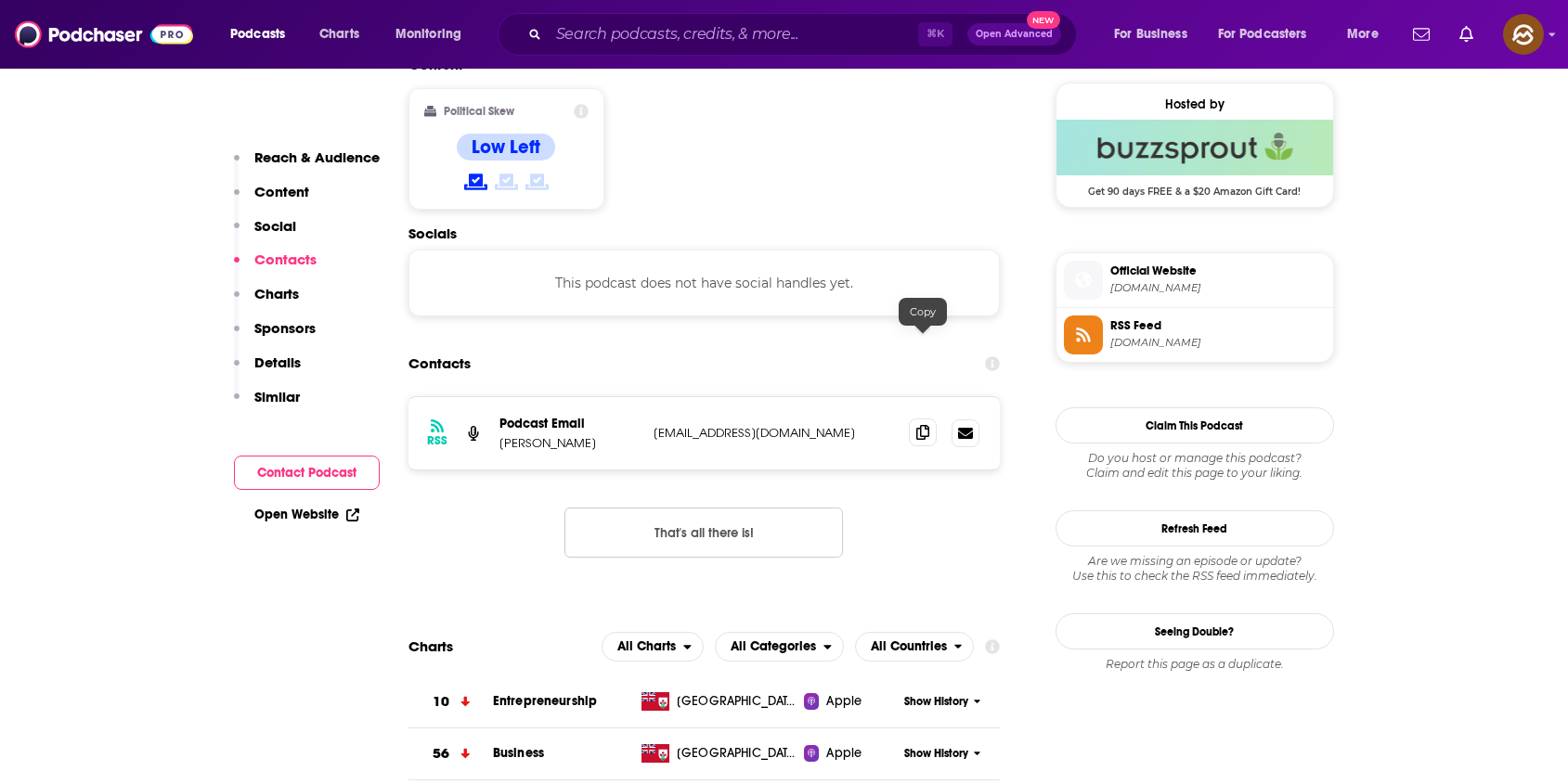
click at [923, 425] on icon at bounding box center [922, 432] width 13 height 15
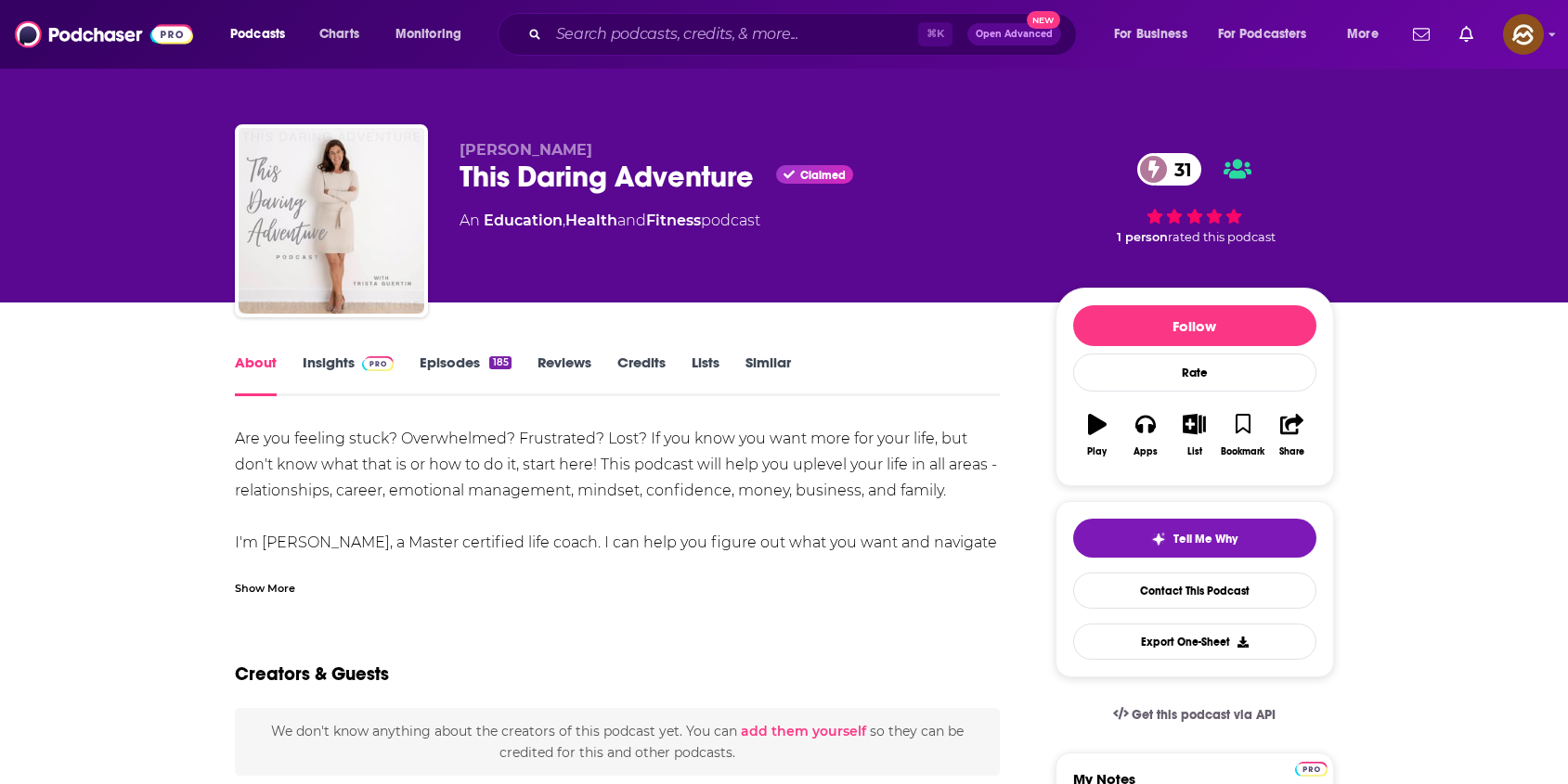
click at [481, 174] on div "This Daring Adventure Claimed 31" at bounding box center [742, 176] width 566 height 36
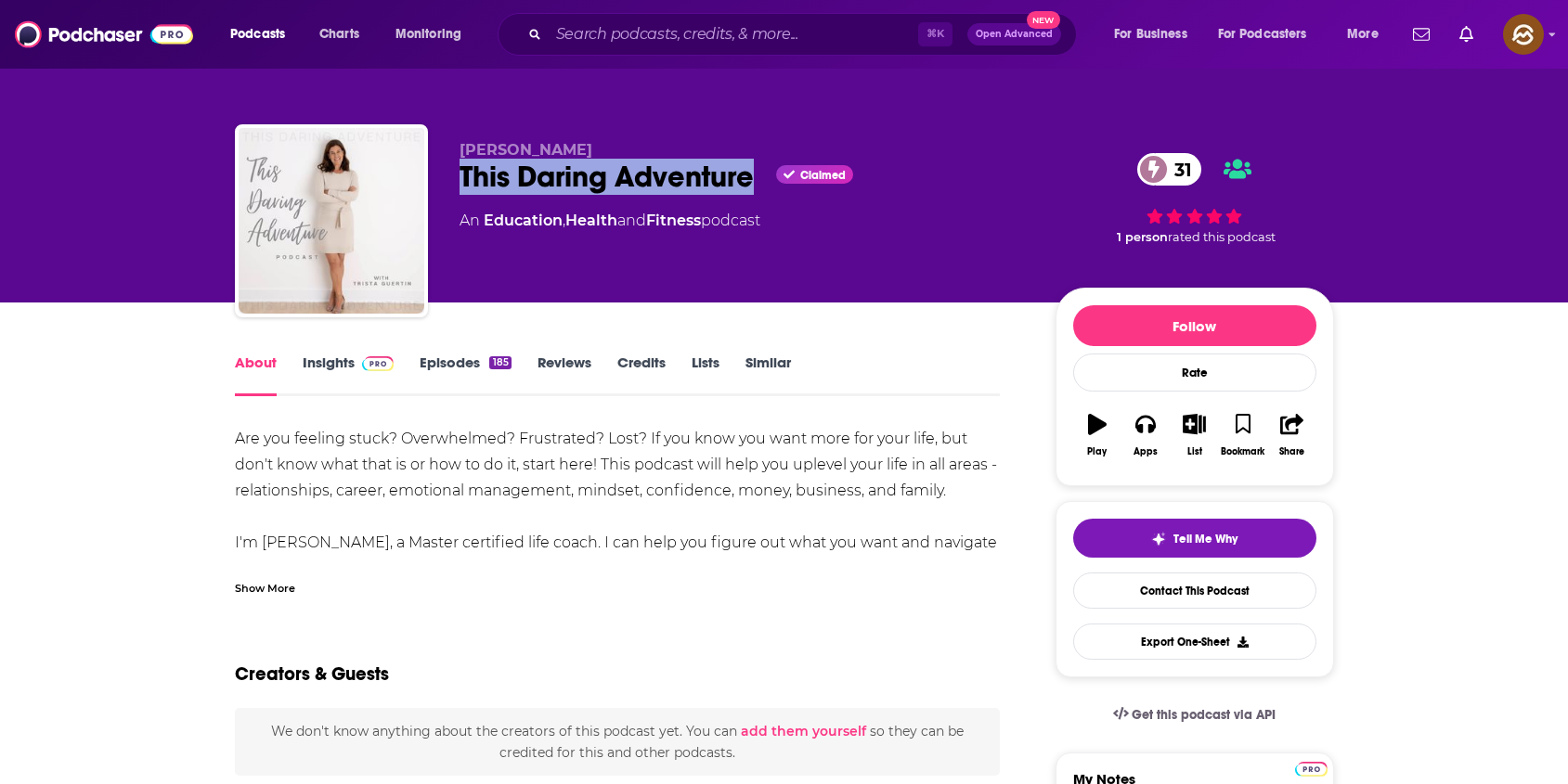
drag, startPoint x: 481, startPoint y: 174, endPoint x: 686, endPoint y: 185, distance: 205.3
copy h1 "This Daring Adventure"
click at [686, 185] on div "This Daring Adventure Claimed 31" at bounding box center [742, 176] width 566 height 36
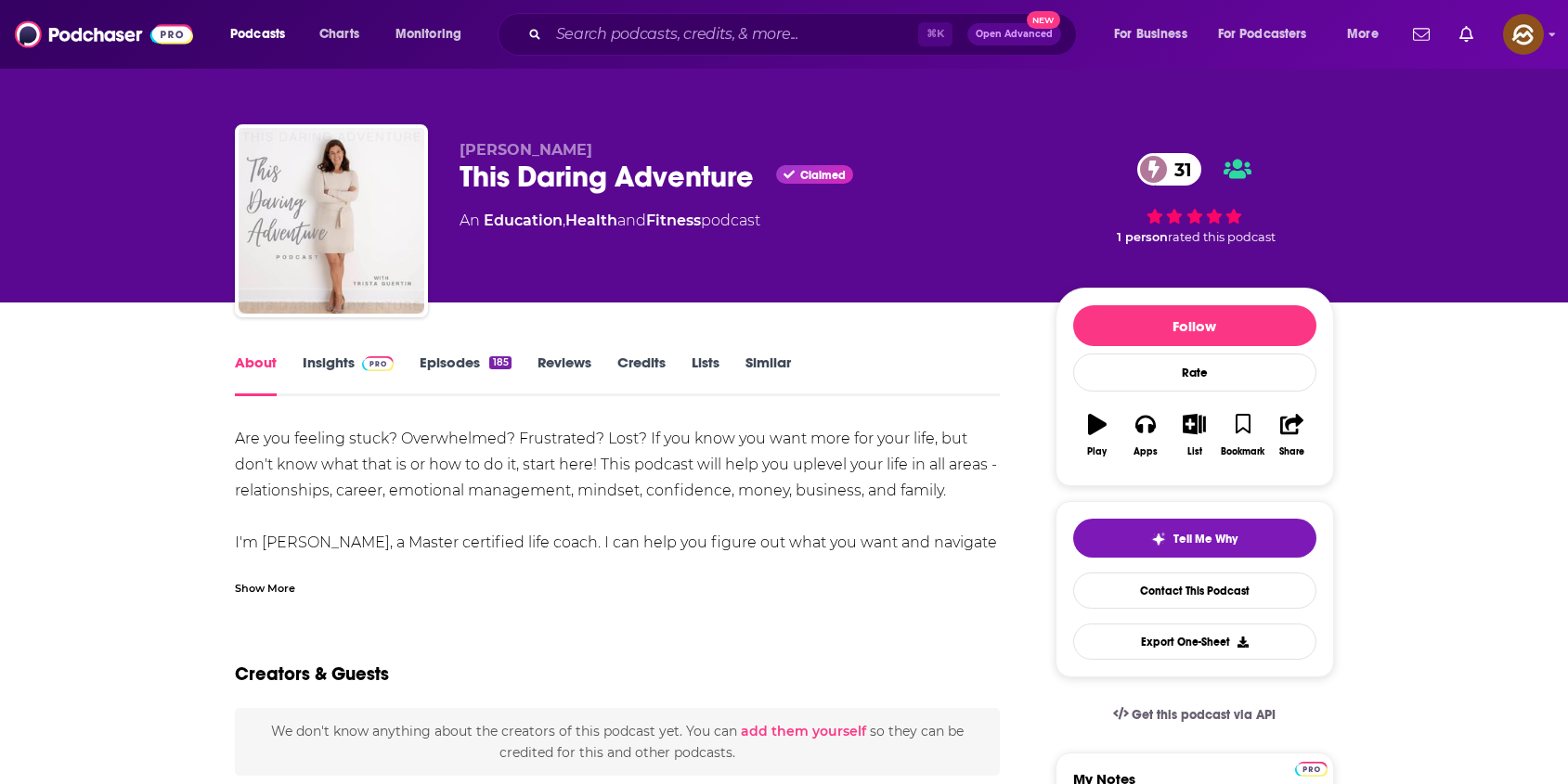
click at [674, 159] on div "This Daring Adventure Claimed 31" at bounding box center [742, 176] width 566 height 36
click at [715, 180] on div "This Daring Adventure Claimed 31" at bounding box center [742, 176] width 566 height 36
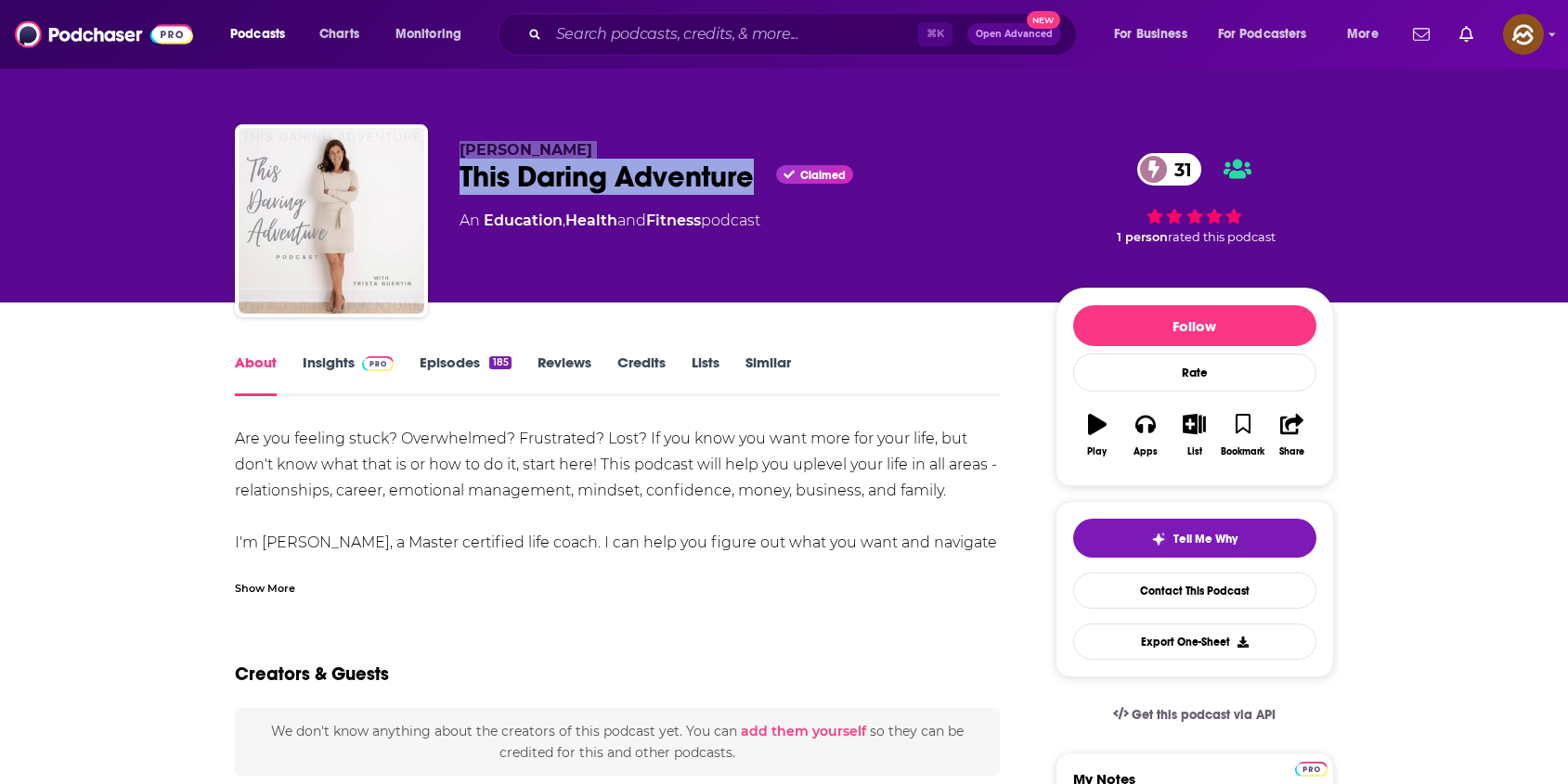
drag, startPoint x: 715, startPoint y: 180, endPoint x: 467, endPoint y: 152, distance: 249.6
copy div "Trista Guertin This Daring Adventure"
click at [467, 152] on div "Trista Guertin This Daring Adventure Claimed 31 An Education , Health and Fitne…" at bounding box center [742, 215] width 566 height 149
click at [492, 188] on div "This Daring Adventure Claimed 31" at bounding box center [742, 176] width 566 height 36
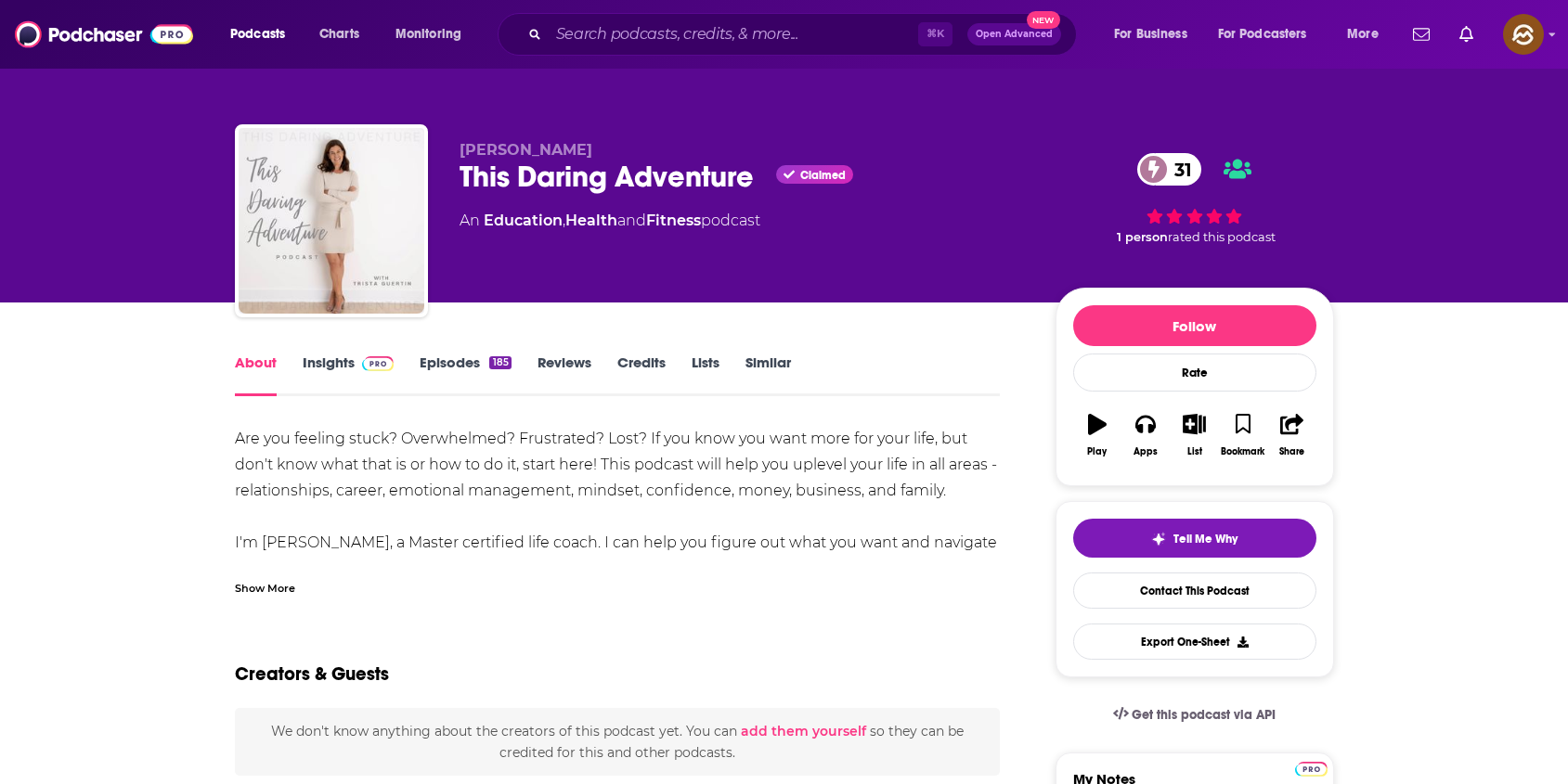
click at [472, 176] on div "This Daring Adventure Claimed 31" at bounding box center [742, 176] width 566 height 36
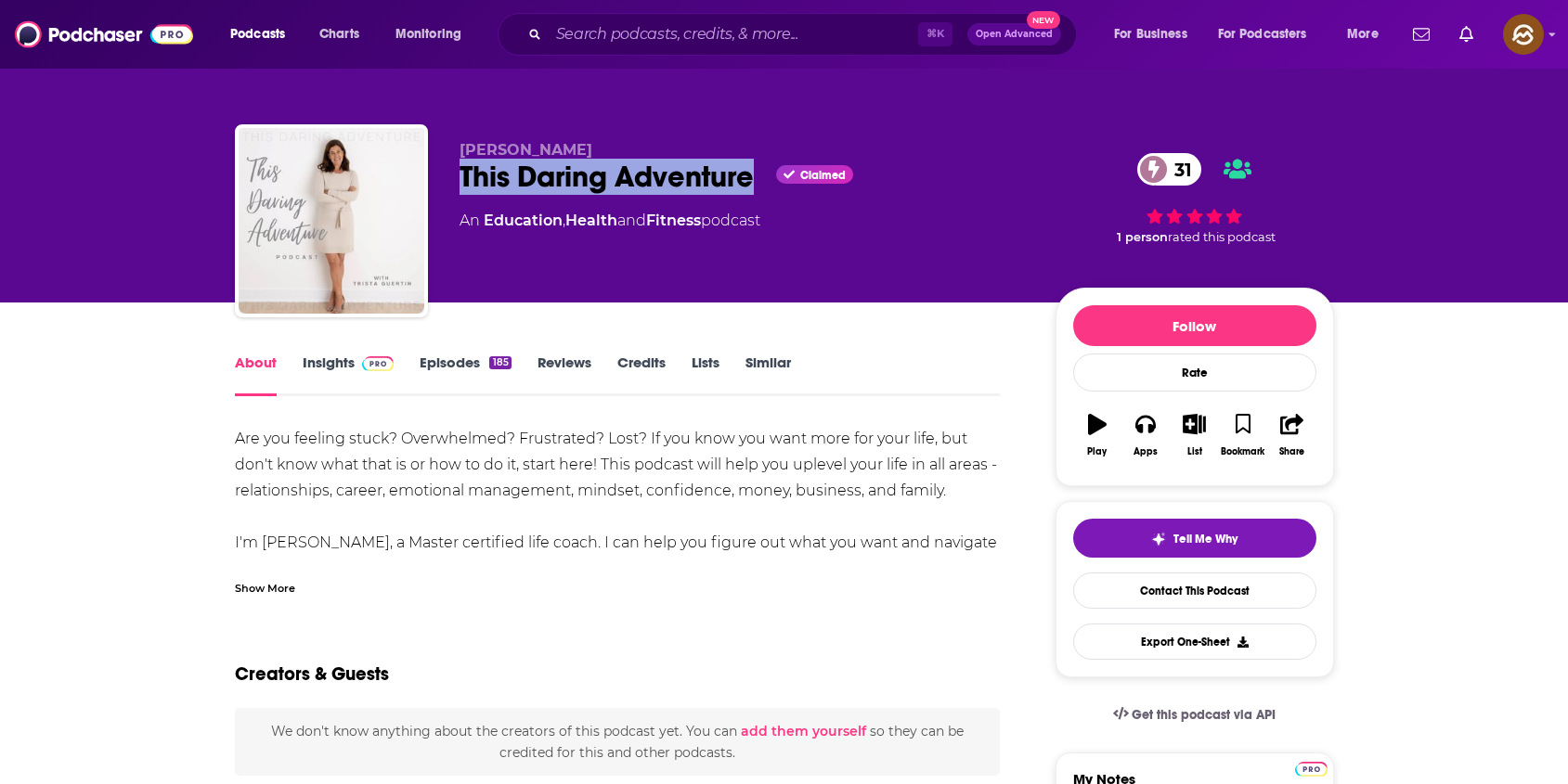
drag, startPoint x: 472, startPoint y: 176, endPoint x: 710, endPoint y: 184, distance: 238.1
copy h1 "This Daring Adventure"
click at [710, 184] on div "This Daring Adventure Claimed 31" at bounding box center [742, 176] width 566 height 36
click at [323, 358] on link "Insights" at bounding box center [348, 375] width 92 height 43
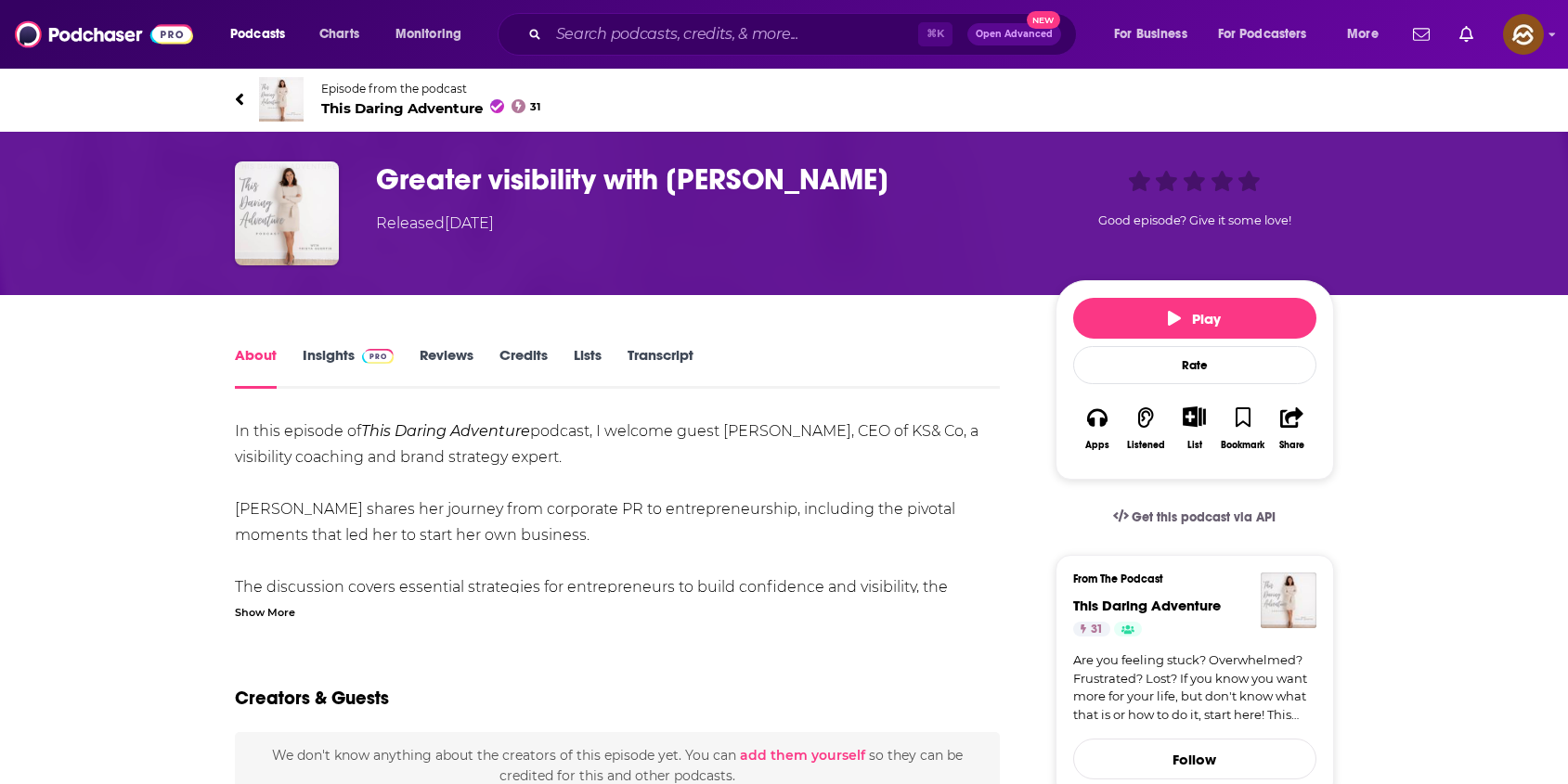
click at [282, 618] on div "Show More" at bounding box center [265, 611] width 61 height 18
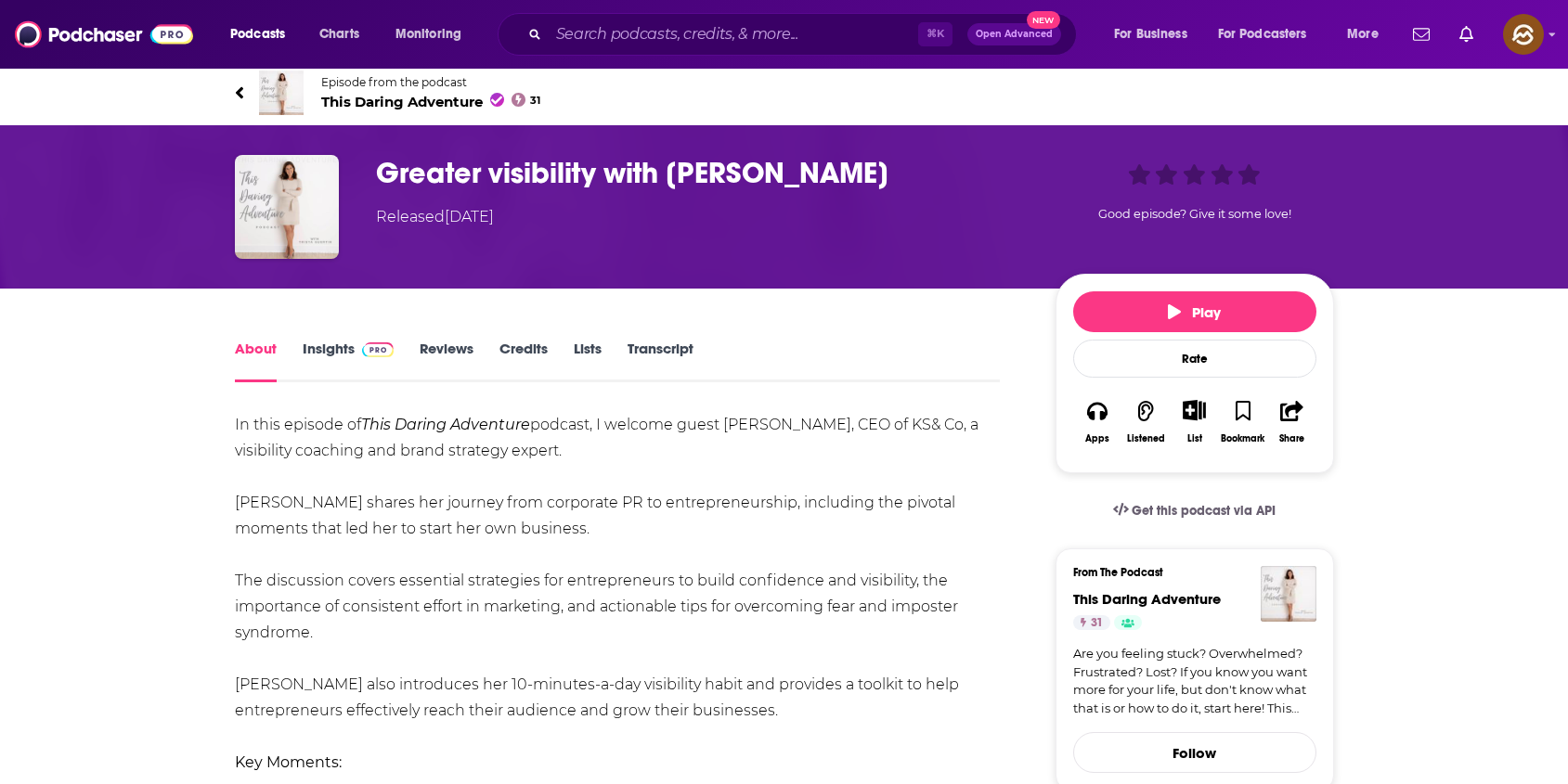
scroll to position [21, 0]
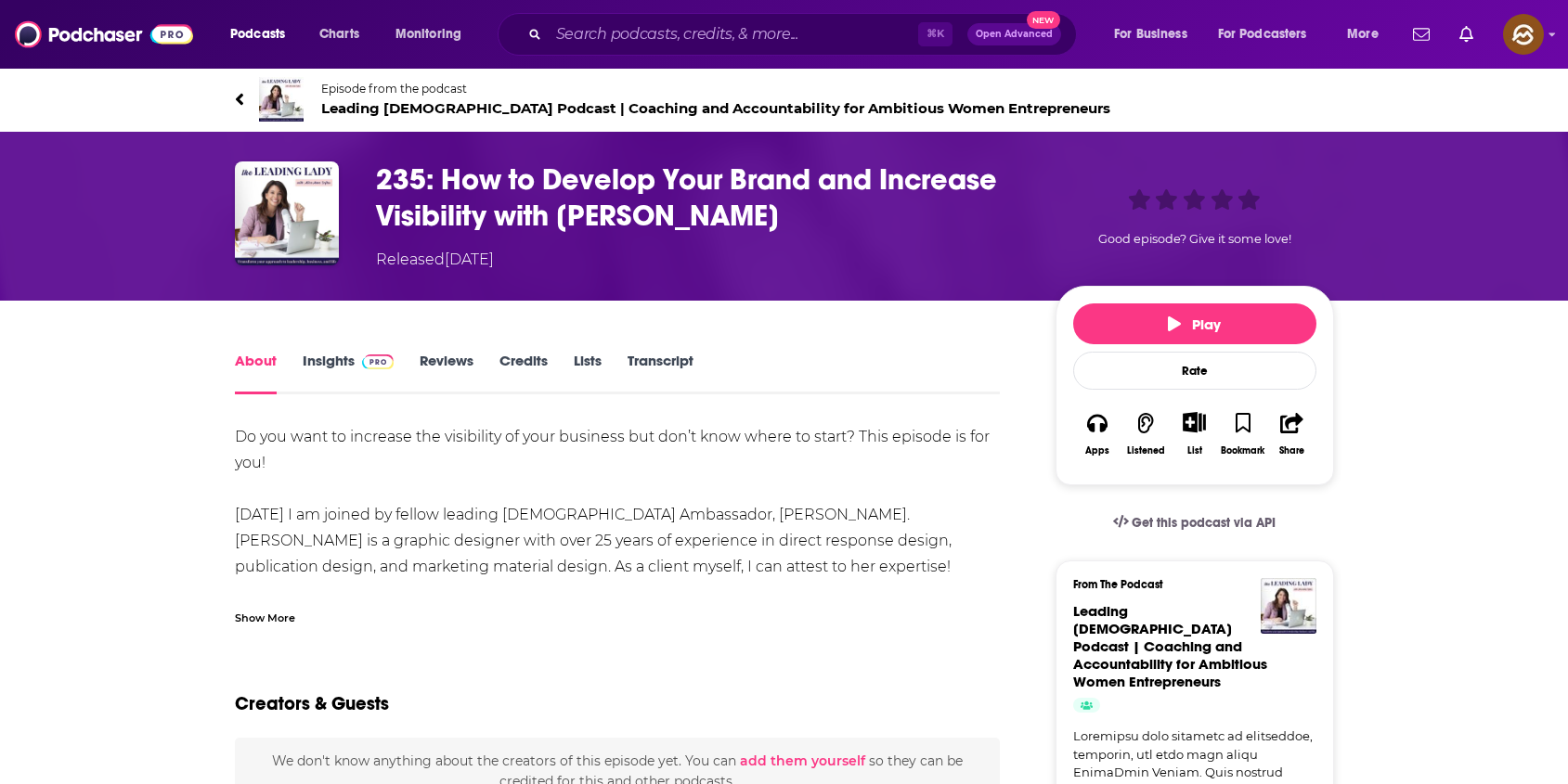
click at [286, 617] on div "Show More" at bounding box center [265, 617] width 61 height 18
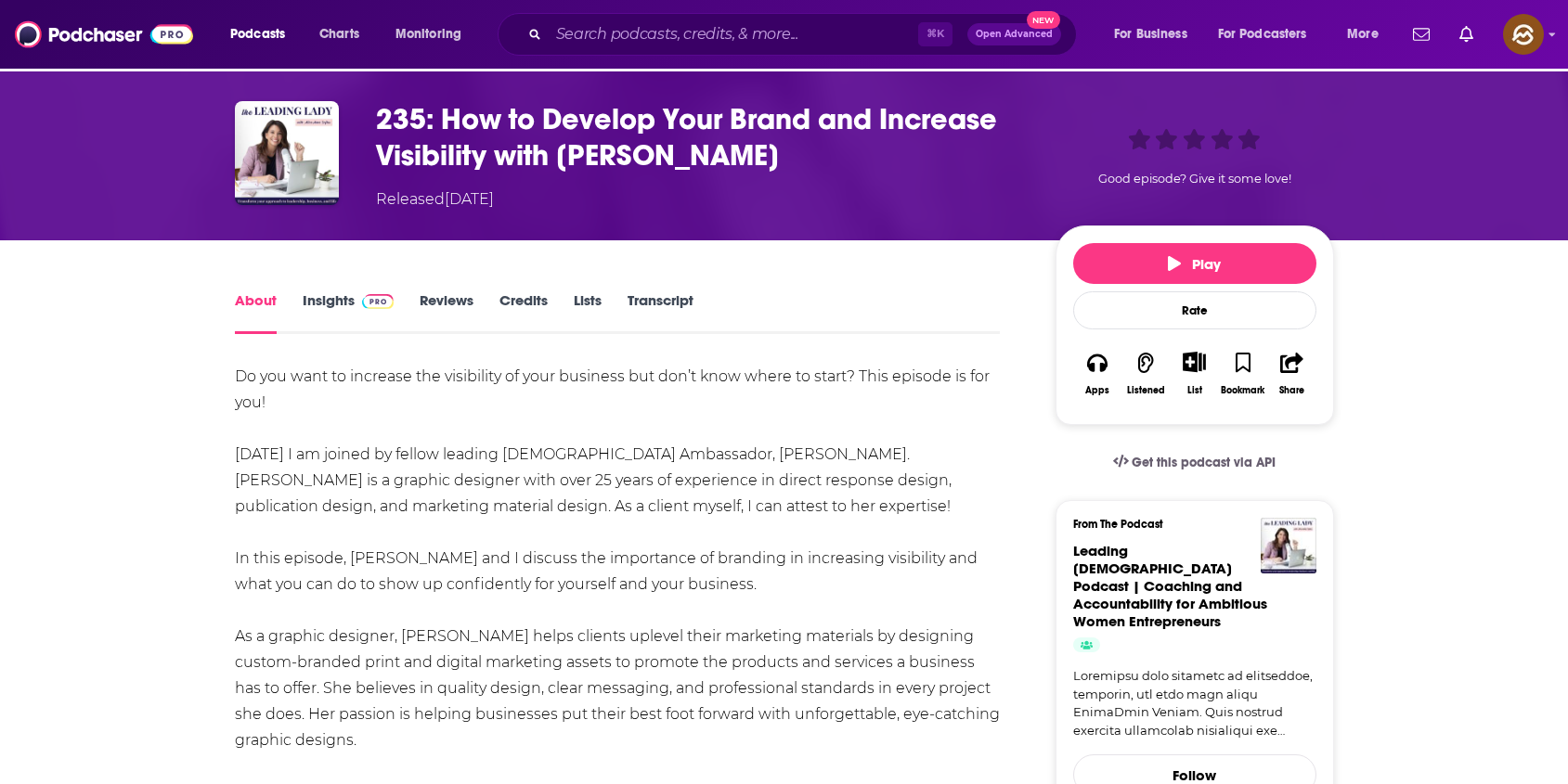
scroll to position [99, 0]
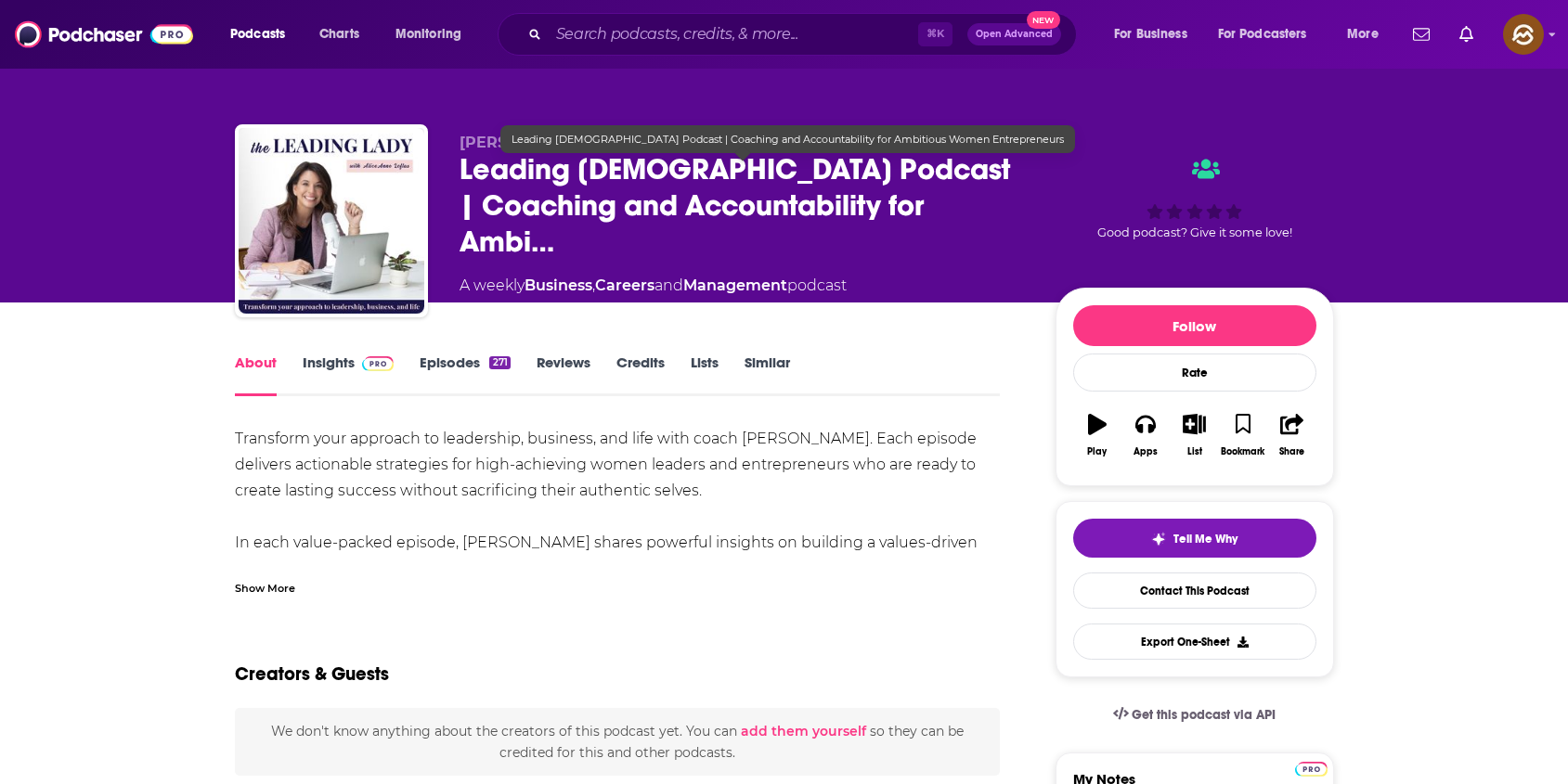
click at [699, 177] on span "Leading [DEMOGRAPHIC_DATA] Podcast | Coaching and Accountability for Ambi…" at bounding box center [742, 206] width 566 height 109
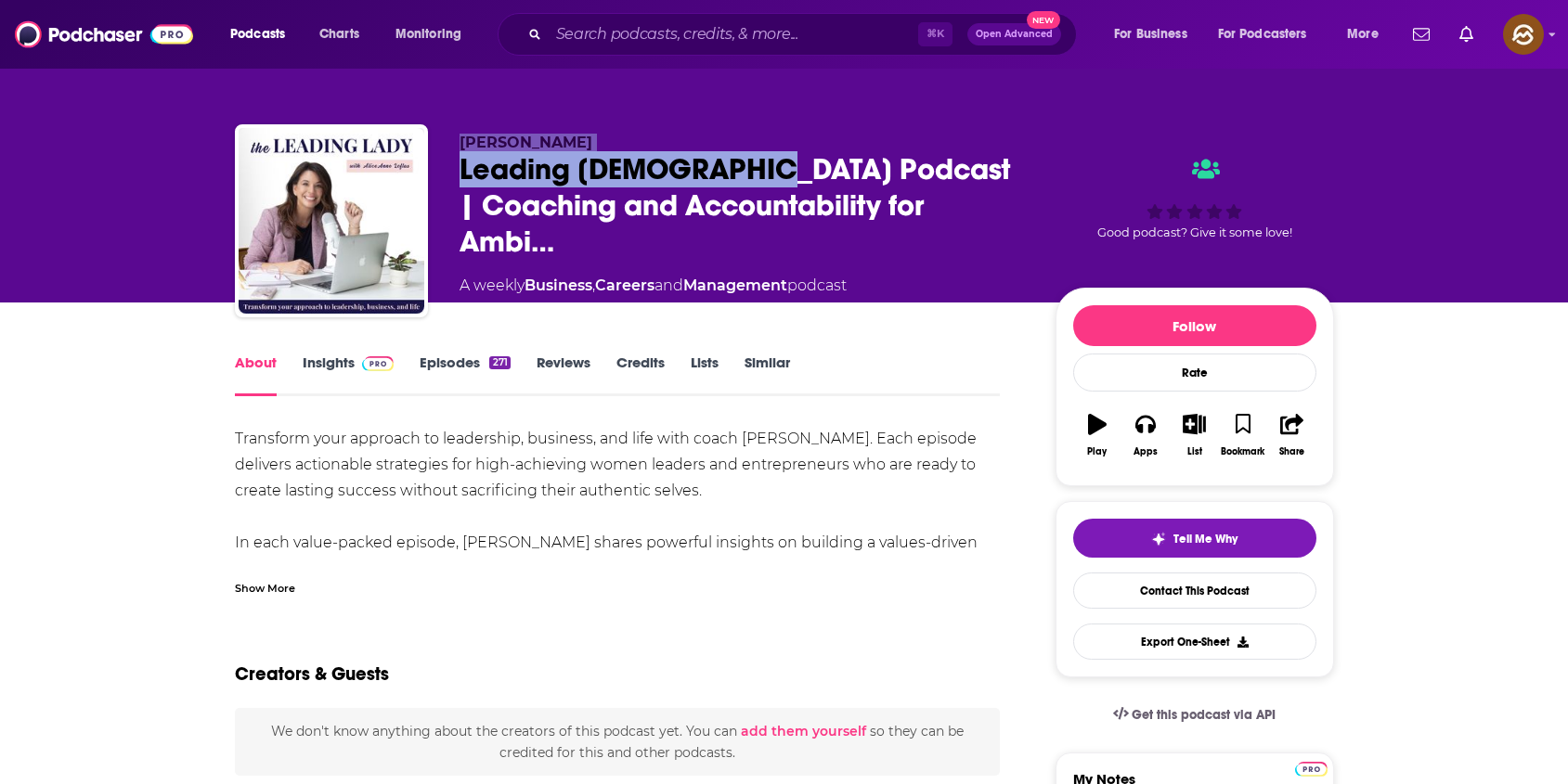
drag, startPoint x: 699, startPoint y: 177, endPoint x: 463, endPoint y: 153, distance: 237.2
copy div "[PERSON_NAME] Leading [DEMOGRAPHIC_DATA] Podcast"
click at [463, 153] on div "[PERSON_NAME] Leading [DEMOGRAPHIC_DATA] Podcast | Coaching and Accountability …" at bounding box center [742, 215] width 566 height 163
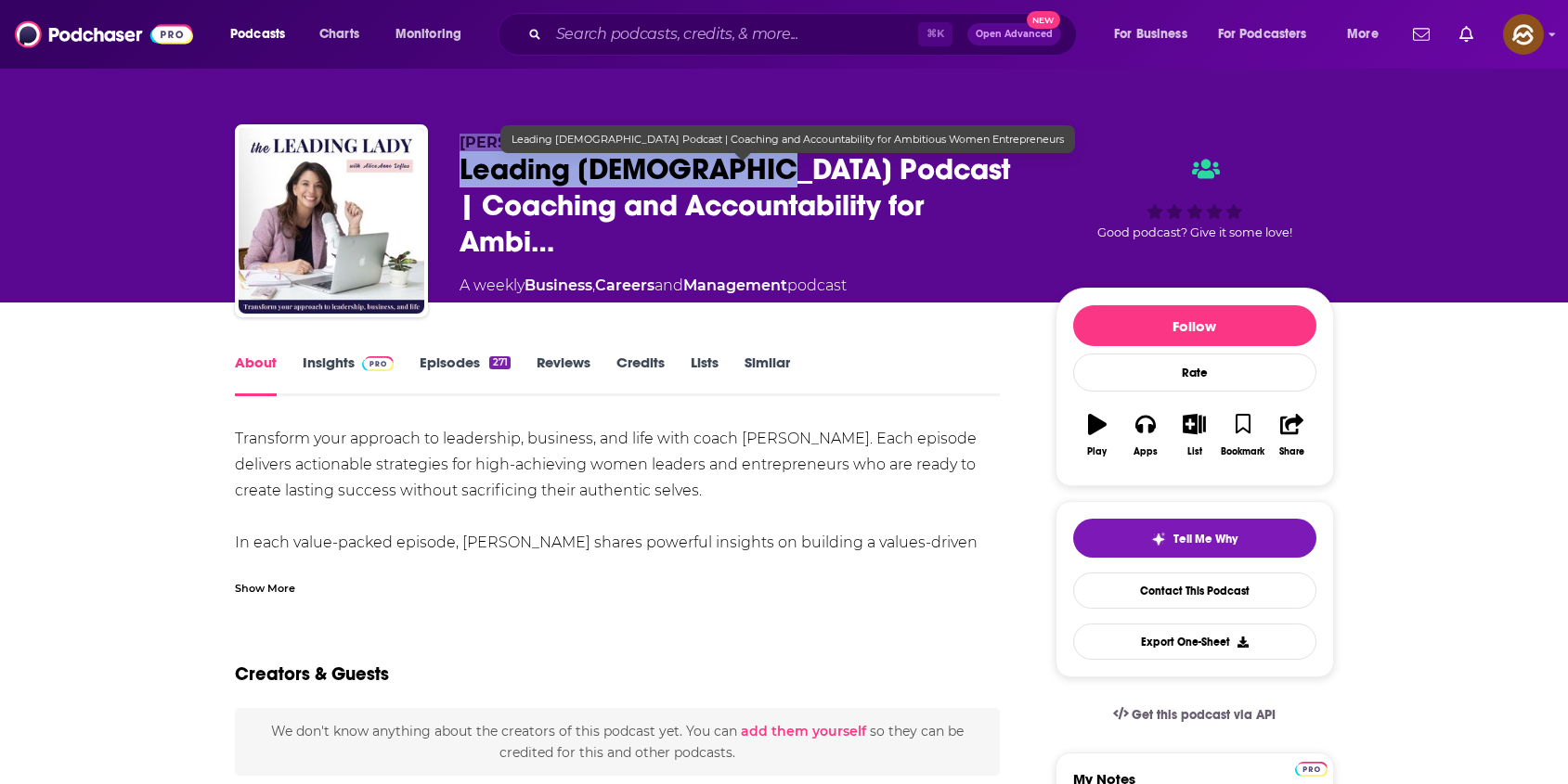
click at [717, 152] on p "AliceAnne Loftus" at bounding box center [742, 143] width 566 height 18
click at [717, 187] on span "Leading Lady Podcast | Coaching and Accountability for Ambi…" at bounding box center [742, 206] width 566 height 109
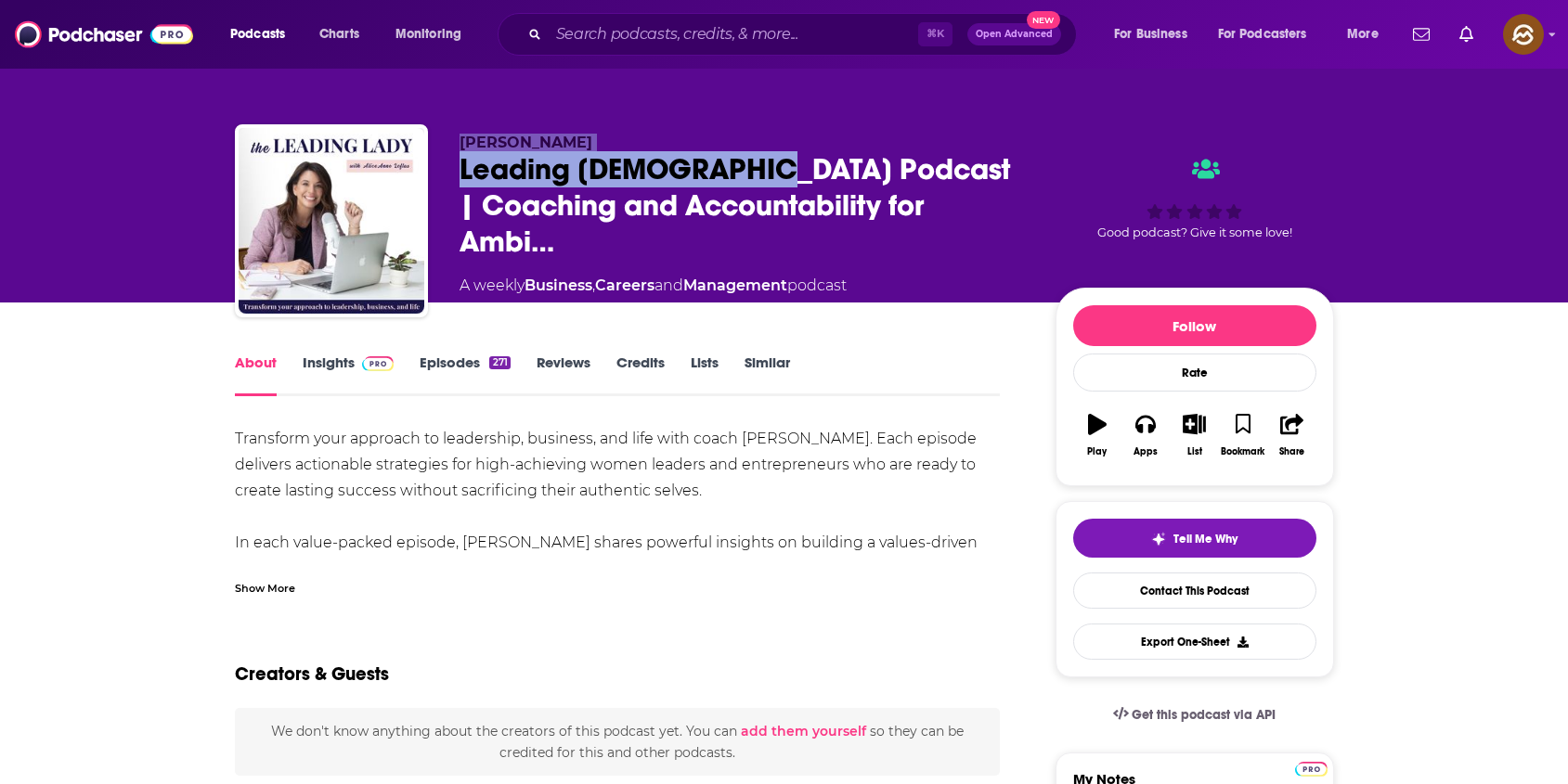
drag, startPoint x: 717, startPoint y: 187, endPoint x: 462, endPoint y: 153, distance: 257.3
copy div "AliceAnne Loftus Leading Lady Podcast"
click at [462, 153] on div "AliceAnne Loftus Leading Lady Podcast | Coaching and Accountability for Ambi… A…" at bounding box center [742, 215] width 566 height 163
click at [1133, 425] on button "Apps" at bounding box center [1144, 436] width 48 height 67
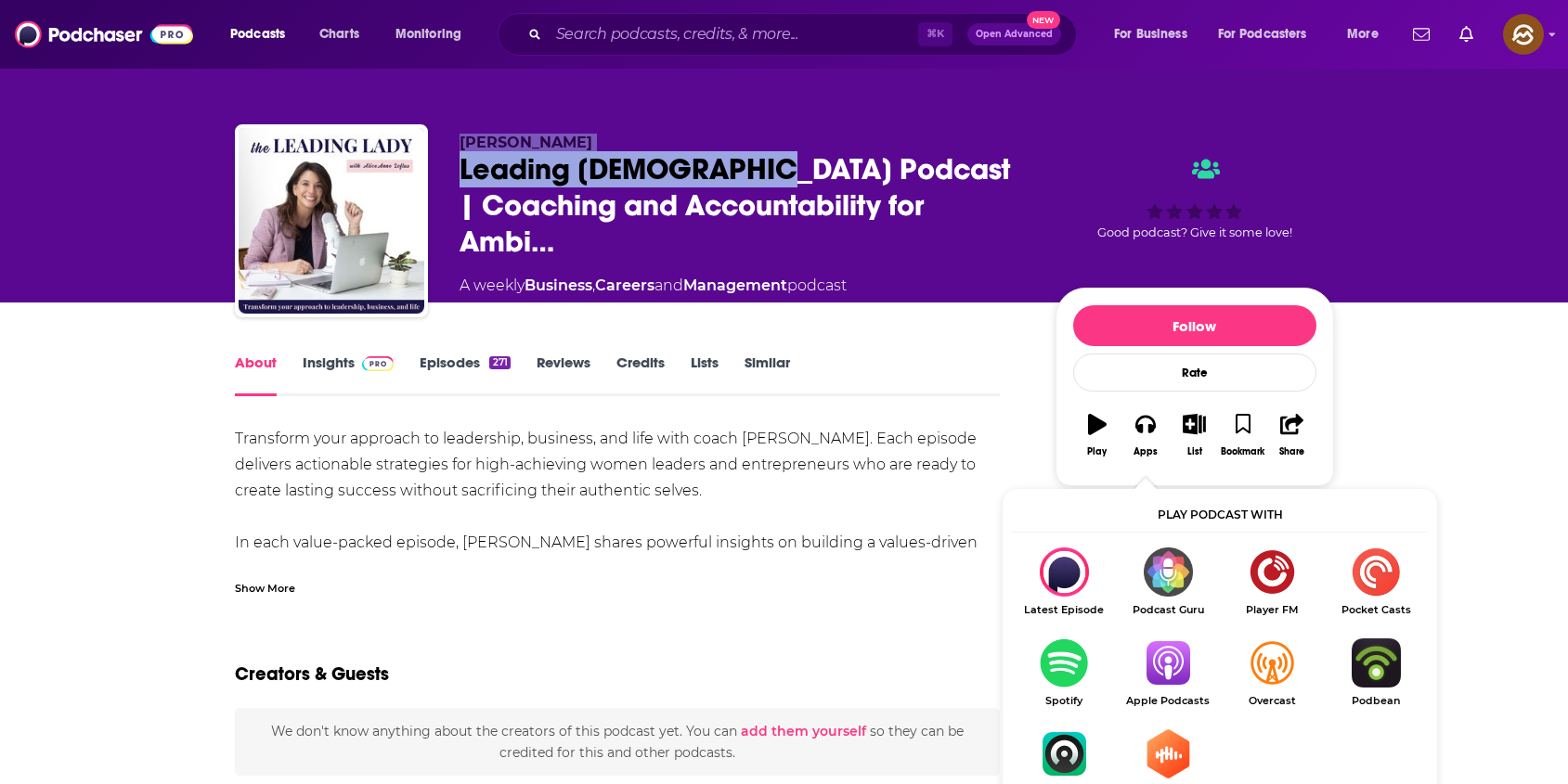
click at [1172, 659] on img "Show Listen On dropdown" at bounding box center [1168, 663] width 104 height 49
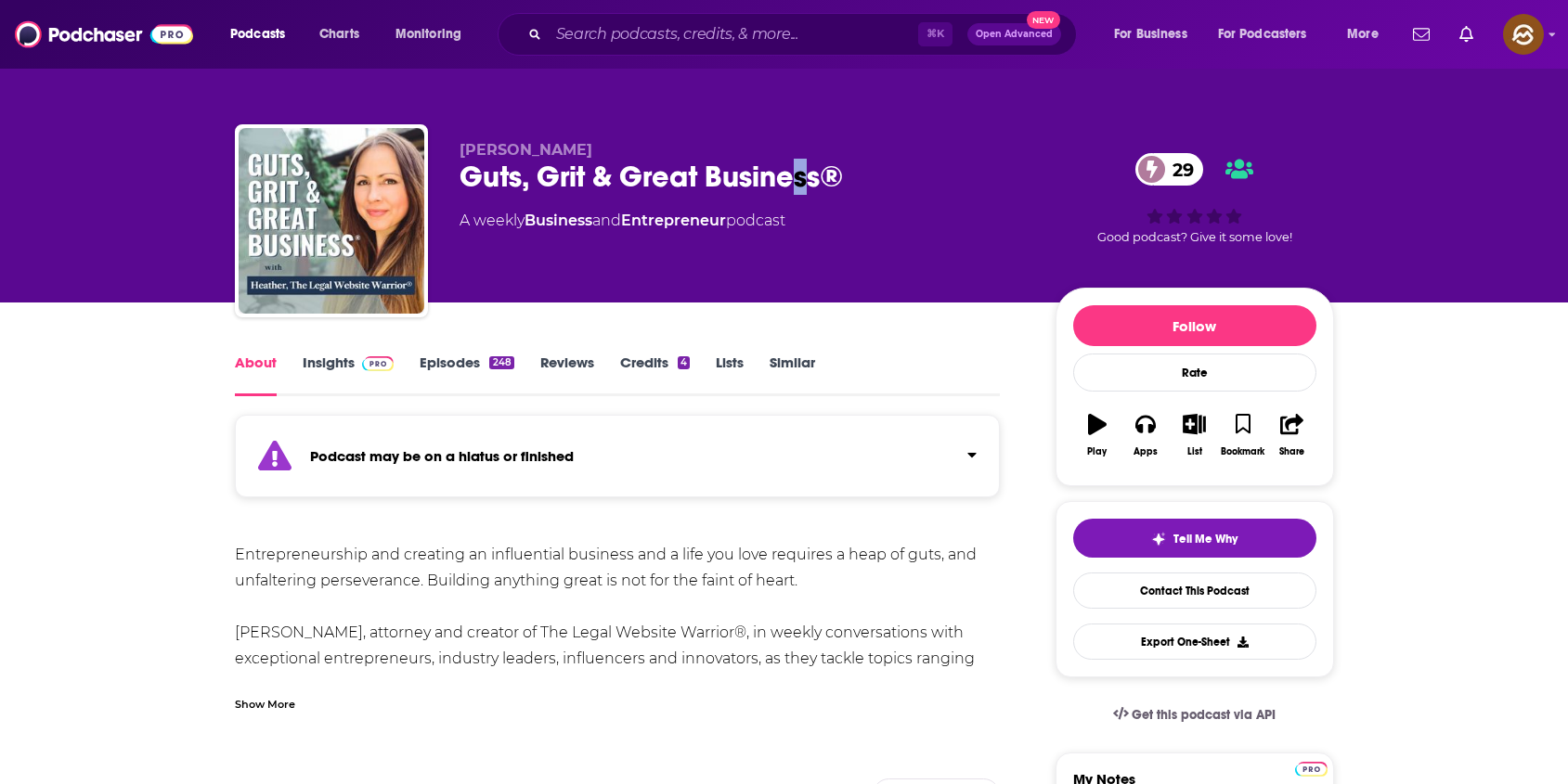
click at [802, 174] on div "Guts, Grit & Great Business® 29" at bounding box center [742, 176] width 566 height 36
click at [908, 237] on div "[PERSON_NAME] Guts, Grit & Great Business® 29 A weekly Business and Entrepreneu…" at bounding box center [742, 215] width 566 height 149
click at [807, 186] on div "Guts, Grit & Great Business® 29" at bounding box center [742, 176] width 566 height 36
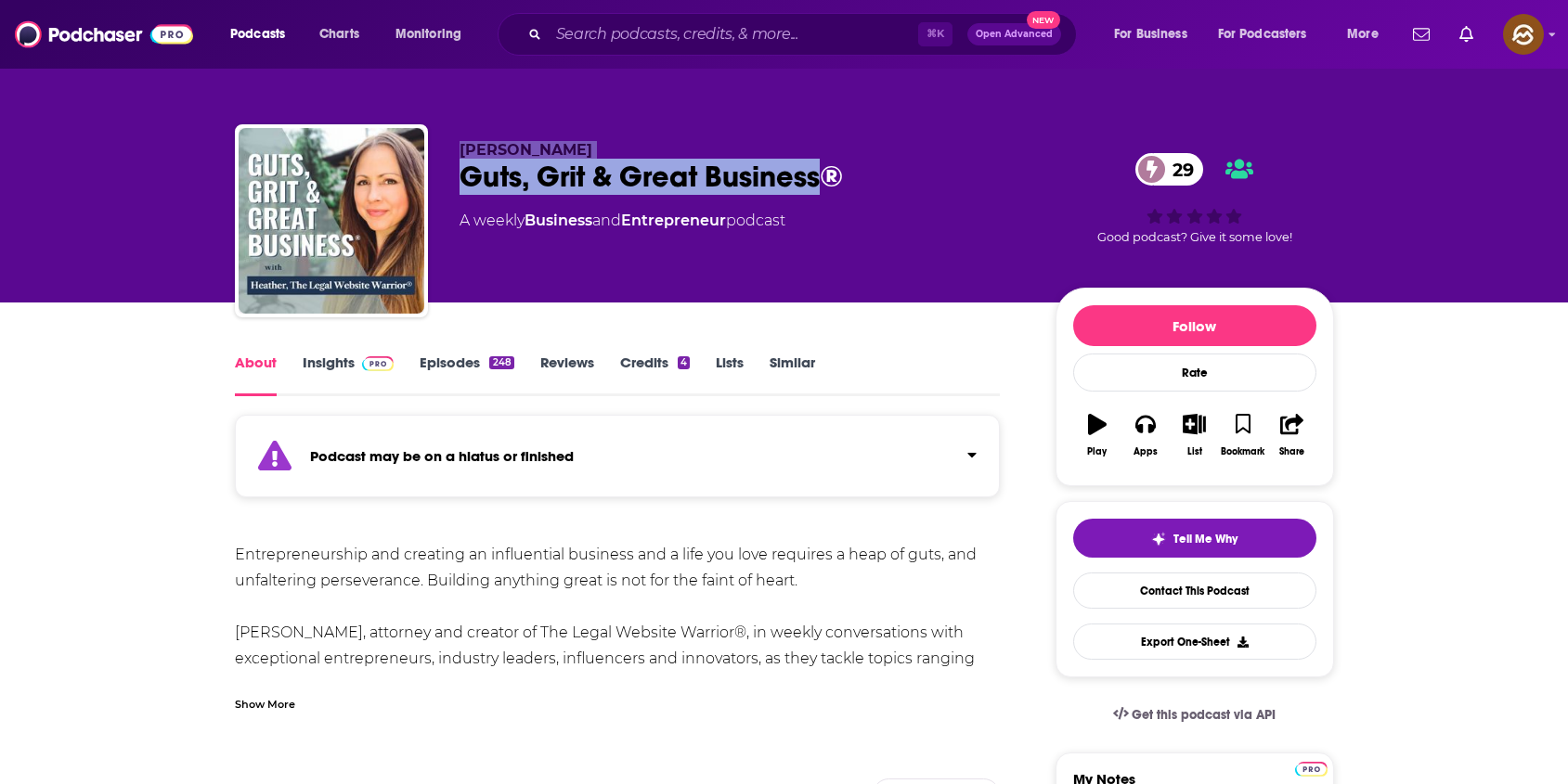
drag, startPoint x: 807, startPoint y: 186, endPoint x: 460, endPoint y: 153, distance: 348.6
copy div "Heather Pearce Campbell Guts, Grit & Great Business"
click at [460, 153] on div "Heather Pearce Campbell Guts, Grit & Great Business® 29 A weekly Business and E…" at bounding box center [742, 215] width 566 height 149
click at [711, 186] on div "Guts, Grit & Great Business® 29" at bounding box center [742, 176] width 566 height 36
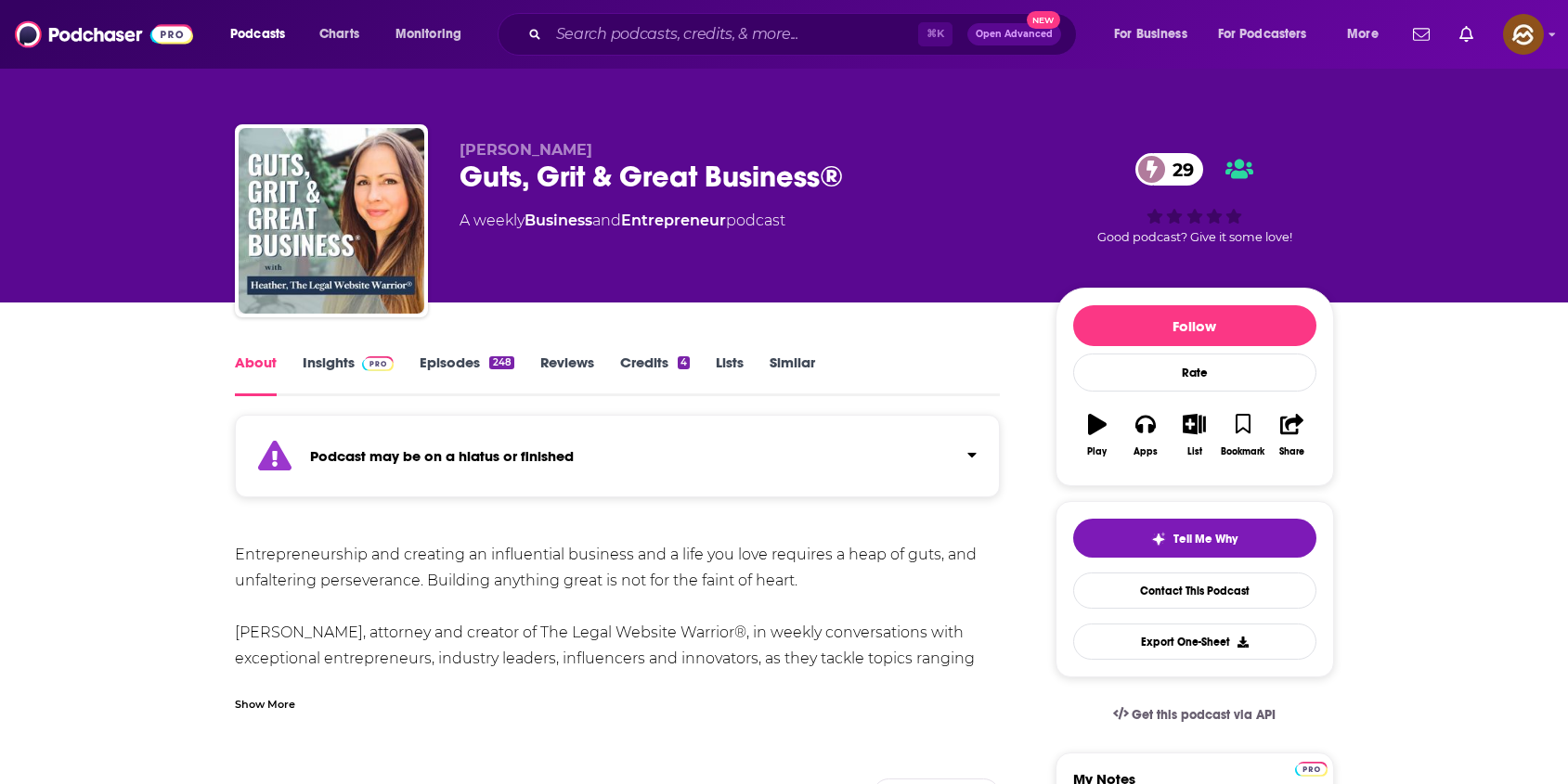
click at [787, 183] on div "Guts, Grit & Great Business® 29" at bounding box center [742, 176] width 566 height 36
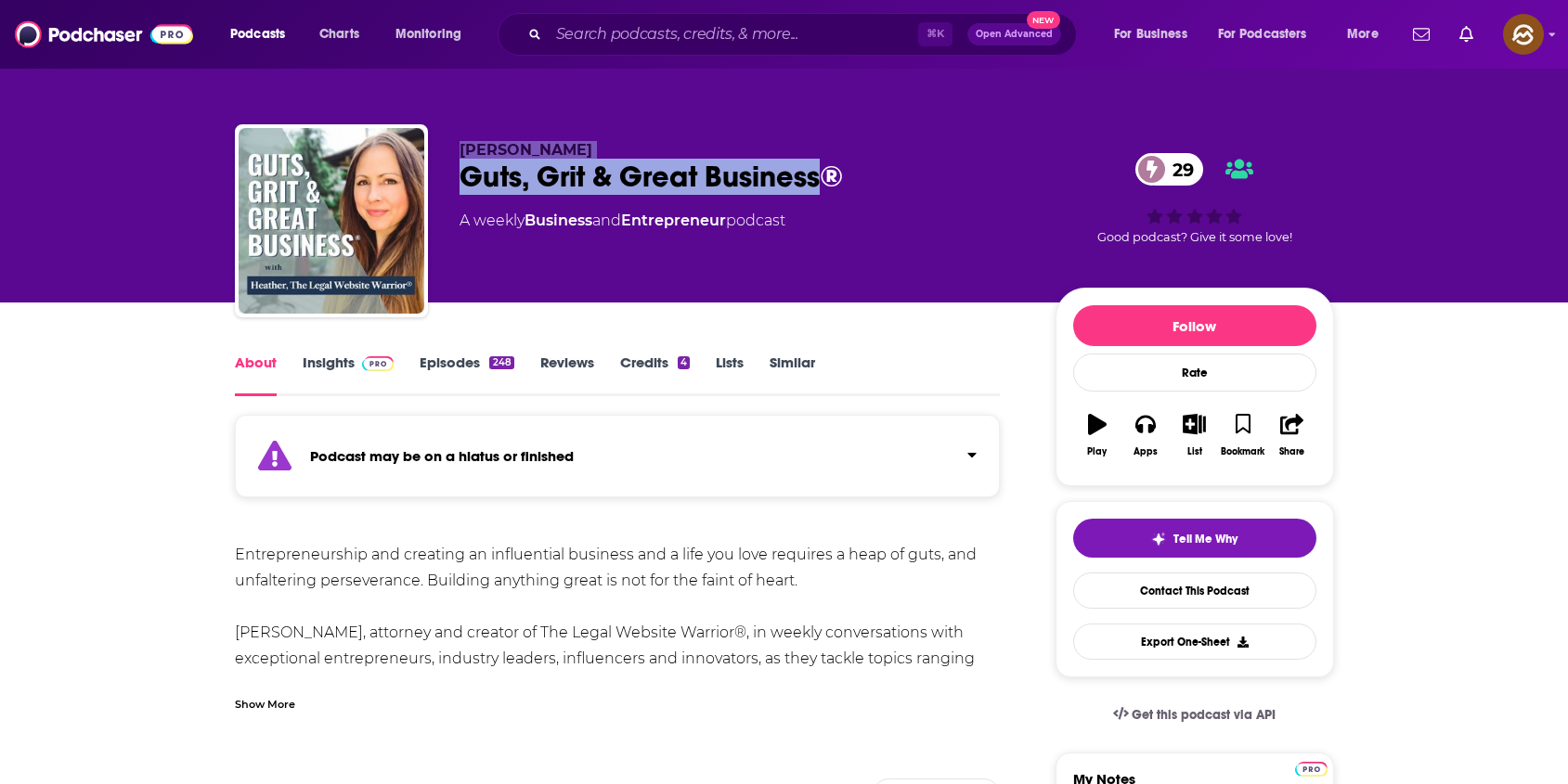
drag, startPoint x: 787, startPoint y: 183, endPoint x: 454, endPoint y: 152, distance: 334.4
copy div "Heather Pearce Campbell Guts, Grit & Great Business"
click at [454, 152] on div "Heather Pearce Campbell Guts, Grit & Great Business® 29 A weekly Business and E…" at bounding box center [784, 224] width 1099 height 201
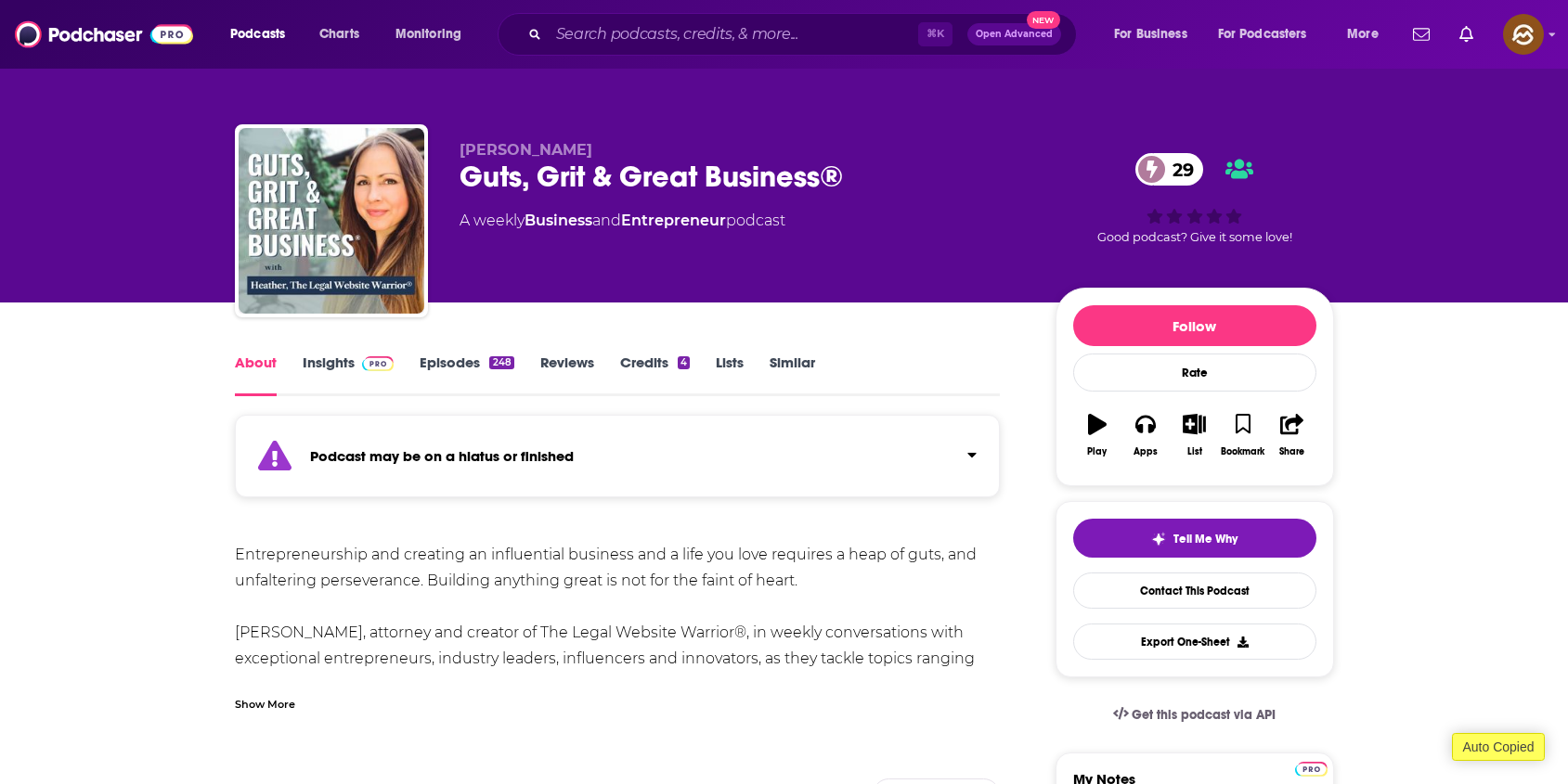
click at [1111, 402] on div "Play" at bounding box center [1096, 436] width 48 height 67
click at [1152, 427] on icon "button" at bounding box center [1145, 425] width 21 height 19
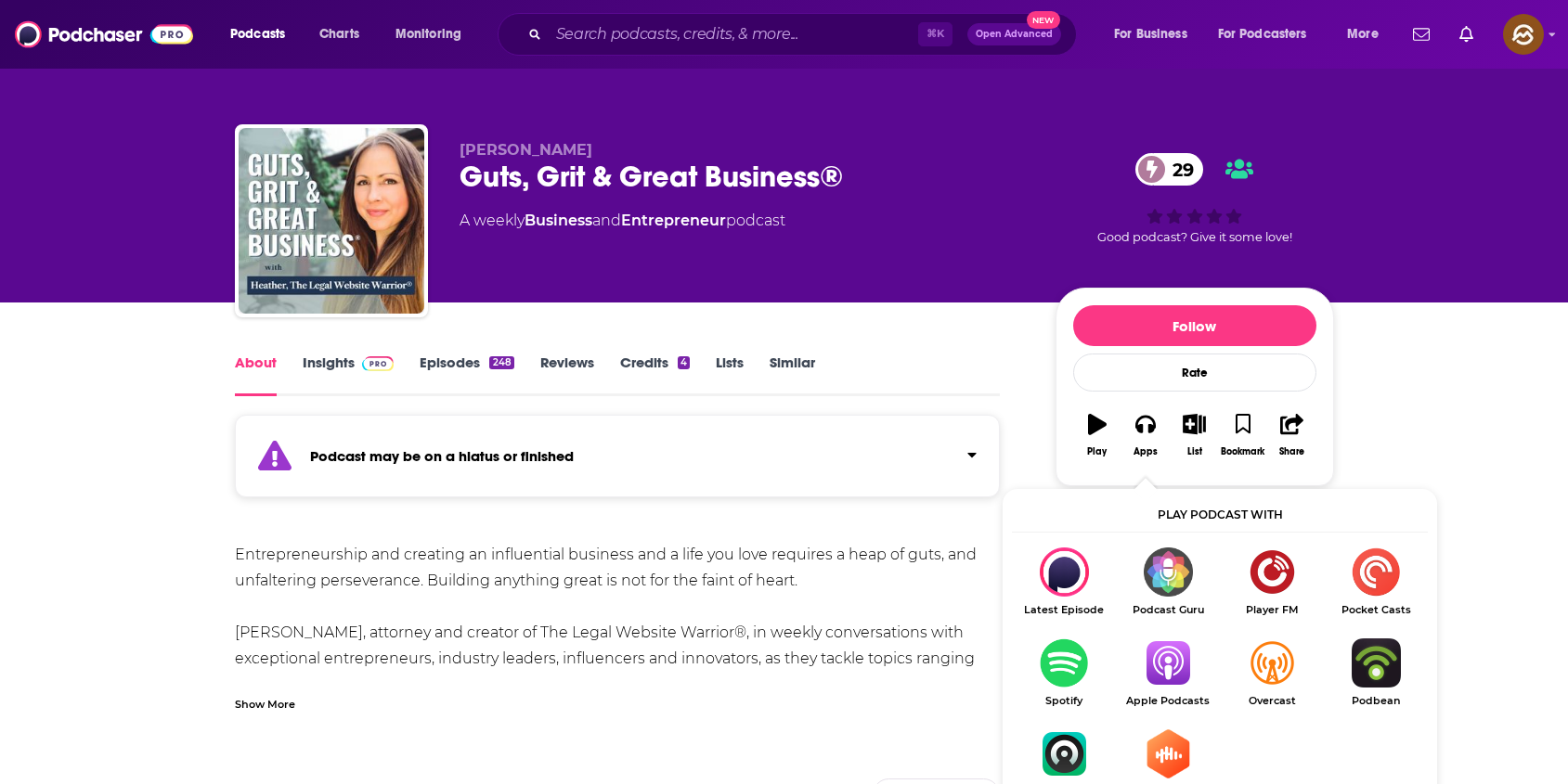
click at [1174, 660] on img "Show Listen On dropdown" at bounding box center [1168, 663] width 104 height 49
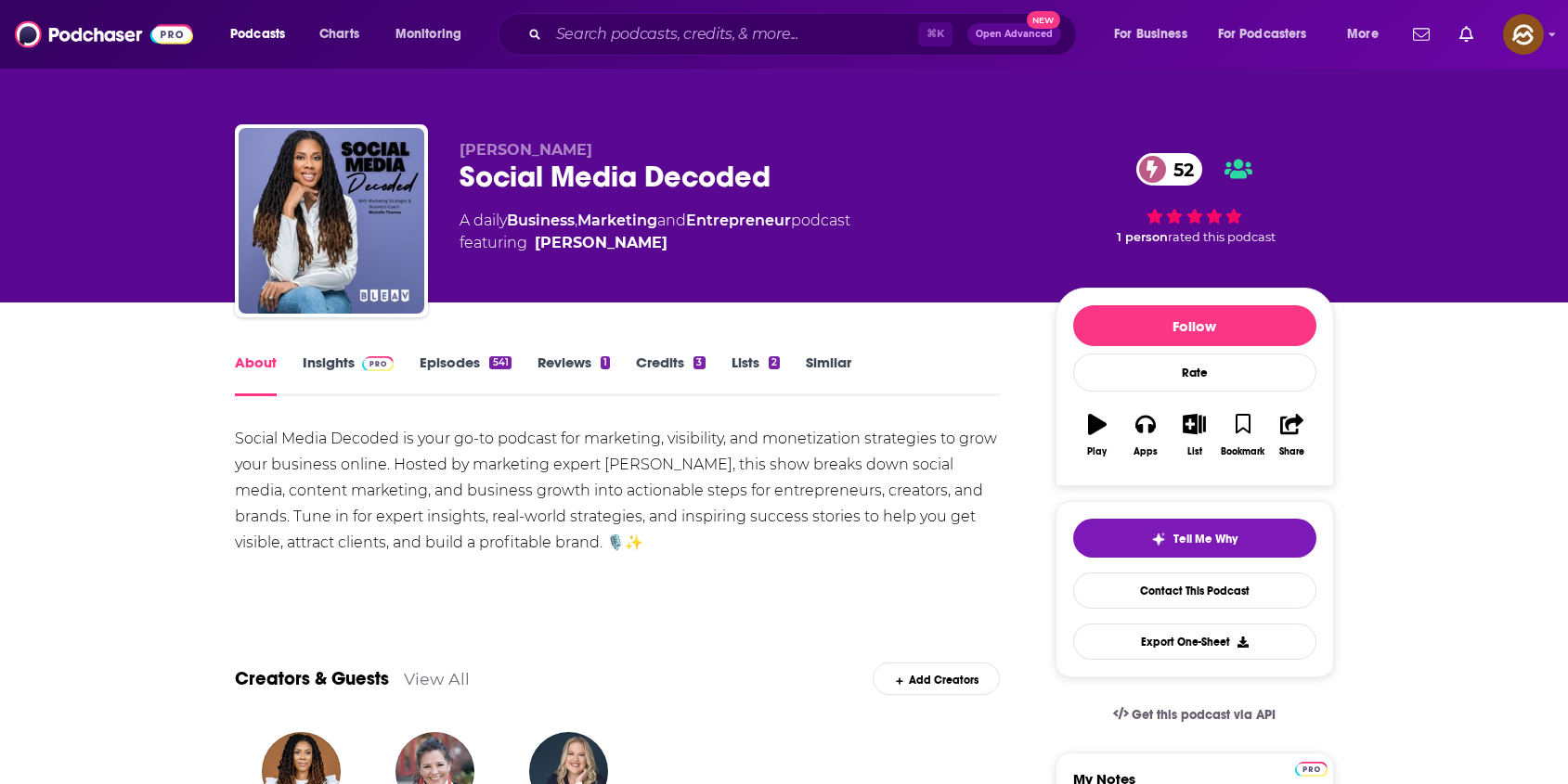
click at [720, 176] on div "Social Media Decoded 52" at bounding box center [742, 176] width 566 height 36
drag, startPoint x: 624, startPoint y: 171, endPoint x: 448, endPoint y: 144, distance: 178.1
copy div "Michelle Thames Social Media Deco"
click at [448, 144] on div "Michelle Thames Social Media Decoded 52 A daily Business , Marketing and Entrep…" at bounding box center [784, 224] width 1099 height 201
click at [739, 179] on div "Social Media Decoded 52" at bounding box center [742, 176] width 566 height 36
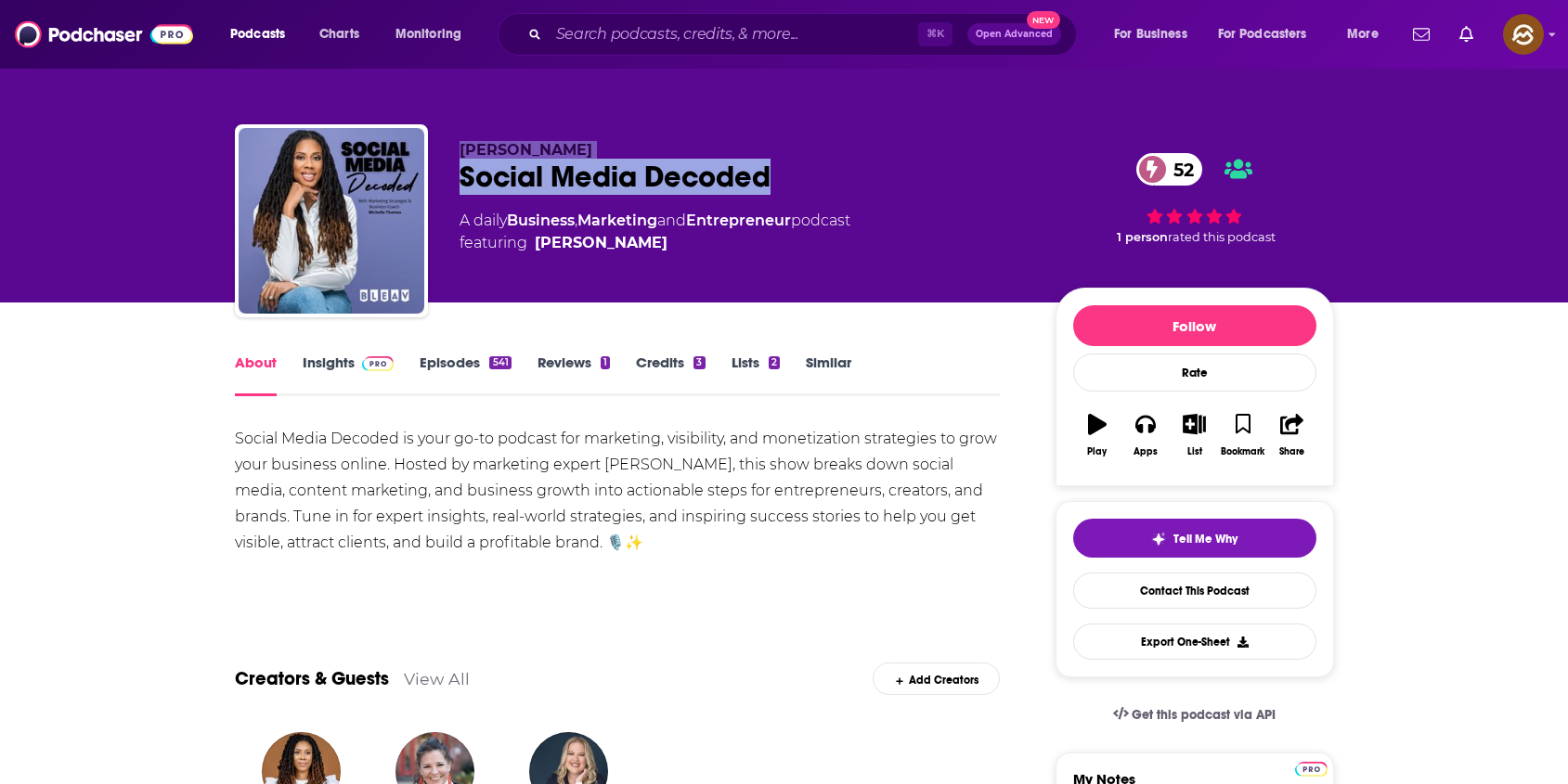
drag, startPoint x: 739, startPoint y: 179, endPoint x: 465, endPoint y: 145, distance: 276.1
copy div "Michelle Thames Social Media Decoded"
click at [465, 145] on div "Michelle Thames Social Media Decoded 52 A daily Business , Marketing and Entrep…" at bounding box center [742, 215] width 566 height 149
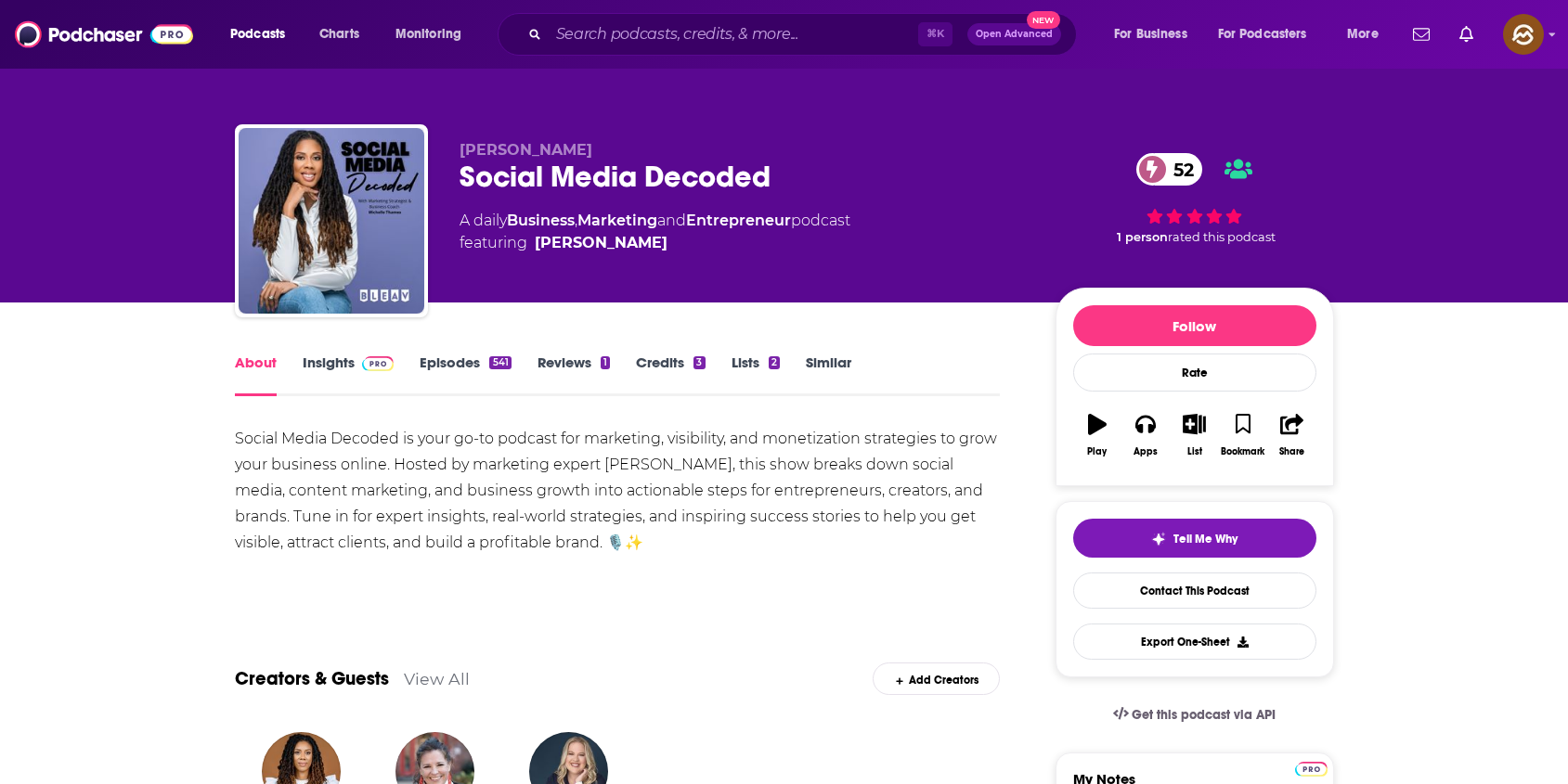
click at [654, 171] on div "Social Media Decoded 52" at bounding box center [742, 176] width 566 height 36
click at [732, 177] on div "Social Media Decoded 52" at bounding box center [742, 176] width 566 height 36
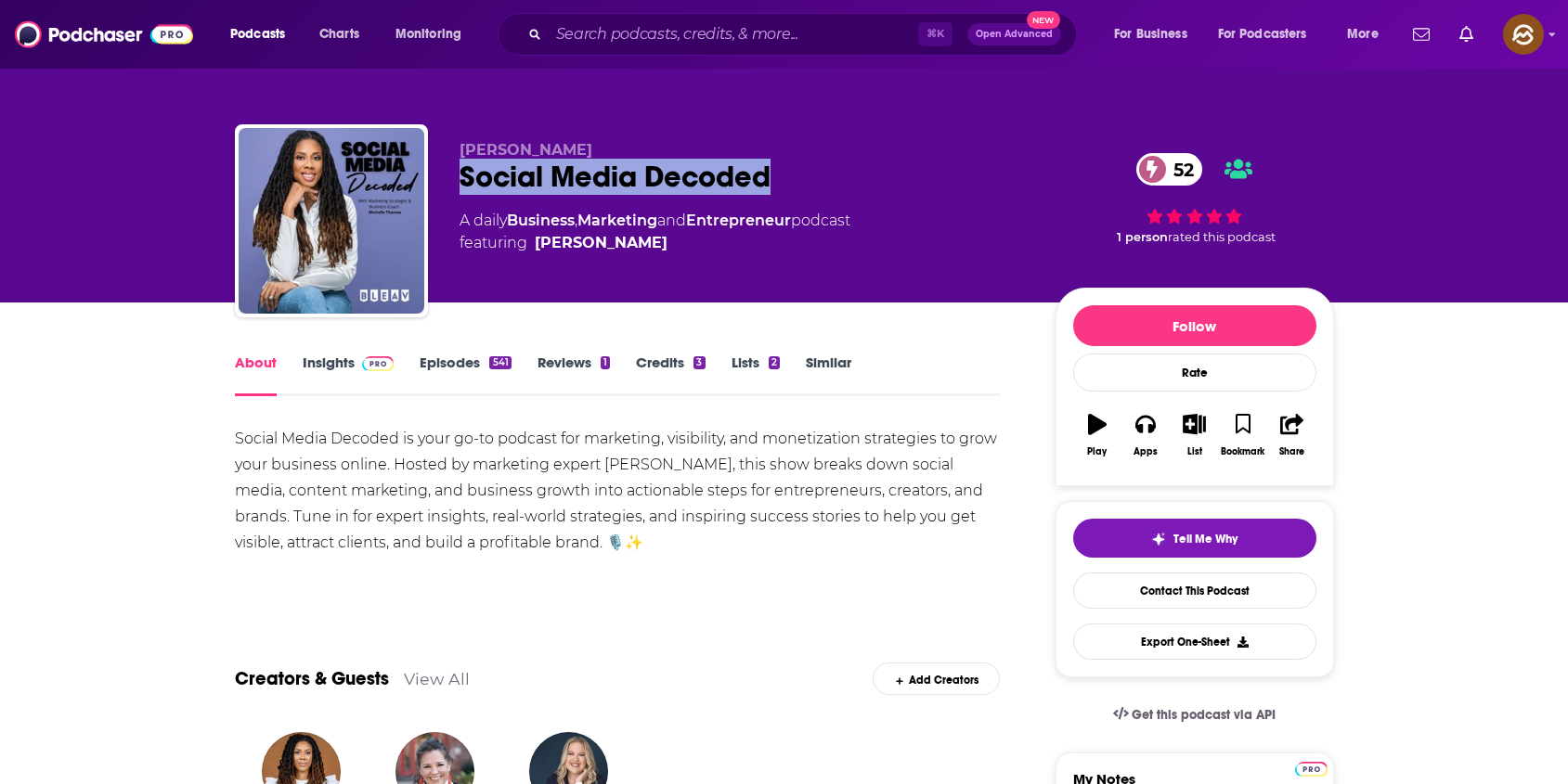
drag, startPoint x: 732, startPoint y: 177, endPoint x: 435, endPoint y: 176, distance: 297.0
copy h1 "Social Media Decoded"
click at [435, 176] on div "Michelle Thames Social Media Decoded 52 A daily Business , Marketing and Entrep…" at bounding box center [784, 224] width 1099 height 201
click at [1146, 423] on icon "button" at bounding box center [1145, 424] width 21 height 21
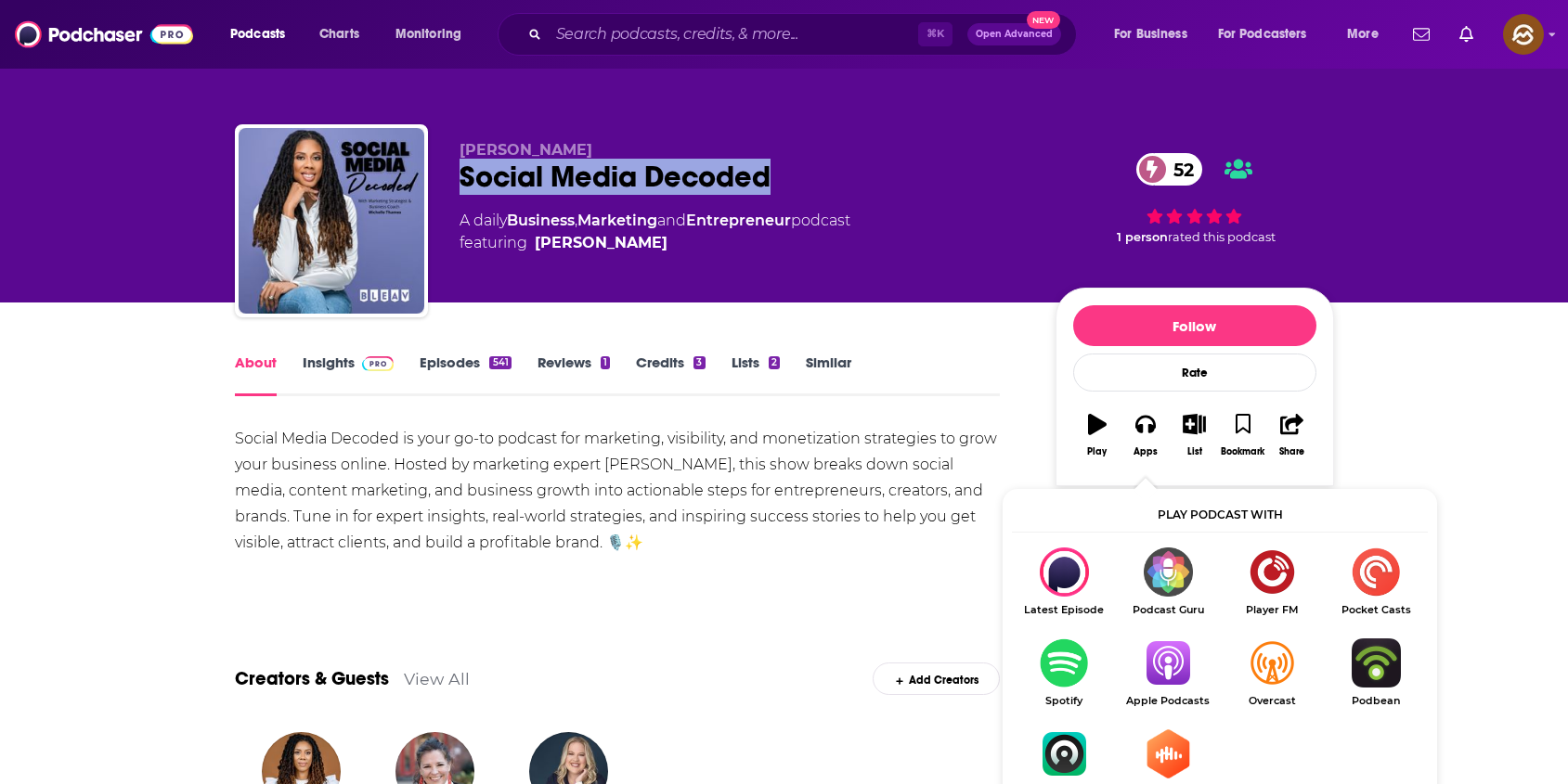
click at [1161, 663] on img "Show Listen On dropdown" at bounding box center [1168, 663] width 104 height 49
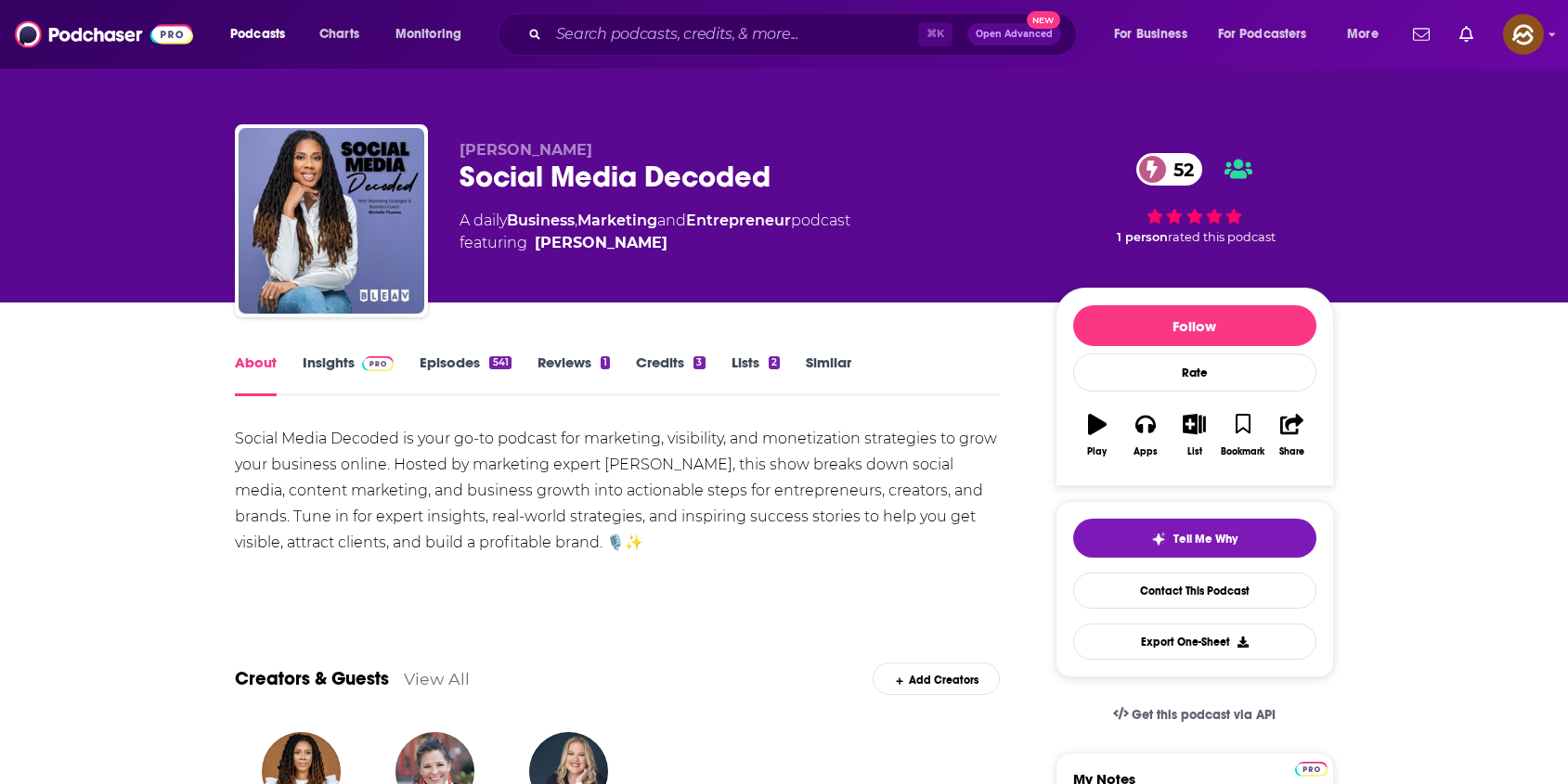
click at [549, 154] on span "Michelle Thames" at bounding box center [526, 150] width 133 height 18
drag, startPoint x: 549, startPoint y: 154, endPoint x: 468, endPoint y: 154, distance: 81.0
copy span "Michelle Thames"
click at [468, 154] on span "Michelle Thames" at bounding box center [526, 150] width 133 height 18
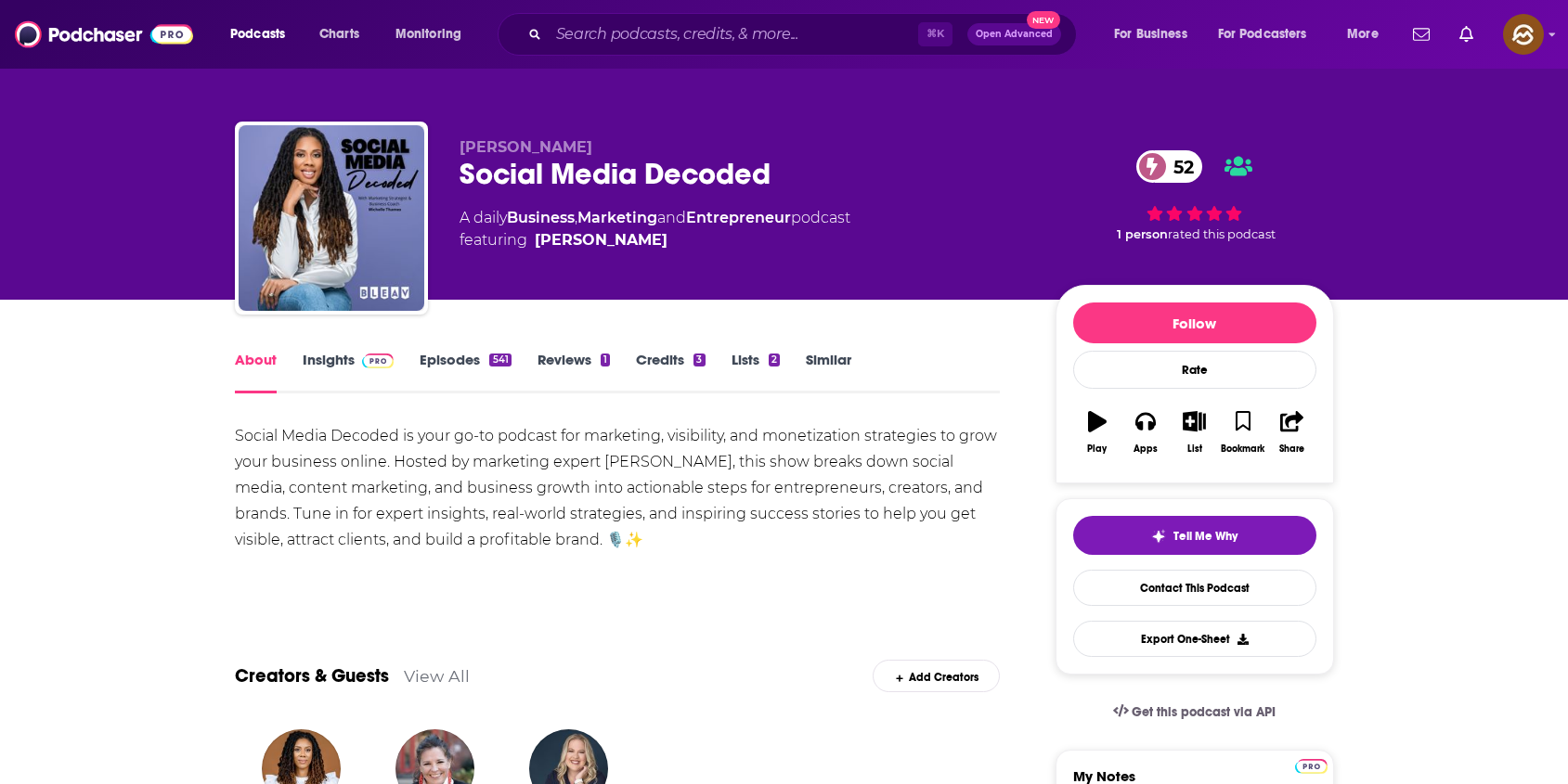
scroll to position [4, 0]
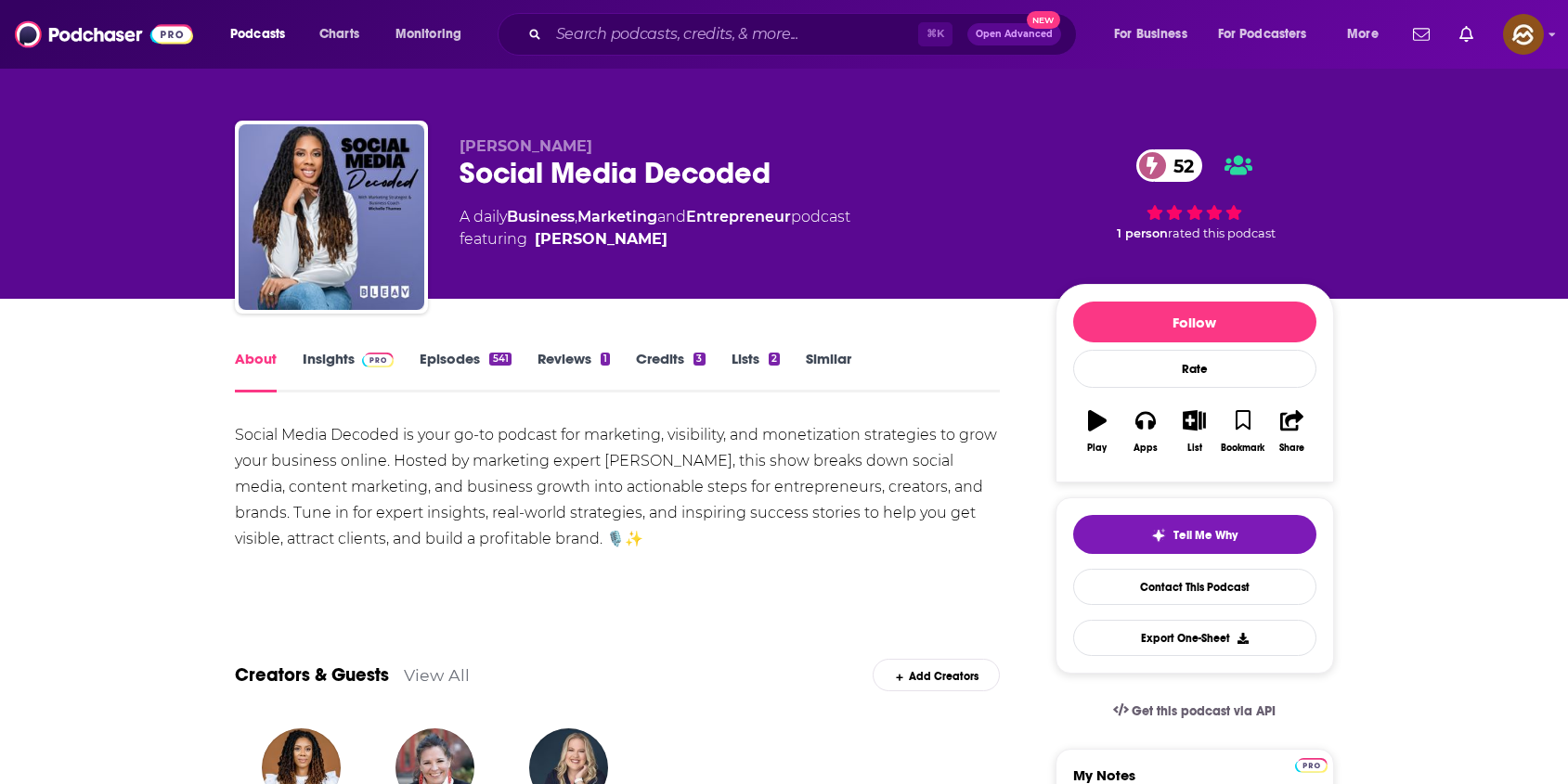
click at [314, 355] on link "Insights" at bounding box center [348, 371] width 92 height 43
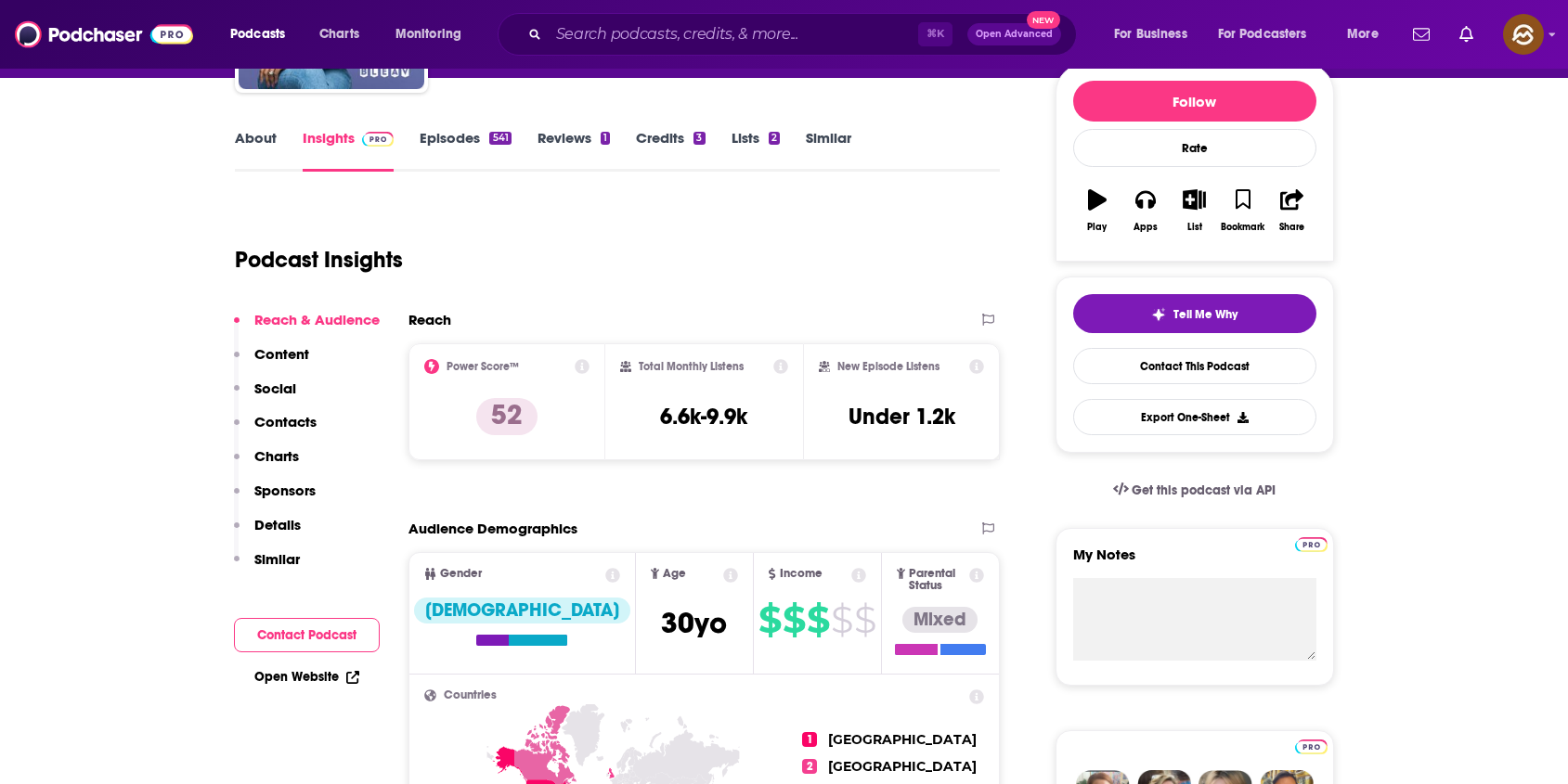
click at [275, 413] on p "Contacts" at bounding box center [286, 422] width 63 height 18
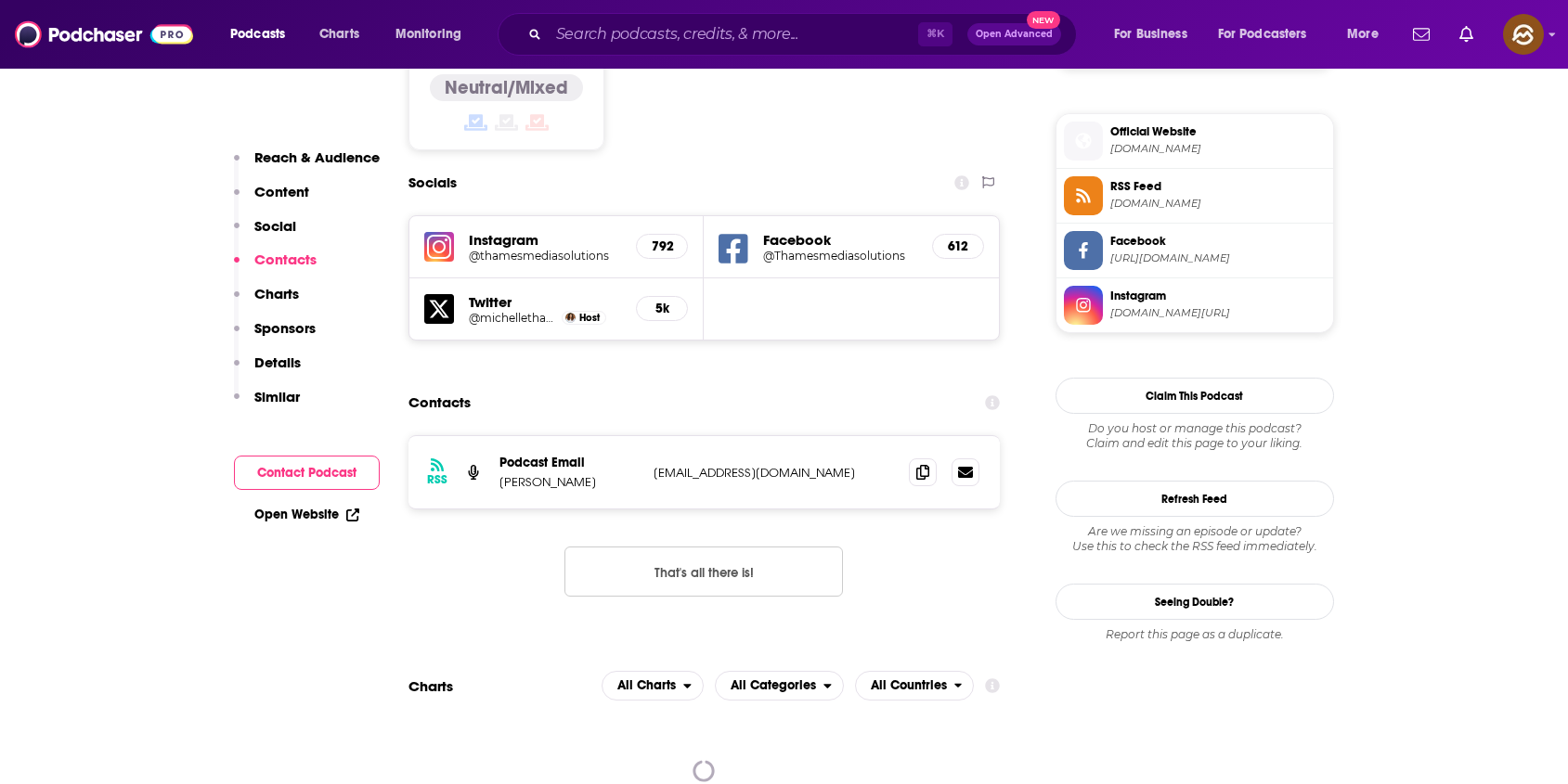
scroll to position [1591, 0]
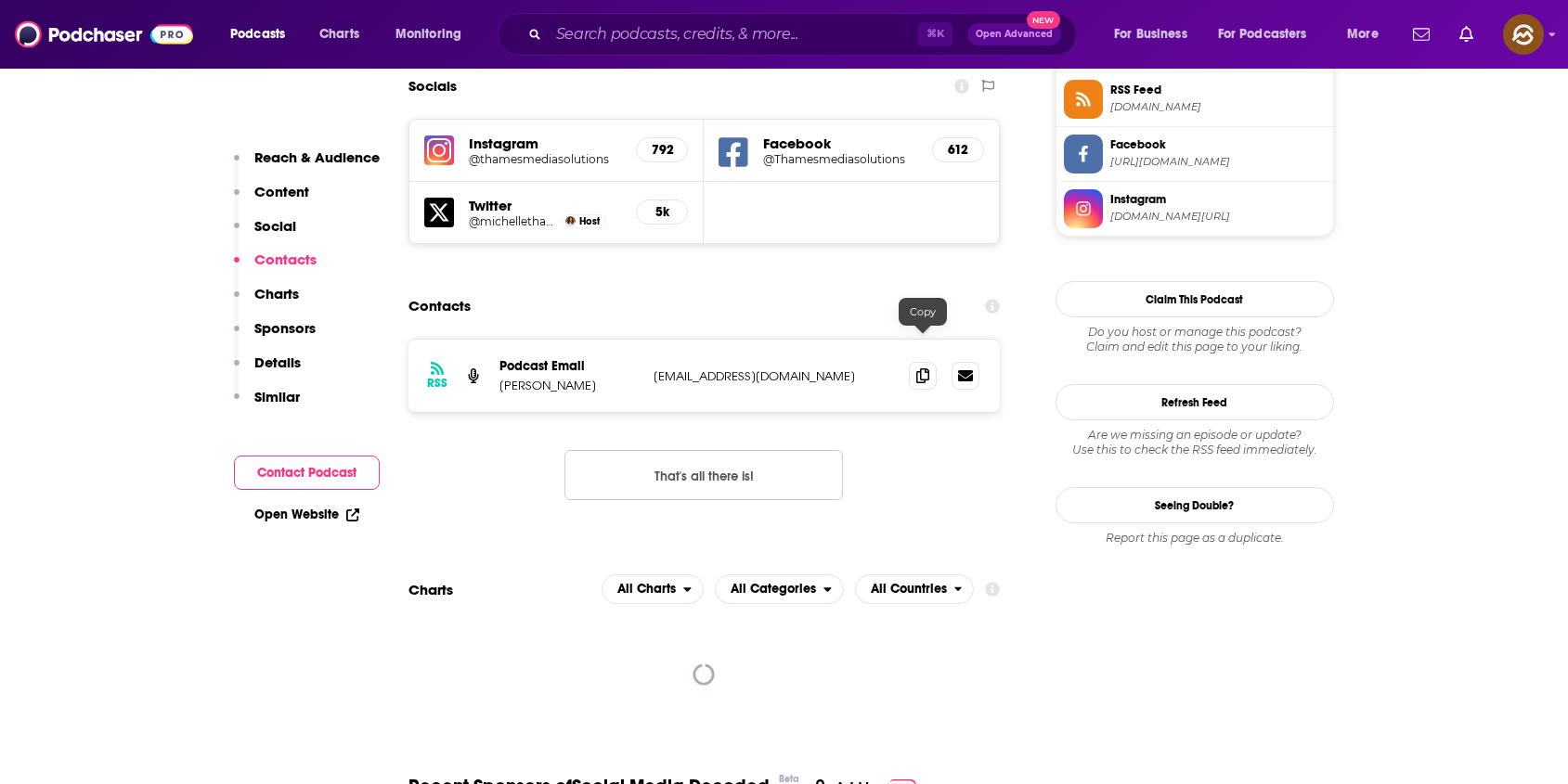
drag, startPoint x: 921, startPoint y: 347, endPoint x: 869, endPoint y: 350, distance: 52.1
click at [921, 368] on icon at bounding box center [922, 375] width 13 height 15
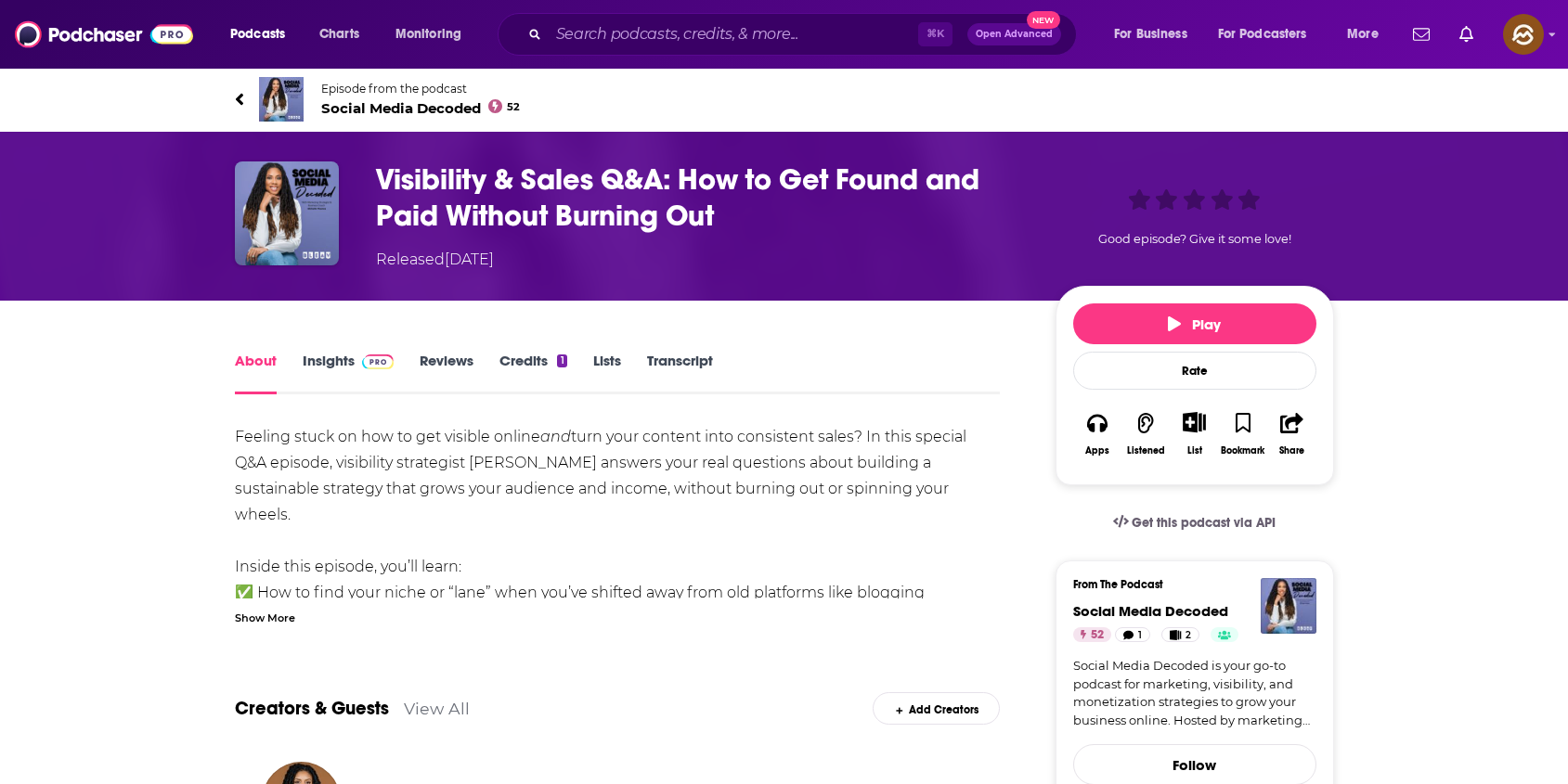
click at [259, 610] on div "Show More" at bounding box center [265, 617] width 61 height 18
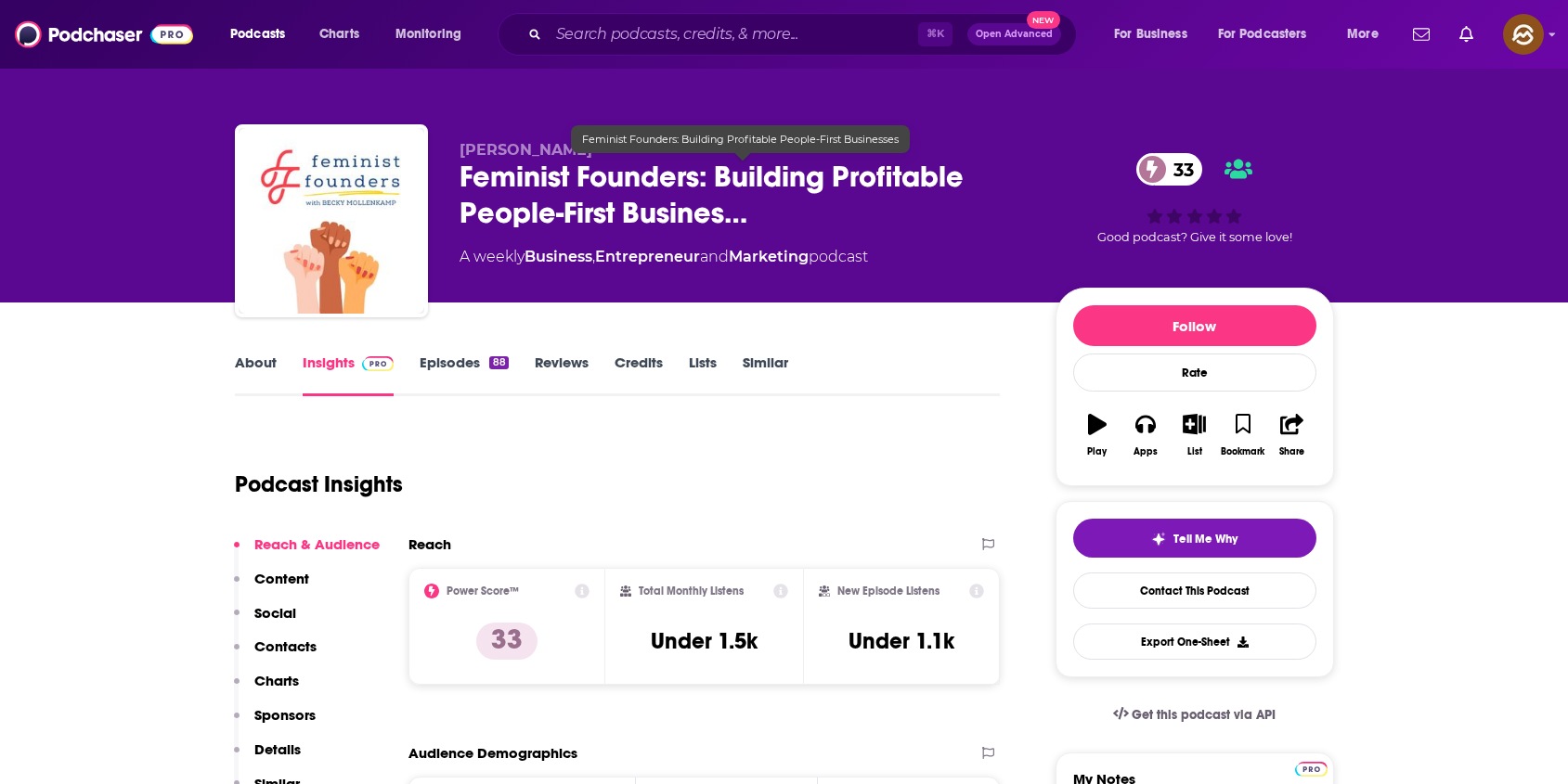
click at [500, 171] on span "Feminist Founders: Building Profitable People-First Busines…" at bounding box center [742, 195] width 566 height 72
drag, startPoint x: 500, startPoint y: 171, endPoint x: 654, endPoint y: 175, distance: 154.1
copy h2 "Feminist Founders"
click at [654, 175] on span "Feminist Founders: Building Profitable People-First Busines…" at bounding box center [742, 195] width 566 height 72
click at [475, 151] on span "[PERSON_NAME]" at bounding box center [526, 150] width 133 height 18
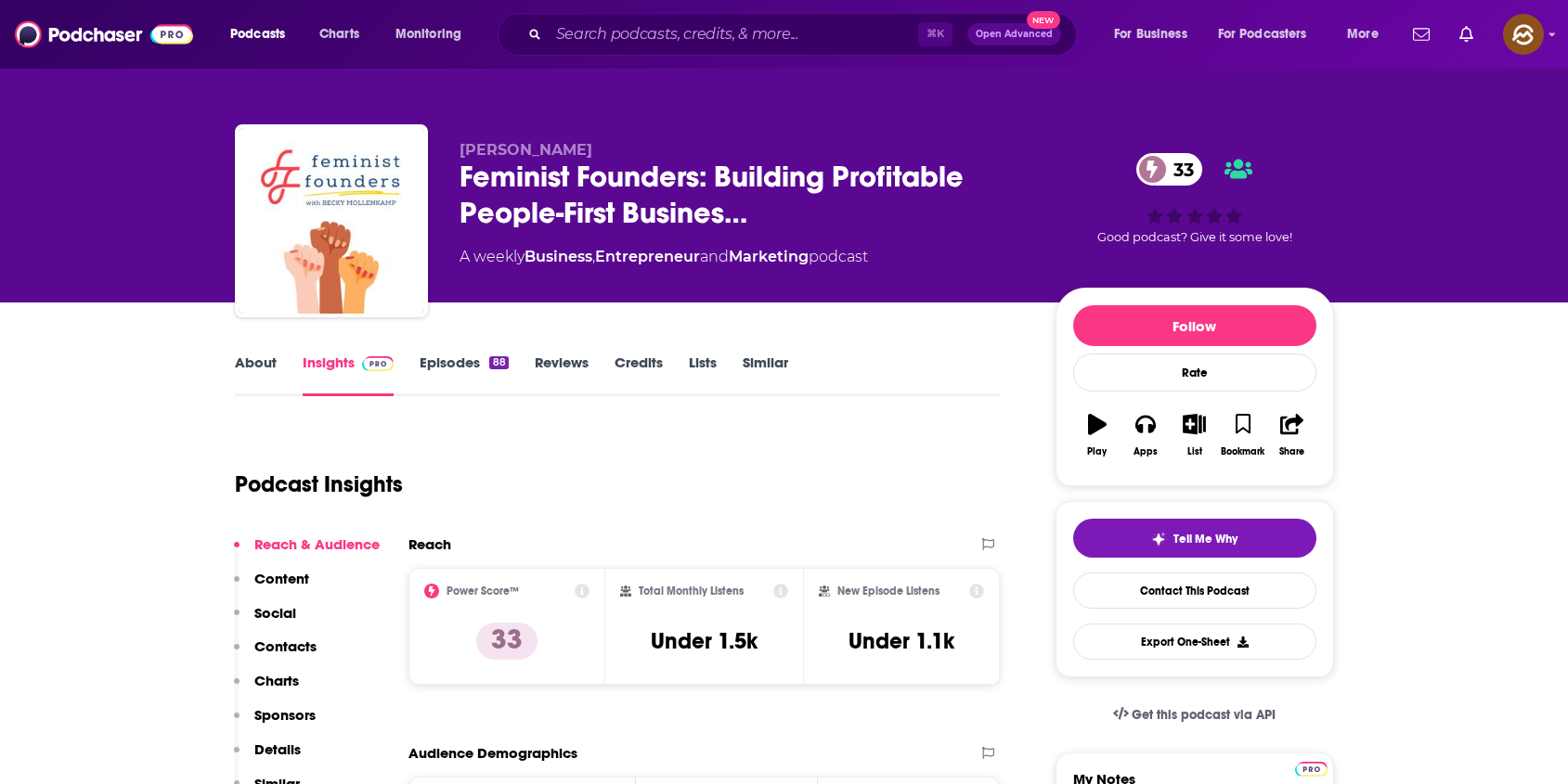
drag, startPoint x: 475, startPoint y: 151, endPoint x: 588, endPoint y: 149, distance: 113.0
copy span "[PERSON_NAME]"
click at [588, 149] on span "[PERSON_NAME]" at bounding box center [526, 150] width 133 height 18
click at [1150, 429] on icon "button" at bounding box center [1145, 425] width 21 height 19
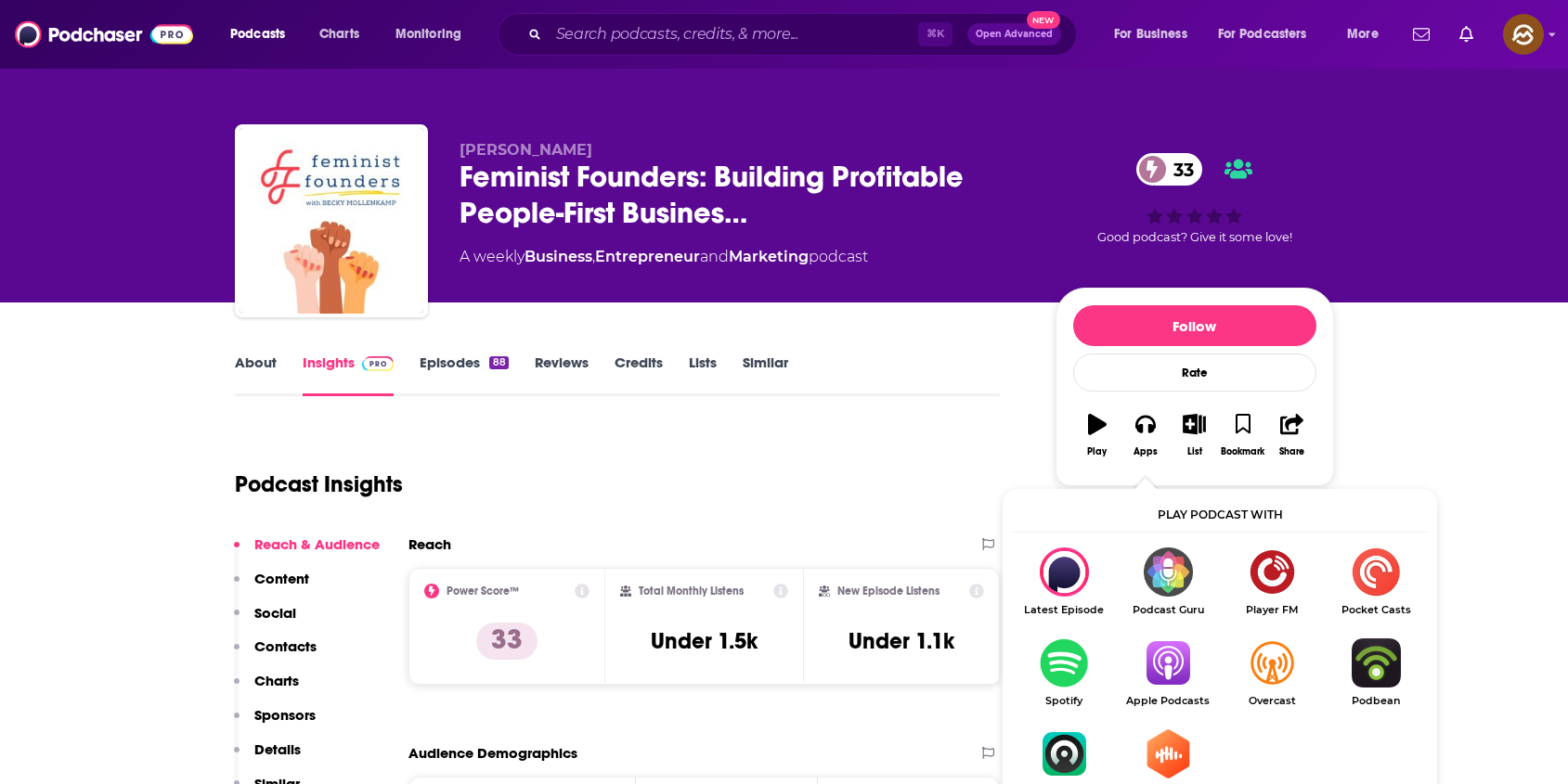
click at [1168, 653] on img "Show Listen On dropdown" at bounding box center [1168, 663] width 104 height 49
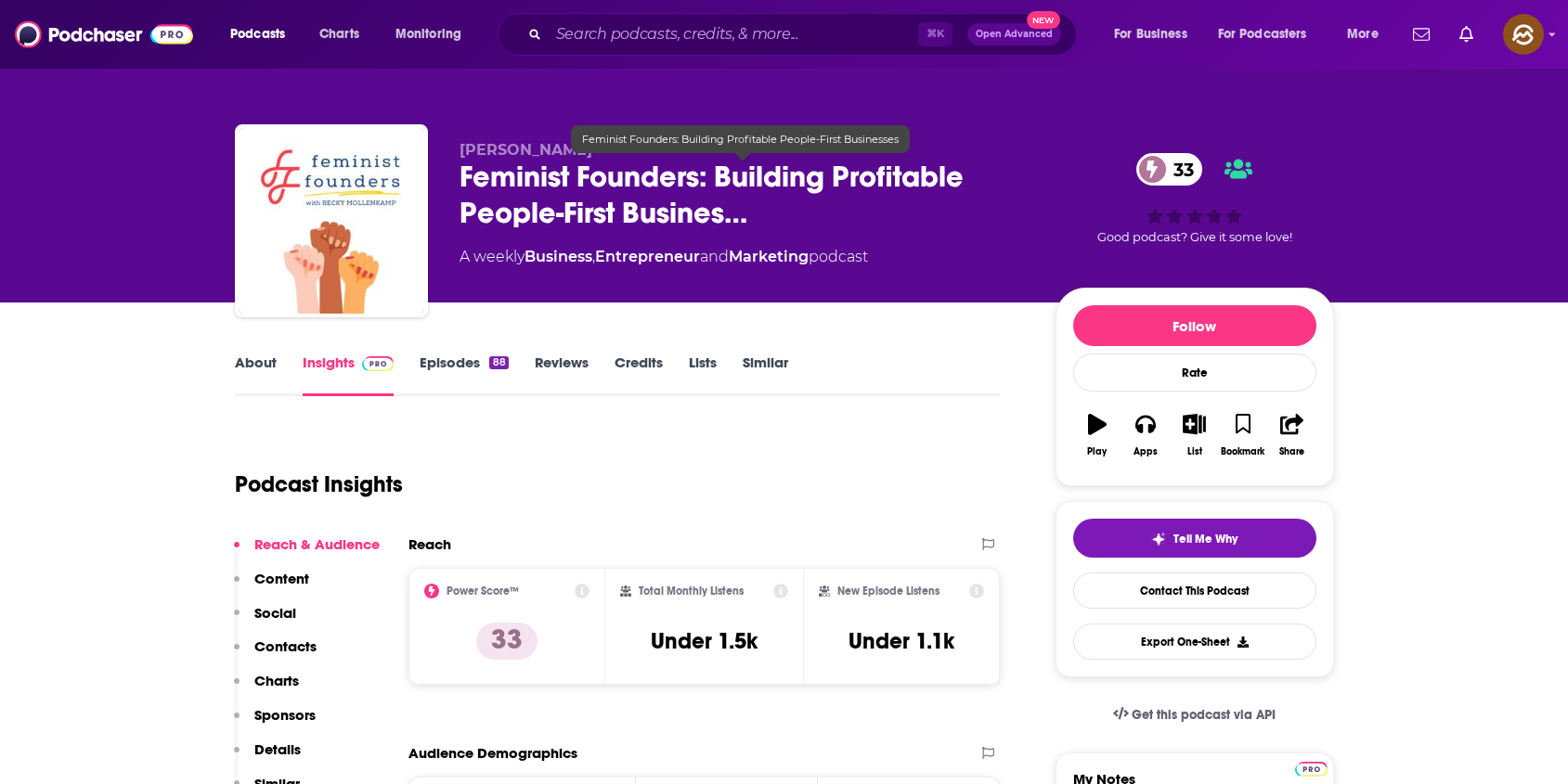
click at [483, 153] on span "Becky Mollenkamp" at bounding box center [526, 150] width 133 height 18
drag, startPoint x: 483, startPoint y: 153, endPoint x: 574, endPoint y: 151, distance: 91.0
click at [574, 151] on span "Becky Mollenkamp" at bounding box center [526, 150] width 133 height 18
click at [292, 641] on p "Contacts" at bounding box center [286, 646] width 63 height 18
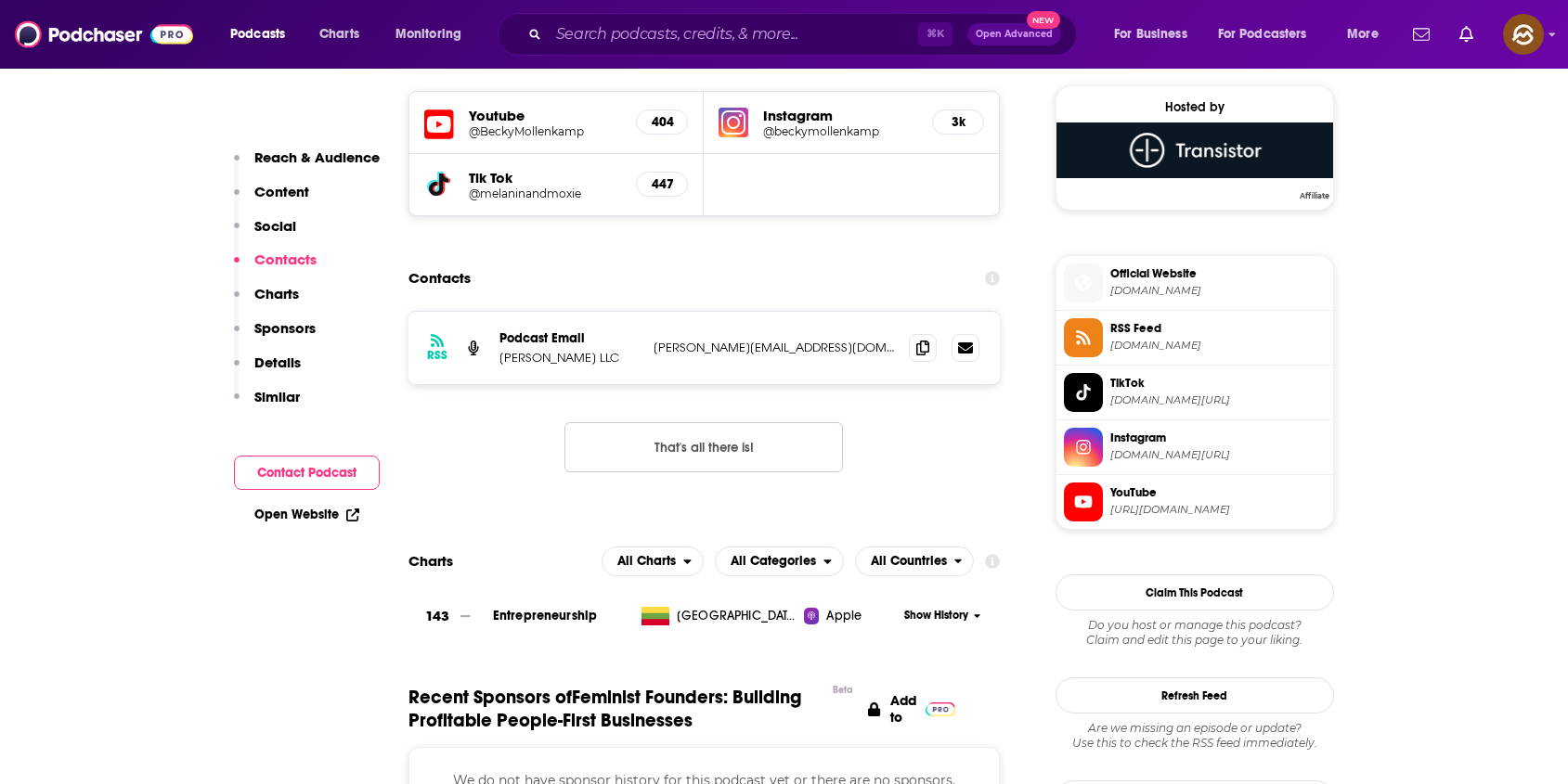
scroll to position [1344, 0]
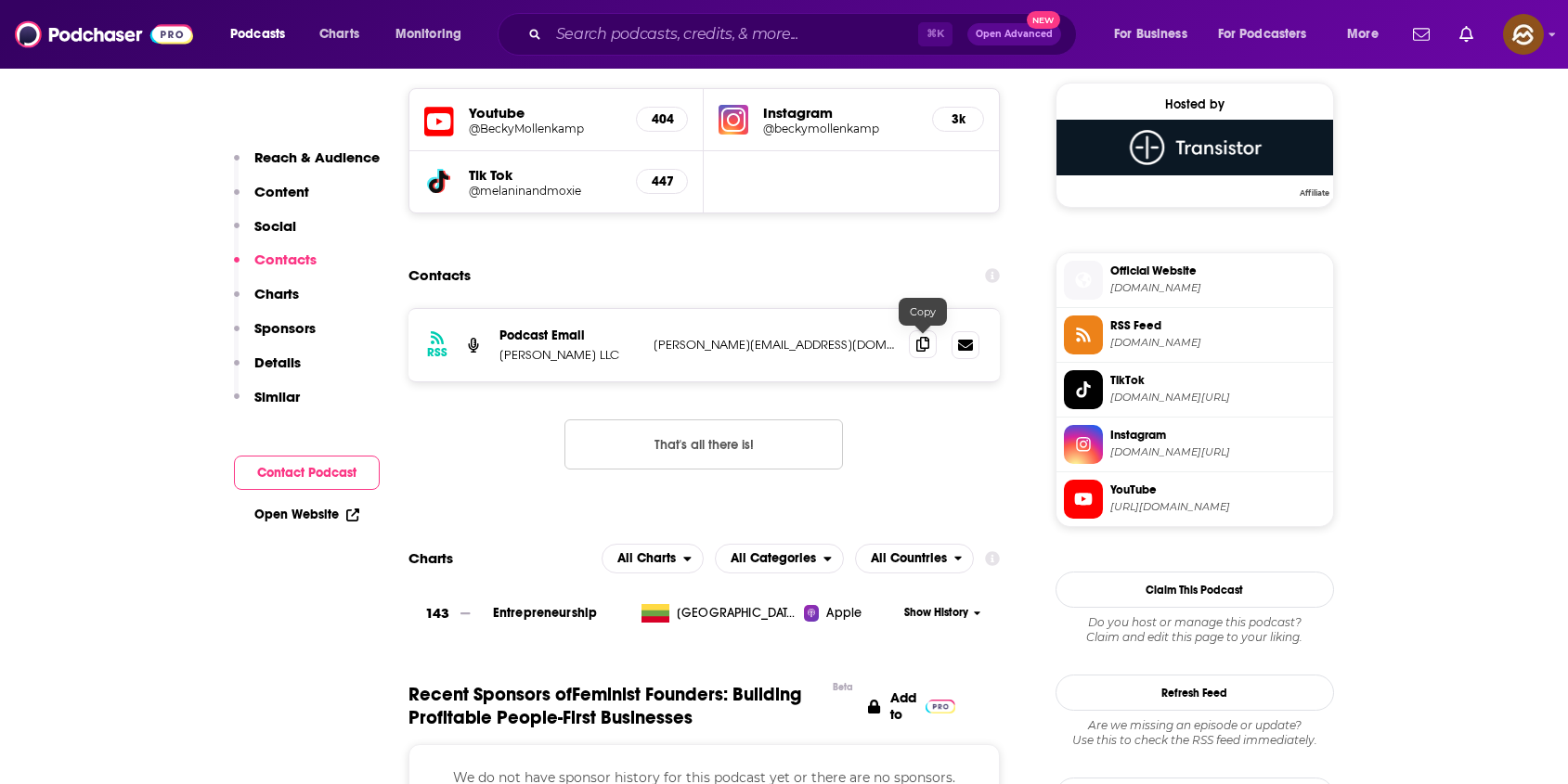
click at [930, 350] on span at bounding box center [922, 345] width 27 height 27
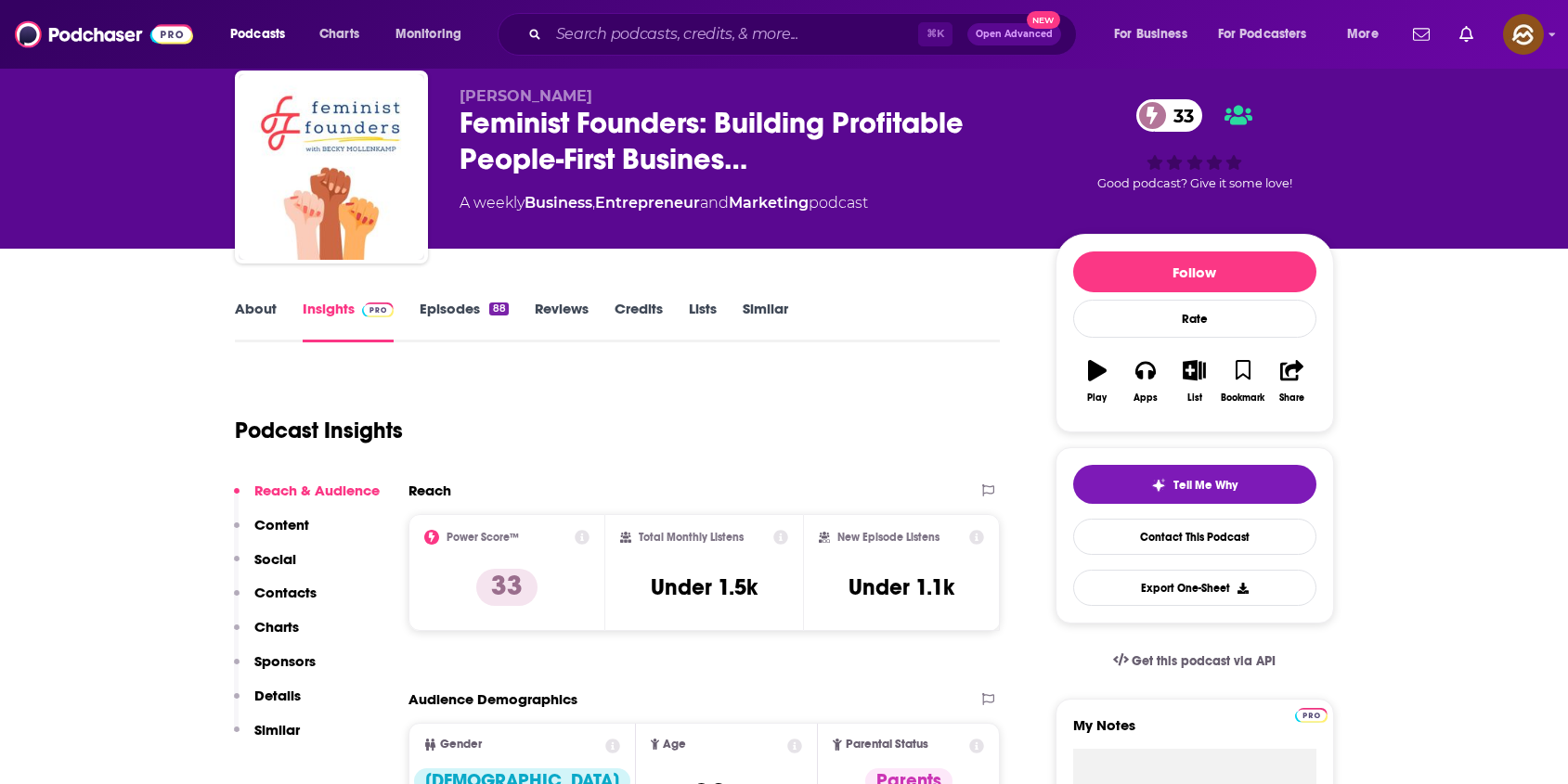
scroll to position [367, 0]
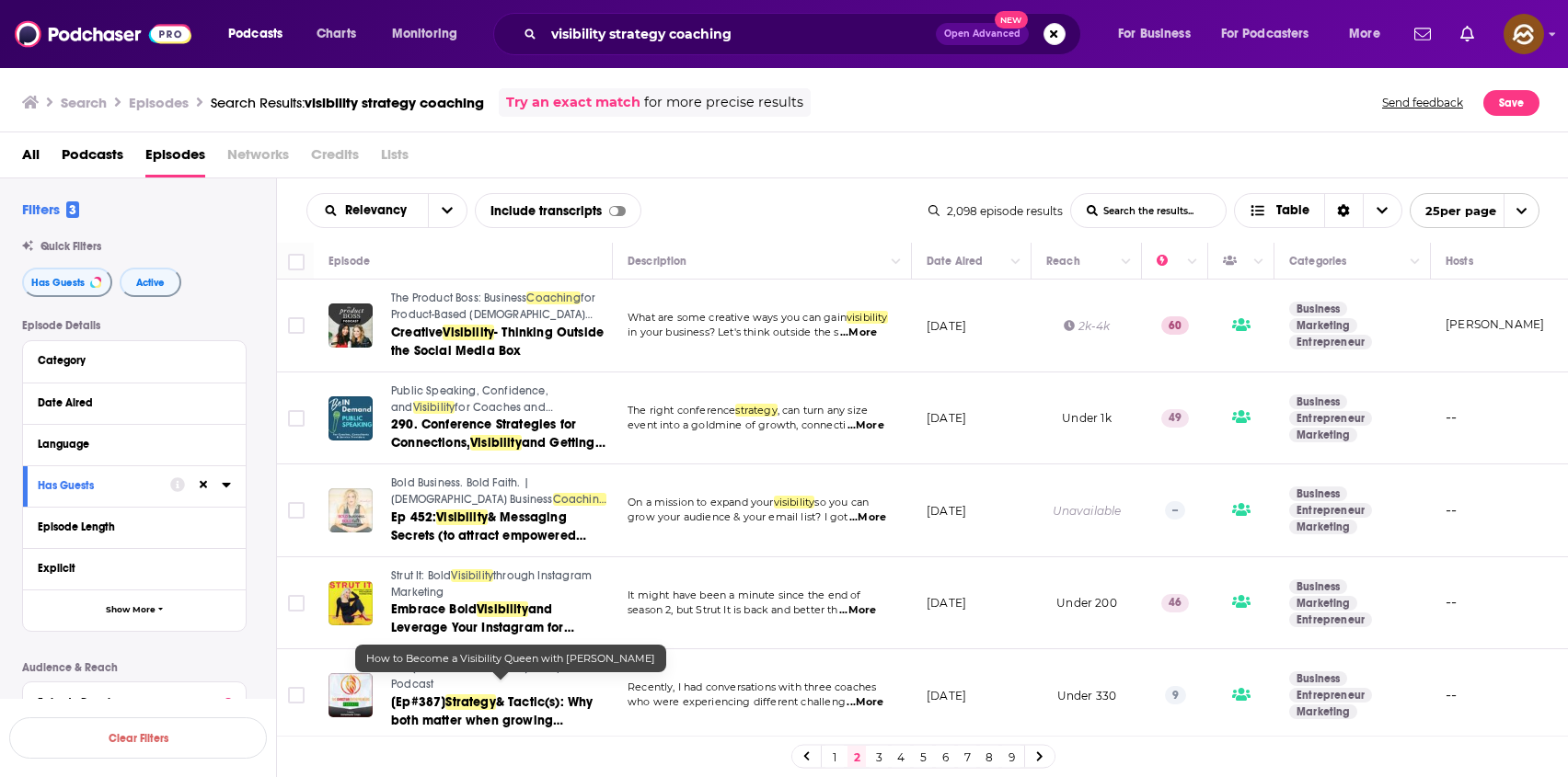
scroll to position [1688, 0]
